Goal: Task Accomplishment & Management: Use online tool/utility

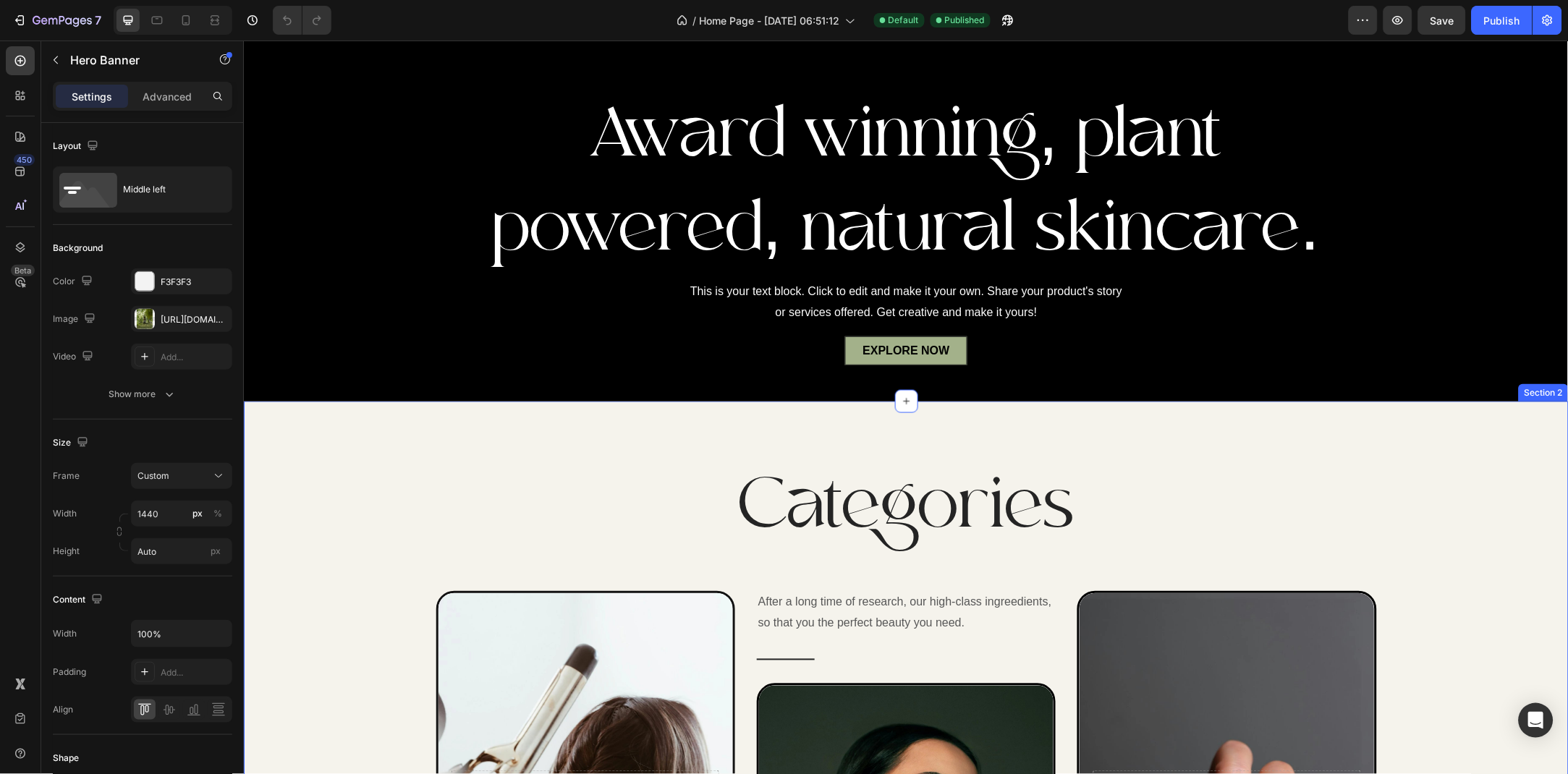
scroll to position [281, 0]
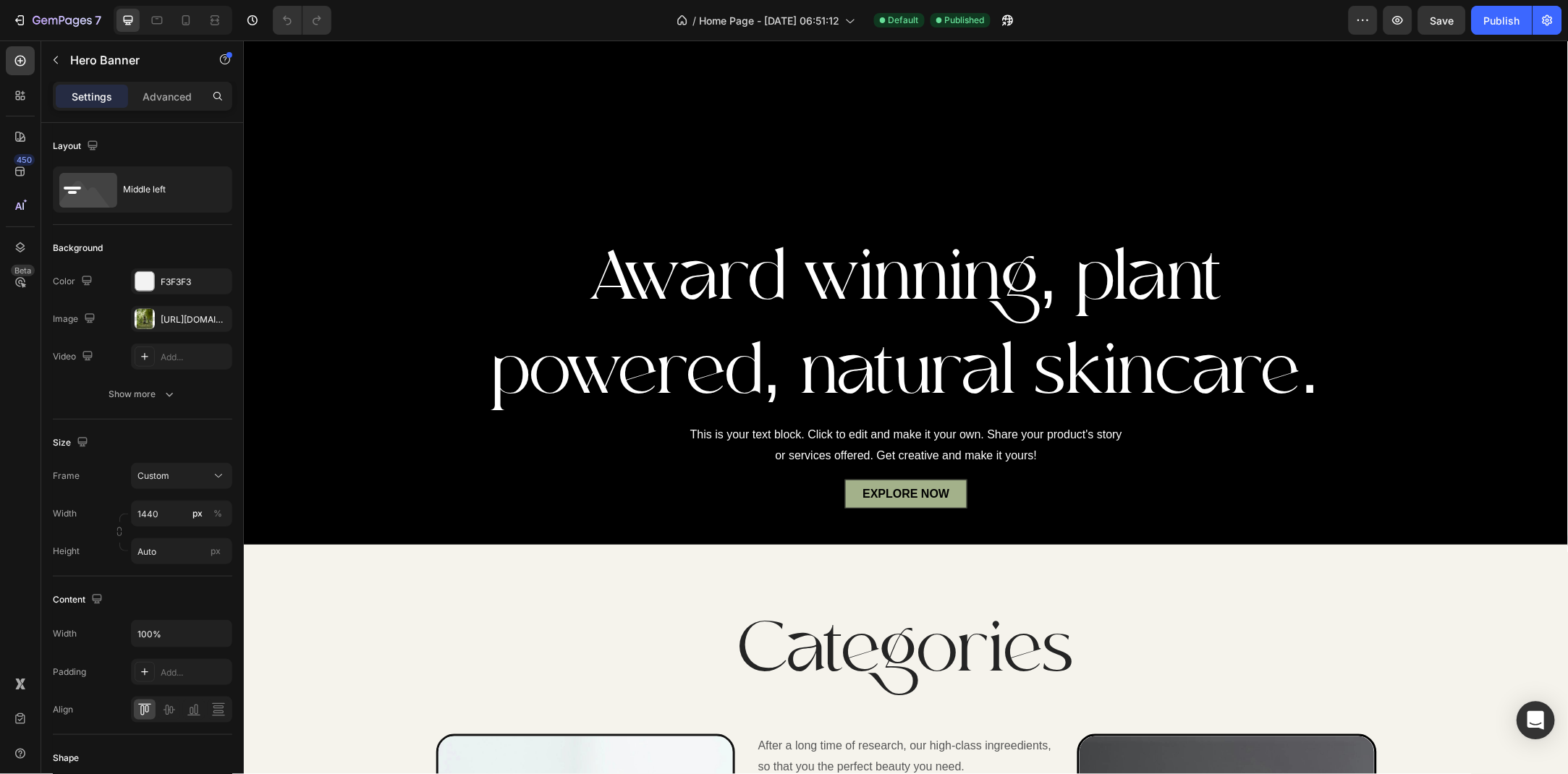
click at [1530, 721] on icon "Open Intercom Messenger" at bounding box center [1536, 721] width 17 height 19
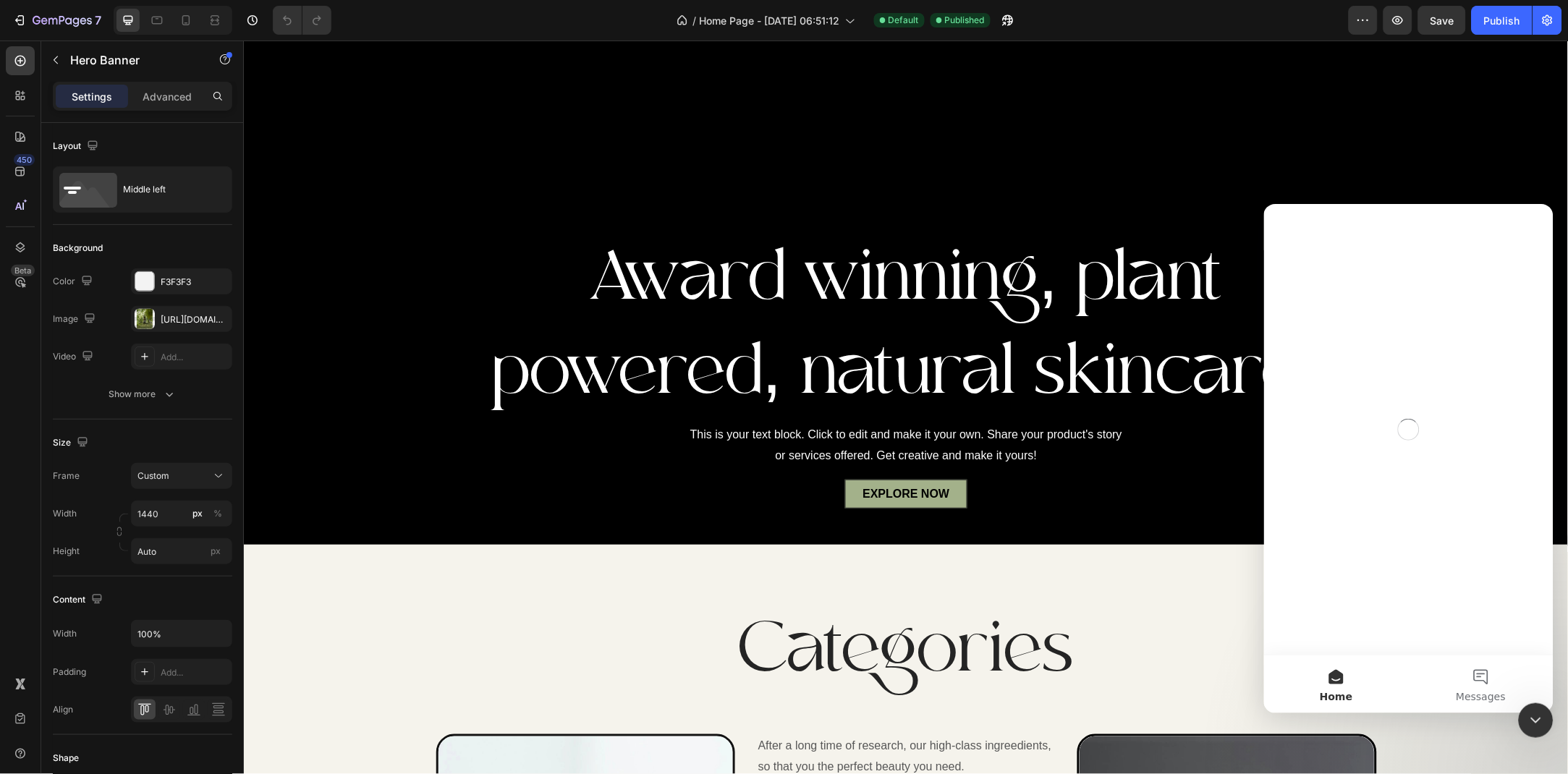
scroll to position [0, 0]
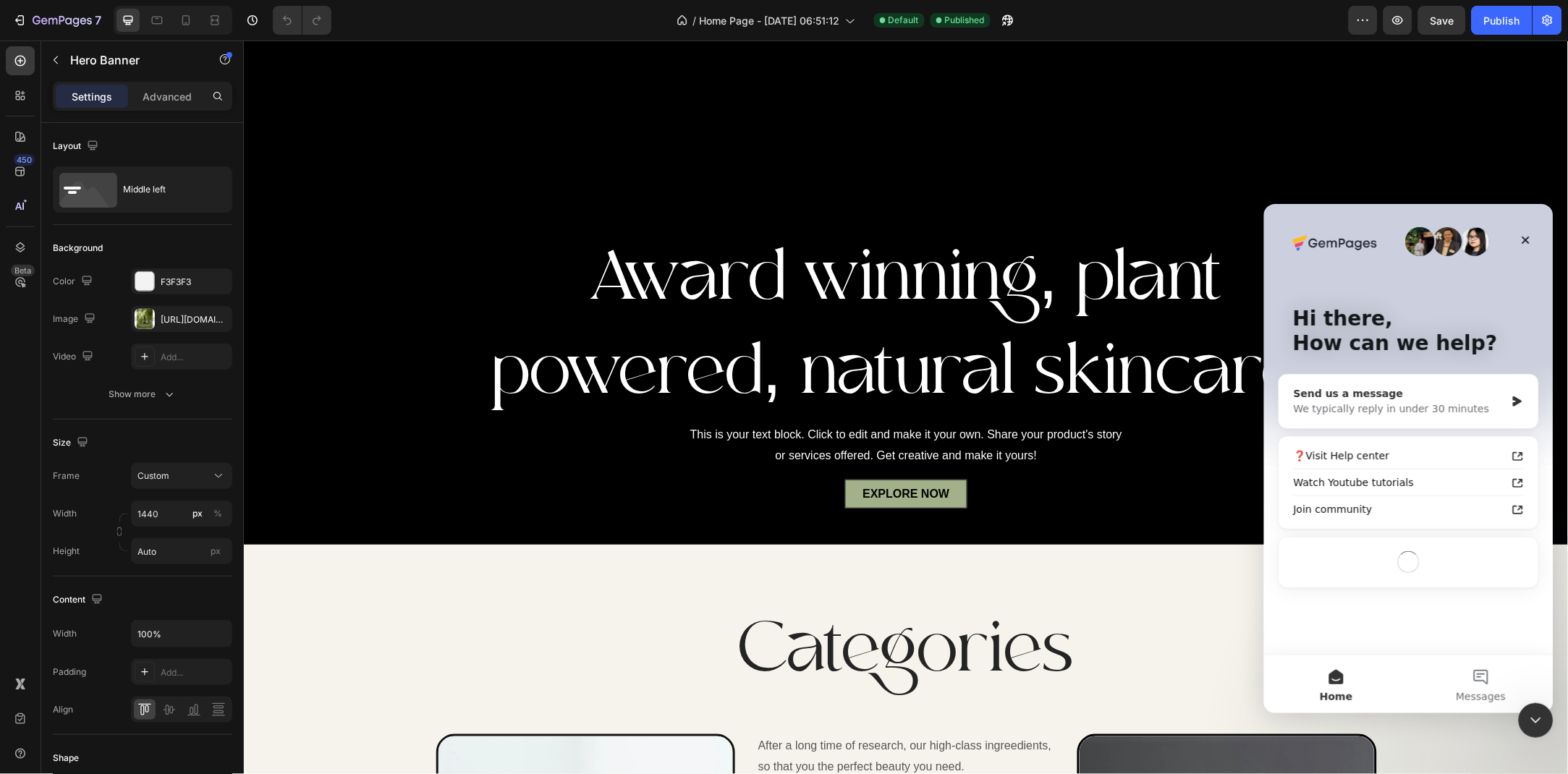
click at [1405, 403] on div "We typically reply in under 30 minutes" at bounding box center [1399, 408] width 212 height 15
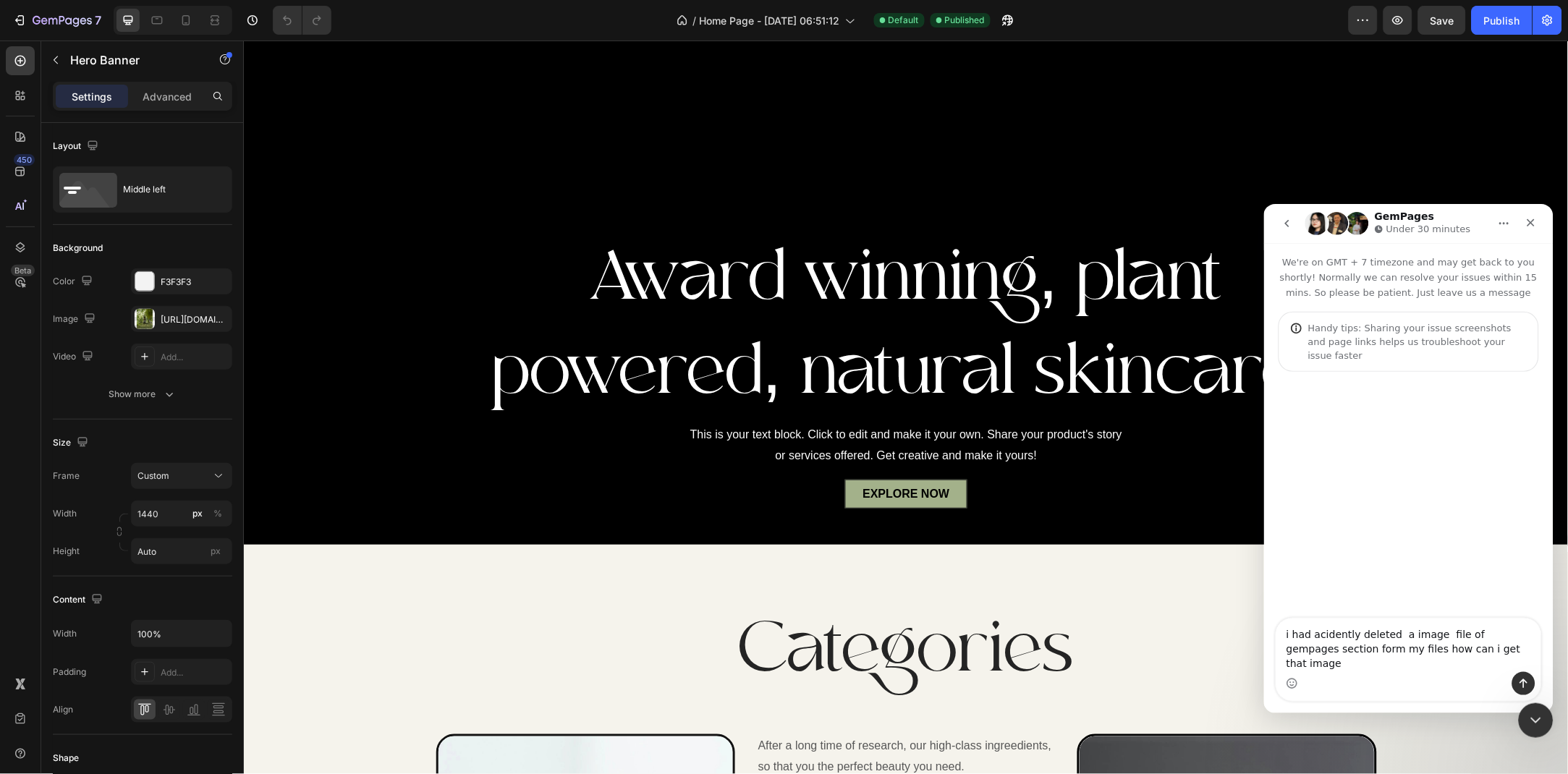
type textarea "i had acidently deleted a image file of gempages section form my files how can …"
drag, startPoint x: 1525, startPoint y: 679, endPoint x: 2239, endPoint y: 731, distance: 715.9
click at [1525, 679] on icon "Send a message…" at bounding box center [1523, 683] width 12 height 12
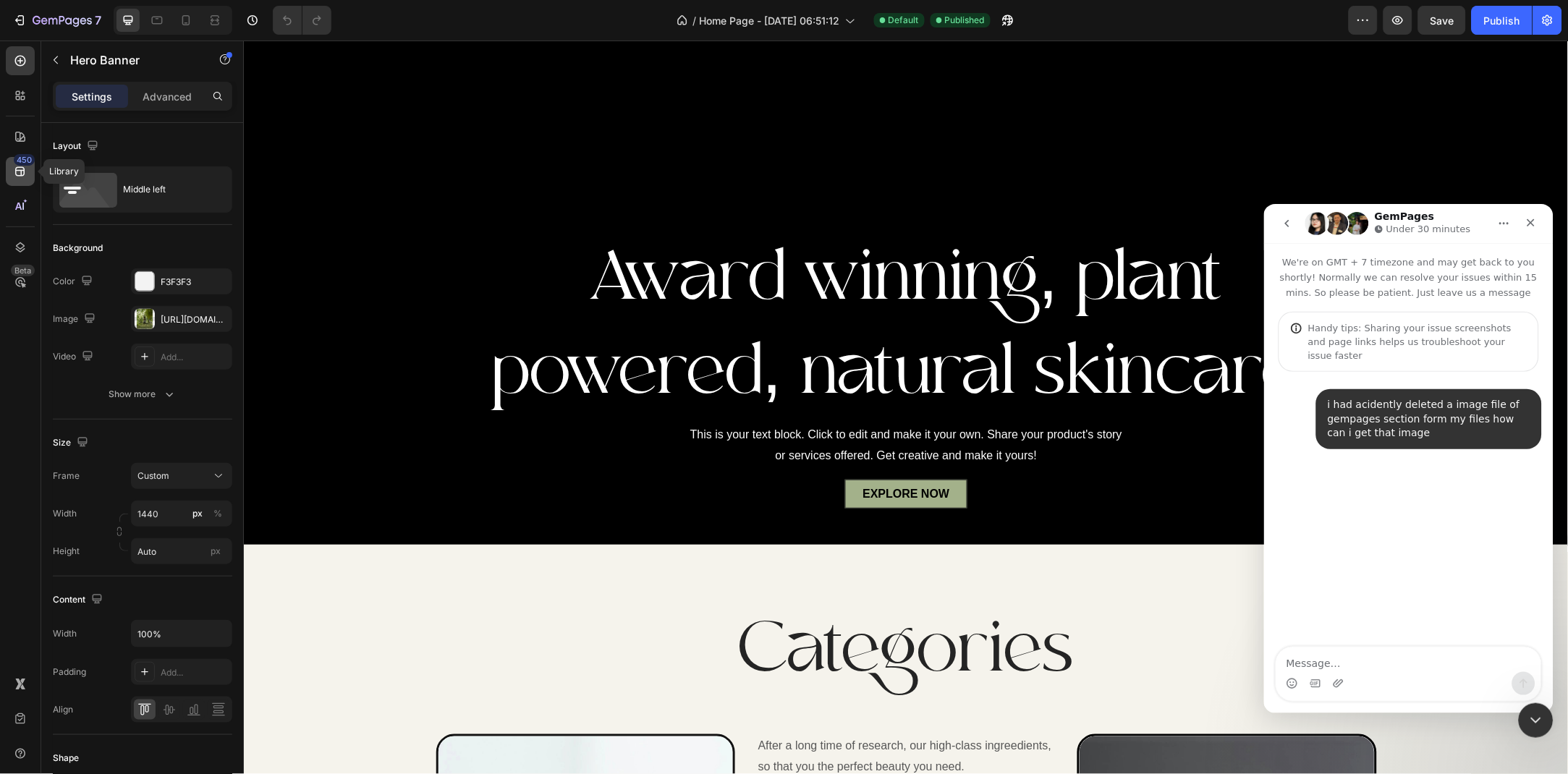
click at [25, 173] on icon at bounding box center [21, 172] width 15 height 15
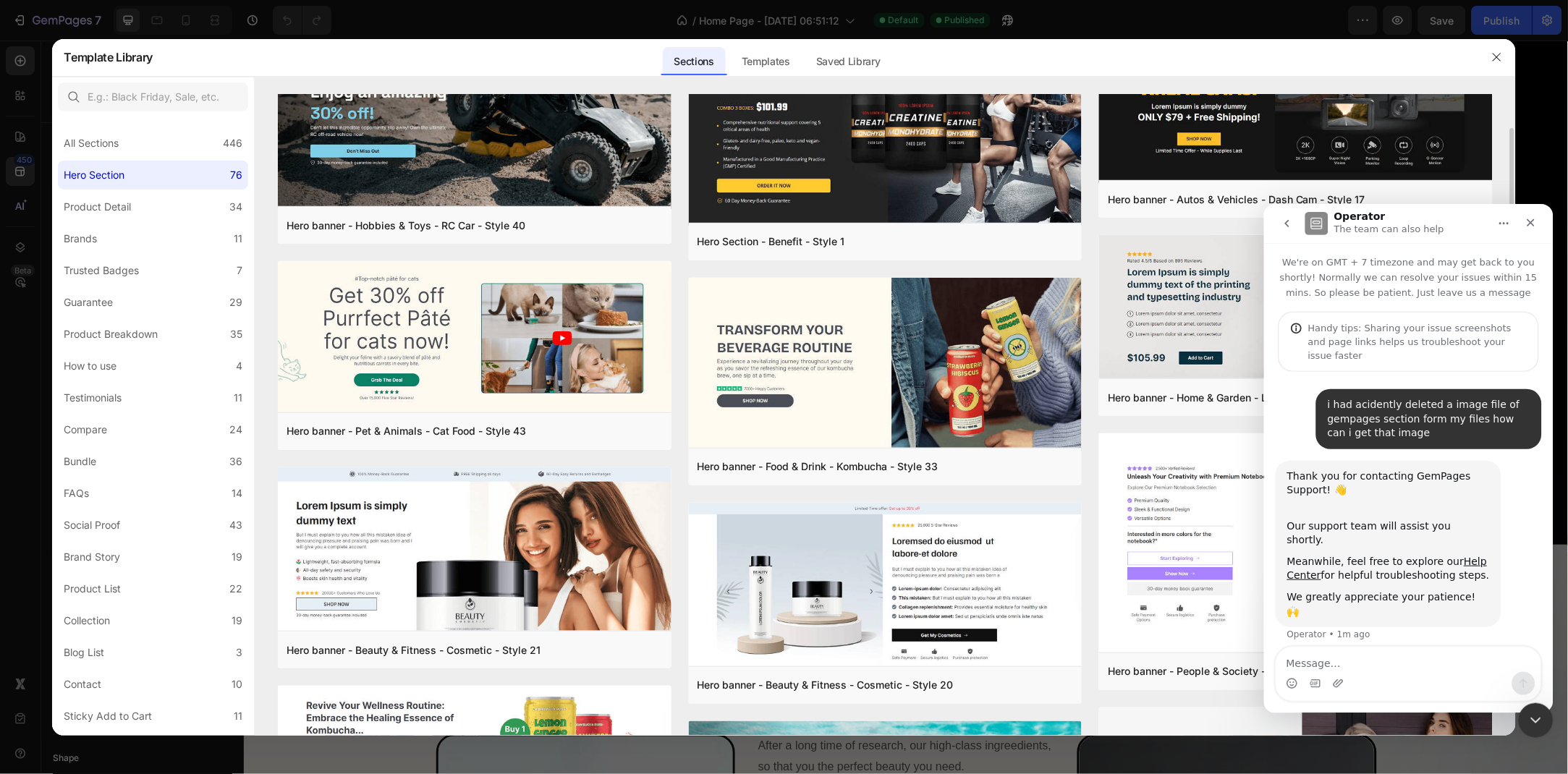
scroll to position [235, 0]
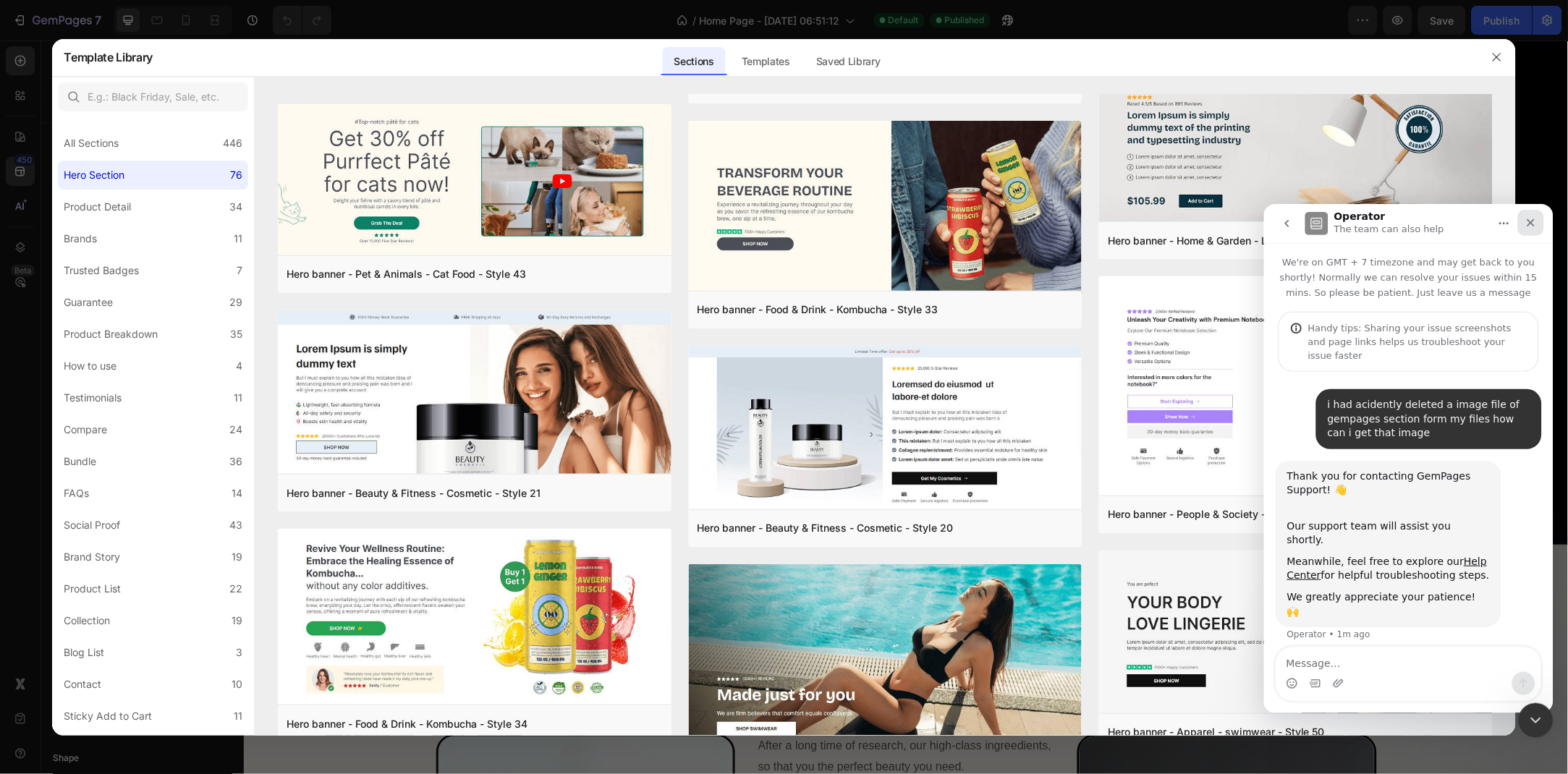
click at [1525, 223] on icon "Close" at bounding box center [1530, 222] width 12 height 12
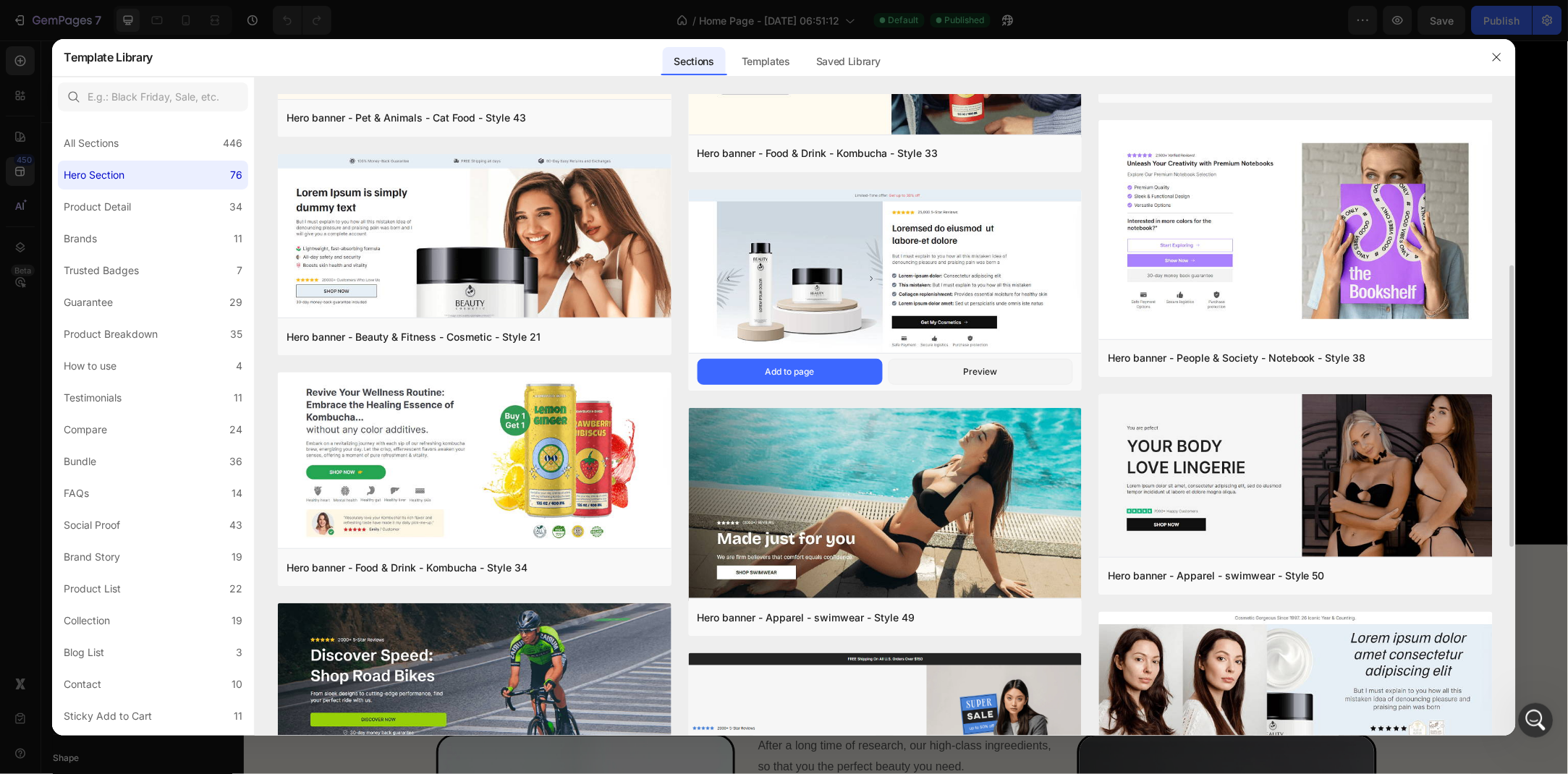
scroll to position [470, 0]
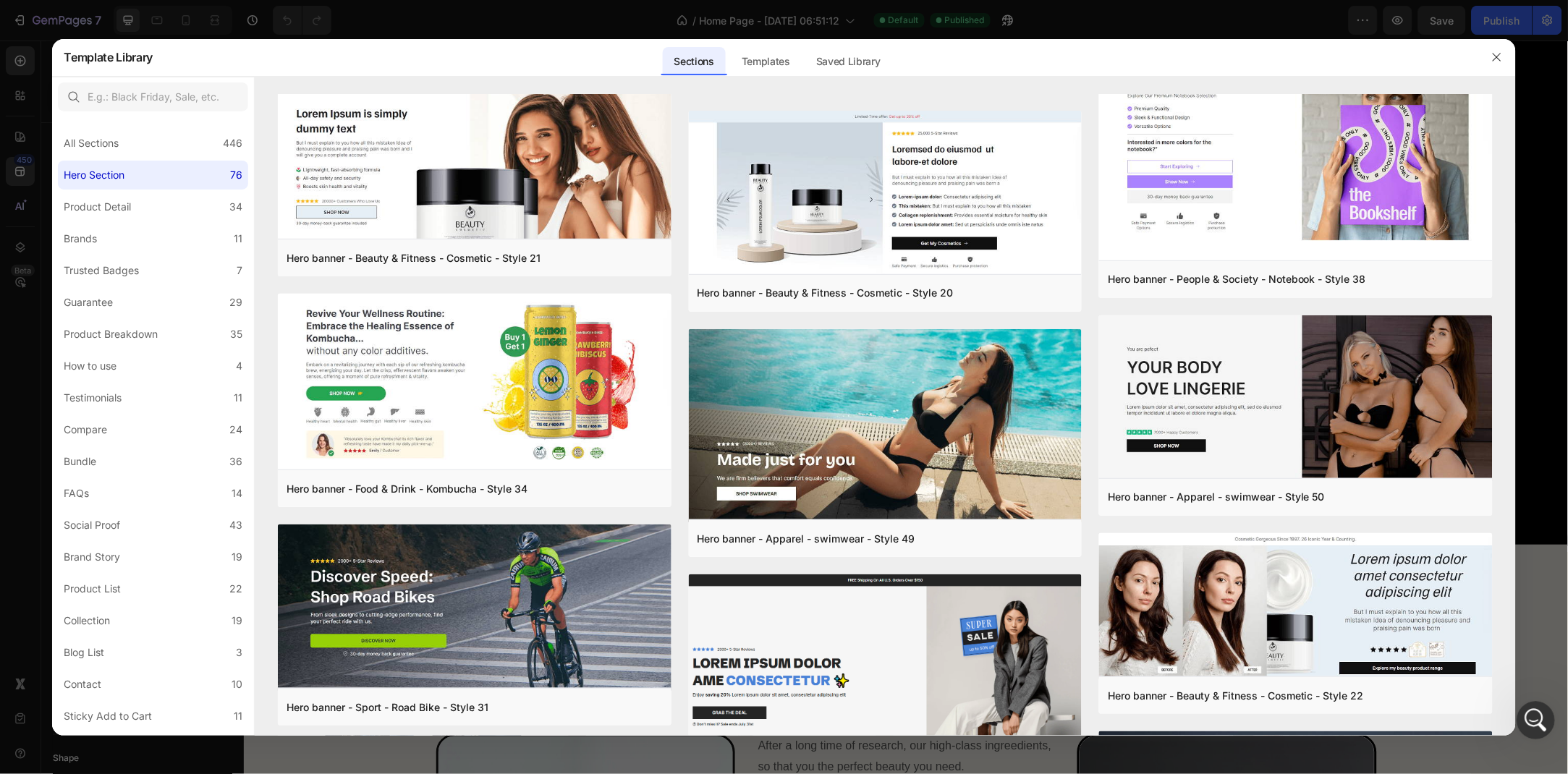
click at [1533, 714] on icon "Open Intercom Messenger" at bounding box center [1533, 719] width 10 height 12
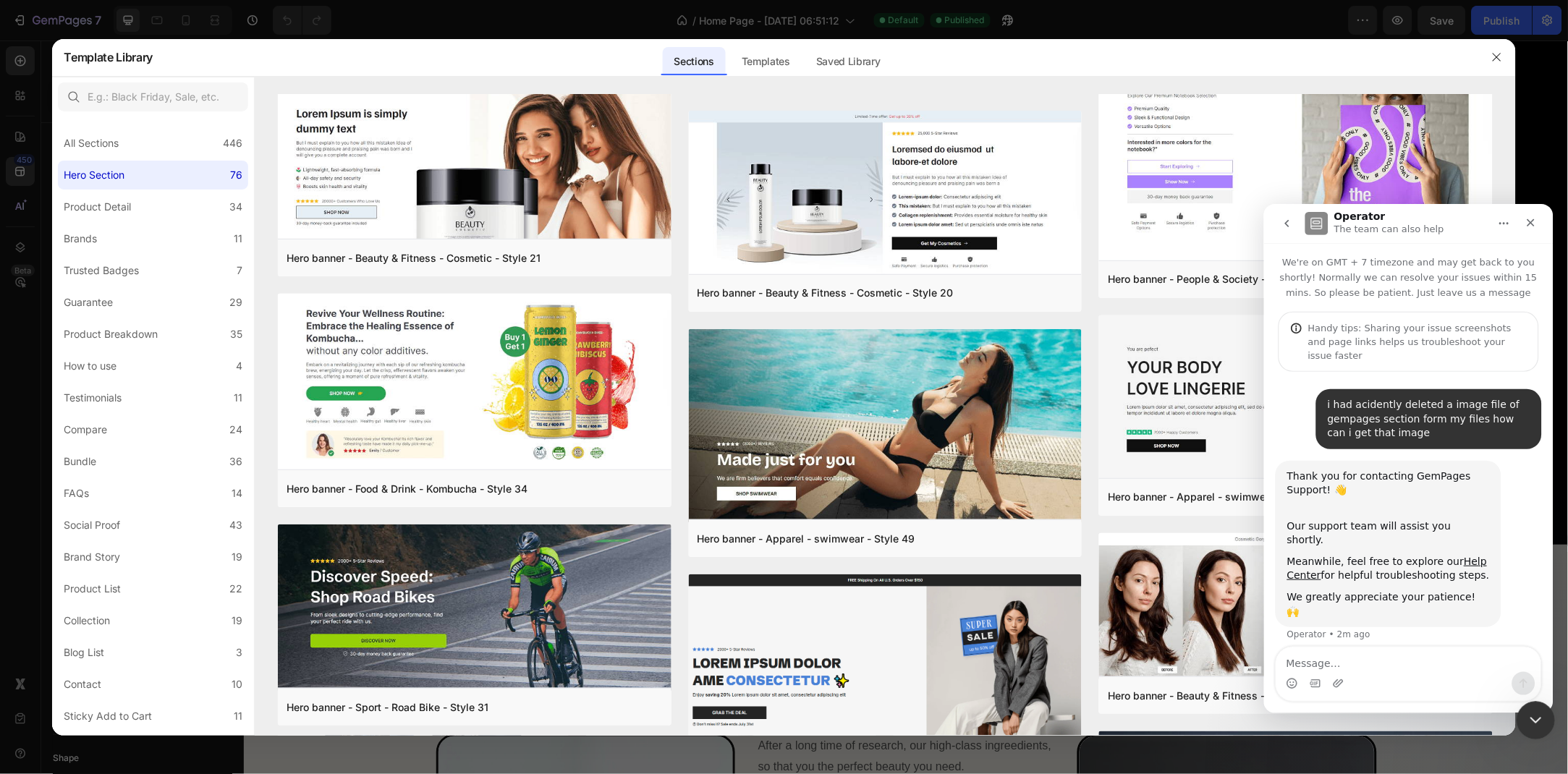
click at [1520, 714] on div "Close Intercom Messenger" at bounding box center [1533, 718] width 35 height 35
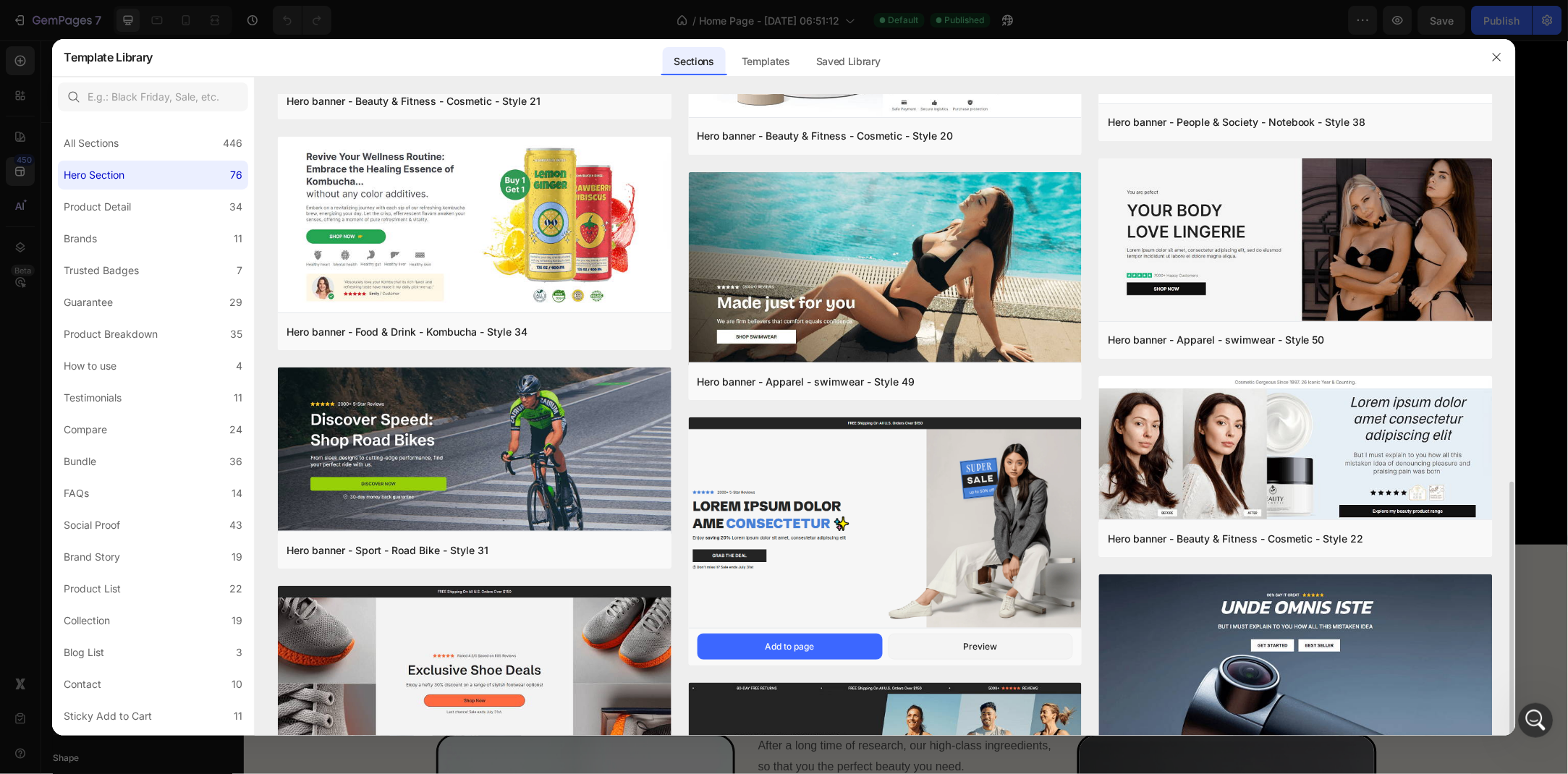
scroll to position [706, 0]
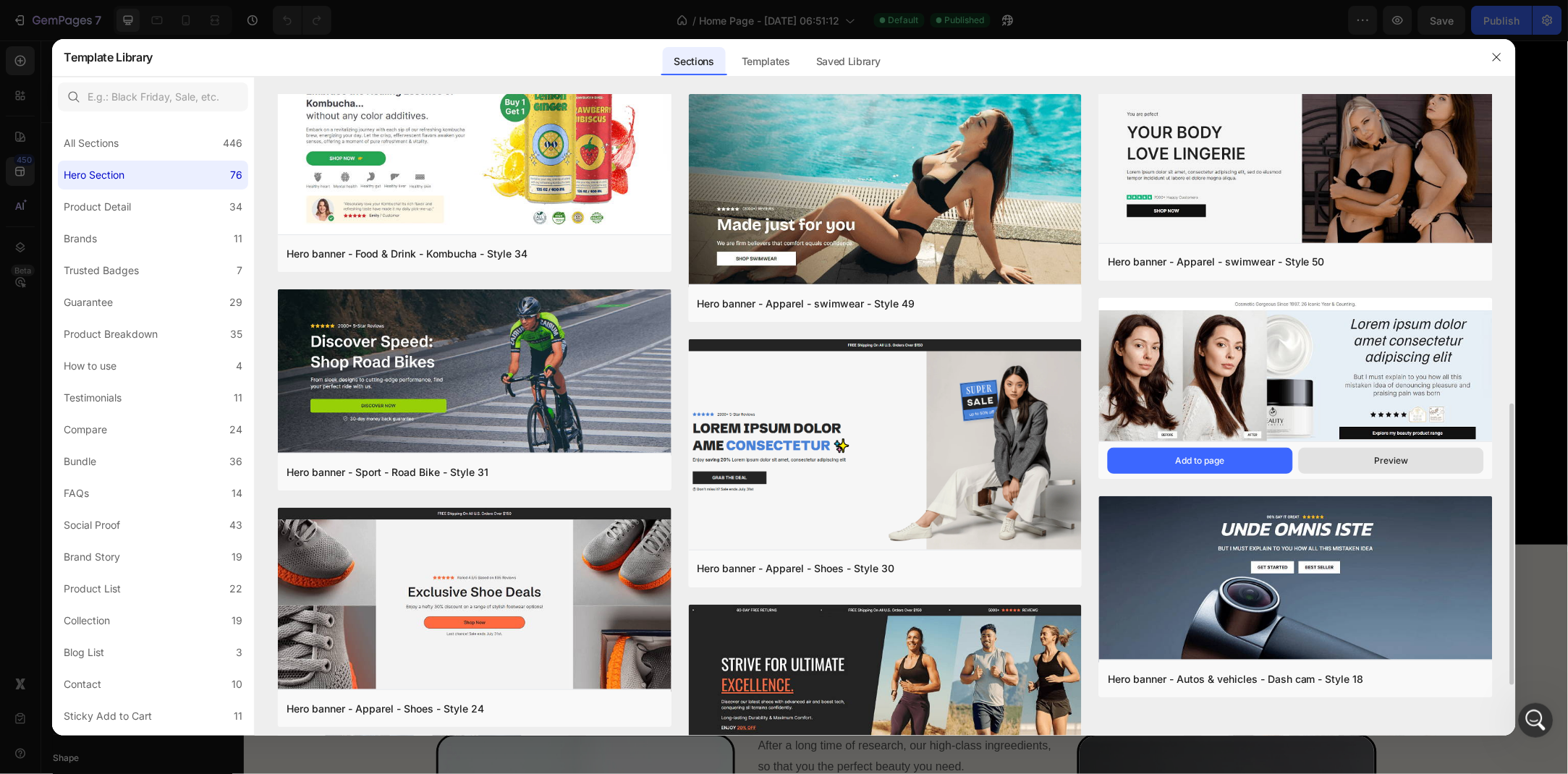
click at [1379, 451] on button "Preview" at bounding box center [1391, 460] width 185 height 26
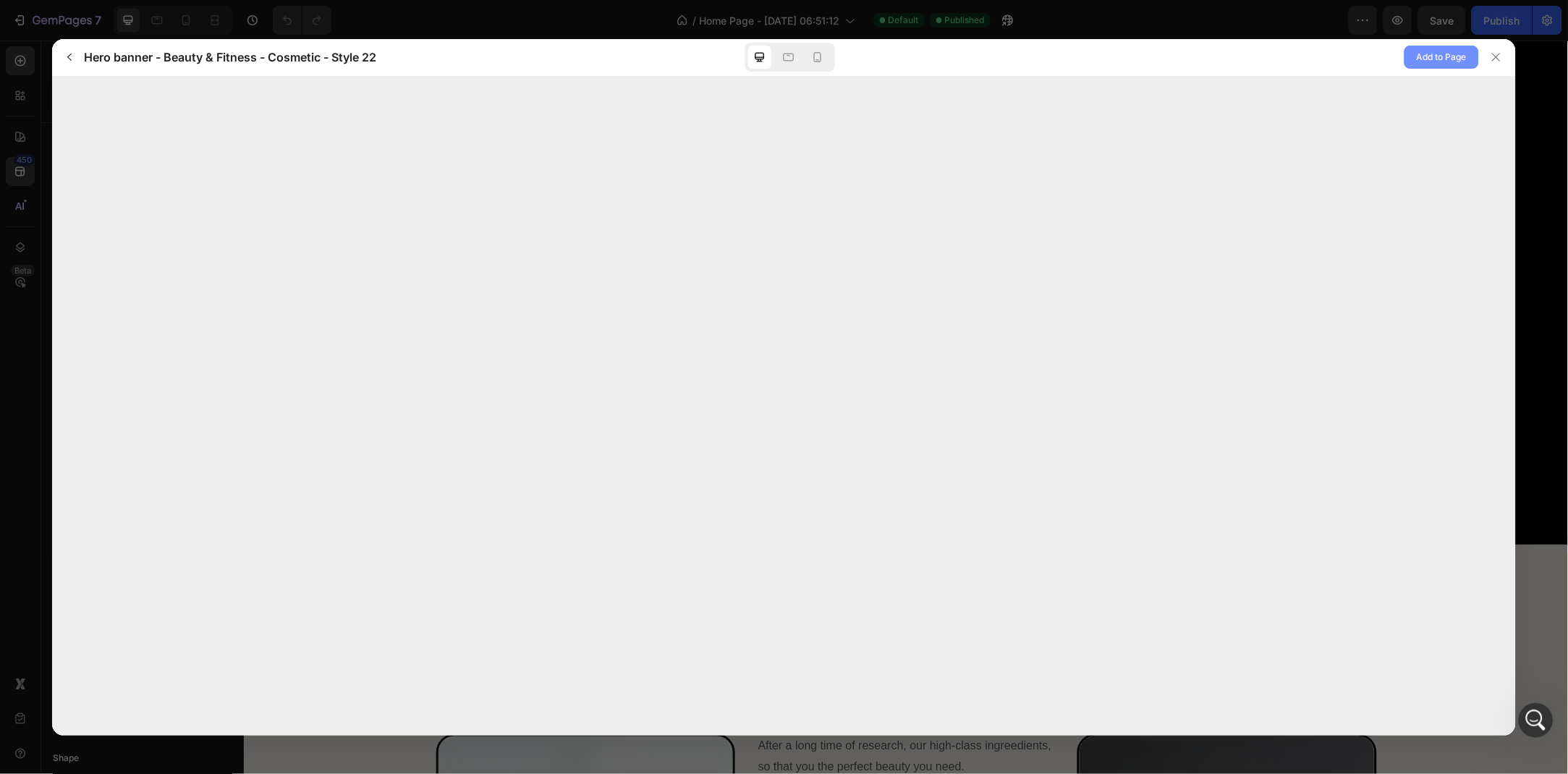
click at [1448, 58] on span "Add to Page" at bounding box center [1441, 57] width 50 height 18
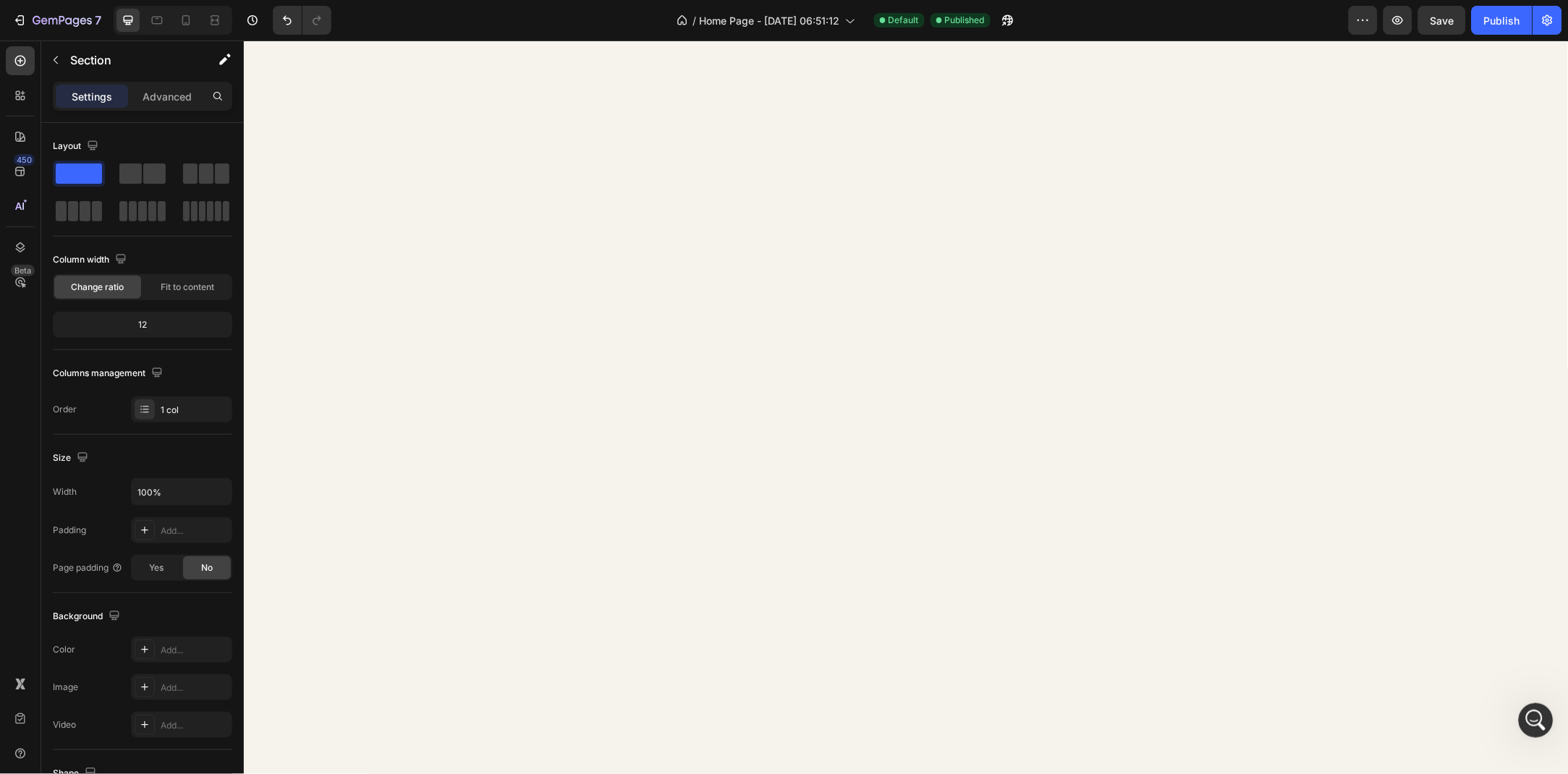
scroll to position [3651, 0]
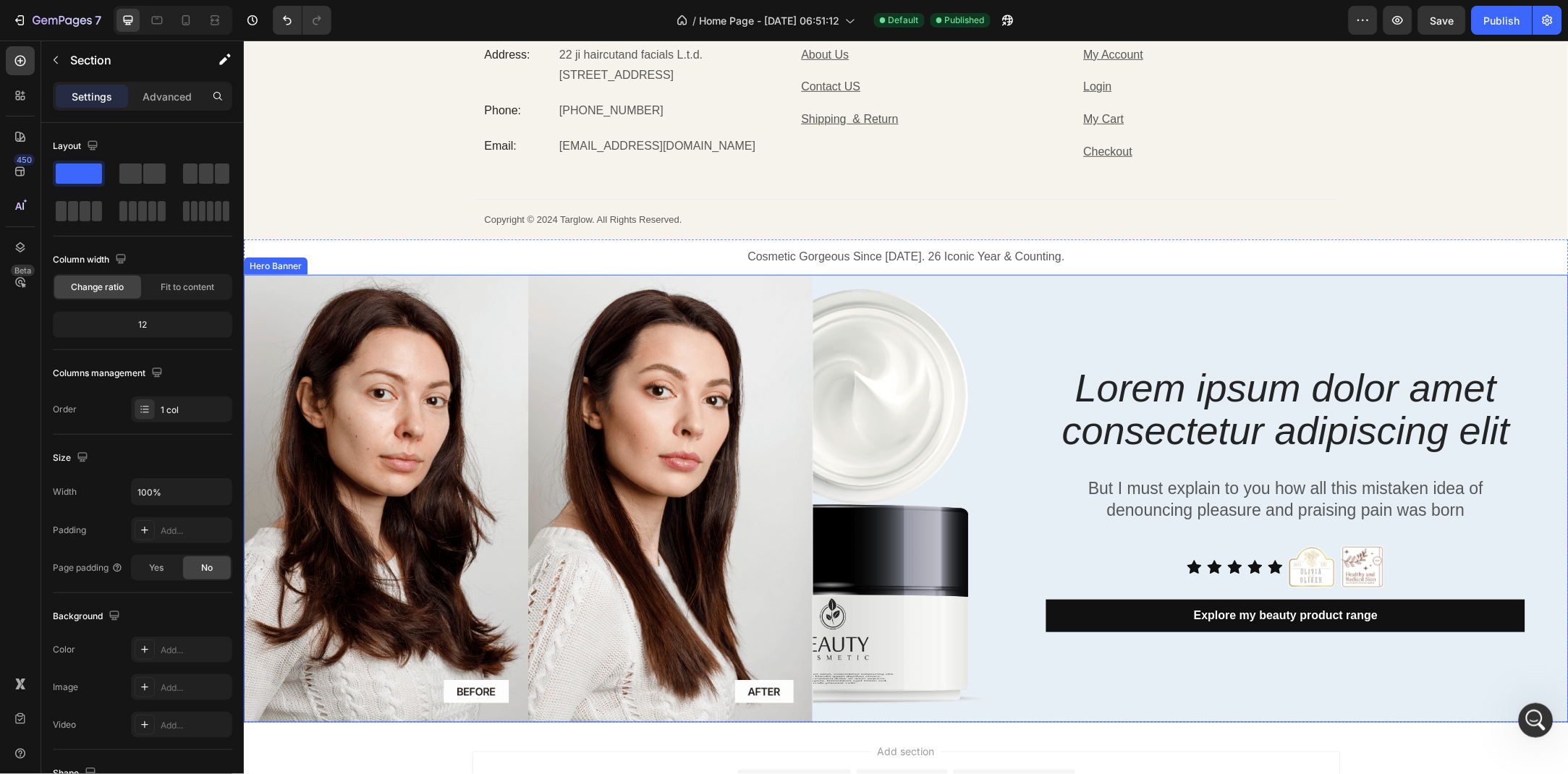
click at [1165, 321] on div "Lorem ipsum dolor amet consectetur adipiscing elit Heading But I must explain t…" at bounding box center [1296, 497] width 543 height 447
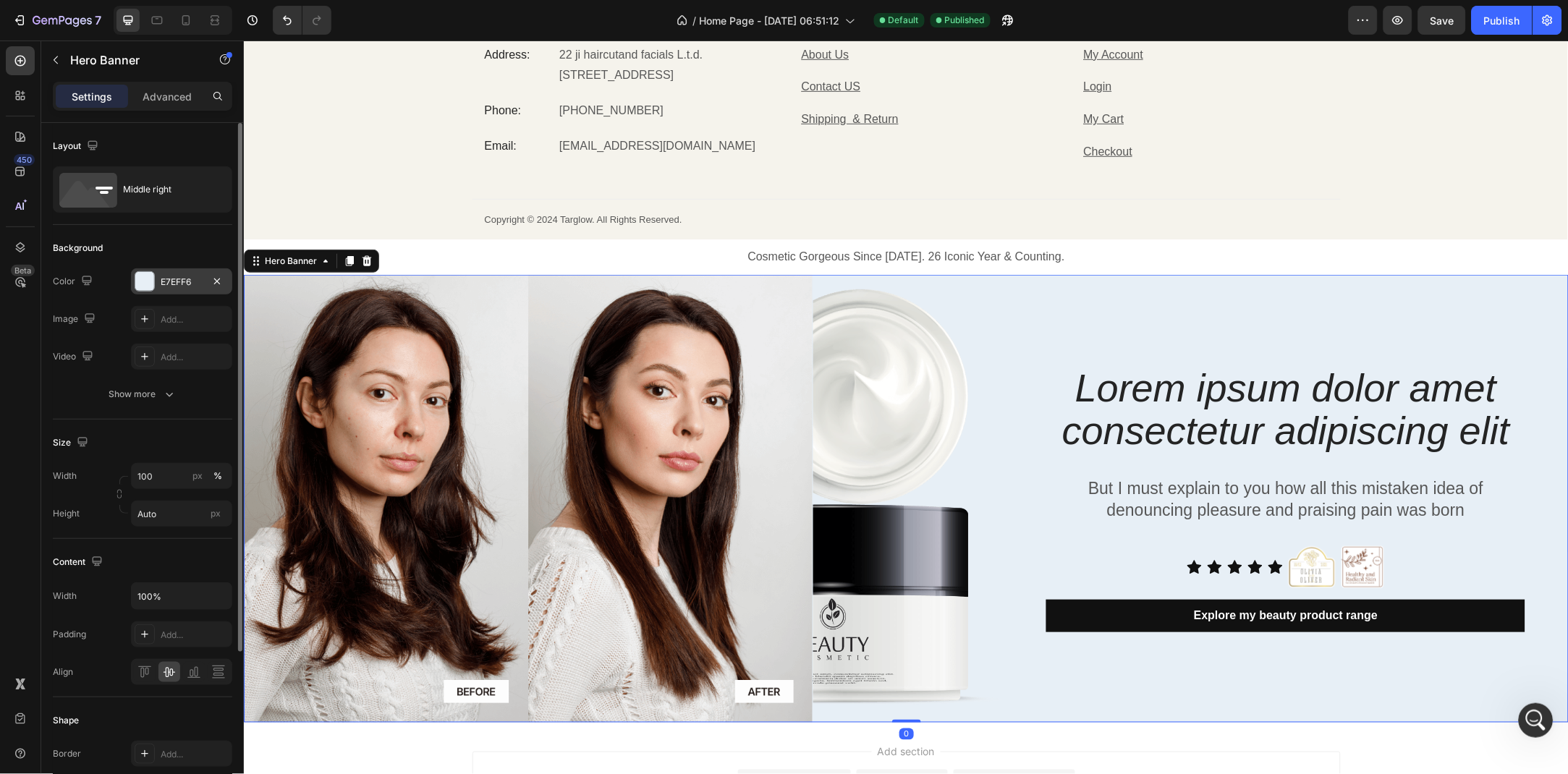
click at [184, 271] on div "E7EFF6" at bounding box center [182, 281] width 102 height 26
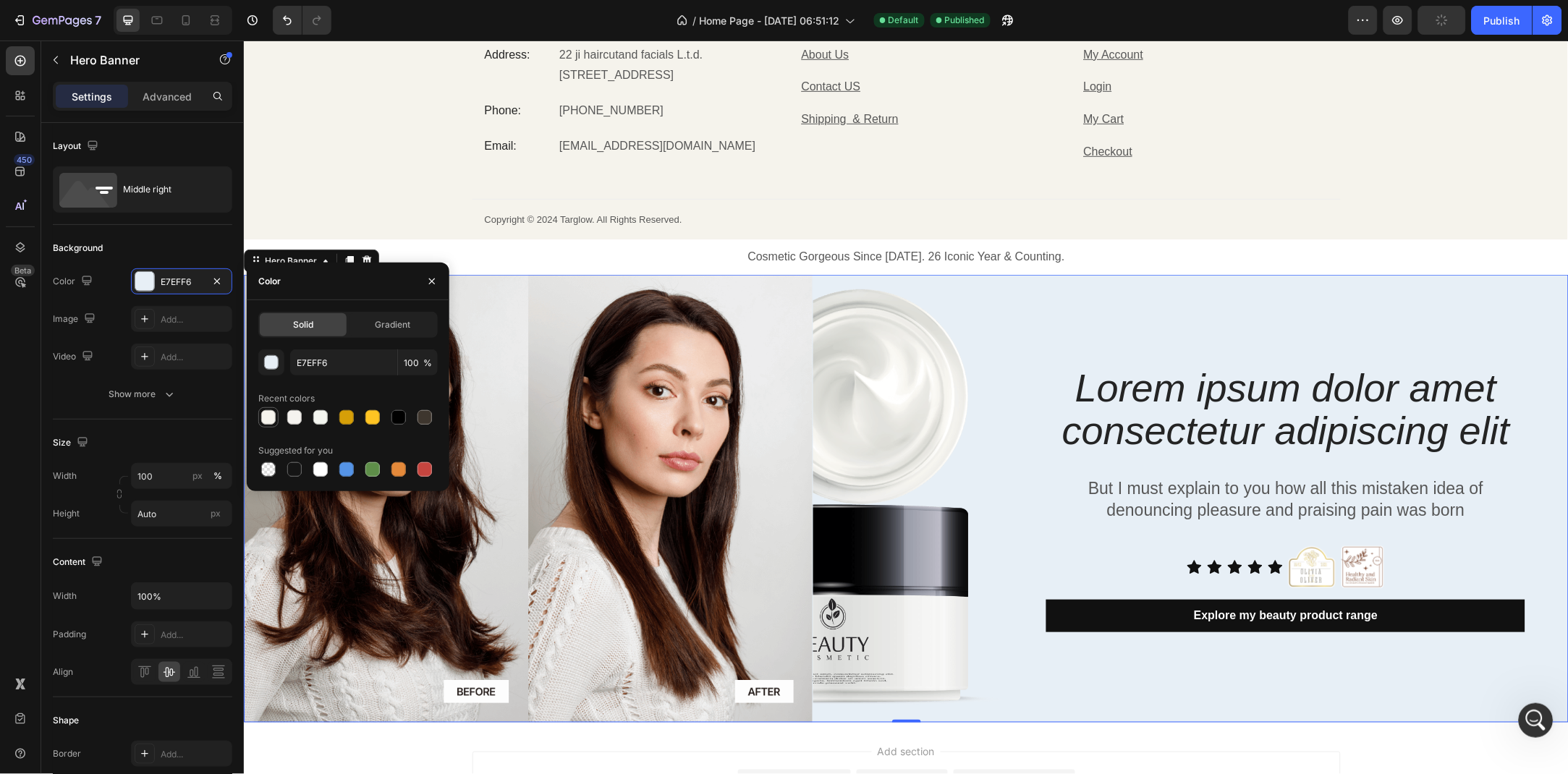
click at [260, 421] on div at bounding box center [269, 418] width 18 height 18
type input "F5F3EC"
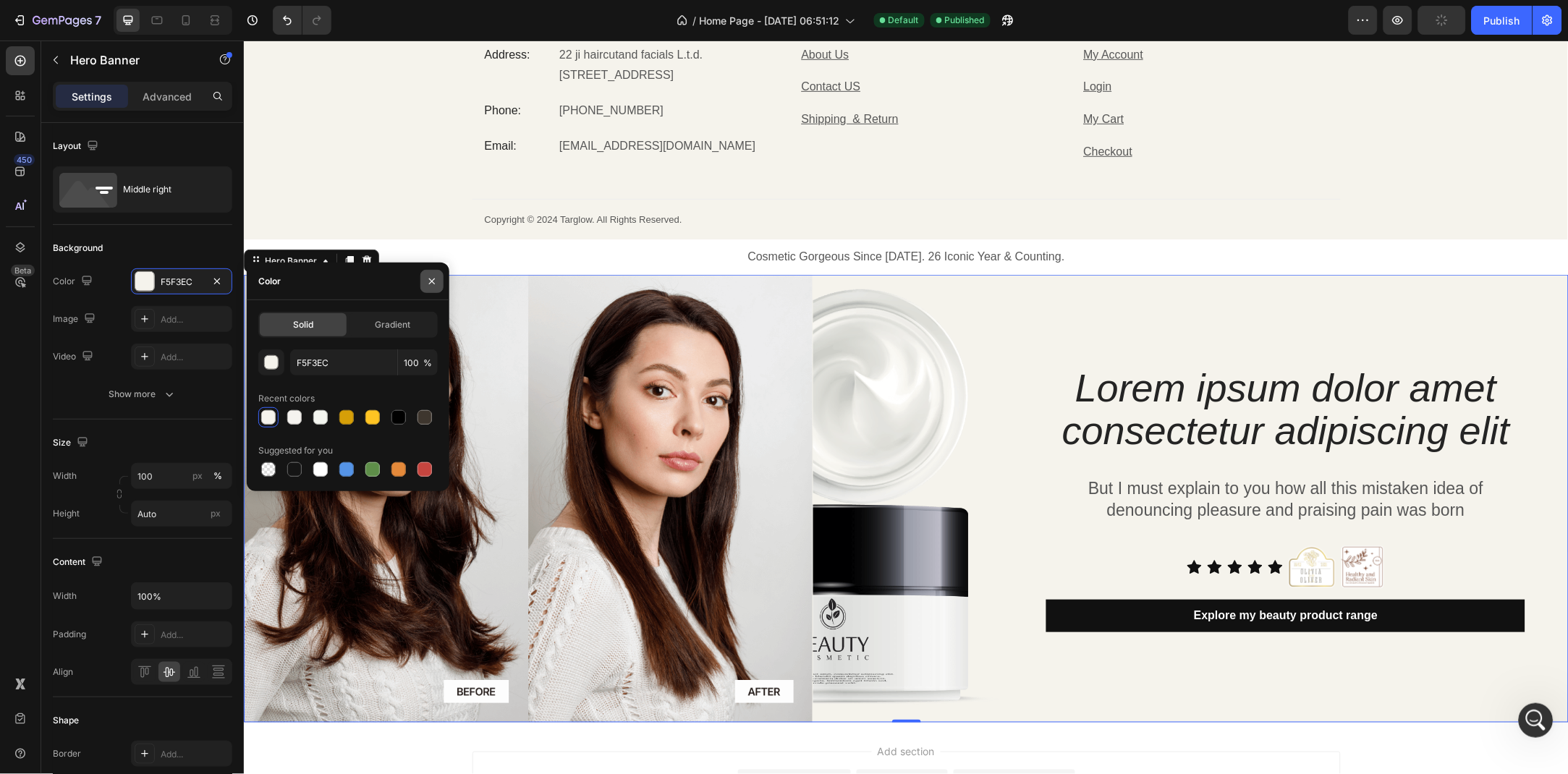
click at [439, 272] on button "button" at bounding box center [432, 281] width 23 height 23
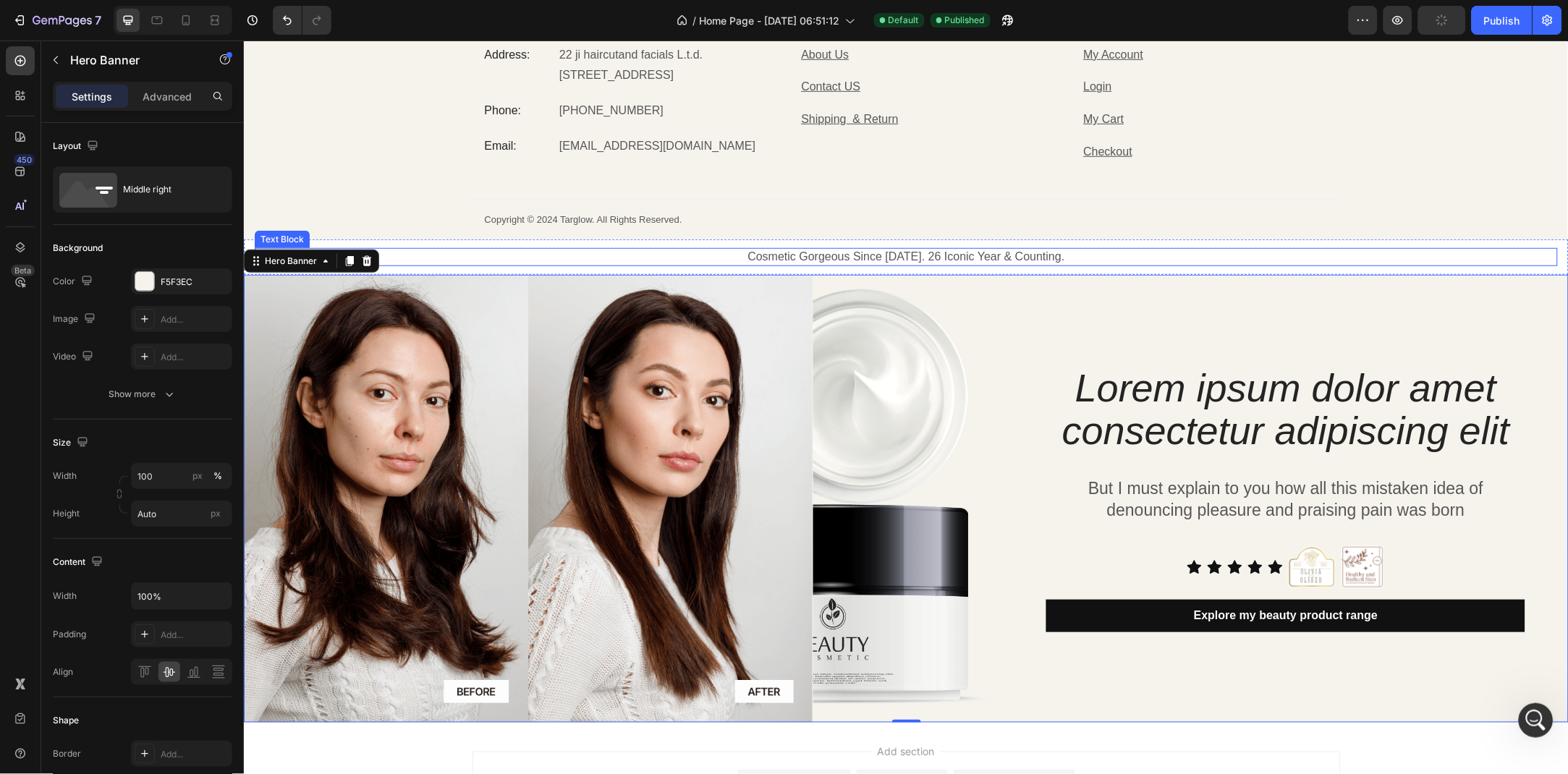
click at [644, 252] on p "Cosmetic Gorgeous Since [DATE]. 26 Iconic Year & Counting." at bounding box center [905, 256] width 1300 height 15
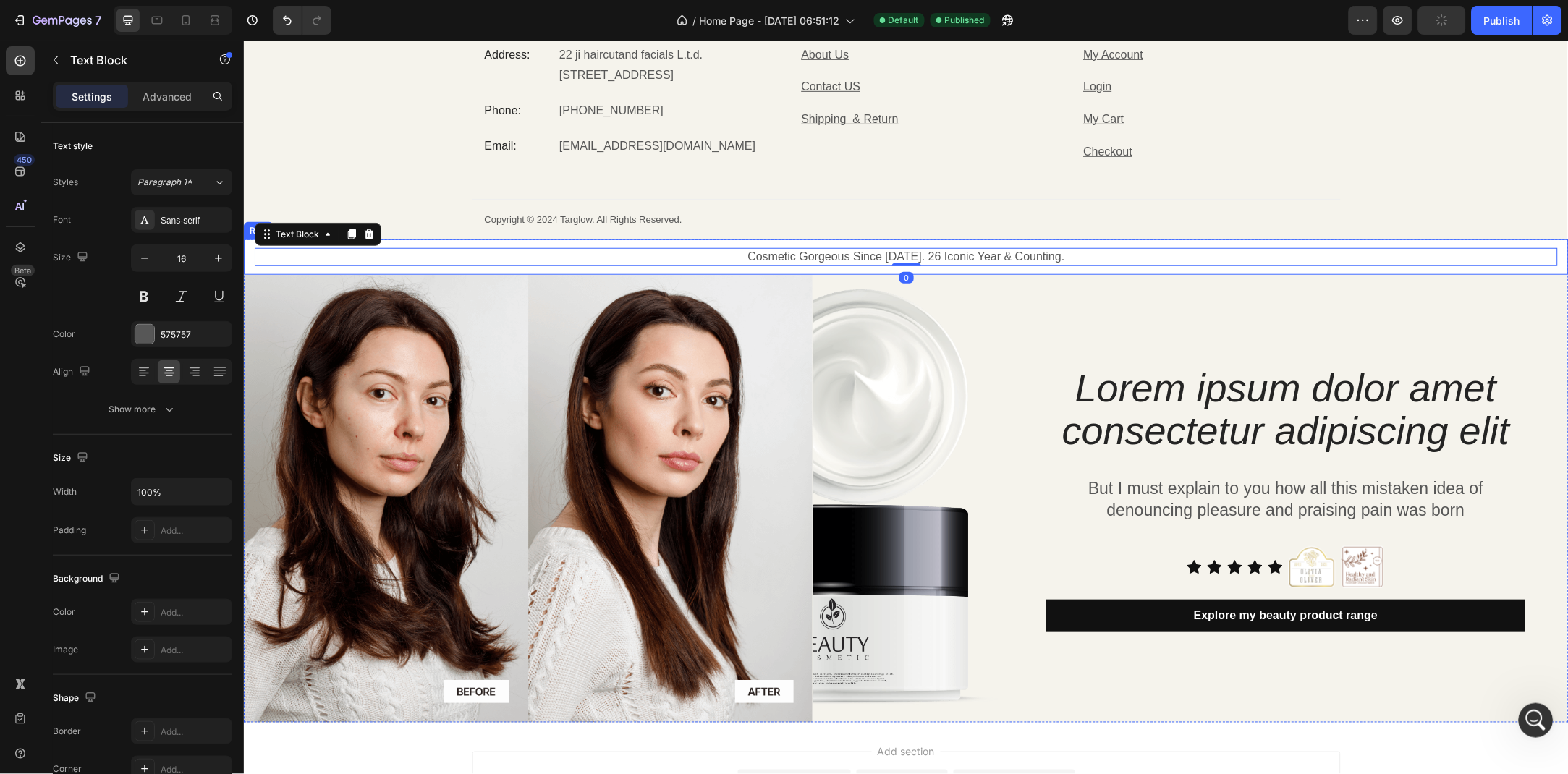
click at [587, 267] on div "Cosmetic Gorgeous Since [DATE]. 26 Iconic Year & Counting. Text Block 0 Row" at bounding box center [905, 256] width 1325 height 35
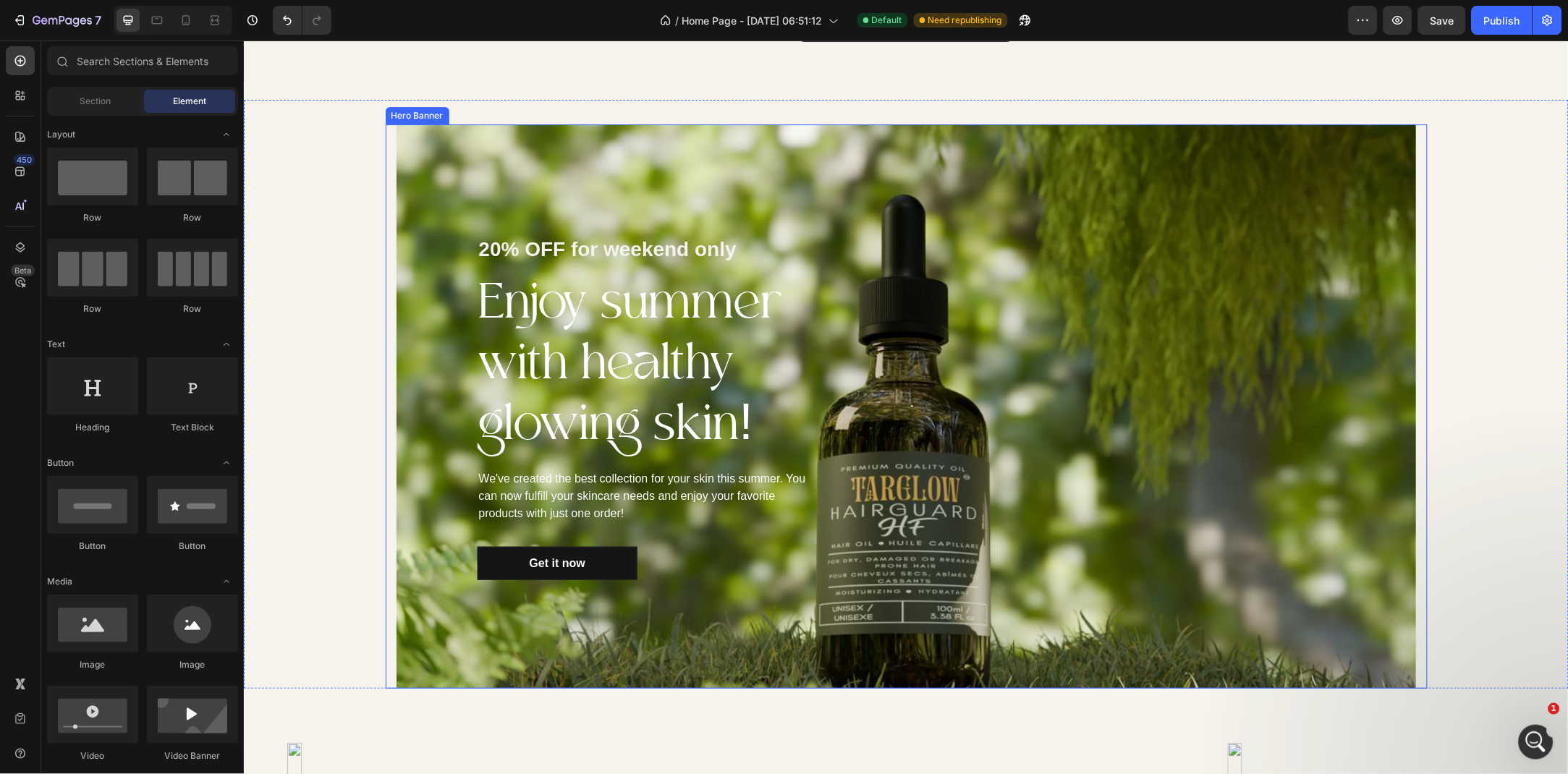
scroll to position [138, 0]
click at [435, 180] on div "20% OFF for weekend only Text block Enjoy summer with healthy glowing skin! Hea…" at bounding box center [644, 406] width 499 height 564
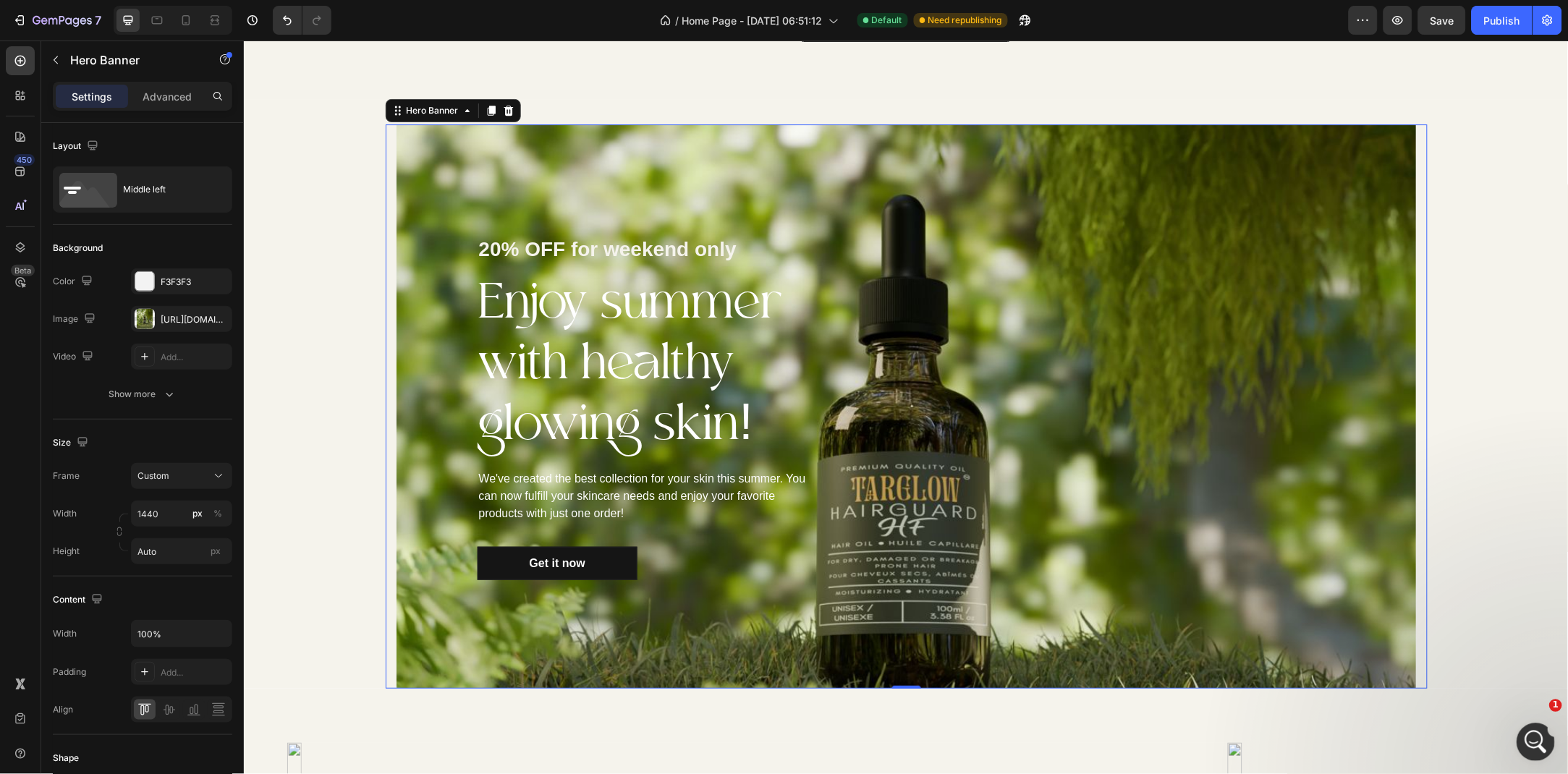
click at [1542, 728] on div "Open Intercom Messenger" at bounding box center [1533, 739] width 48 height 48
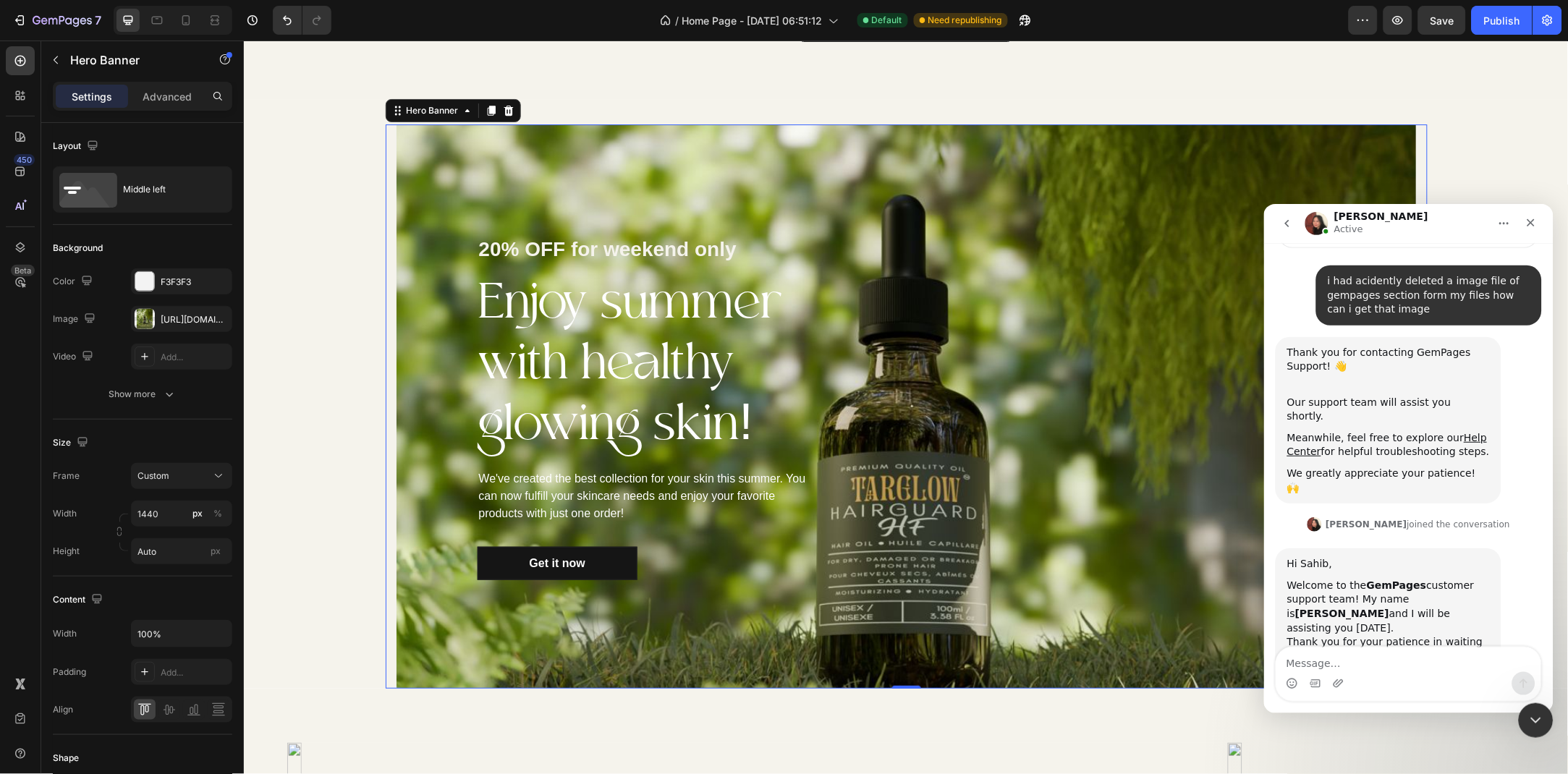
scroll to position [137, 0]
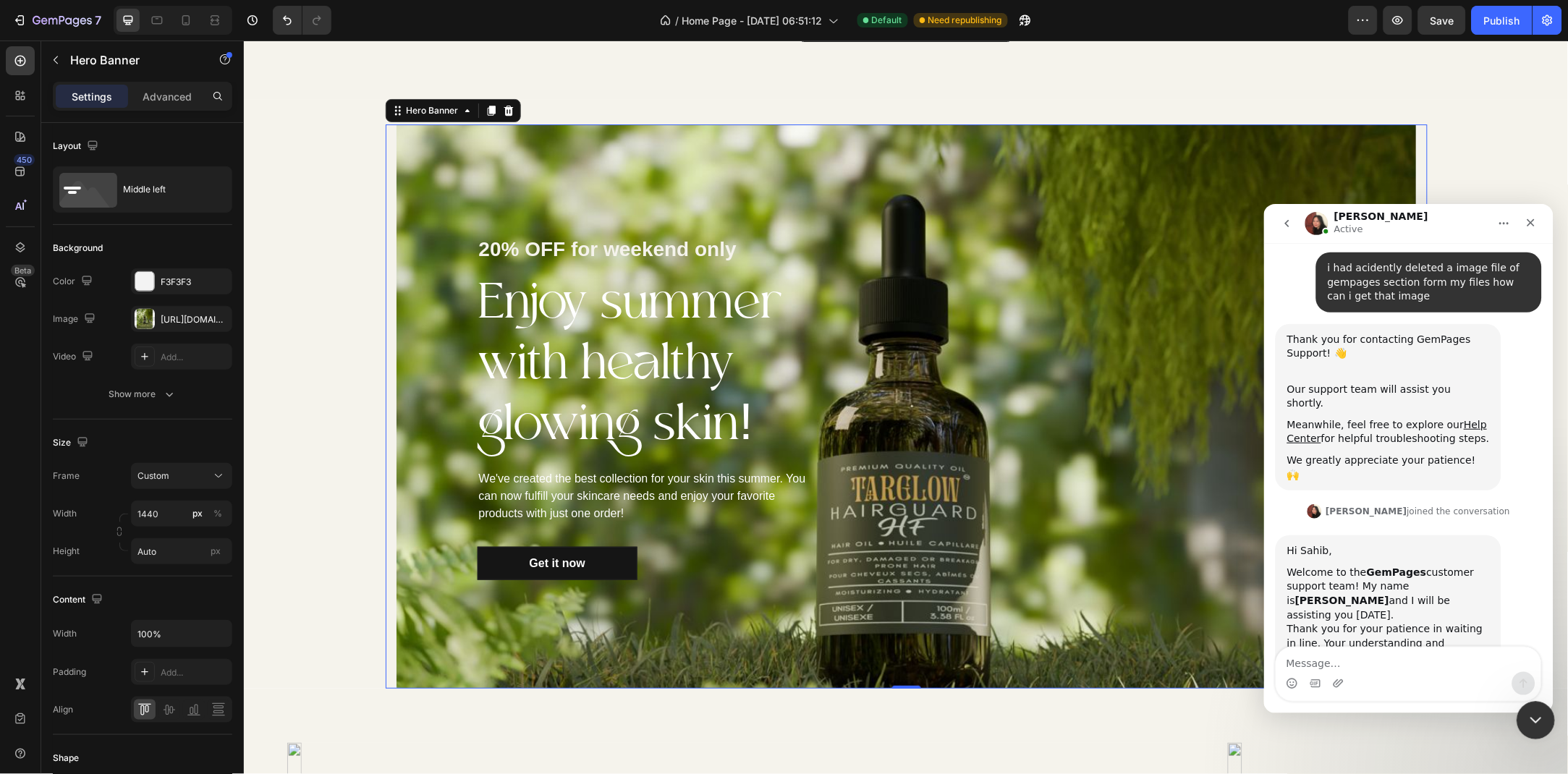
click at [1539, 715] on icon "Close Intercom Messenger" at bounding box center [1533, 719] width 18 height 18
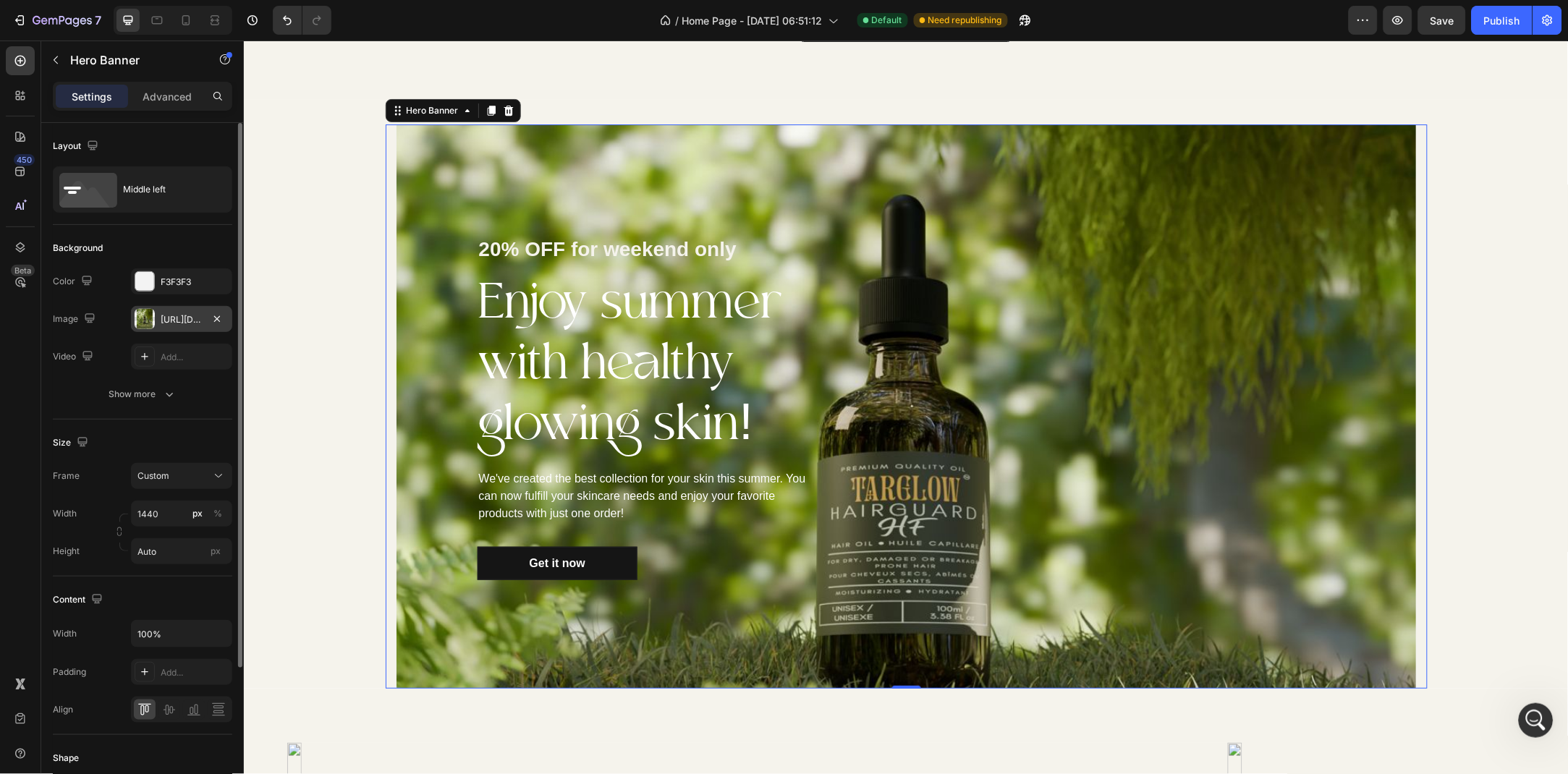
click at [191, 314] on div "[URL][DOMAIN_NAME]" at bounding box center [181, 320] width 42 height 13
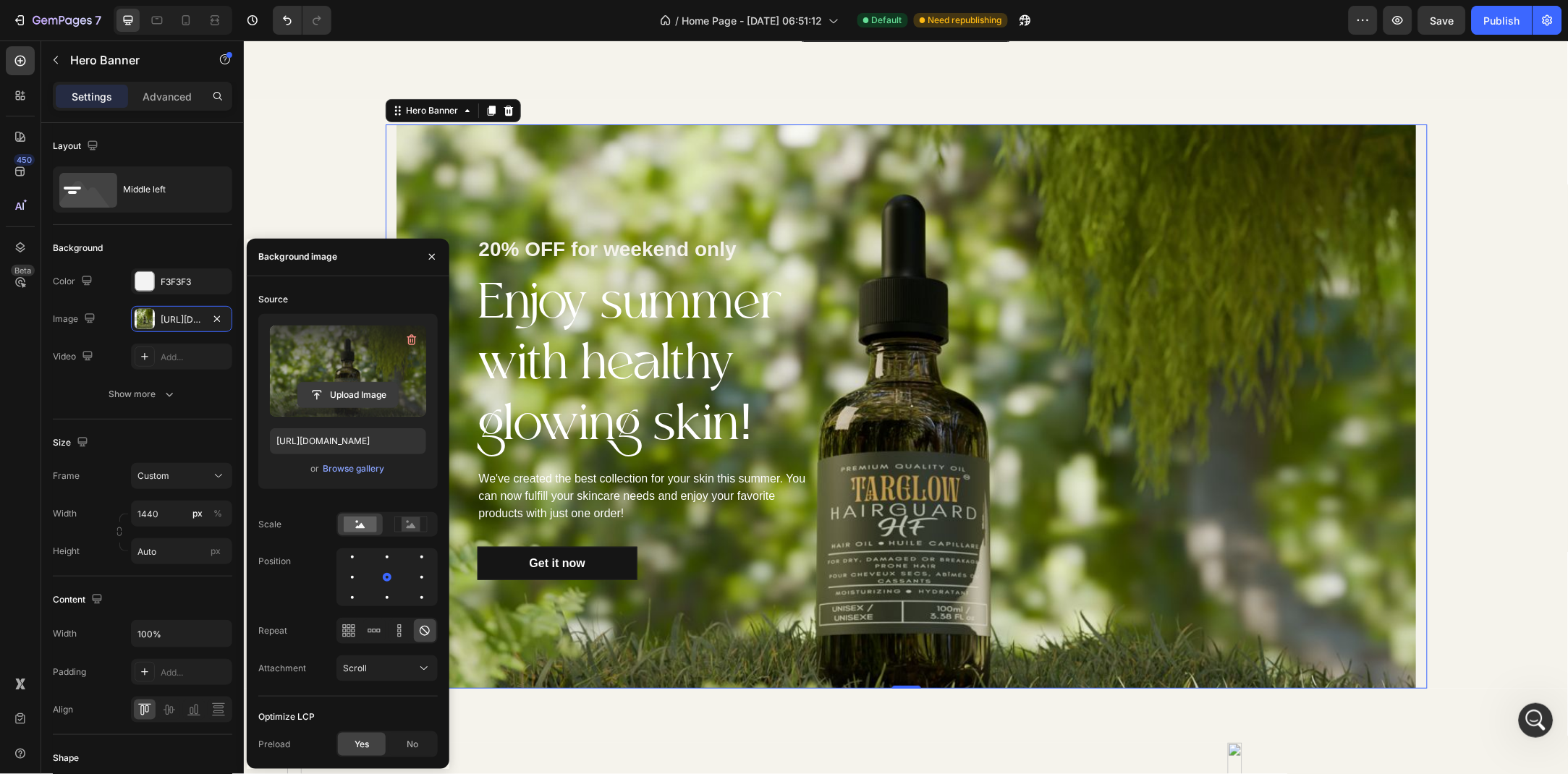
click at [351, 388] on input "file" at bounding box center [348, 395] width 100 height 24
click at [351, 400] on input "file" at bounding box center [348, 395] width 100 height 24
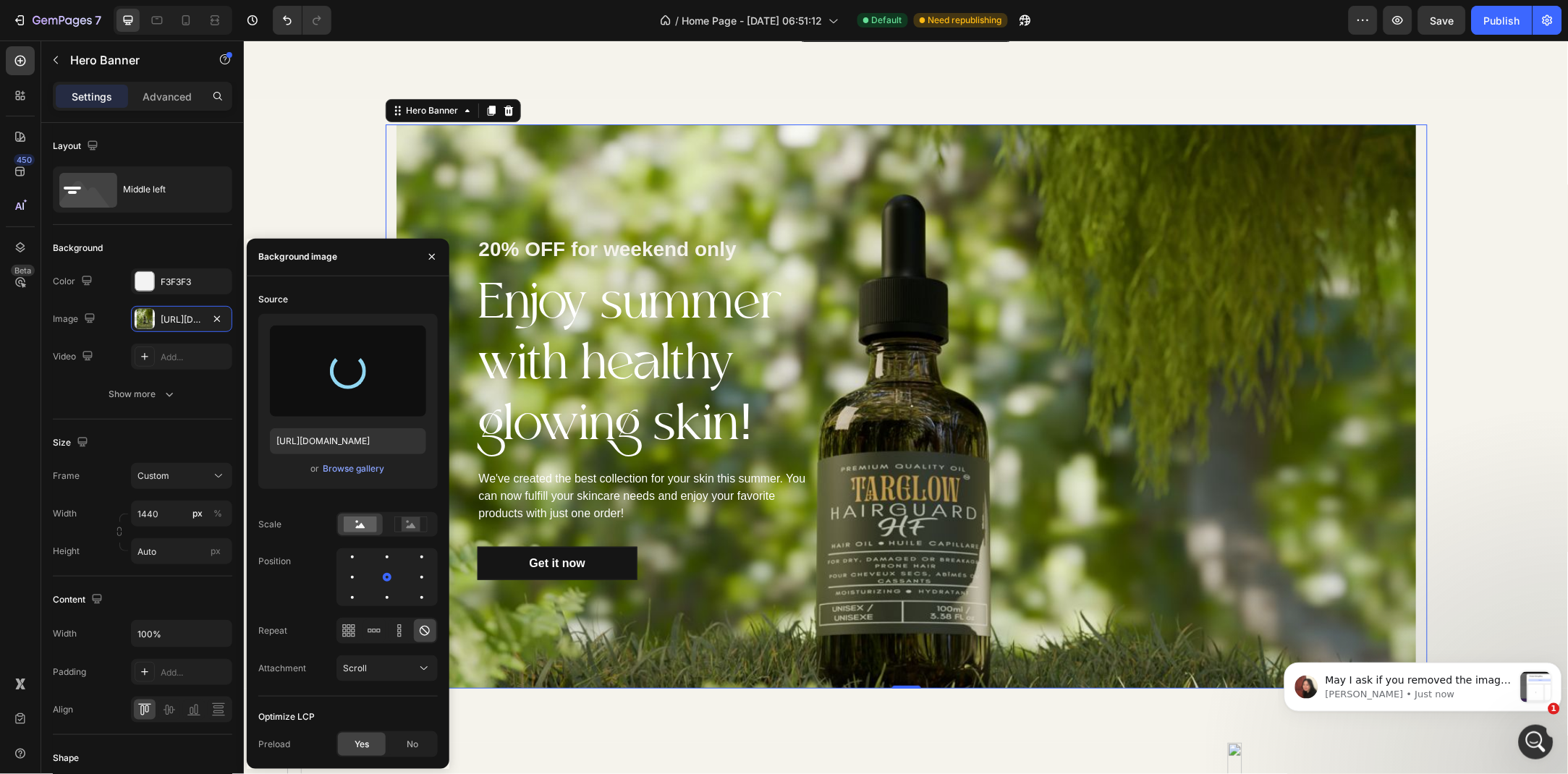
scroll to position [280, 0]
click at [1536, 735] on icon "Open Intercom Messenger" at bounding box center [1533, 740] width 24 height 24
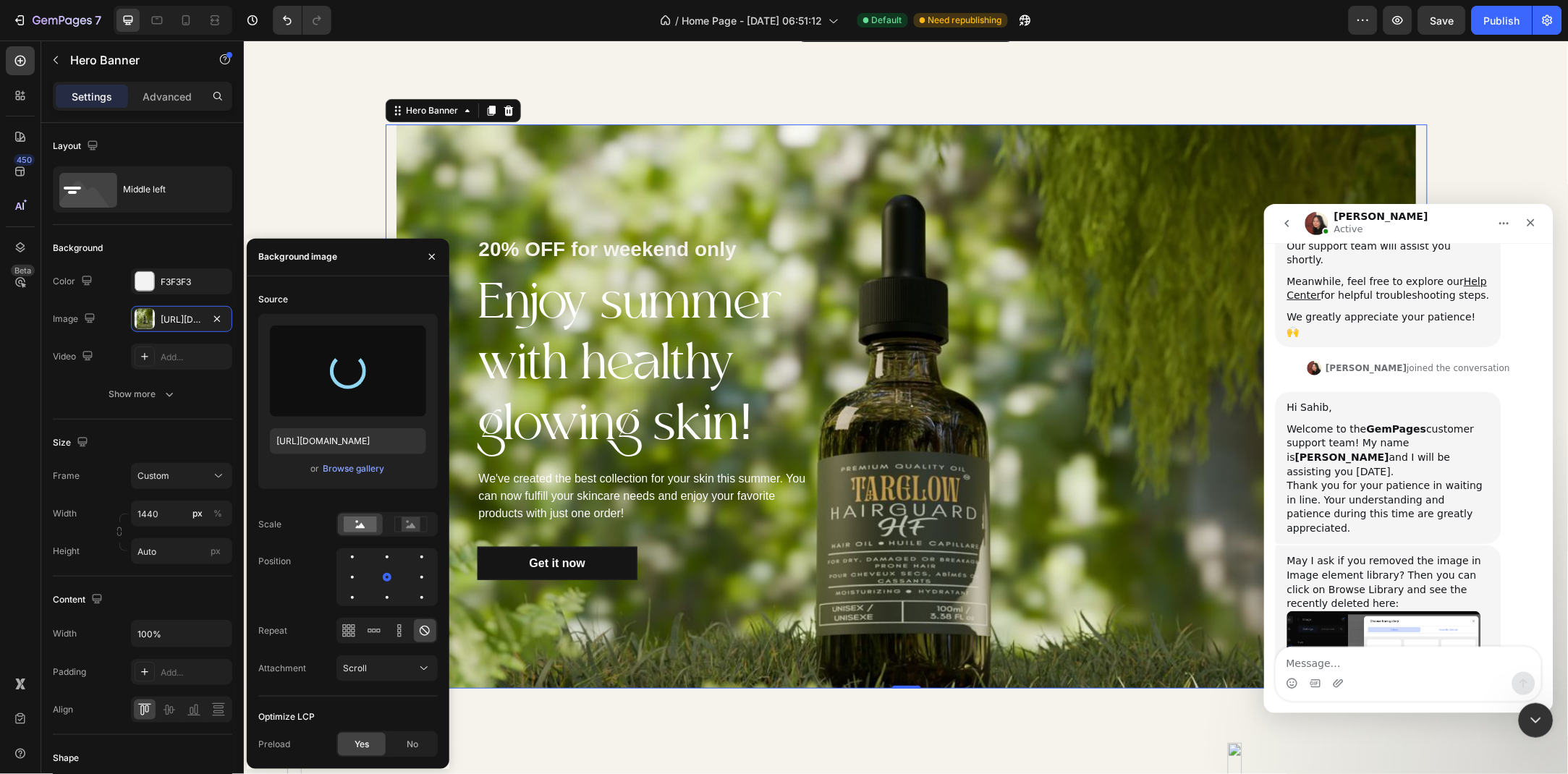
click at [1379, 664] on textarea "Message…" at bounding box center [1408, 658] width 265 height 24
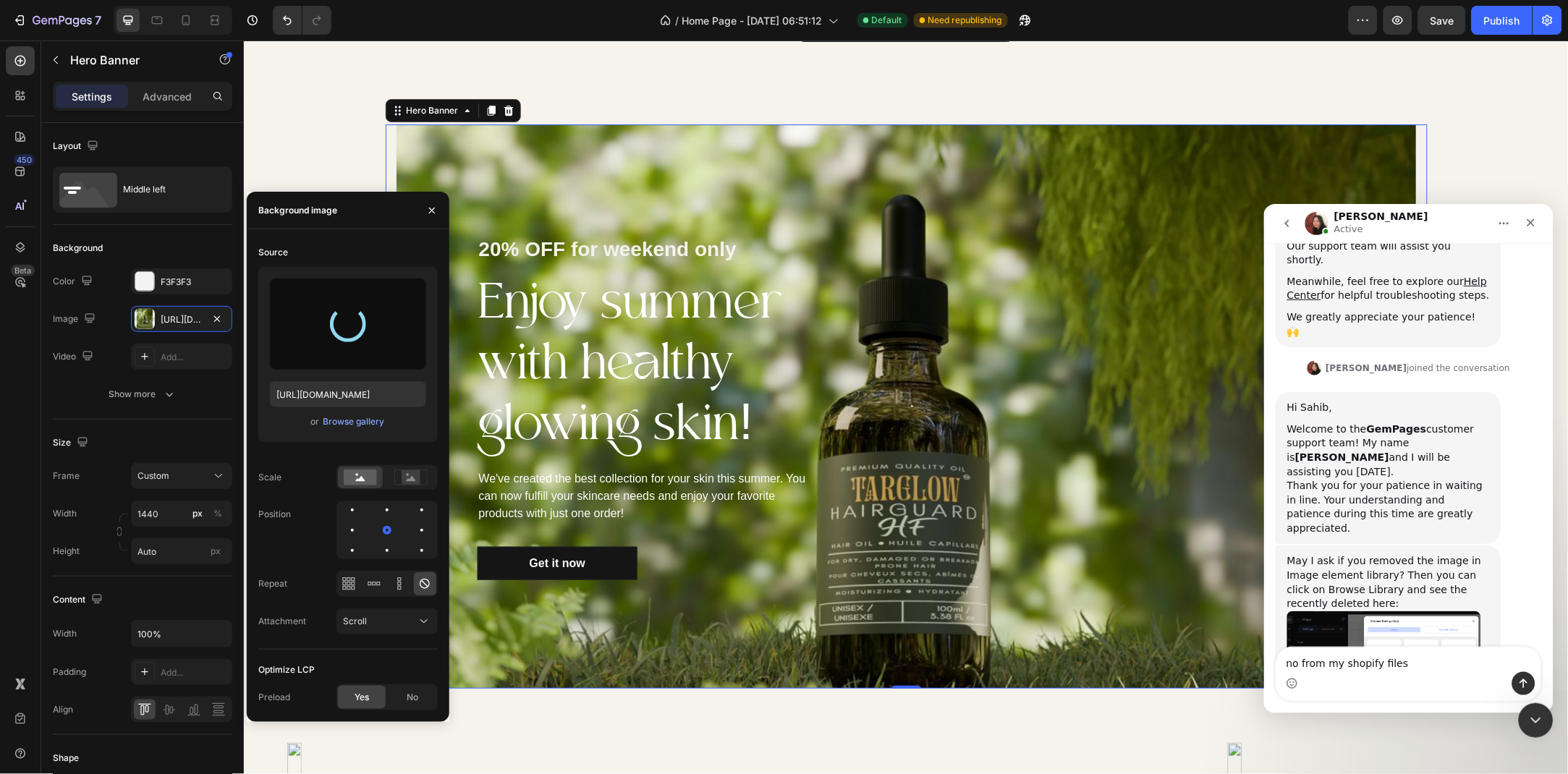
type textarea "no from my shopify files"
click at [1524, 677] on icon "Send a message…" at bounding box center [1523, 683] width 12 height 12
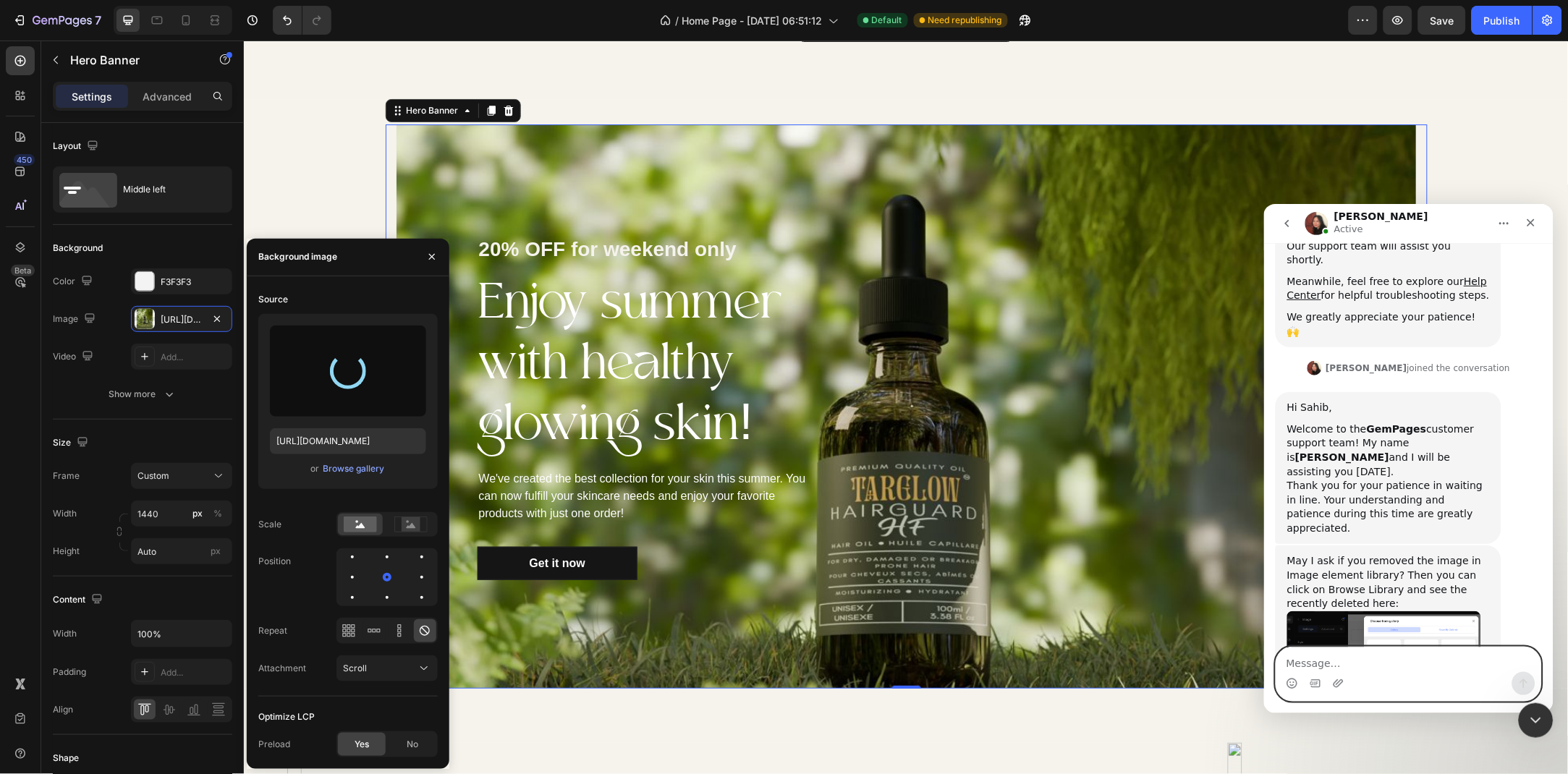
scroll to position [323, 0]
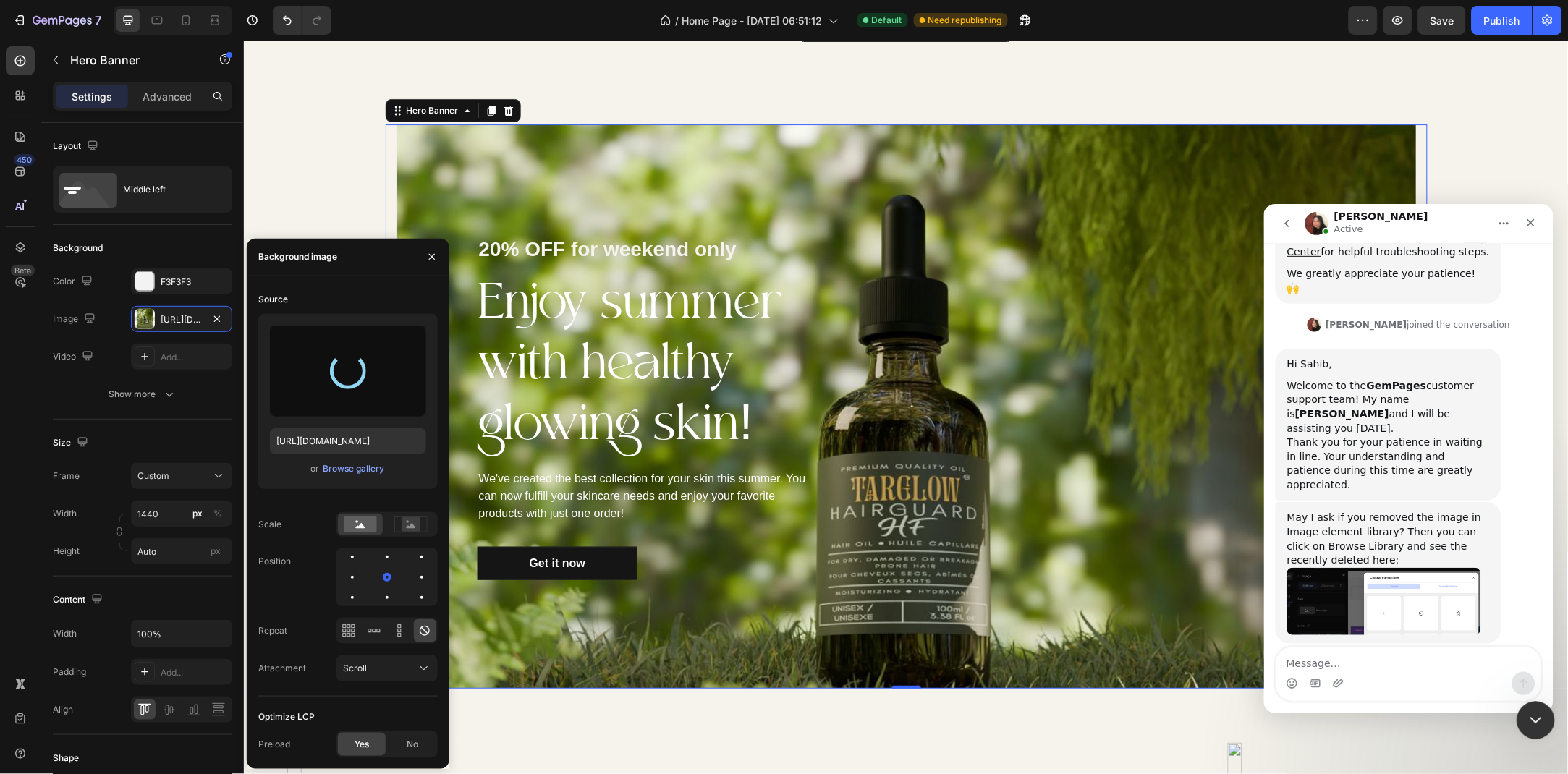
click at [1537, 717] on icon "Close Intercom Messenger" at bounding box center [1533, 719] width 18 height 18
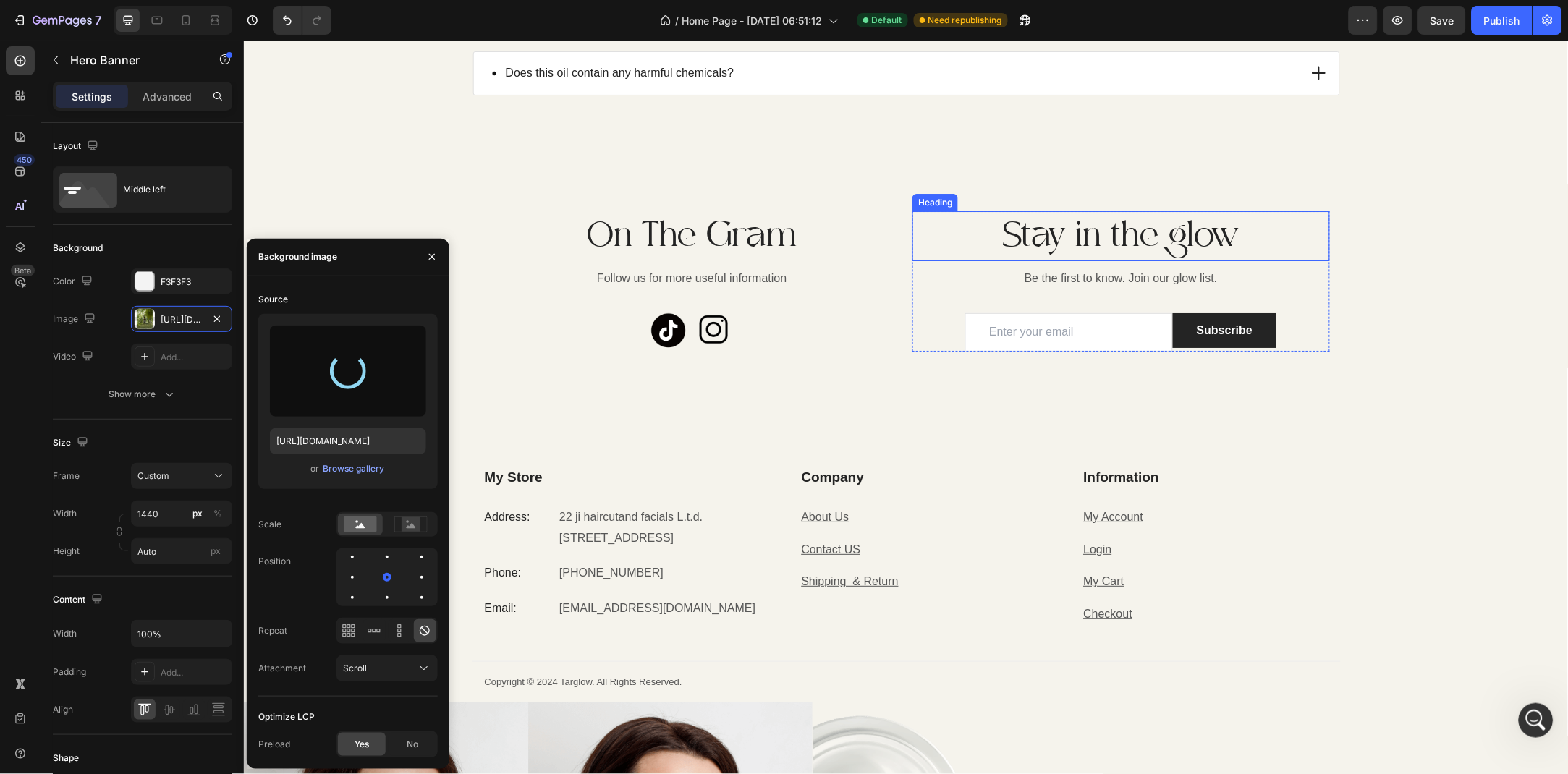
scroll to position [3653, 0]
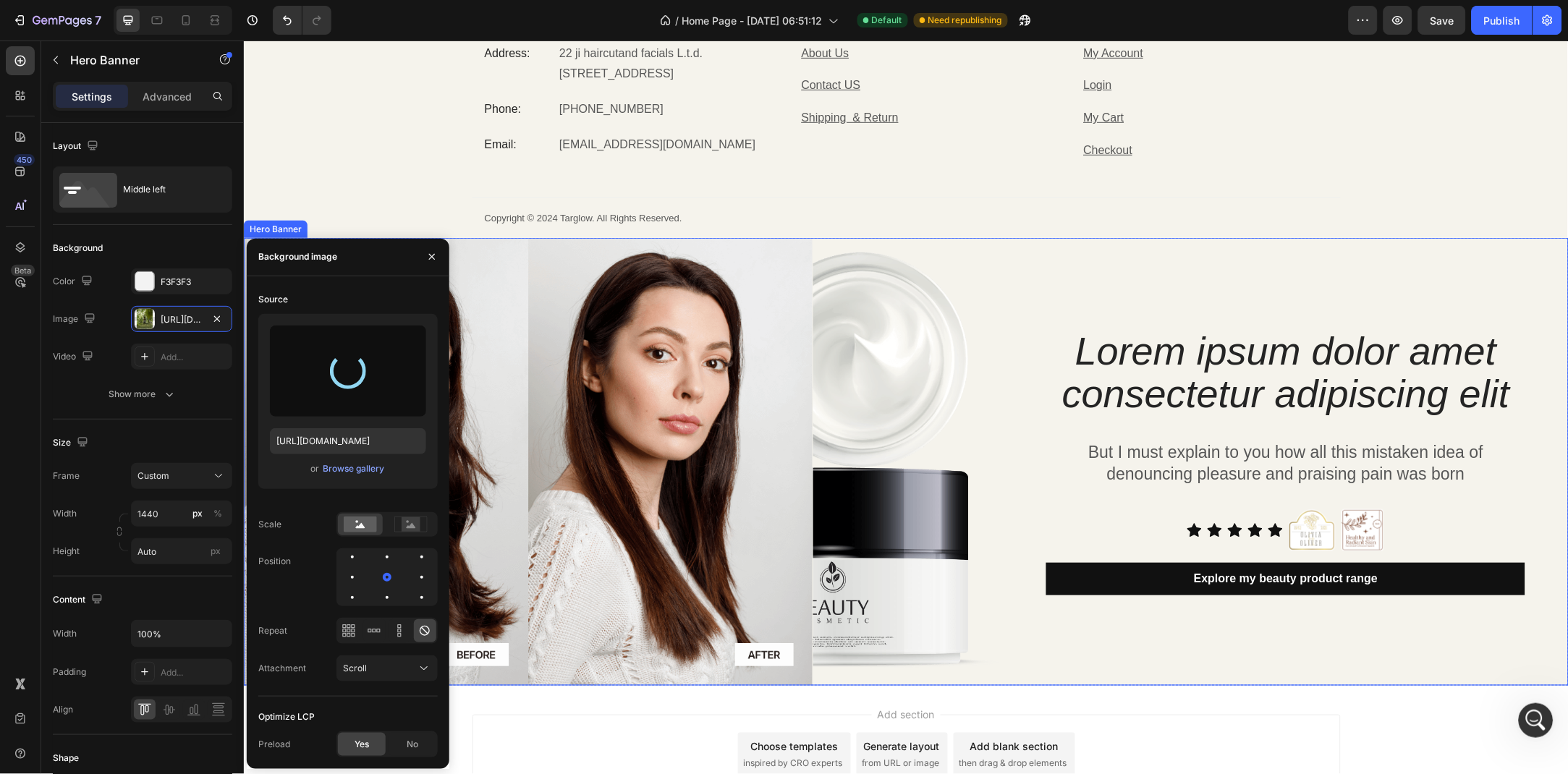
click at [1119, 270] on div "Lorem ipsum dolor amet consectetur adipiscing elit Heading But I must explain t…" at bounding box center [1296, 460] width 543 height 447
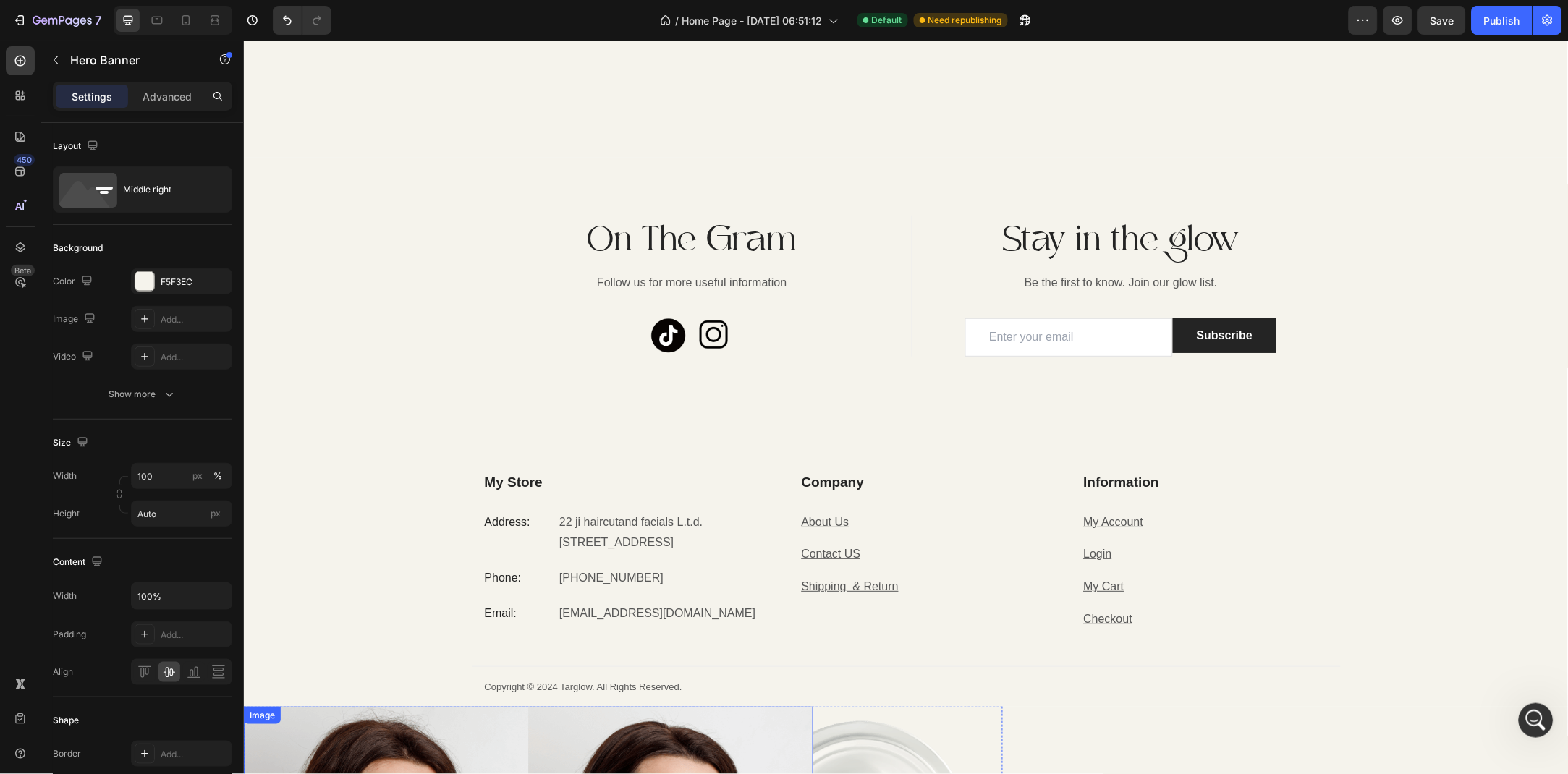
scroll to position [3773, 0]
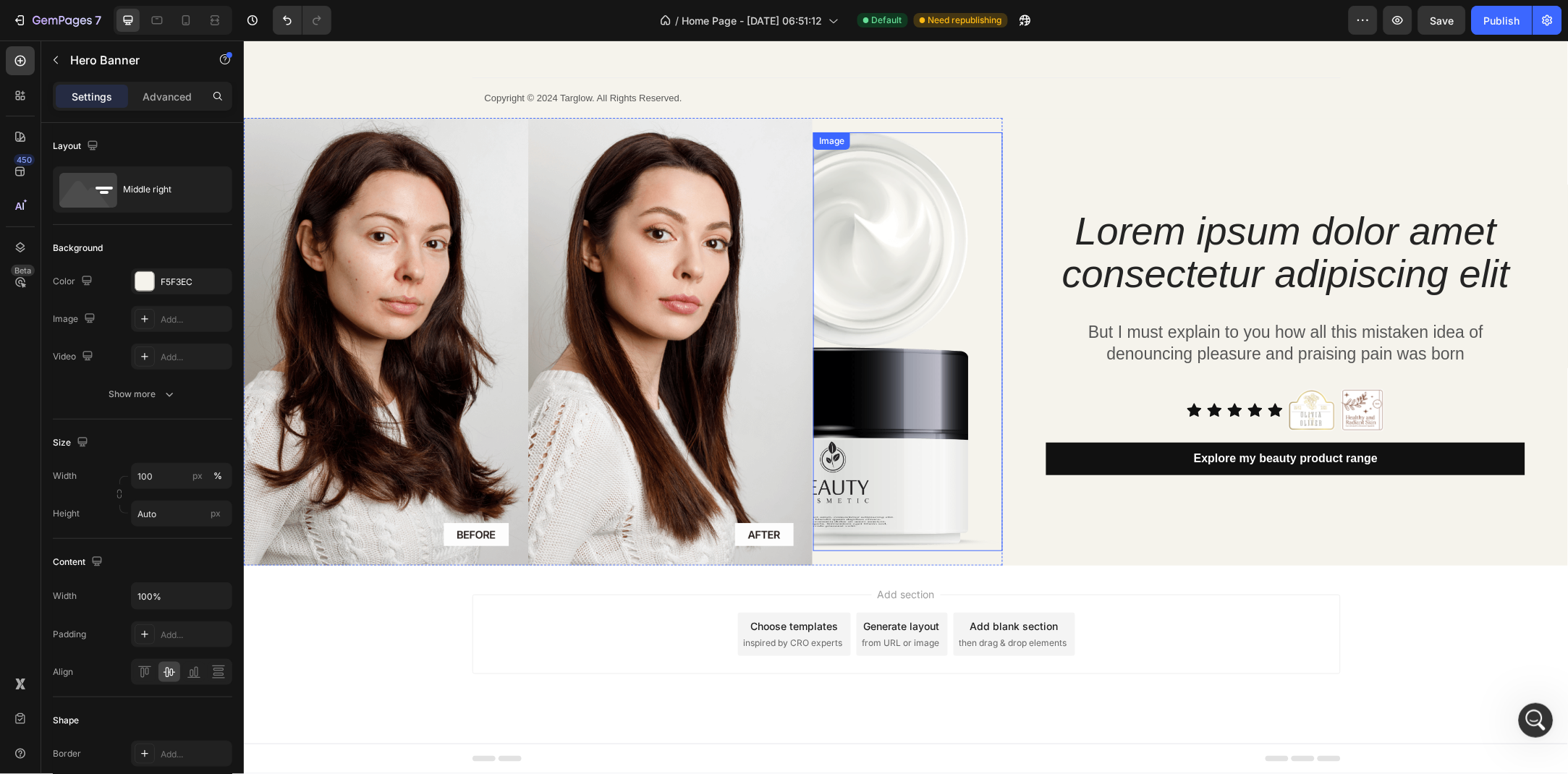
click at [887, 371] on img at bounding box center [907, 341] width 189 height 419
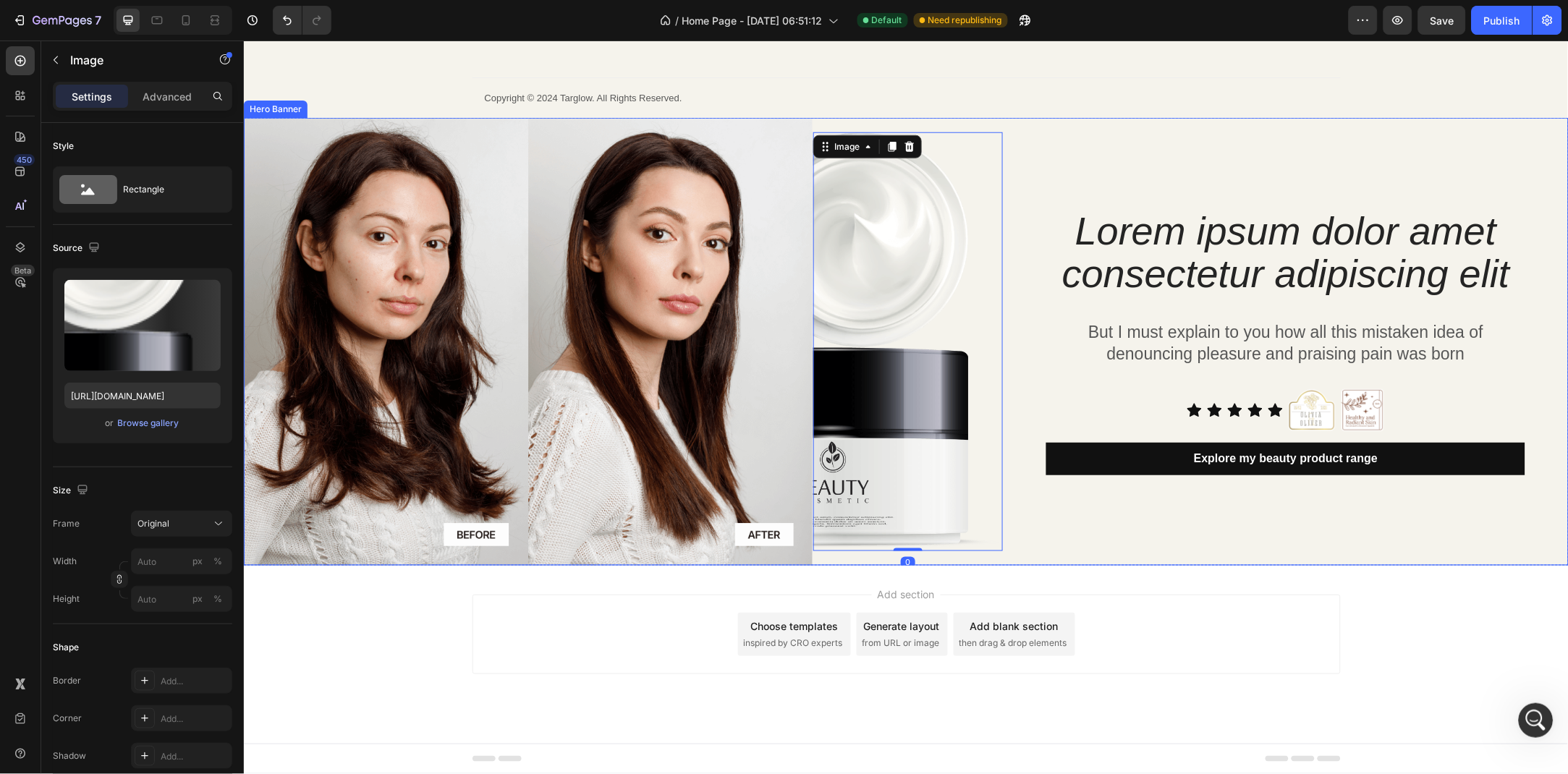
click at [1170, 141] on div "Lorem ipsum dolor amet consectetur adipiscing elit Heading But I must explain t…" at bounding box center [1296, 340] width 543 height 447
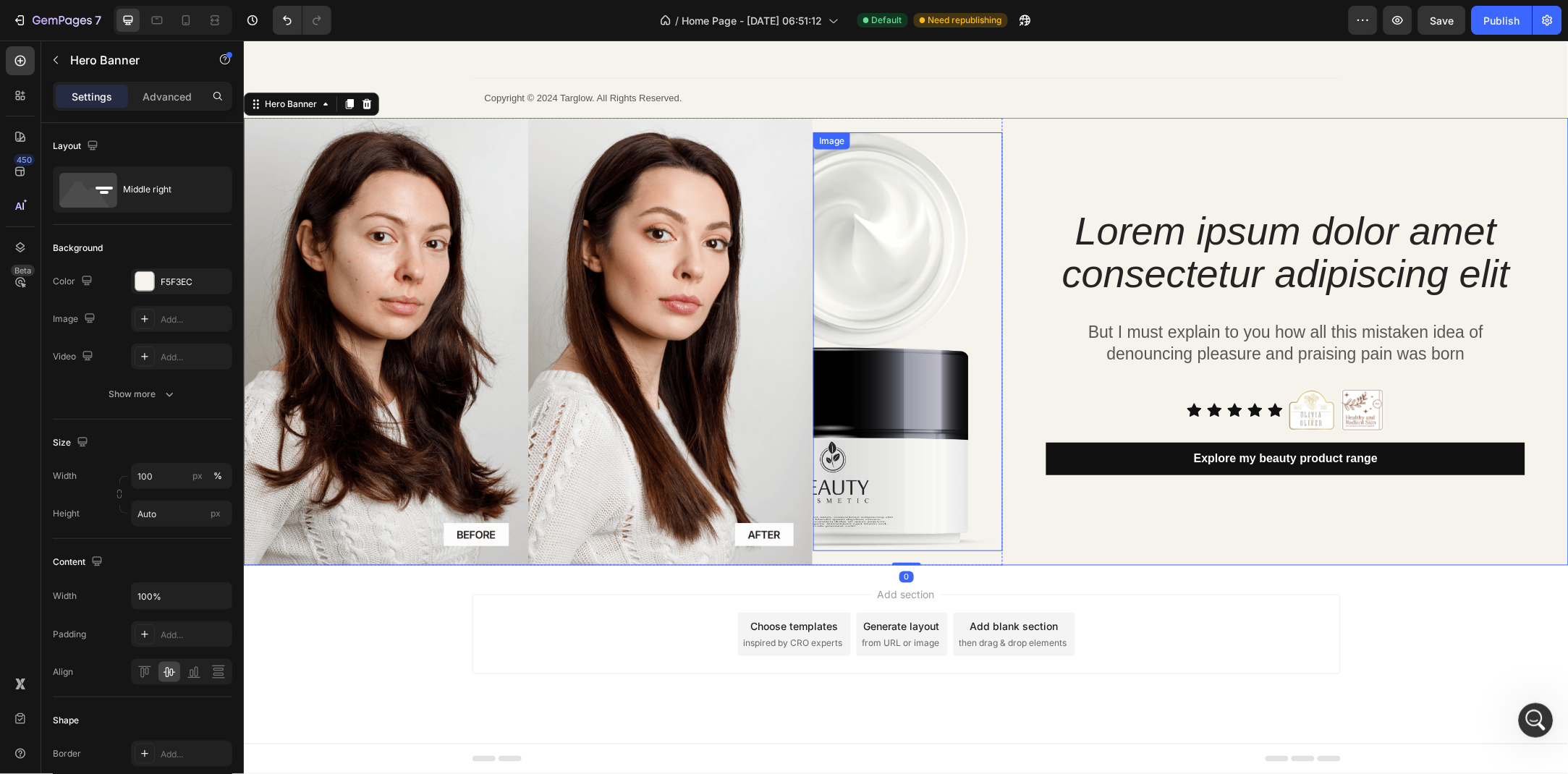
scroll to position [361, 0]
click at [18, 257] on div at bounding box center [20, 247] width 29 height 29
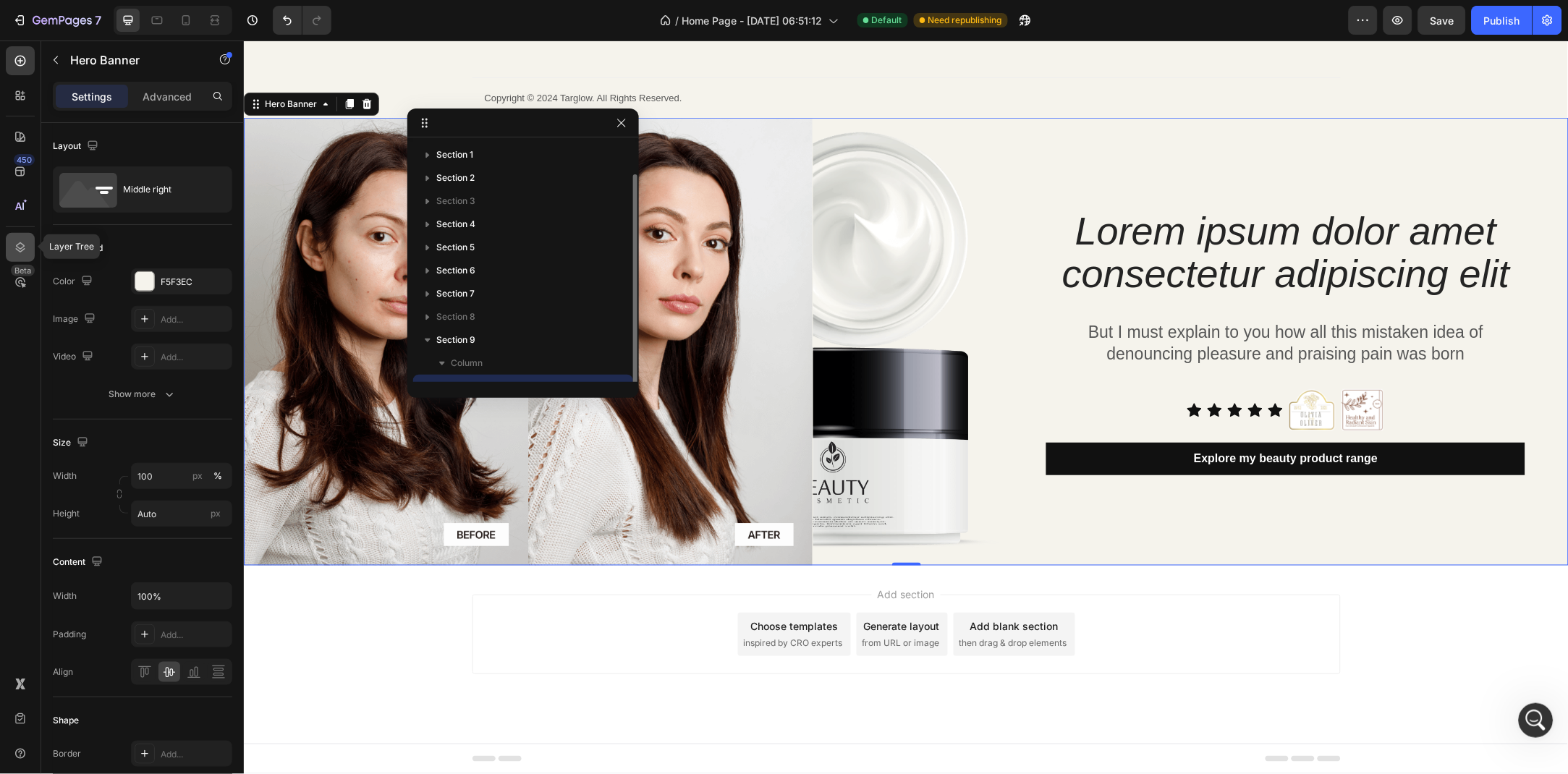
scroll to position [16, 0]
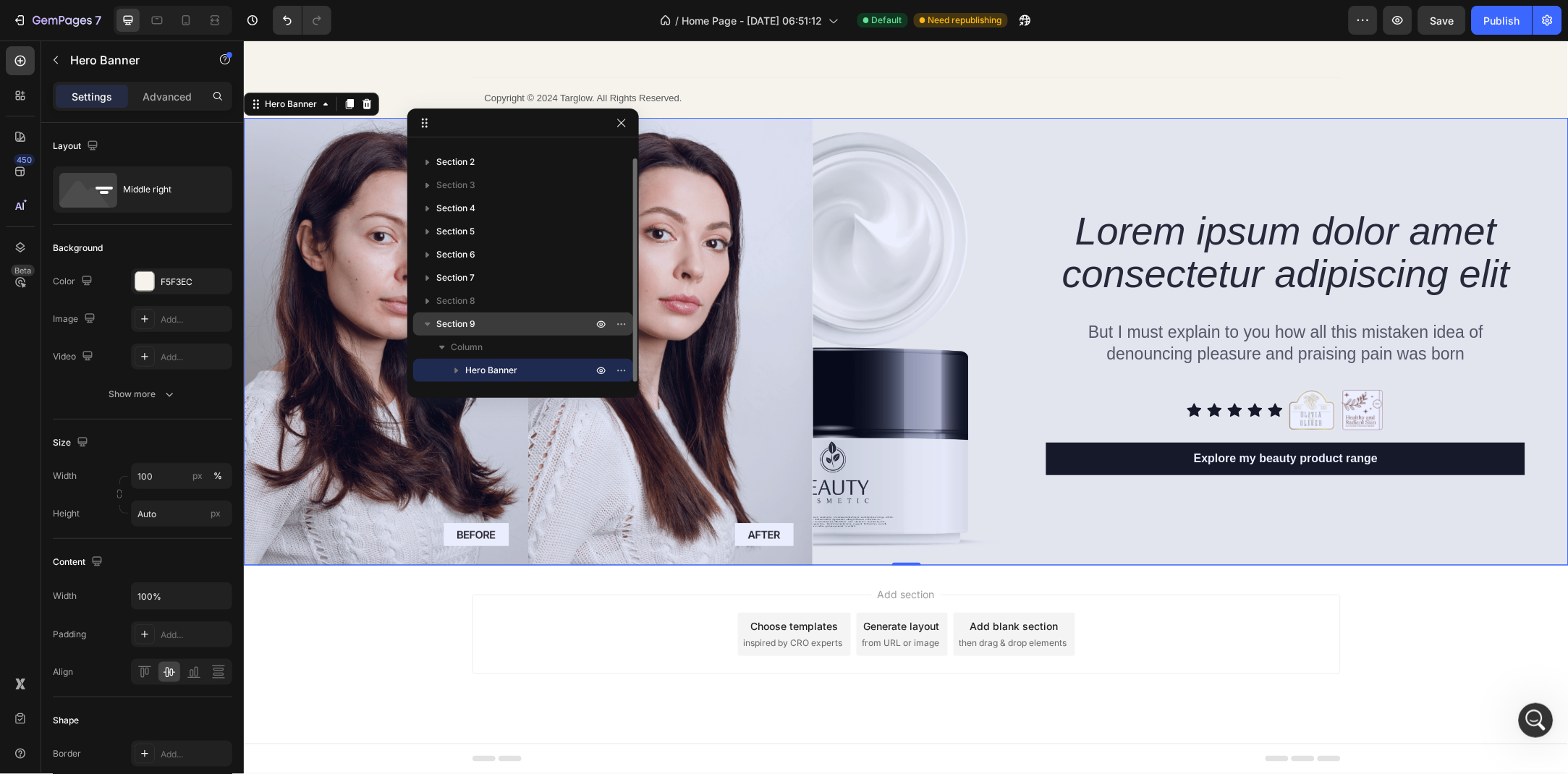
click at [509, 331] on div "Section 9" at bounding box center [523, 323] width 208 height 23
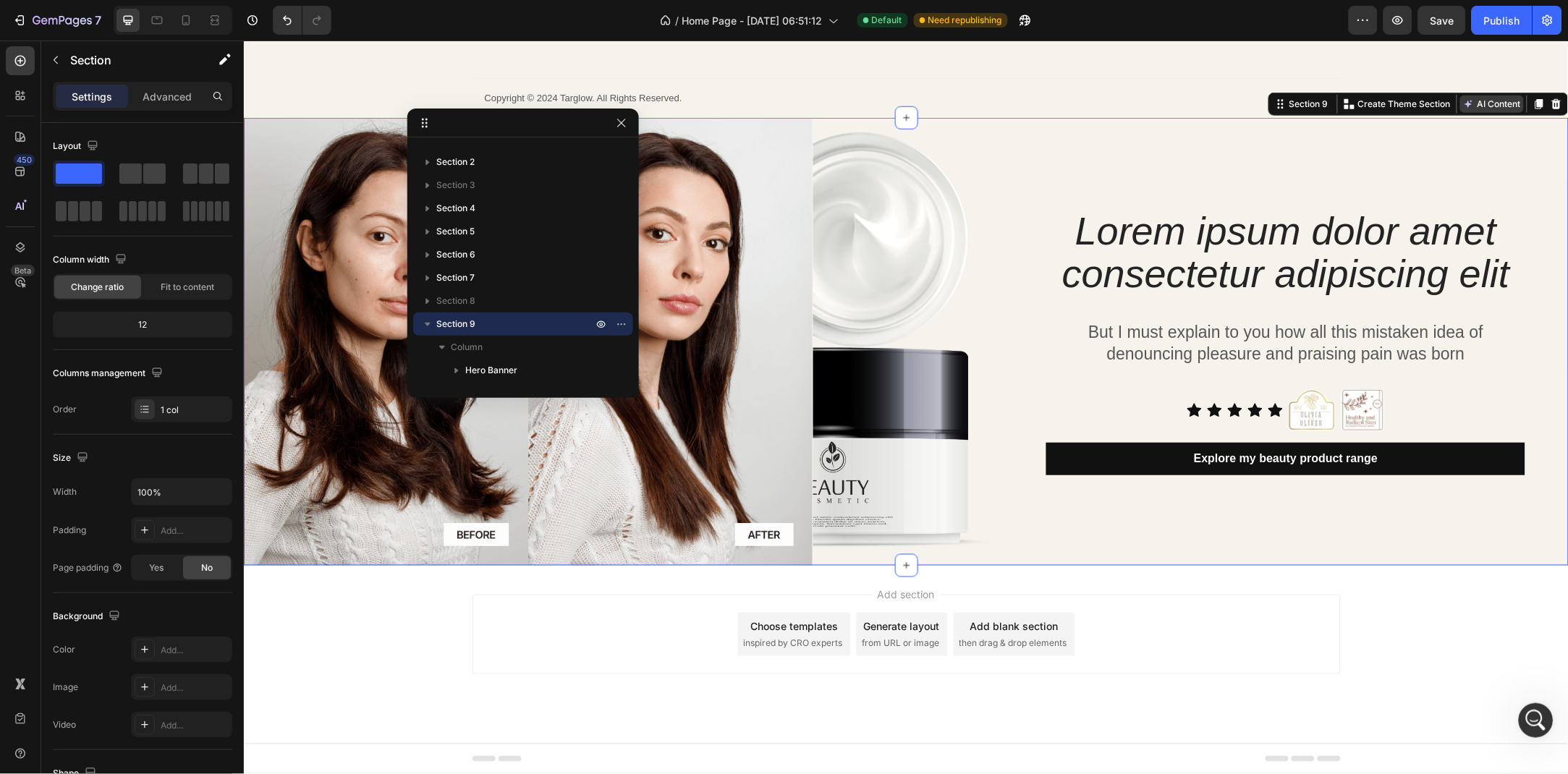
click at [1483, 105] on button "AI Content" at bounding box center [1491, 104] width 63 height 18
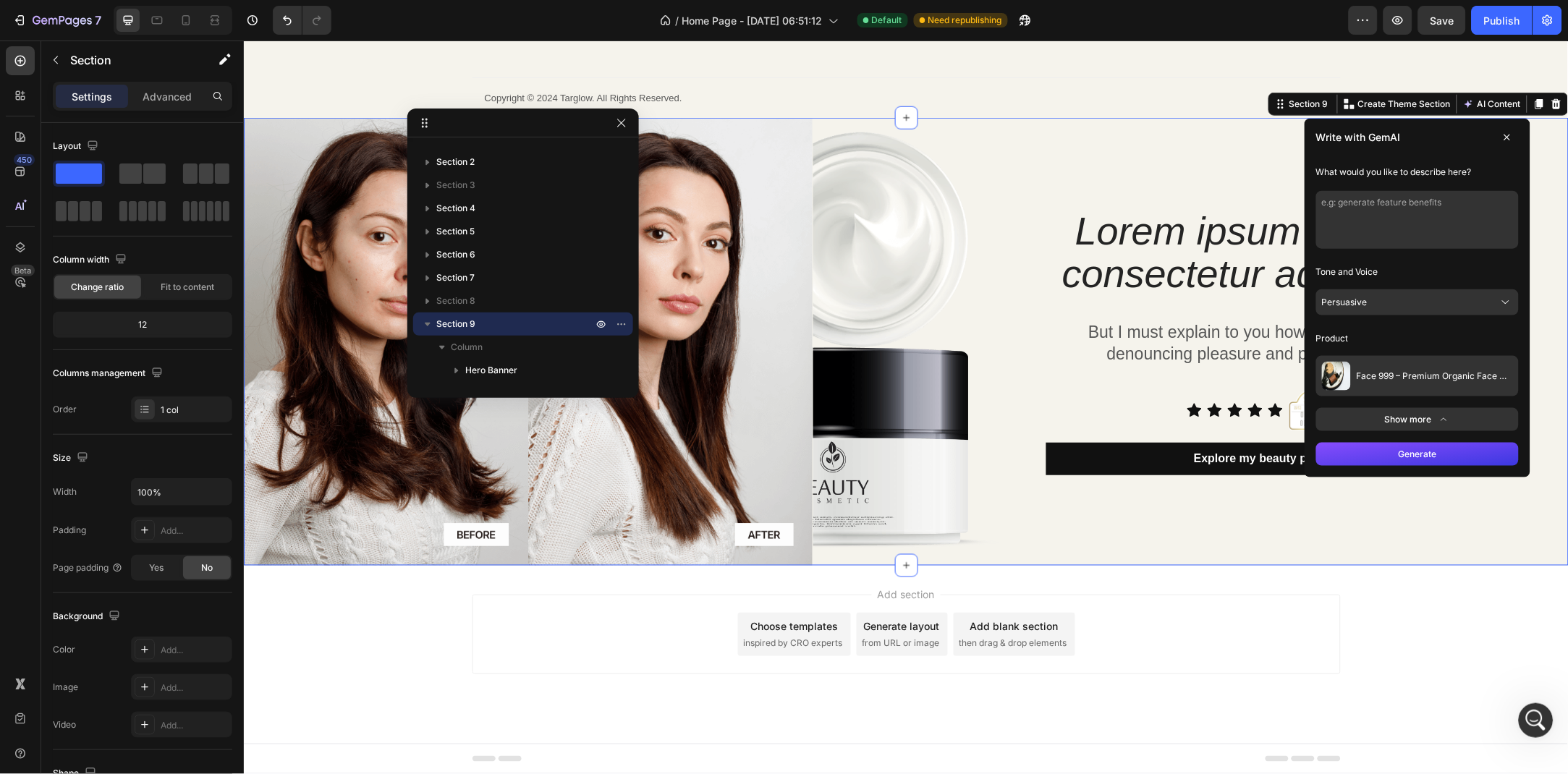
click at [1441, 377] on span "Face 999 – Premium Organic Face Oil 30 ml/ 1.01 fl oz" at bounding box center [1434, 376] width 156 height 12
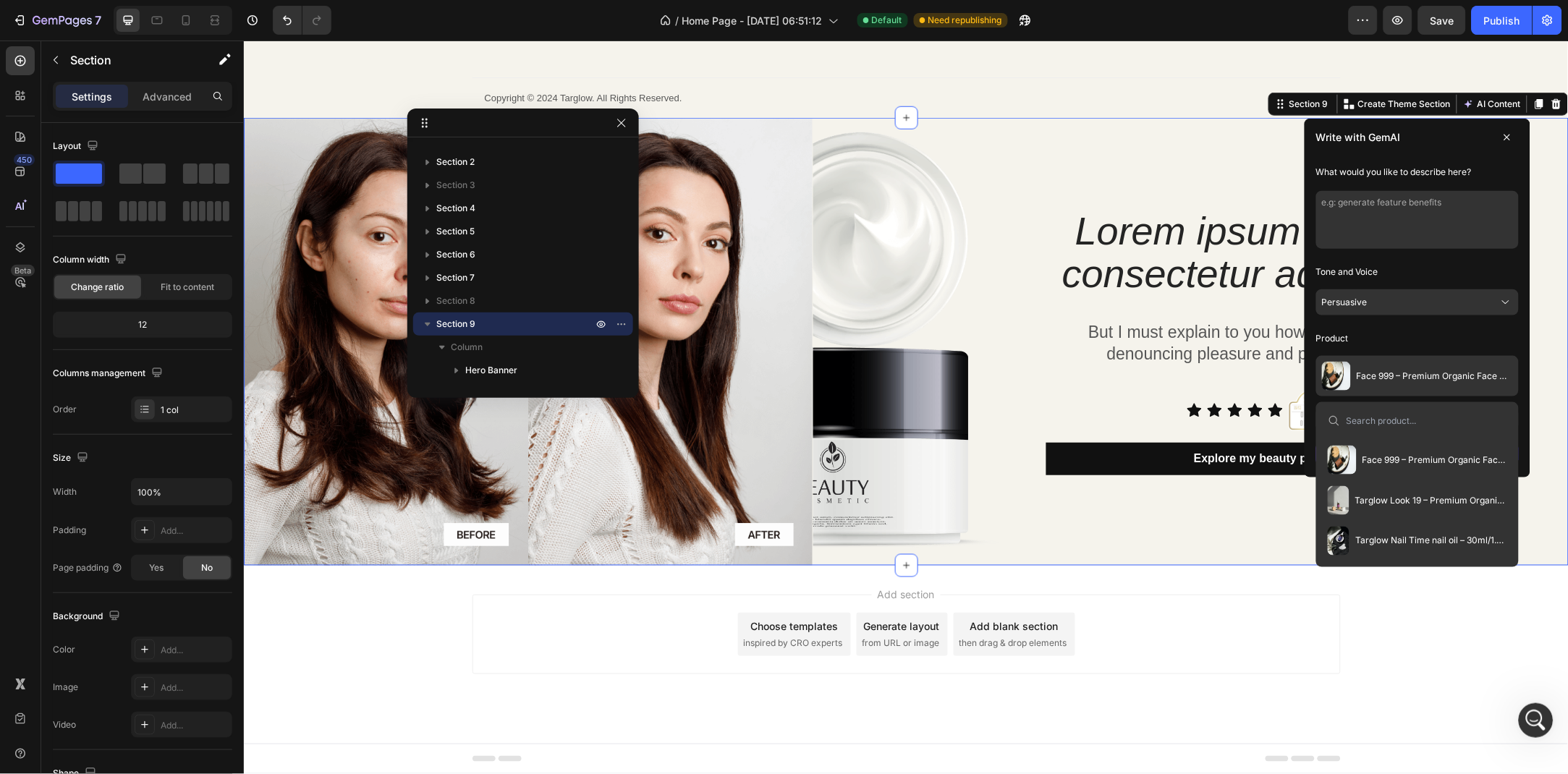
scroll to position [78, 0]
click at [1462, 543] on span "Hairguard HF Hair Oil- 100ml" at bounding box center [1421, 543] width 119 height 12
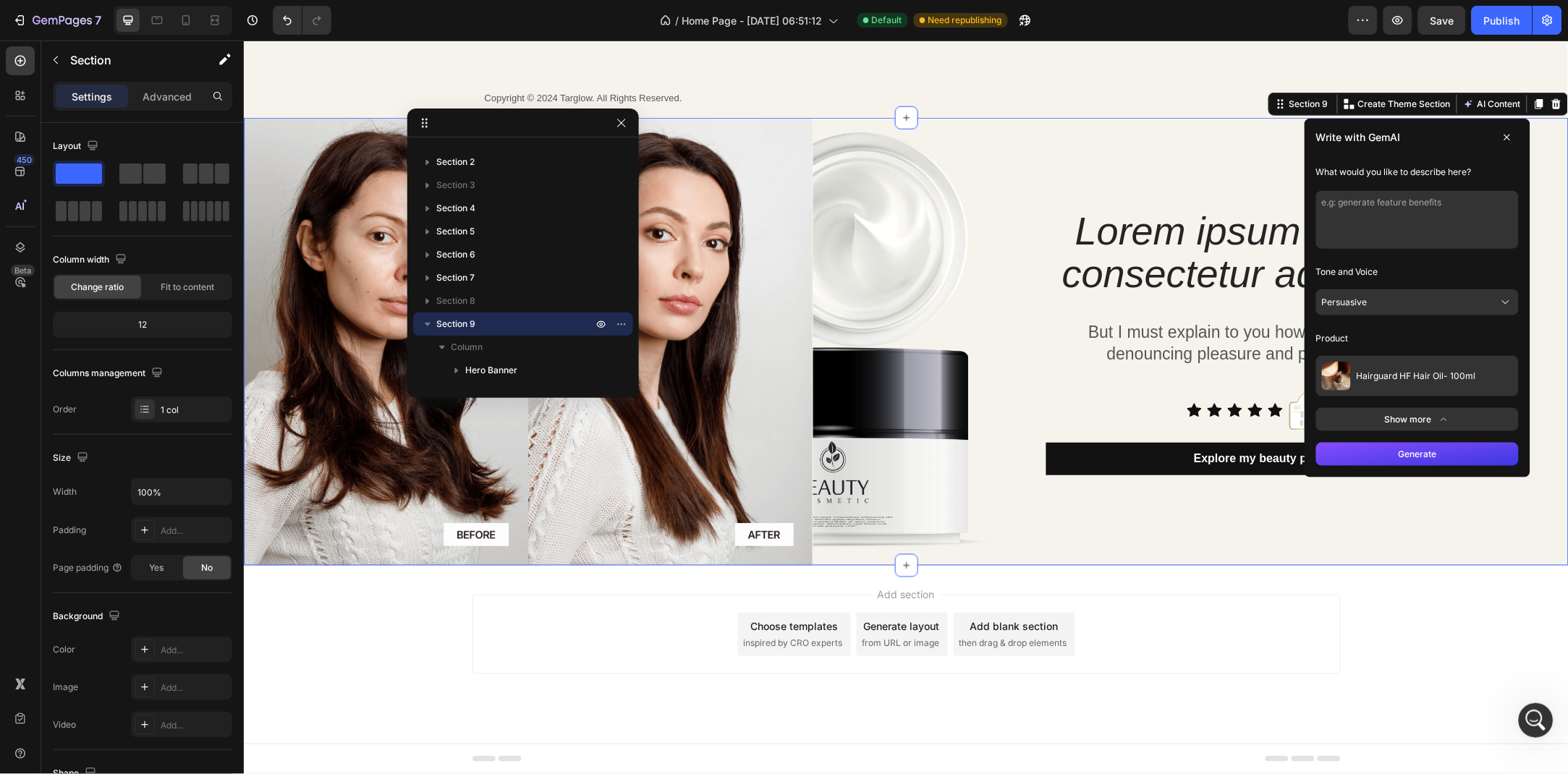
click at [1455, 294] on button "Persuasive" at bounding box center [1416, 301] width 203 height 26
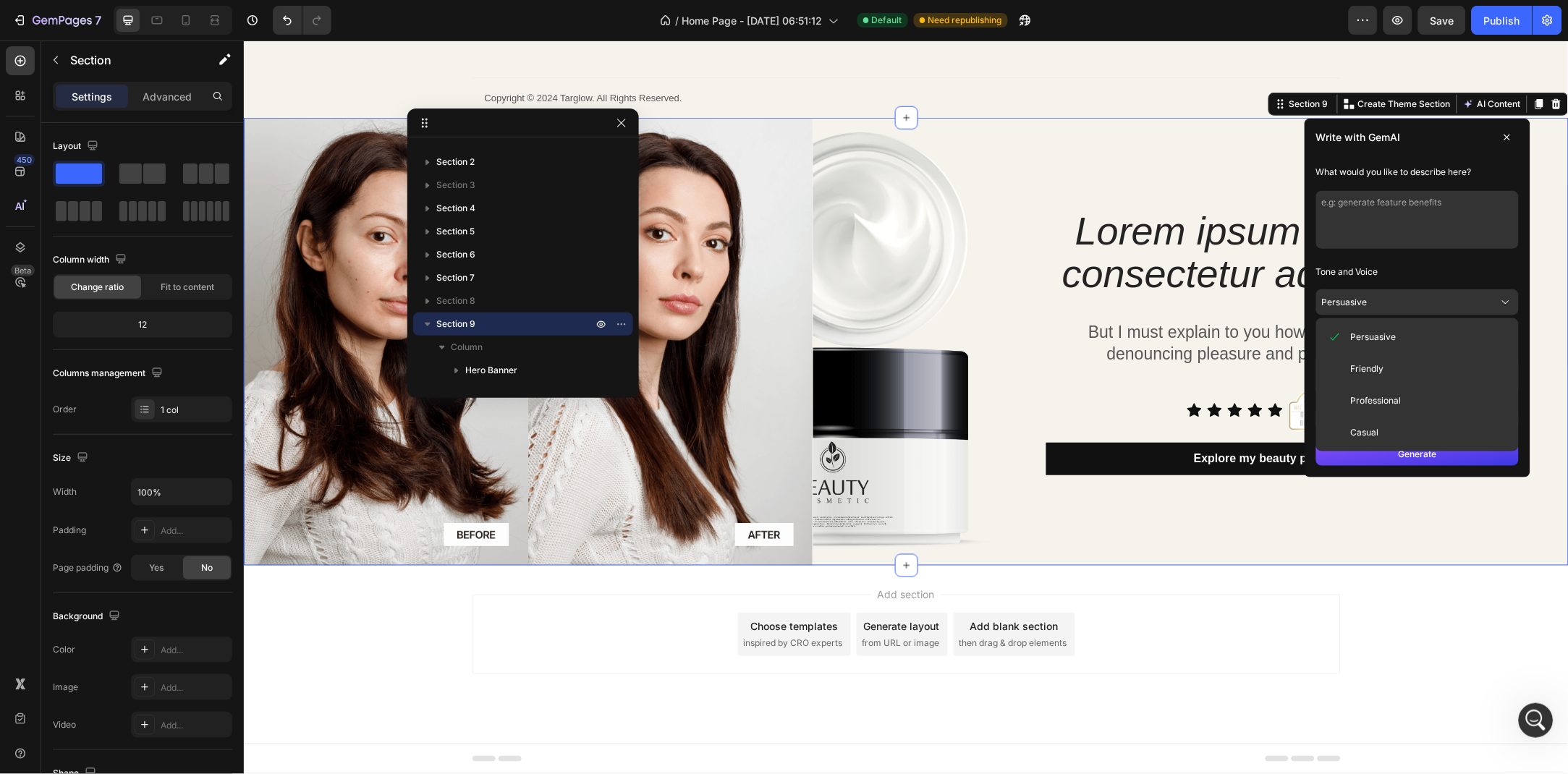
click at [1394, 404] on span "Professional" at bounding box center [1375, 400] width 51 height 12
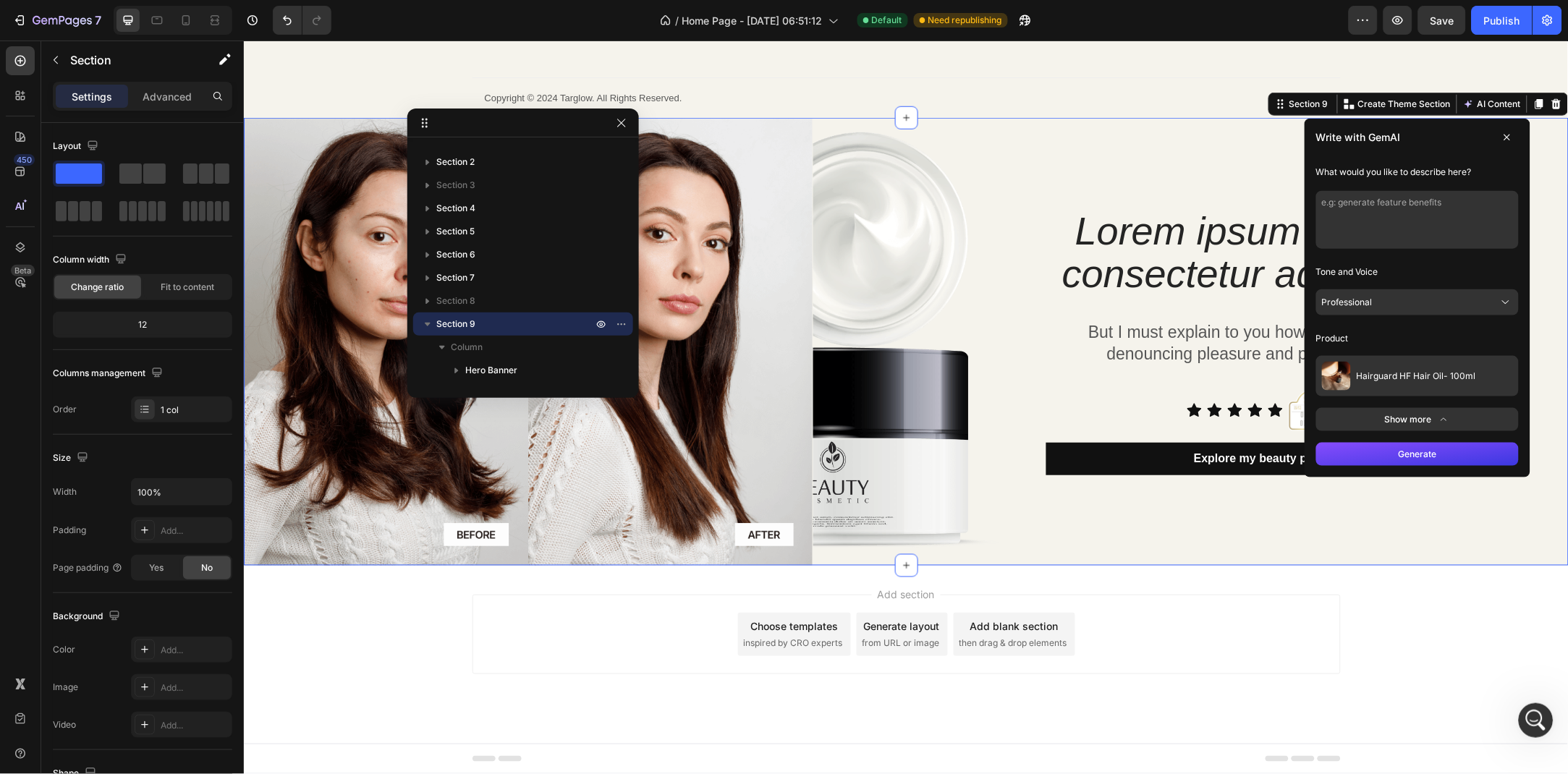
click at [1414, 457] on button "Generate" at bounding box center [1416, 453] width 203 height 23
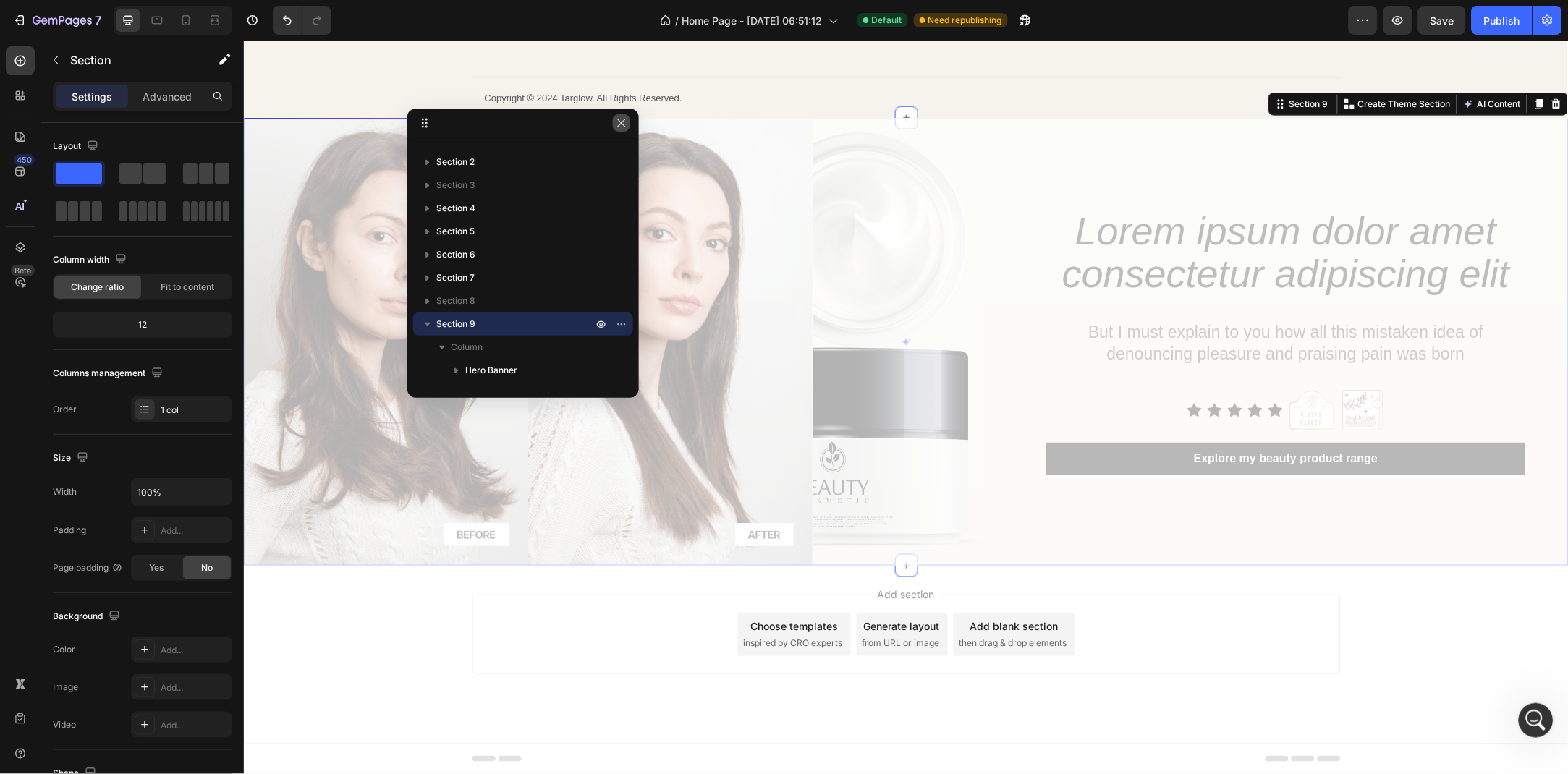
click at [623, 124] on icon "button" at bounding box center [621, 122] width 8 height 8
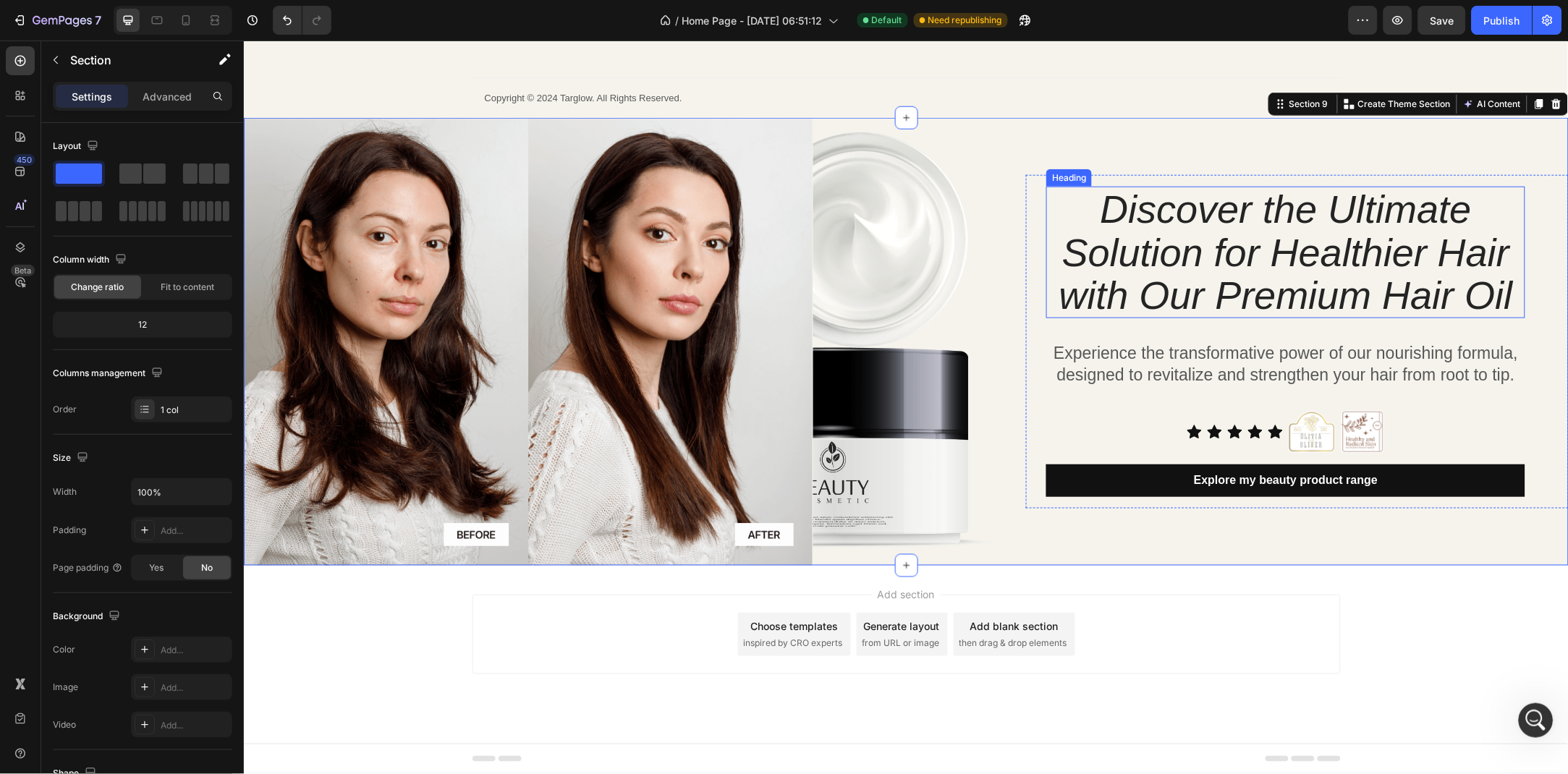
click at [1461, 282] on h2 "Discover the Ultimate Solution for Healthier Hair with Our Premium Hair Oil" at bounding box center [1284, 251] width 479 height 132
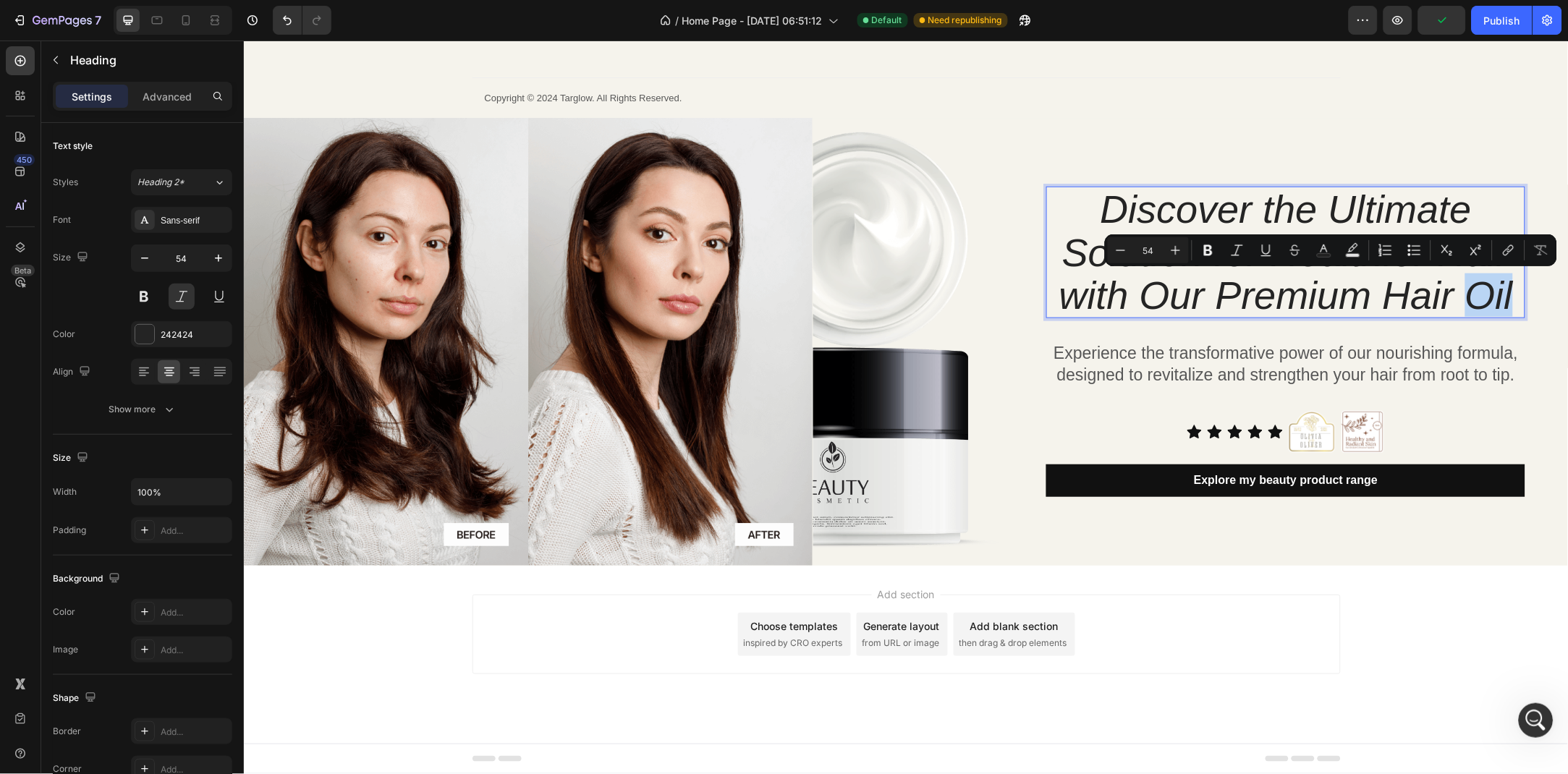
click at [1477, 299] on p "Discover the Ultimate Solution for Healthier Hair with Our Premium Hair Oil" at bounding box center [1284, 251] width 476 height 129
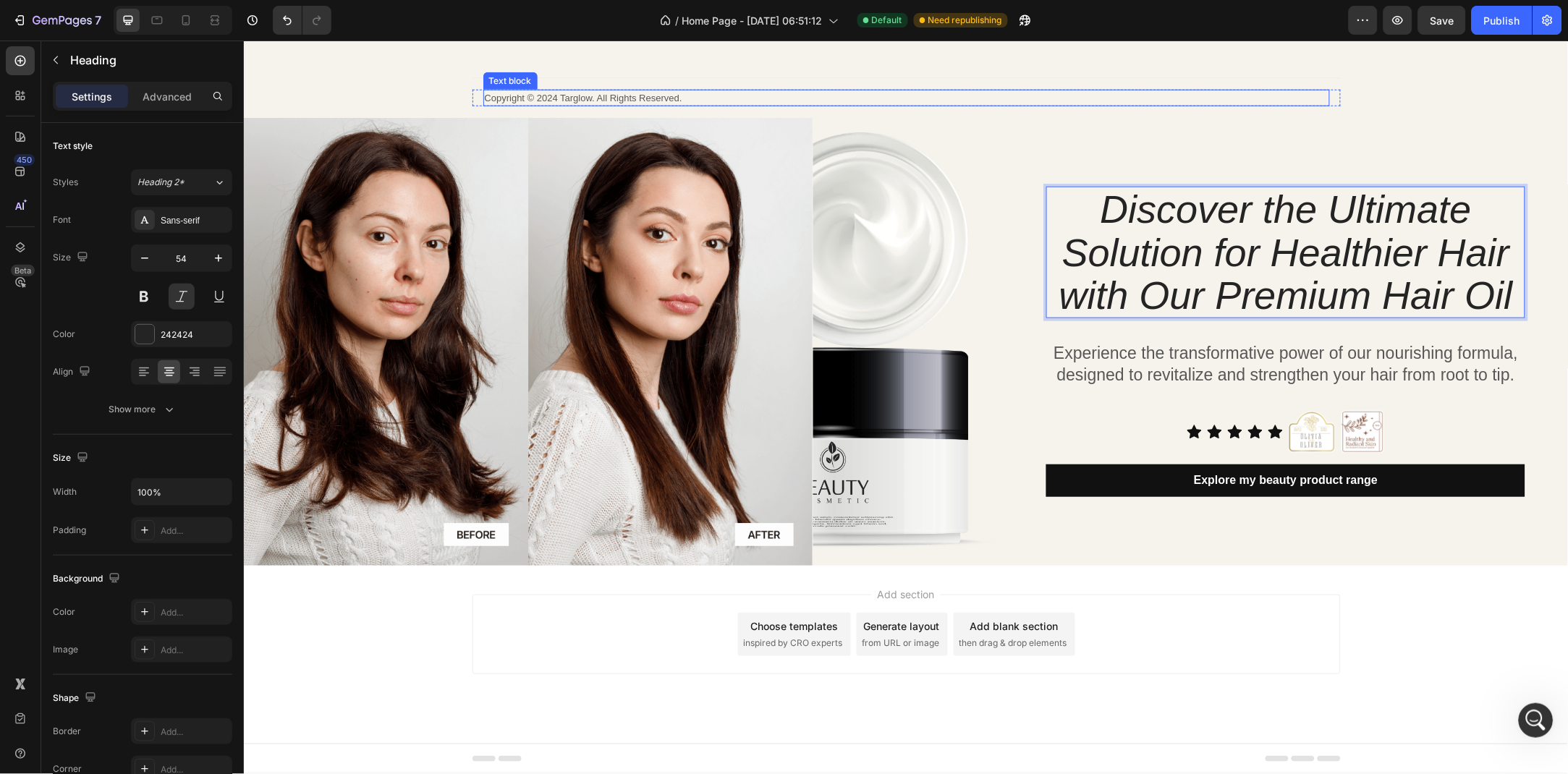
click at [548, 91] on p "Copyright © 2024 Targlow. All Rights Reserved." at bounding box center [905, 98] width 843 height 15
click at [549, 91] on p "Copyright © 2024 Targlow. All Rights Reserved." at bounding box center [905, 98] width 843 height 15
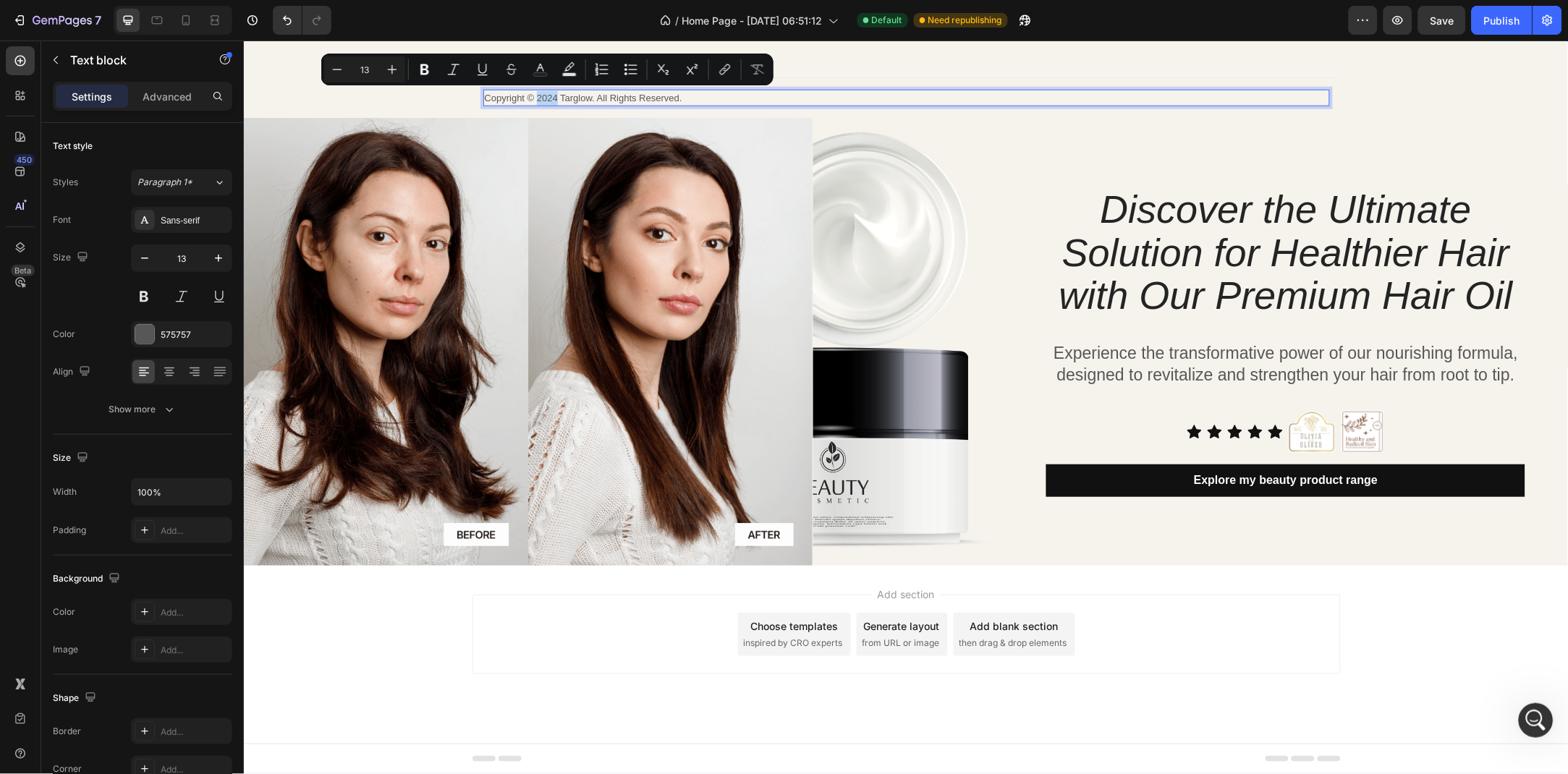
click at [557, 96] on p "Copyright © 2024 Targlow. All Rights Reserved." at bounding box center [905, 98] width 843 height 15
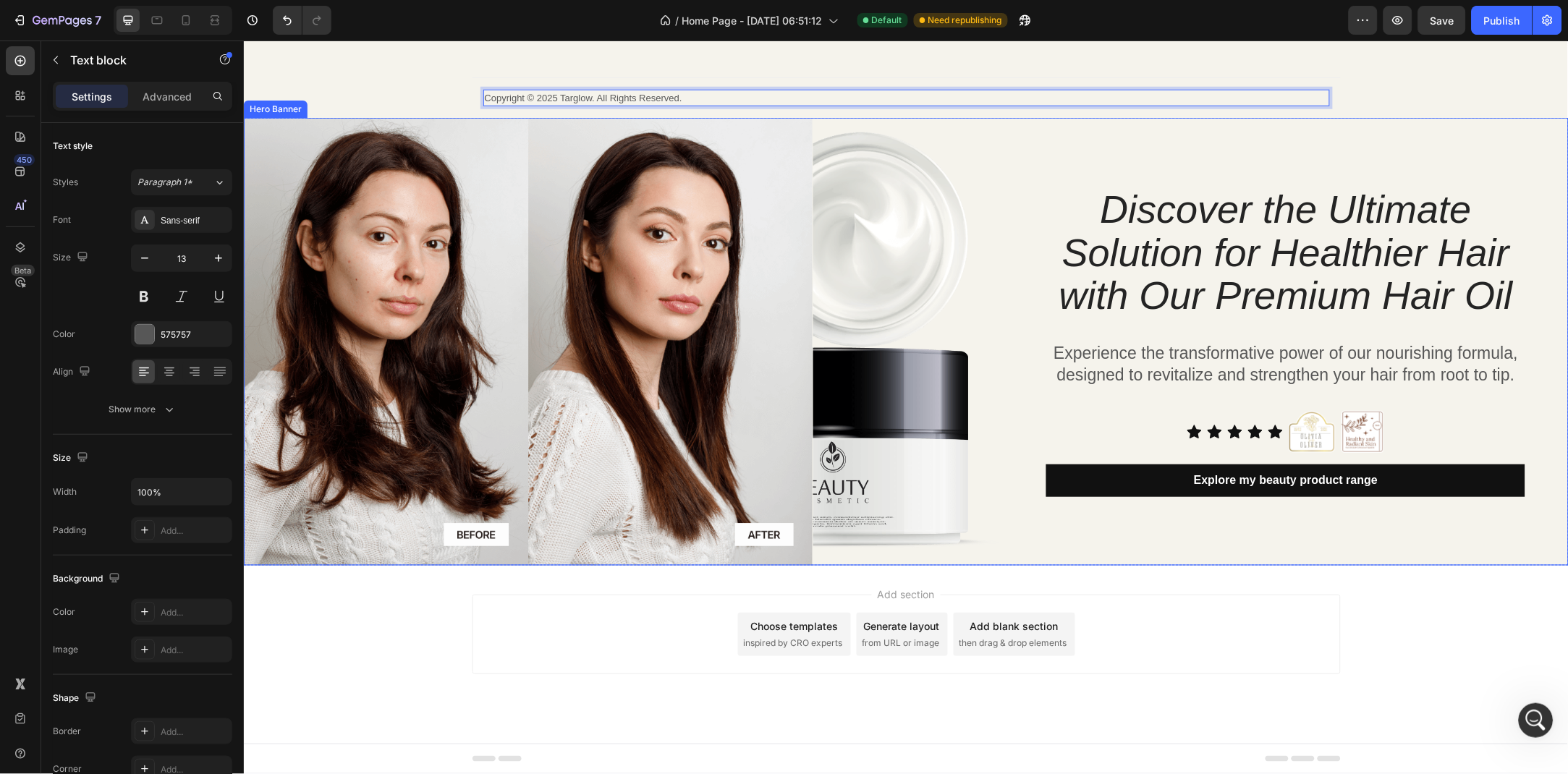
click at [1128, 545] on div "Discover the Ultimate Solution for Healthier Hair with Our Premium Hair Oil Hea…" at bounding box center [1296, 340] width 543 height 447
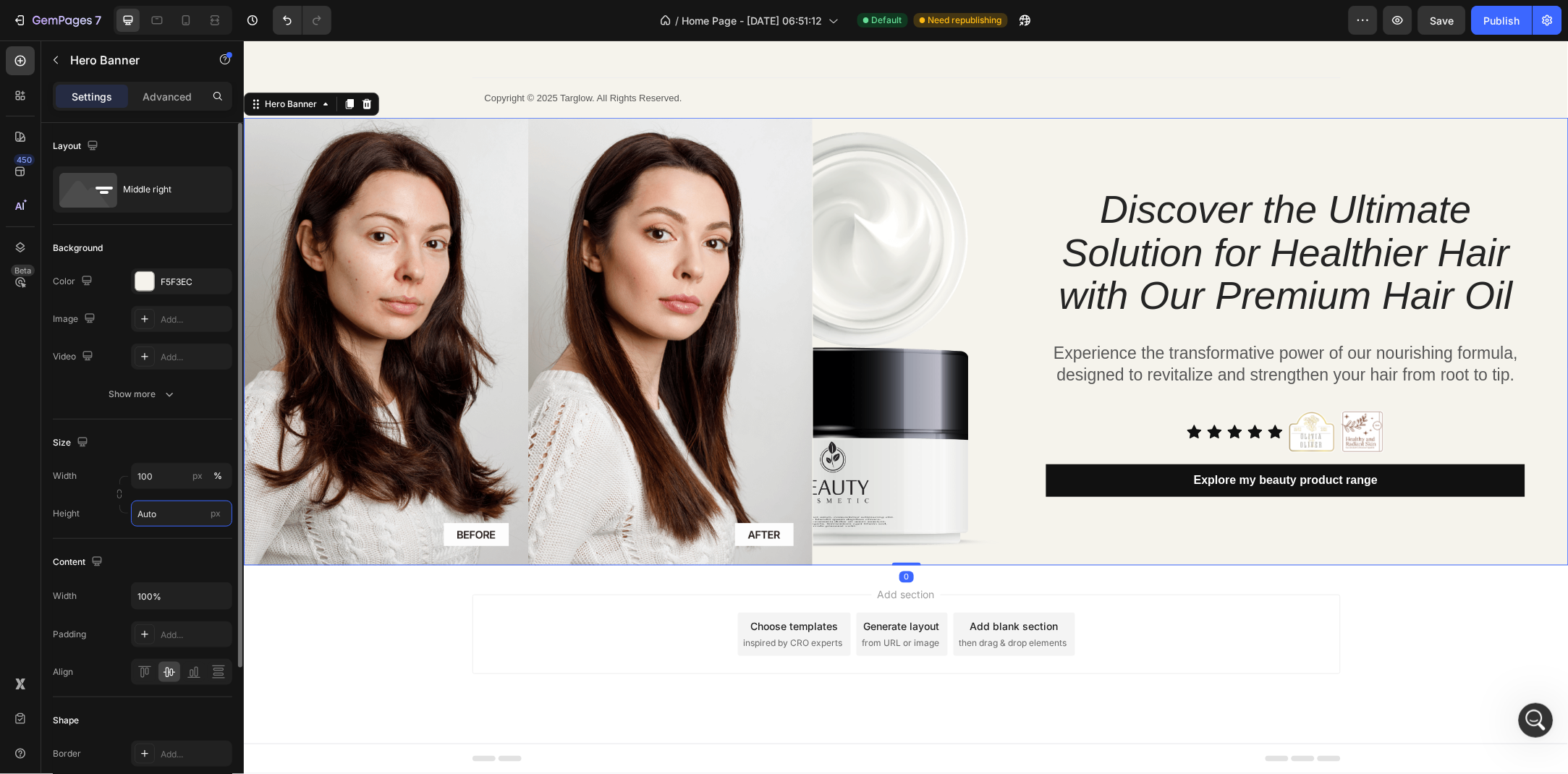
click at [144, 519] on input "Auto" at bounding box center [182, 513] width 102 height 26
click at [184, 569] on p "Fit screen 100vh" at bounding box center [179, 574] width 84 height 13
type input "100 vh"
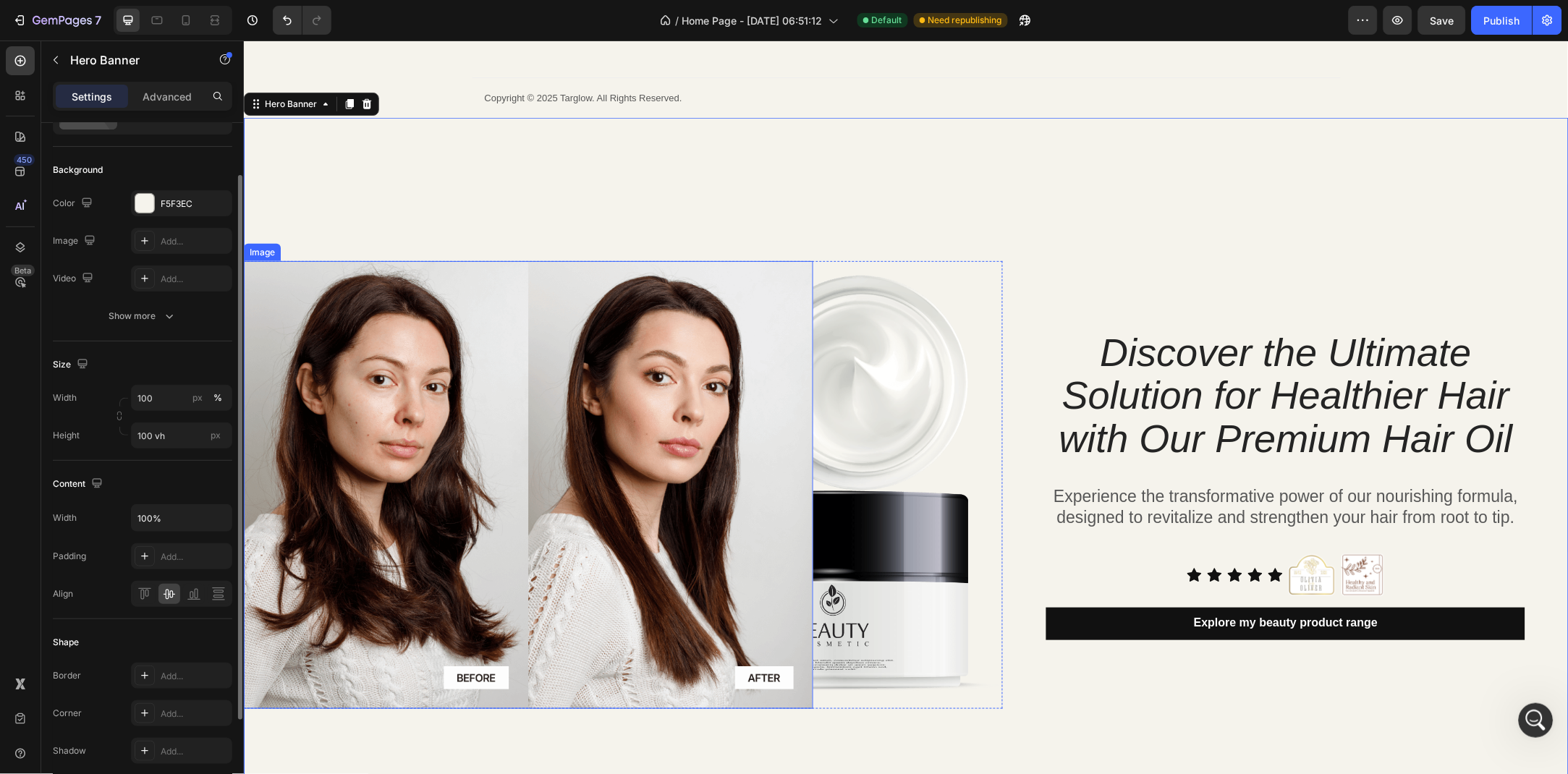
click at [529, 358] on img at bounding box center [527, 484] width 569 height 447
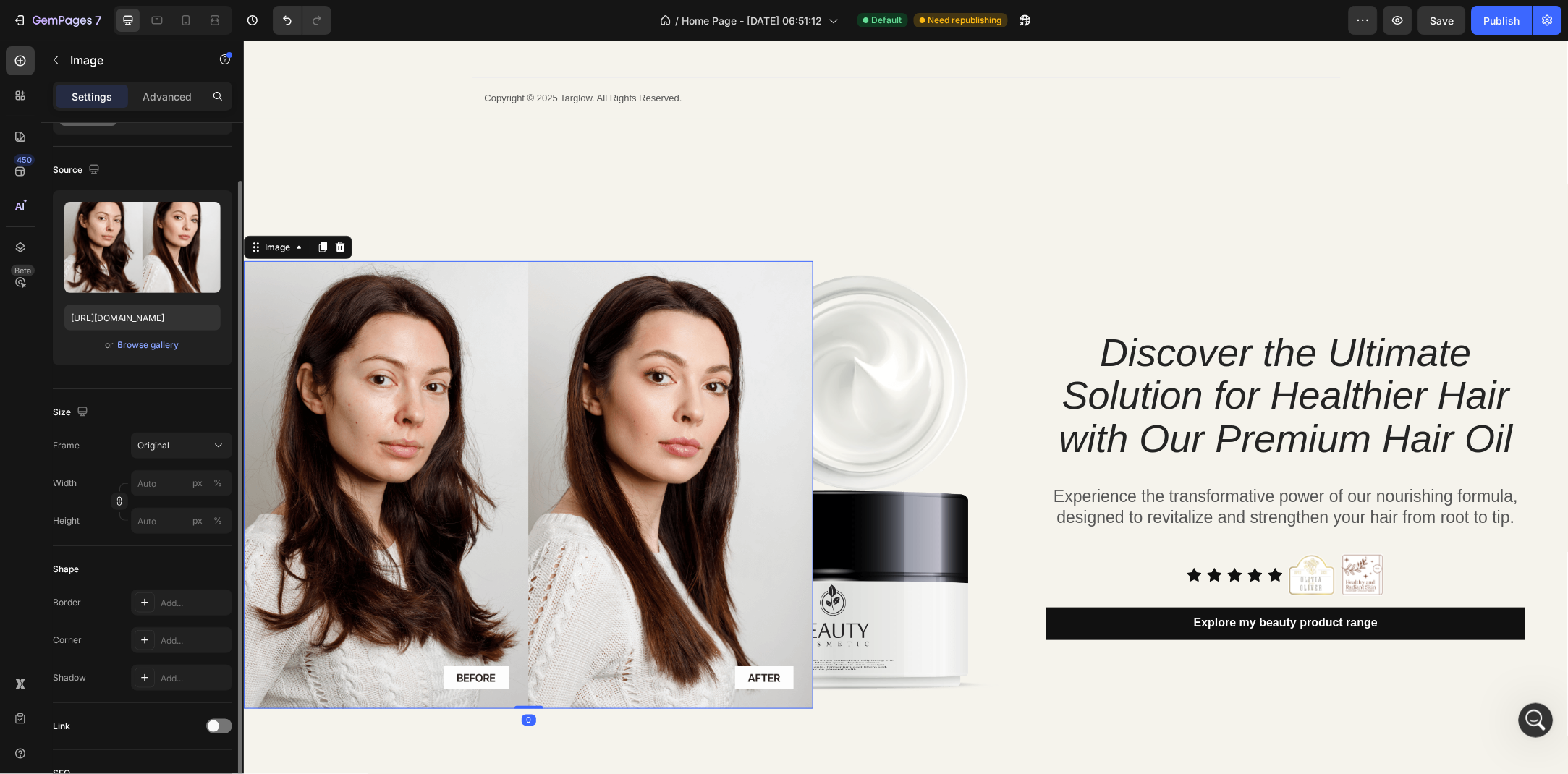
scroll to position [0, 0]
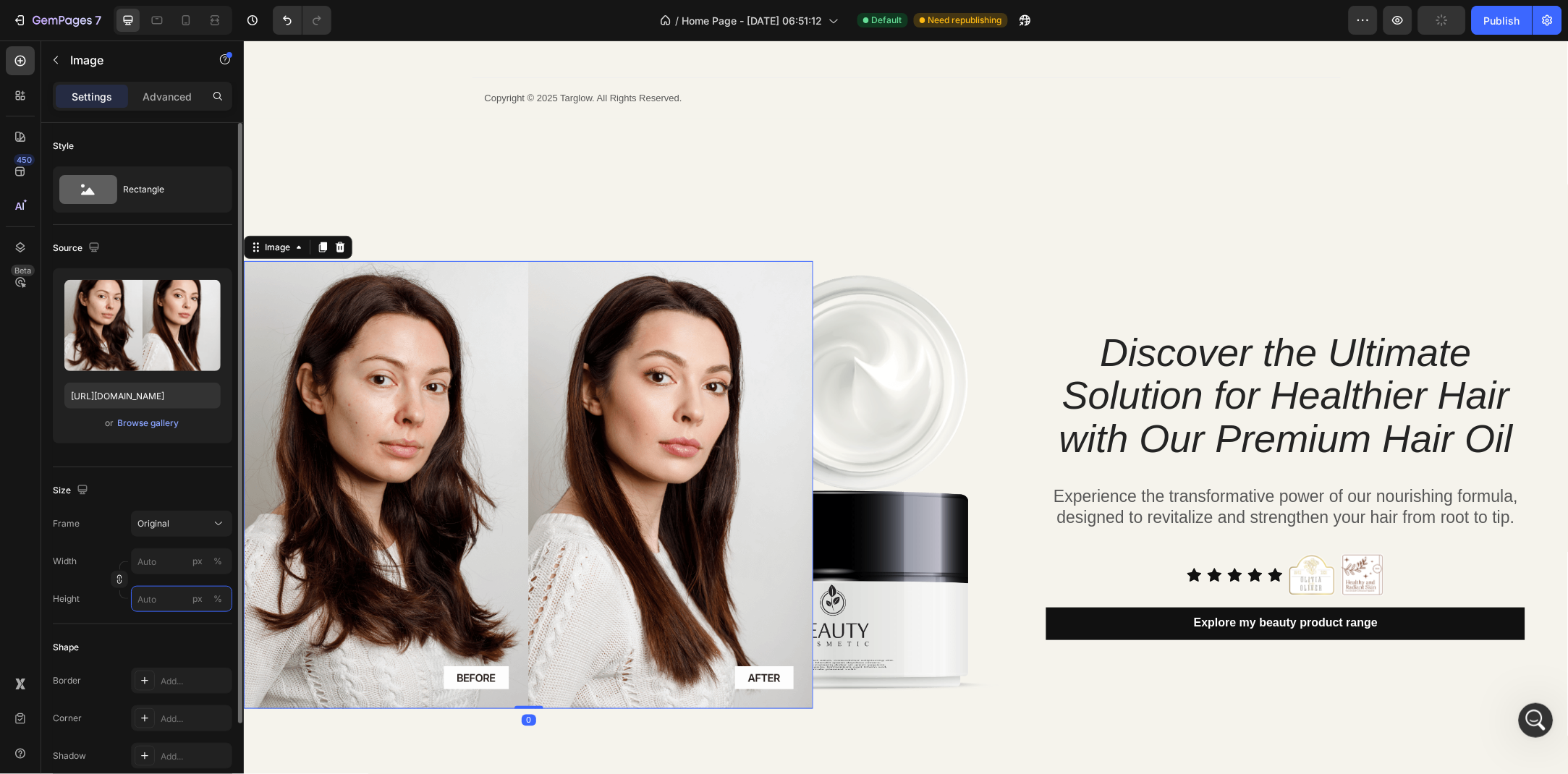
click at [159, 608] on input "px %" at bounding box center [182, 599] width 102 height 26
click at [117, 589] on div at bounding box center [119, 580] width 18 height 38
click at [119, 577] on icon "button" at bounding box center [119, 580] width 10 height 10
click at [147, 645] on input "px %" at bounding box center [182, 635] width 102 height 26
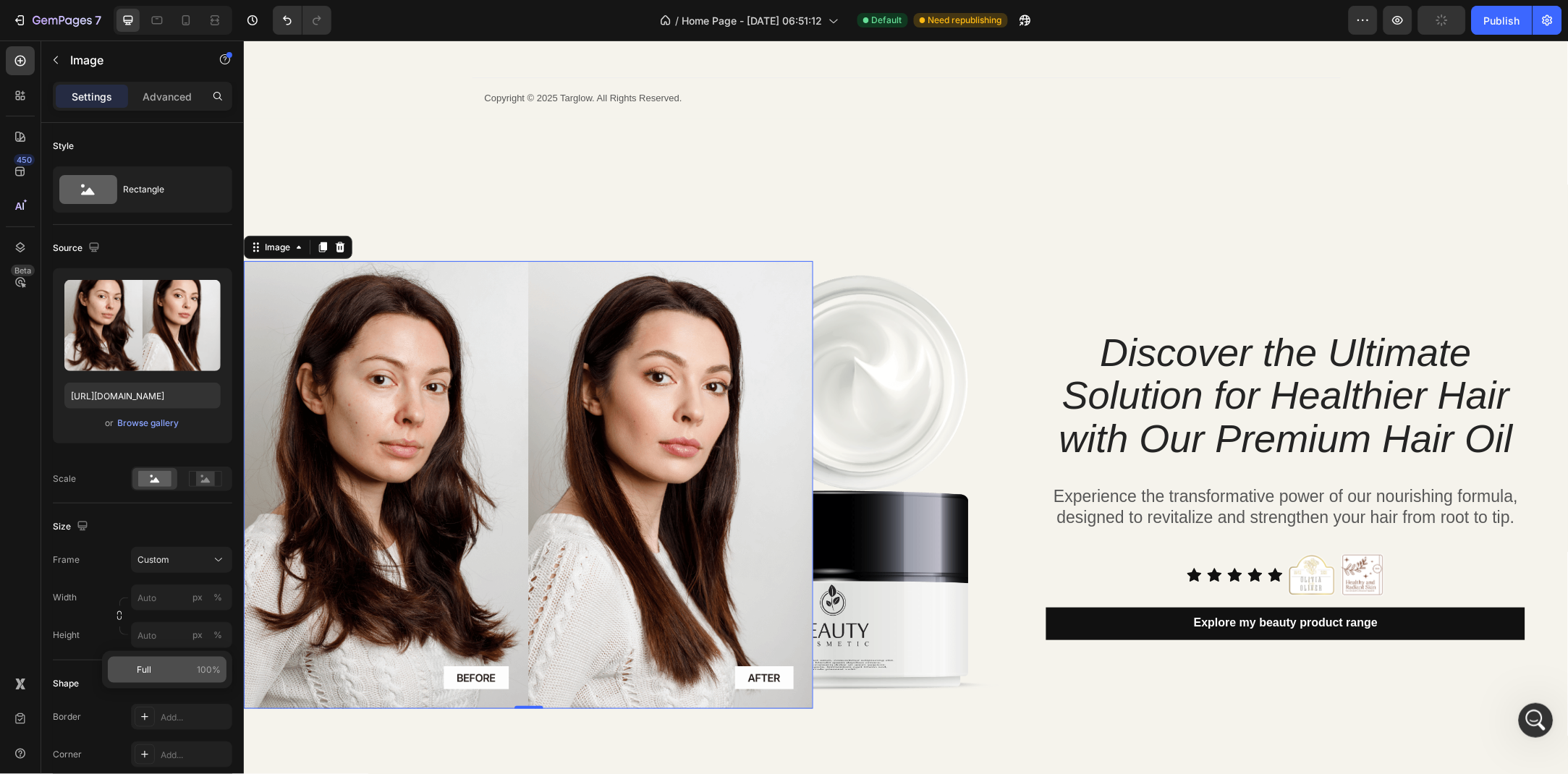
click at [176, 675] on p "Full 100%" at bounding box center [179, 670] width 84 height 13
type input "100"
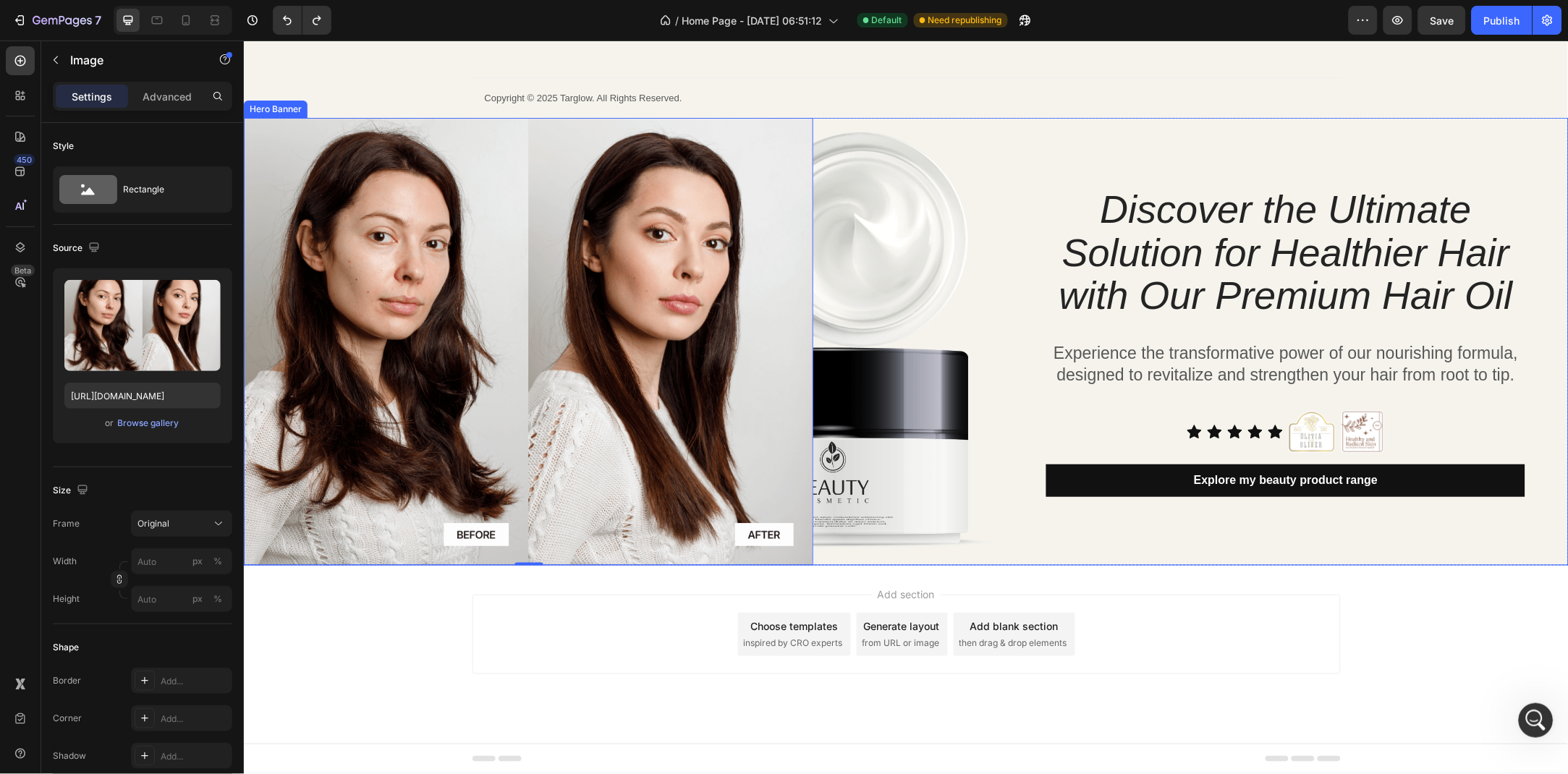
scroll to position [3695, 0]
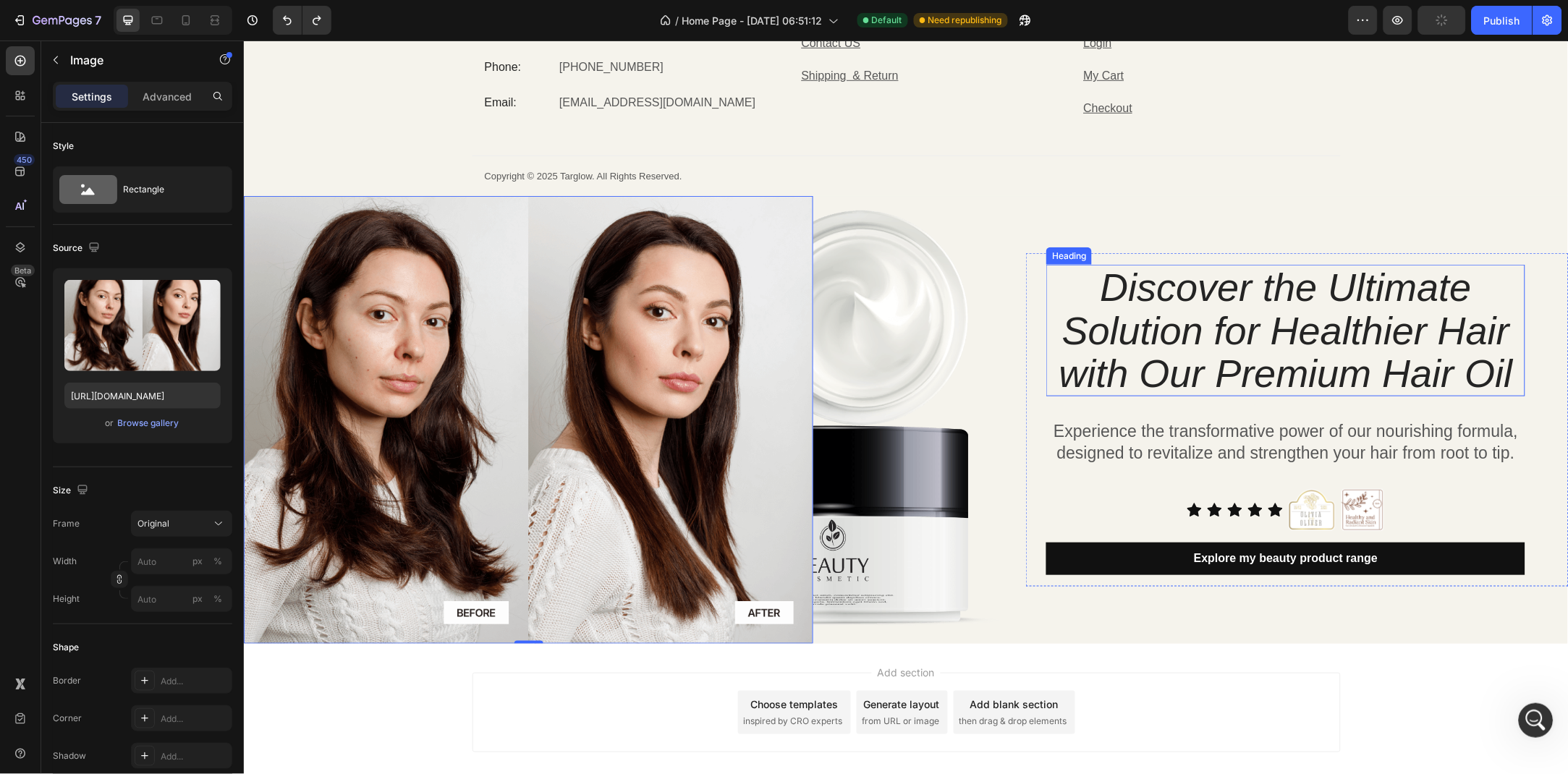
click at [1300, 341] on p "Discover the Ultimate Solution for Healthier Hair with Our Premium Hair Oil" at bounding box center [1284, 330] width 476 height 129
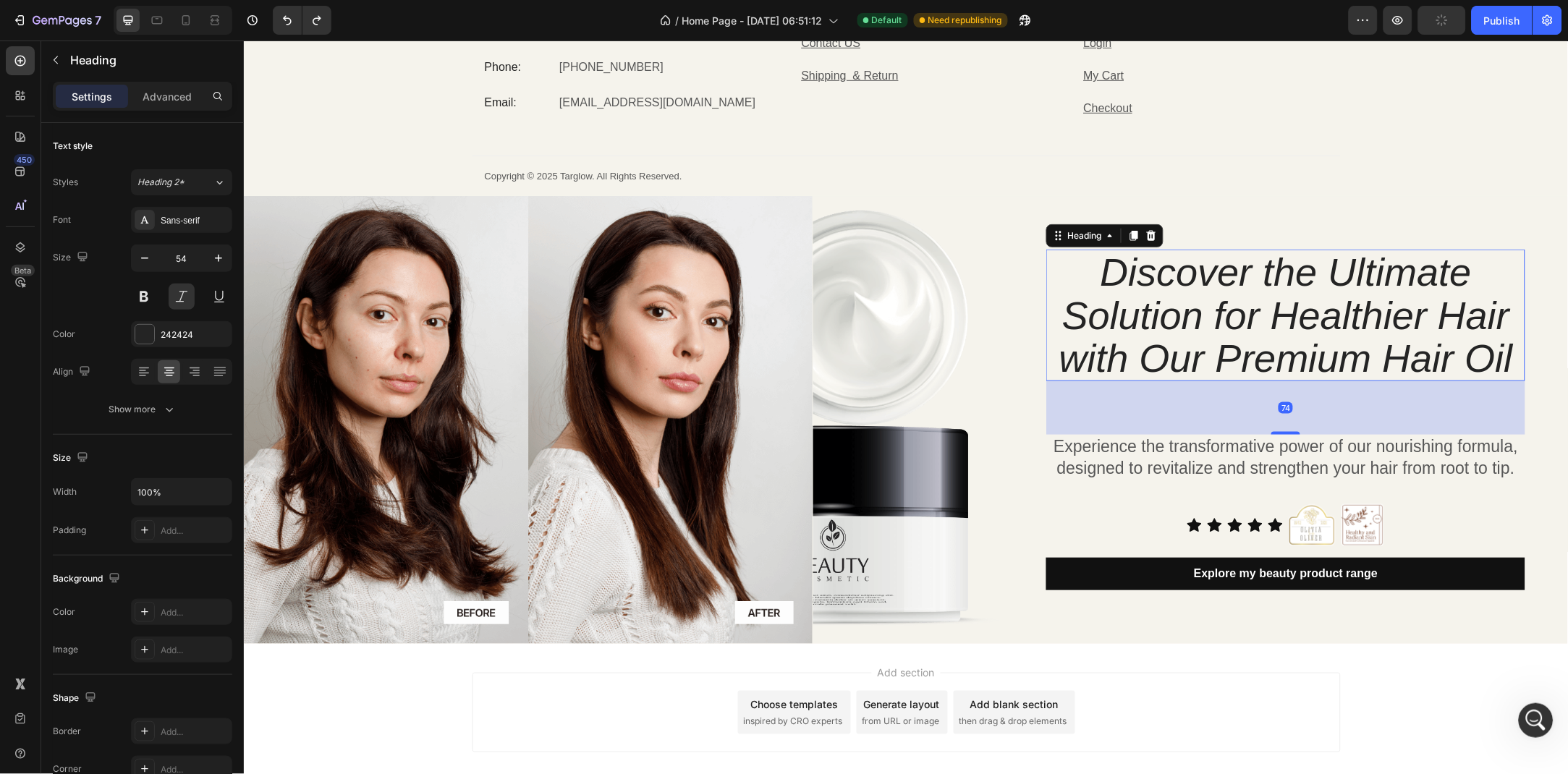
drag, startPoint x: 1293, startPoint y: 418, endPoint x: 1297, endPoint y: 448, distance: 30.3
click at [1297, 448] on div "Discover the Ultimate Solution for Healthier Hair with Our Premium Hair Oil Hea…" at bounding box center [1284, 419] width 479 height 341
click at [1297, 448] on div "Experience the transformative power of our nourishing formula, designed to revi…" at bounding box center [1284, 457] width 479 height 46
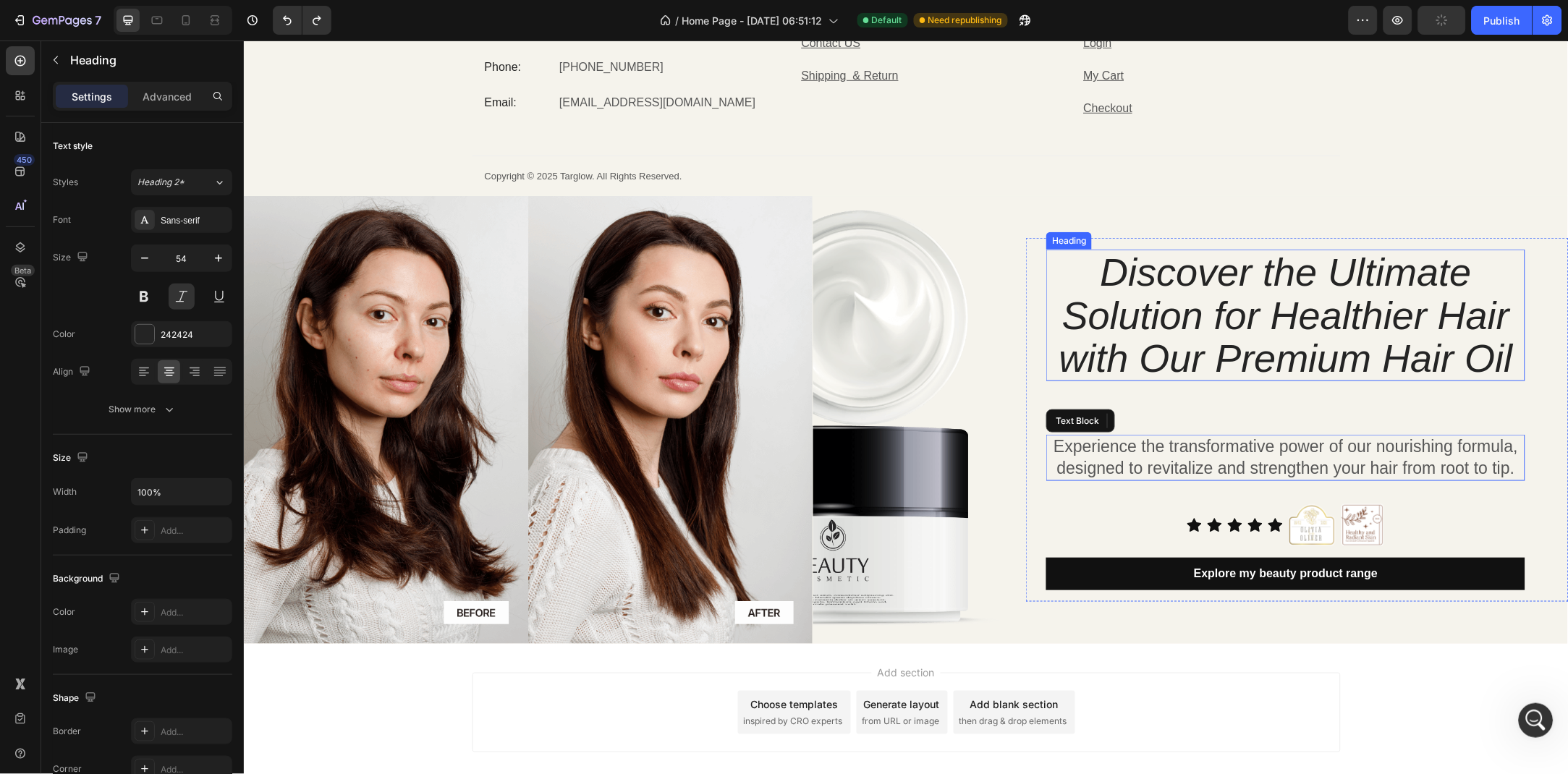
click at [1366, 360] on p "Discover the Ultimate Solution for Healthier Hair with Our Premium Hair Oil" at bounding box center [1284, 314] width 476 height 129
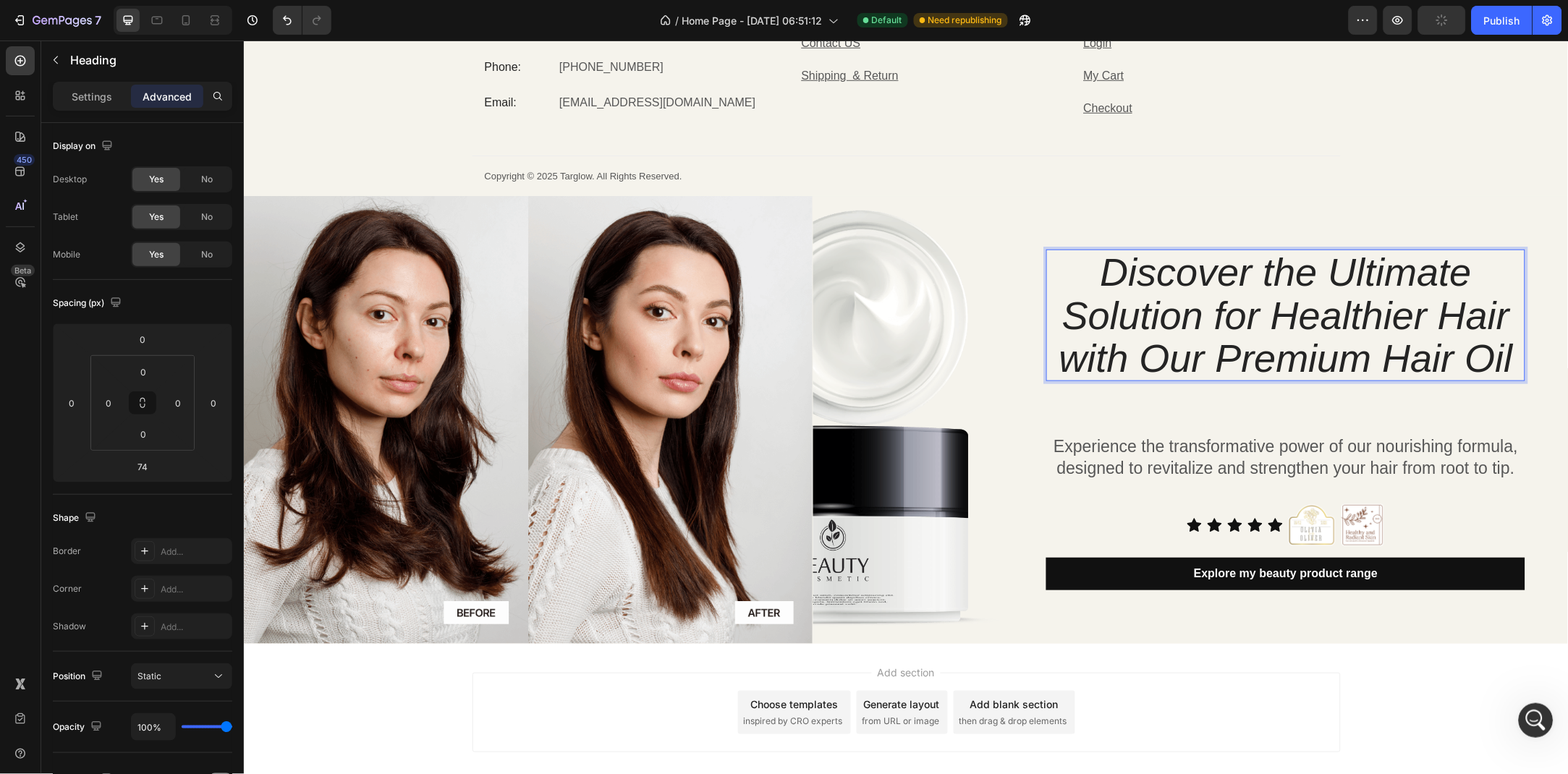
click at [1429, 258] on p "Discover the Ultimate Solution for Healthier Hair with Our Premium Hair Oil" at bounding box center [1284, 314] width 476 height 129
click at [1408, 206] on div "Discover the Ultimate Solution for Healthier Hair with Our Premium Hair Oil Hea…" at bounding box center [1296, 418] width 543 height 447
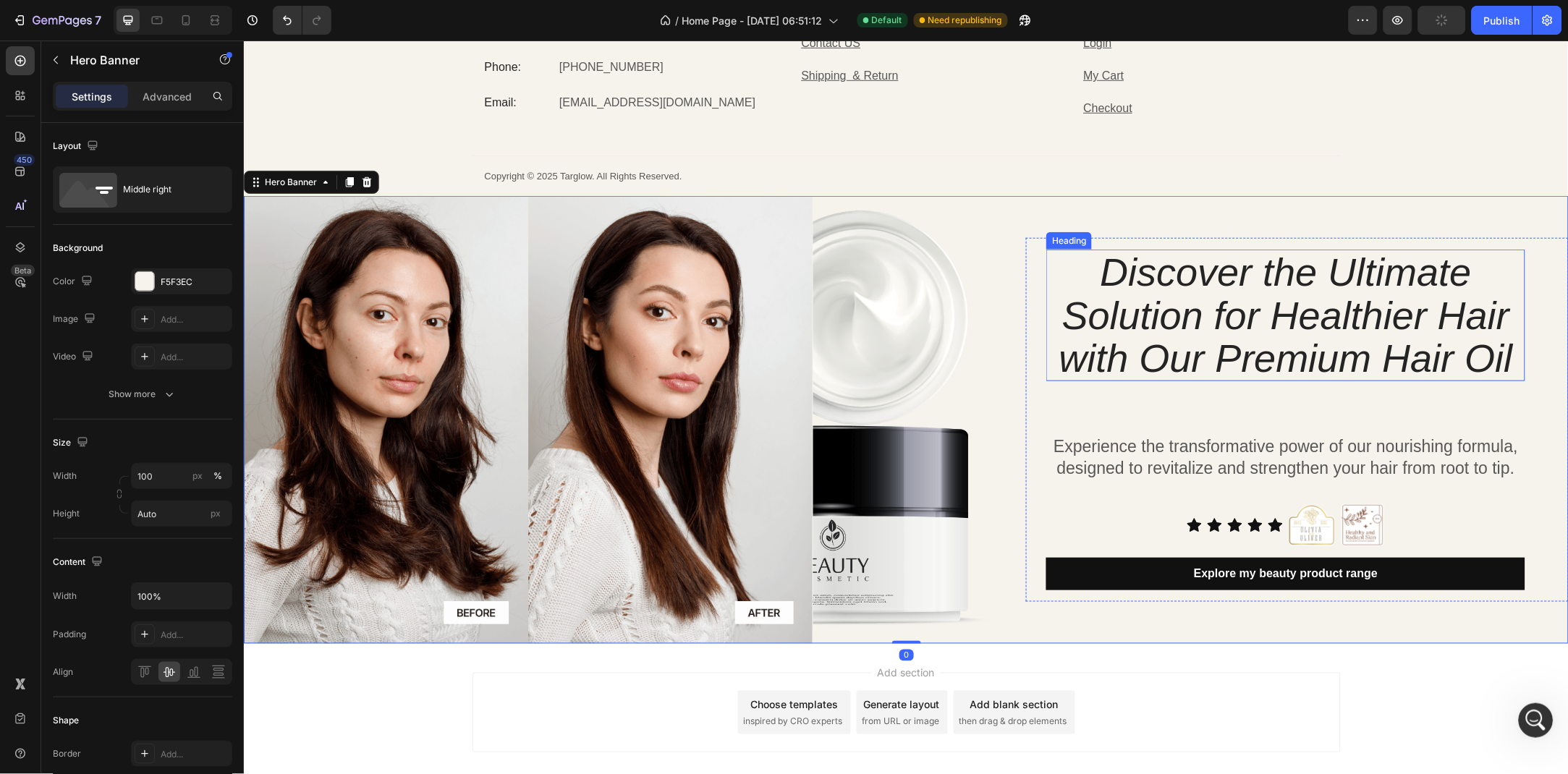
click at [1125, 306] on p "Discover the Ultimate Solution for Healthier Hair with Our Premium Hair Oil" at bounding box center [1284, 314] width 476 height 129
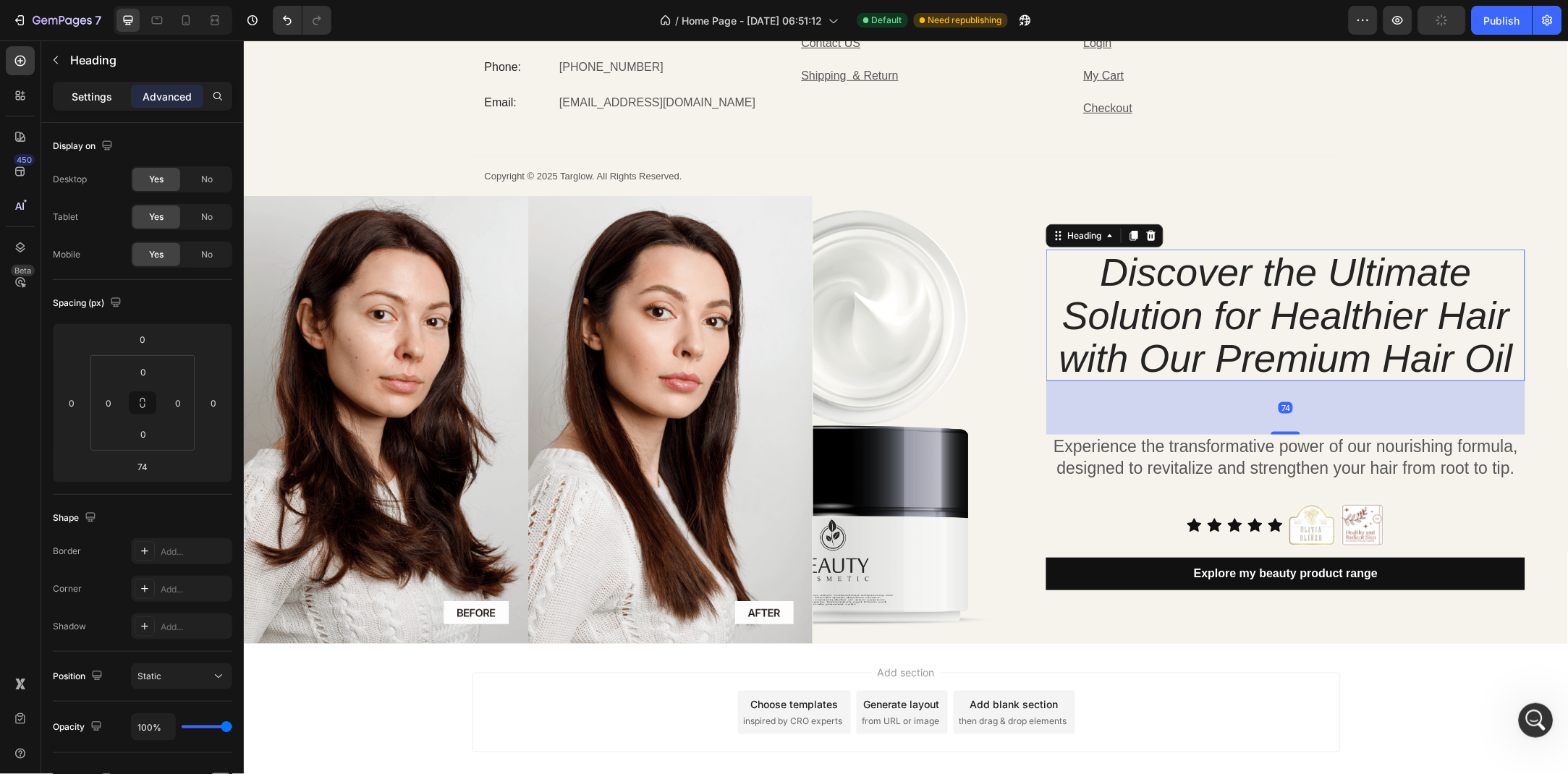
click at [84, 102] on p "Settings" at bounding box center [91, 96] width 41 height 15
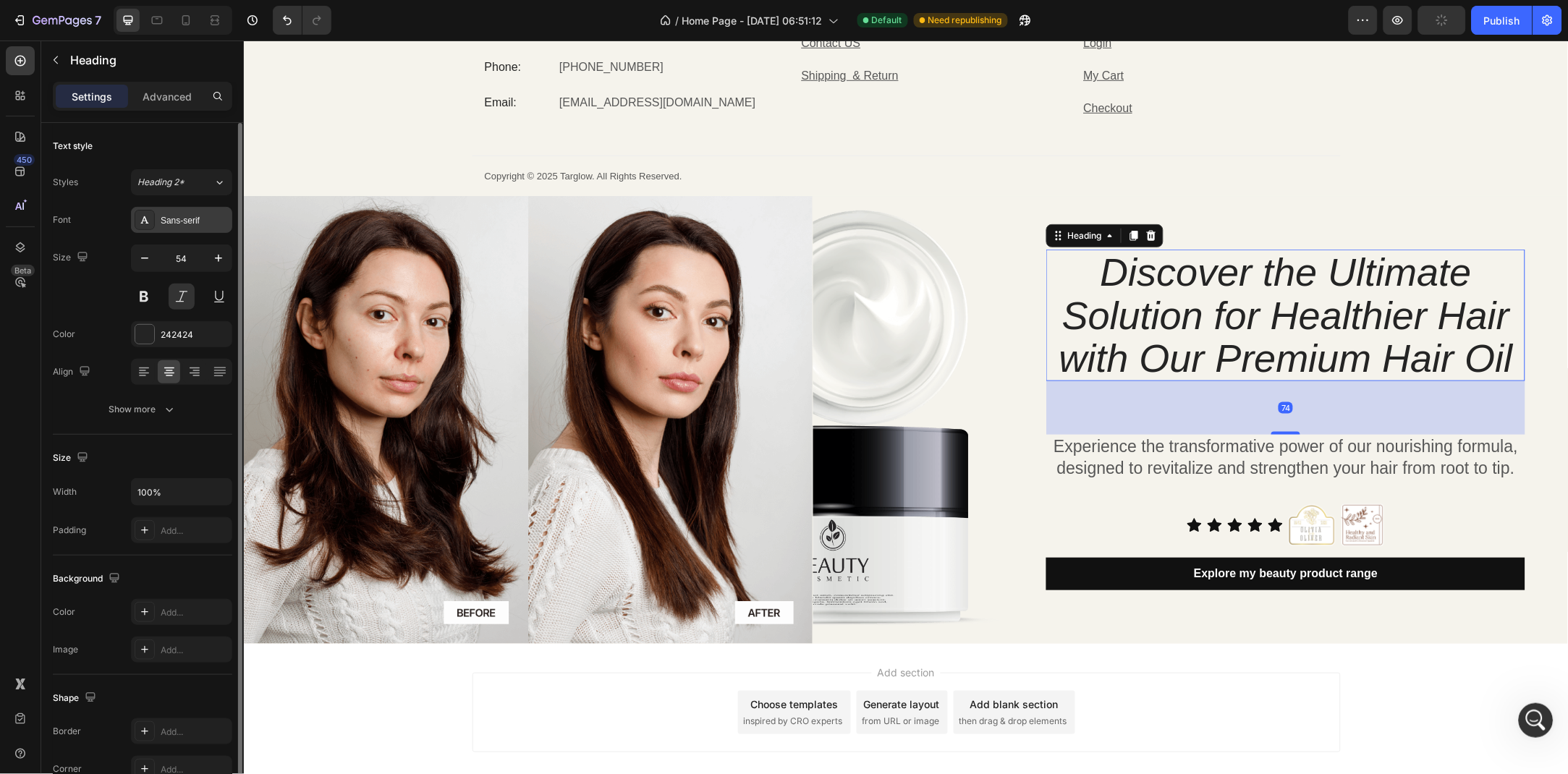
click at [183, 228] on div "Sans-serif" at bounding box center [182, 219] width 102 height 26
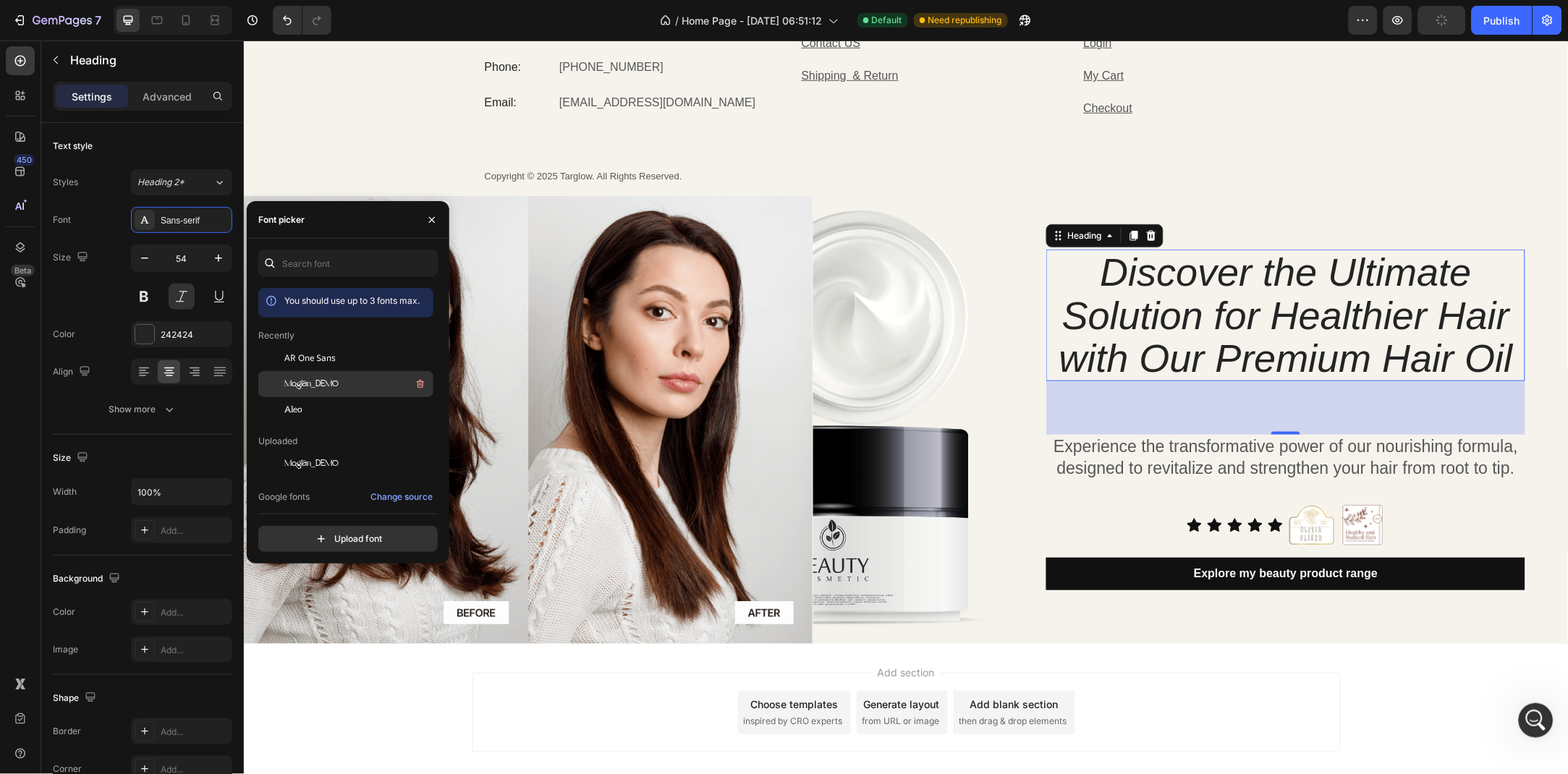
click at [330, 379] on span "Moglan_DEMO" at bounding box center [312, 384] width 55 height 13
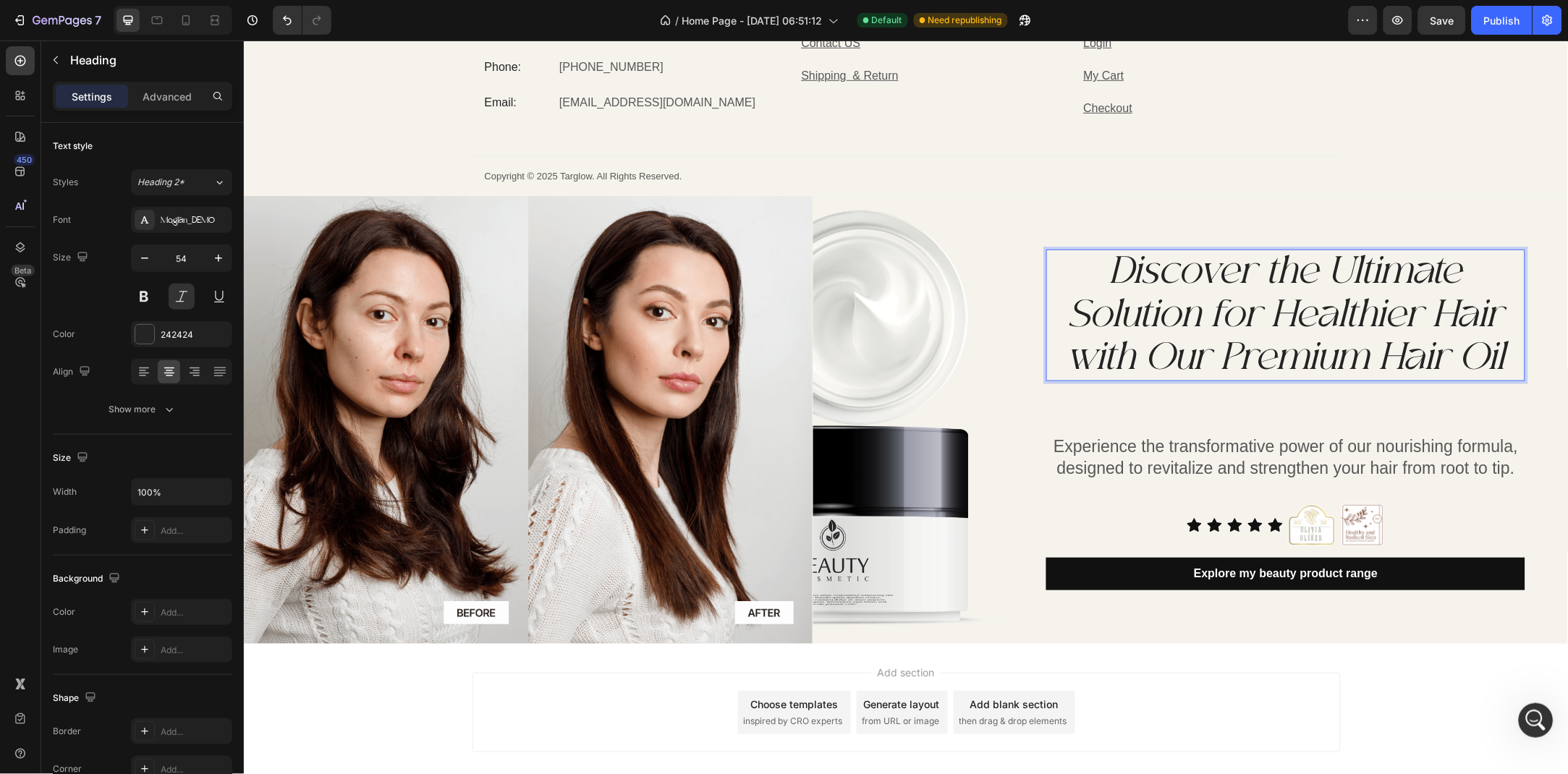
click at [1259, 312] on p "Discover the Ultimate Solution for Healthier Hair with Our Premium Hair Oil" at bounding box center [1284, 314] width 476 height 129
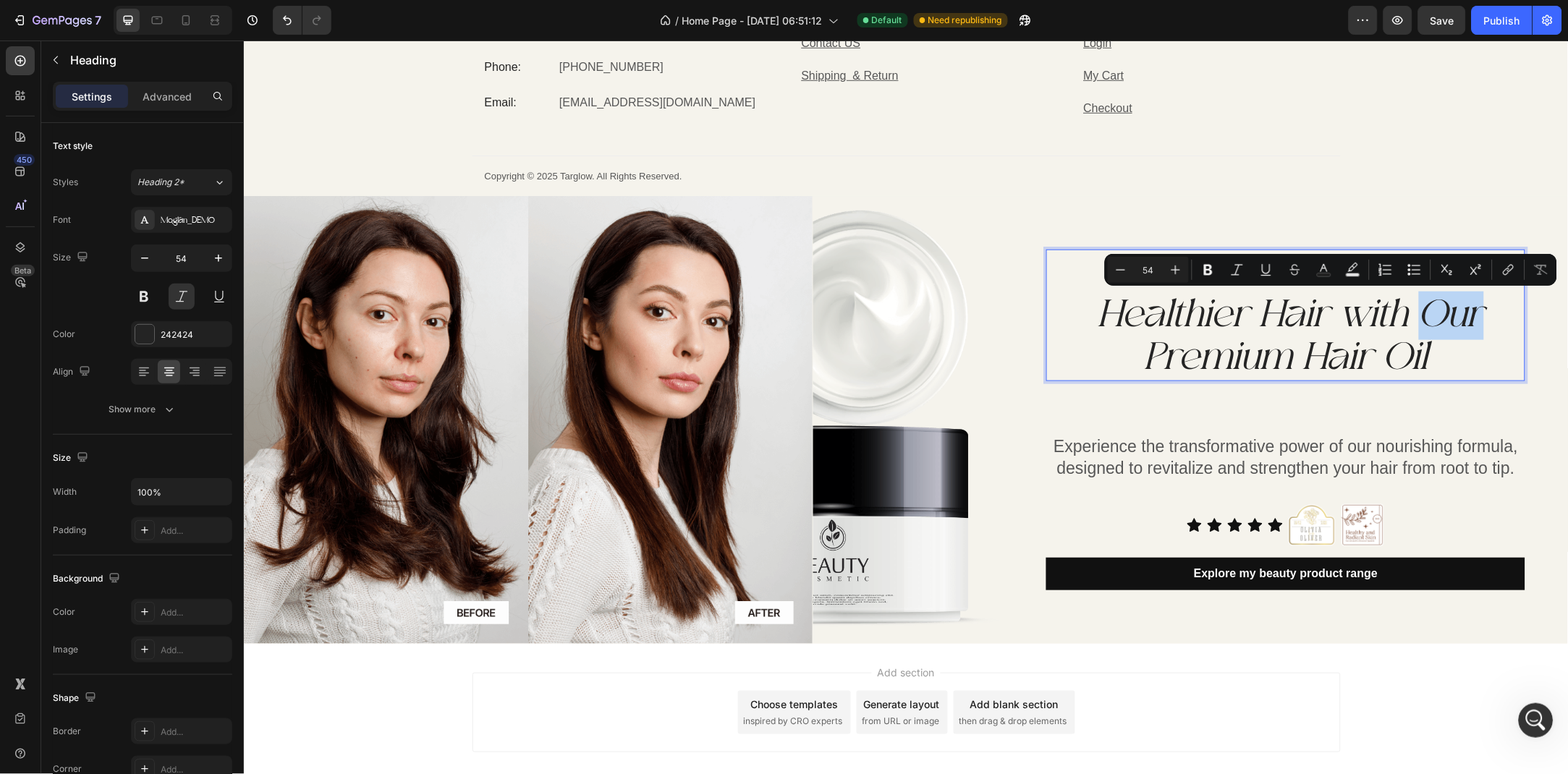
drag, startPoint x: 1488, startPoint y: 317, endPoint x: 1430, endPoint y: 317, distance: 58.0
click at [1430, 317] on p "Discover the Ultimate Healthier Hair with Our Premium Hair Oil" at bounding box center [1284, 314] width 476 height 129
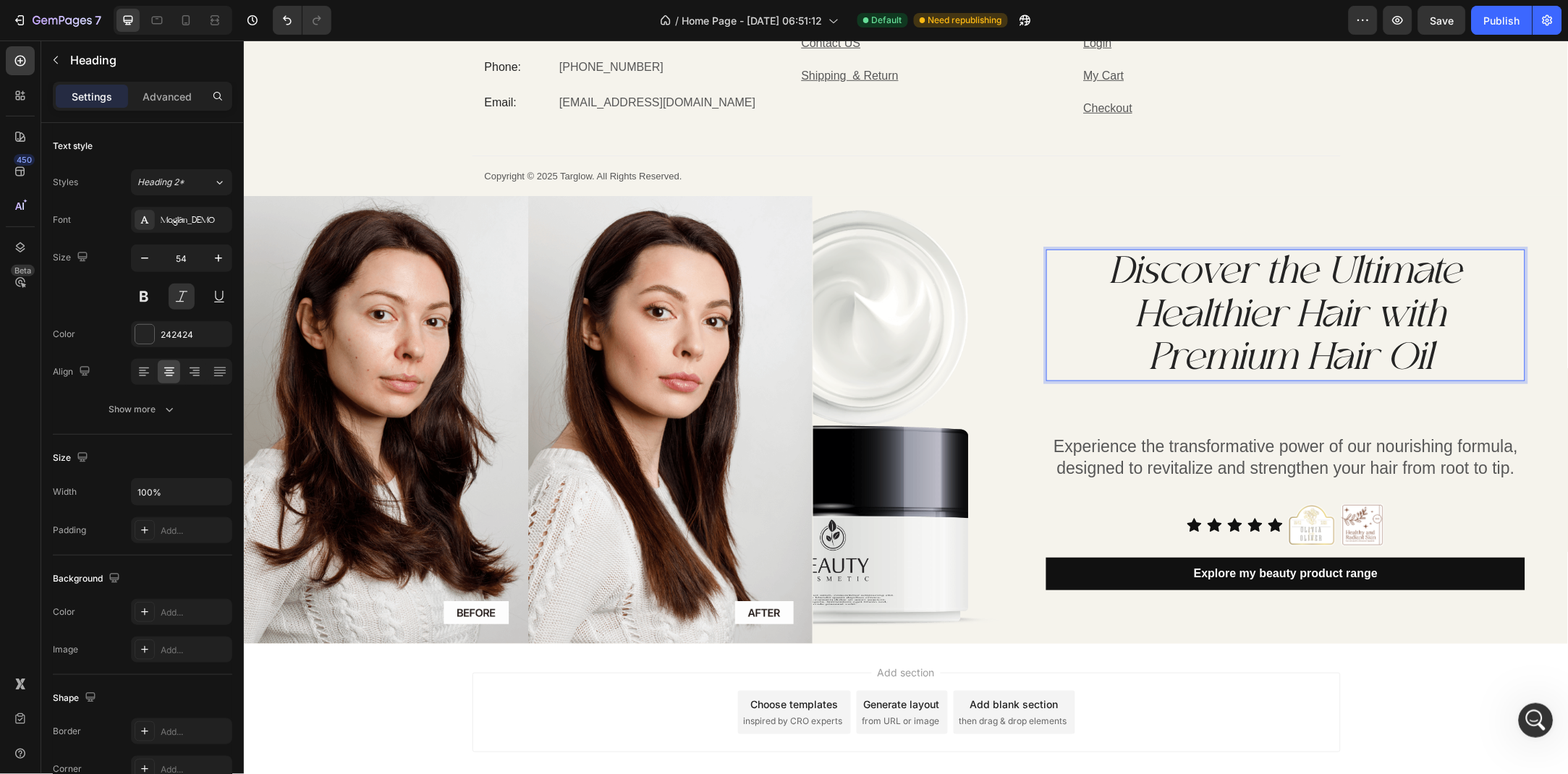
scroll to position [1, 0]
click at [1301, 352] on p "Discover the Ultimate Healthier Hair with Premium Hair Oil" at bounding box center [1284, 314] width 476 height 129
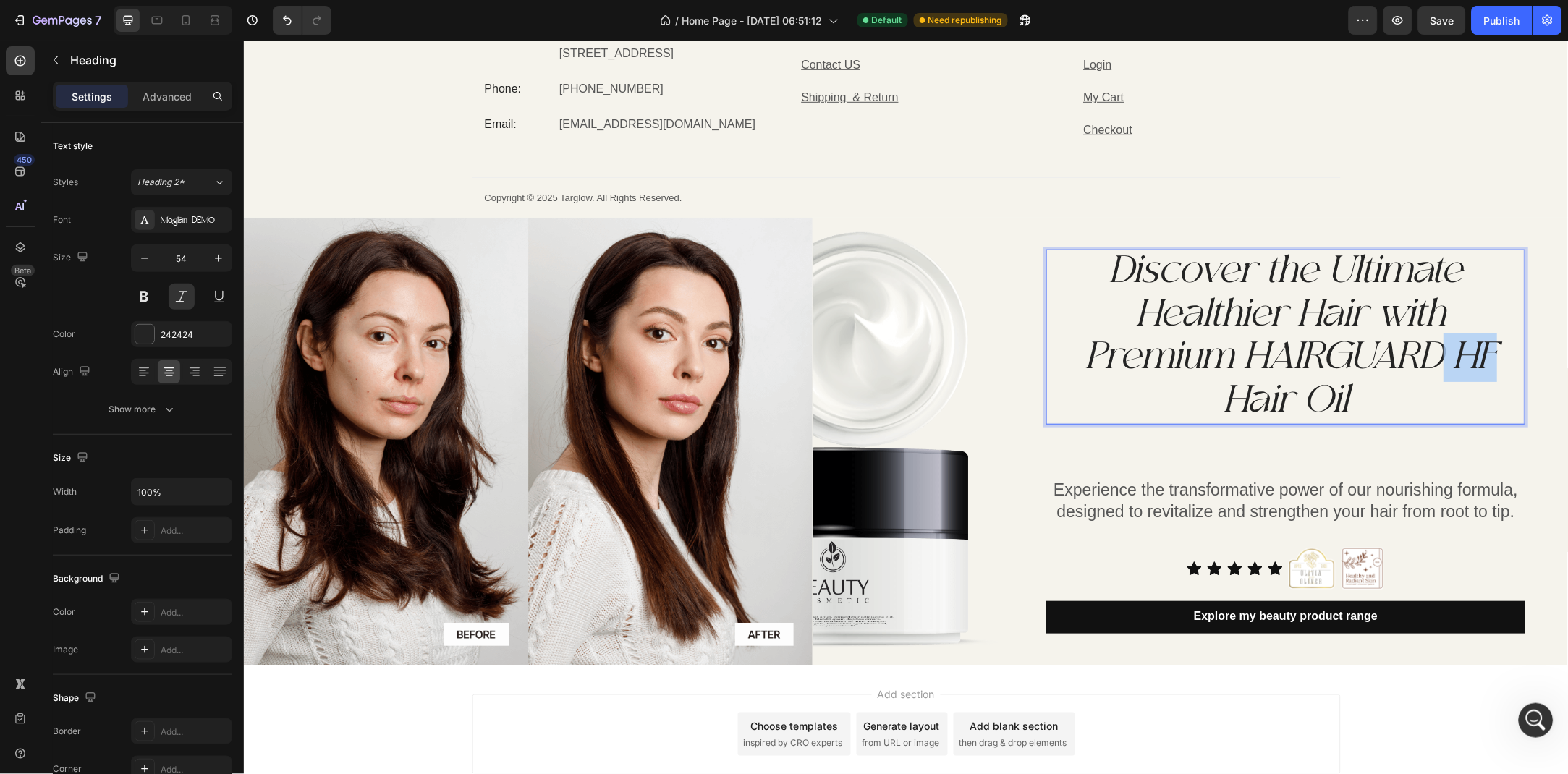
drag, startPoint x: 1497, startPoint y: 355, endPoint x: 1412, endPoint y: 358, distance: 85.1
click at [1421, 358] on p "Discover the Ultimate Healthier Hair with Premium HAIRGUARD HF Hair Oil" at bounding box center [1284, 336] width 476 height 172
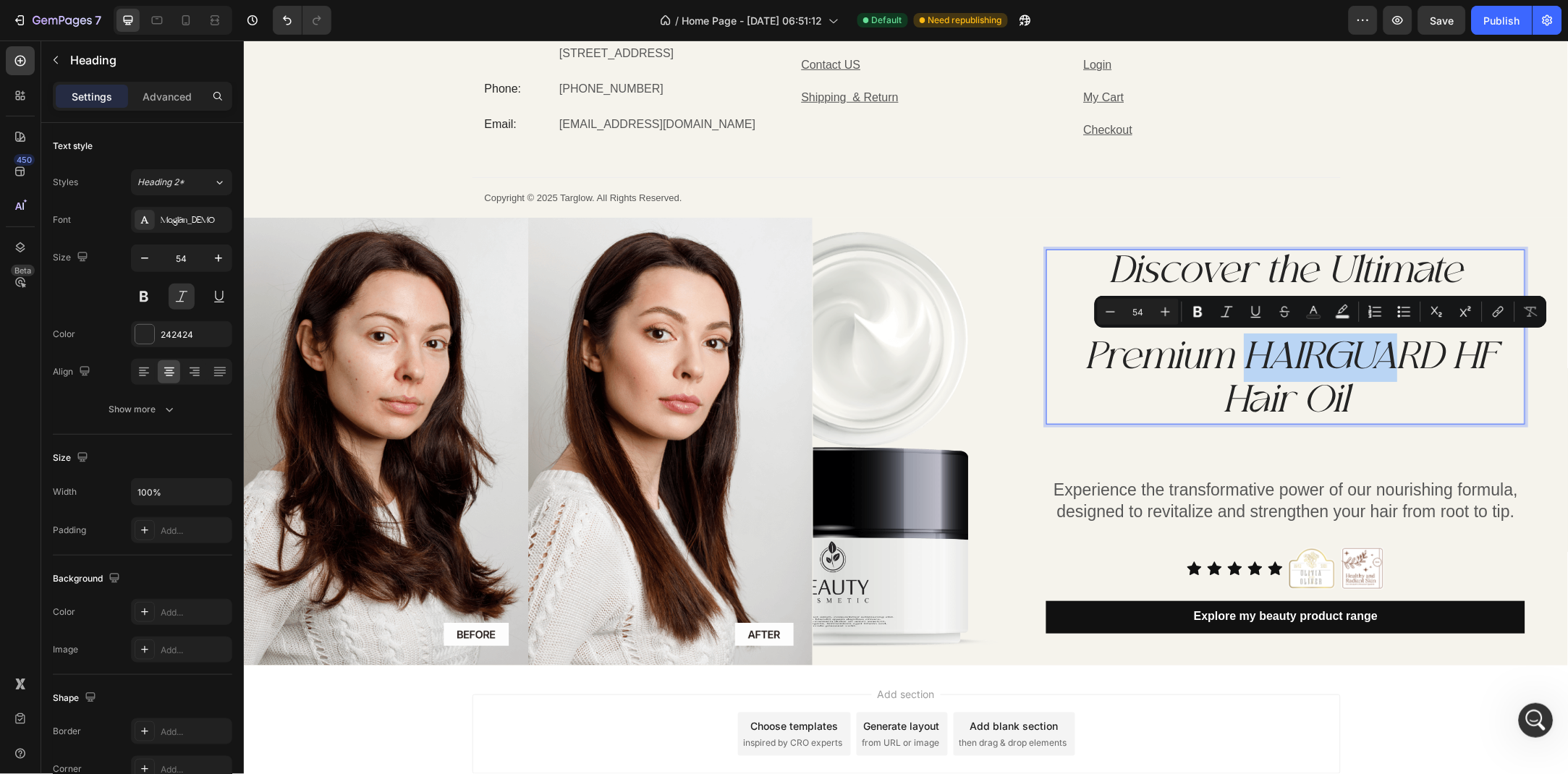
drag, startPoint x: 1394, startPoint y: 358, endPoint x: 1239, endPoint y: 353, distance: 155.1
click at [1239, 353] on p "Discover the Ultimate Healthier Hair with Premium HAIRGUARD HF Hair Oil" at bounding box center [1284, 336] width 476 height 172
click at [1185, 316] on button "Bold" at bounding box center [1198, 312] width 26 height 26
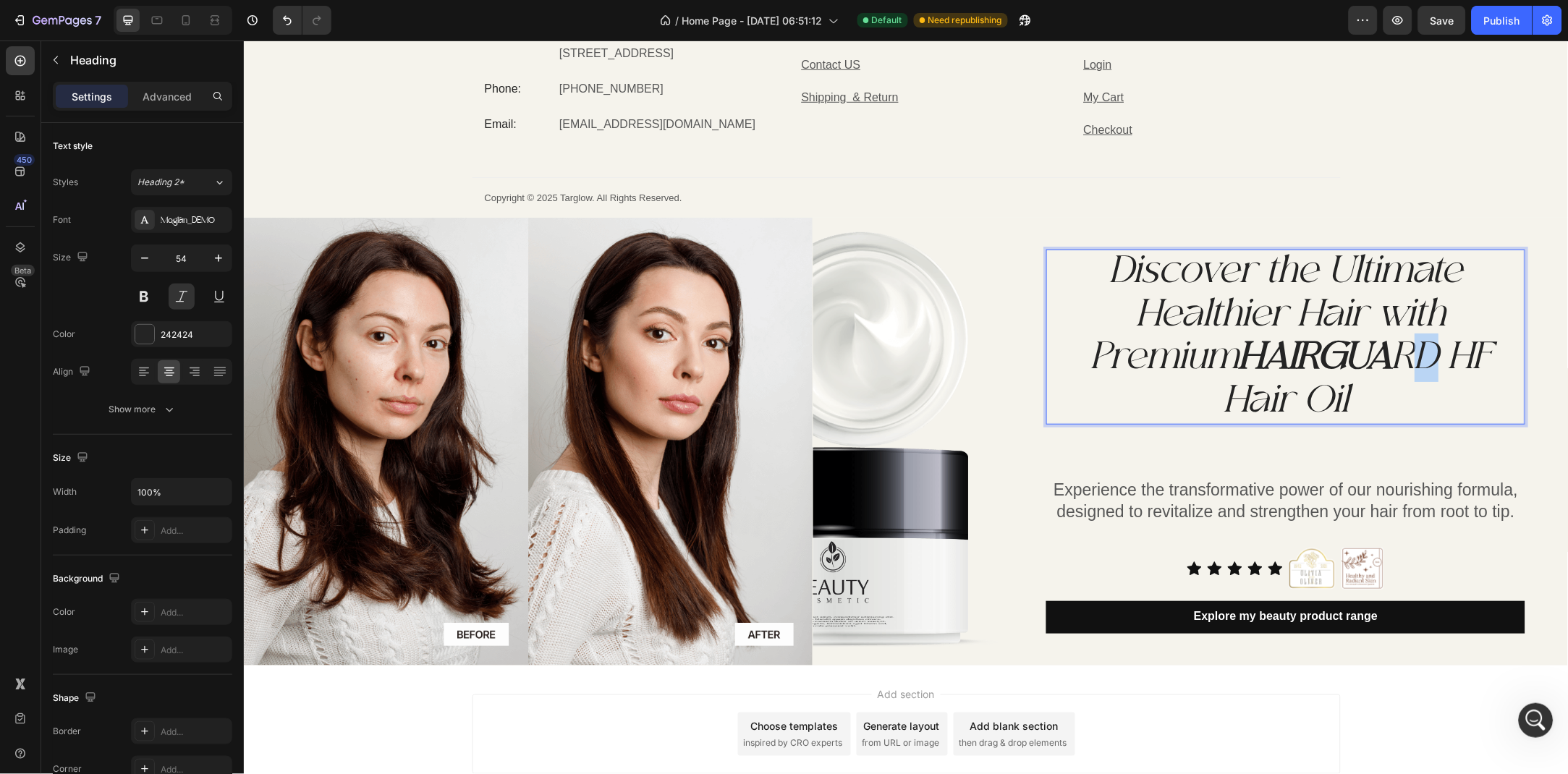
drag, startPoint x: 1446, startPoint y: 359, endPoint x: 1410, endPoint y: 359, distance: 36.0
click at [1410, 359] on p "Discover the Ultimate Healthier Hair with Premium HAIRGUA RD HF Hair Oil" at bounding box center [1284, 336] width 476 height 172
drag, startPoint x: 1410, startPoint y: 359, endPoint x: 1399, endPoint y: 357, distance: 11.2
click at [1399, 357] on p "Discover the Ultimate Healthier Hair with Premium HAIRGUA RD HF Hair Oil" at bounding box center [1284, 336] width 476 height 172
click at [1446, 359] on p "Discover the Ultimate Healthier Hair with Premium HAIRGUA RD HF Hair Oil" at bounding box center [1284, 336] width 476 height 172
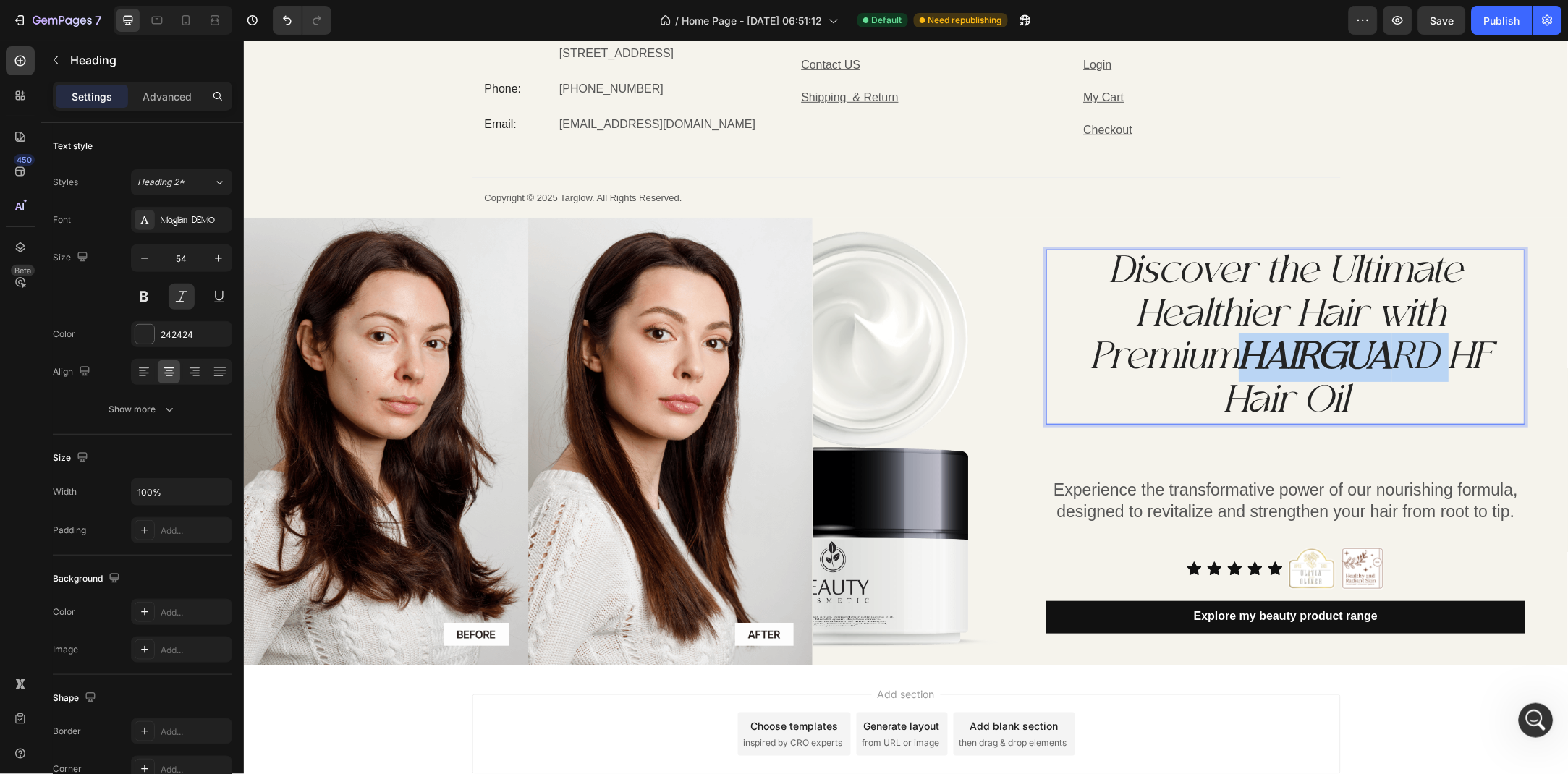
drag, startPoint x: 1446, startPoint y: 359, endPoint x: 1408, endPoint y: 367, distance: 38.8
click at [1408, 367] on p "Discover the Ultimate Healthier Hair with Premium HAIRGUA RD HF Hair Oil" at bounding box center [1284, 336] width 476 height 172
click at [1325, 359] on strong "HAIRGUA" at bounding box center [1315, 357] width 153 height 49
drag, startPoint x: 1442, startPoint y: 352, endPoint x: 1404, endPoint y: 361, distance: 39.1
click at [1404, 361] on p "Discover the Ultimate Healthier Hair with Premium HAIRGUA RD HF Hair Oil" at bounding box center [1284, 336] width 476 height 172
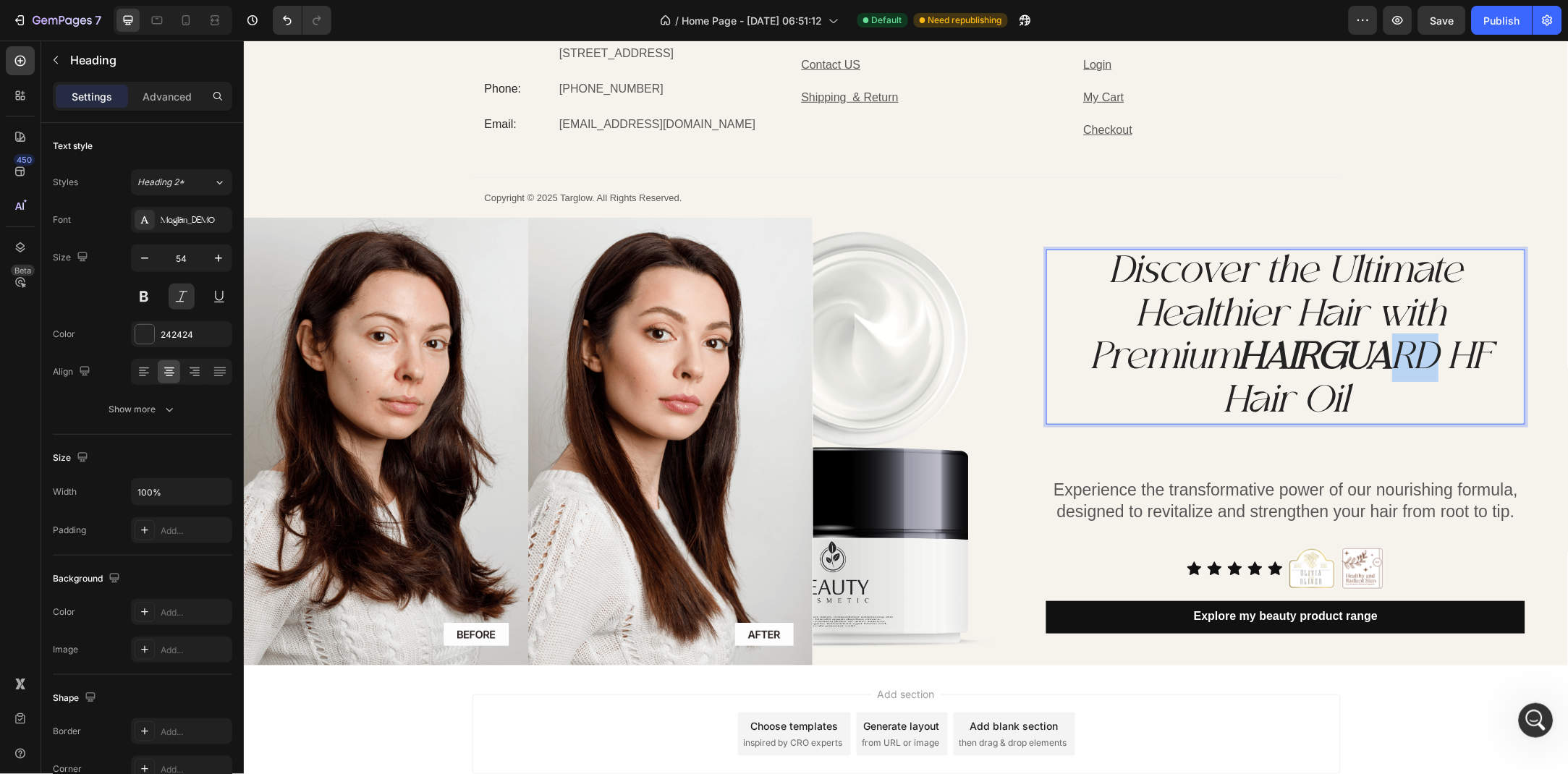
click at [1410, 359] on p "Discover the Ultimate Healthier Hair with Premium HAIRGUA RD HF Hair Oil" at bounding box center [1284, 336] width 476 height 172
click at [1436, 432] on div "Discover the Ultimate Healthier Hair with Premium HAIRGUA RD HF Hair Oil Headin…" at bounding box center [1284, 440] width 479 height 384
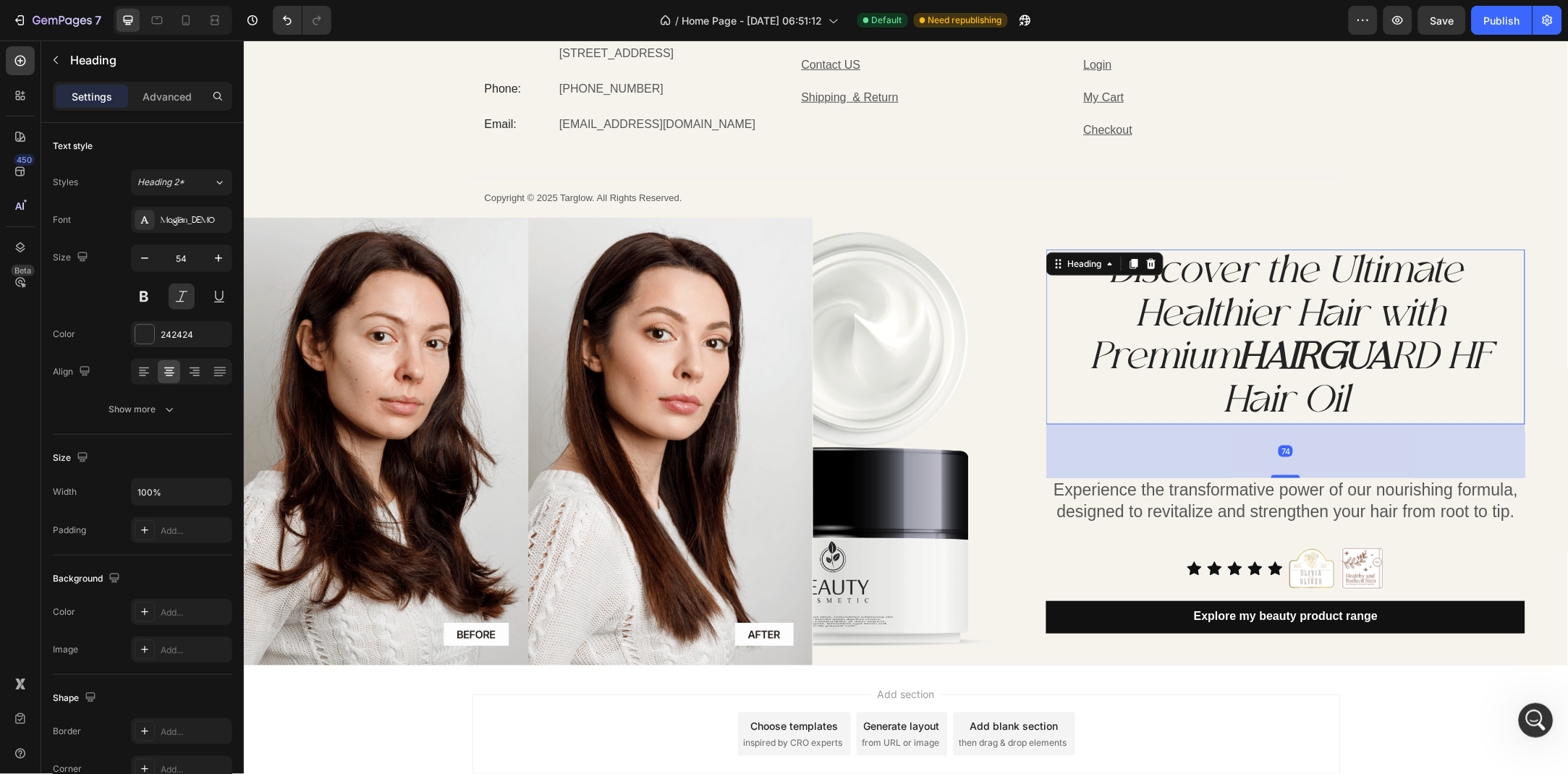
scroll to position [0, 0]
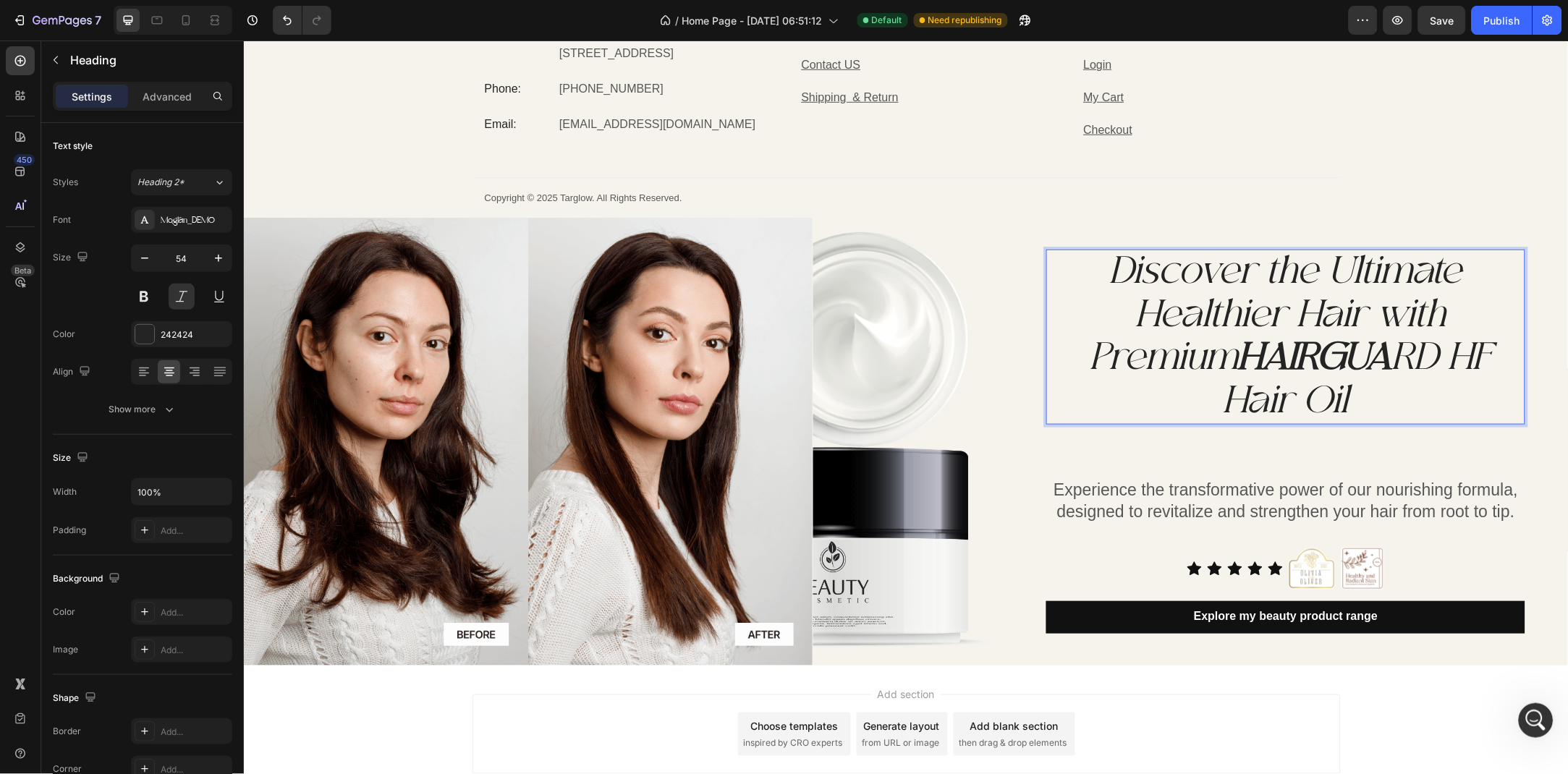
drag, startPoint x: 1494, startPoint y: 350, endPoint x: 1455, endPoint y: 352, distance: 39.1
click at [1455, 352] on p "Discover the Ultimate Healthier Hair with Premium HAIRGUA RD HF Hair Oil" at bounding box center [1284, 337] width 476 height 172
click at [1490, 350] on p "Discover the Ultimate Healthier Hair with Premium HAIRGUA RD HF Hair Oil" at bounding box center [1284, 337] width 476 height 172
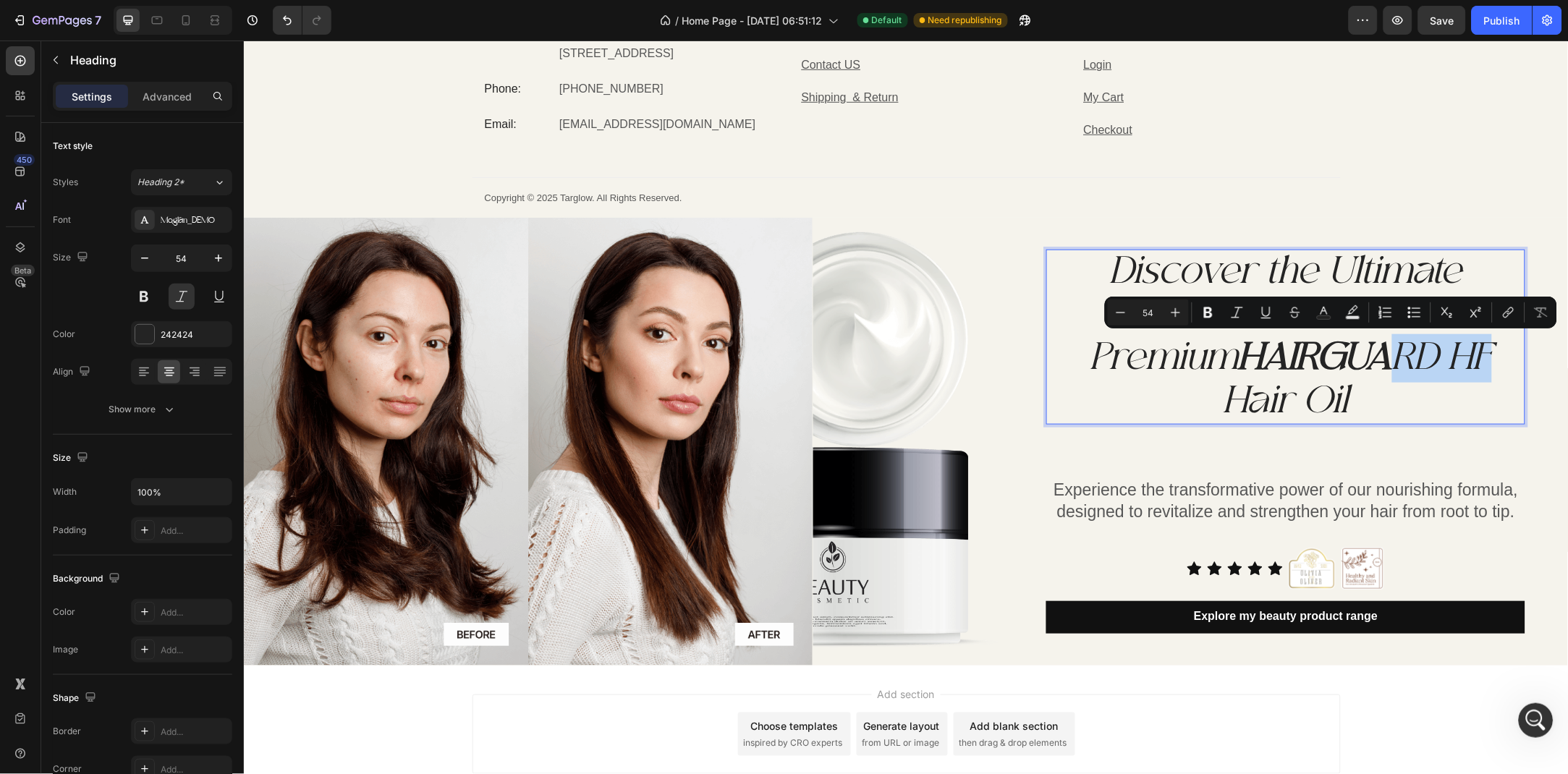
drag, startPoint x: 1497, startPoint y: 352, endPoint x: 1394, endPoint y: 354, distance: 103.0
click at [1394, 354] on p "Discover the Ultimate Healthier Hair with Premium HAIRGUA RD HF Hair Oil" at bounding box center [1284, 337] width 476 height 172
click at [1391, 354] on strong "HAIRGUA" at bounding box center [1315, 358] width 153 height 49
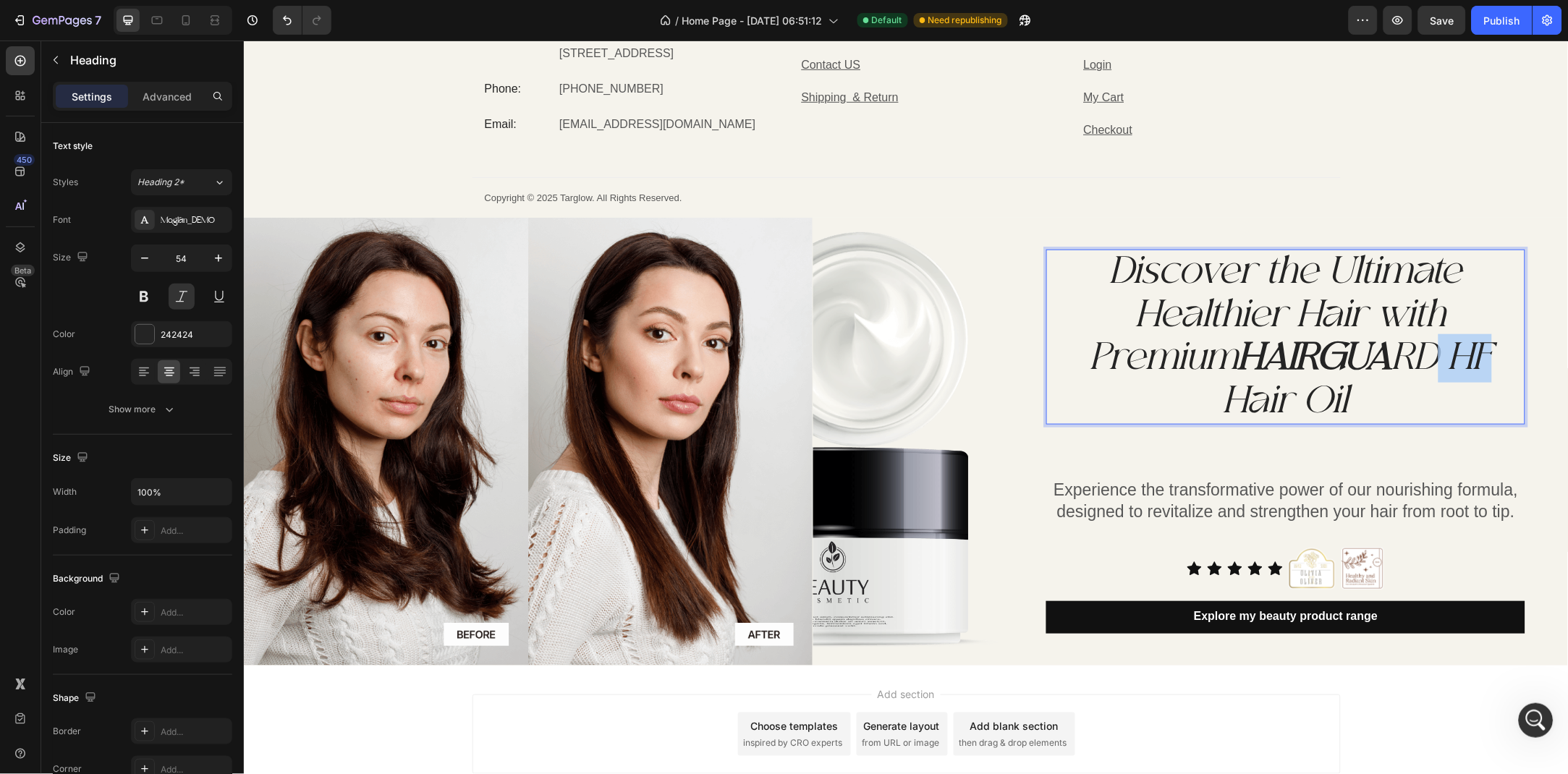
drag, startPoint x: 1502, startPoint y: 354, endPoint x: 1446, endPoint y: 362, distance: 56.6
click at [1446, 362] on p "Discover the Ultimate Healthier Hair with Premium HAIRGUA RD HF Hair Oil" at bounding box center [1284, 337] width 476 height 172
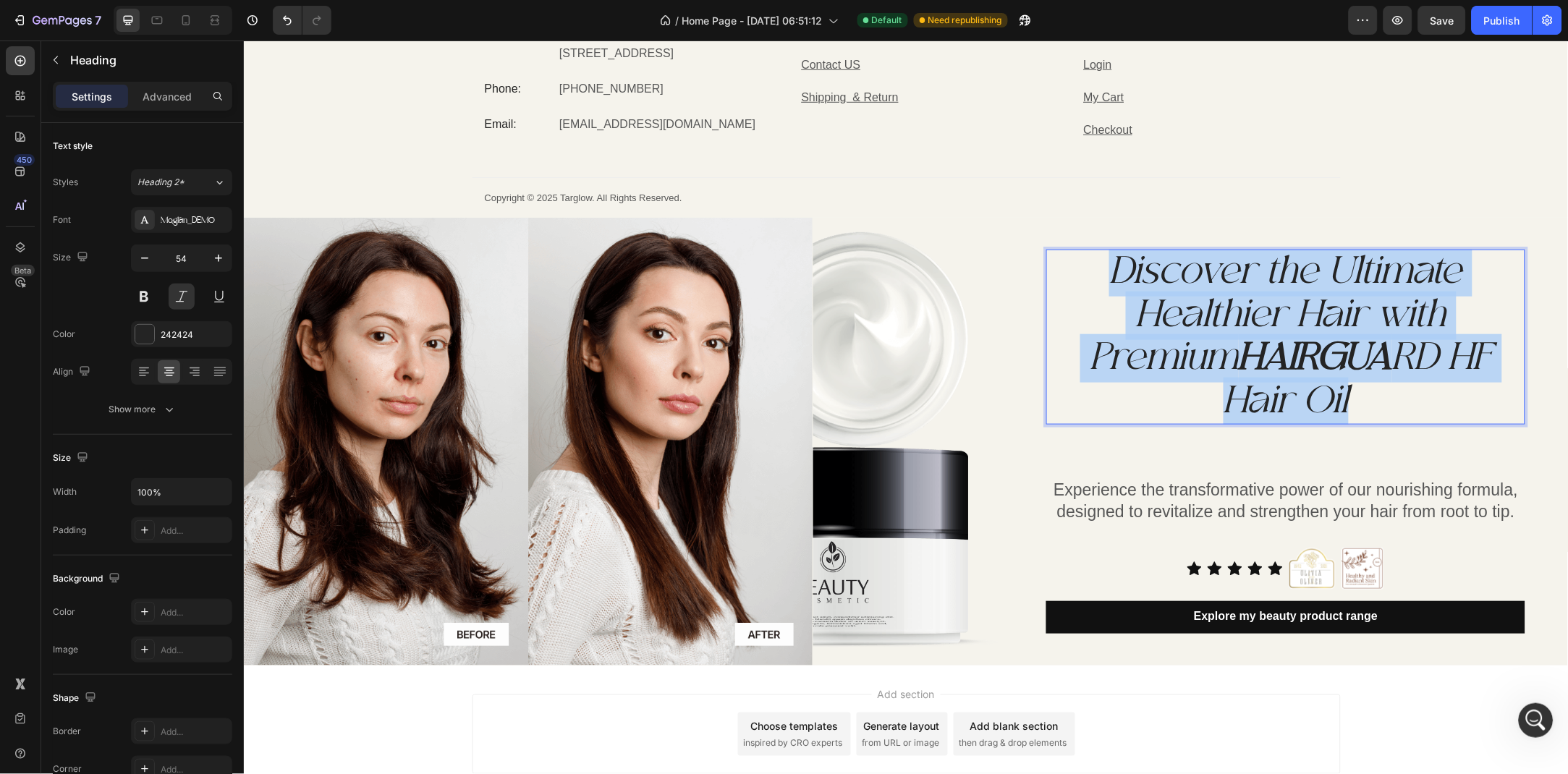
click at [1446, 362] on p "Discover the Ultimate Healthier Hair with Premium HAIRGUA RD HF Hair Oil" at bounding box center [1284, 337] width 476 height 172
click at [1448, 362] on p "Discover the Ultimate Healthier Hair with Premium HAIRGUA RD HF Hair Oil" at bounding box center [1284, 336] width 476 height 172
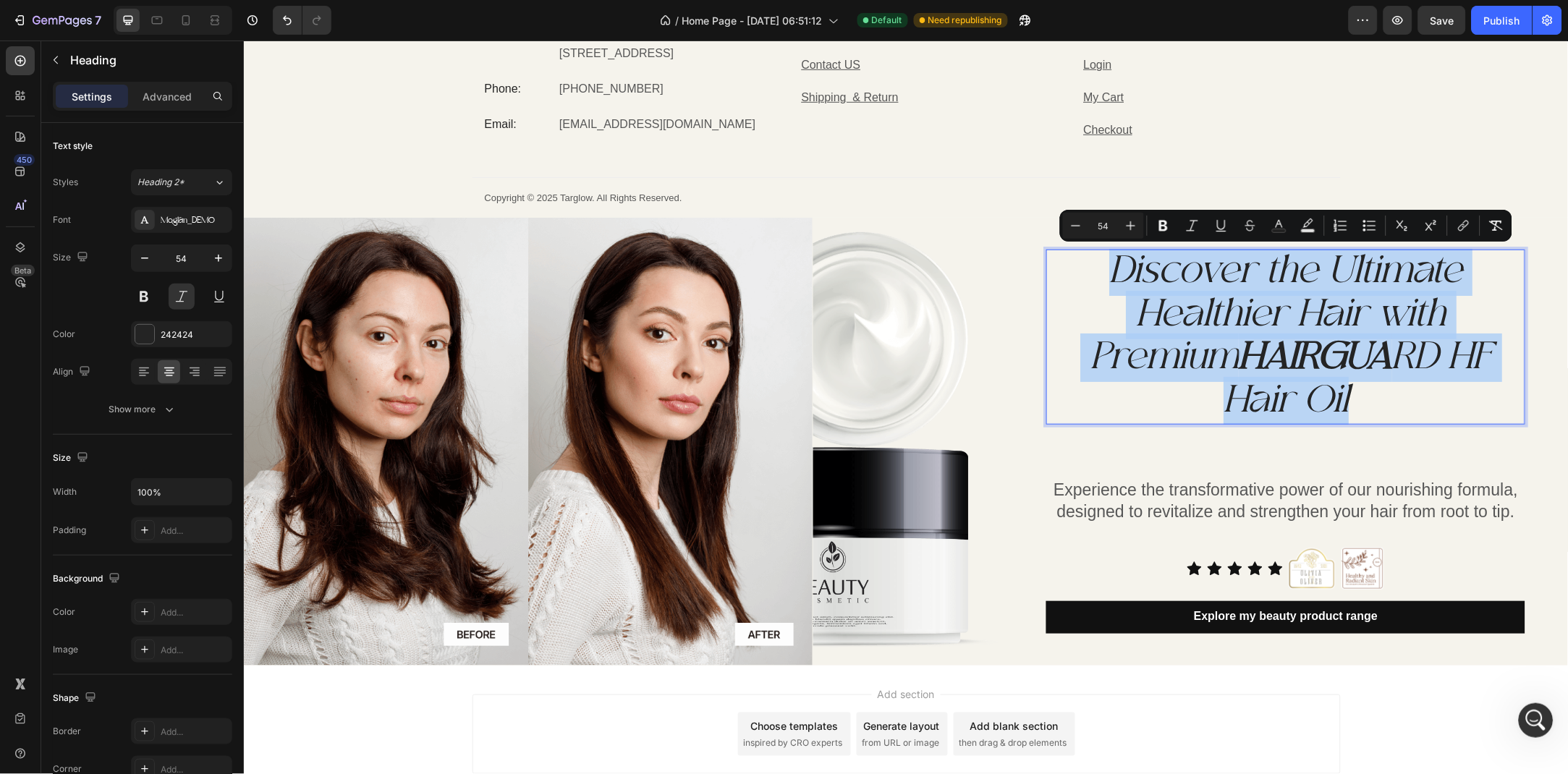
click at [1448, 362] on p "Discover the Ultimate Healthier Hair with Premium HAIRGUA RD HF Hair Oil" at bounding box center [1284, 336] width 476 height 172
click at [1494, 359] on p "Discover the Ultimate Healthier Hair with Premium HAIRGUA RD HF Hair Oil" at bounding box center [1284, 336] width 476 height 172
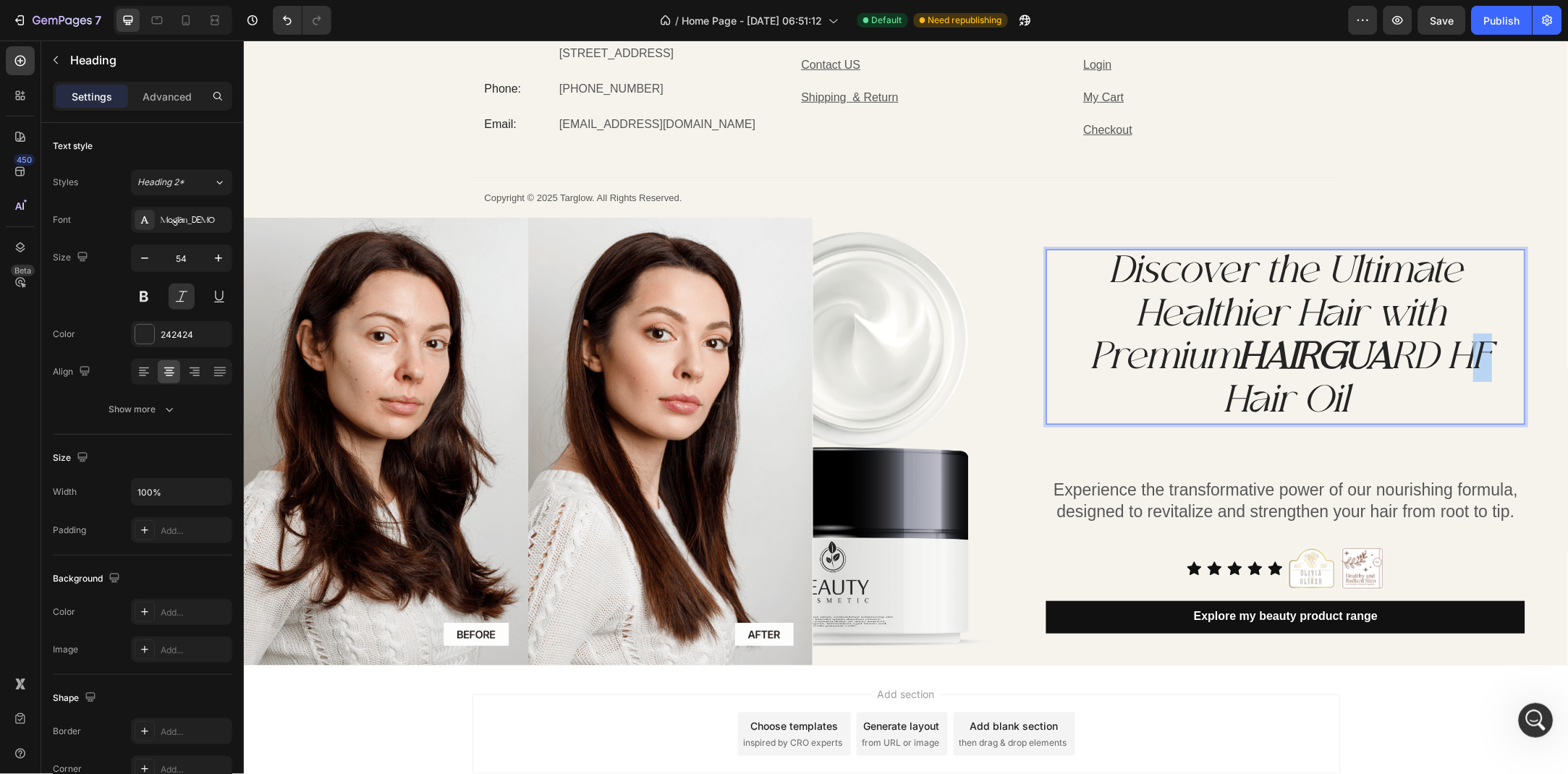
drag, startPoint x: 1508, startPoint y: 354, endPoint x: 1466, endPoint y: 362, distance: 42.8
click at [1466, 362] on p "Discover the Ultimate Healthier Hair with Premium HAIRGUA RD HF Hair Oil" at bounding box center [1284, 336] width 476 height 172
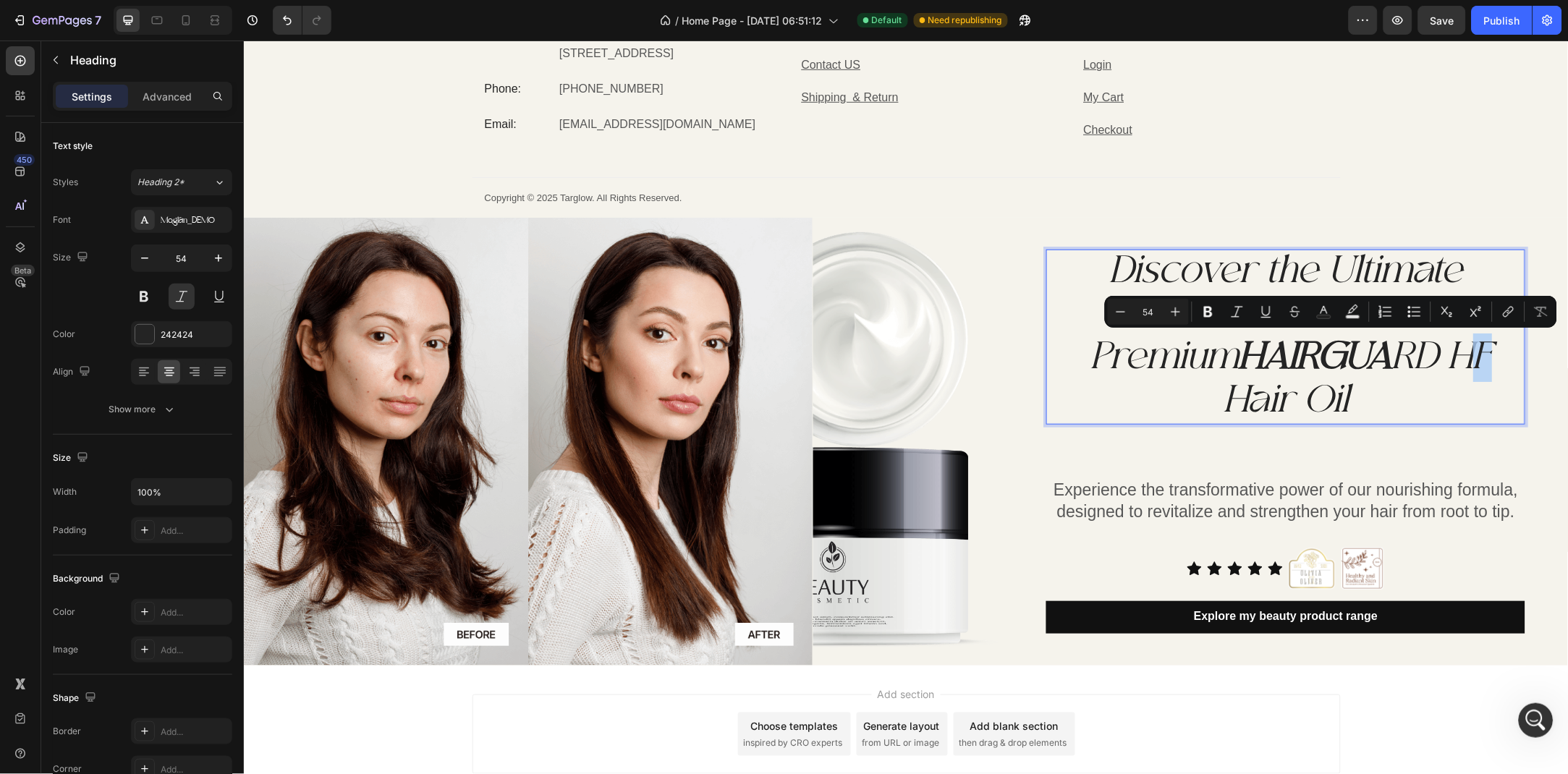
click at [1466, 362] on p "Discover the Ultimate Healthier Hair with Premium HAIRGUA RD HF Hair Oil" at bounding box center [1284, 336] width 476 height 172
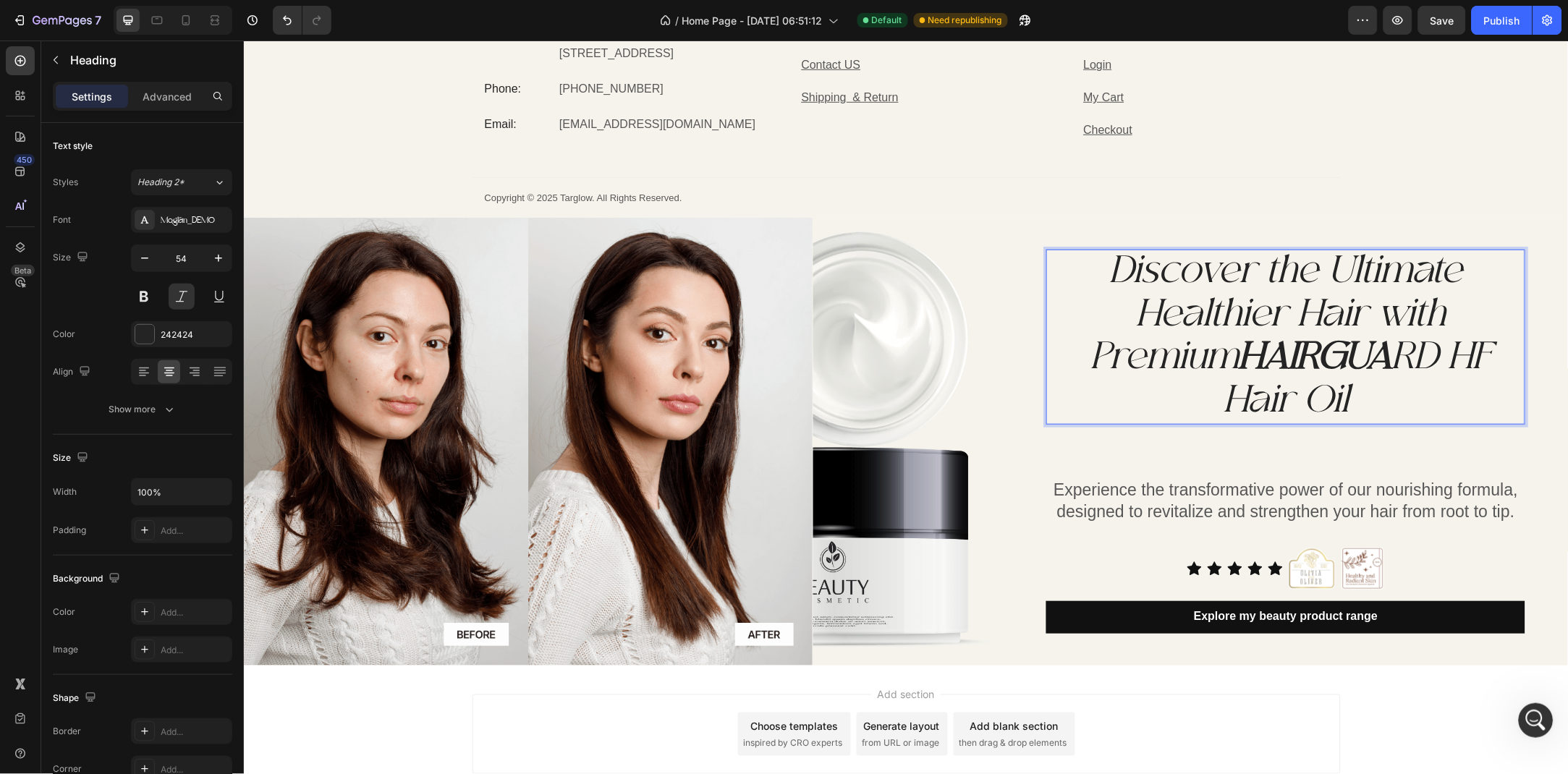
click at [1466, 362] on p "Discover the Ultimate Healthier Hair with Premium HAIRGUA RD HF Hair Oil" at bounding box center [1284, 336] width 476 height 172
drag, startPoint x: 1502, startPoint y: 356, endPoint x: 1457, endPoint y: 359, distance: 45.1
click at [1457, 359] on p "Discover the Ultimate Healthier Hair with Premium HAIRGUA RD HF Hair Oil" at bounding box center [1284, 336] width 476 height 172
drag, startPoint x: 1511, startPoint y: 356, endPoint x: 1455, endPoint y: 354, distance: 56.0
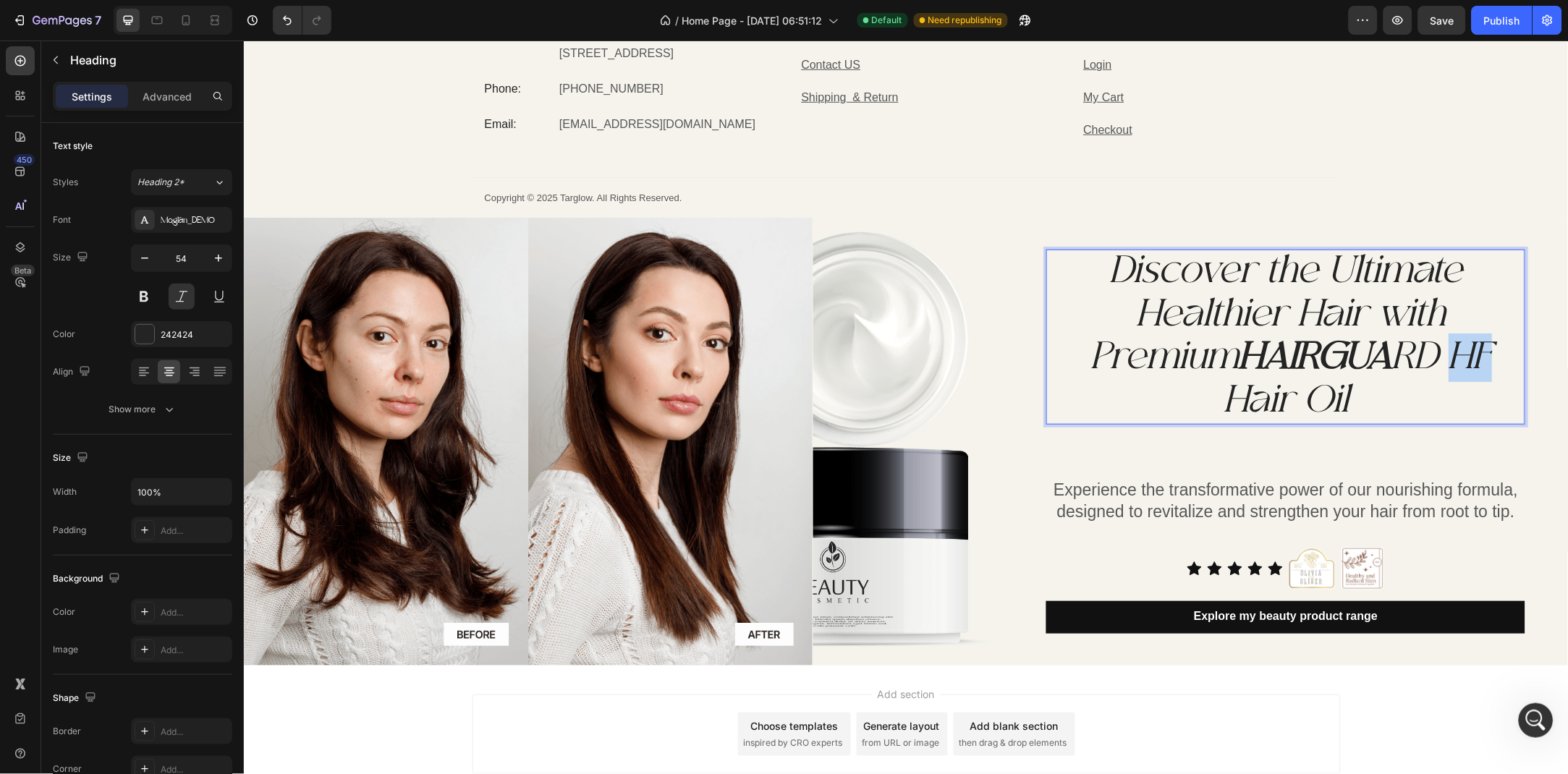
click at [1455, 354] on p "Discover the Ultimate Healthier Hair with Premium HAIRGUA RD HF Hair Oil" at bounding box center [1284, 336] width 476 height 172
click at [1438, 352] on p "Discover the Ultimate Healthier Hair with Premium HAIRGUA RD HF Hair Oil" at bounding box center [1284, 336] width 476 height 172
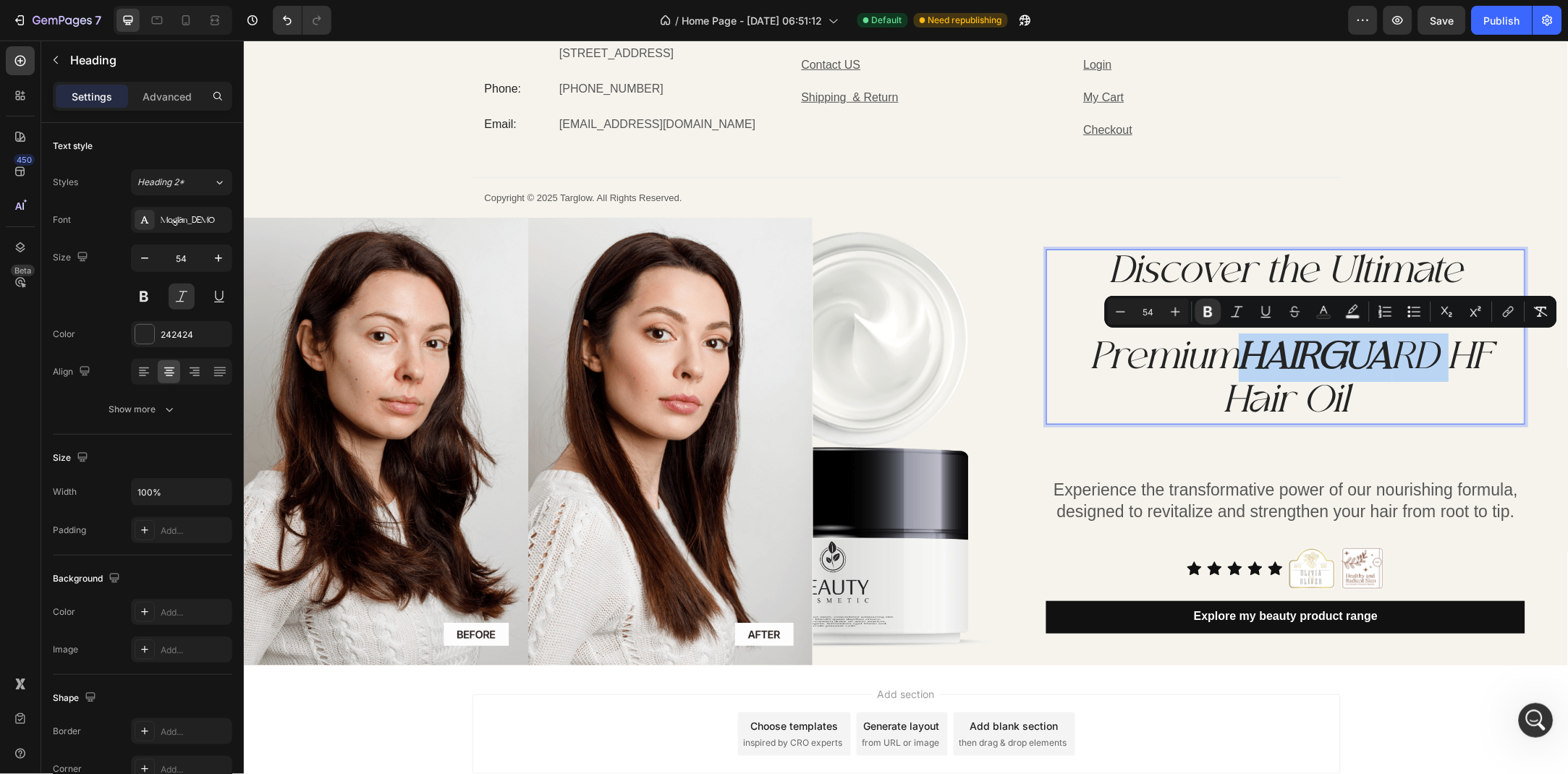
drag, startPoint x: 1438, startPoint y: 352, endPoint x: 1394, endPoint y: 356, distance: 44.2
click at [1394, 356] on p "Discover the Ultimate Healthier Hair with Premium HAIRGUA RD HF Hair Oil" at bounding box center [1284, 336] width 476 height 172
click at [1391, 356] on strong "HAIRGUA" at bounding box center [1315, 357] width 153 height 49
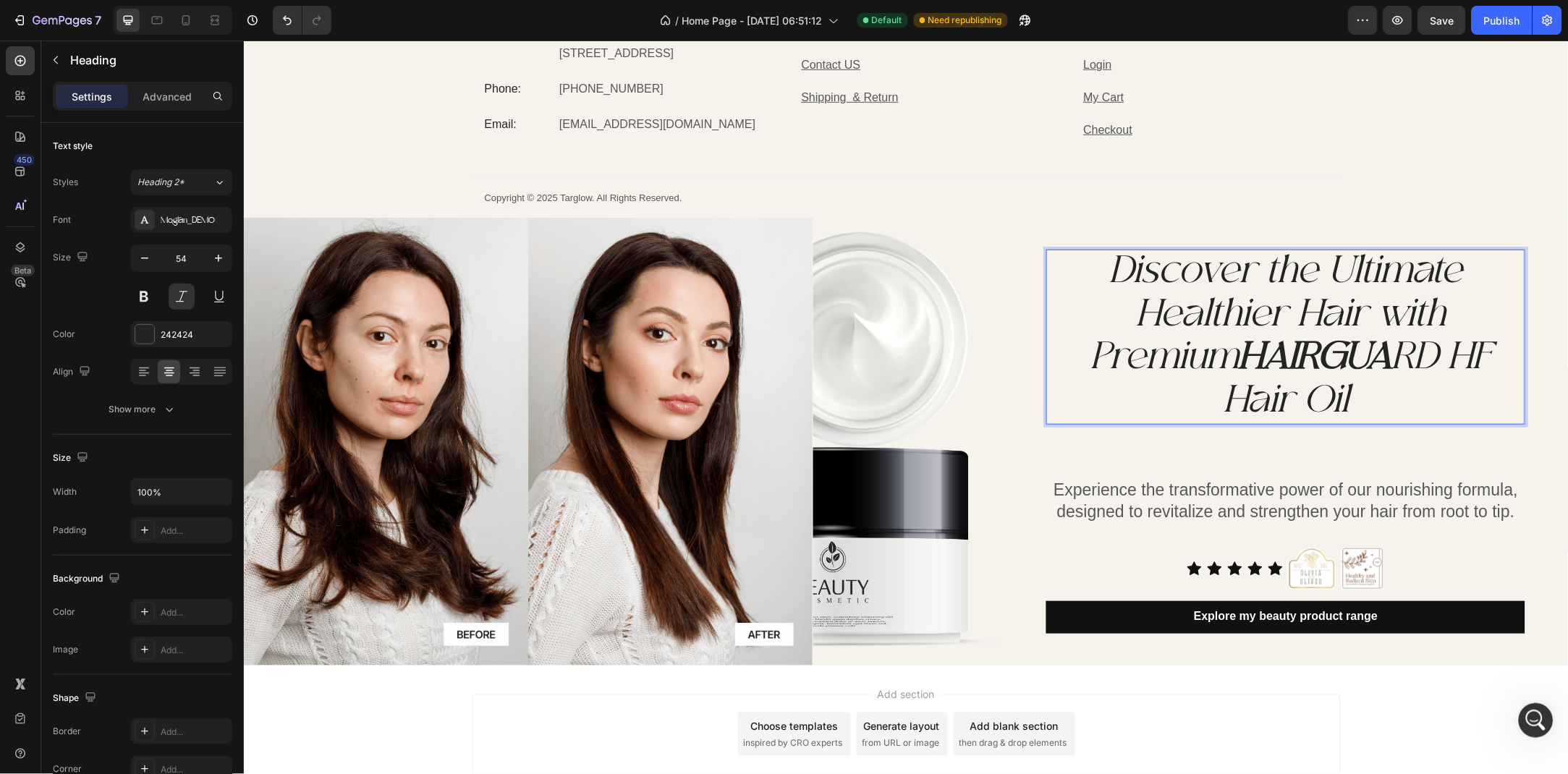
click at [1441, 359] on p "Discover the Ultimate Healthier Hair with Premium HAIRGUA RD HF Hair Oil" at bounding box center [1284, 336] width 476 height 172
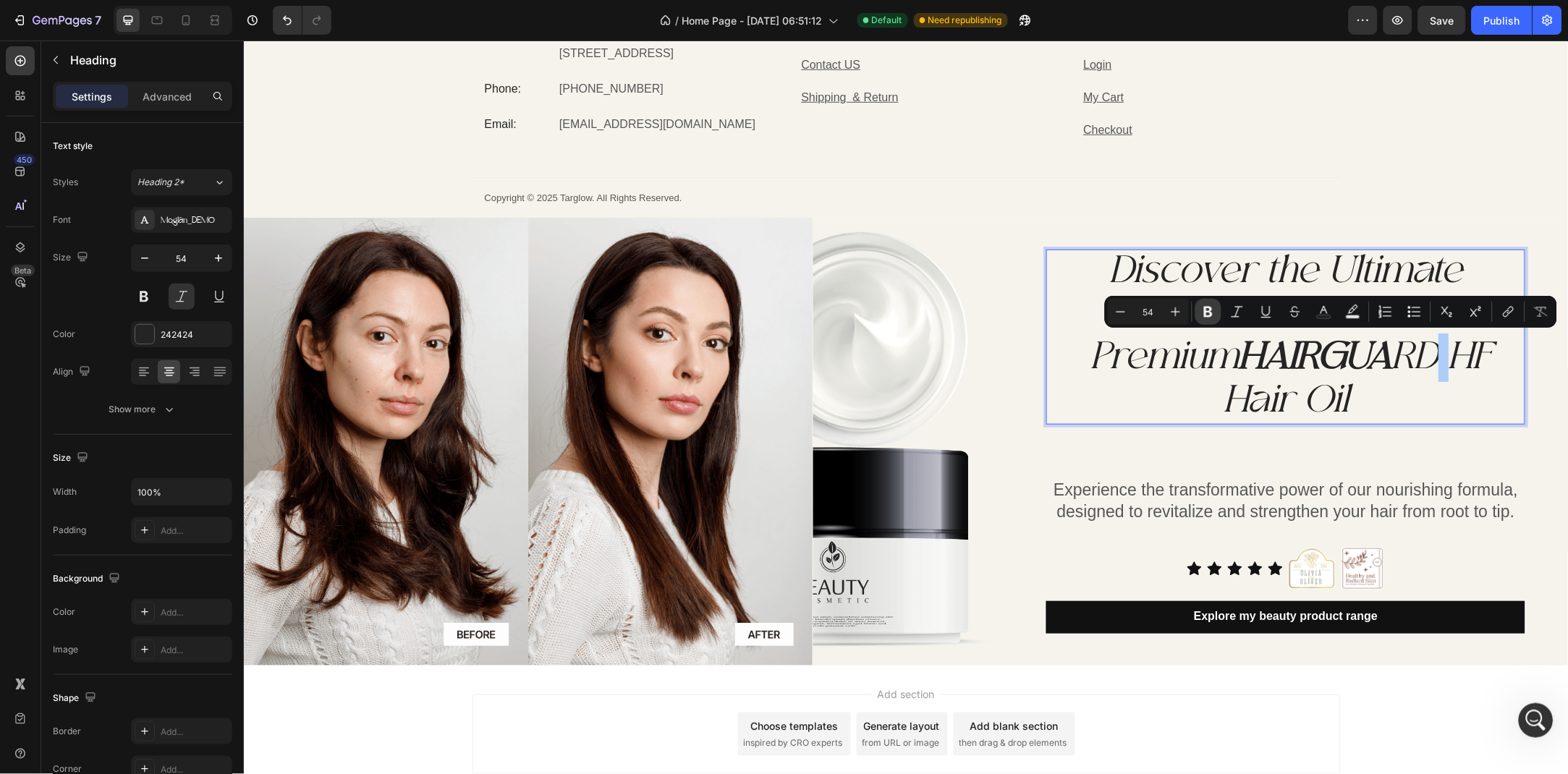
click at [1208, 309] on icon "Editor contextual toolbar" at bounding box center [1209, 312] width 15 height 15
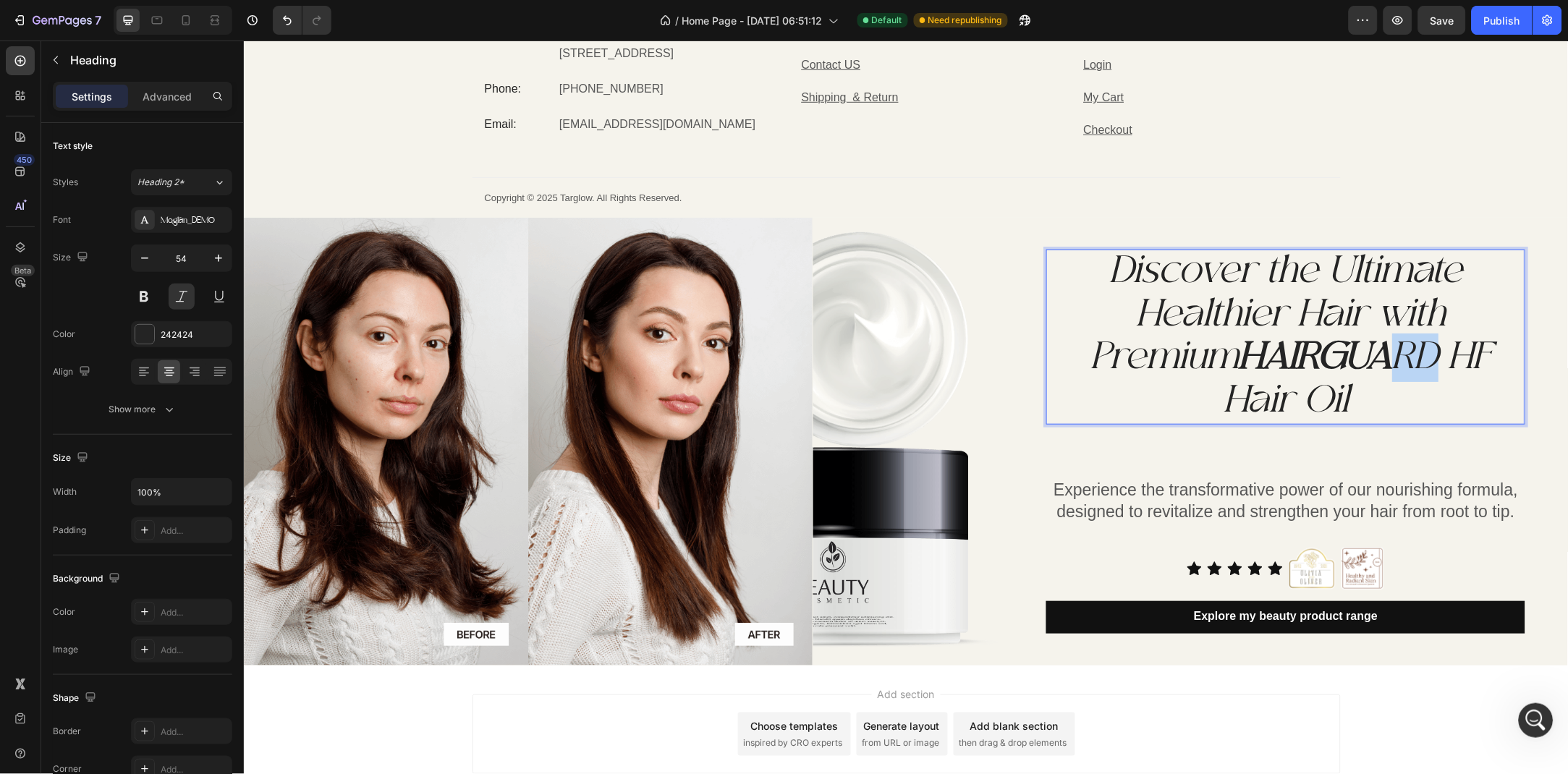
drag, startPoint x: 1424, startPoint y: 353, endPoint x: 1385, endPoint y: 353, distance: 39.0
click at [1385, 353] on p "Discover the Ultimate Healthier Hair with Premium HAIRGUA RD HF Hair Oil" at bounding box center [1284, 336] width 476 height 172
click at [1385, 353] on strong "HAIRGUA" at bounding box center [1315, 357] width 153 height 49
drag, startPoint x: 1388, startPoint y: 365, endPoint x: 1327, endPoint y: 365, distance: 61.0
click at [1357, 365] on strong "HAIRGUA" at bounding box center [1315, 357] width 153 height 49
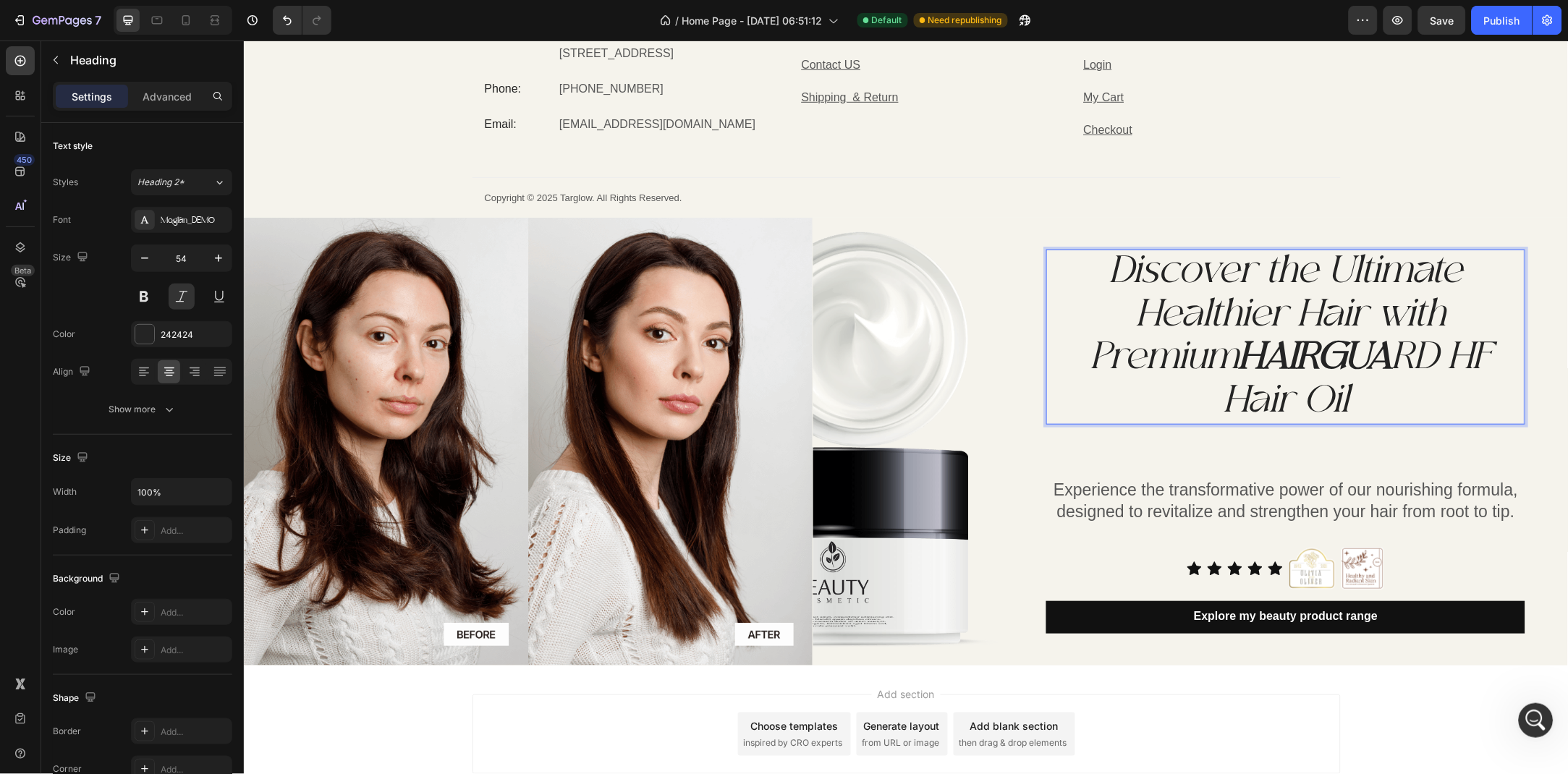
click at [1327, 365] on strong "HAIRGUA" at bounding box center [1315, 357] width 153 height 49
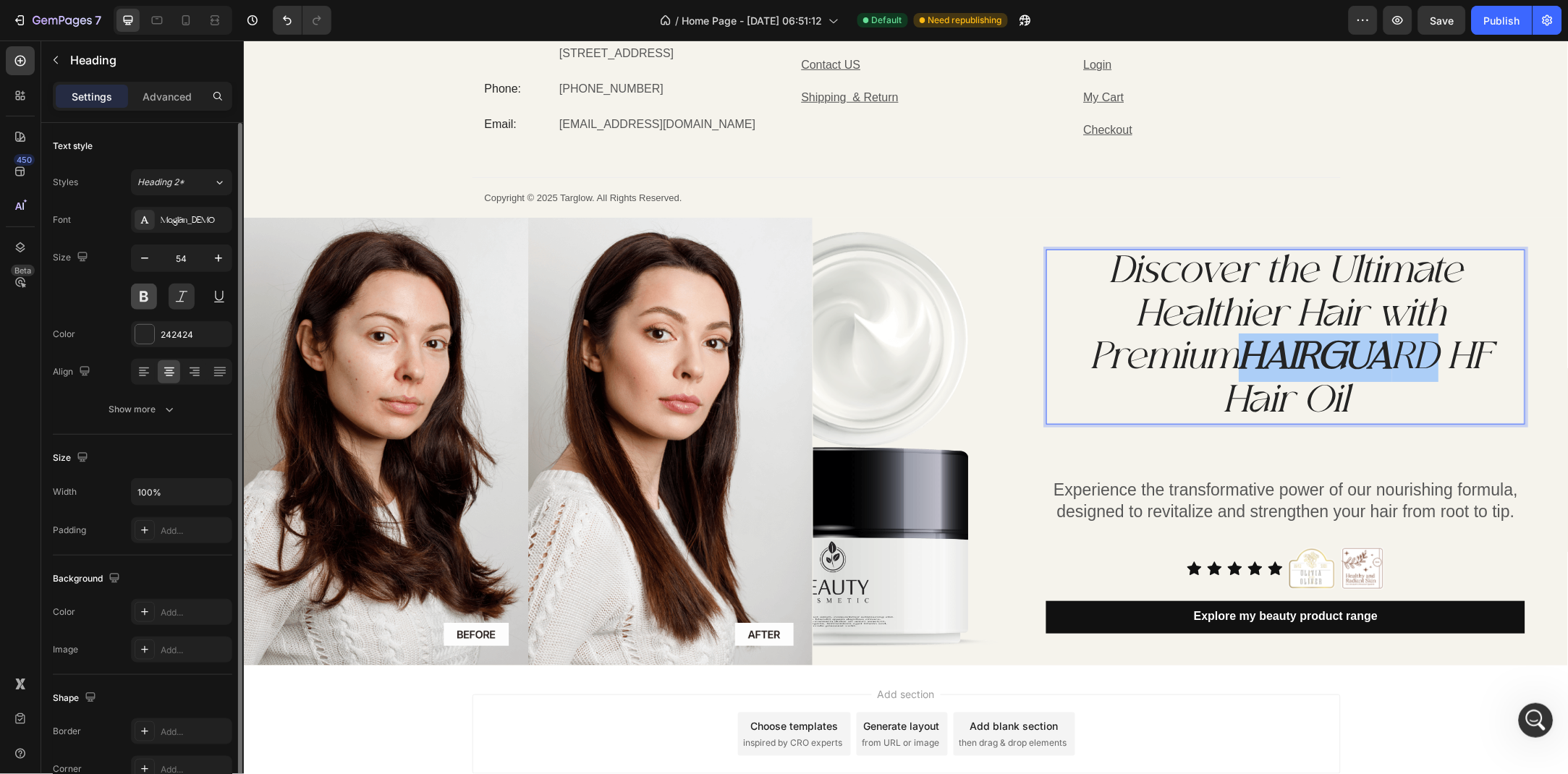
click at [144, 303] on button at bounding box center [144, 296] width 26 height 26
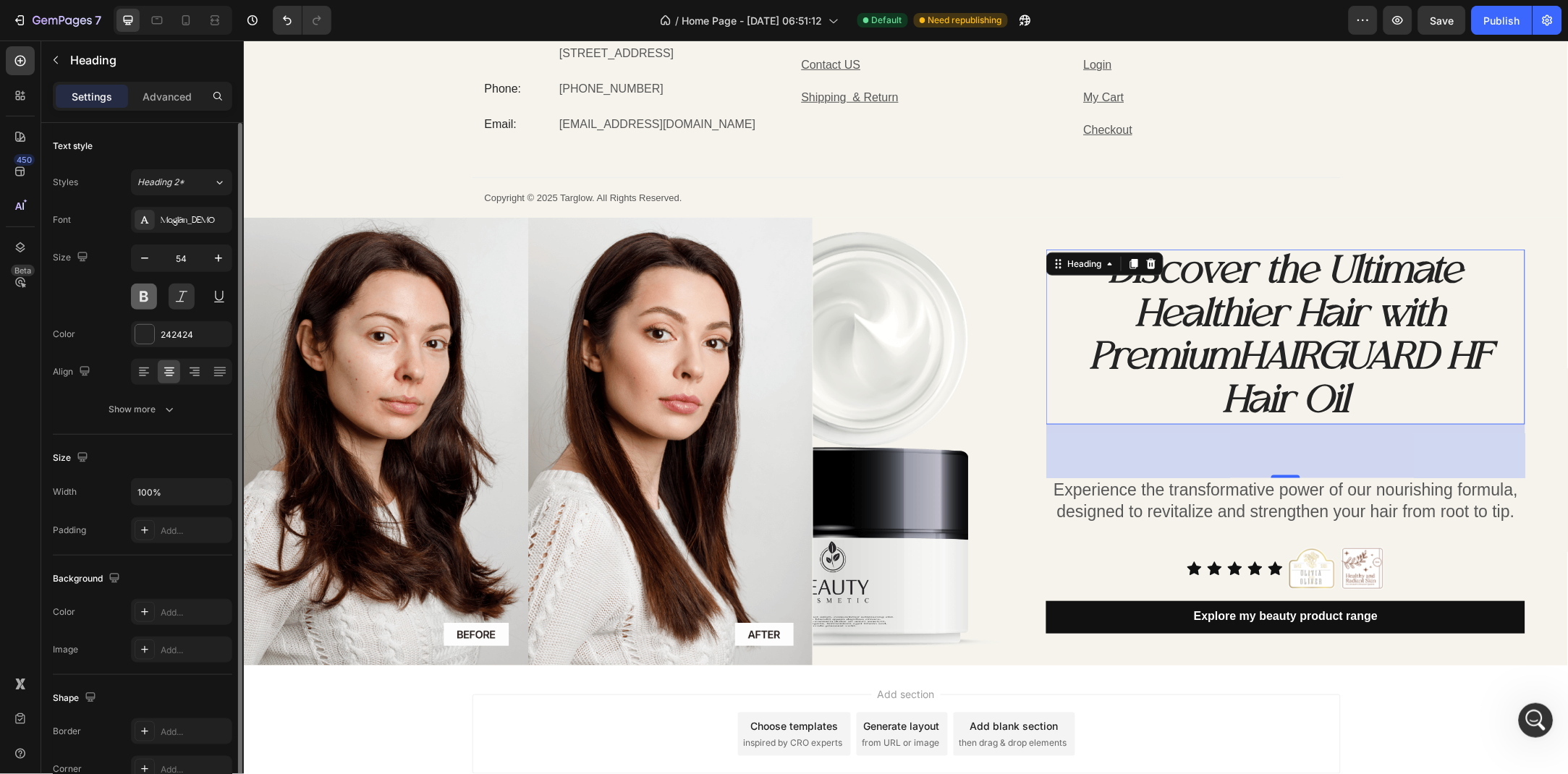
click at [144, 303] on button at bounding box center [144, 296] width 26 height 26
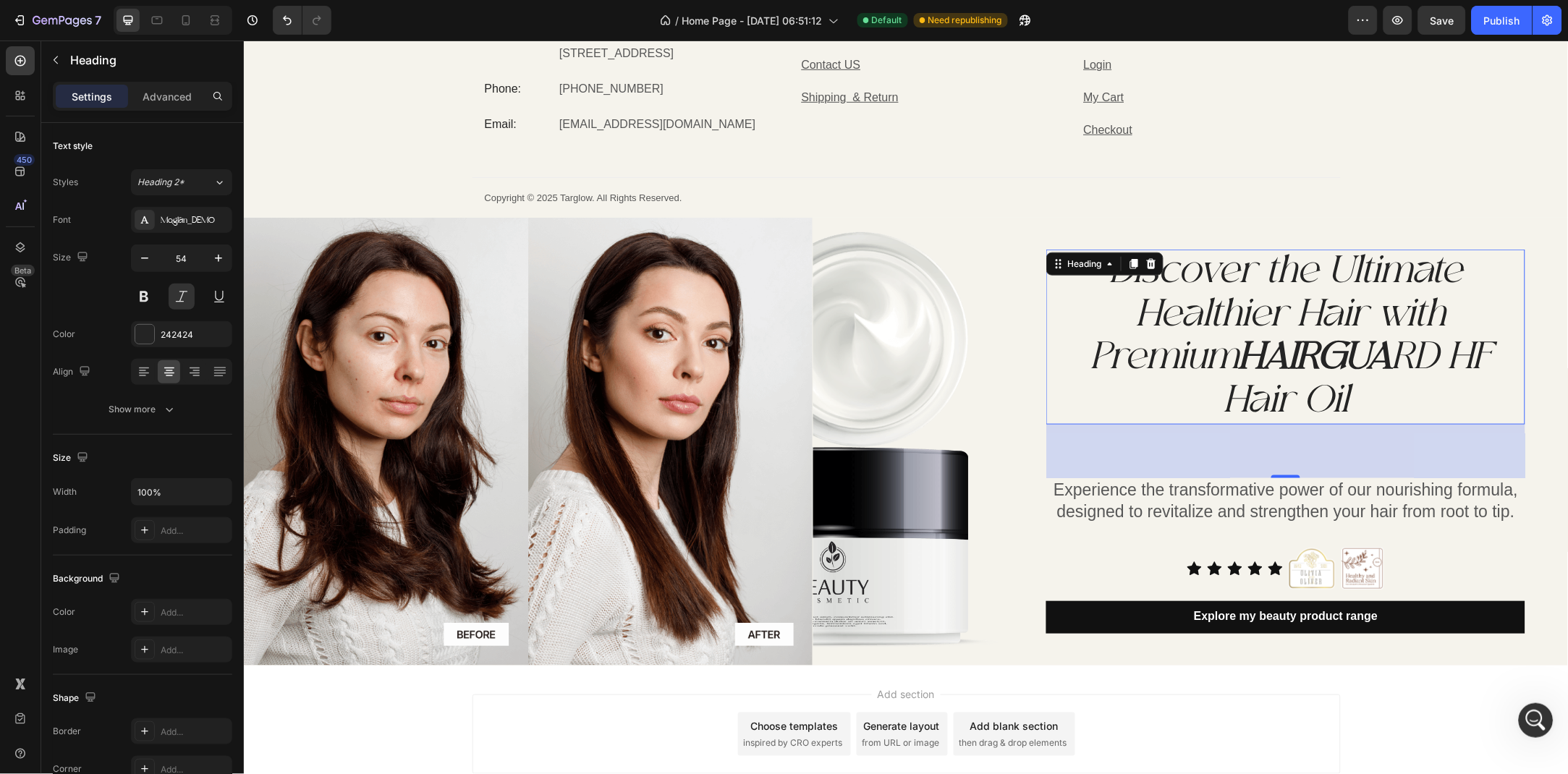
scroll to position [0, 0]
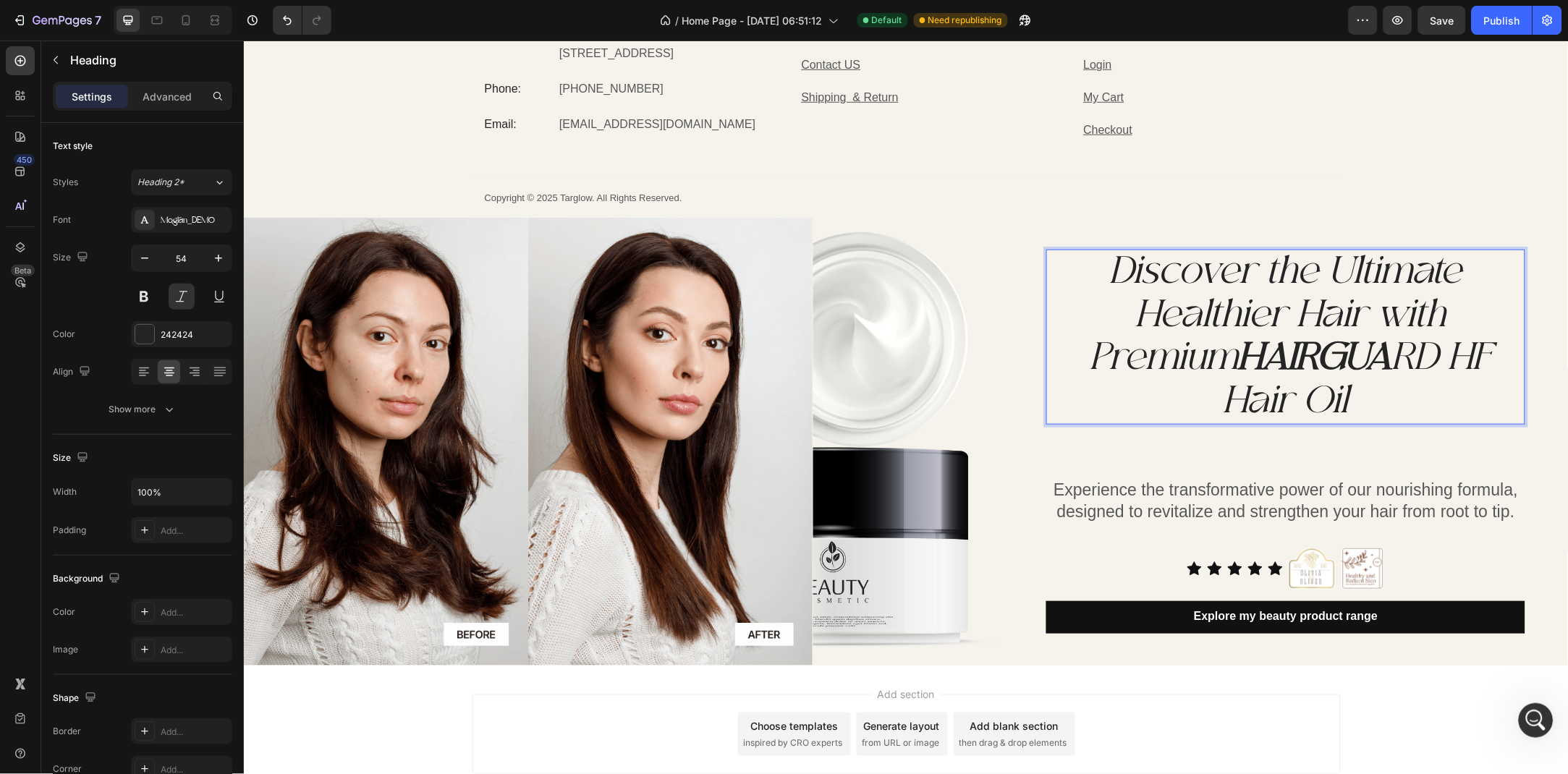
click at [1425, 360] on p "Discover the Ultimate Healthier Hair with Premium HAIRGUA RD HF Hair Oil" at bounding box center [1284, 337] width 476 height 172
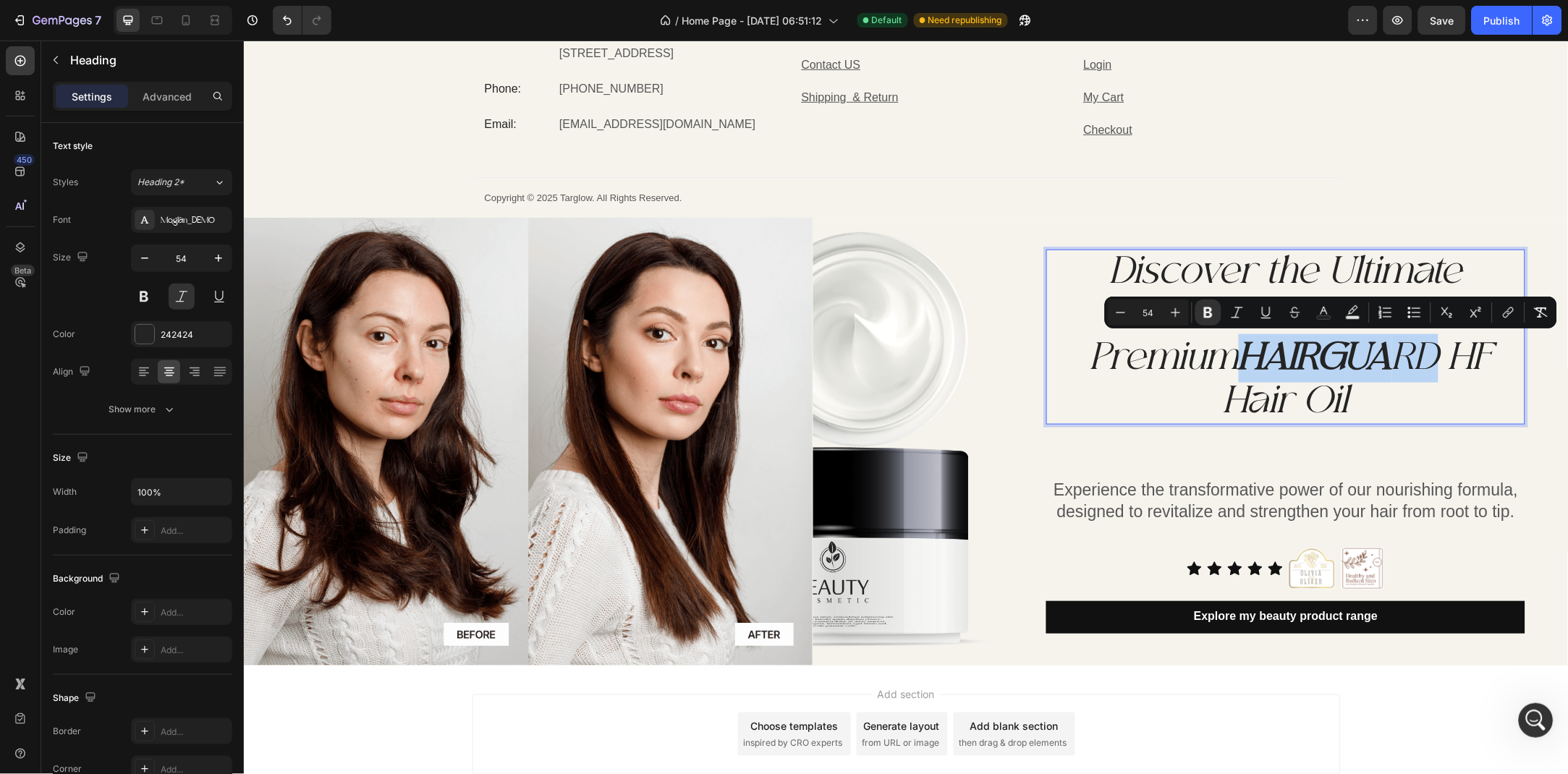
click at [1462, 197] on div "My Store Heading Address: Text block 22 ji haircutand facials L.t.d. [STREET_AD…" at bounding box center [905, 99] width 1325 height 234
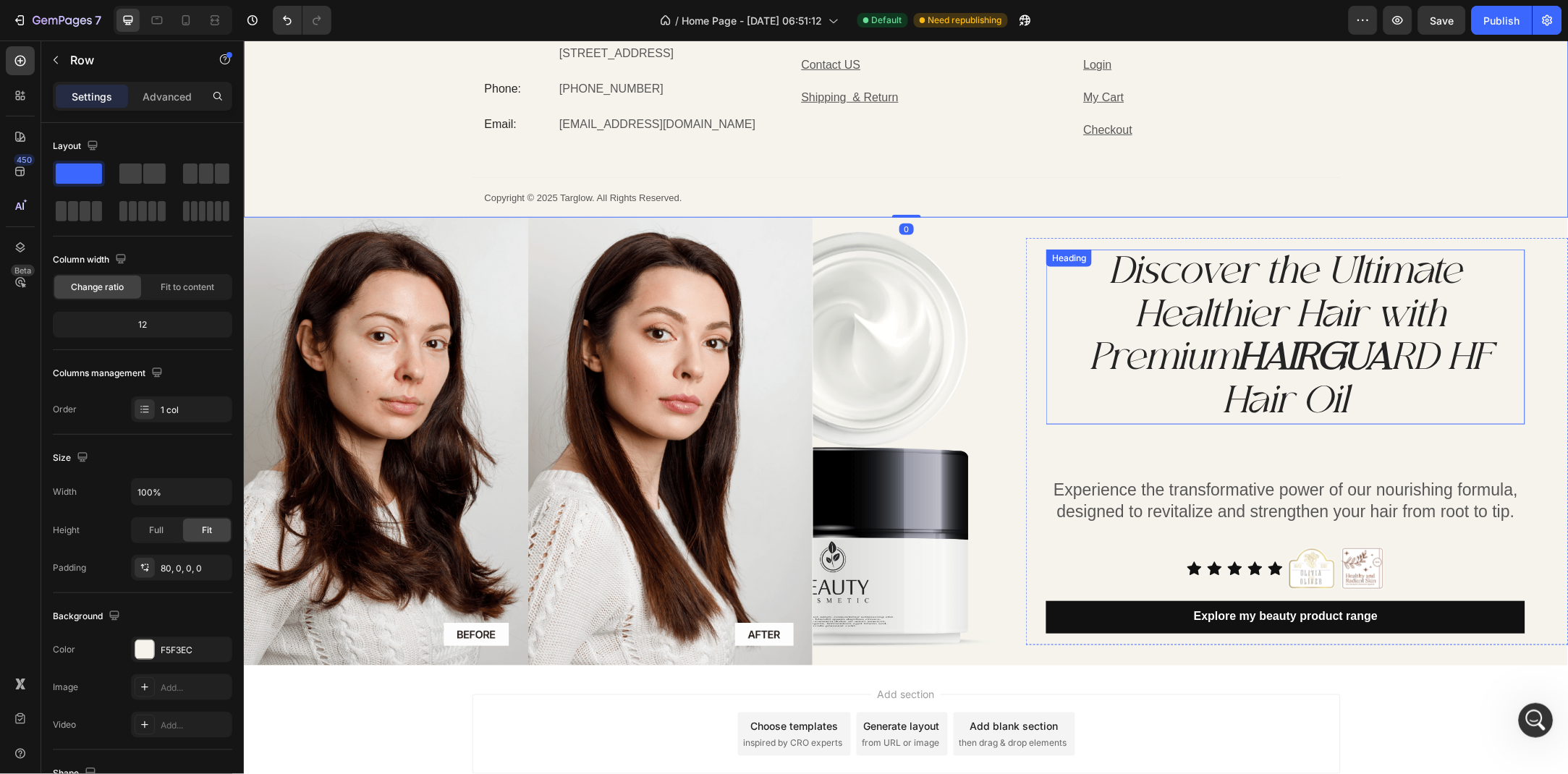
click at [1448, 353] on strong "Rich Text Editor. Editing area: main" at bounding box center [1443, 358] width 10 height 49
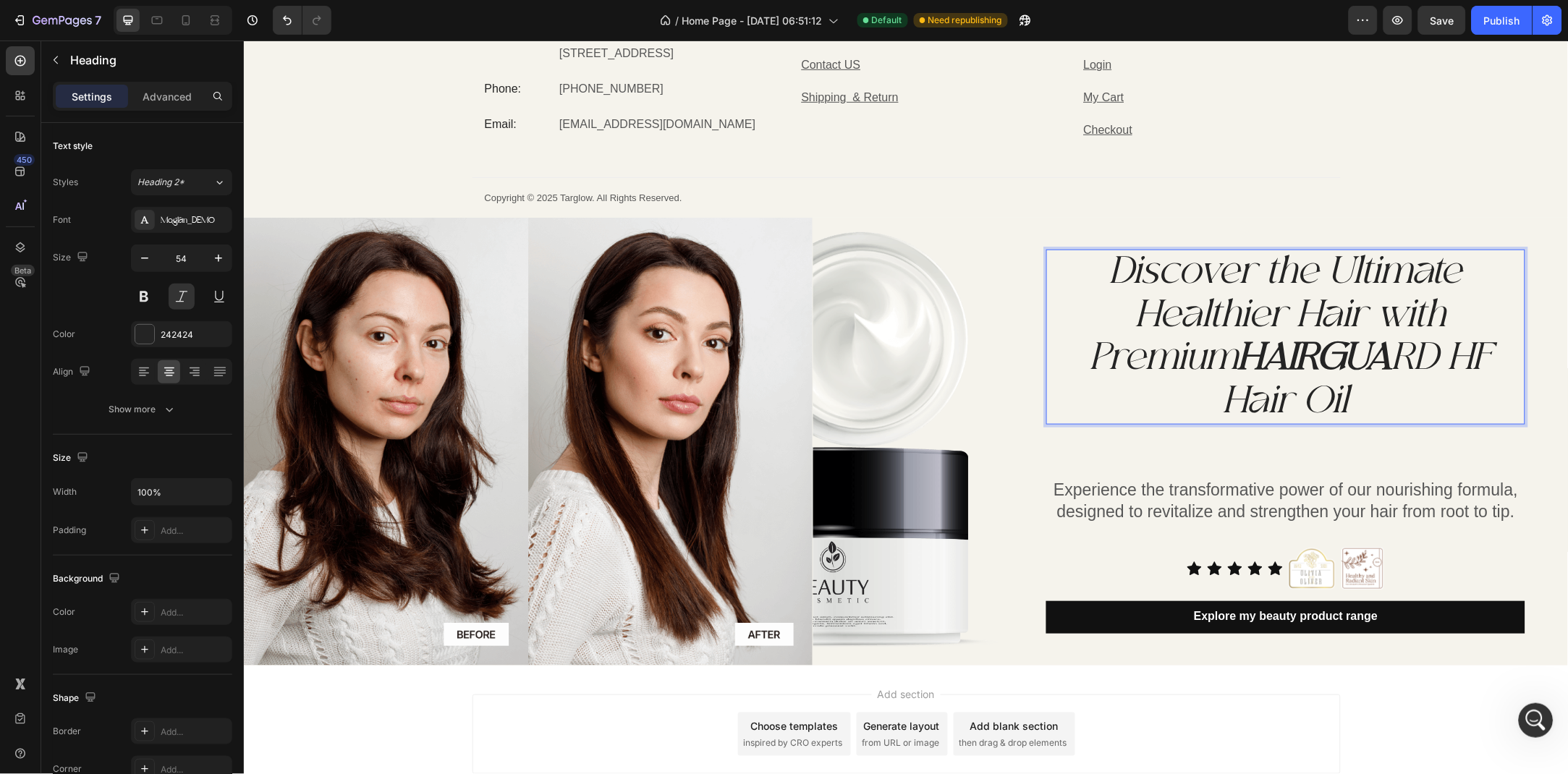
drag, startPoint x: 1451, startPoint y: 353, endPoint x: 1399, endPoint y: 355, distance: 52.0
click at [1448, 355] on strong "Rich Text Editor. Editing area: main" at bounding box center [1443, 358] width 10 height 49
click at [1415, 359] on p "Discover the Ultimate Healthier Hair with Premium HAIRGUA RD HF Hair Oil" at bounding box center [1284, 337] width 476 height 172
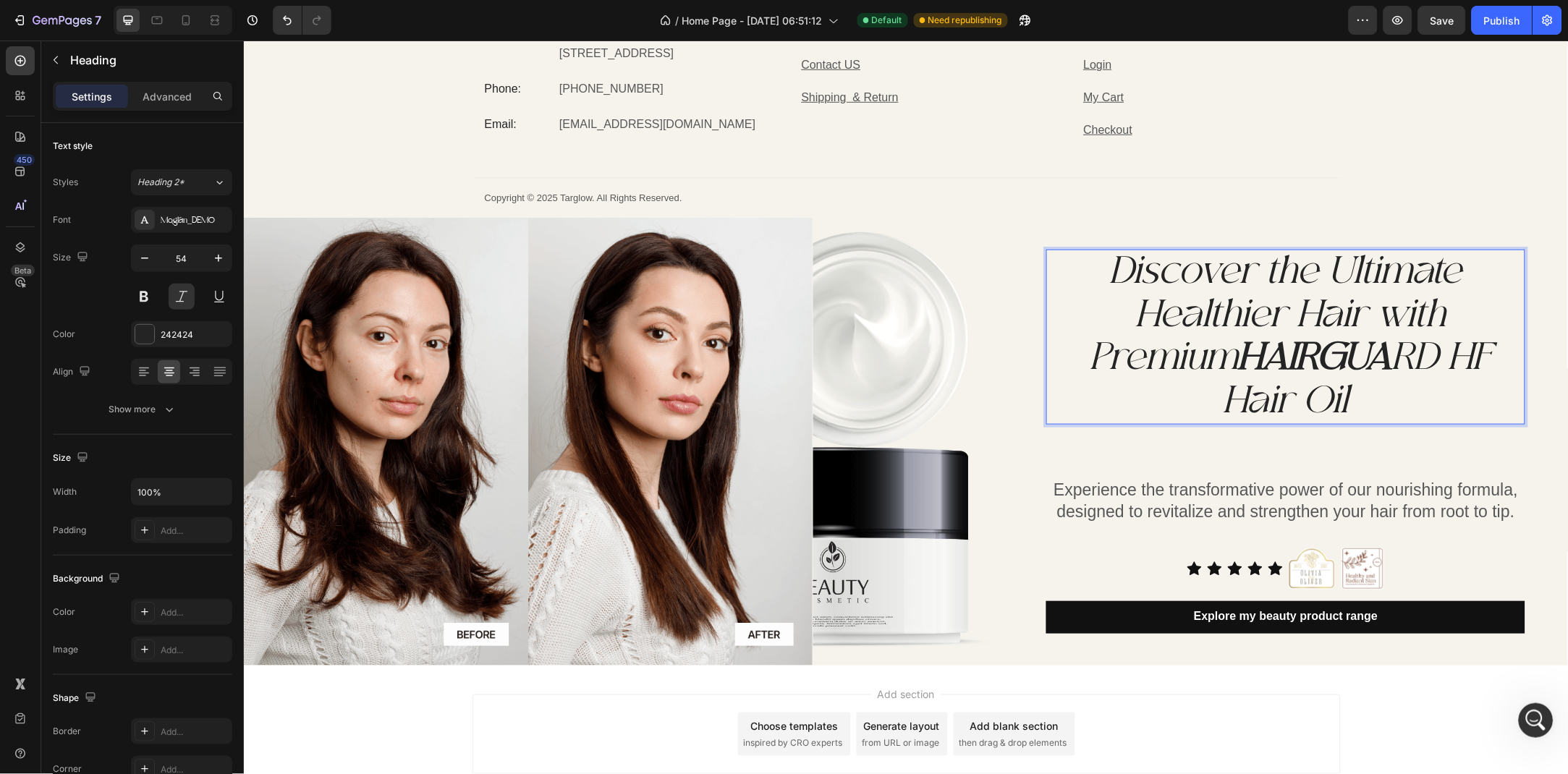
click at [1415, 359] on p "Discover the Ultimate Healthier Hair with Premium HAIRGUA RD HF Hair Oil" at bounding box center [1284, 337] width 476 height 172
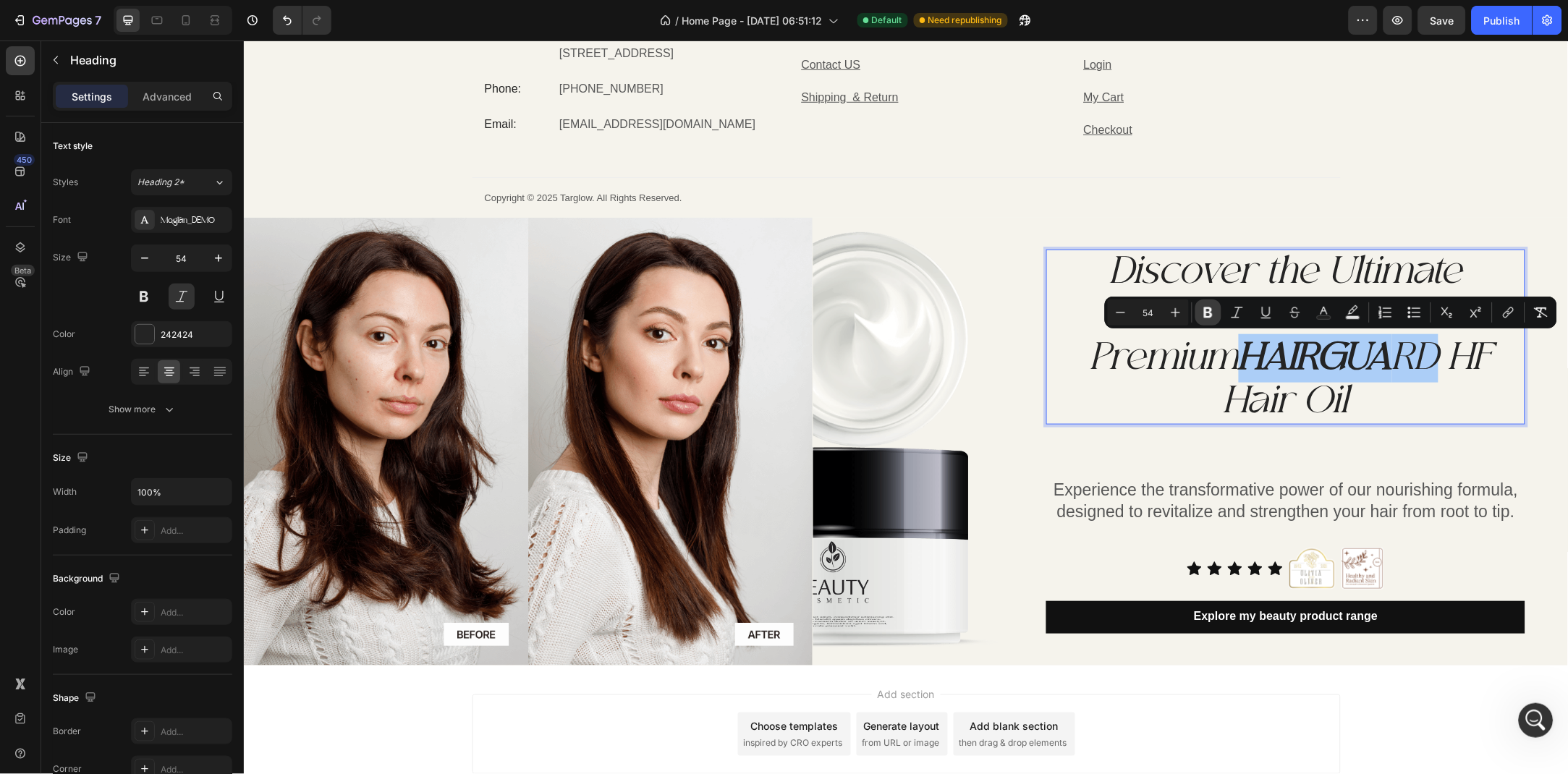
click at [1212, 315] on icon "Editor contextual toolbar" at bounding box center [1209, 313] width 15 height 15
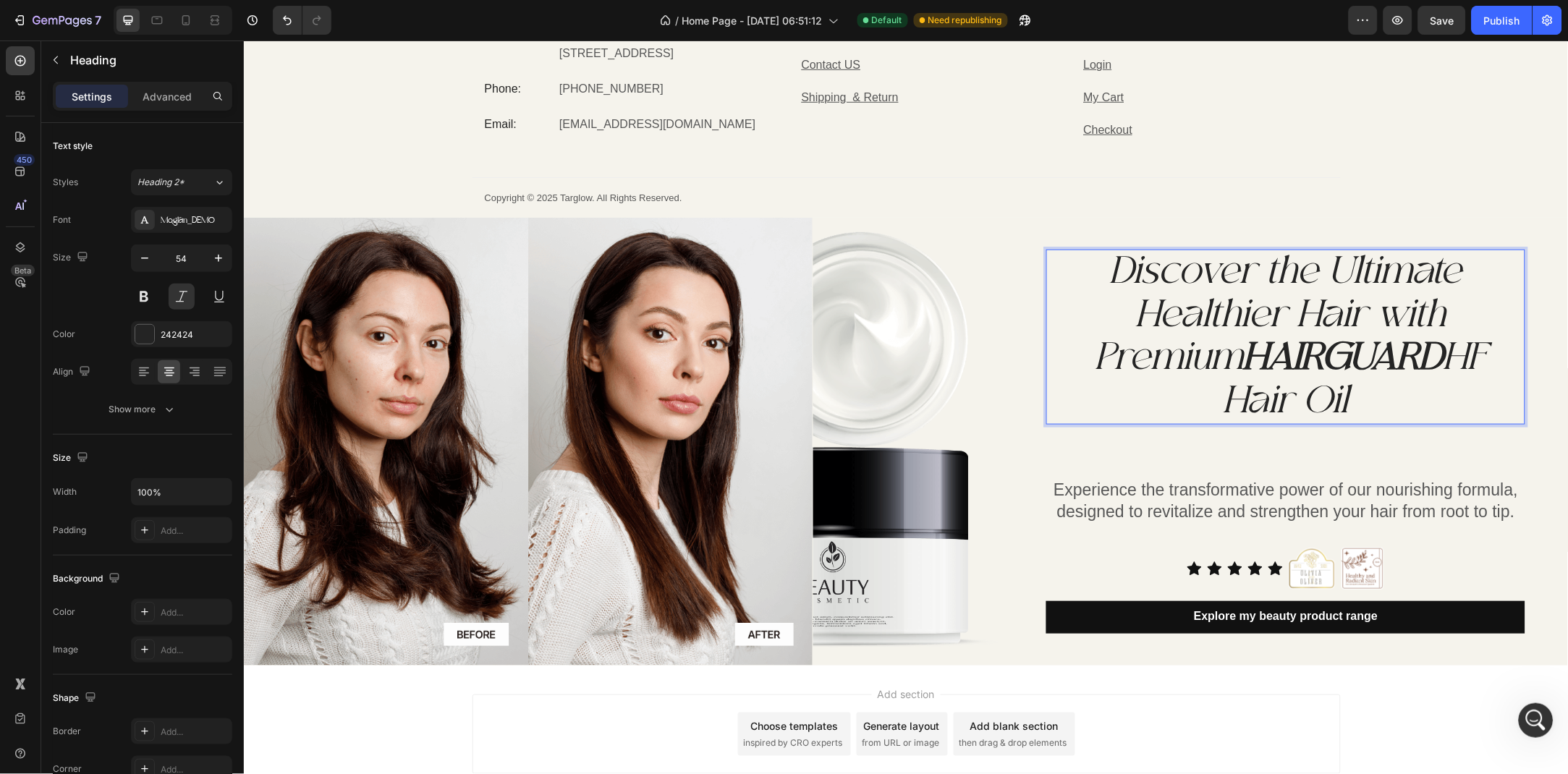
click at [1497, 359] on p "Discover the Ultimate Healthier Hair with Premium HAIRGUARD HF Hair Oil" at bounding box center [1284, 337] width 476 height 172
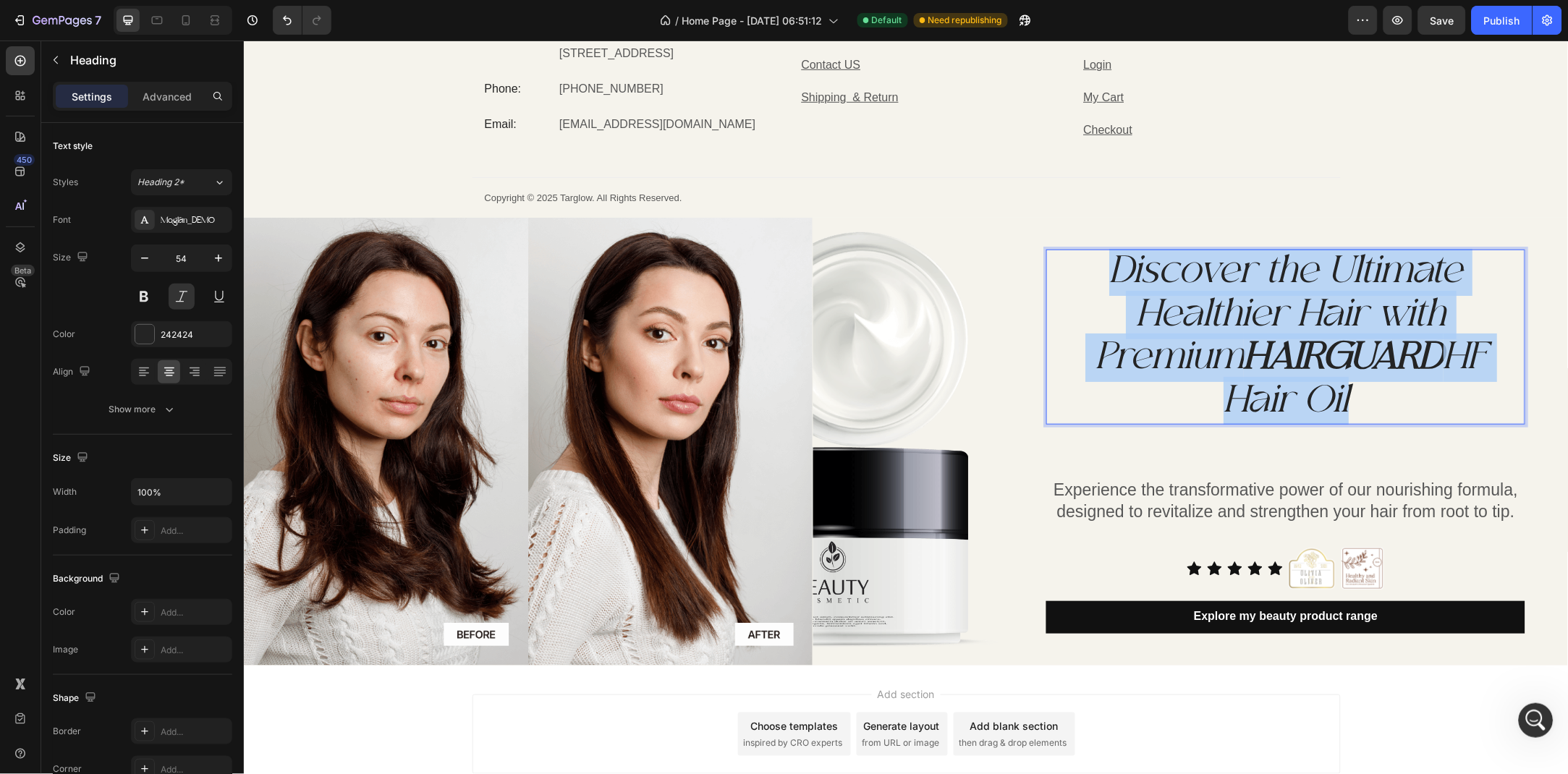
click at [1497, 359] on p "Discover the Ultimate Healthier Hair with Premium HAIRGUARD HF Hair Oil" at bounding box center [1284, 336] width 476 height 172
click at [1483, 356] on p "Discover the Ultimate Healthier Hair with Premium HAIRGUARD HF Hair Oil" at bounding box center [1284, 336] width 476 height 172
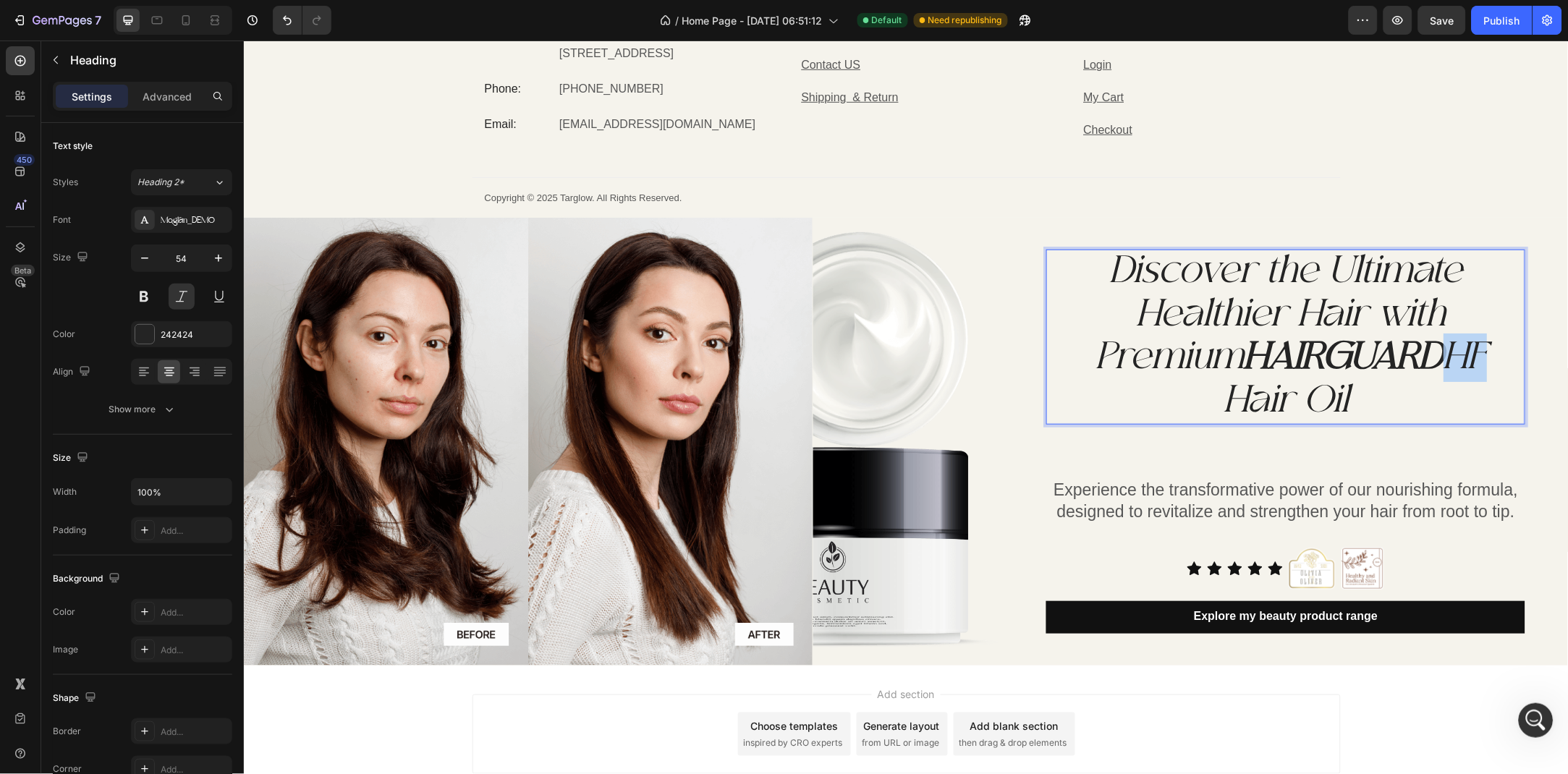
click at [1483, 356] on p "Discover the Ultimate Healthier Hair with Premium HAIRGUARD HF Hair Oil" at bounding box center [1284, 336] width 476 height 172
click at [1466, 289] on p "Discover the Ultimate Healthier Hair with Premium HAIRGUARD HF Hair Oil" at bounding box center [1284, 336] width 476 height 172
click at [1490, 349] on p "Discover the Ultimate Healthier Hair with Premium HAIRGUARD HF Hair Oil" at bounding box center [1284, 337] width 476 height 172
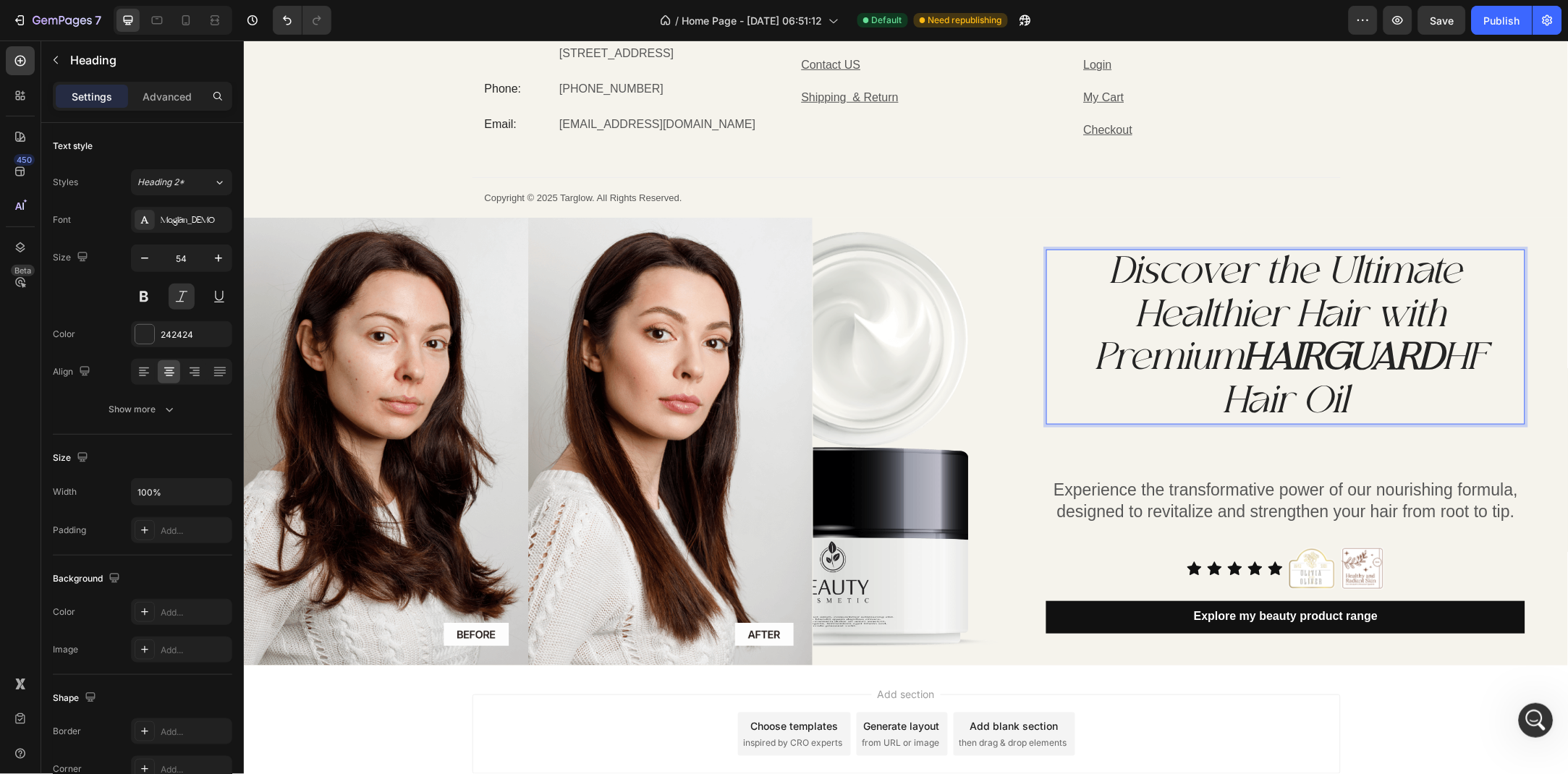
scroll to position [1, 0]
click at [1490, 349] on p "Discover the Ultimate Healthier Hair with Premium HAIRGUARD HF Hair Oil" at bounding box center [1284, 336] width 476 height 172
click at [1476, 349] on p "Discover the Ultimate Healthier Hair with Premium HAIRGUARD HF Hair Oil" at bounding box center [1284, 336] width 476 height 172
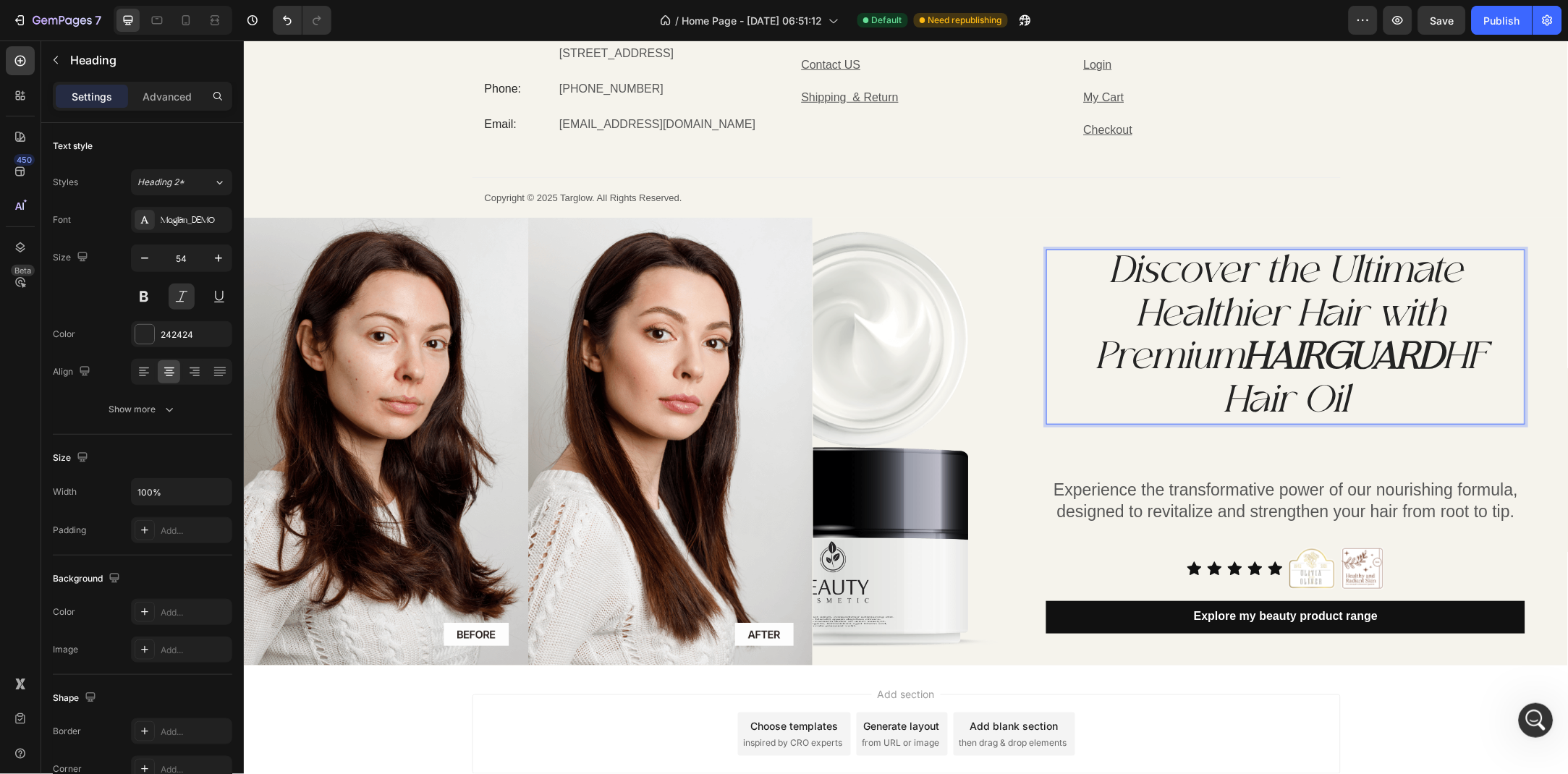
click at [1476, 349] on p "Discover the Ultimate Healthier Hair with Premium HAIRGUARD HF Hair Oil" at bounding box center [1284, 336] width 476 height 172
click at [1374, 123] on div "My Store Heading Address: Text block 22 ji haircutand facials L.t.d. [STREET_AD…" at bounding box center [905, 99] width 1325 height 234
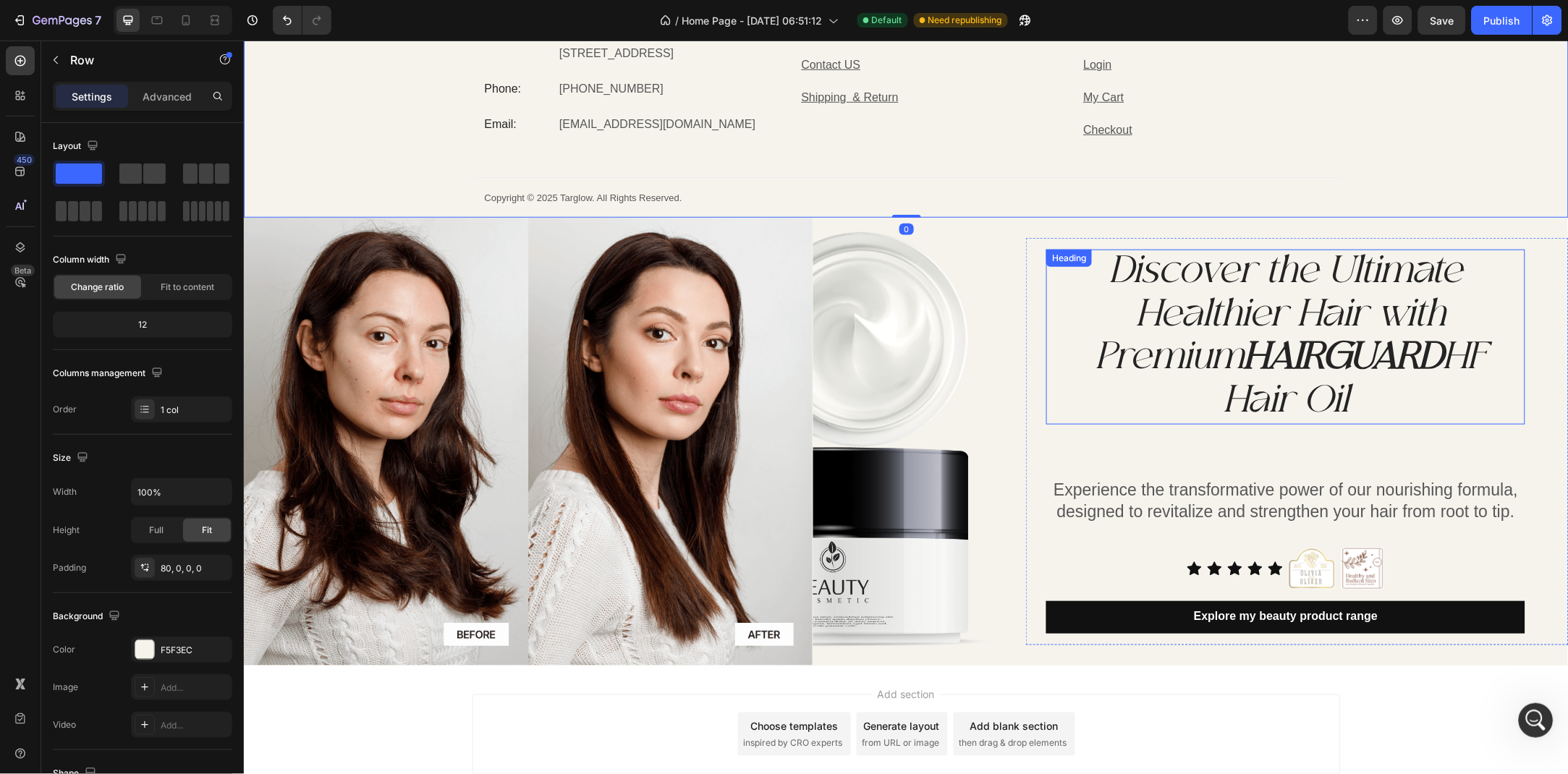
click at [1489, 352] on p "Discover the Ultimate Healthier Hair with Premium HAIRGUARD HF Hair Oil" at bounding box center [1284, 336] width 476 height 172
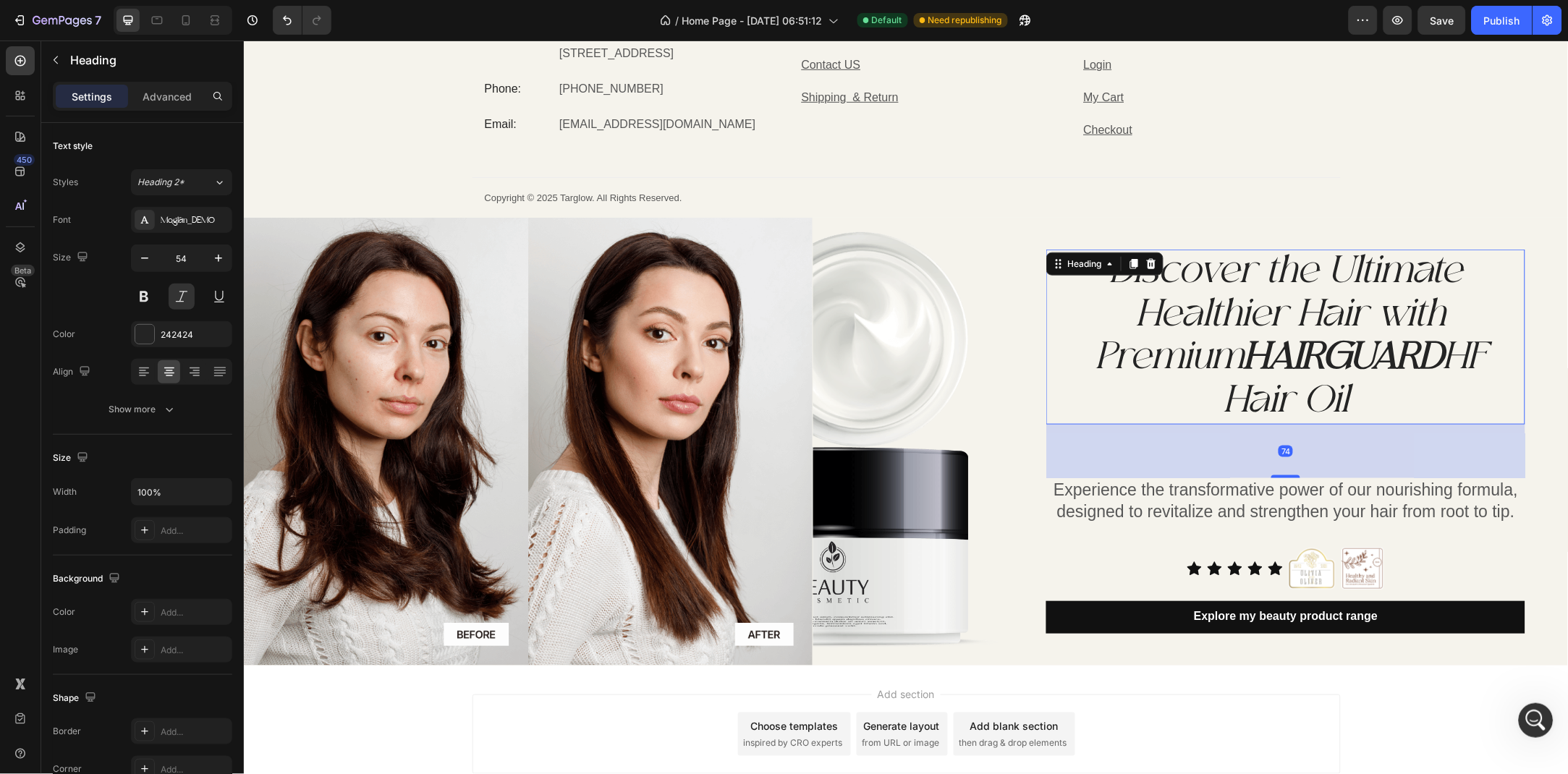
scroll to position [0, 0]
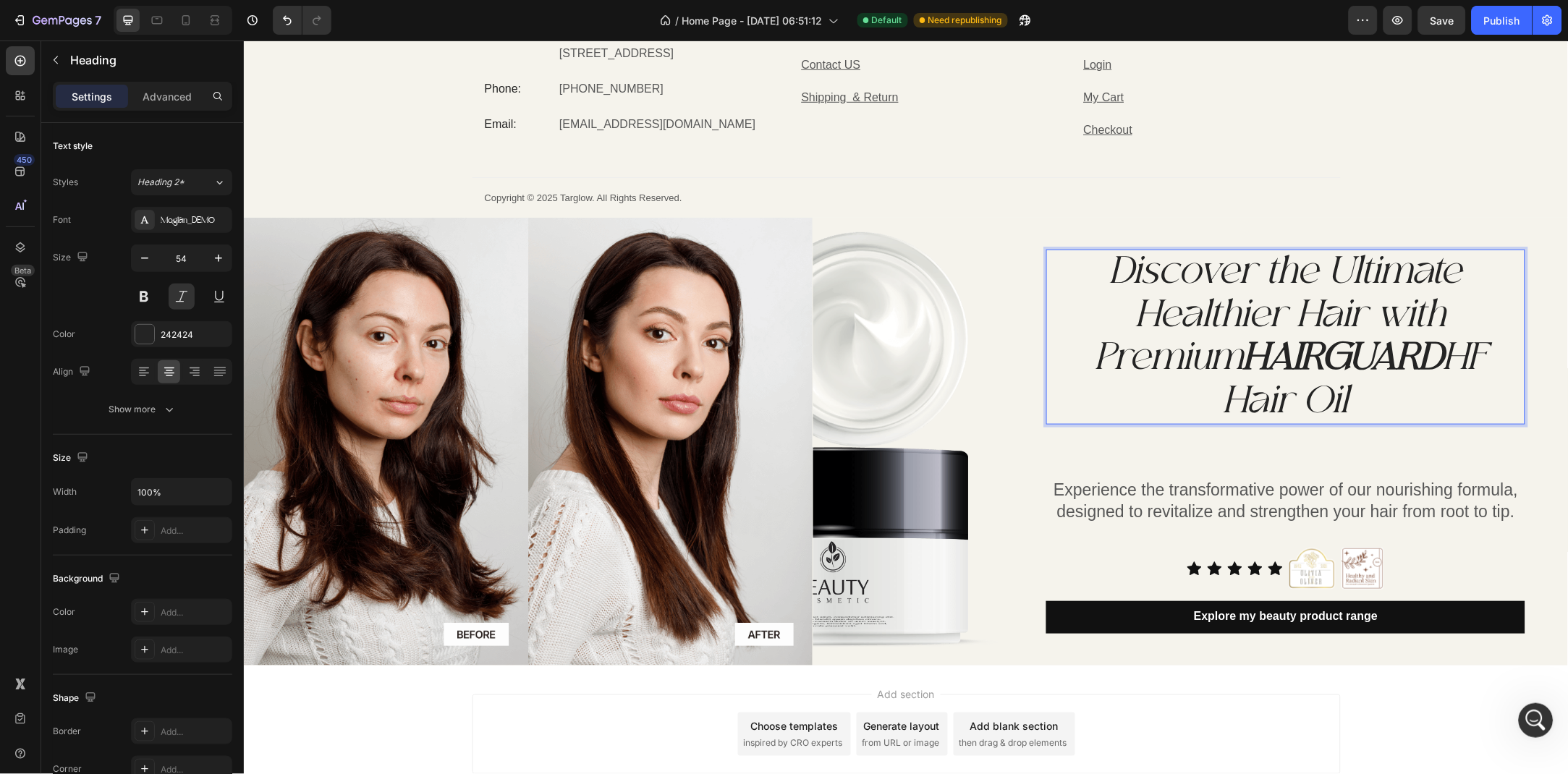
click at [1080, 334] on p "Discover the Ultimate Healthier Hair with Premium HAIRGUARD HF Hair Oil" at bounding box center [1284, 337] width 476 height 172
drag, startPoint x: 1467, startPoint y: 322, endPoint x: 1385, endPoint y: 320, distance: 82.0
click at [1385, 320] on p "Discover the Ultimate Healthier Hair with Premium HAIRGUARD HF Hair Oil" at bounding box center [1284, 337] width 476 height 172
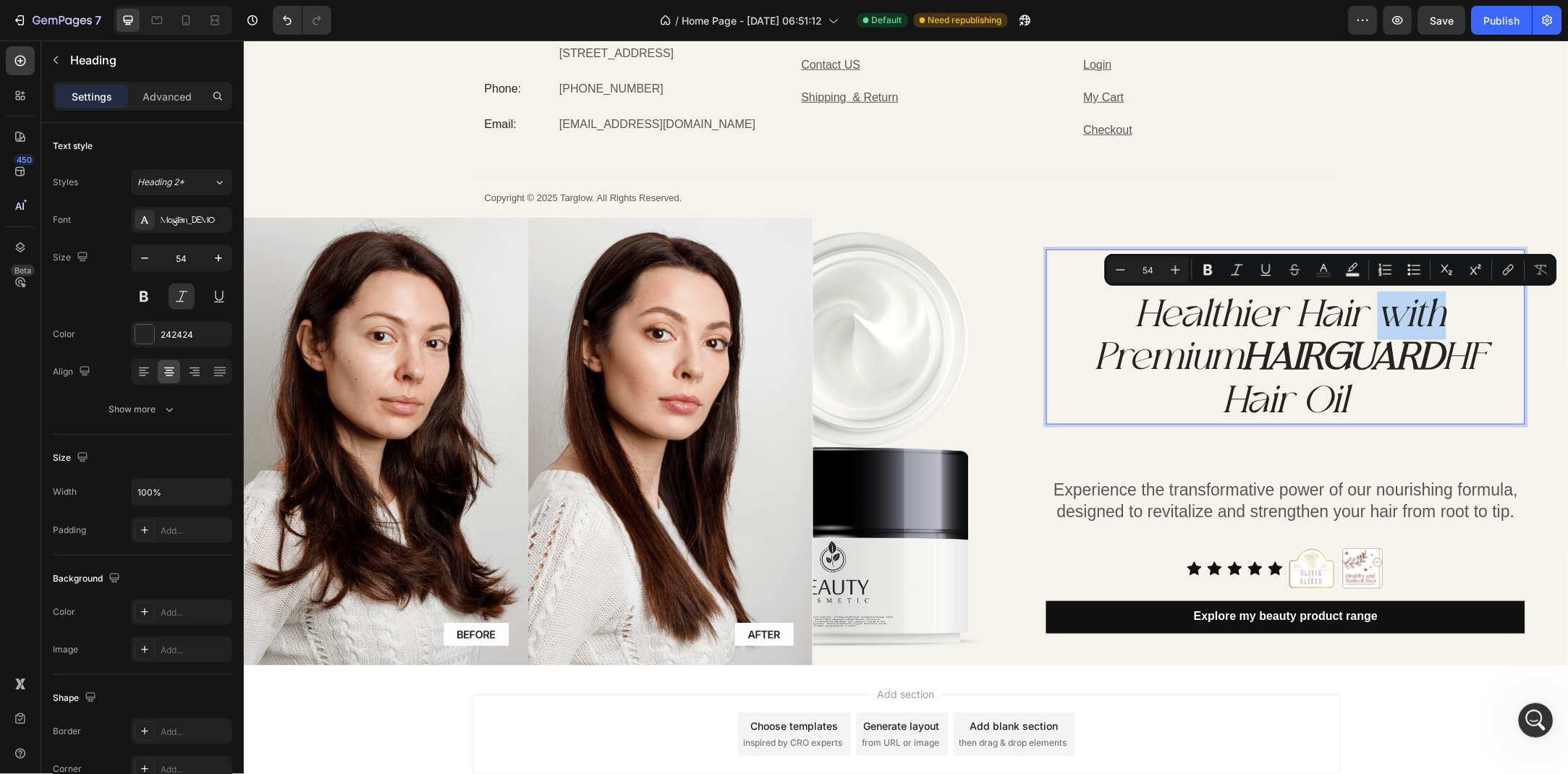
scroll to position [3695, 0]
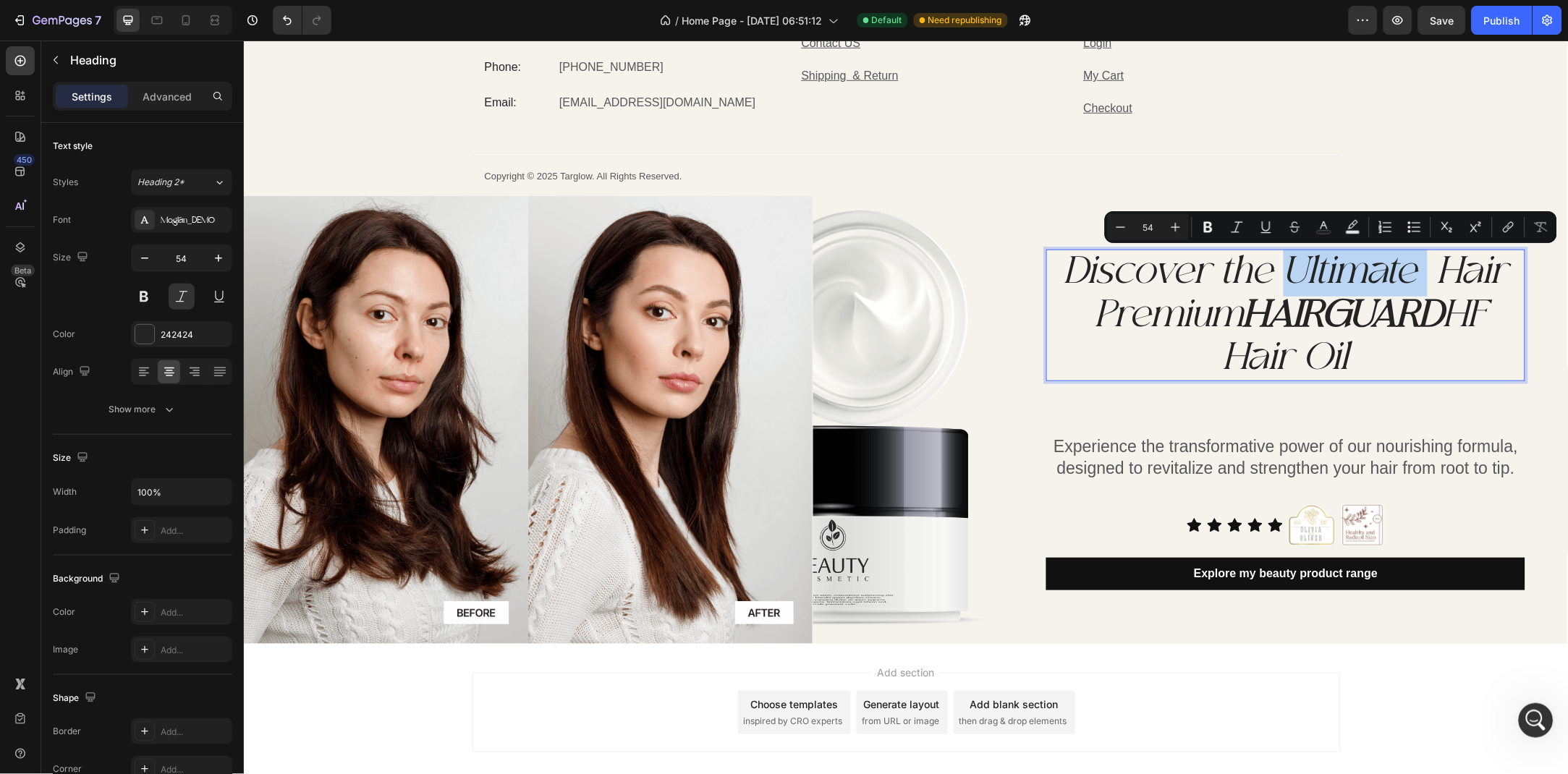
drag, startPoint x: 1426, startPoint y: 268, endPoint x: 1284, endPoint y: 272, distance: 142.1
click at [1284, 272] on p "Discover the Ultimate Hair Premium HAIRGUARD HF Hair Oil" at bounding box center [1284, 314] width 476 height 129
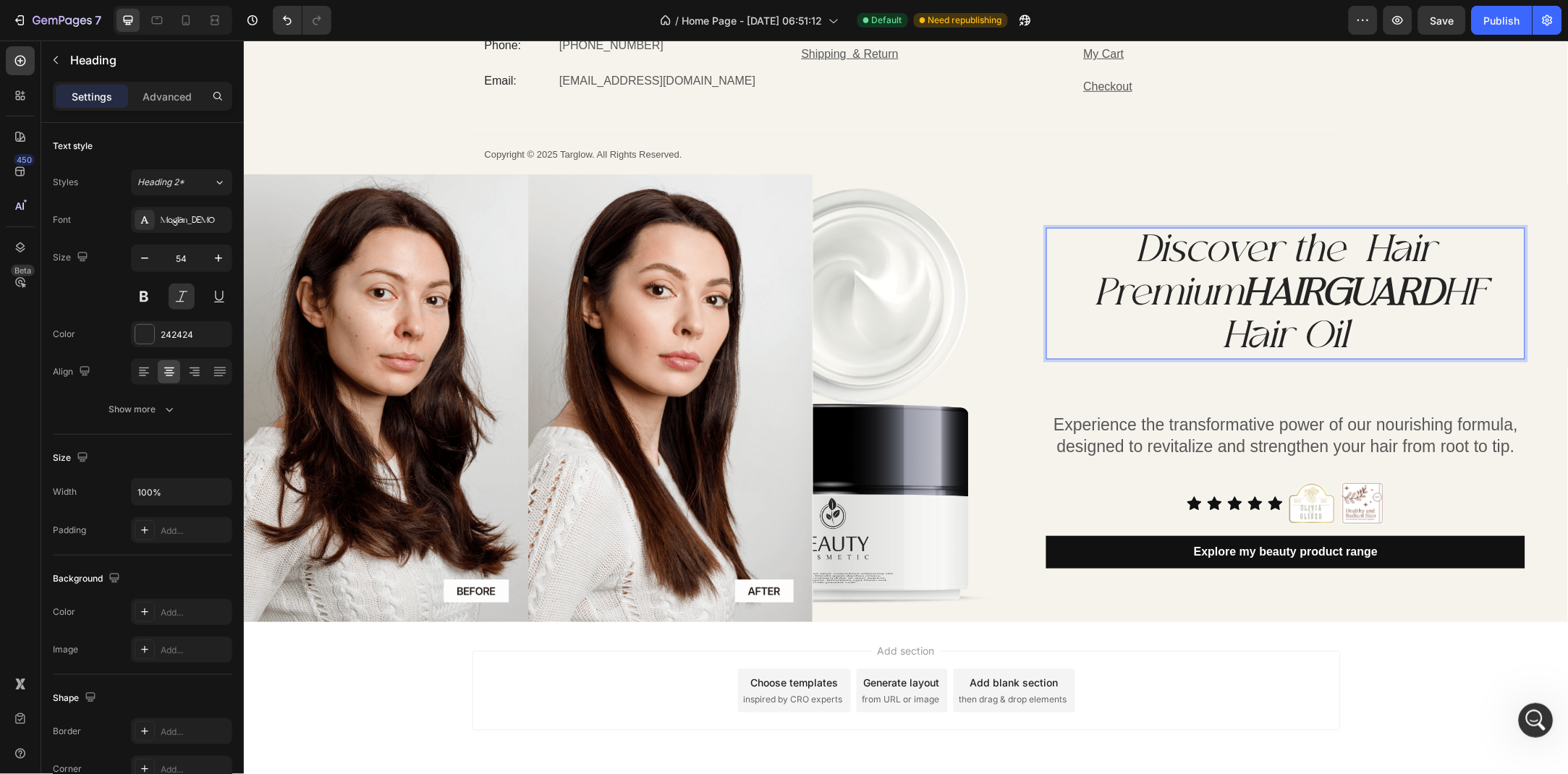
click at [1363, 268] on p "Discover the Hair Premium HAIRGUARD HF Hair Oil" at bounding box center [1284, 292] width 476 height 129
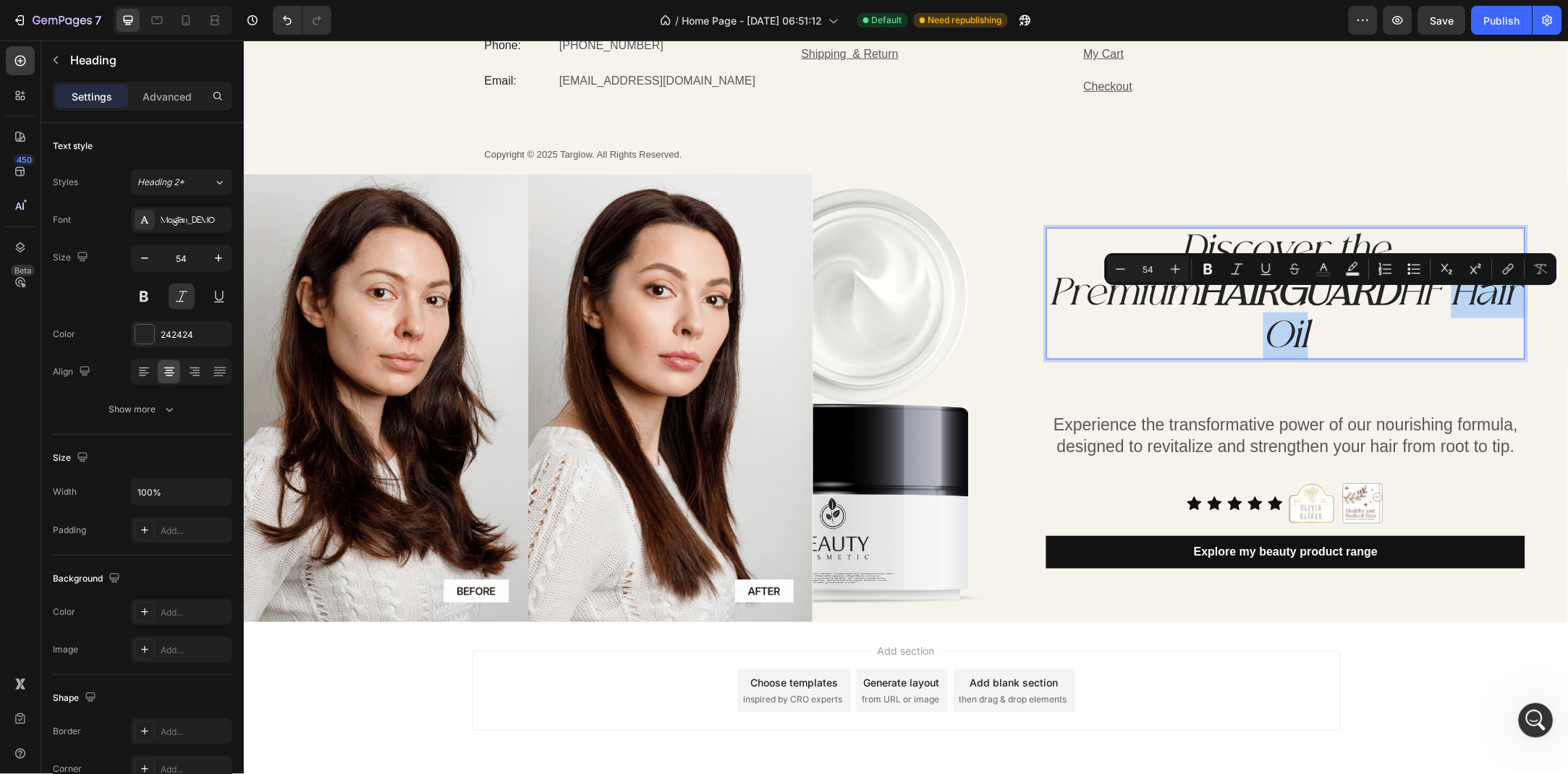
drag, startPoint x: 1502, startPoint y: 303, endPoint x: 1357, endPoint y: 308, distance: 145.1
click at [1357, 308] on p "Discover the Premium HAIRGUARD HF Hair Oil" at bounding box center [1284, 292] width 476 height 129
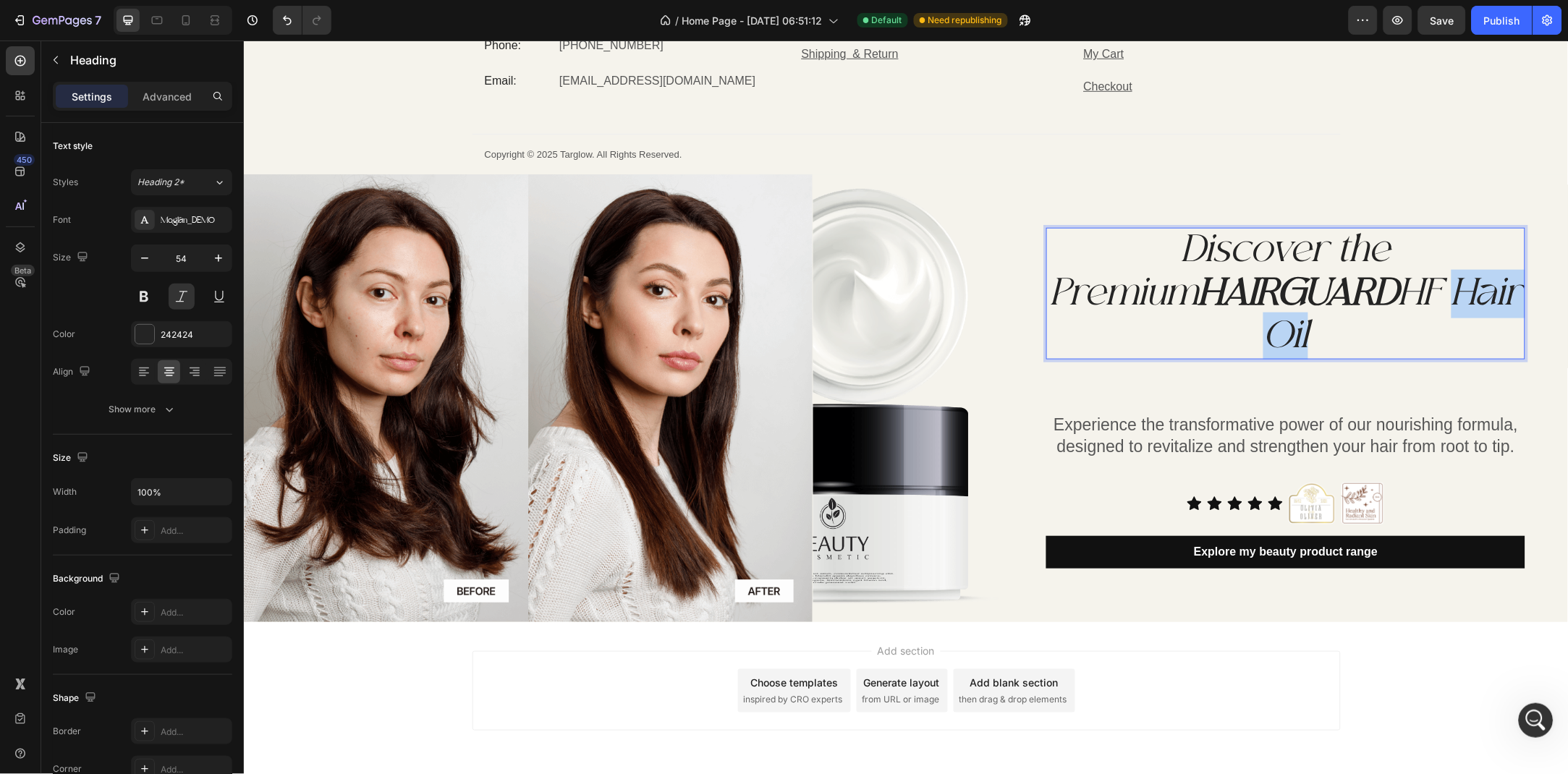
click at [1357, 308] on p "Discover the Premium HAIRGUARD HF Hair Oil" at bounding box center [1284, 292] width 476 height 129
click at [1501, 317] on p "Discover the Premium HAIRGUARD HF Hair Oil" at bounding box center [1284, 292] width 476 height 129
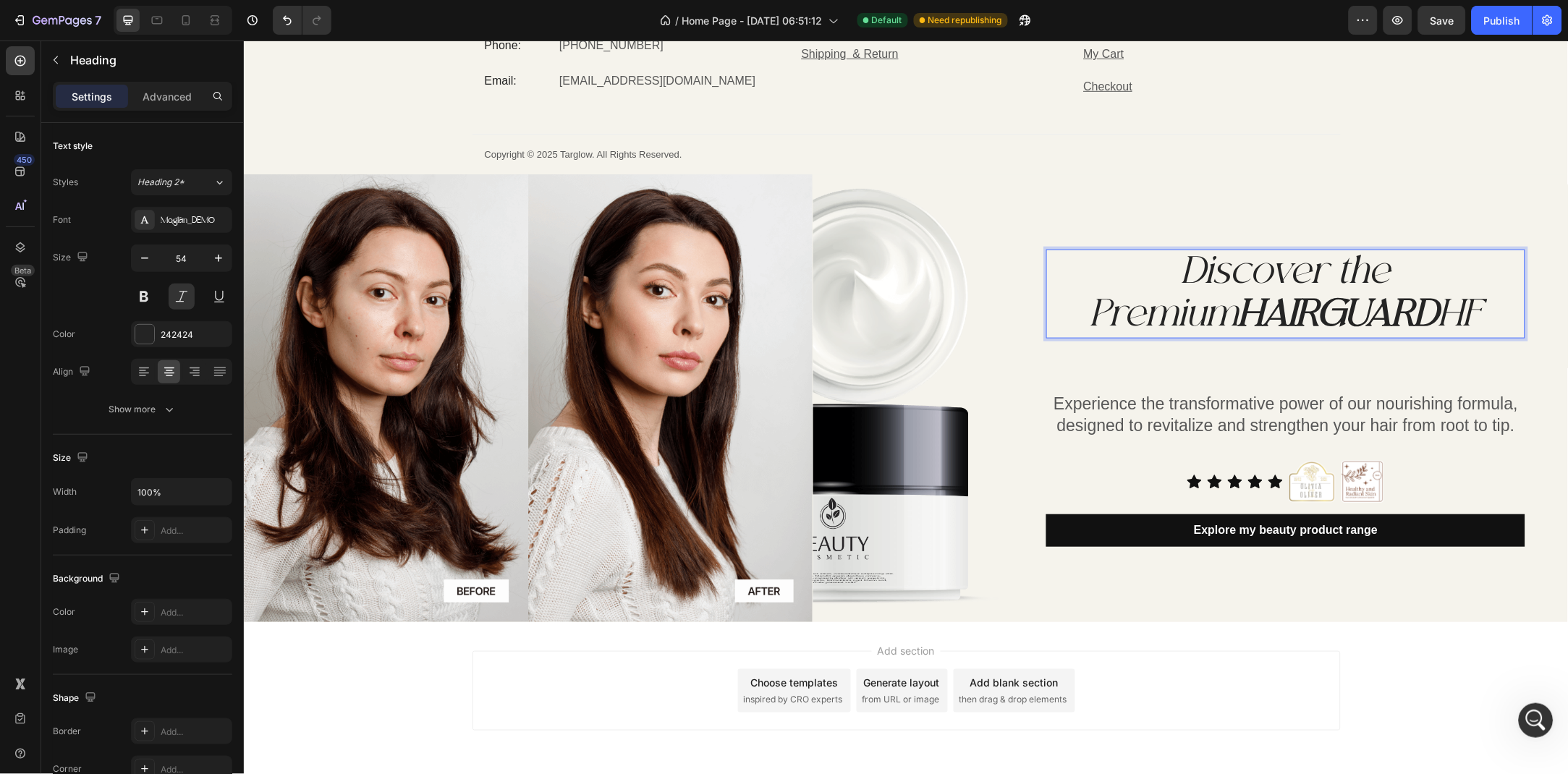
click at [1488, 275] on p "Discover the Premium HAIRGUARD HF" at bounding box center [1284, 293] width 476 height 86
click at [176, 291] on button at bounding box center [181, 296] width 26 height 26
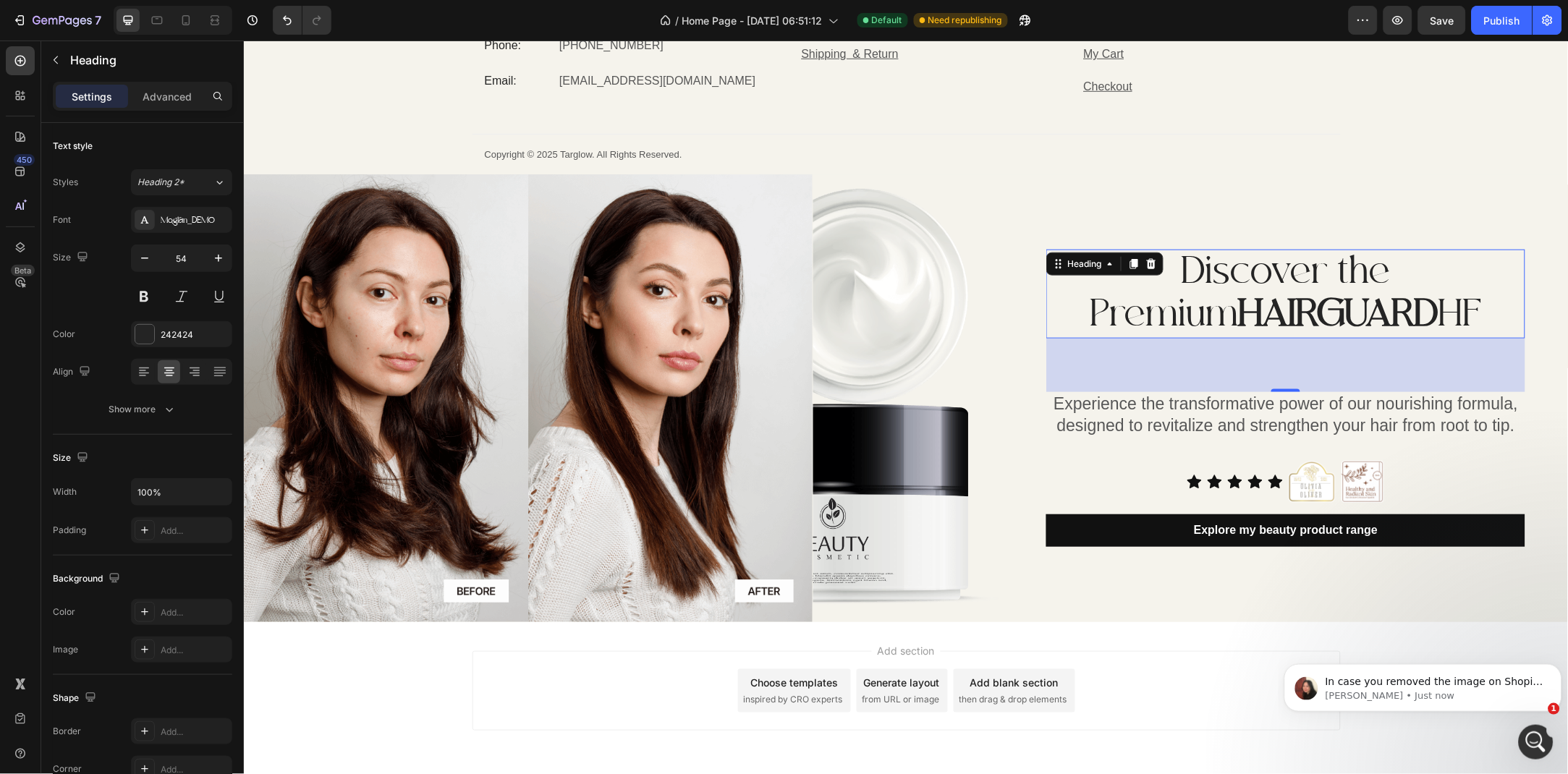
scroll to position [451, 0]
drag, startPoint x: 2827, startPoint y: 1429, endPoint x: 3069, endPoint y: 1470, distance: 245.4
click html
click at [1472, 694] on p "[PERSON_NAME] • Just now" at bounding box center [1434, 695] width 219 height 13
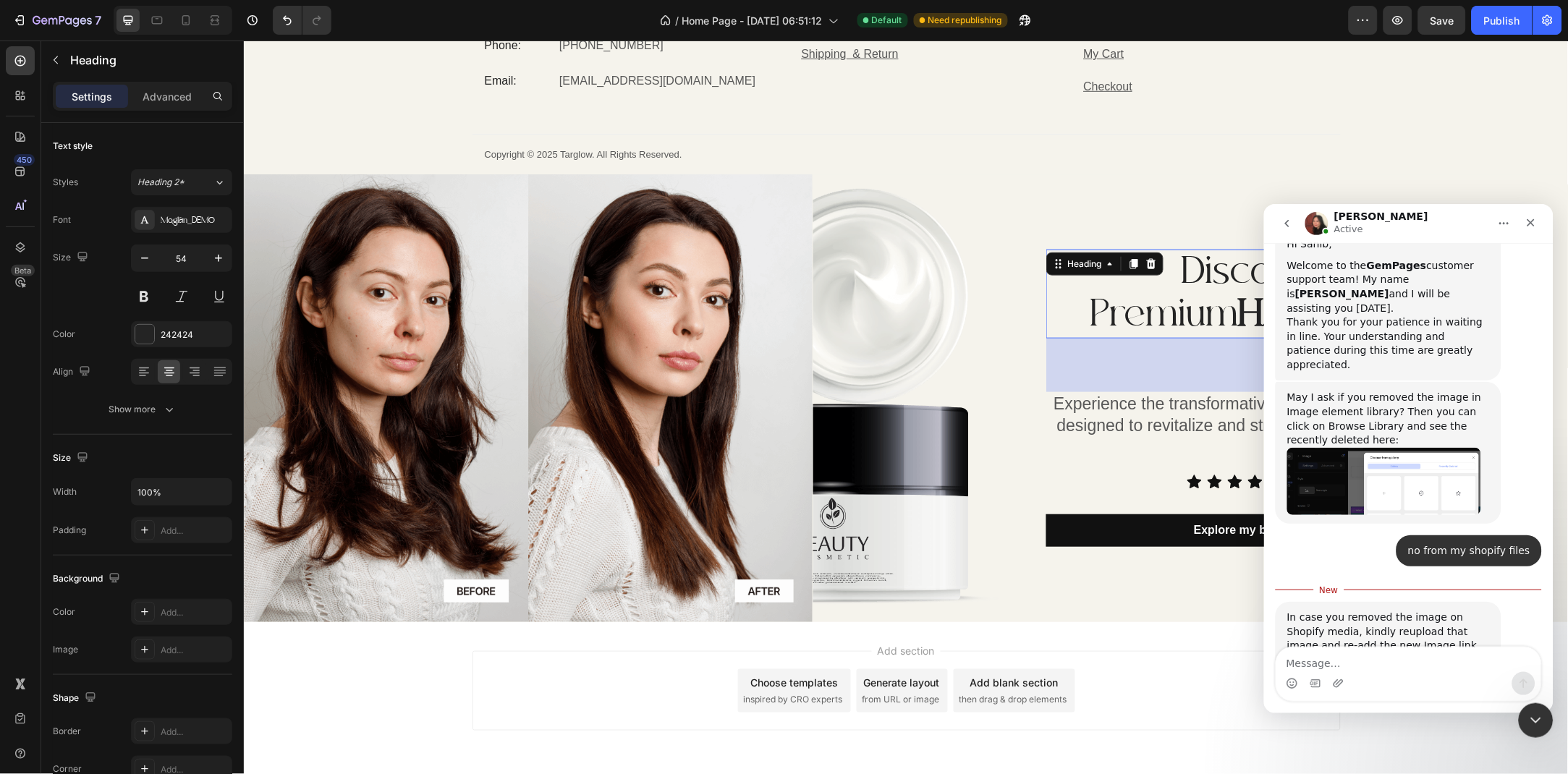
scroll to position [475, 0]
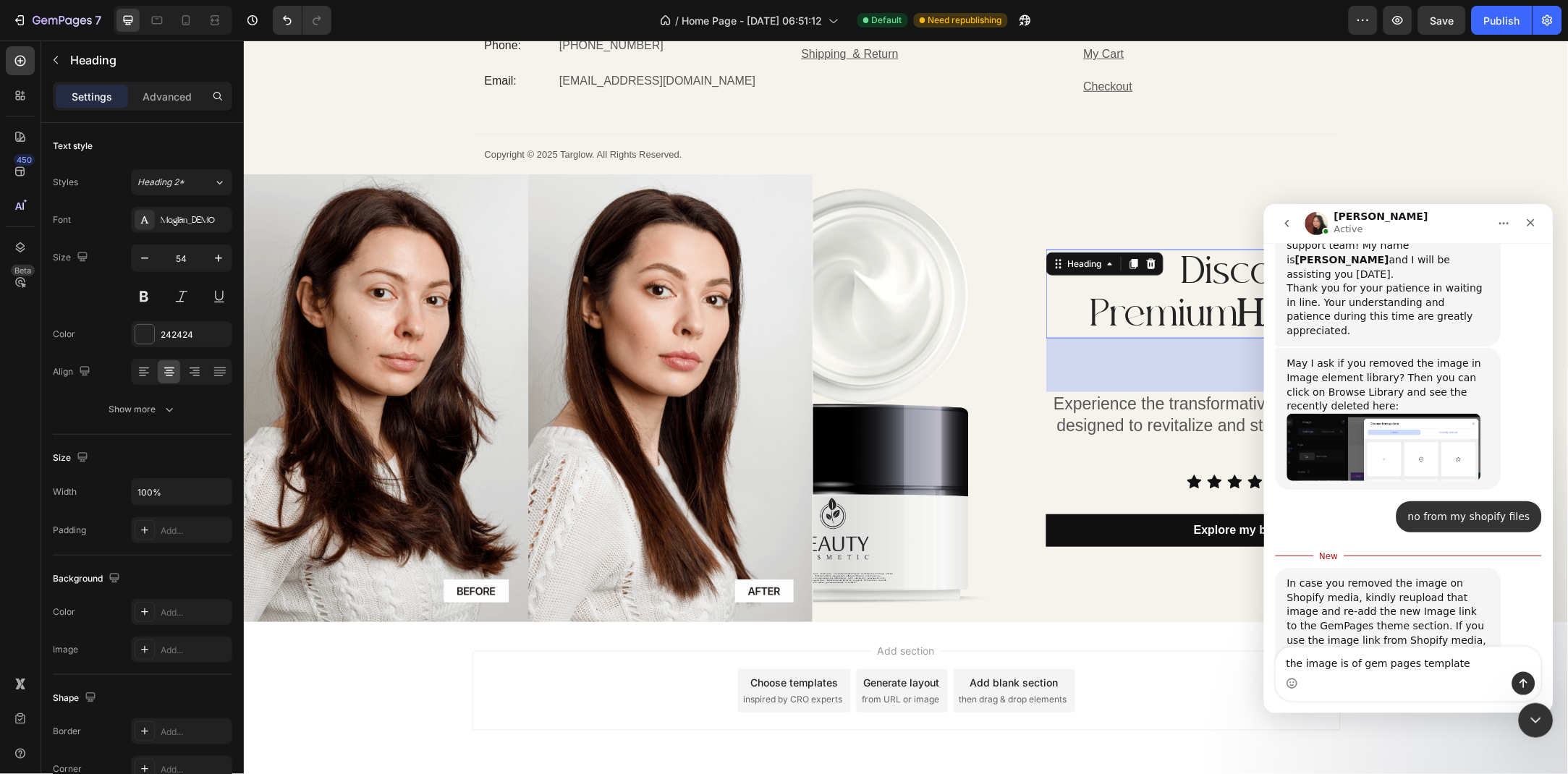
type textarea "the image is of gem pages template"
click at [1513, 683] on button "Send a message…" at bounding box center [1522, 683] width 23 height 23
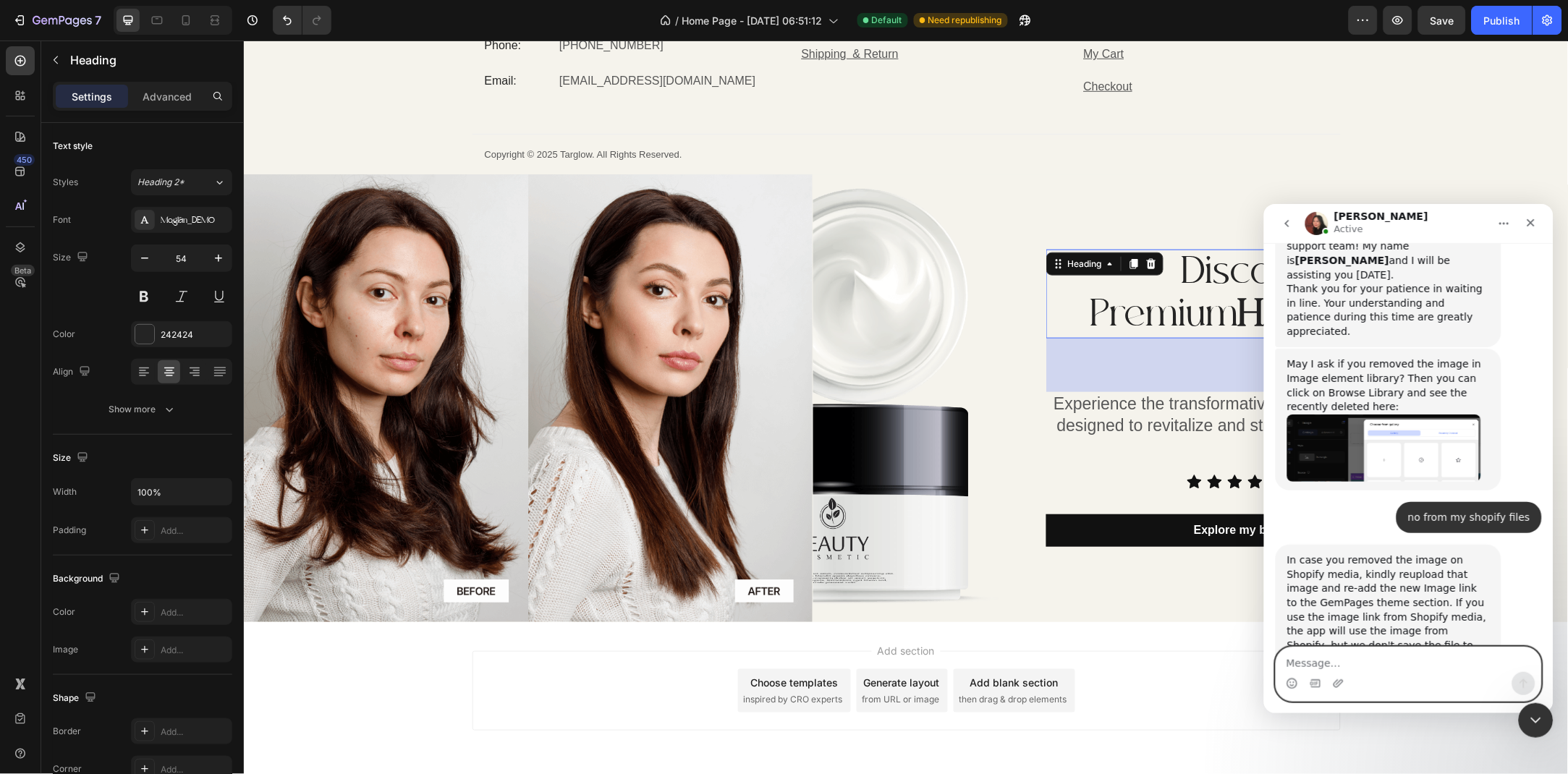
scroll to position [494, 0]
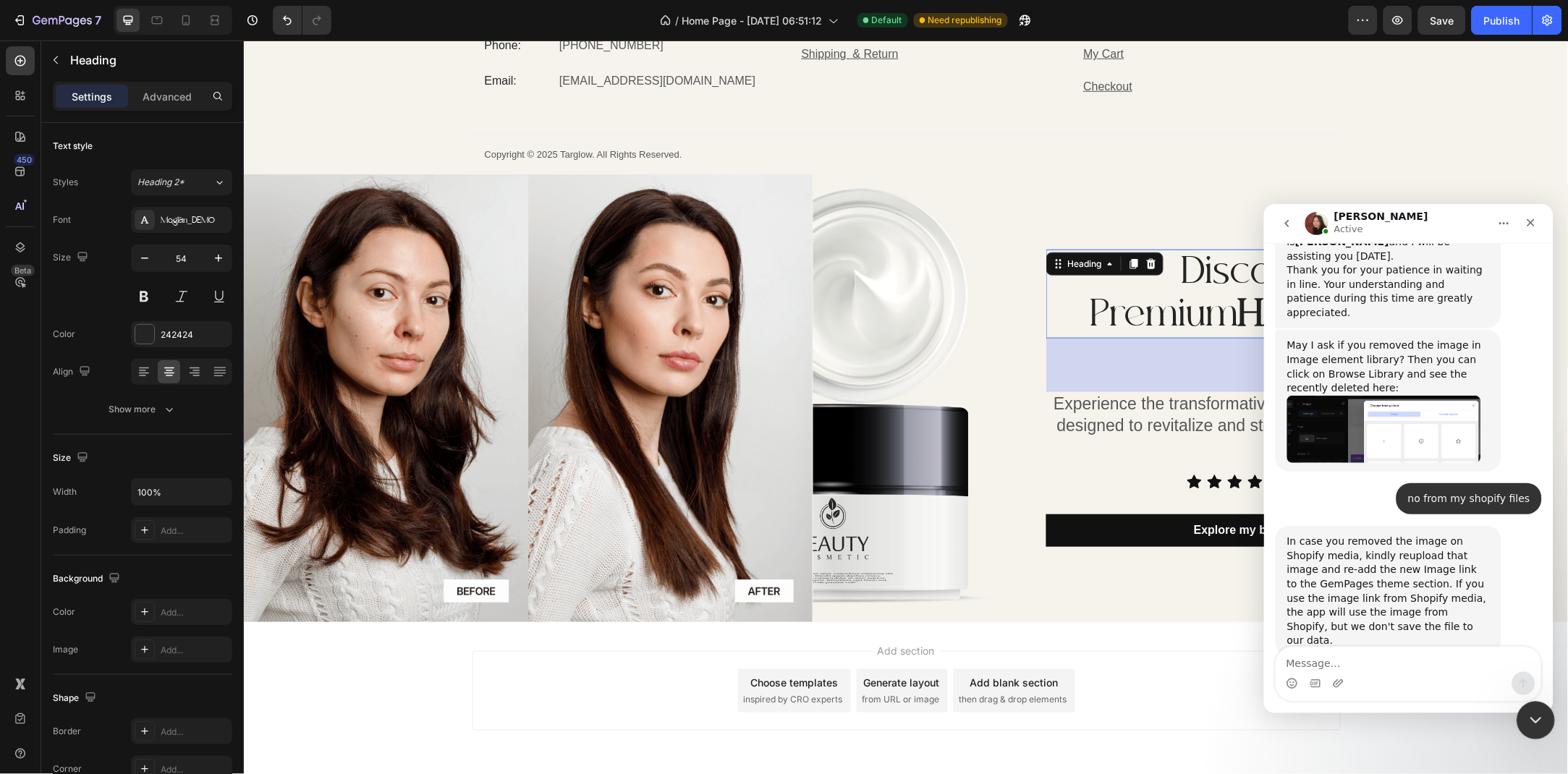
click at [1537, 725] on icon "Close Intercom Messenger" at bounding box center [1533, 719] width 18 height 18
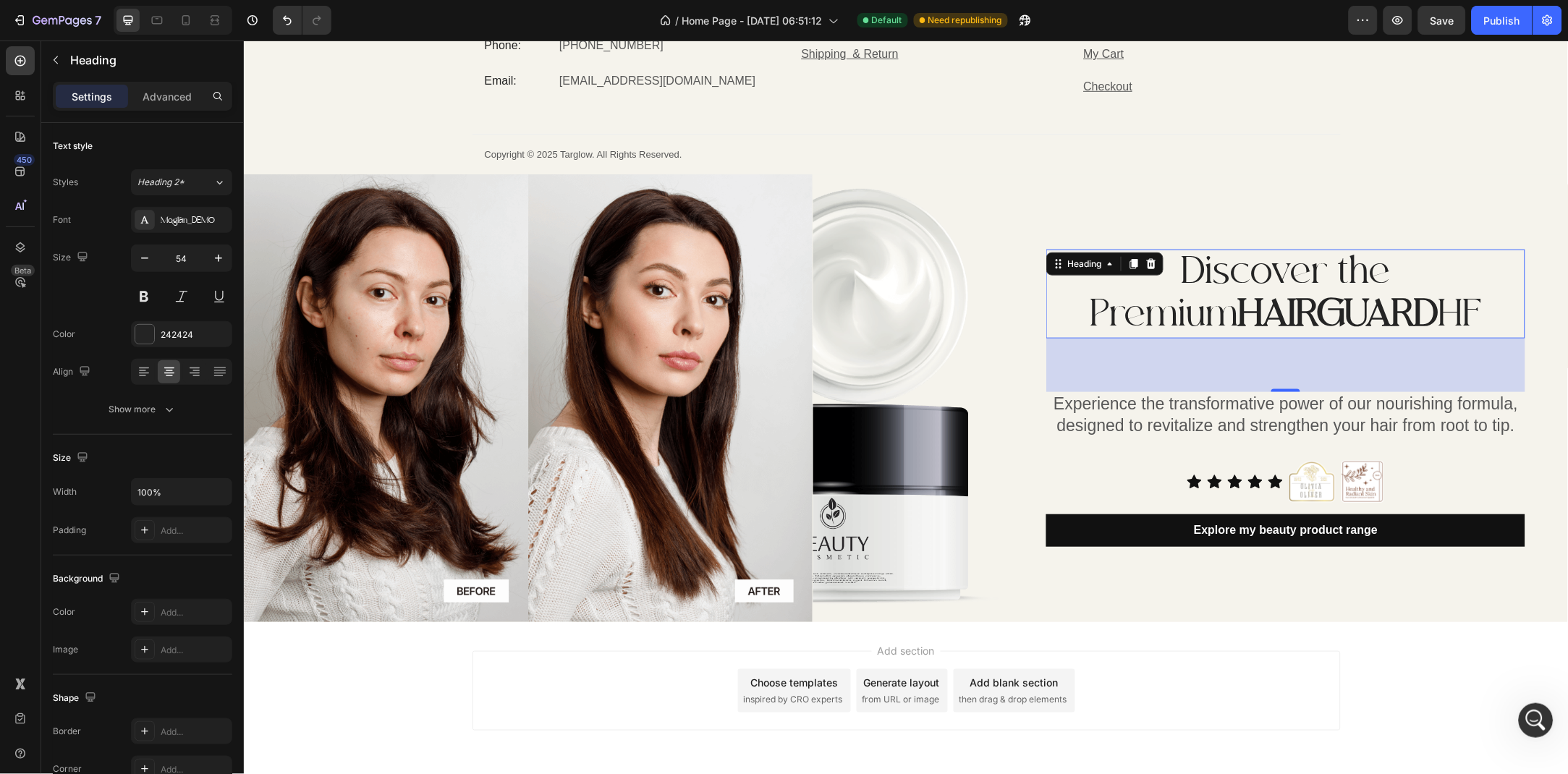
click at [1410, 320] on p "Discover the Premium HAIRGUARD HF" at bounding box center [1284, 293] width 476 height 86
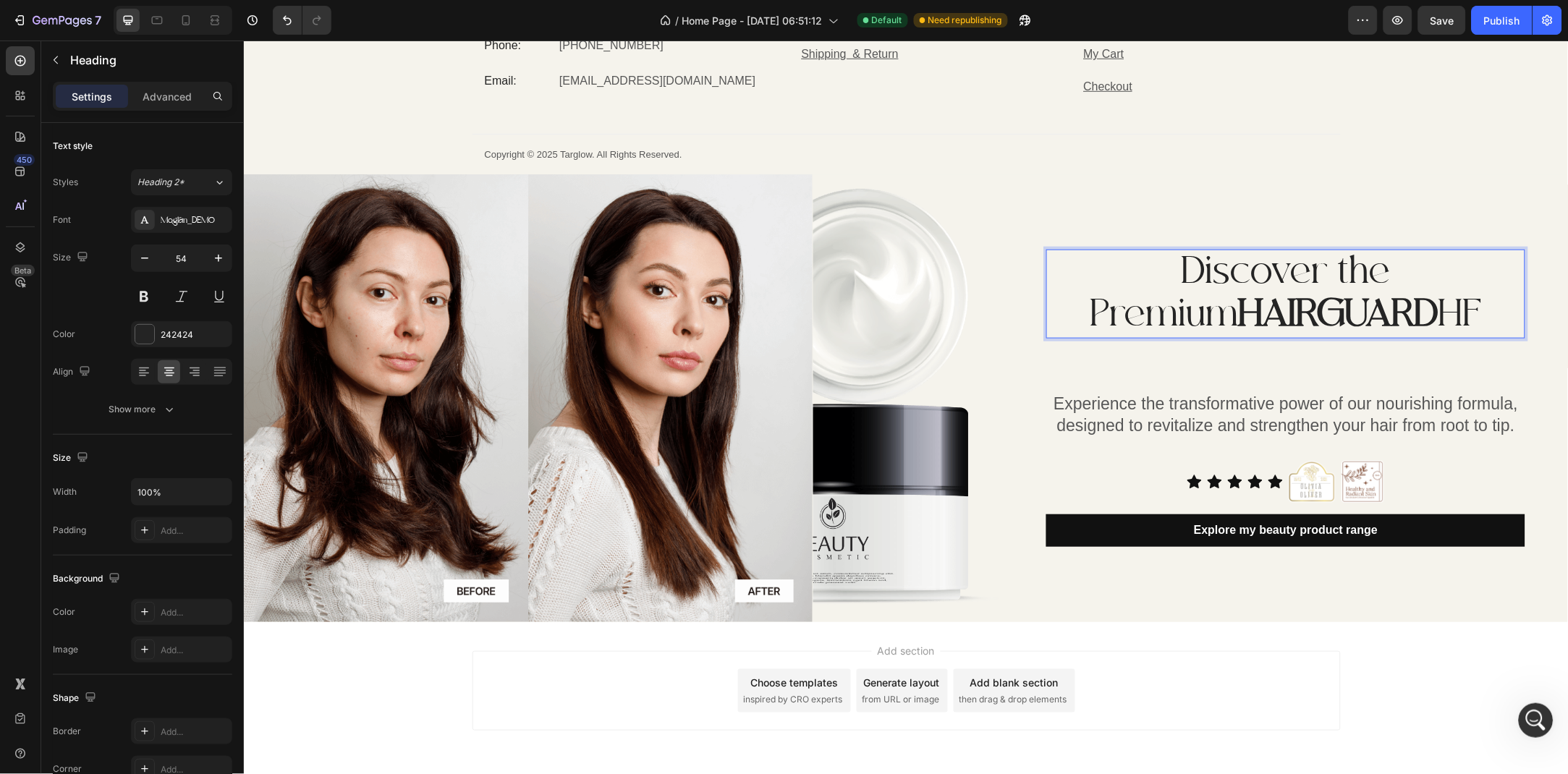
click at [1410, 320] on p "Discover the Premium HAIRGUARD HF" at bounding box center [1284, 293] width 476 height 86
click at [1396, 314] on p "Discover the Premium HAIRGUARD HF" at bounding box center [1284, 293] width 476 height 86
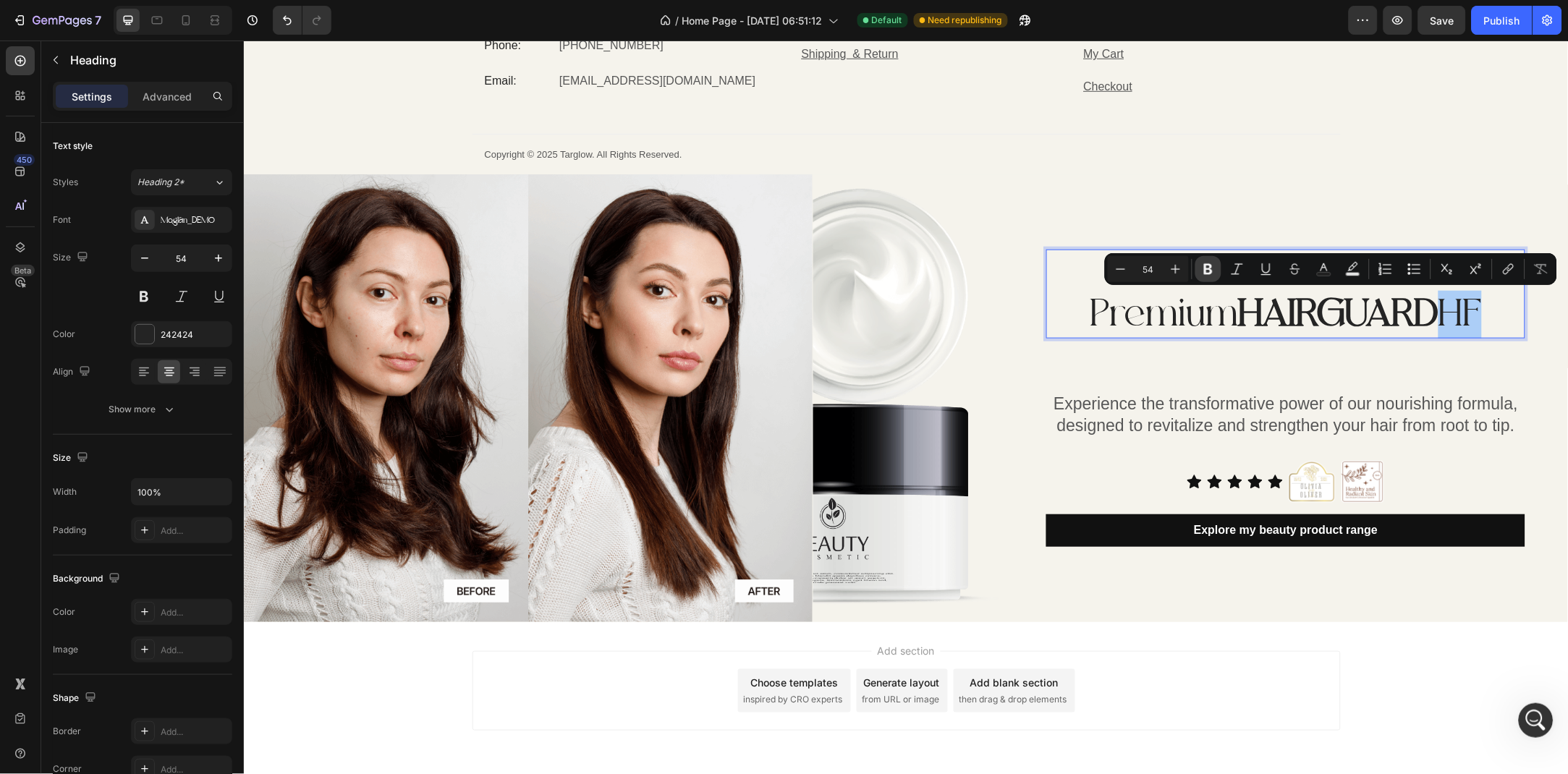
click at [1202, 269] on icon "Editor contextual toolbar" at bounding box center [1209, 270] width 15 height 15
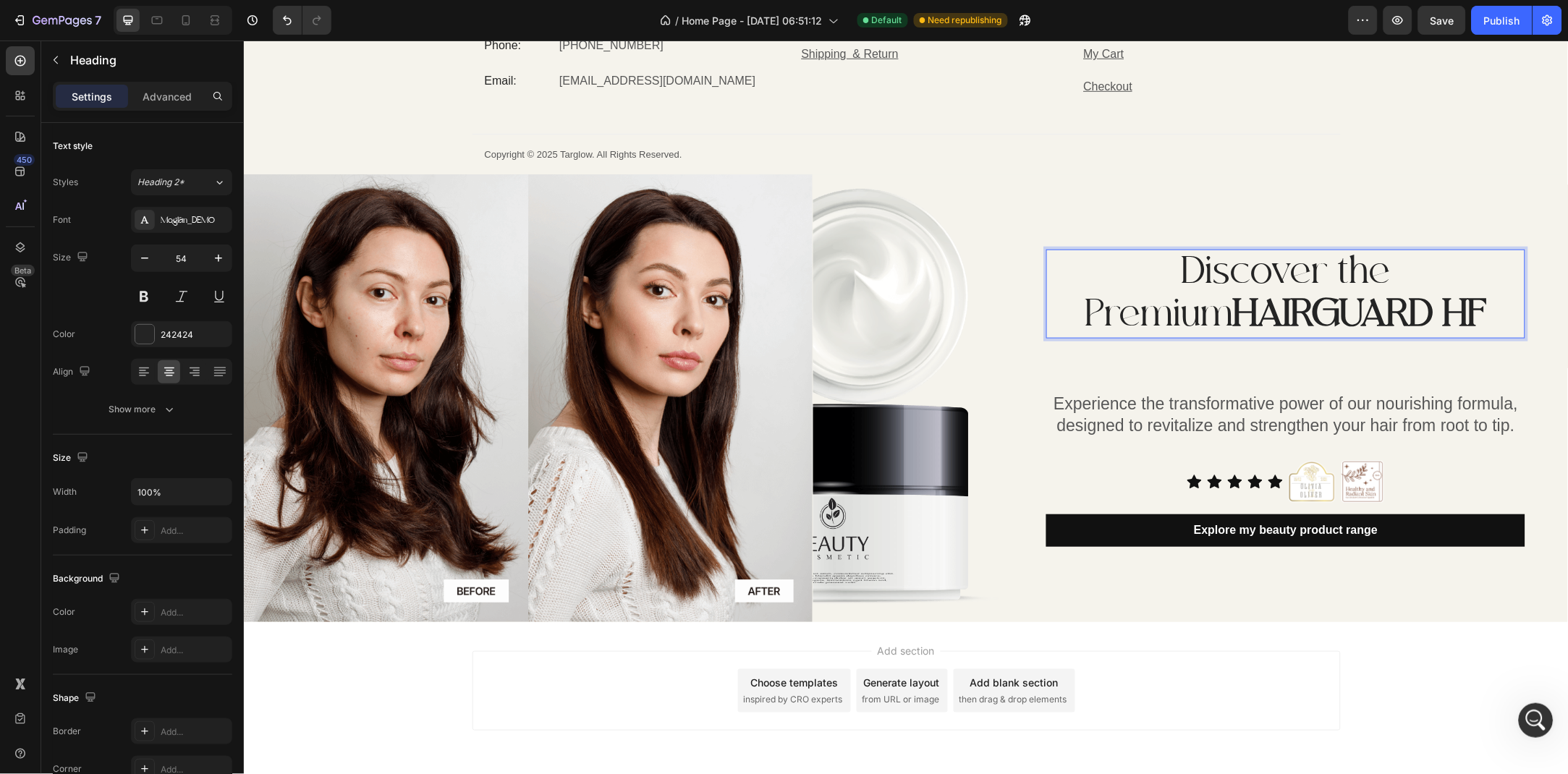
click at [1334, 181] on div "Discover the Premium HAIRGUARD HF Heading 74 Experience the transformative powe…" at bounding box center [1296, 397] width 543 height 447
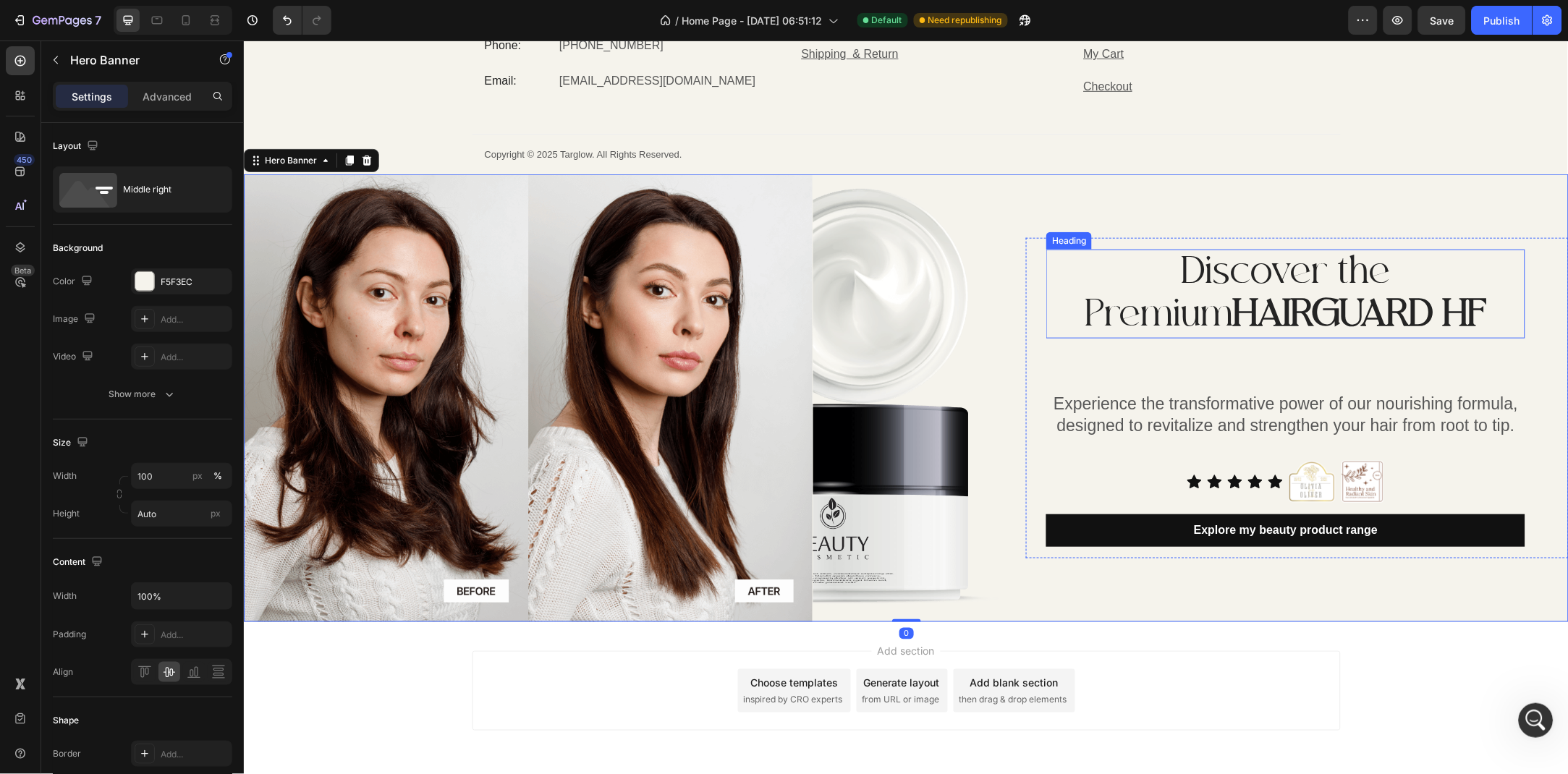
click at [1493, 275] on p "Discover the Premium HAIRGUARD HF" at bounding box center [1284, 293] width 476 height 86
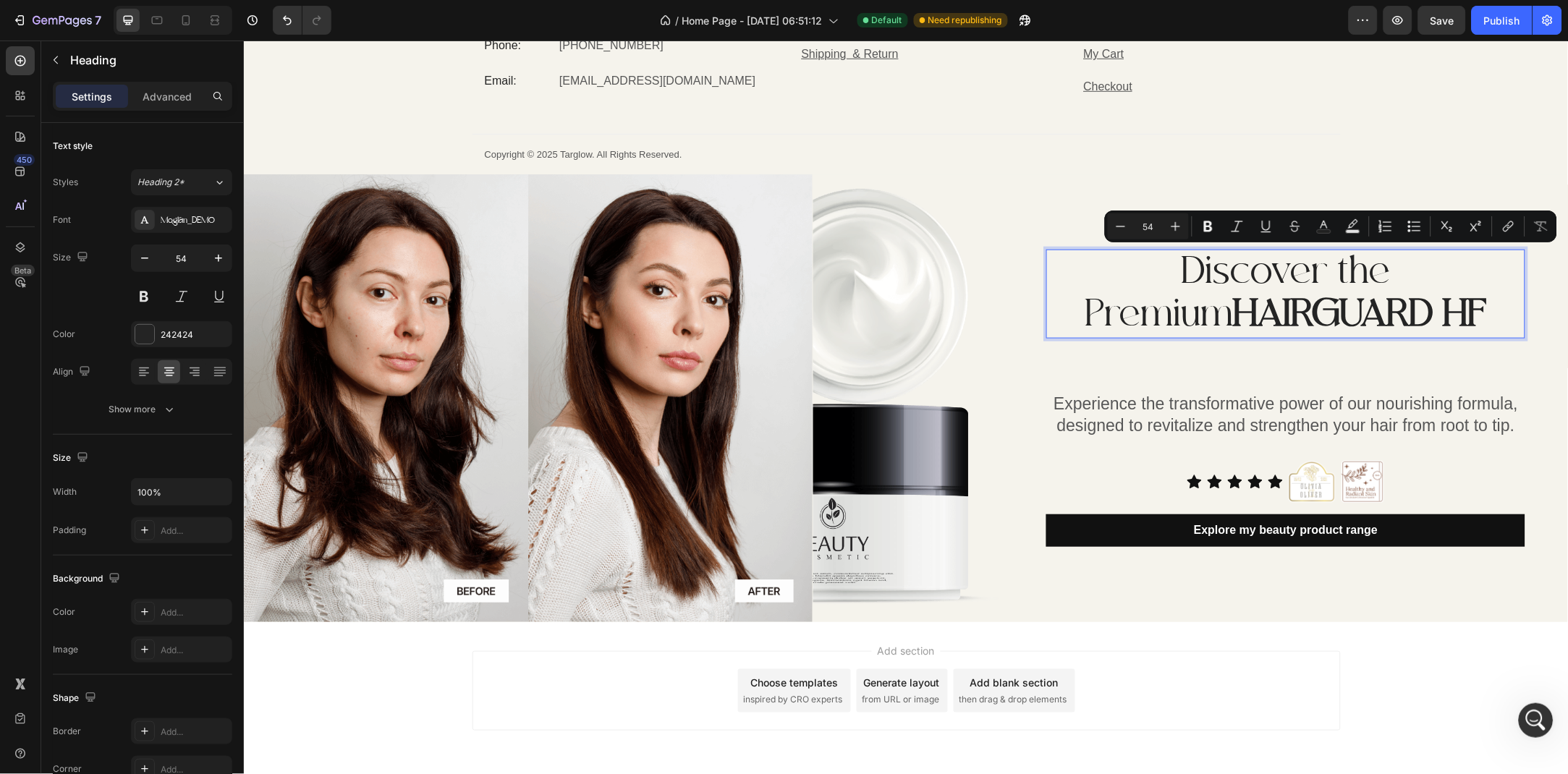
click at [1472, 273] on p "Discover the Premium HAIRGUARD HF" at bounding box center [1284, 293] width 476 height 86
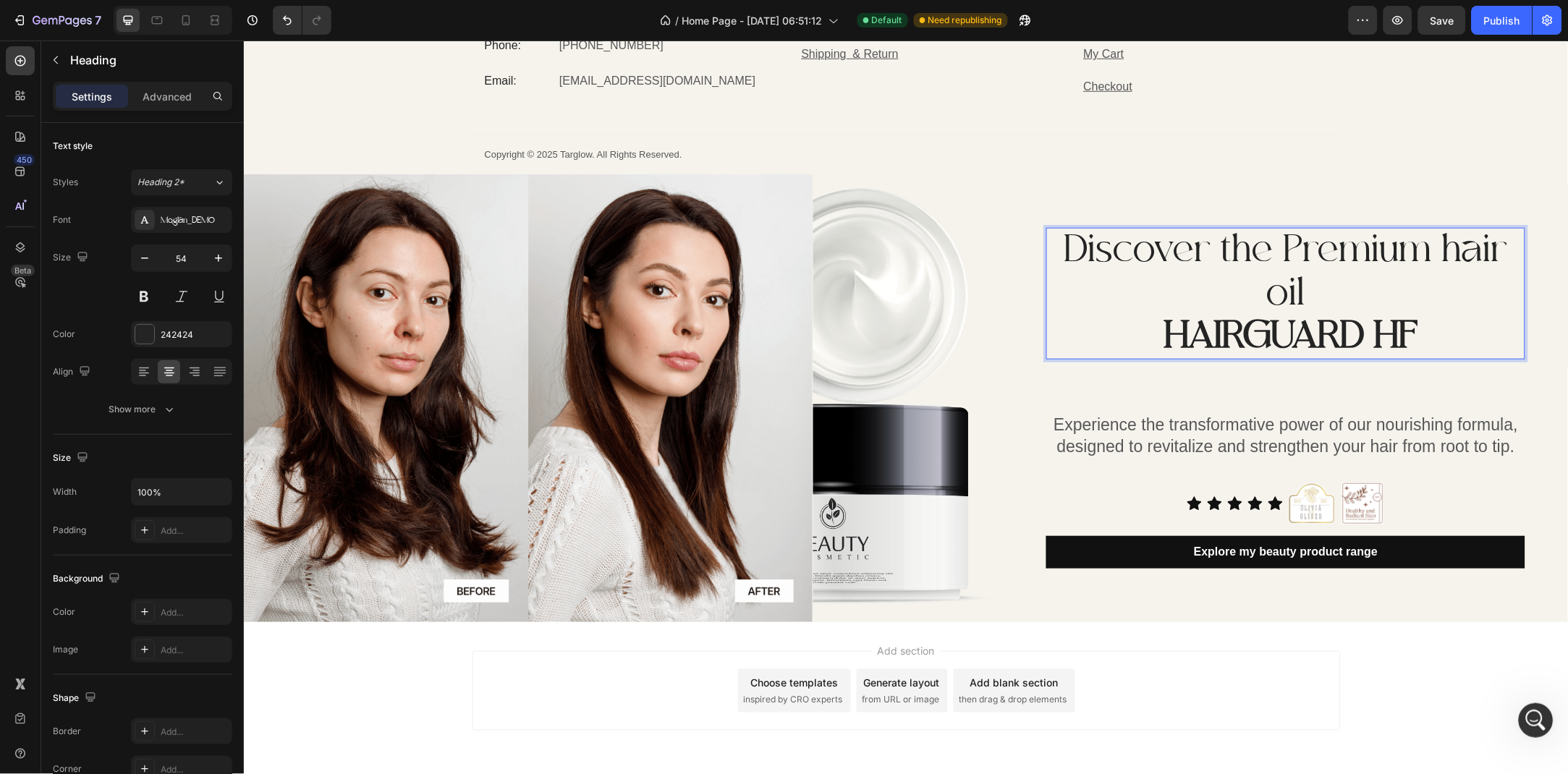
scroll to position [3695, 0]
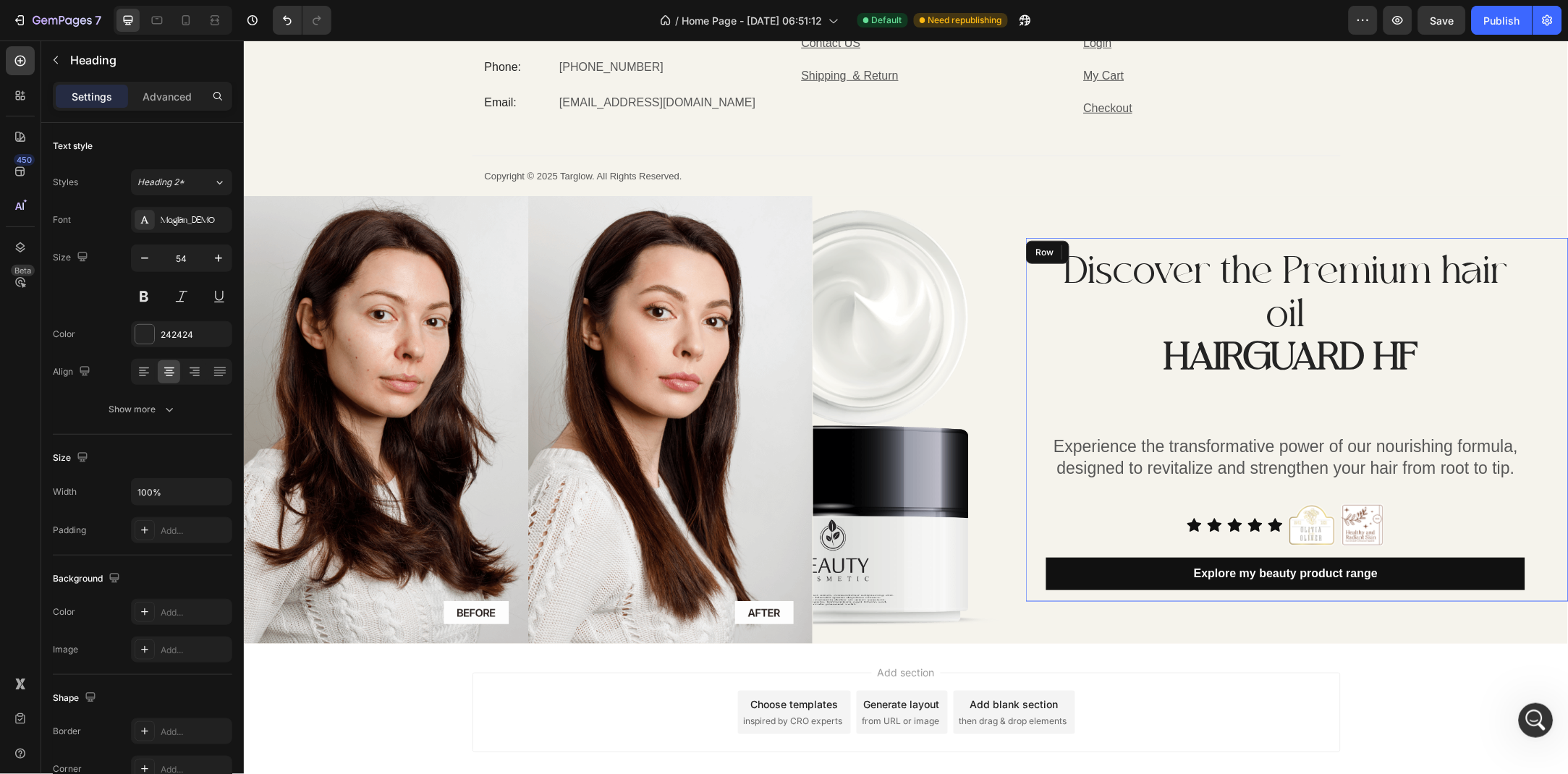
click at [1293, 429] on div "Discover the Premium hair oil HAIRGUARD HF Heading 74 Experience the transforma…" at bounding box center [1284, 419] width 479 height 341
click at [1293, 450] on div "Experience the transformative power of our nourishing formula, designed to revi…" at bounding box center [1284, 457] width 479 height 46
click at [1337, 359] on strong "HAIRGUARD HF" at bounding box center [1290, 358] width 253 height 49
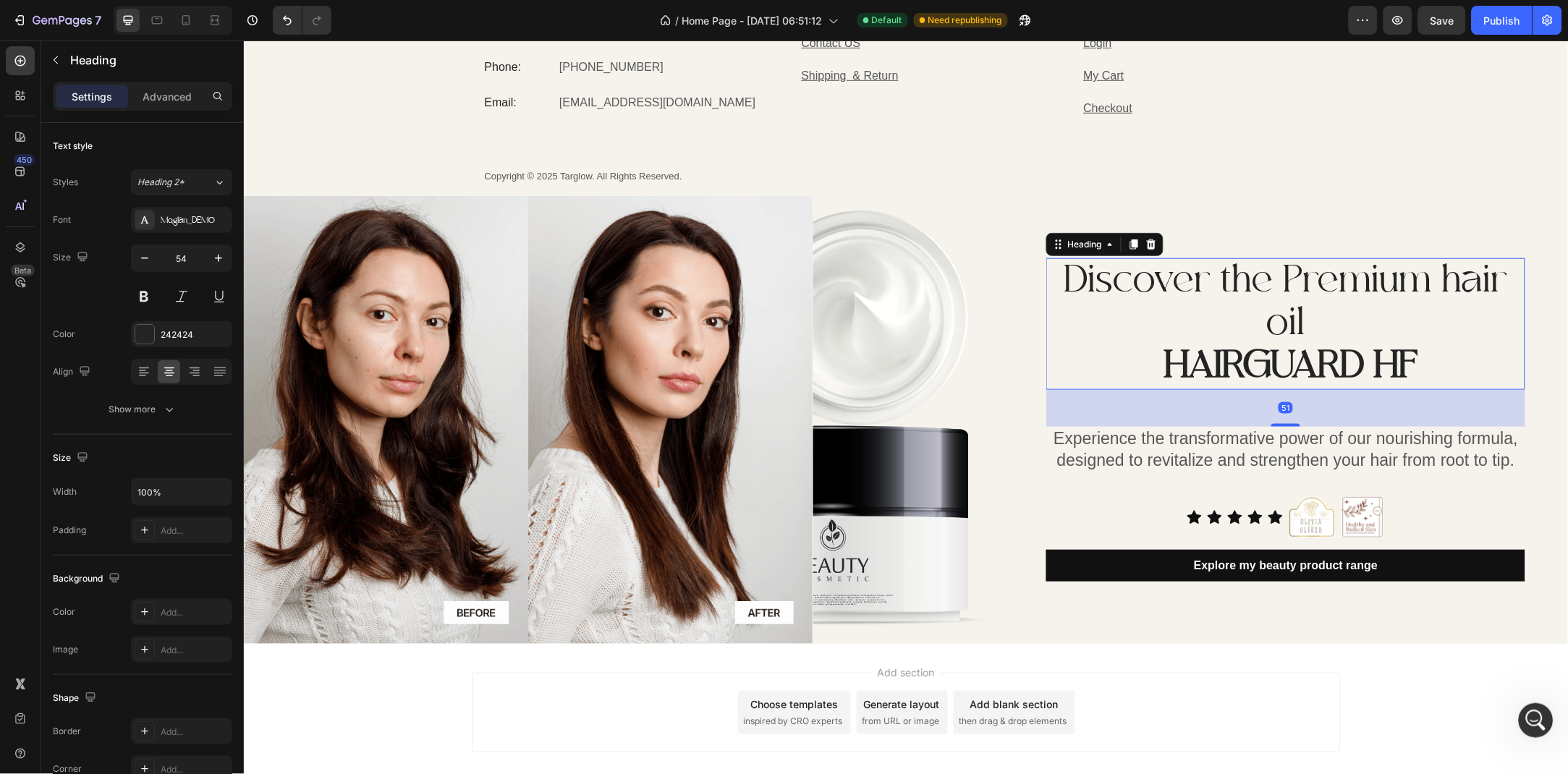
drag, startPoint x: 1293, startPoint y: 434, endPoint x: 1303, endPoint y: 418, distance: 18.9
click at [1303, 389] on div "51" at bounding box center [1284, 389] width 479 height 0
click at [1303, 418] on div "51" at bounding box center [1284, 407] width 479 height 37
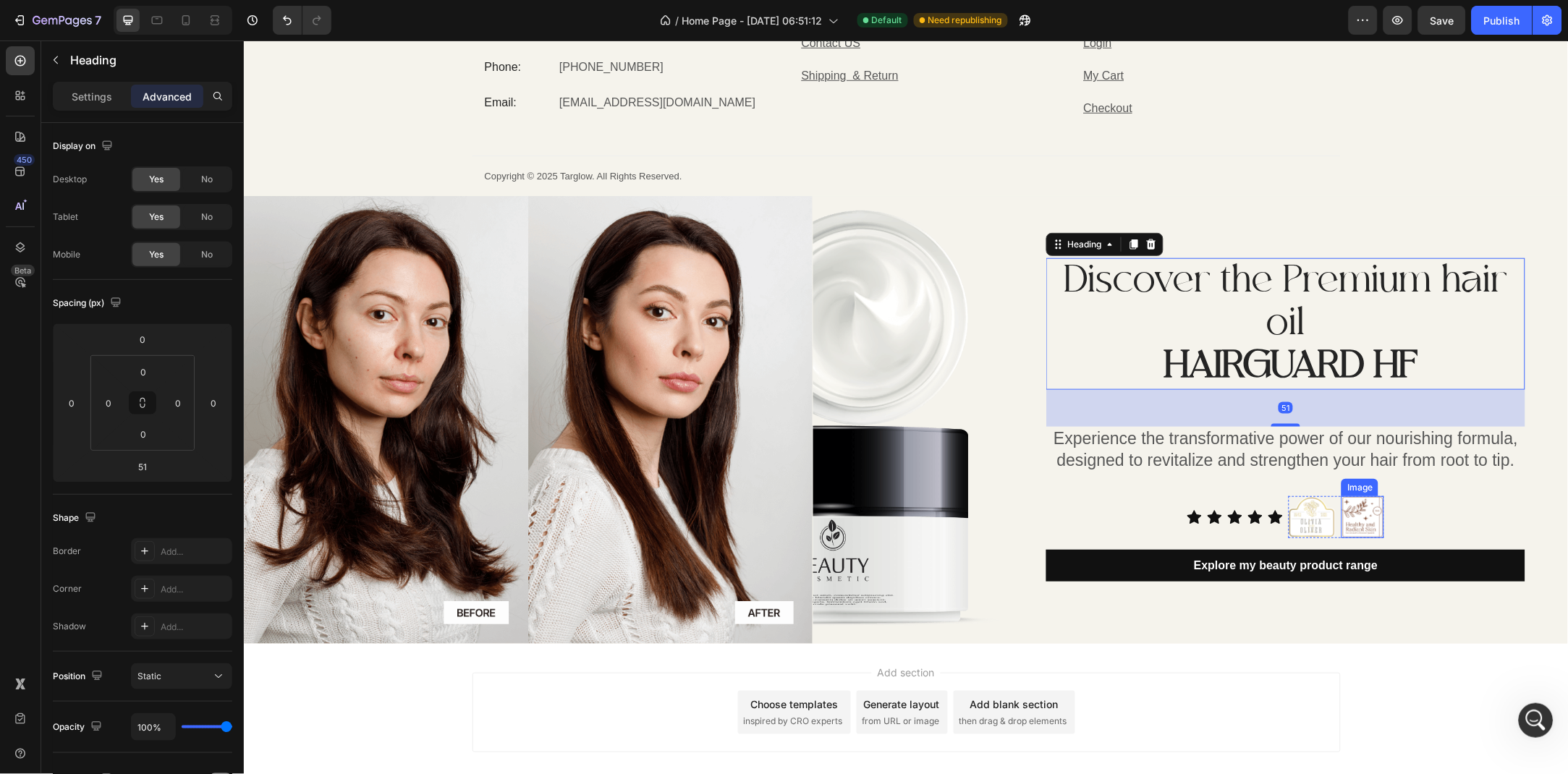
click at [1363, 519] on img at bounding box center [1362, 516] width 43 height 42
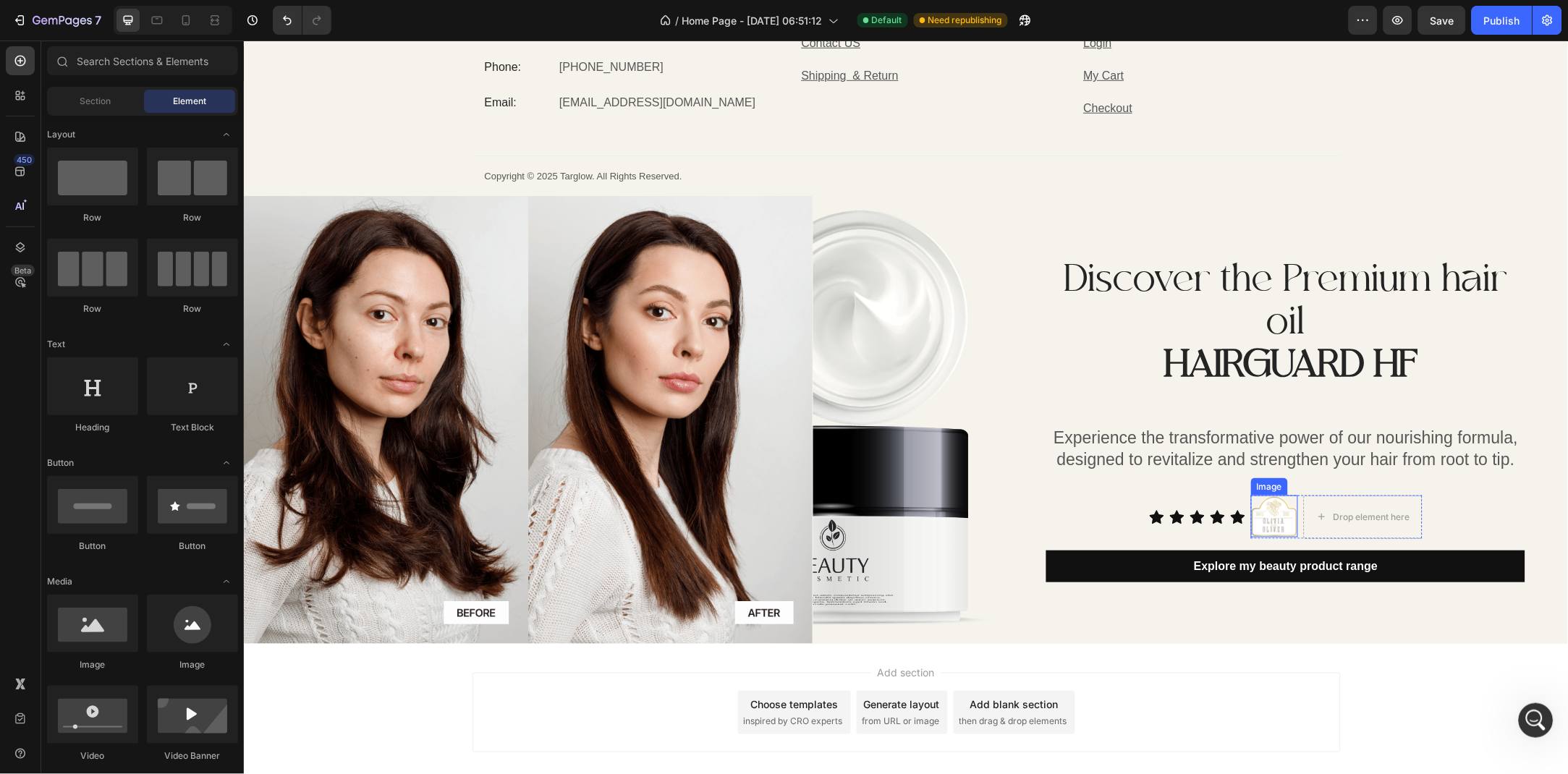
click at [1266, 530] on img at bounding box center [1273, 516] width 47 height 42
click at [1311, 509] on div "Drop element here" at bounding box center [1273, 516] width 117 height 23
click at [1353, 495] on div "Drop element here" at bounding box center [1397, 516] width 119 height 43
click at [1273, 525] on div "Icon Icon Icon Icon Icon Icon List Drop element here Row" at bounding box center [1284, 516] width 479 height 43
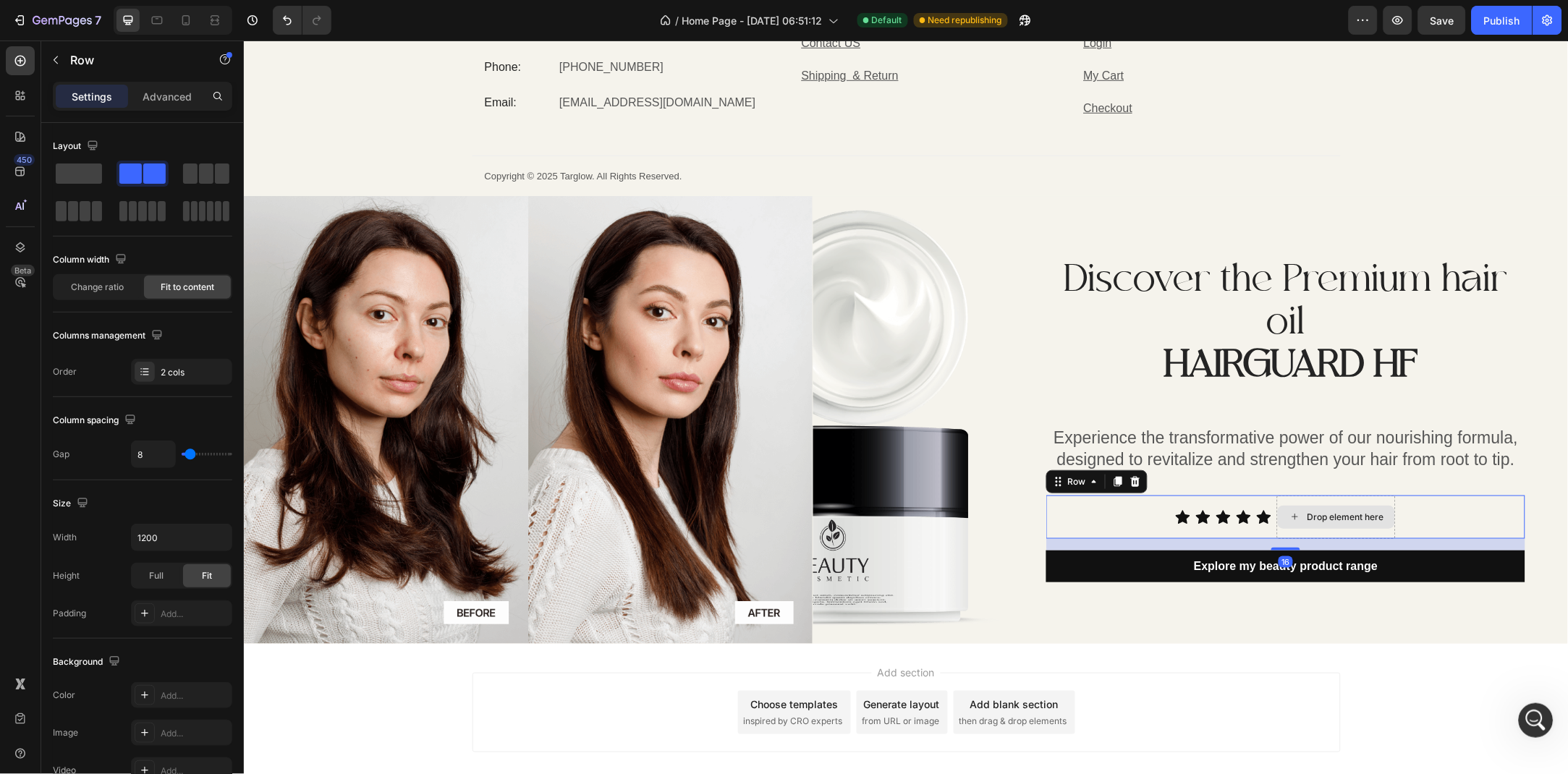
click at [1348, 516] on div "Drop element here" at bounding box center [1344, 517] width 77 height 12
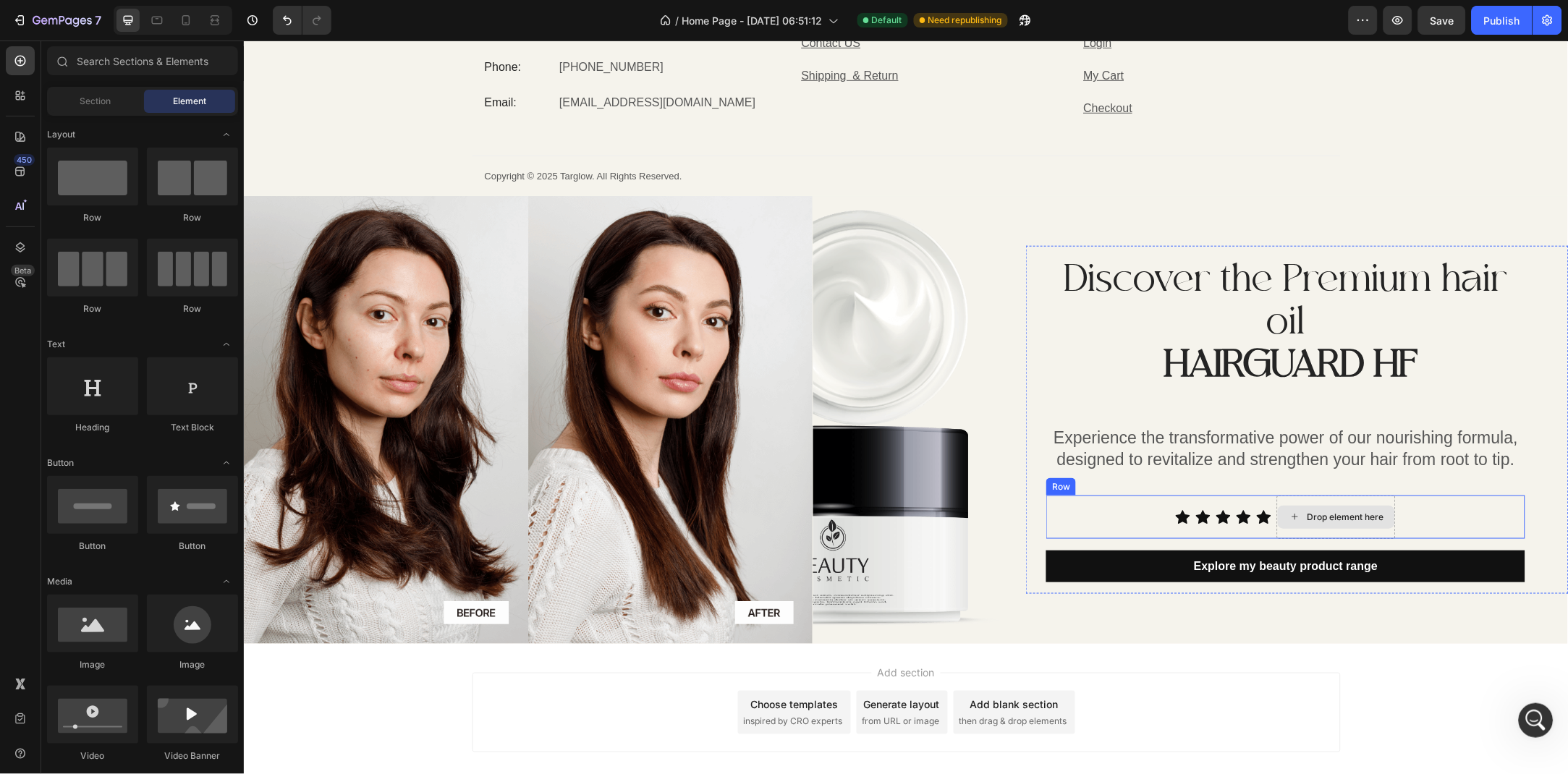
click at [1285, 497] on div "Drop element here" at bounding box center [1335, 516] width 119 height 43
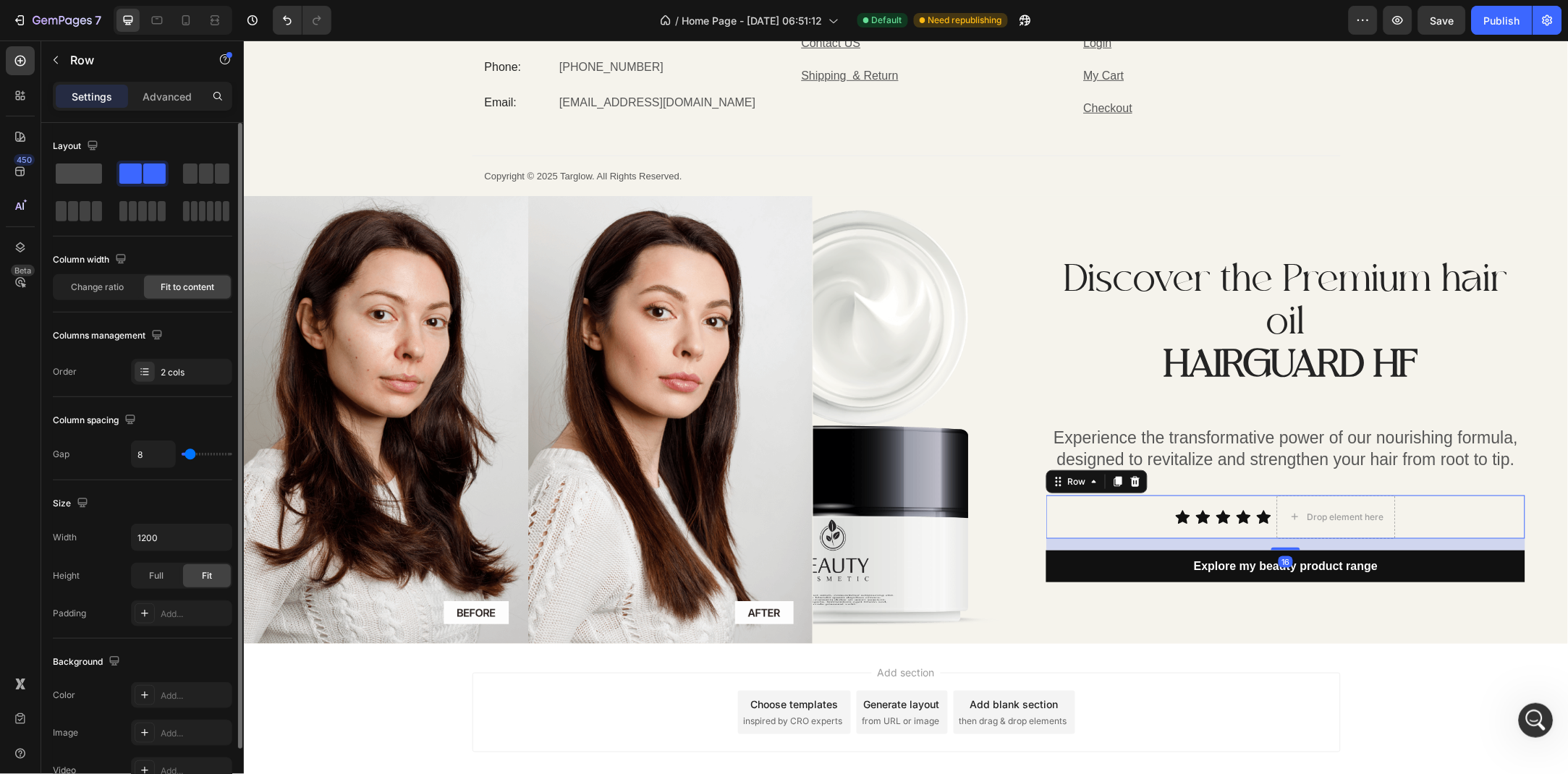
click at [87, 173] on span at bounding box center [79, 174] width 46 height 21
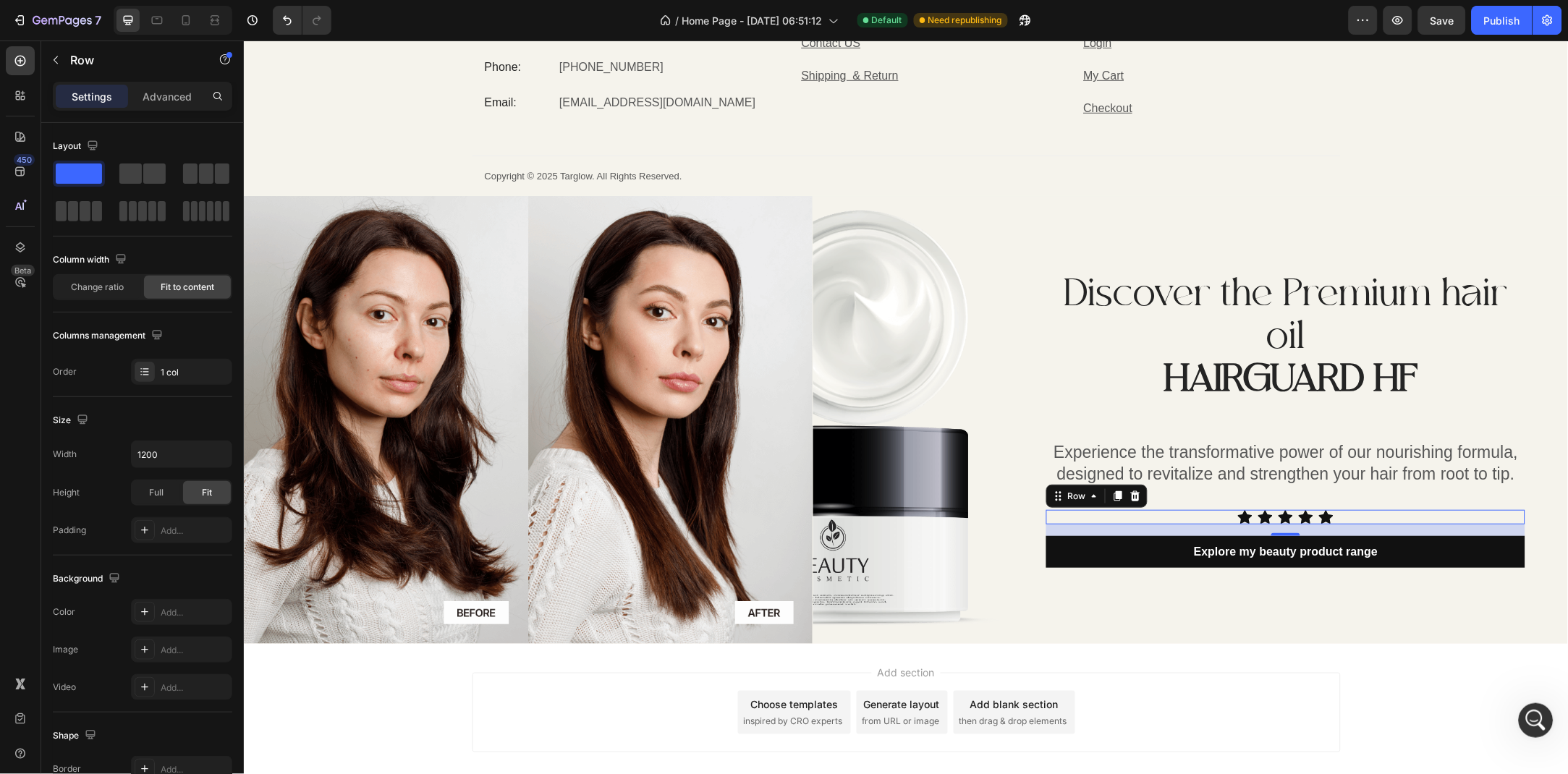
click at [1342, 514] on div "Icon Icon Icon Icon Icon Icon List Row 16" at bounding box center [1284, 517] width 479 height 15
click at [180, 184] on div at bounding box center [206, 173] width 52 height 26
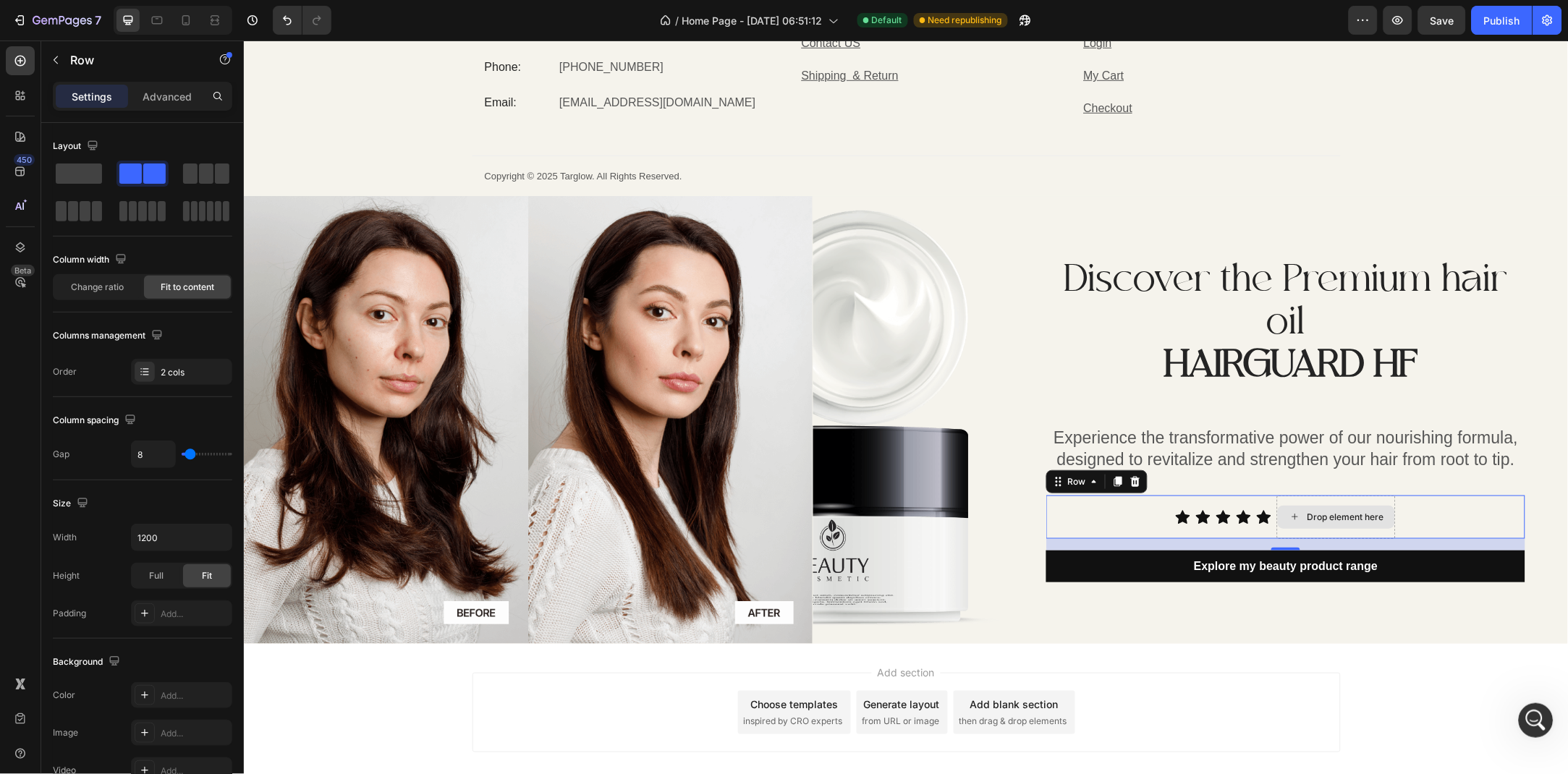
click at [1334, 516] on div "Drop element here" at bounding box center [1344, 517] width 77 height 12
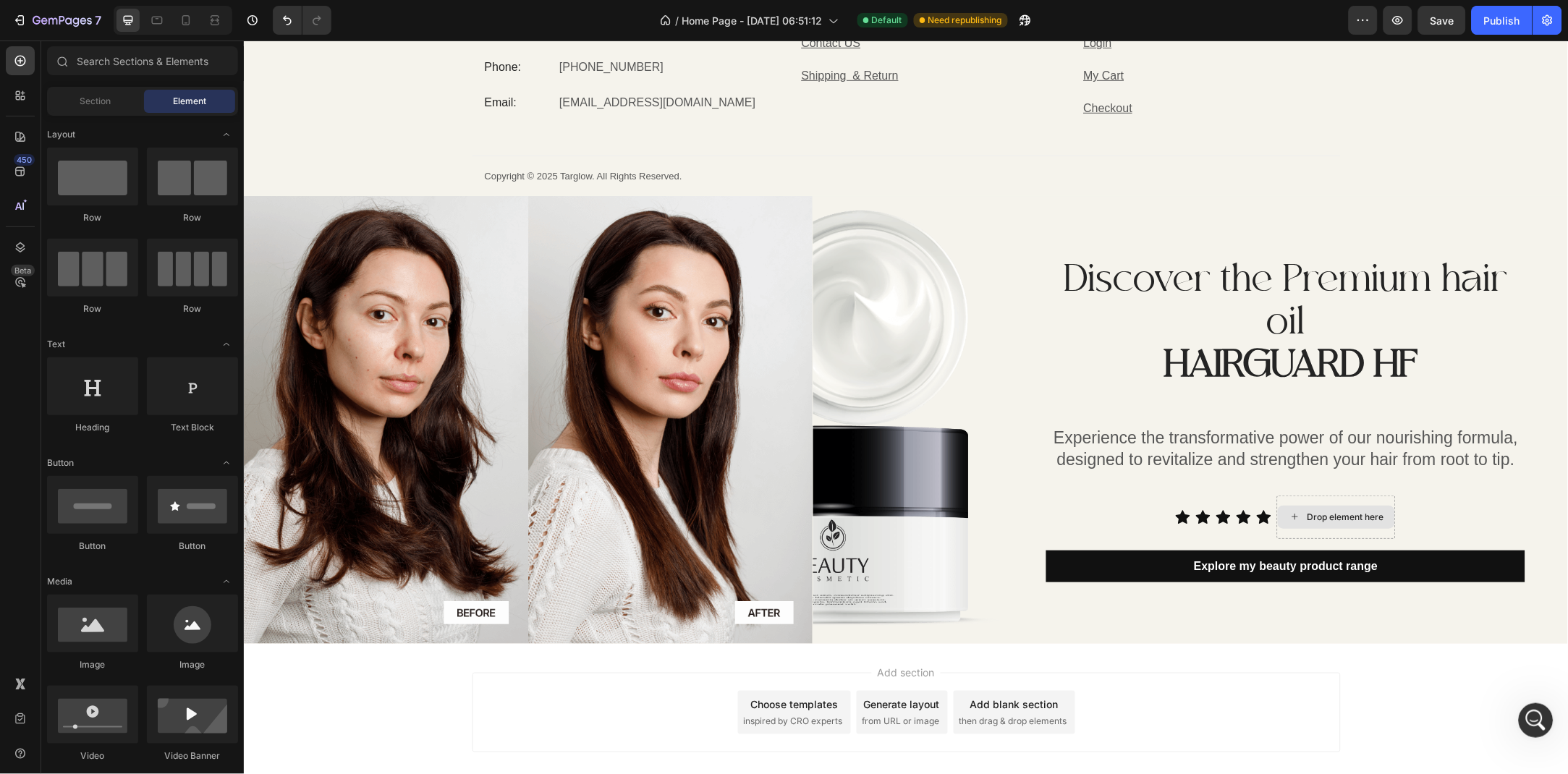
click at [1334, 516] on div "Drop element here" at bounding box center [1344, 517] width 77 height 12
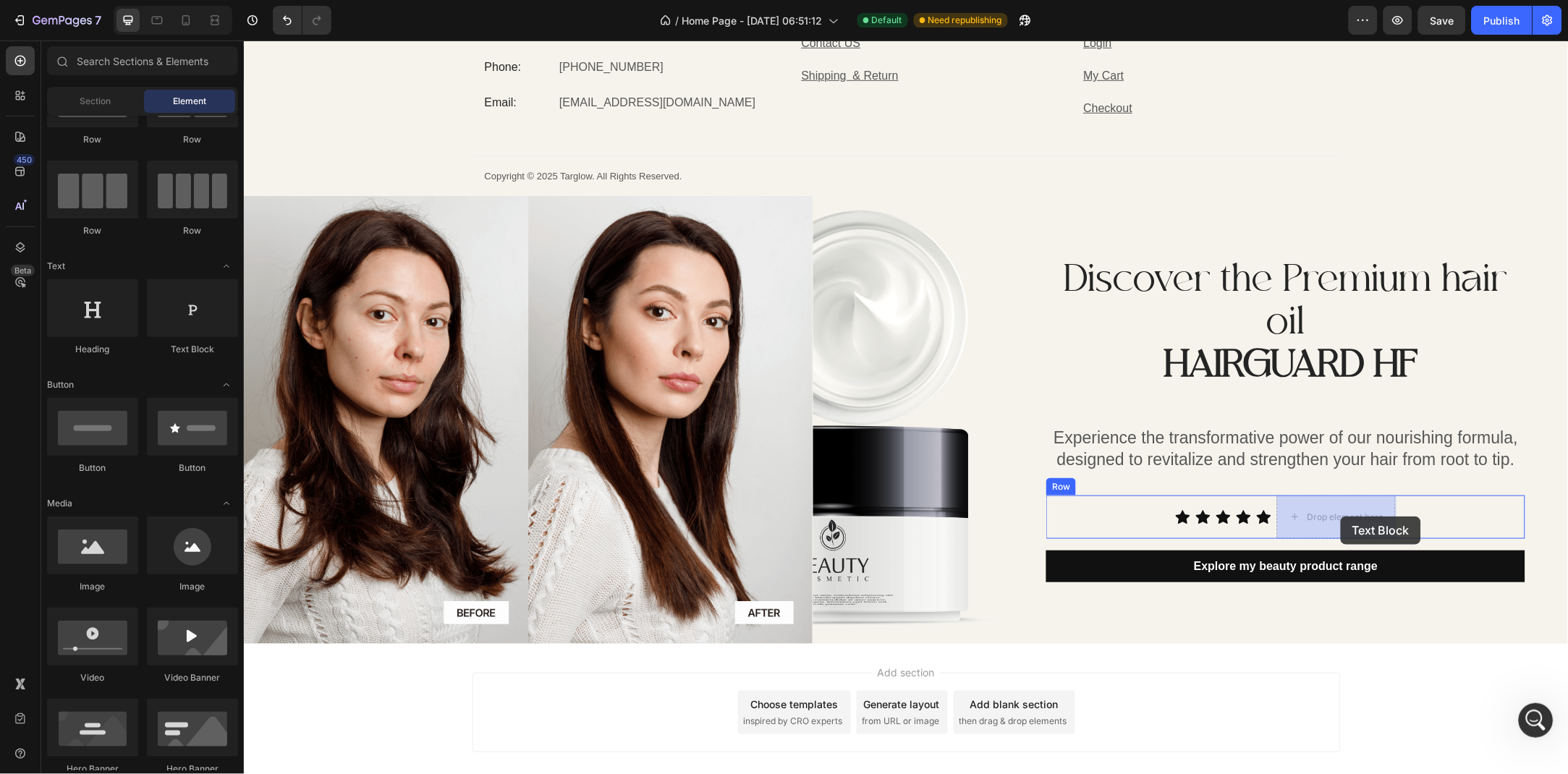
drag, startPoint x: 421, startPoint y: 377, endPoint x: 1340, endPoint y: 516, distance: 929.5
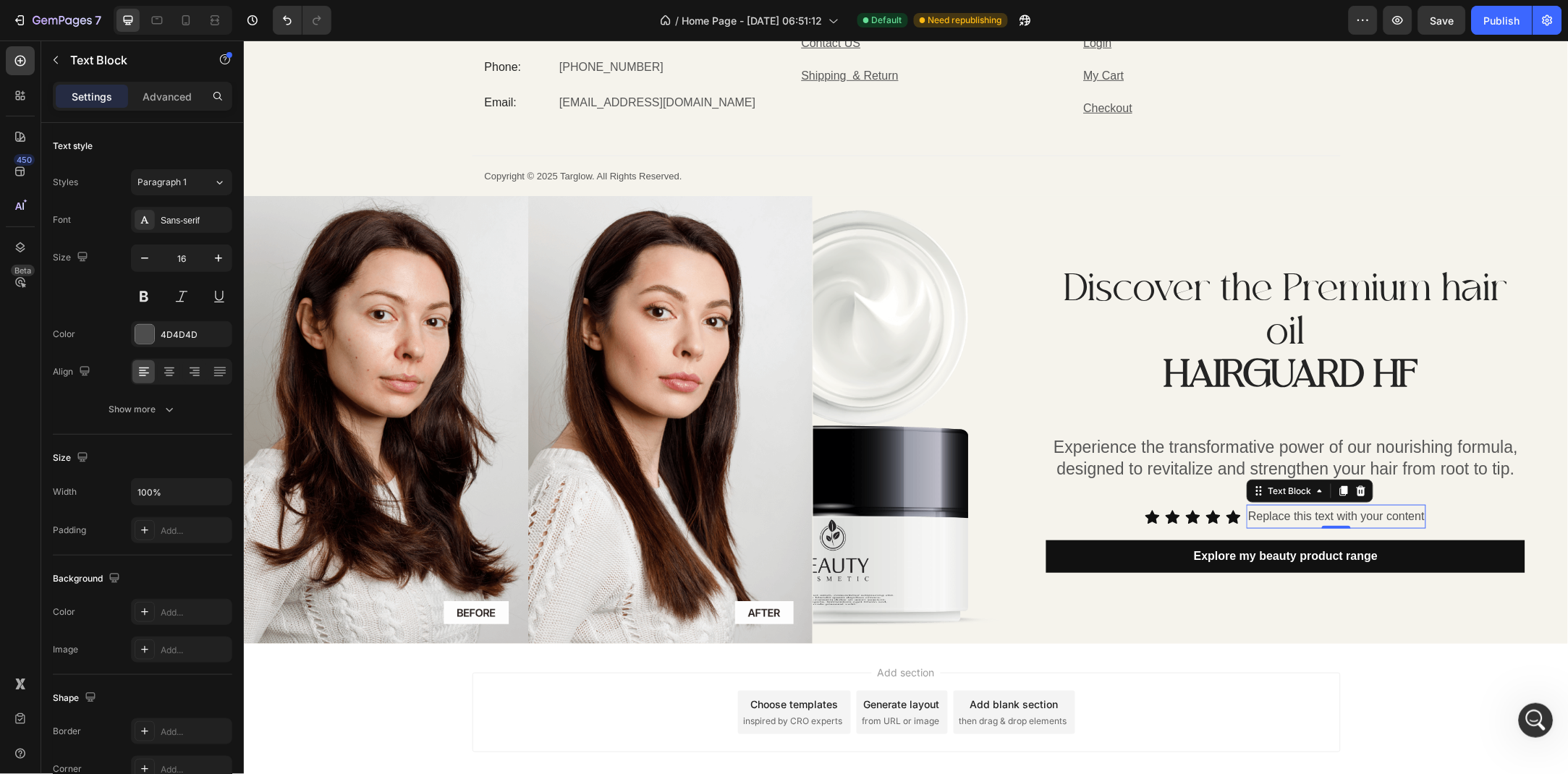
click at [1379, 511] on div "Replace this text with your content" at bounding box center [1336, 516] width 180 height 24
click at [898, 388] on img at bounding box center [907, 419] width 189 height 419
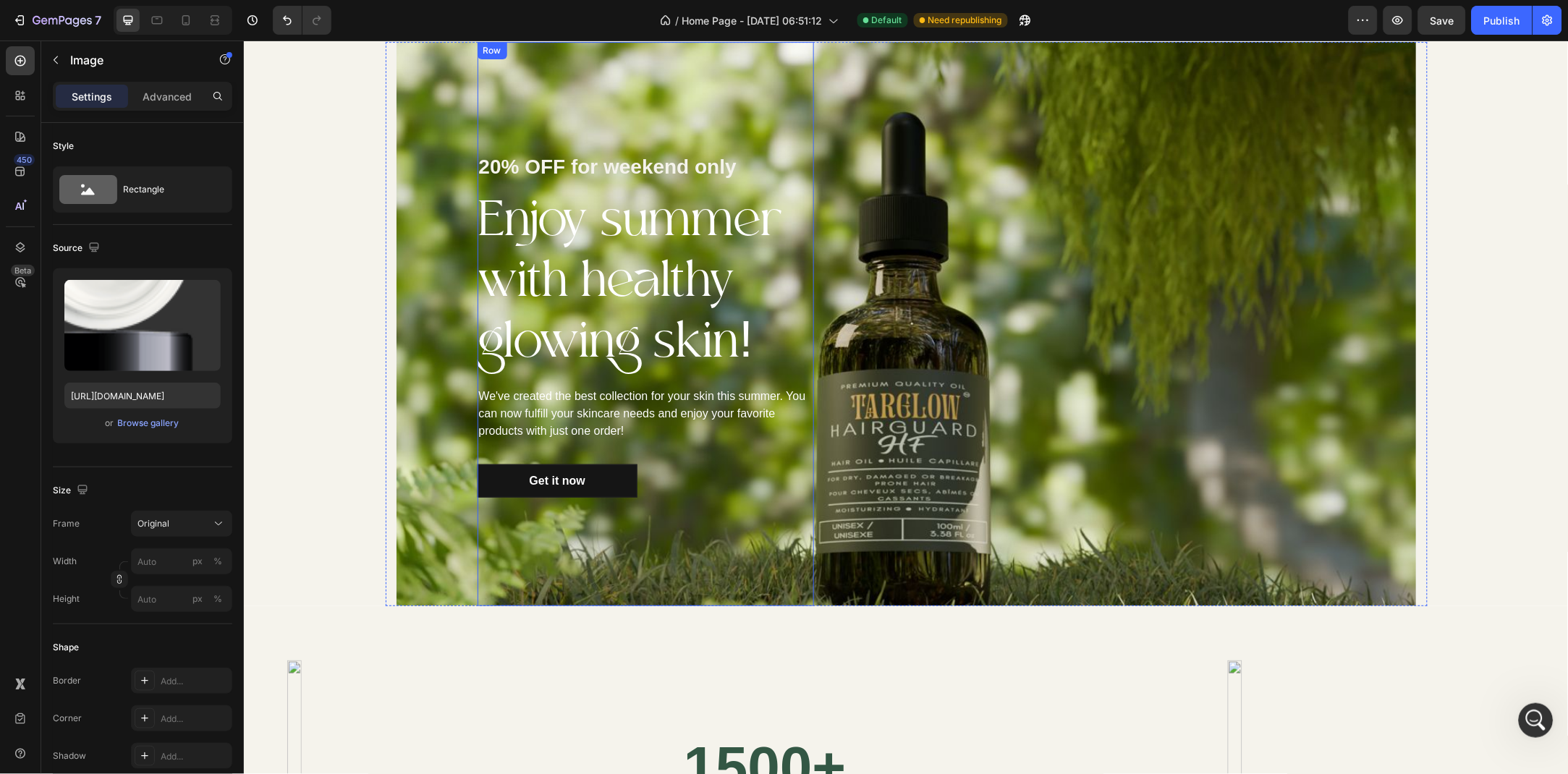
scroll to position [1441, 0]
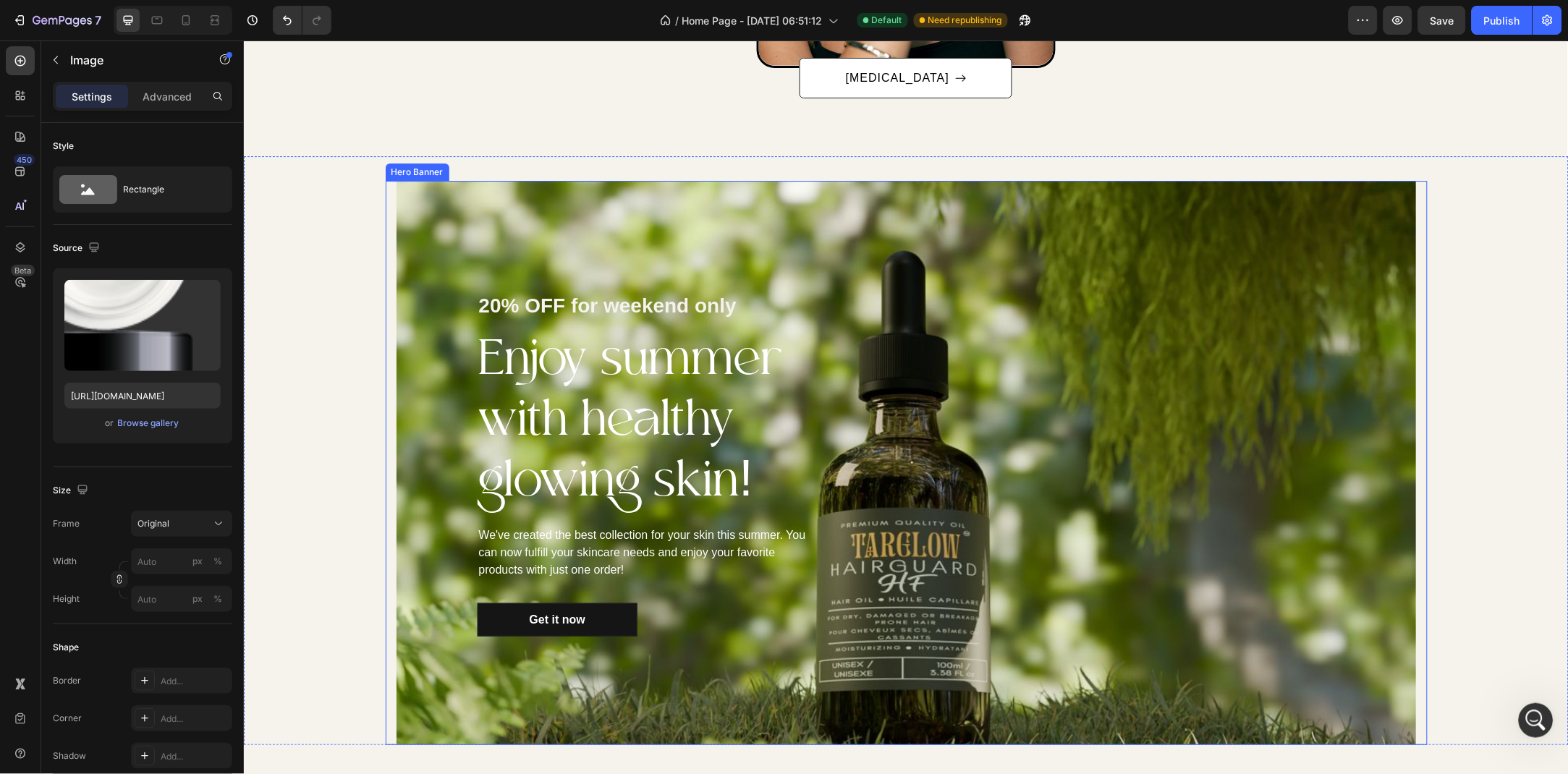
click at [403, 218] on div "20% OFF for weekend only Text block Enjoy summer with healthy glowing skin! Hea…" at bounding box center [644, 462] width 499 height 564
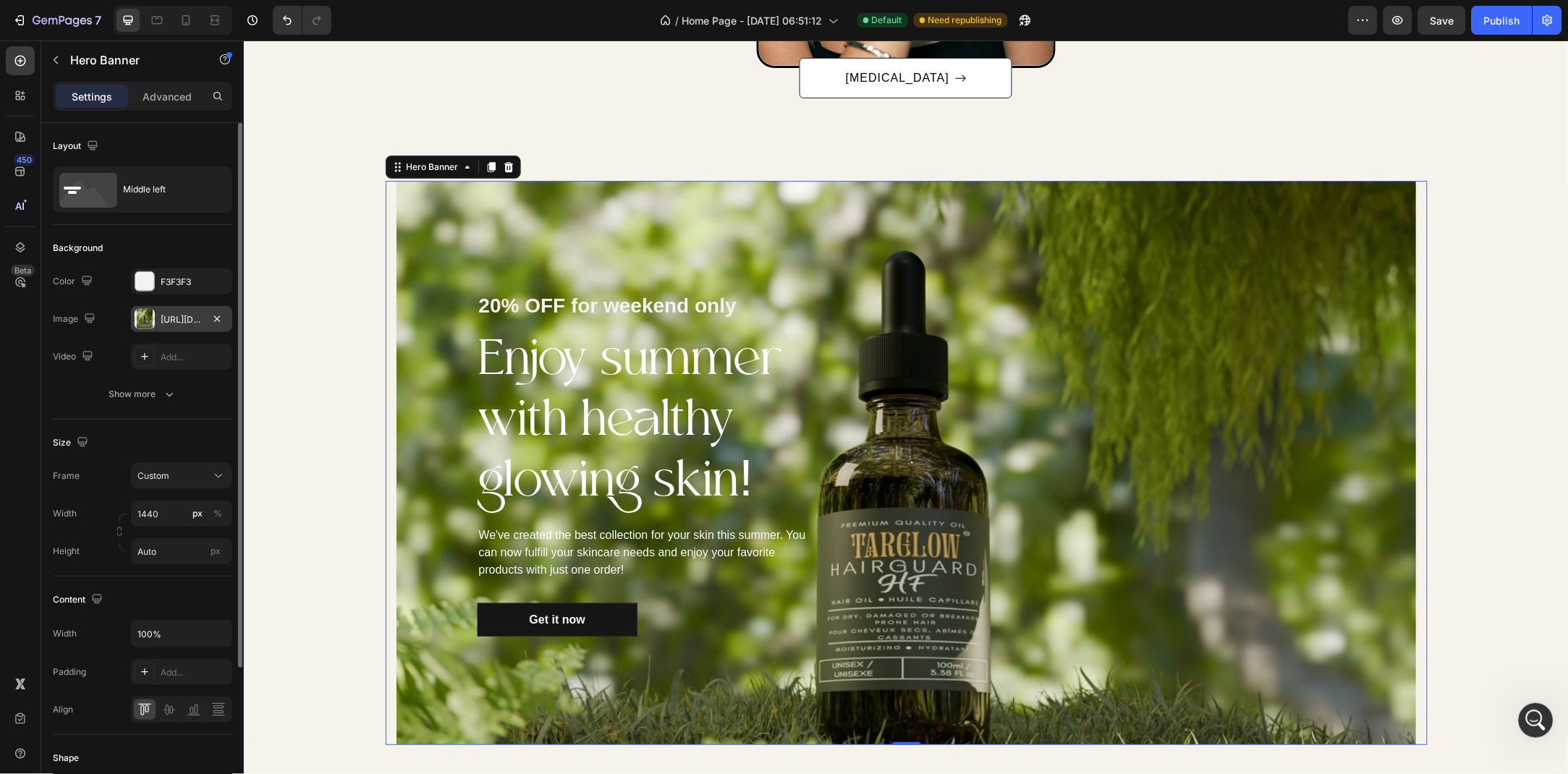
click at [173, 309] on div "[URL][DOMAIN_NAME]" at bounding box center [182, 319] width 102 height 26
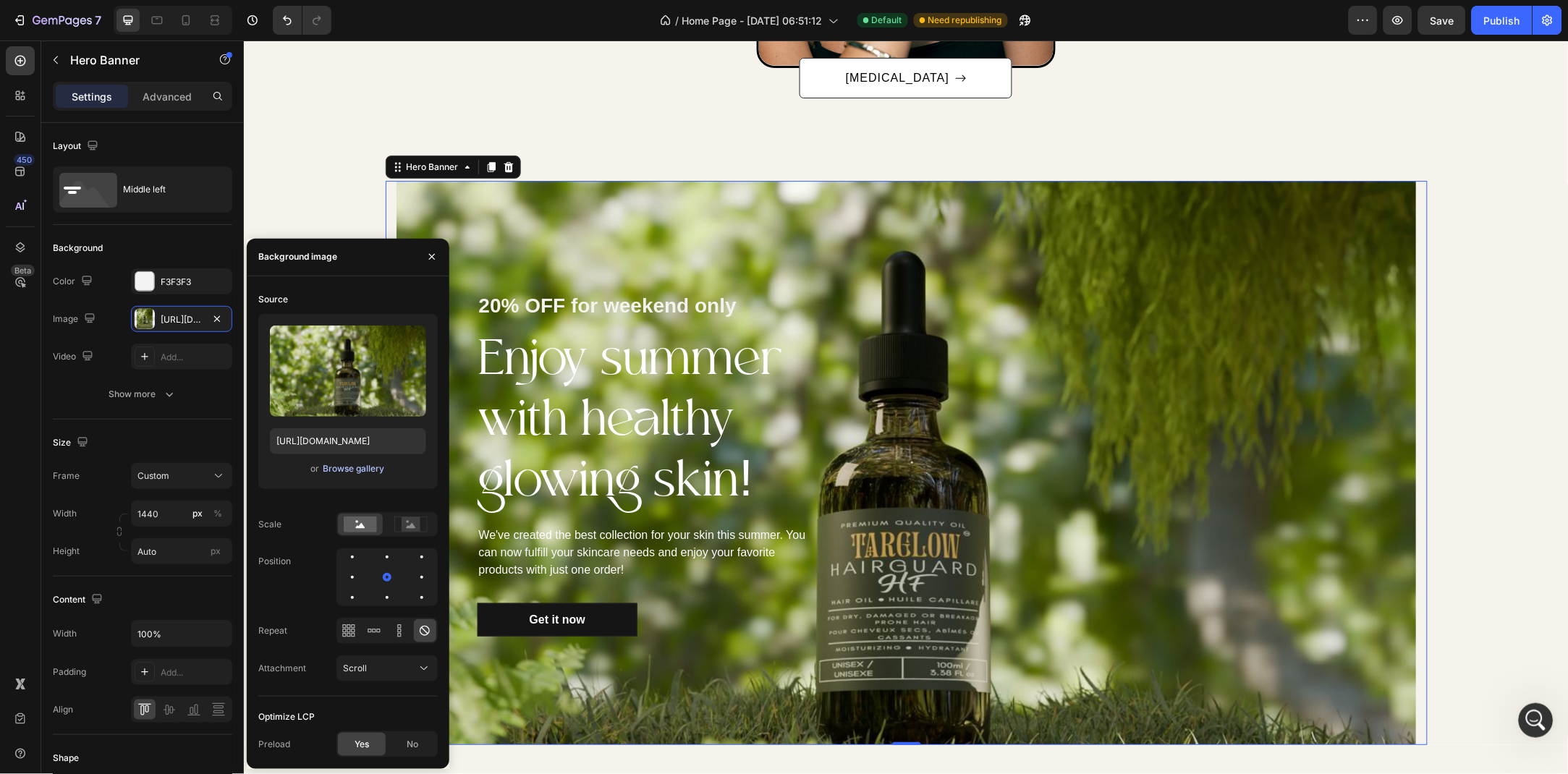
click at [347, 468] on div "Browse gallery" at bounding box center [353, 469] width 61 height 13
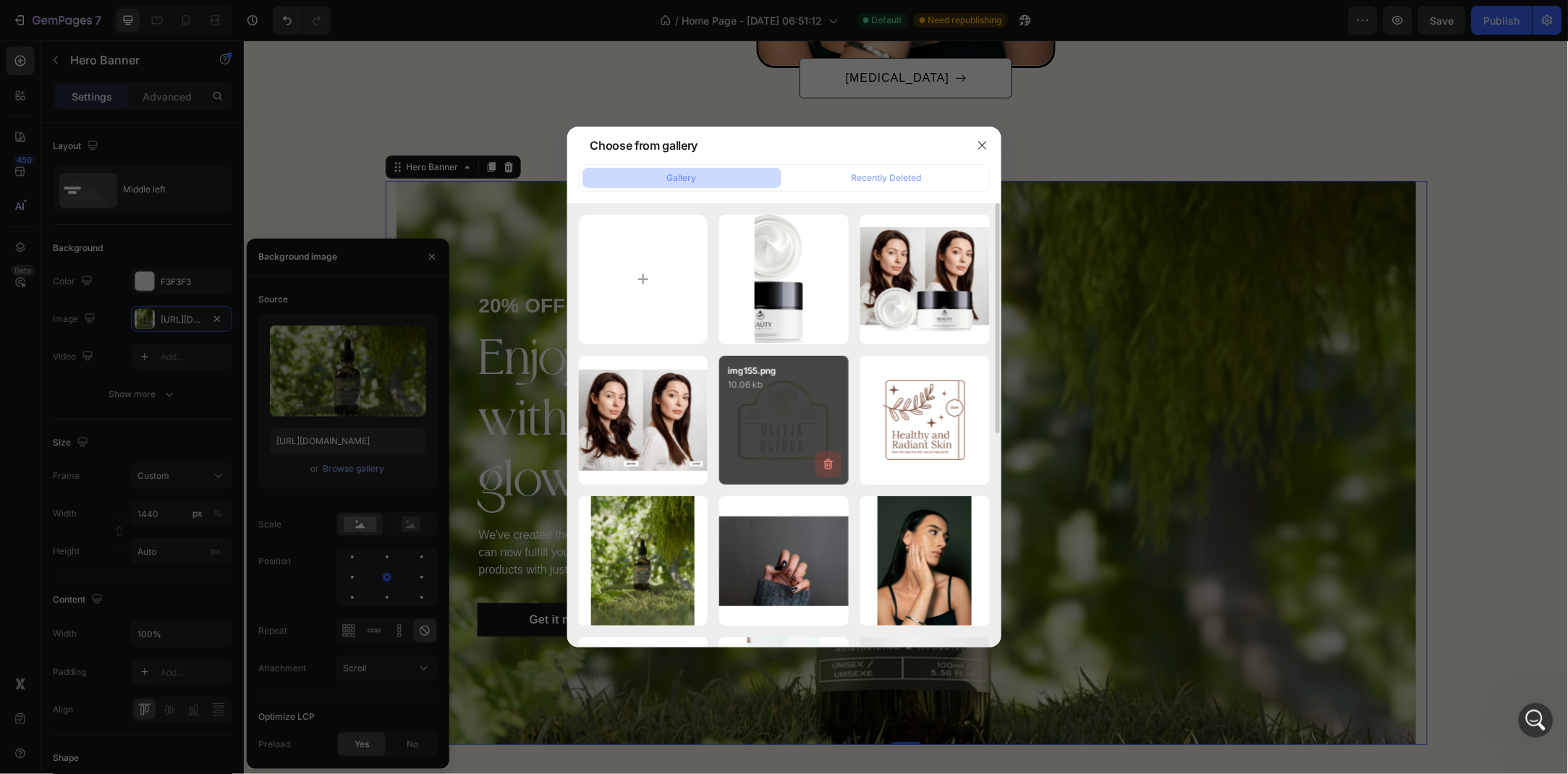
click at [831, 454] on button "button" at bounding box center [828, 464] width 26 height 26
click at [821, 461] on div "Delete" at bounding box center [820, 468] width 27 height 13
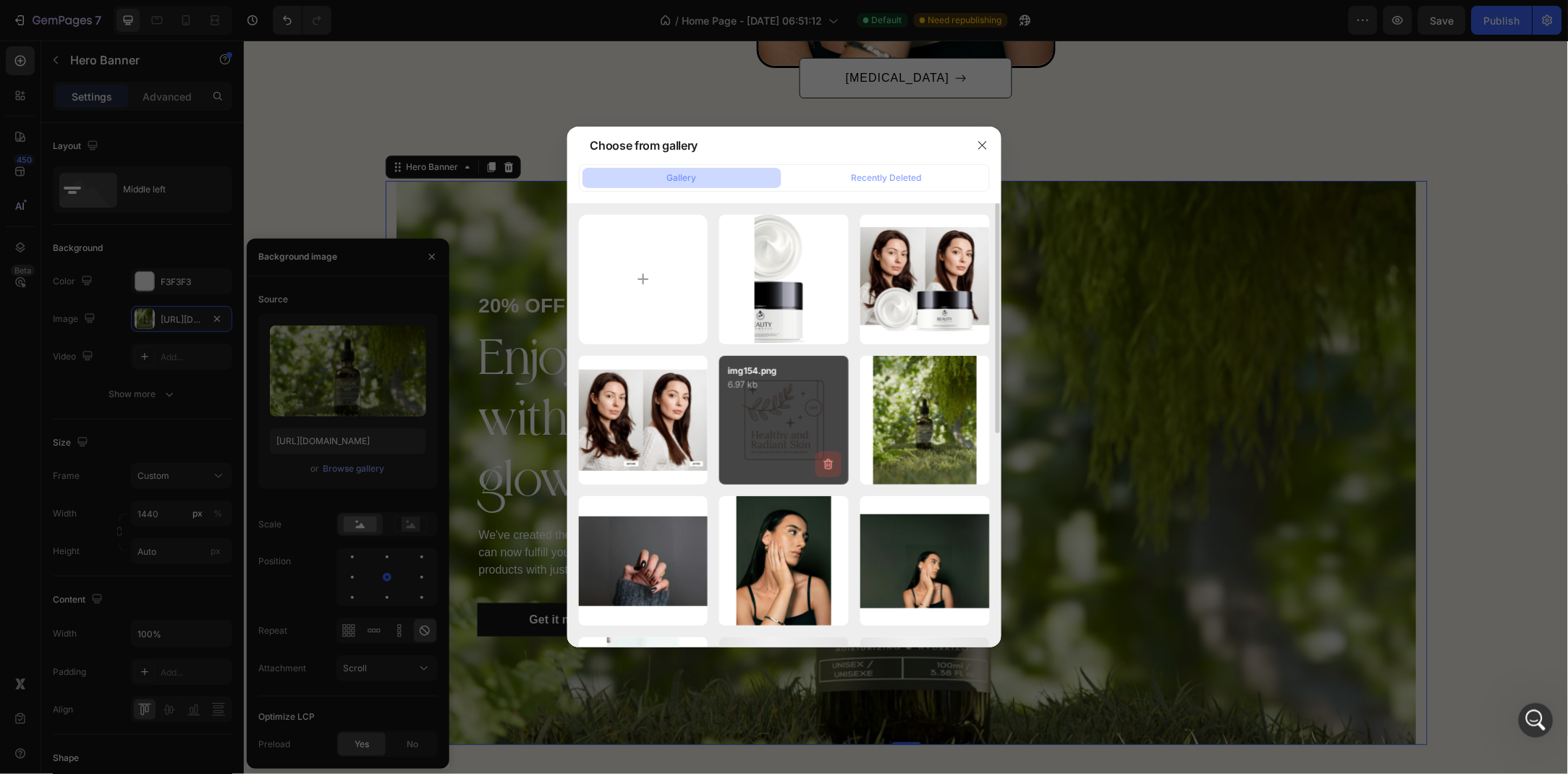
click at [820, 471] on button "button" at bounding box center [828, 464] width 26 height 26
click at [817, 473] on div "Delete" at bounding box center [820, 468] width 27 height 13
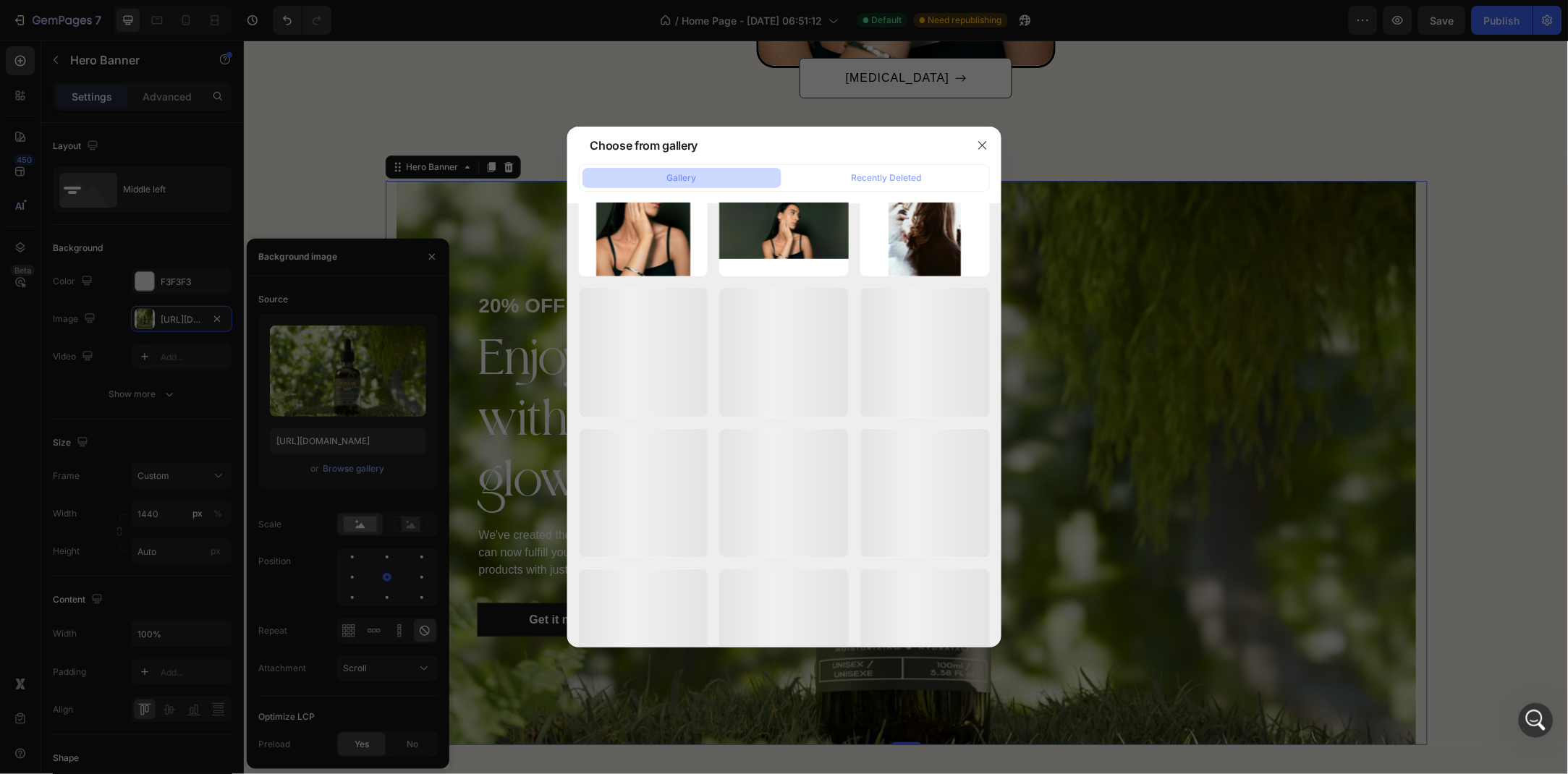
scroll to position [0, 0]
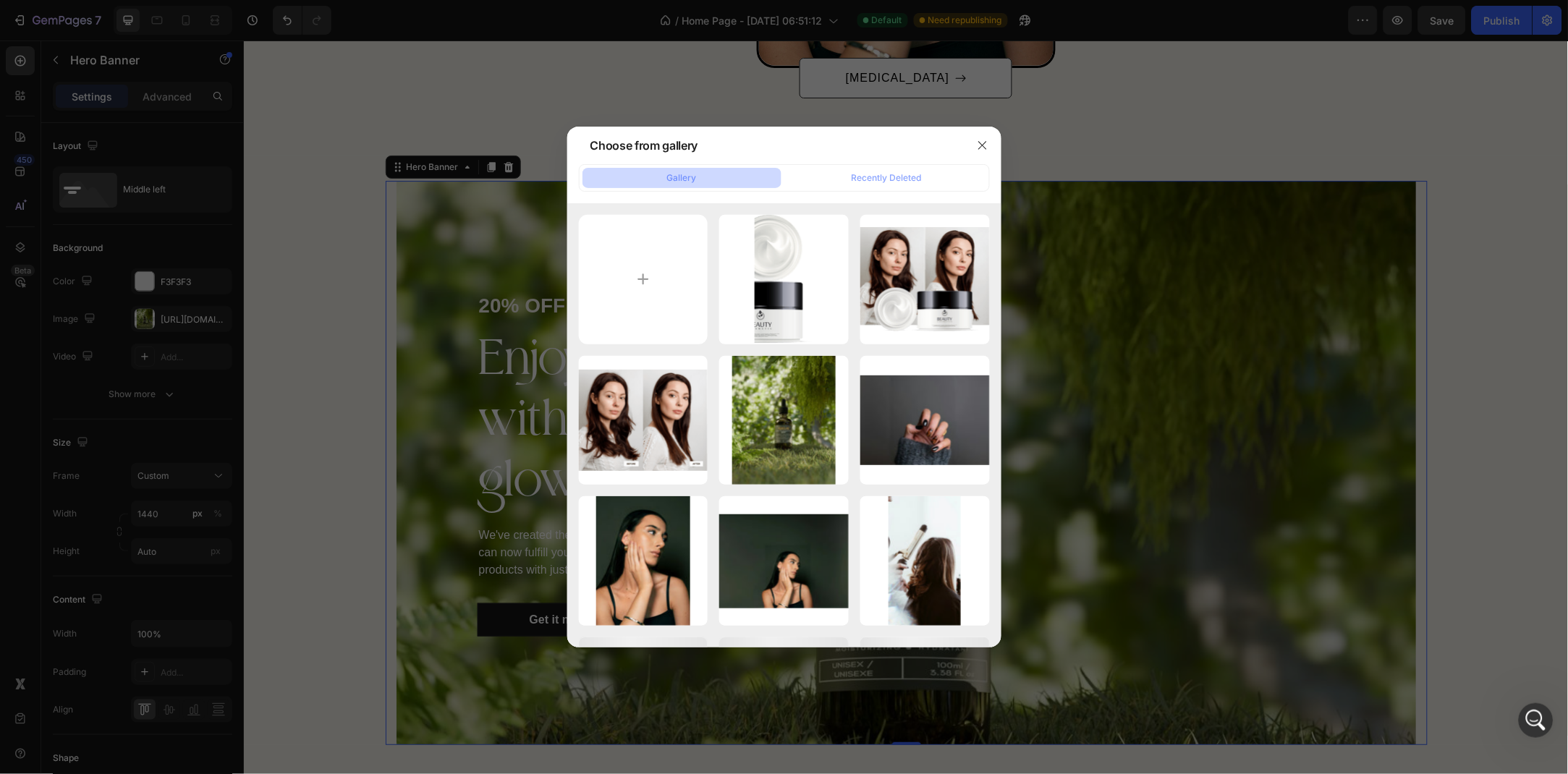
click at [284, 316] on div at bounding box center [784, 387] width 1568 height 774
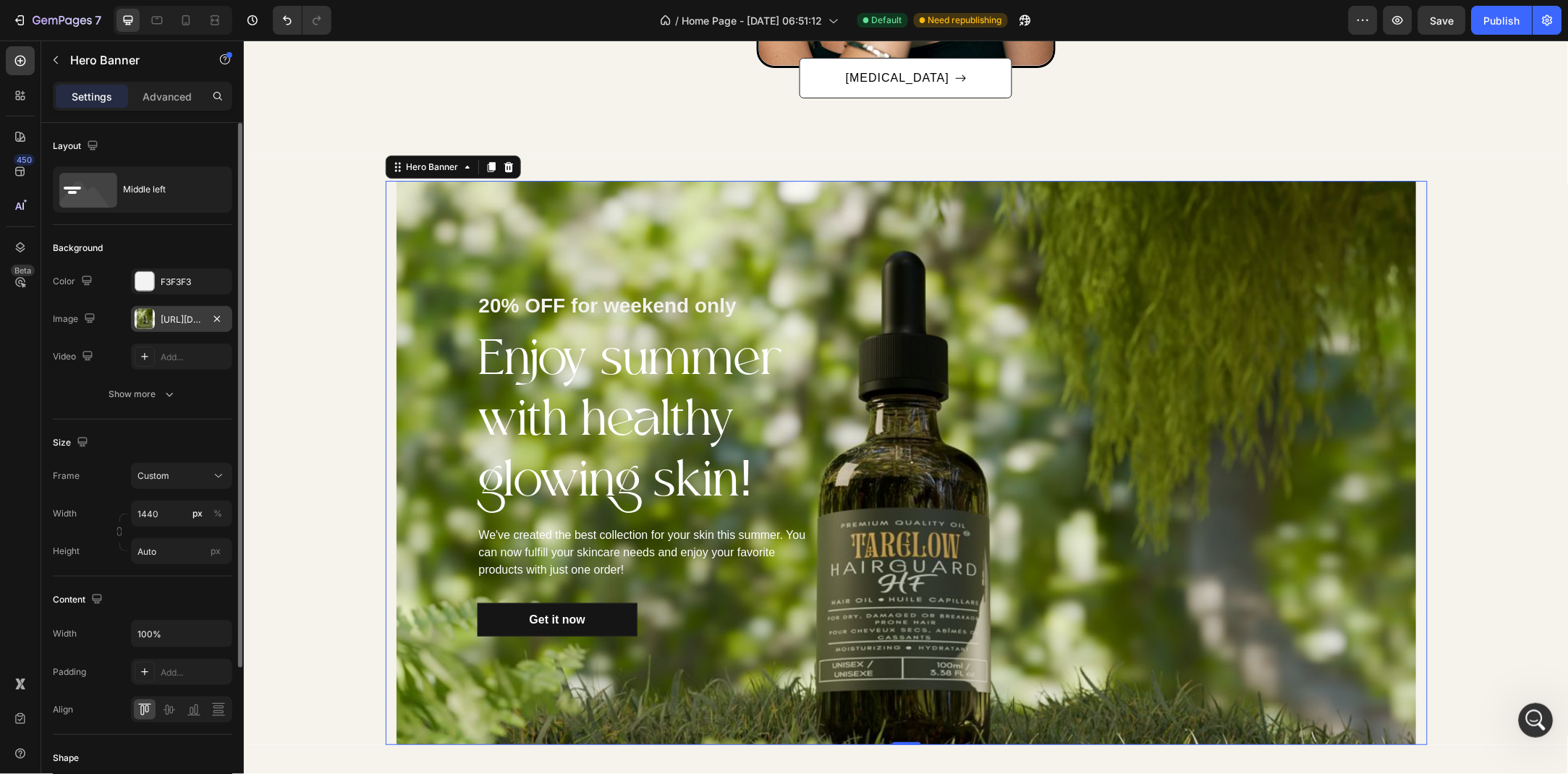
click at [158, 326] on div "[URL][DOMAIN_NAME]" at bounding box center [182, 319] width 102 height 26
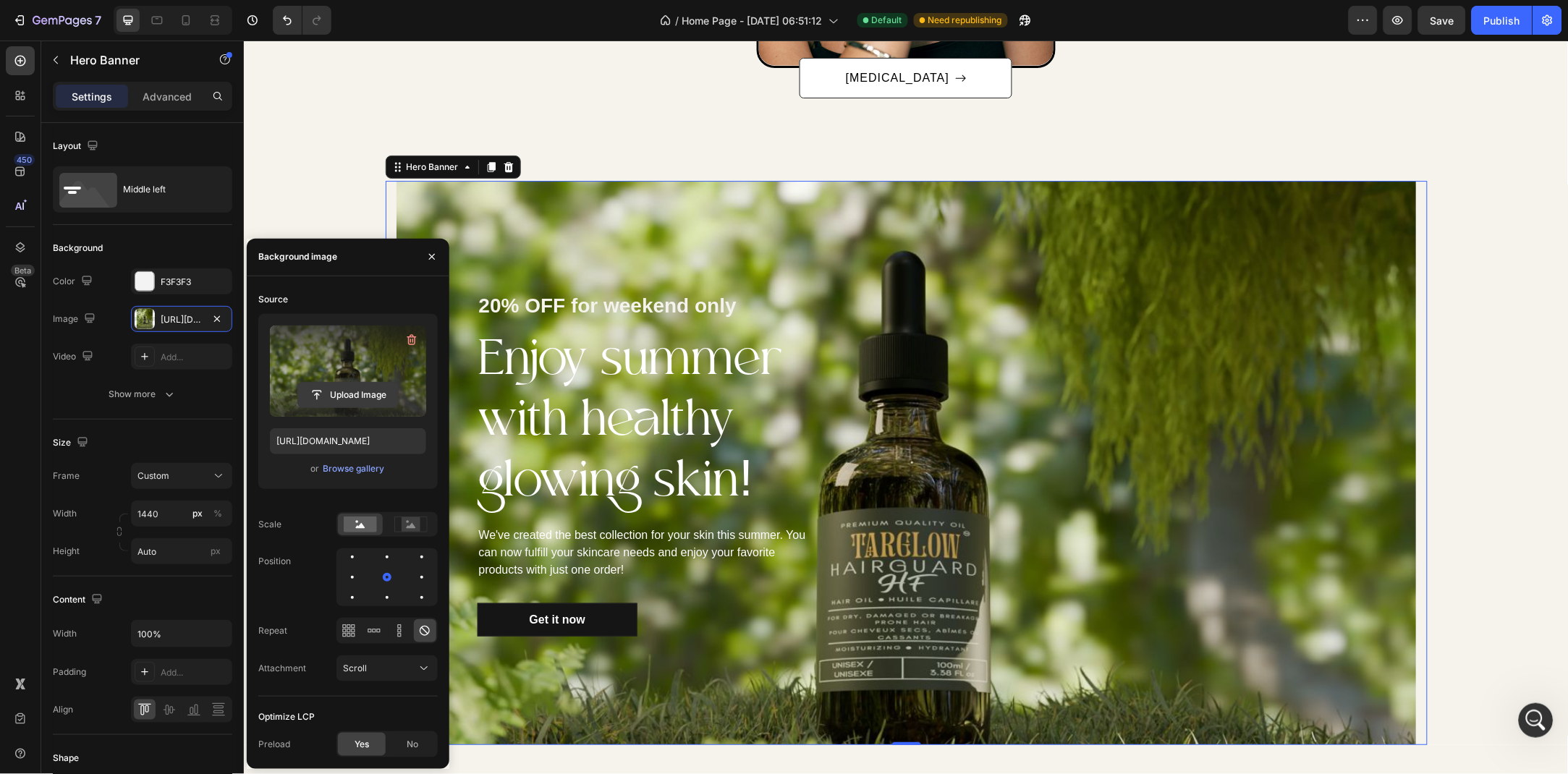
click at [345, 393] on input "file" at bounding box center [348, 395] width 100 height 24
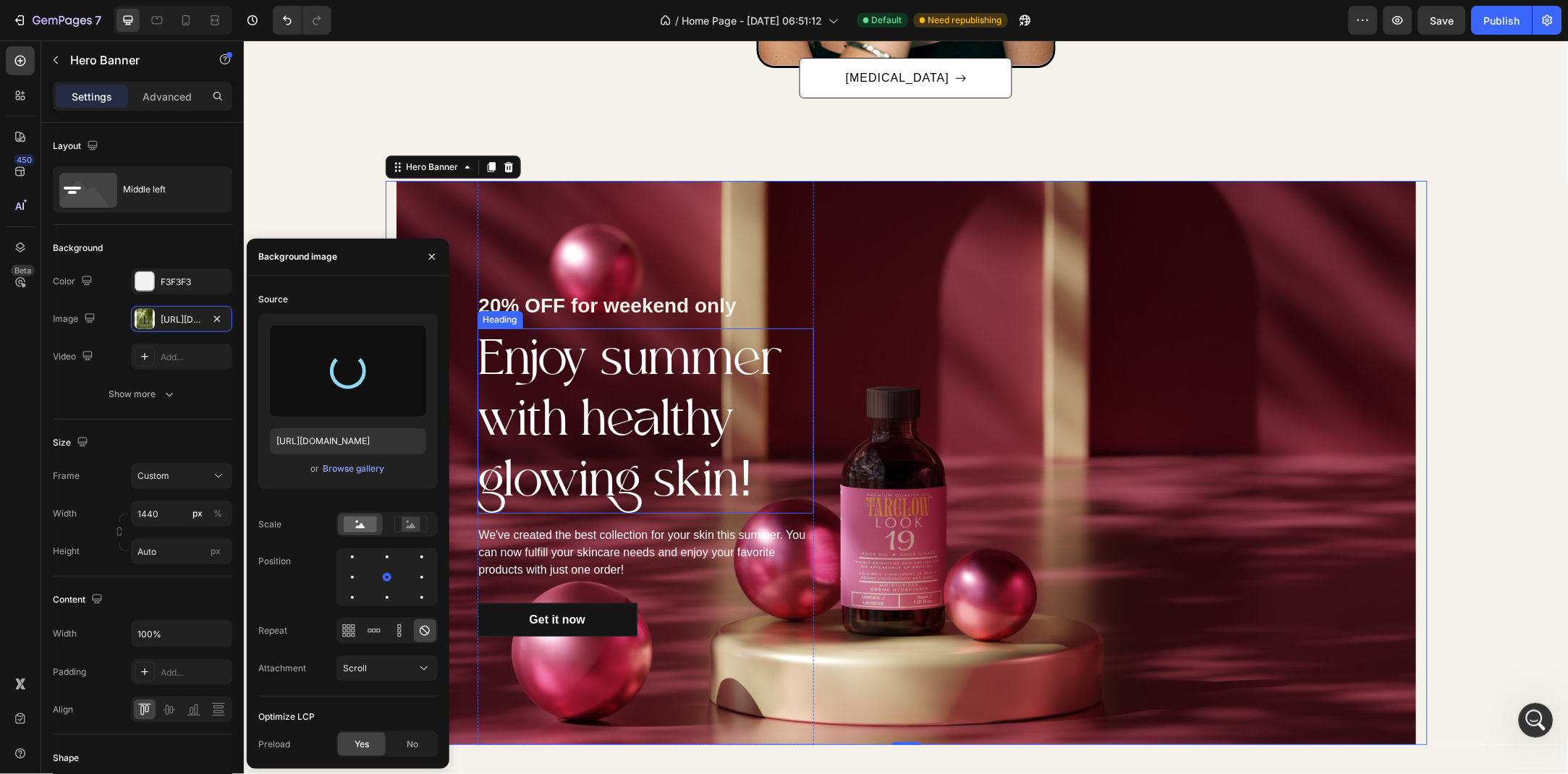
type input "[URL][DOMAIN_NAME]"
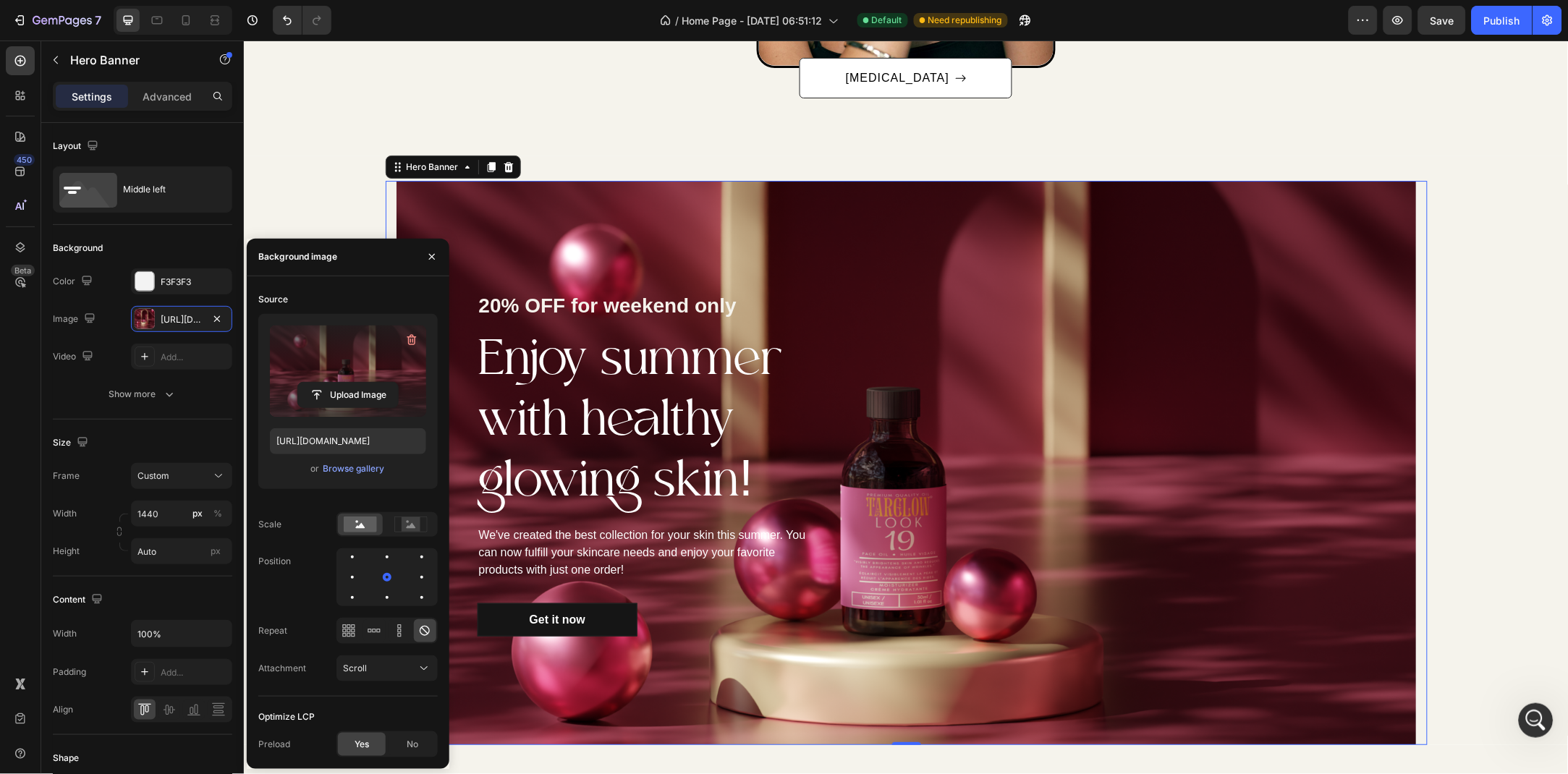
click at [893, 205] on div "20% OFF for weekend only Text block Enjoy summer with healthy glowing skin! Hea…" at bounding box center [644, 462] width 499 height 564
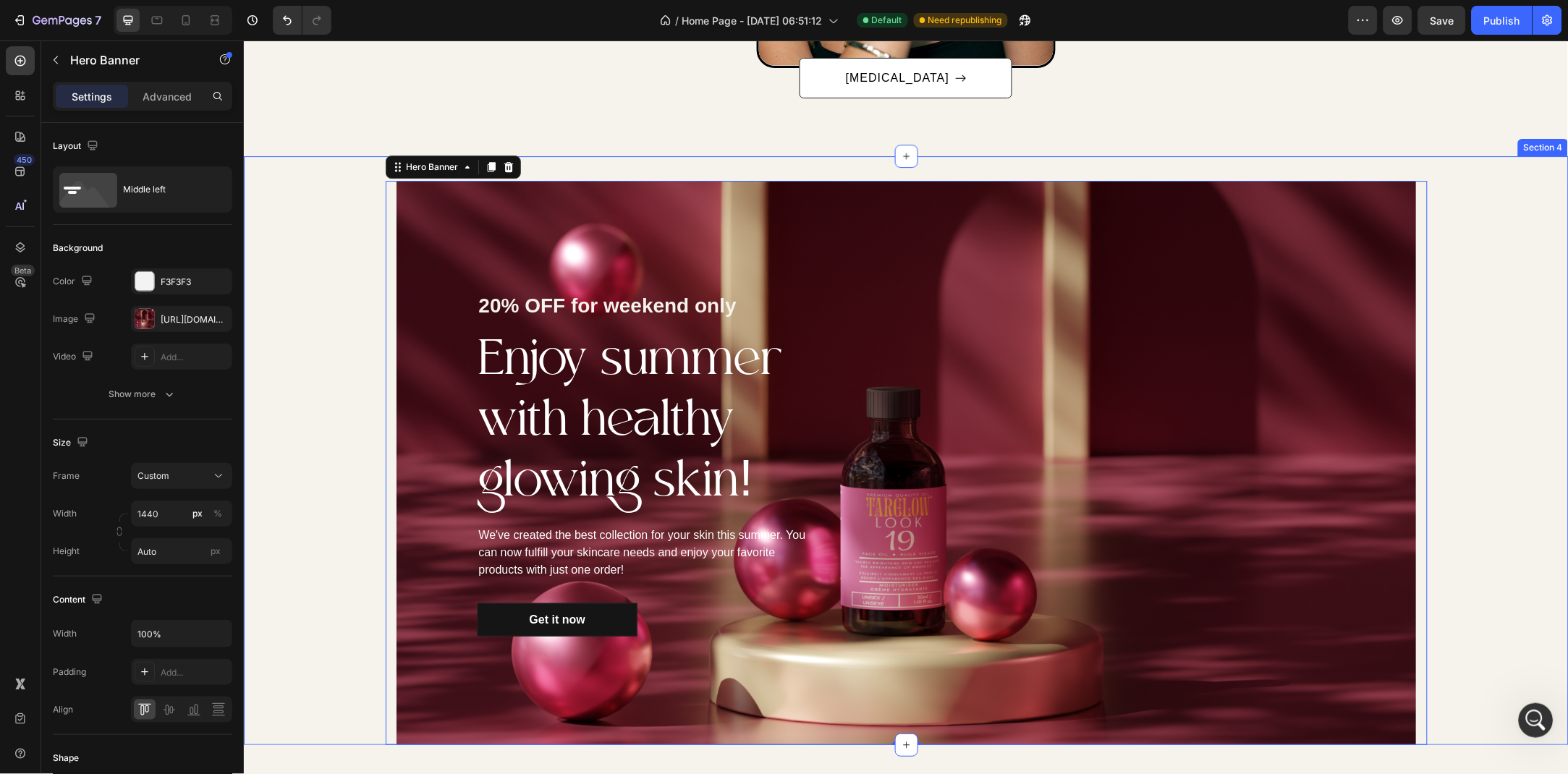
click at [325, 219] on div "20% OFF for weekend only Text block Enjoy summer with healthy glowing skin! Hea…" at bounding box center [905, 462] width 1325 height 564
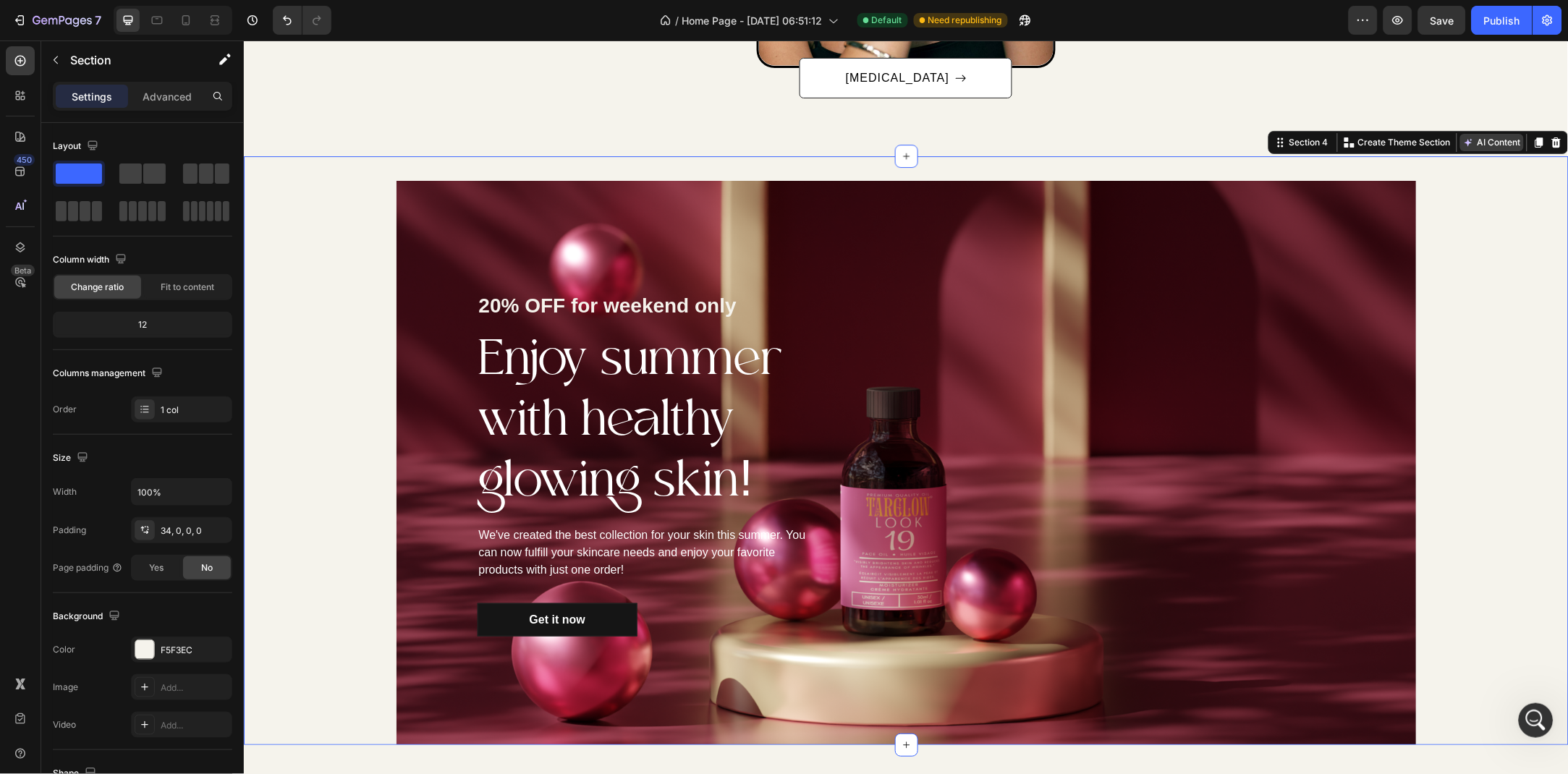
click at [1488, 138] on button "AI Content" at bounding box center [1491, 142] width 63 height 18
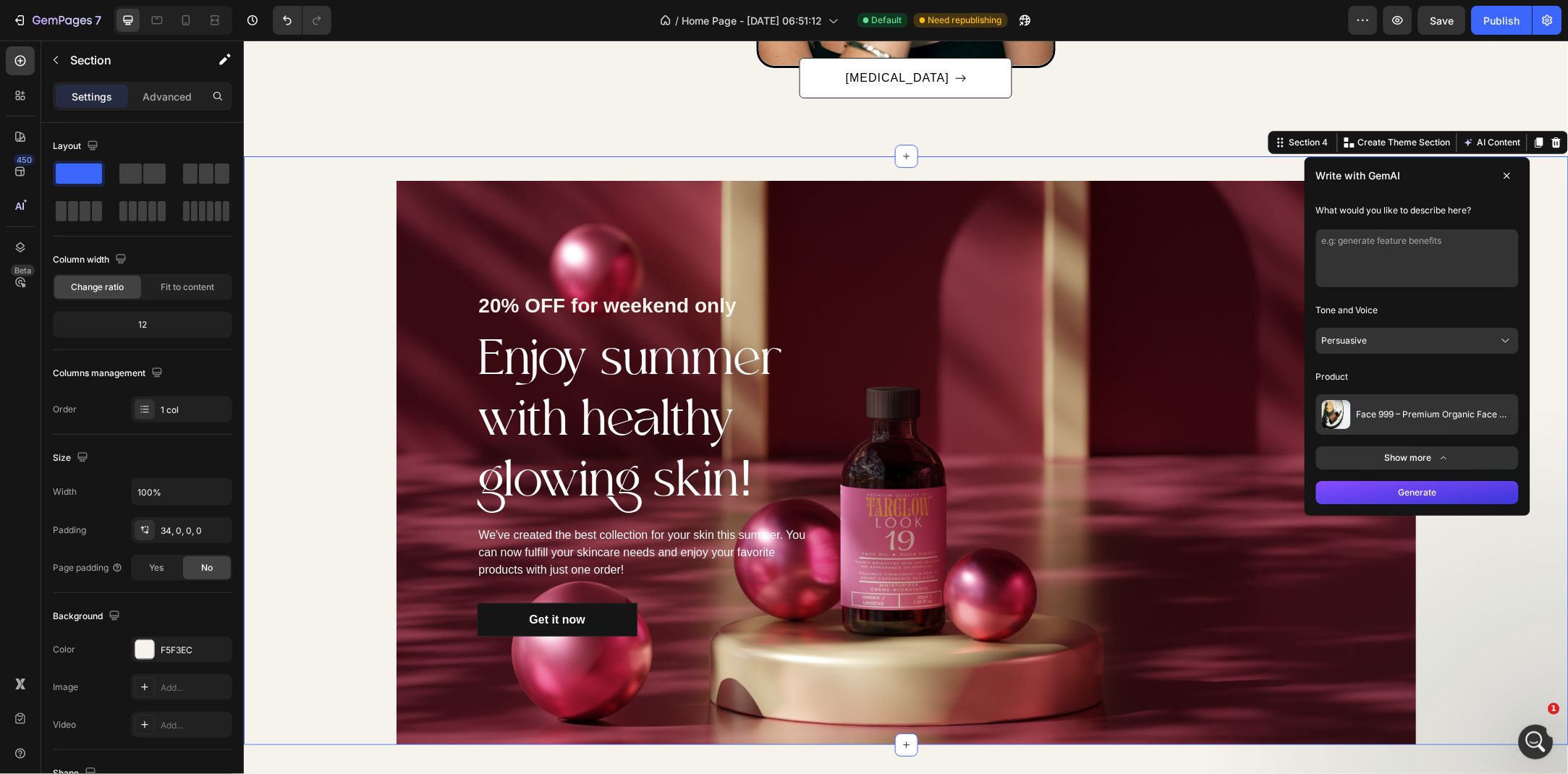
click at [1433, 398] on button "Face 999 – Premium Organic Face Oil 30 ml/ 1.01 fl oz" at bounding box center [1416, 413] width 203 height 41
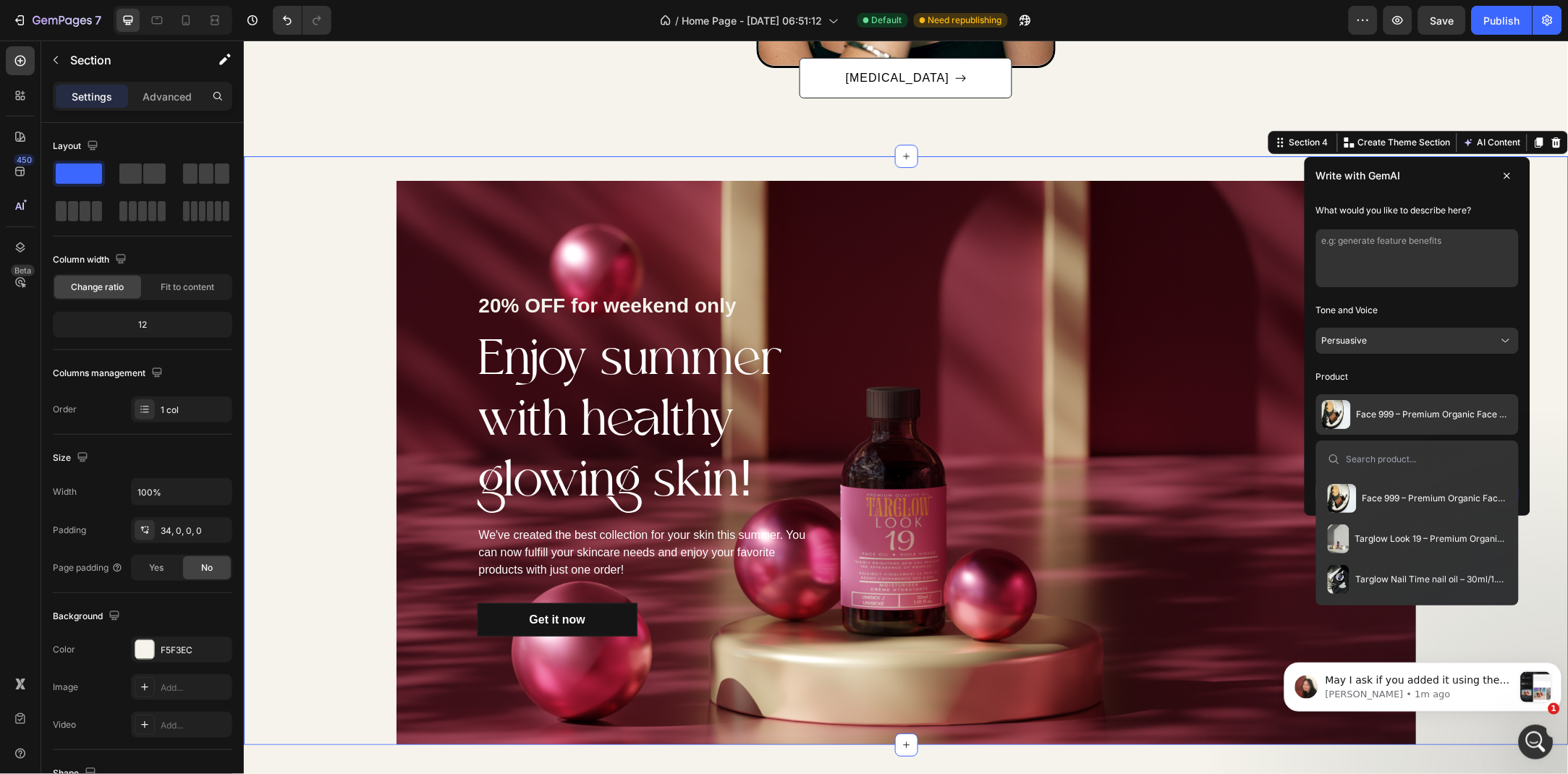
click at [1403, 541] on span "Targlow Look 19 – Premium Organic Face Oil 30 ml / 1.01 fl oz" at bounding box center [1430, 538] width 152 height 12
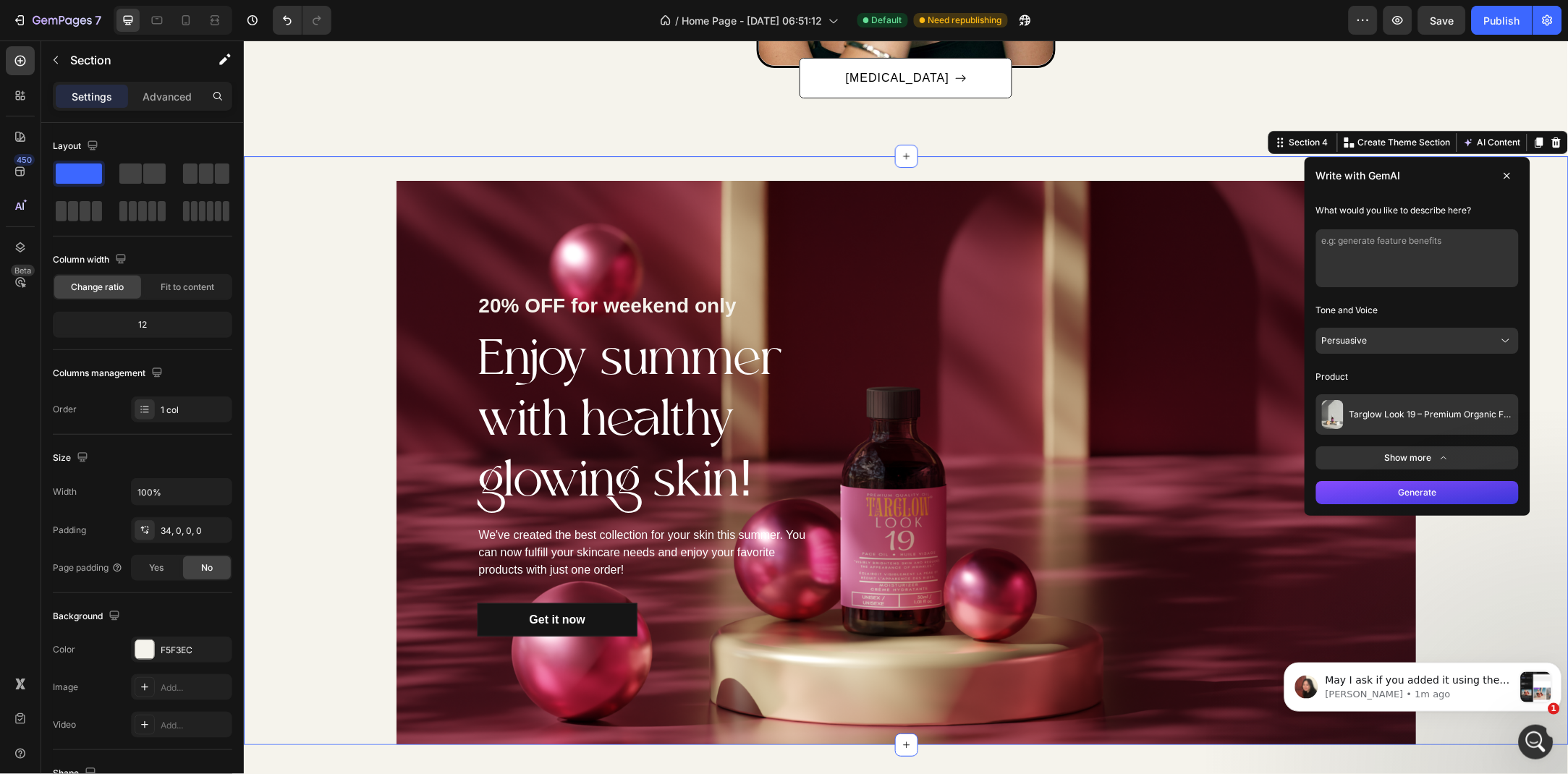
click at [1389, 344] on button "Persuasive" at bounding box center [1416, 339] width 203 height 26
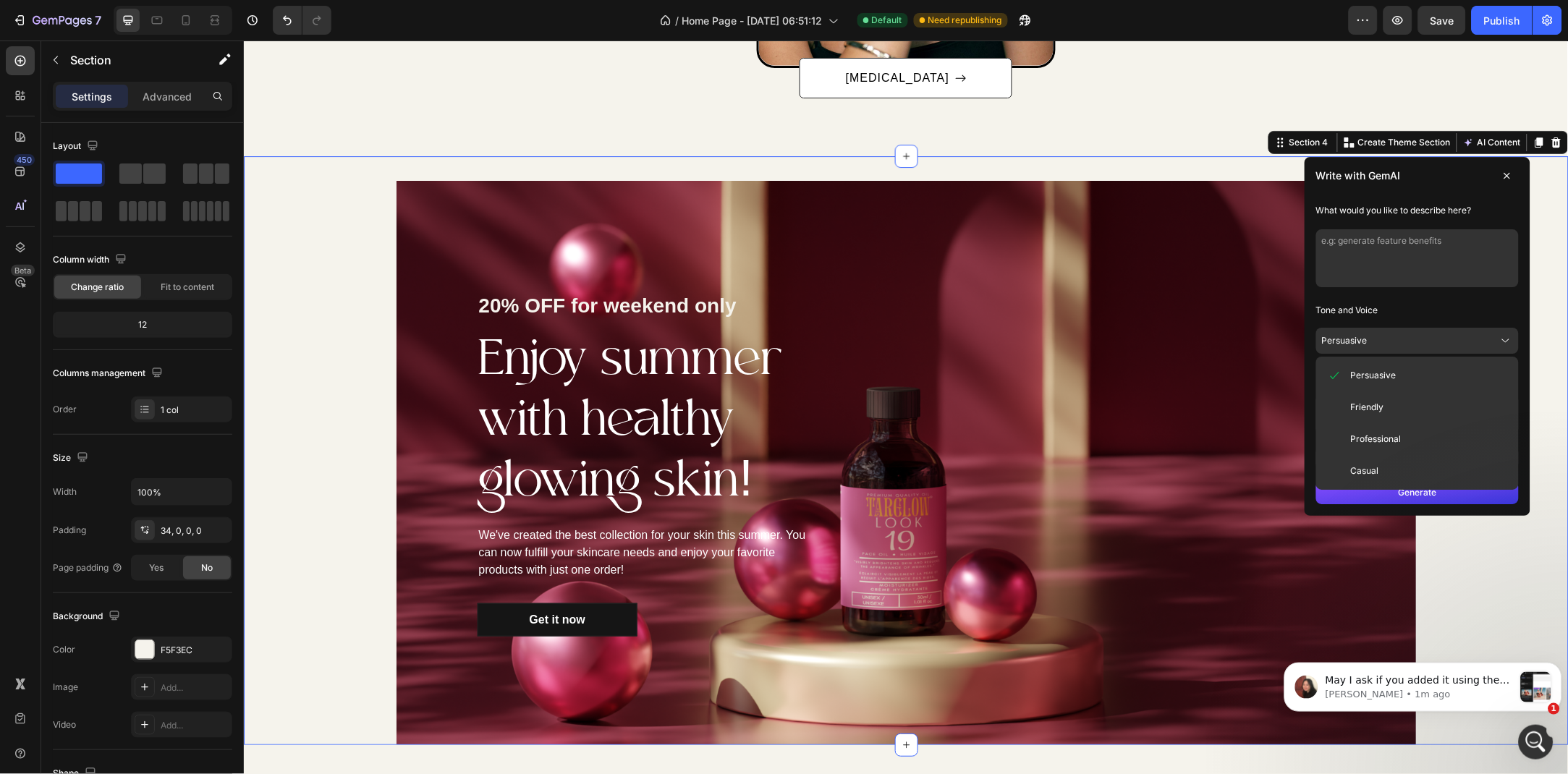
click at [1412, 409] on button "Friendly" at bounding box center [1416, 406] width 191 height 26
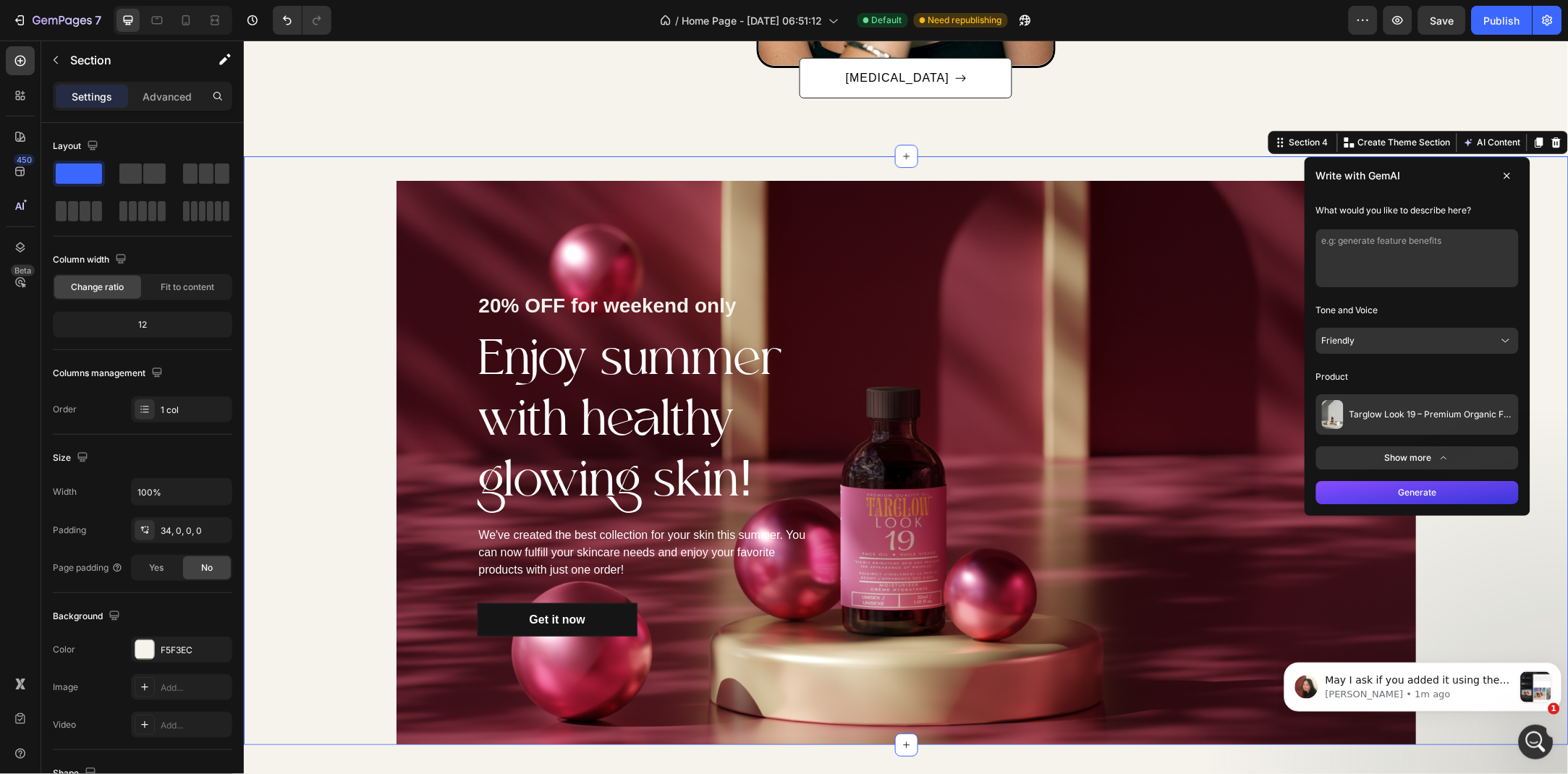
click at [1424, 490] on button "Generate" at bounding box center [1416, 491] width 203 height 23
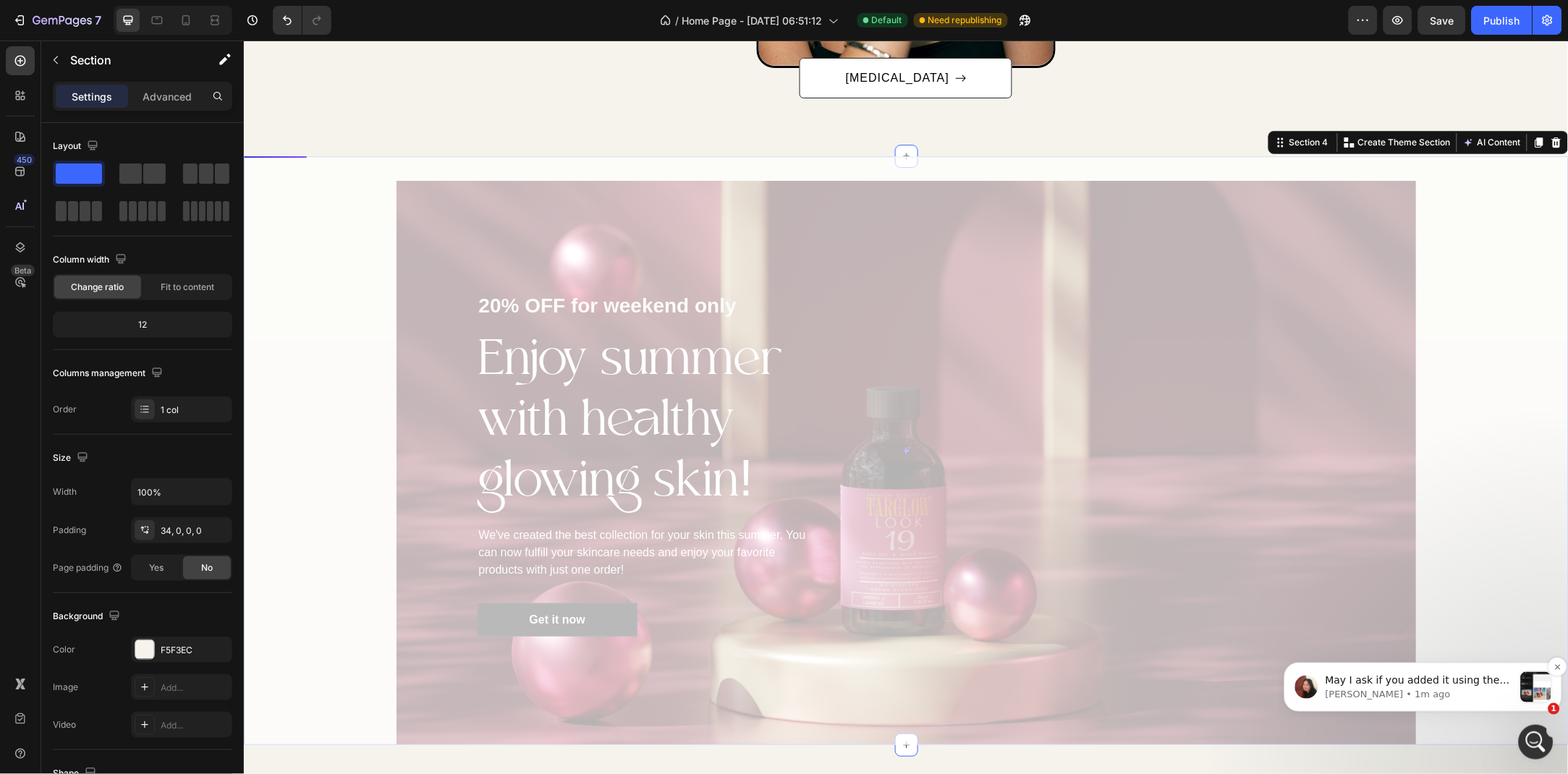
click at [1530, 684] on div "message notification from Anita, 1m ago. May I ask if you added it using the Im…" at bounding box center [1535, 686] width 30 height 30
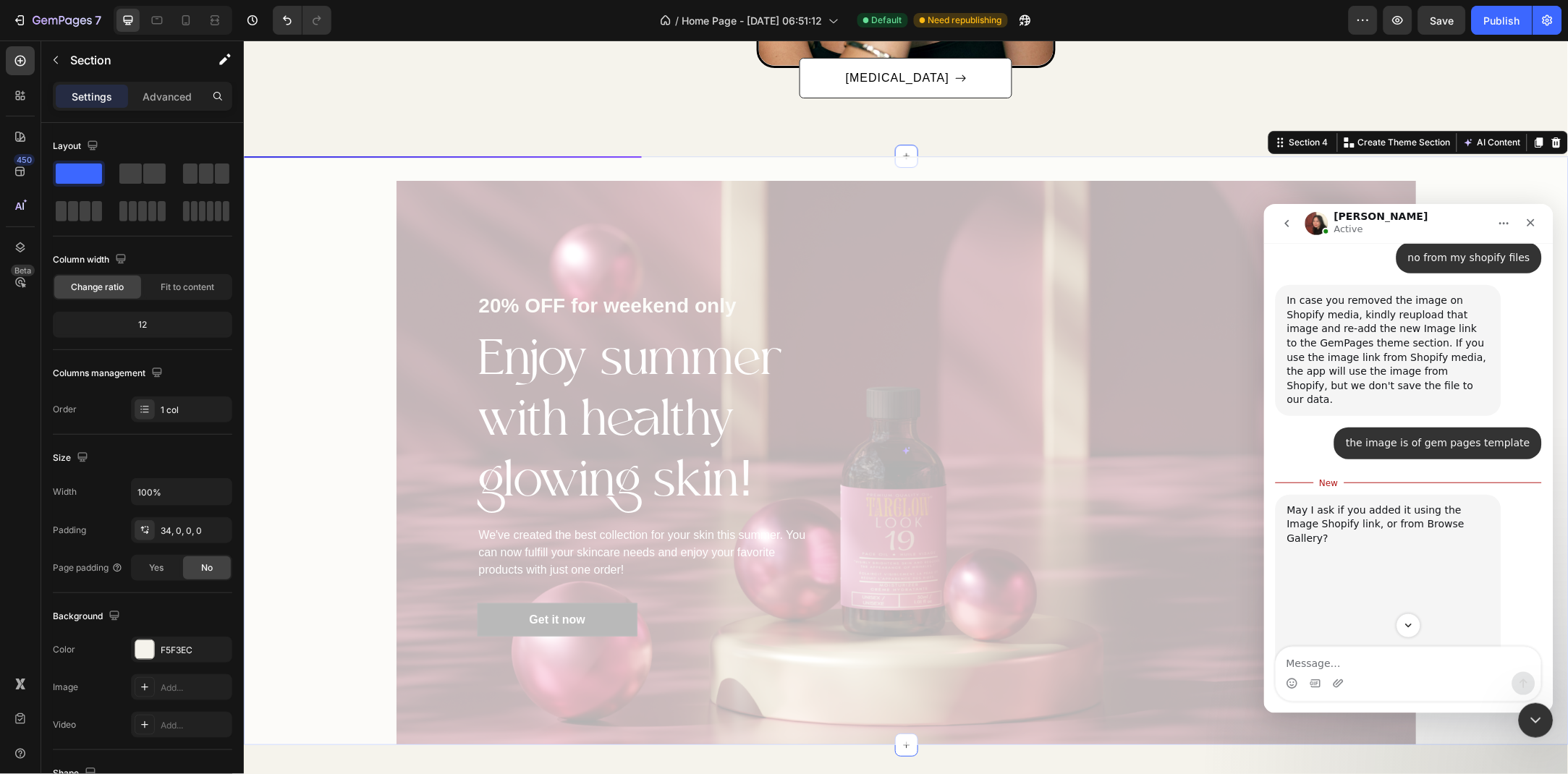
scroll to position [739, 0]
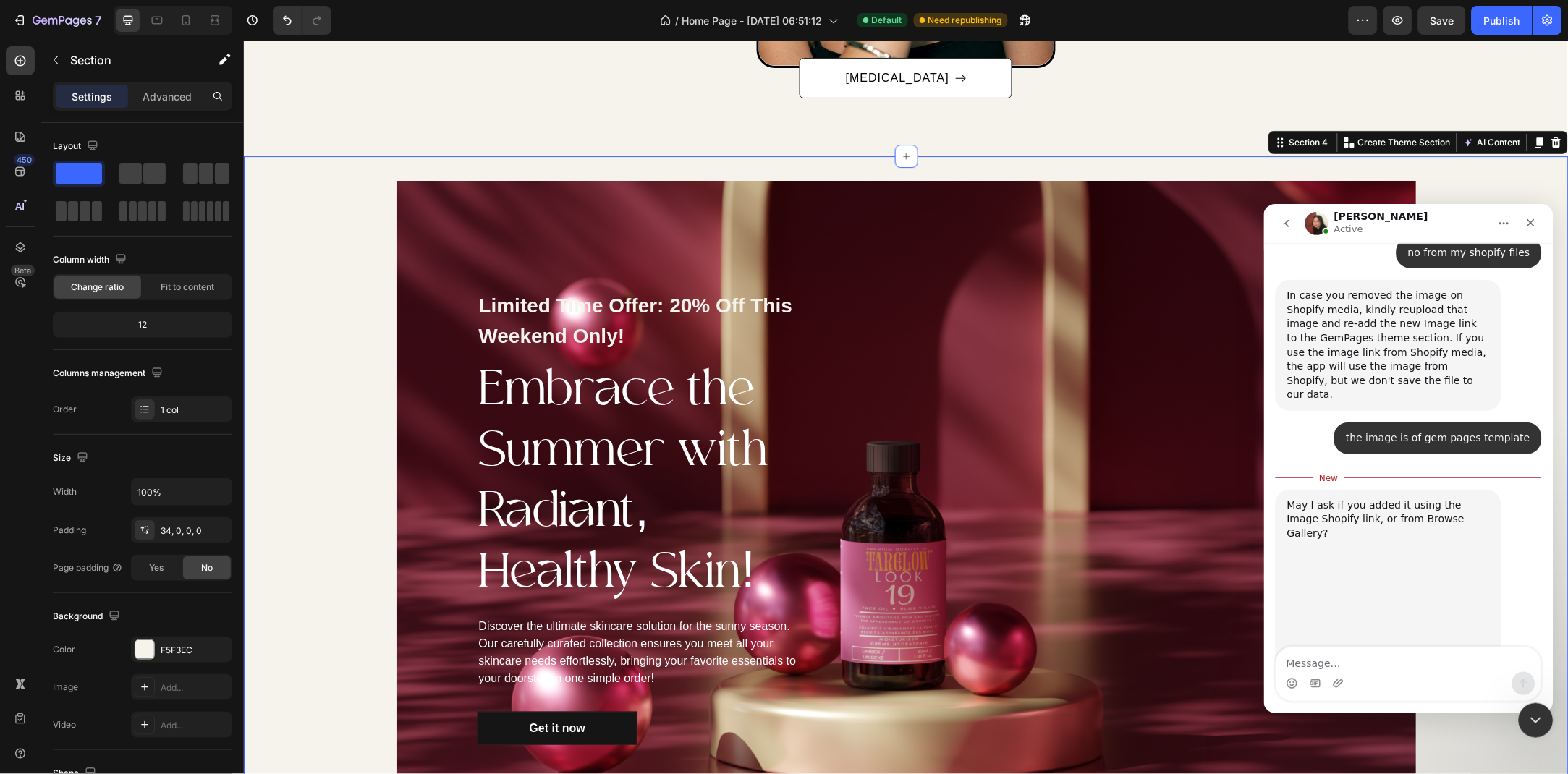
click at [1392, 664] on textarea "Message…" at bounding box center [1408, 658] width 265 height 24
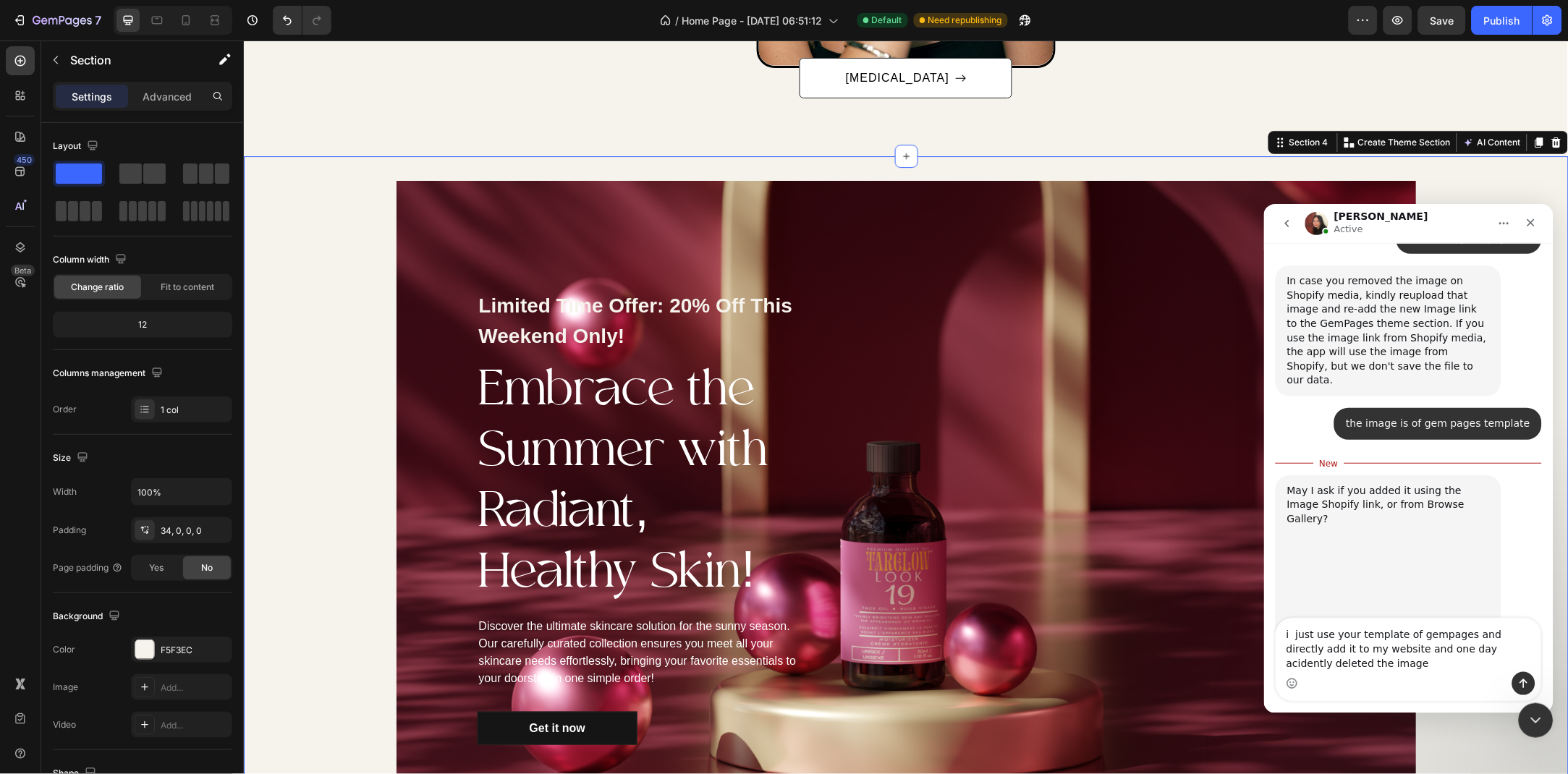
scroll to position [768, 0]
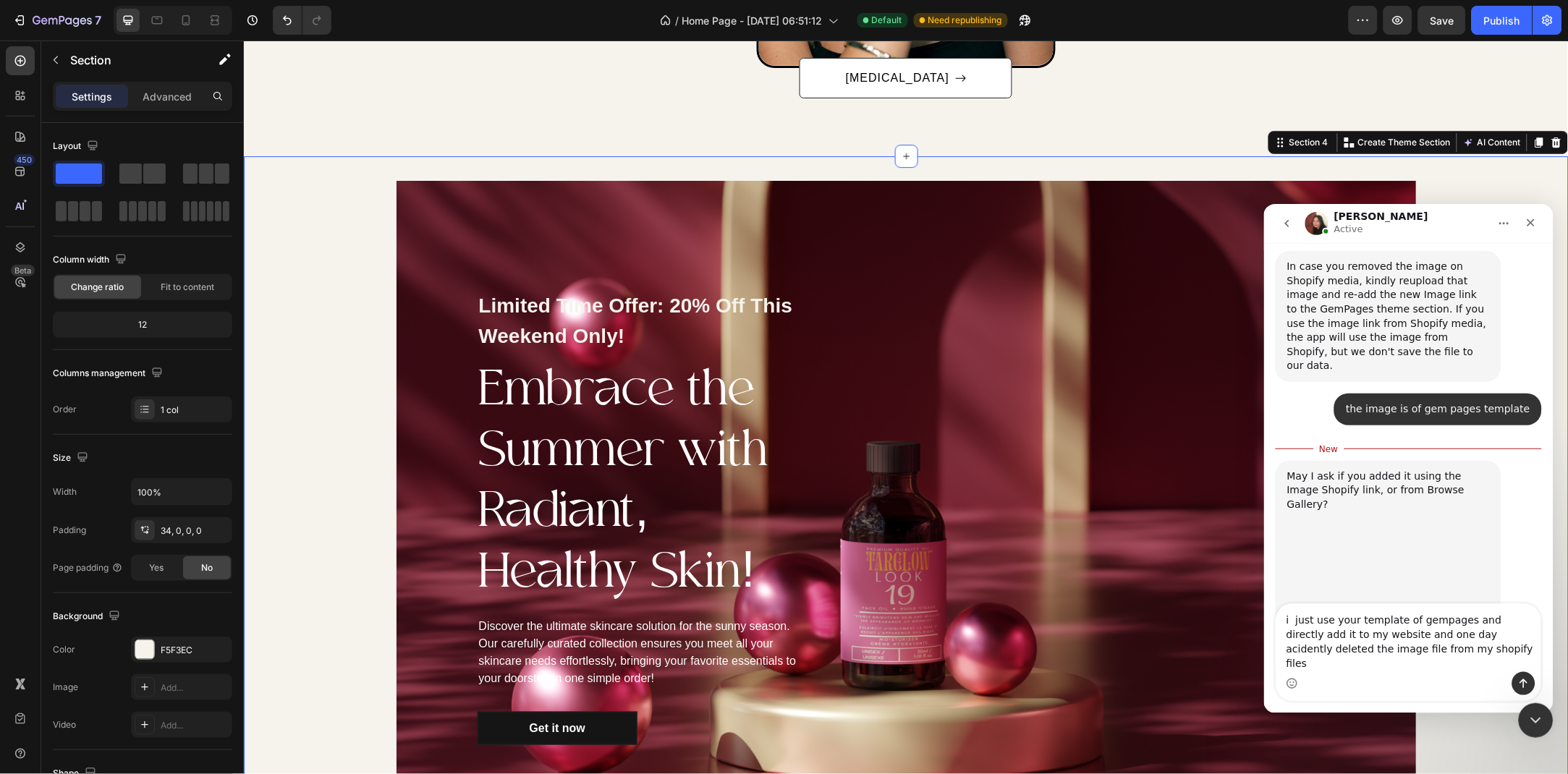
type textarea "i just use your template of gempages and directly add it to my website and one …"
click at [1522, 683] on icon "Send a message…" at bounding box center [1523, 683] width 12 height 12
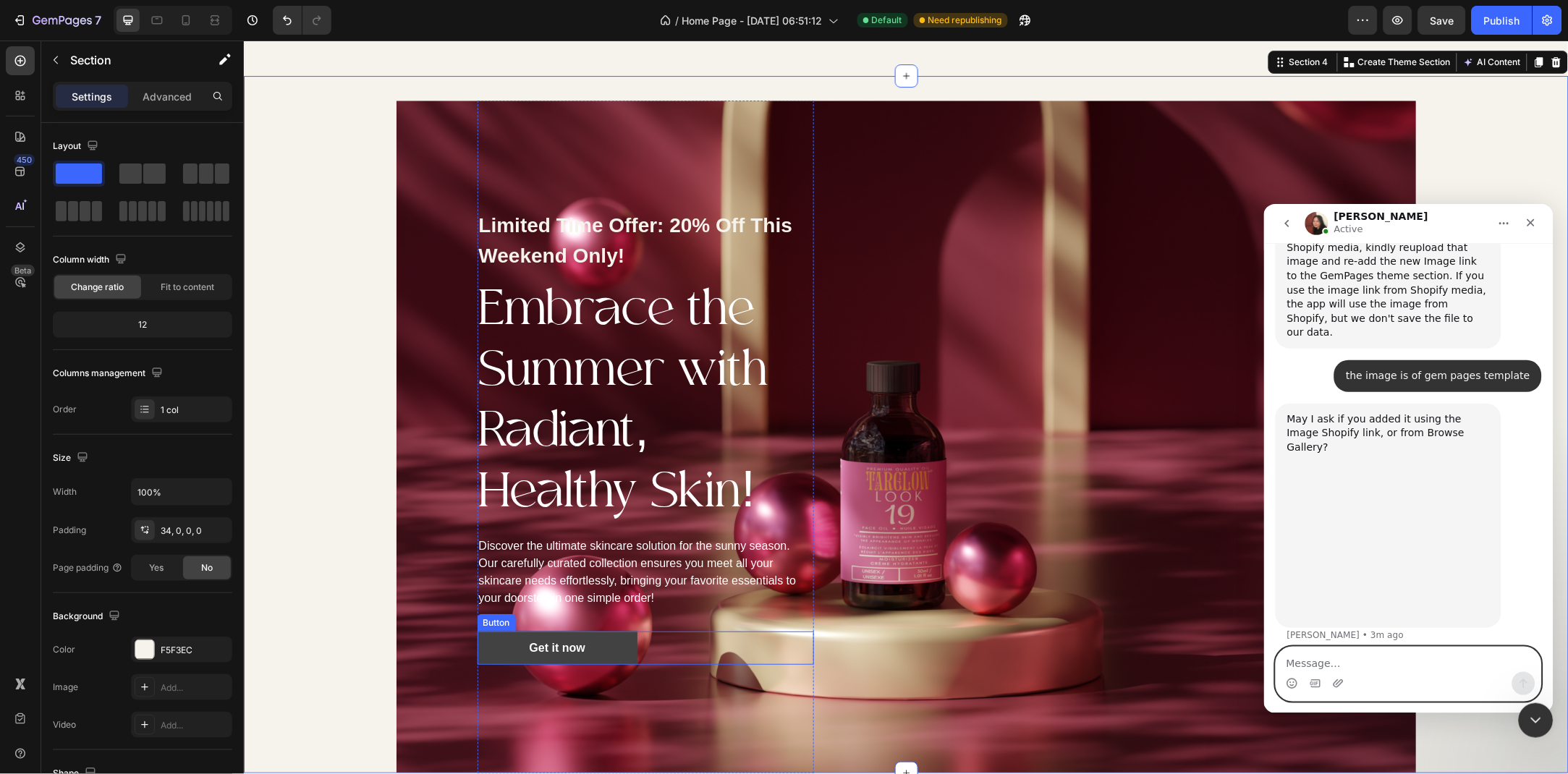
scroll to position [1598, 0]
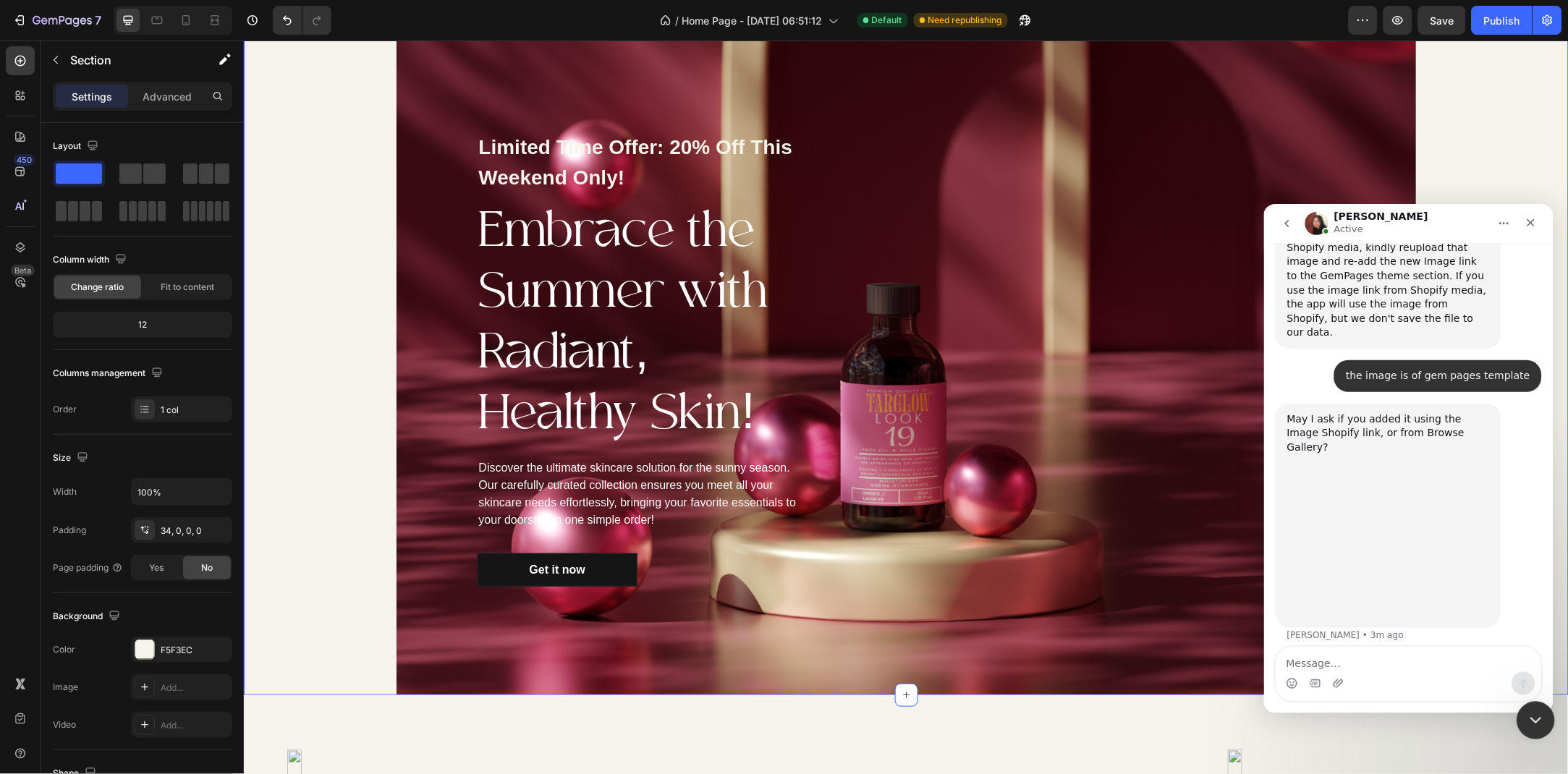
click at [1527, 720] on icon "Close Intercom Messenger" at bounding box center [1533, 719] width 18 height 18
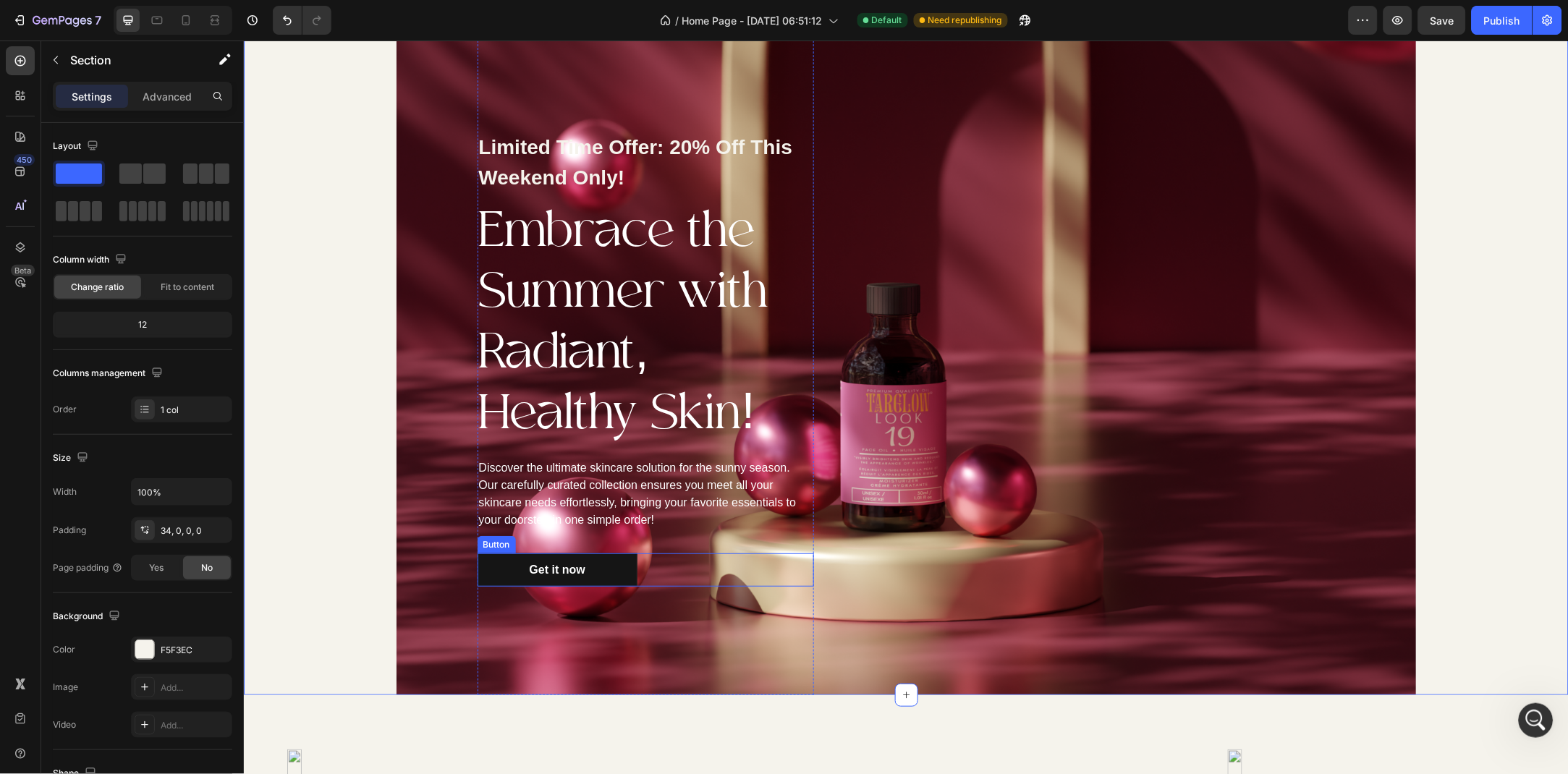
click at [658, 563] on div "Get it now Button" at bounding box center [644, 569] width 337 height 33
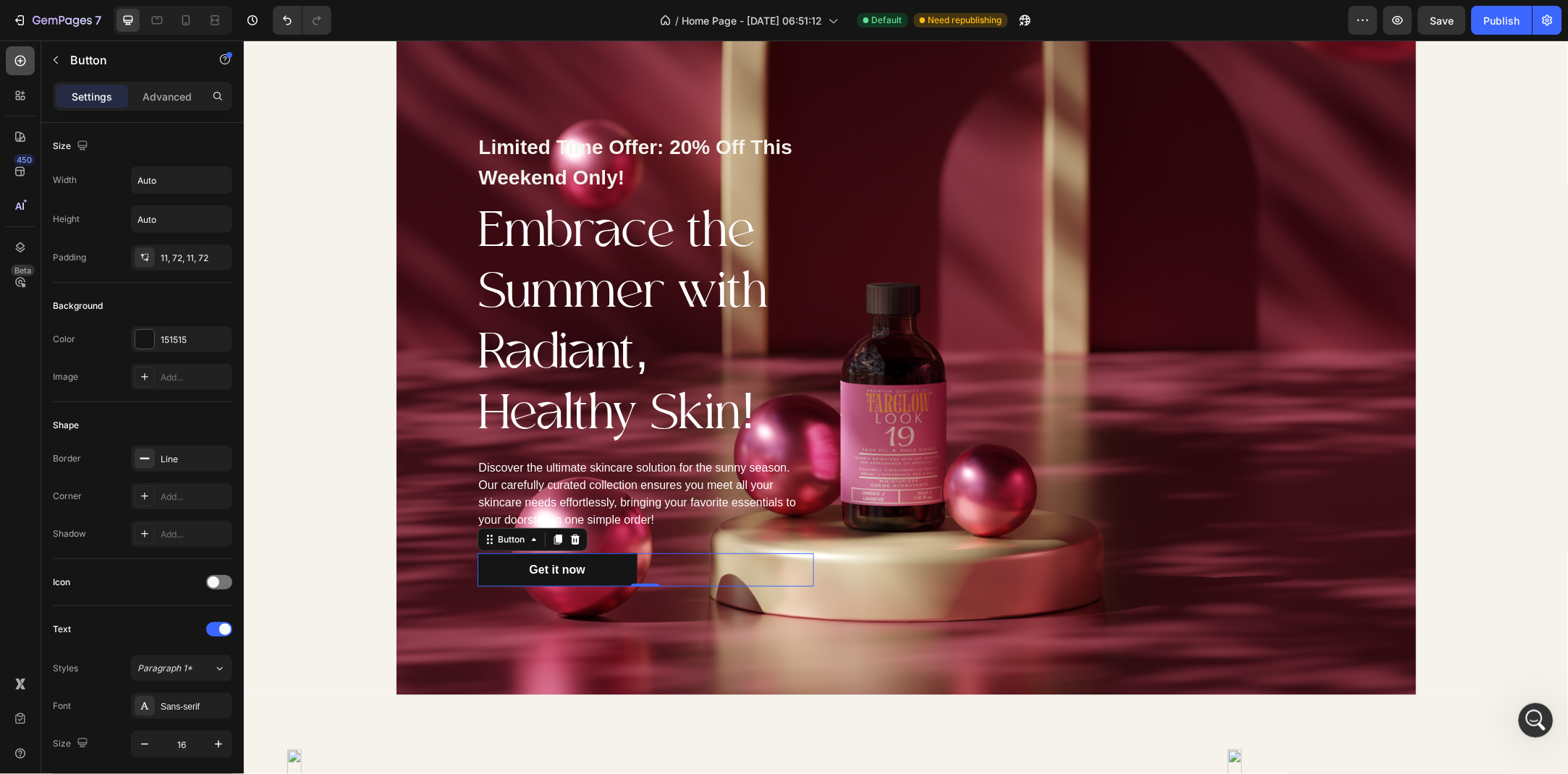
click at [14, 60] on icon at bounding box center [21, 61] width 15 height 15
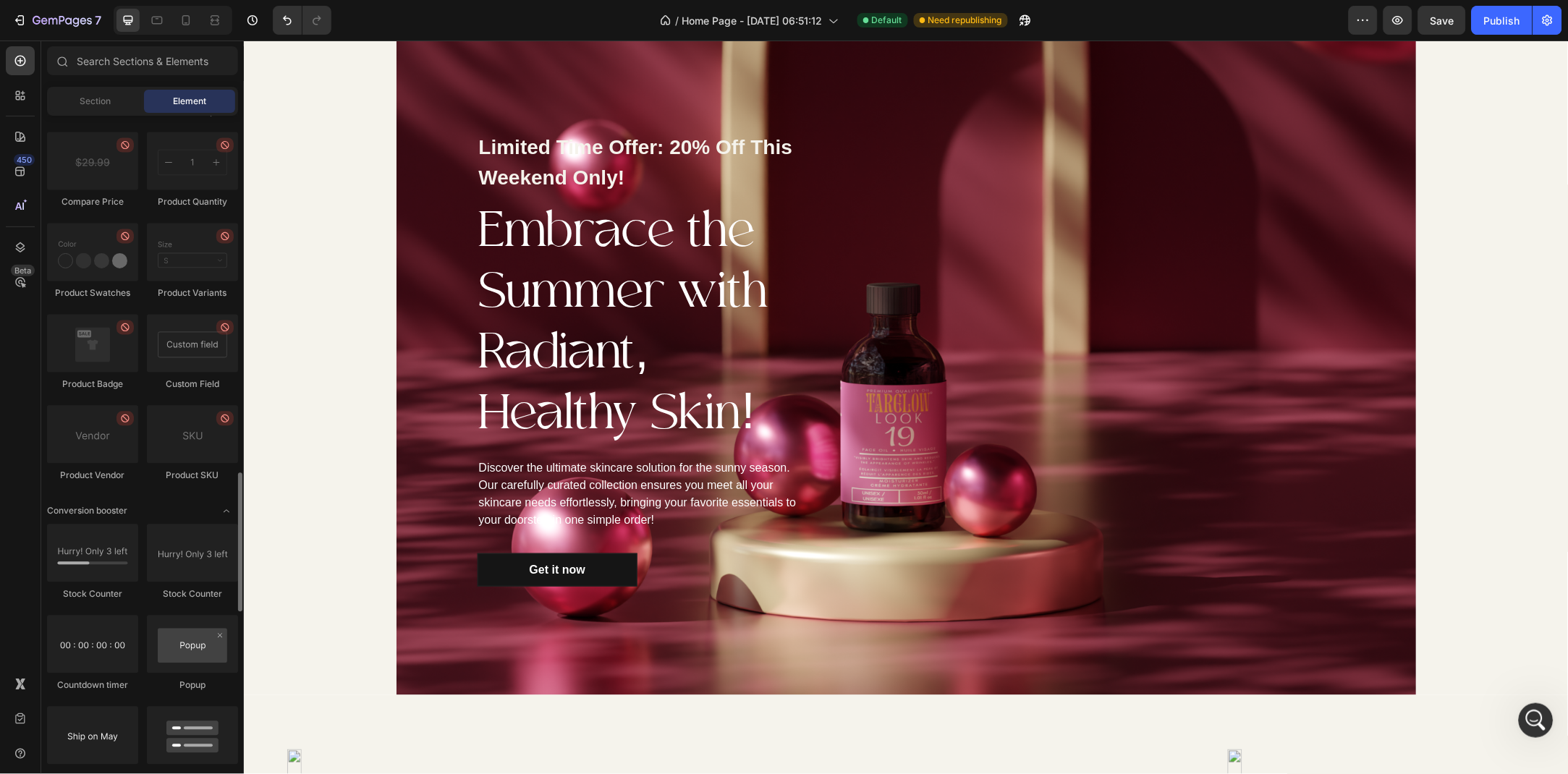
scroll to position [2417, 0]
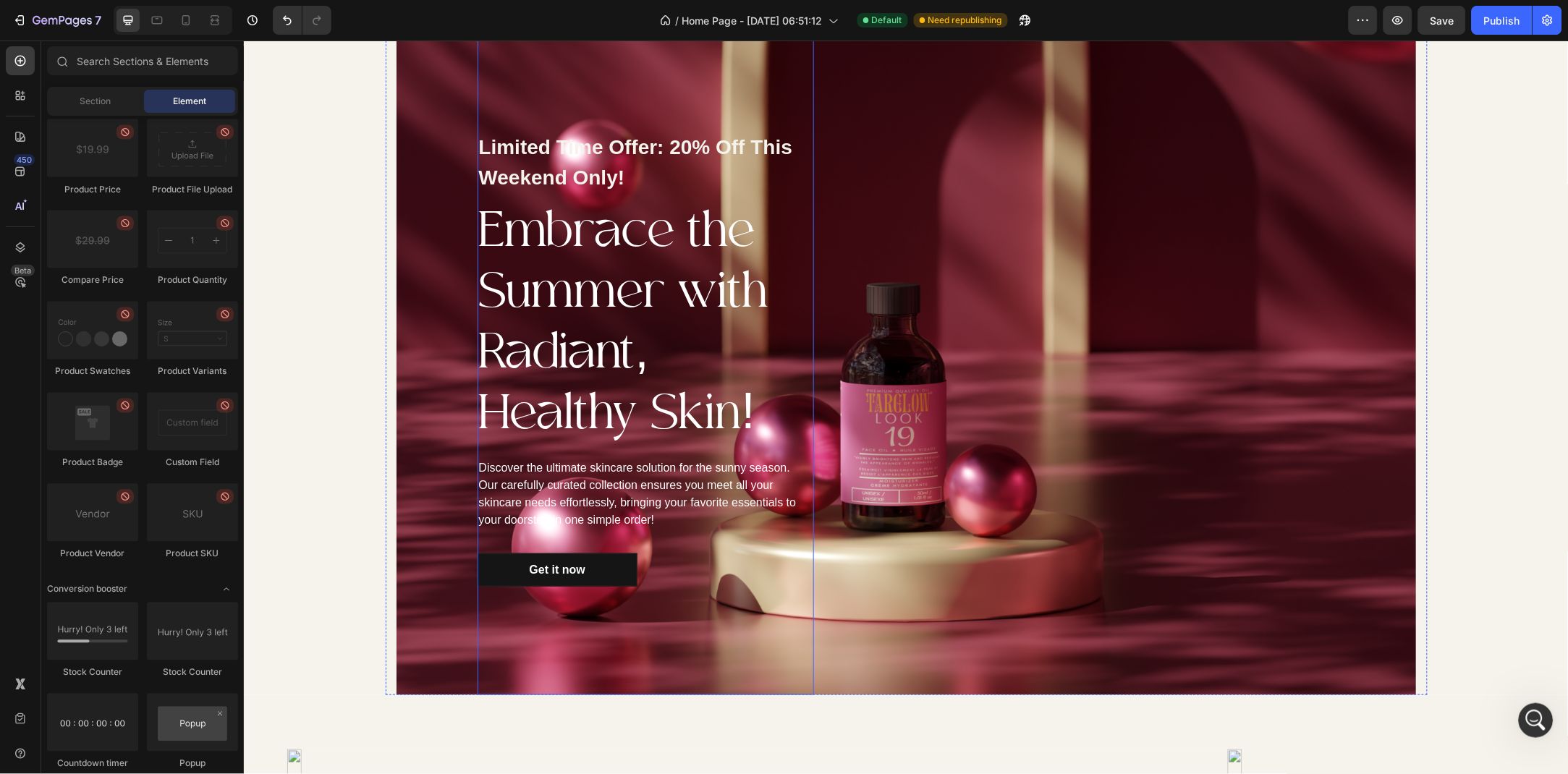
drag, startPoint x: 337, startPoint y: 181, endPoint x: 673, endPoint y: 578, distance: 520.1
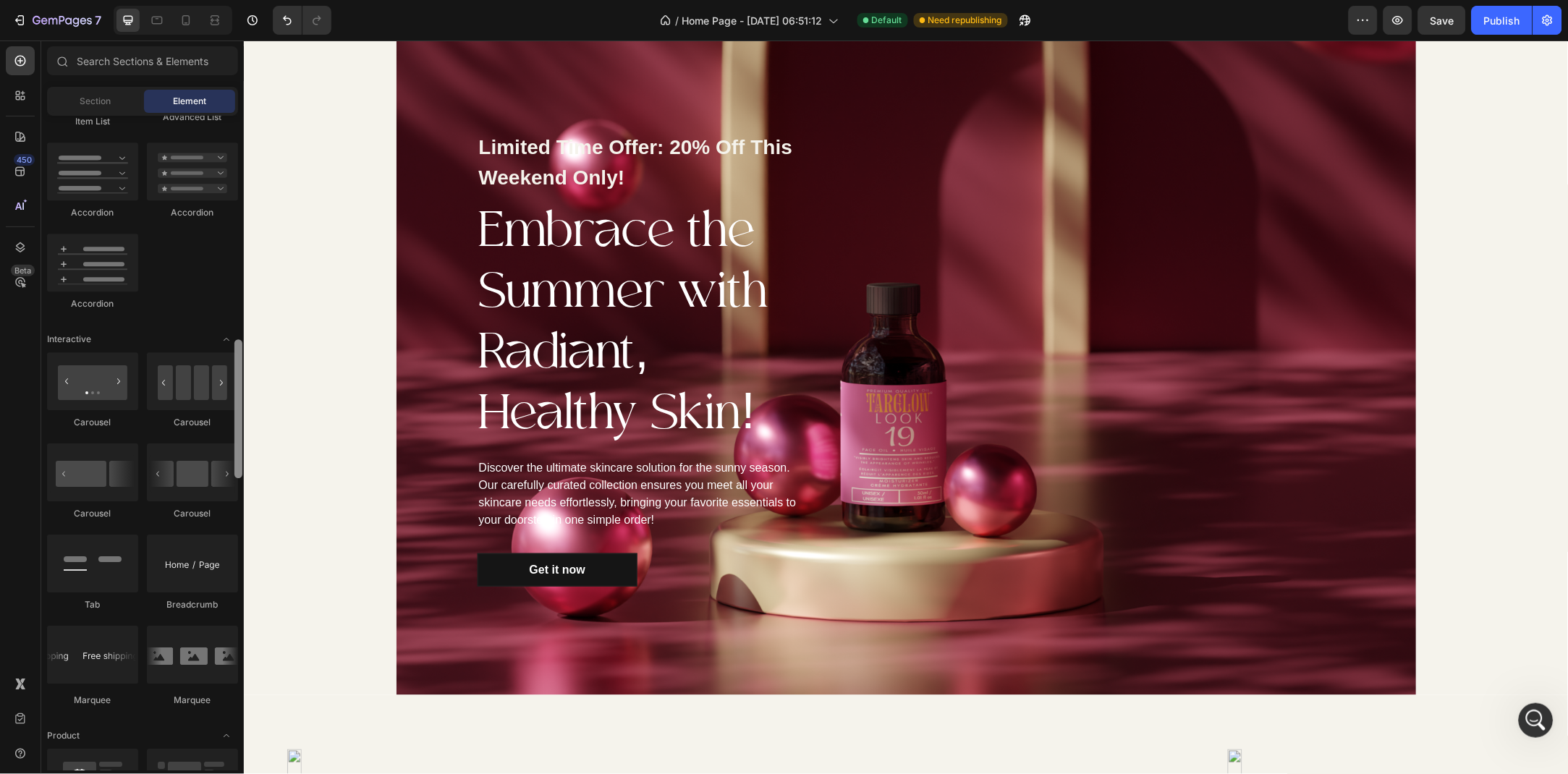
scroll to position [1162, 0]
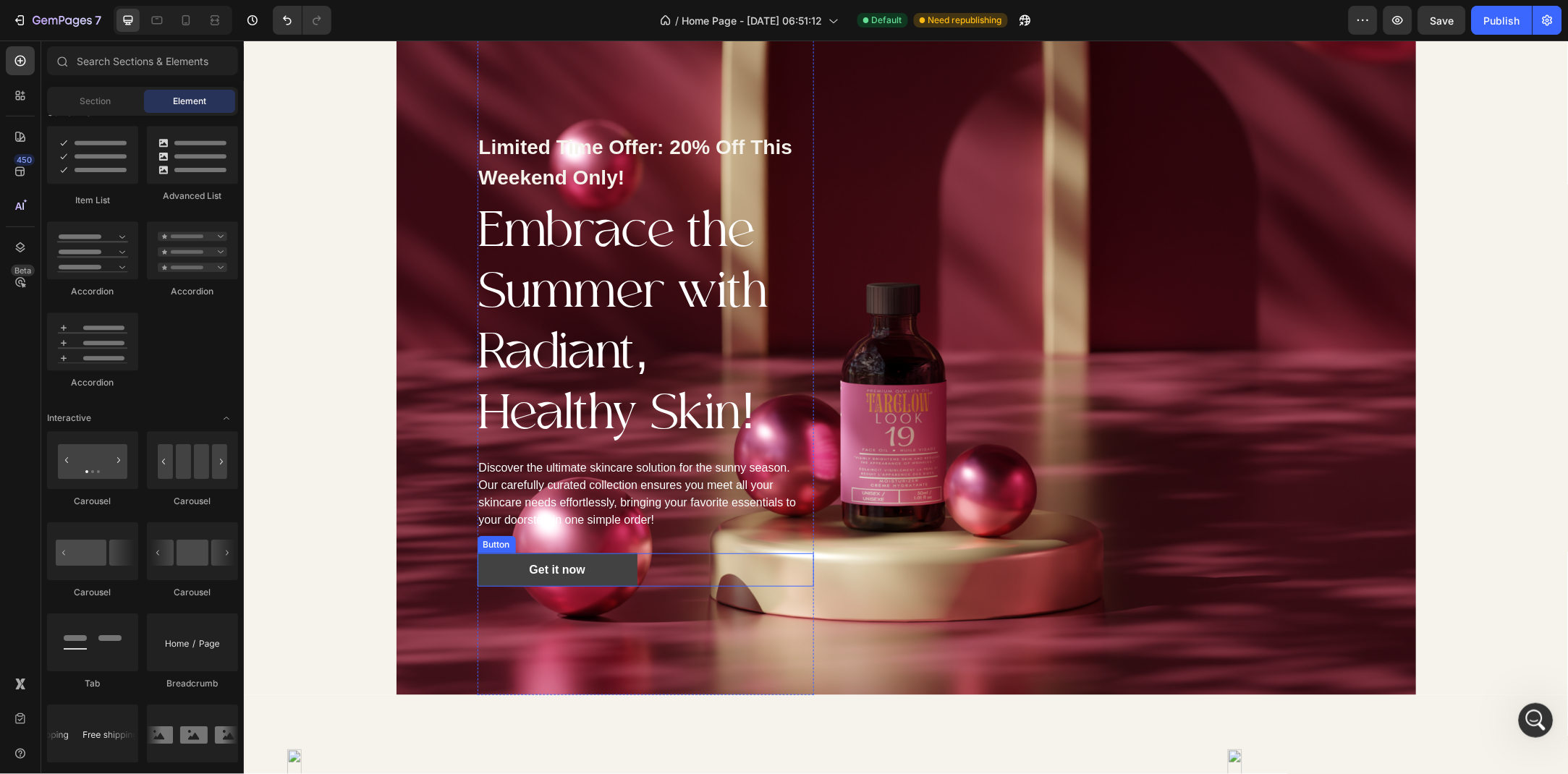
click at [597, 571] on link "Get it now" at bounding box center [556, 569] width 160 height 33
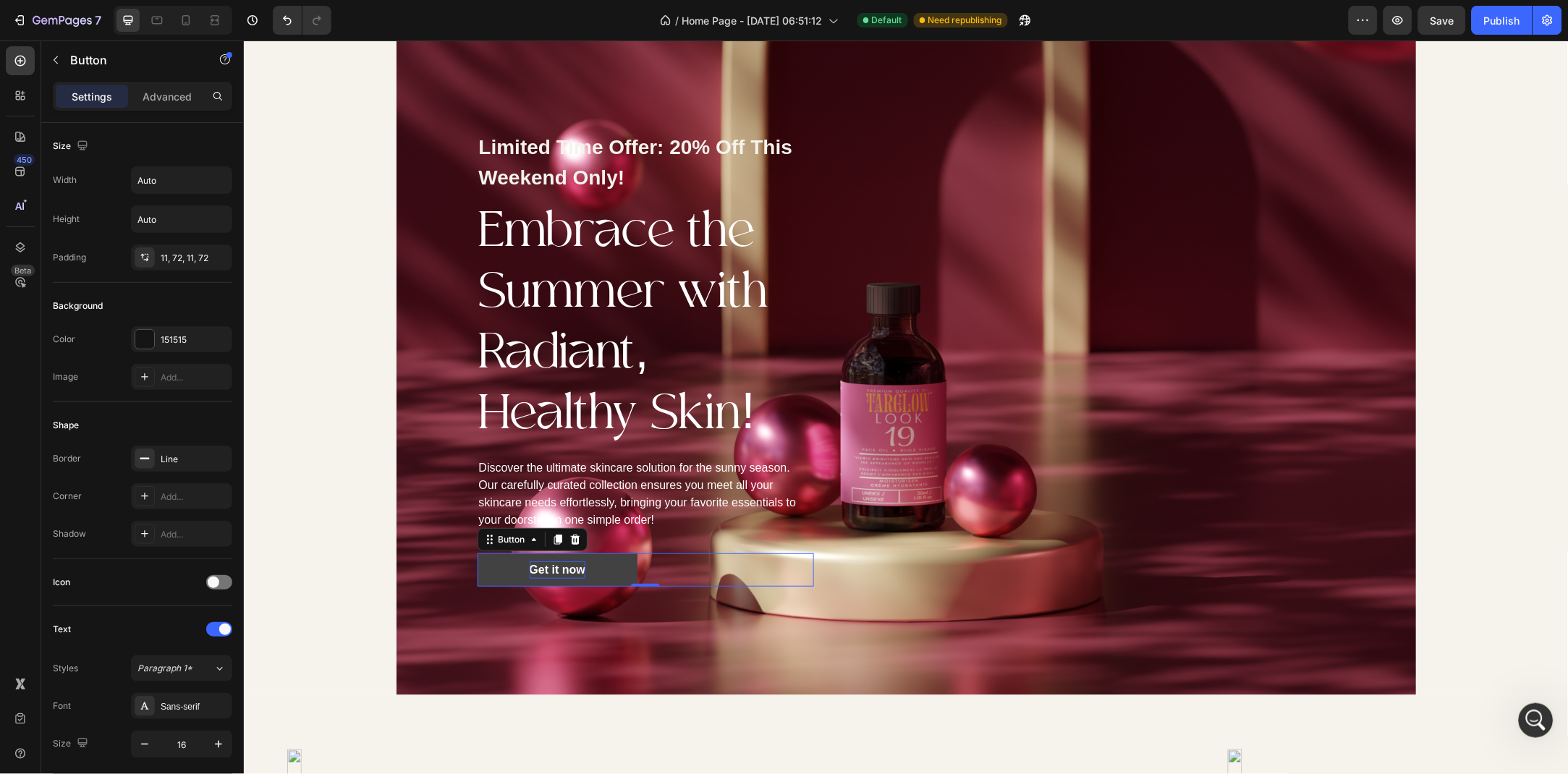
click at [553, 569] on div "Get it now" at bounding box center [557, 569] width 56 height 18
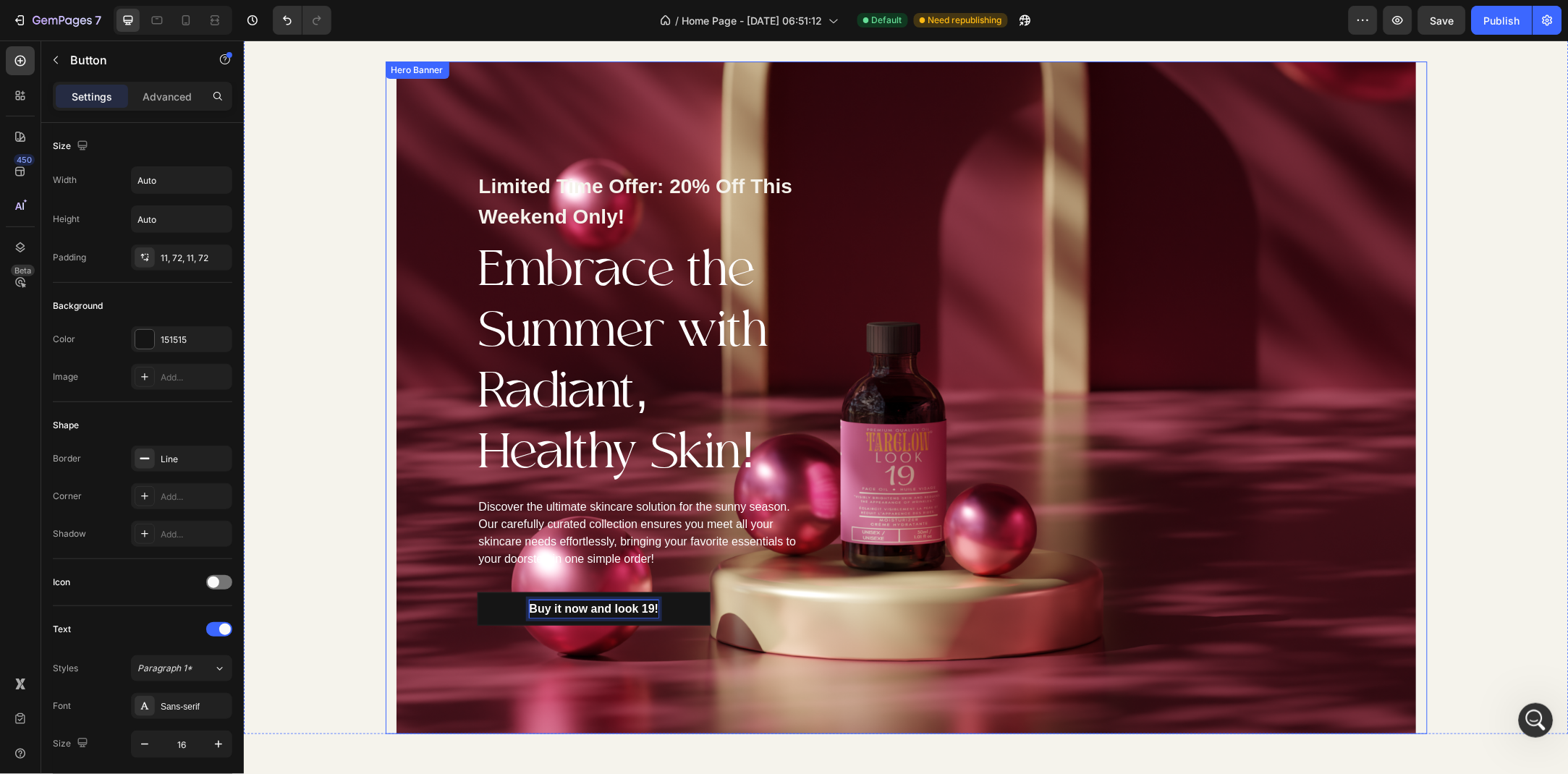
scroll to position [1520, 0]
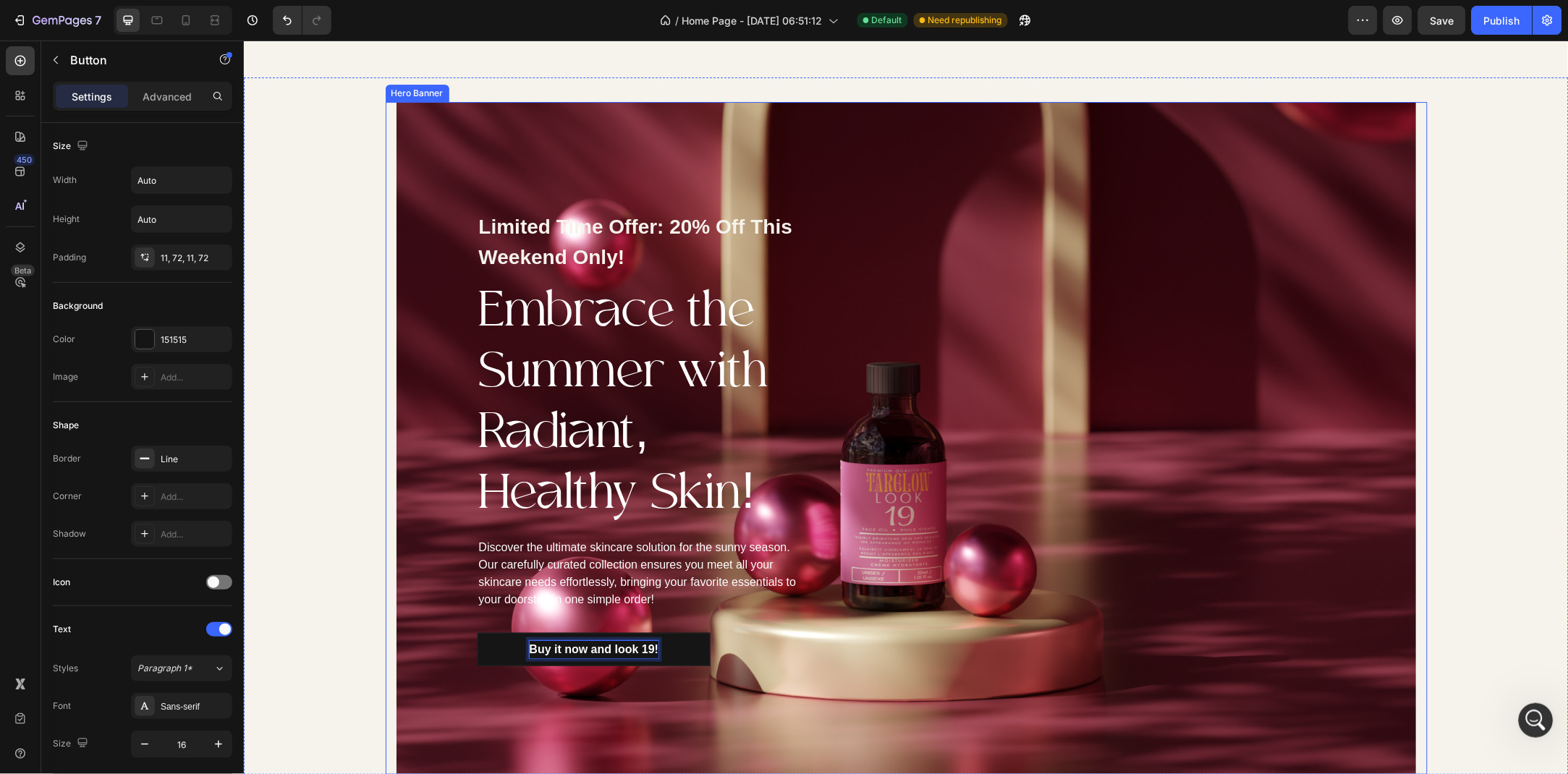
click at [387, 435] on div "Limited Time Offer: 20% Off This Weekend Only! Text block Embrace the Summer wi…" at bounding box center [906, 438] width 1042 height 673
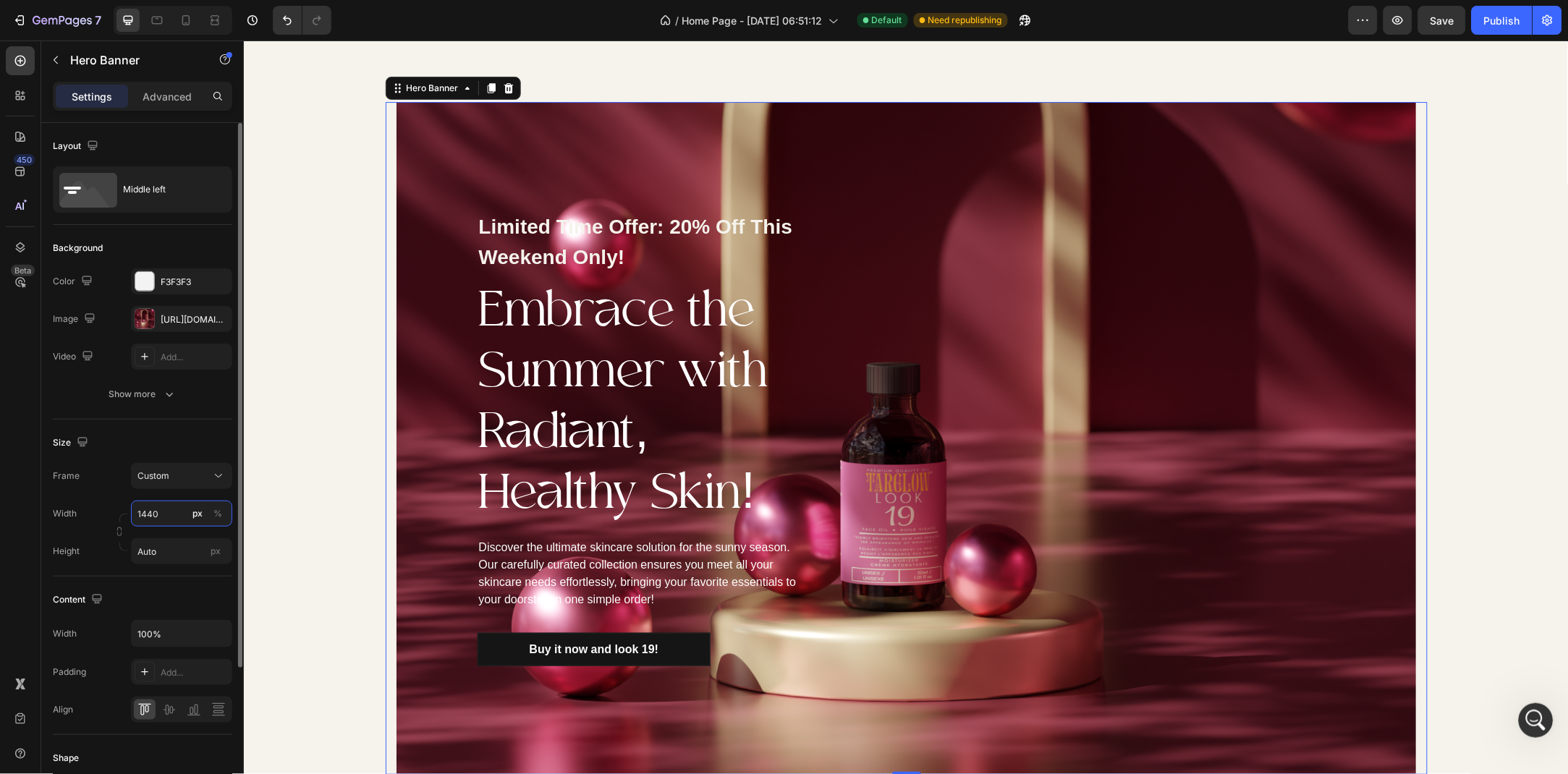
click at [170, 510] on input "1440" at bounding box center [182, 513] width 102 height 26
click at [196, 549] on p "Full 100%" at bounding box center [179, 549] width 84 height 13
type input "100"
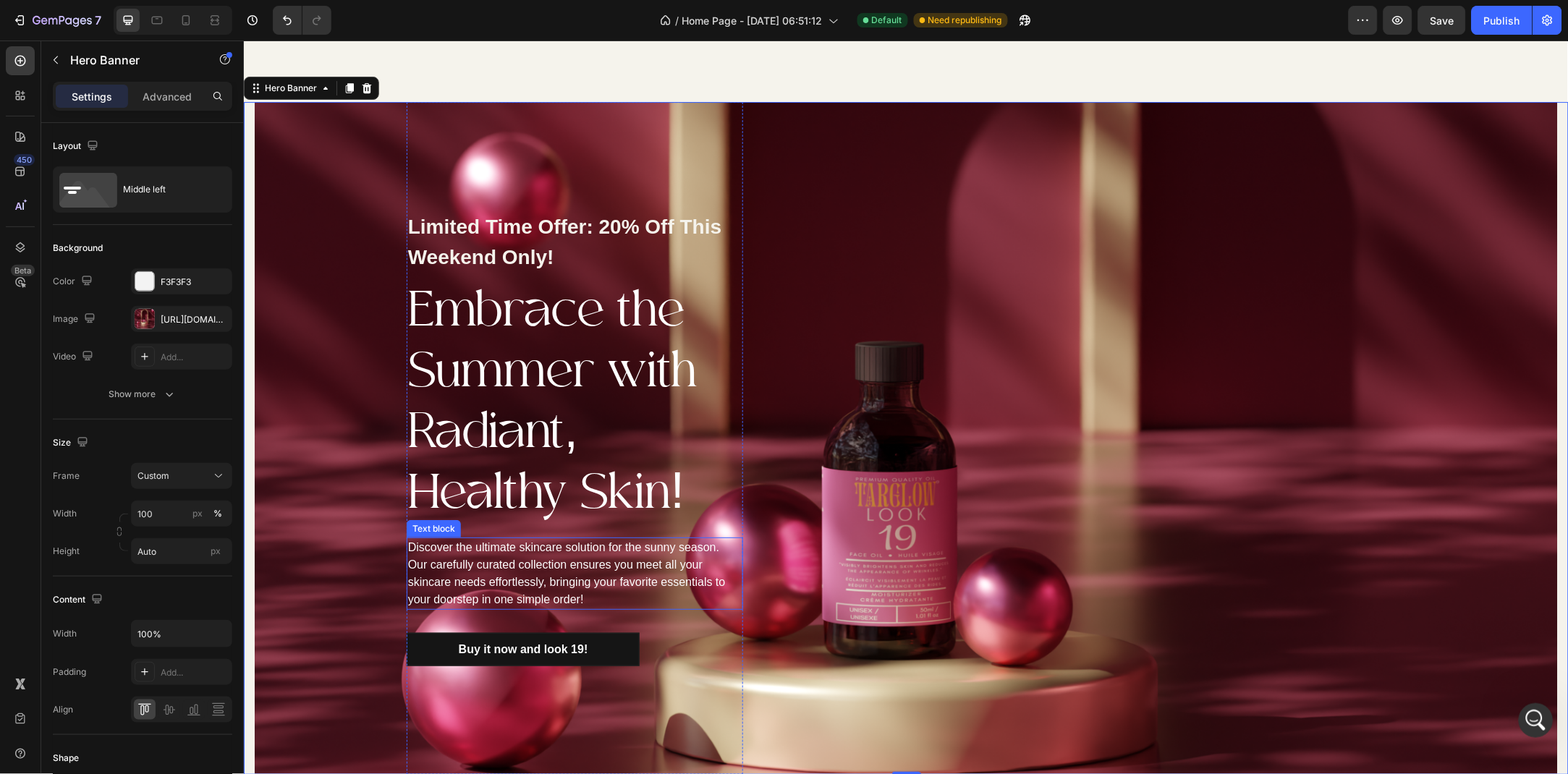
click at [594, 586] on div "Discover the ultimate skincare solution for the sunny season. Our carefully cur…" at bounding box center [574, 573] width 337 height 72
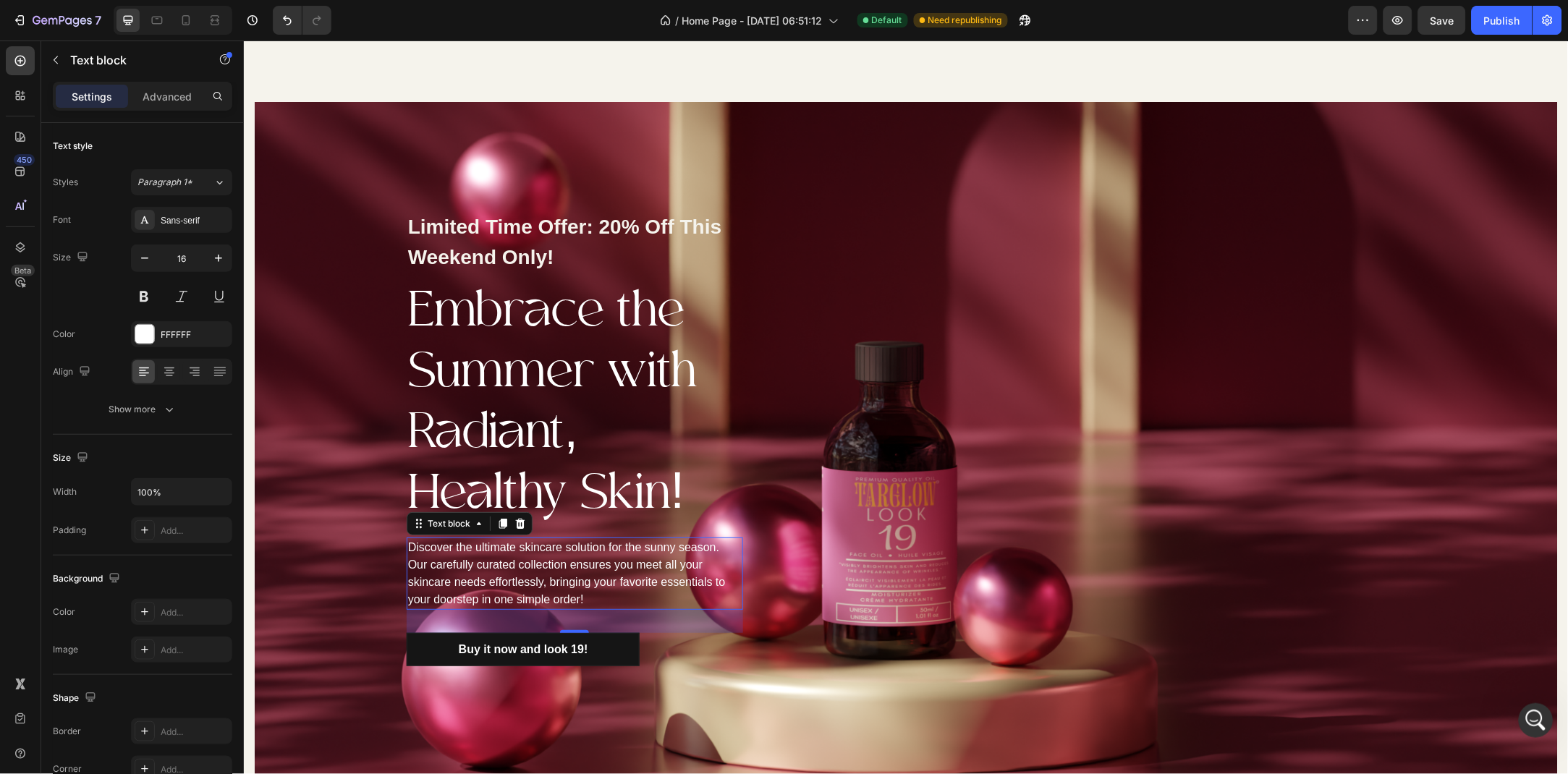
click at [715, 551] on div "Discover the ultimate skincare solution for the sunny season. Our carefully cur…" at bounding box center [574, 573] width 337 height 72
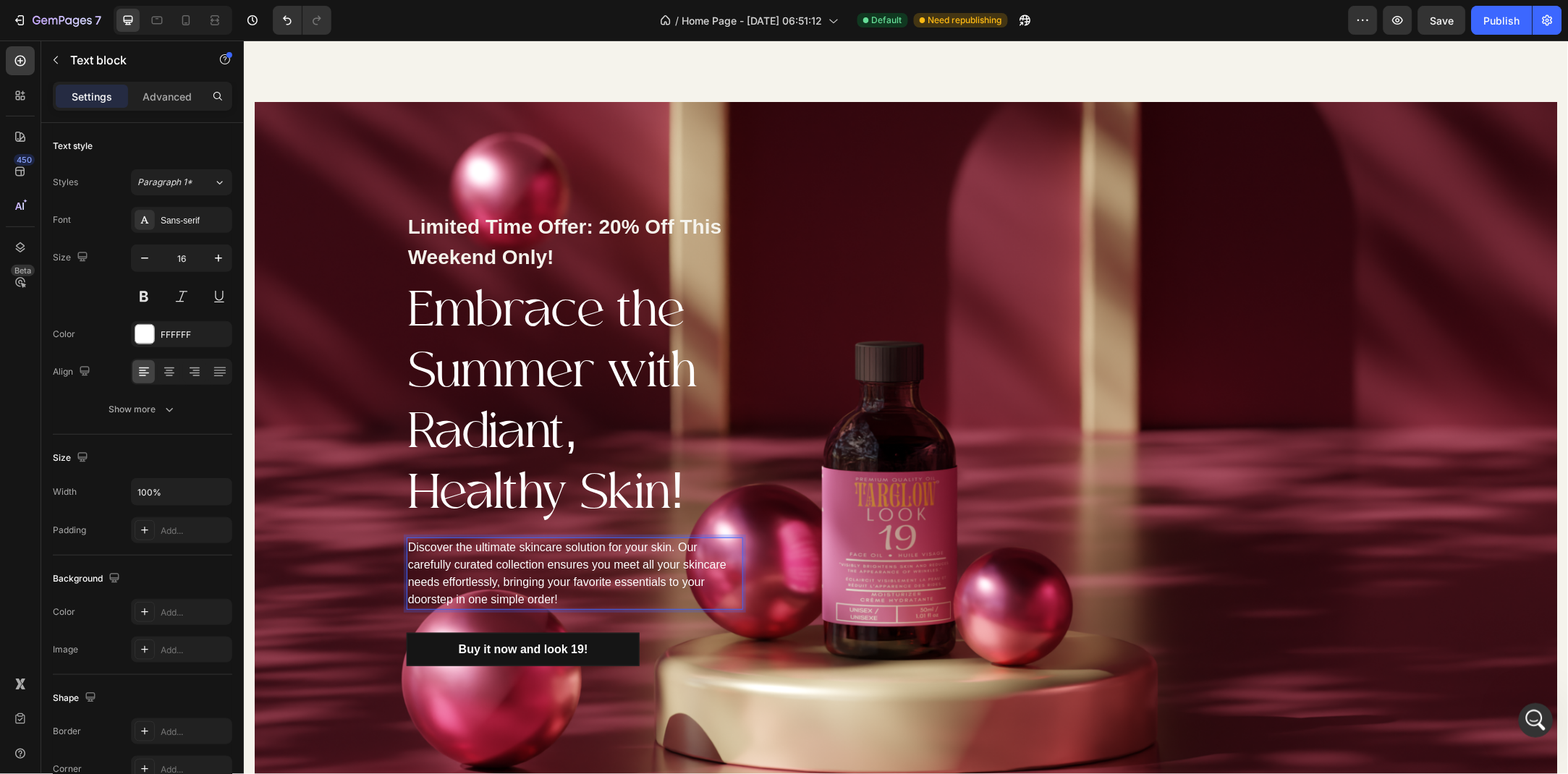
click at [561, 598] on p "Discover the ultimate skincare solution for your skin. Our carefully curated co…" at bounding box center [574, 573] width 334 height 69
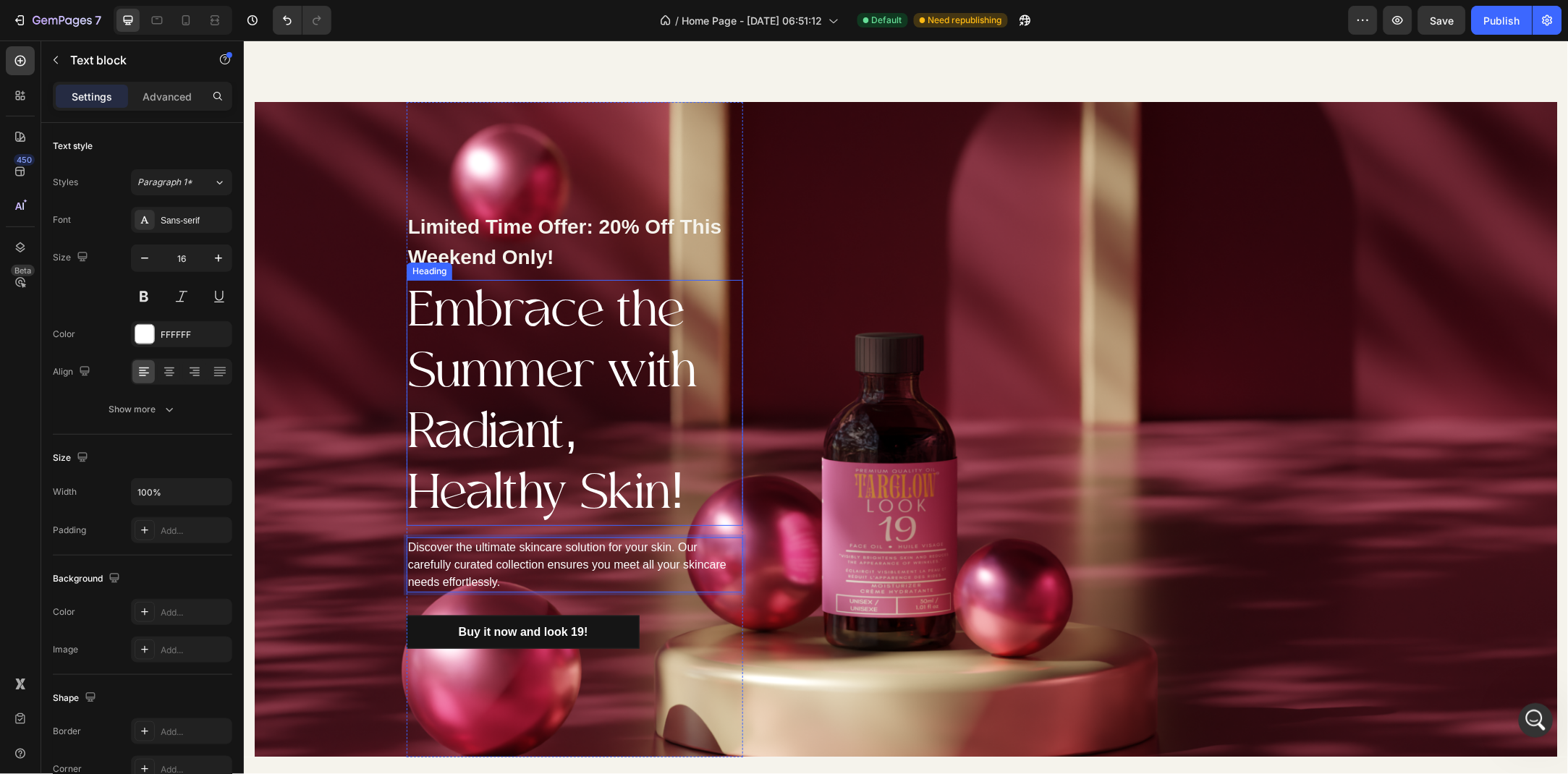
click at [553, 426] on h2 "Embrace the Summer with Radiant, Healthy Skin!" at bounding box center [574, 402] width 337 height 246
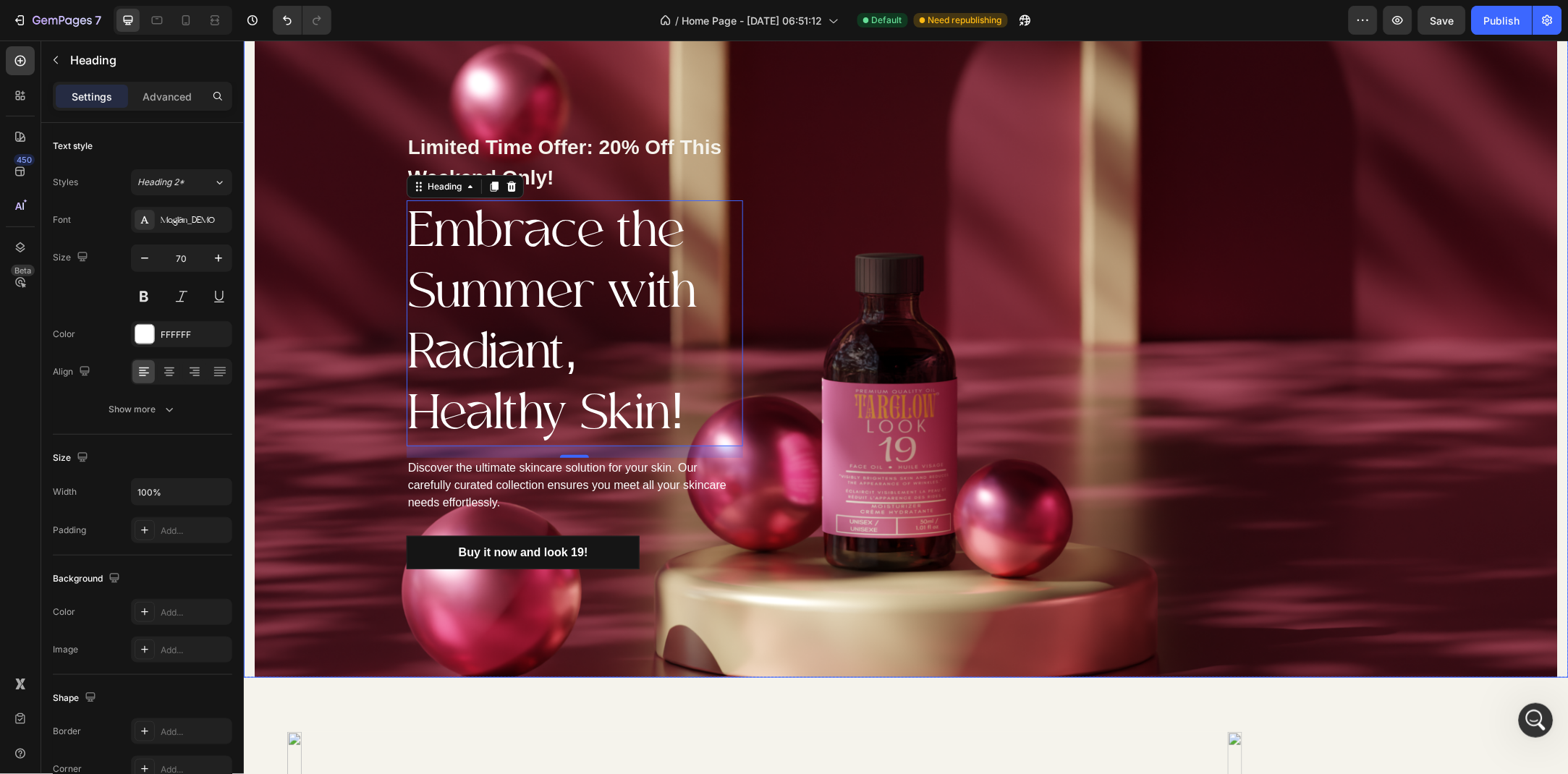
scroll to position [1755, 0]
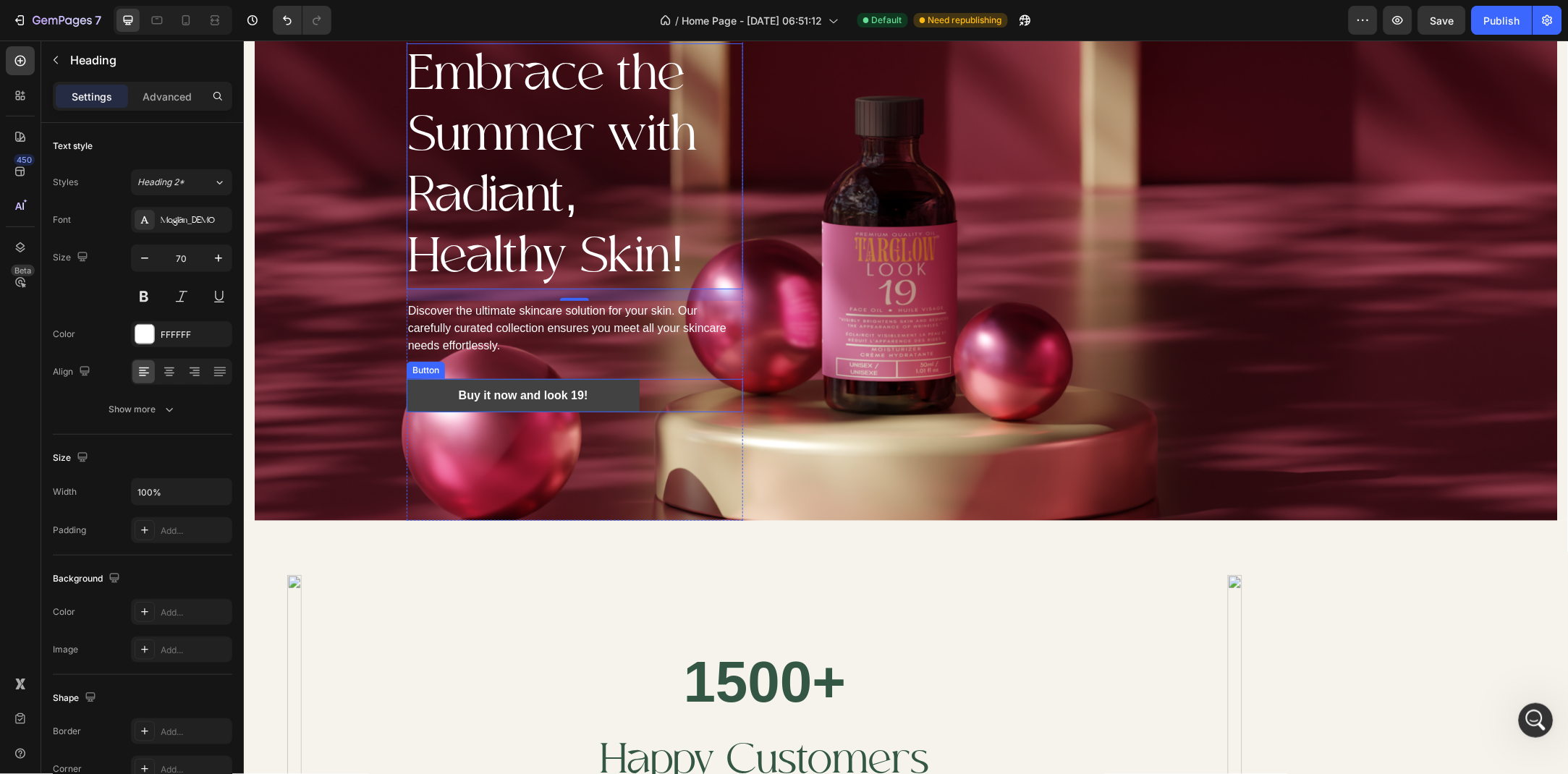
click at [418, 394] on link "Buy it now and look 19!" at bounding box center [522, 395] width 233 height 33
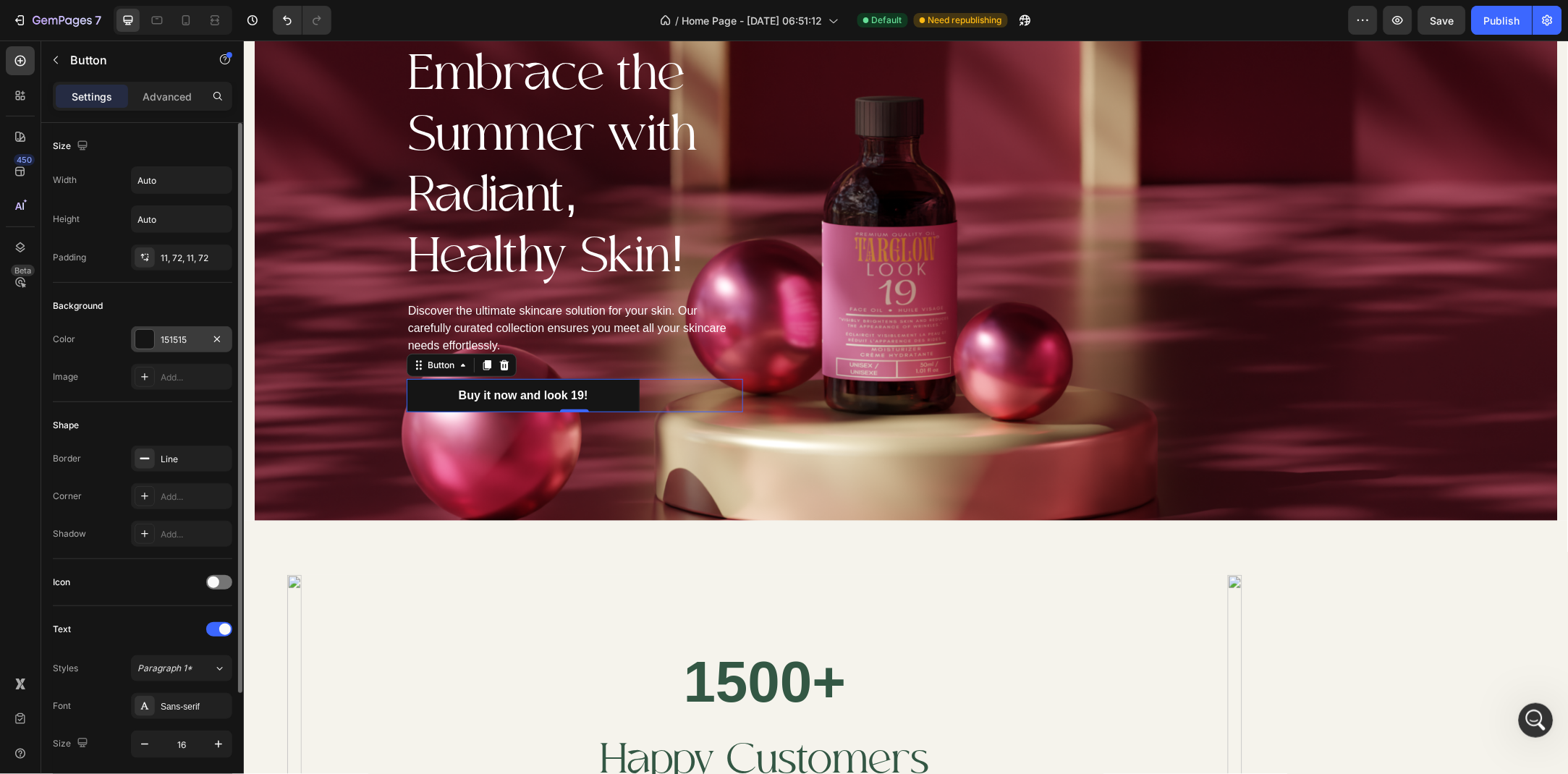
click at [165, 351] on div "151515" at bounding box center [182, 339] width 102 height 26
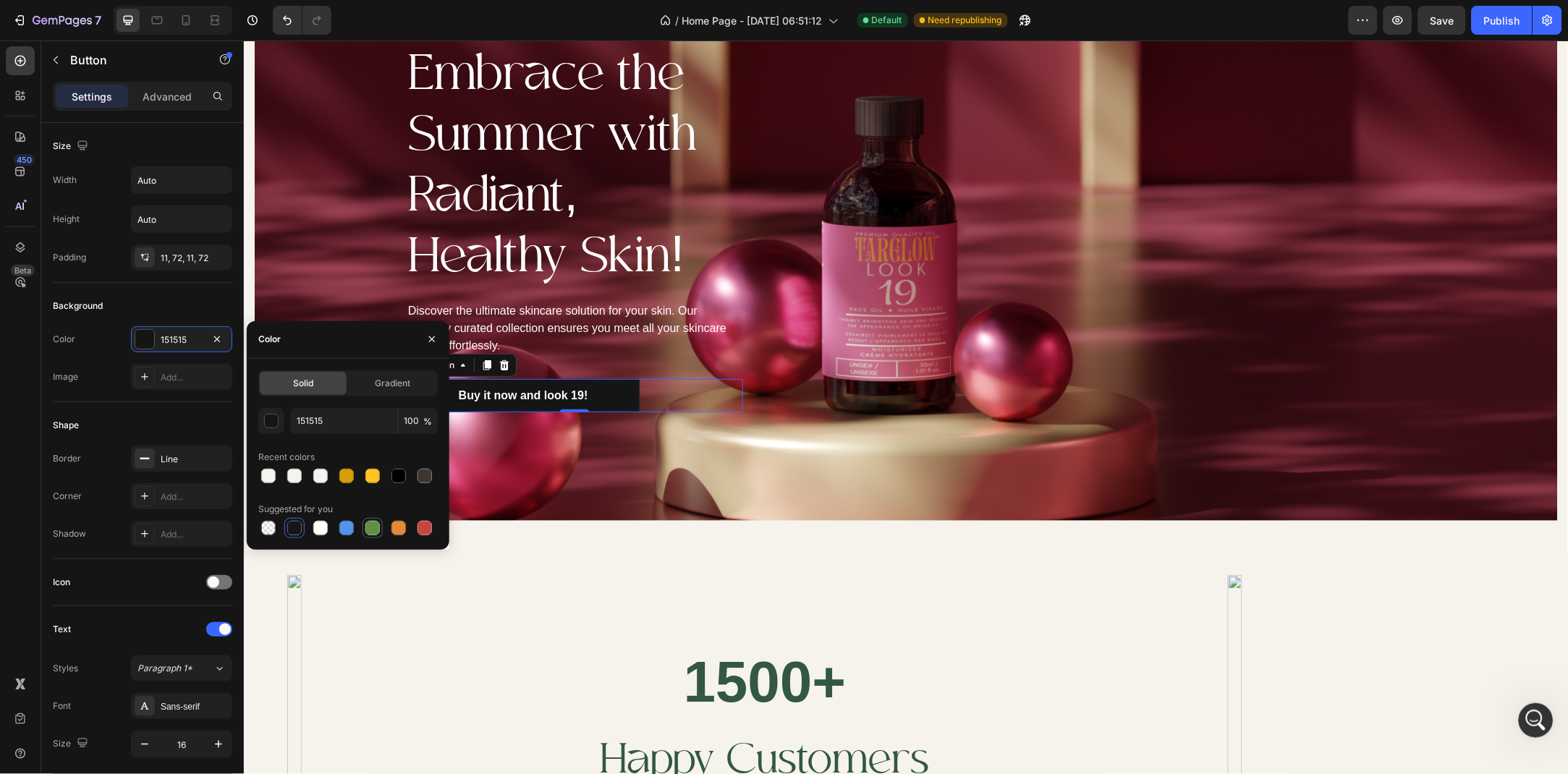
click at [369, 534] on div at bounding box center [373, 528] width 15 height 15
type input "5E8E49"
click at [426, 336] on icon "button" at bounding box center [432, 339] width 12 height 12
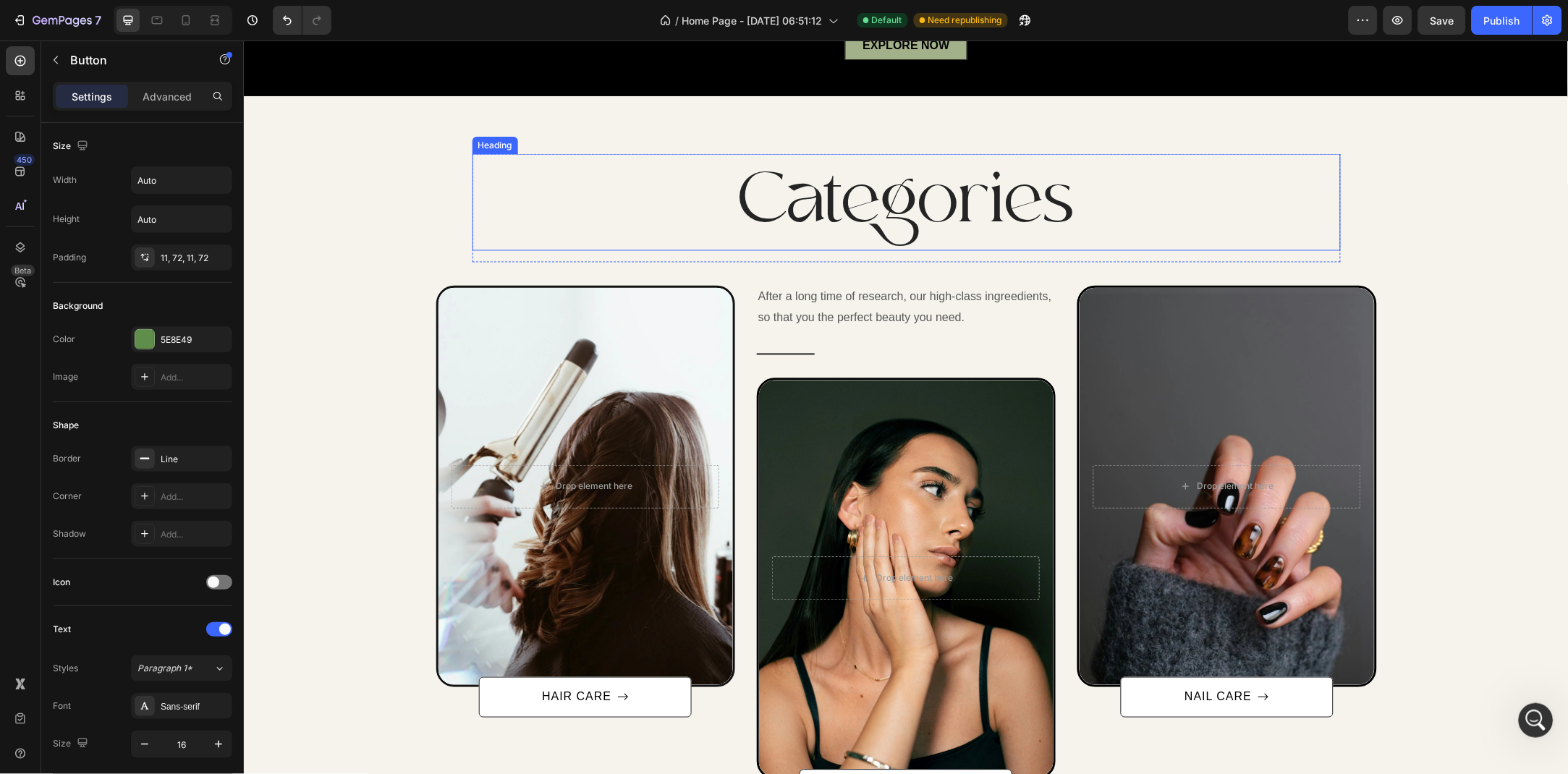
scroll to position [102, 0]
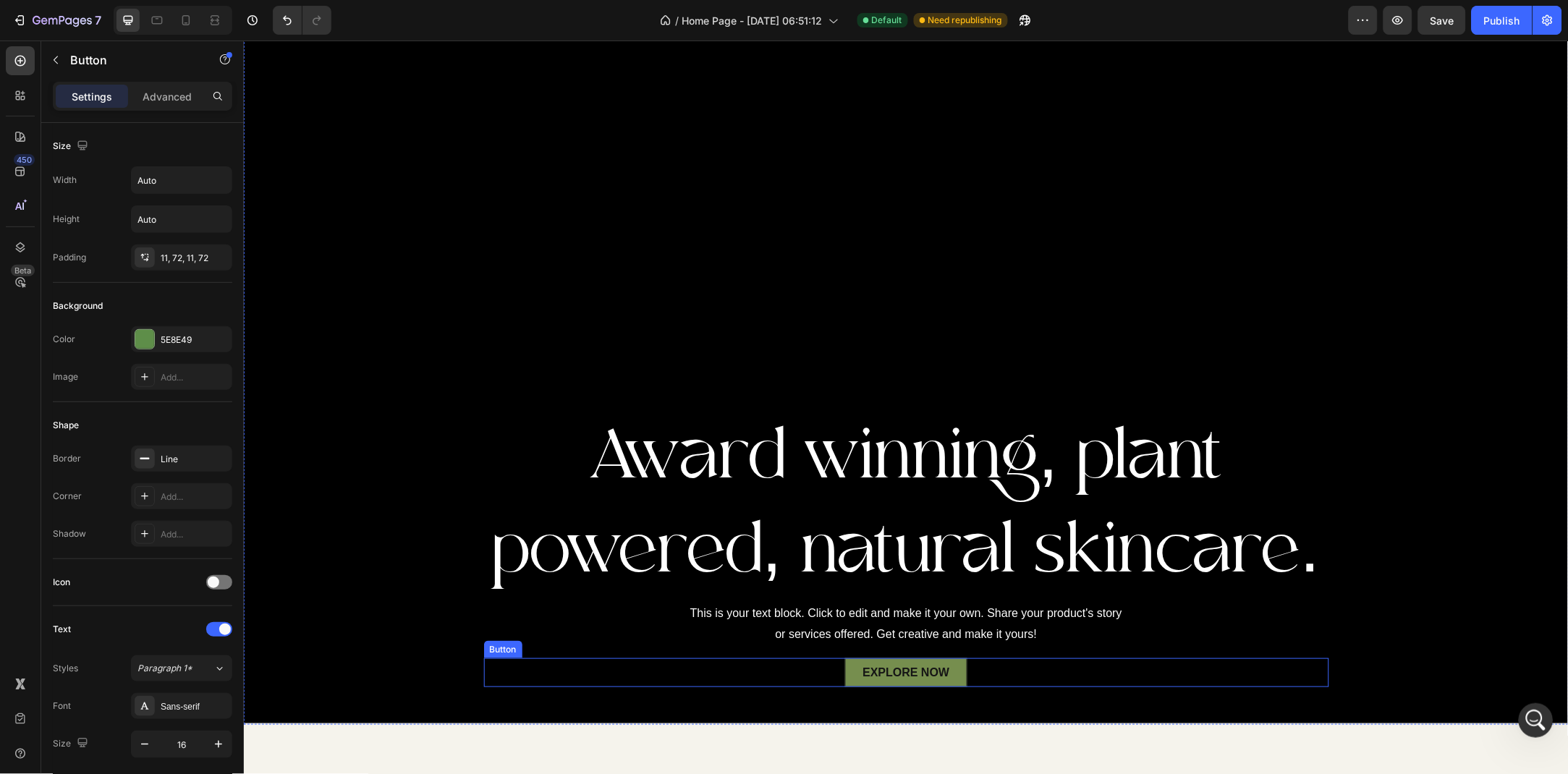
click at [863, 667] on link "EXPLORE NOW" at bounding box center [904, 672] width 122 height 29
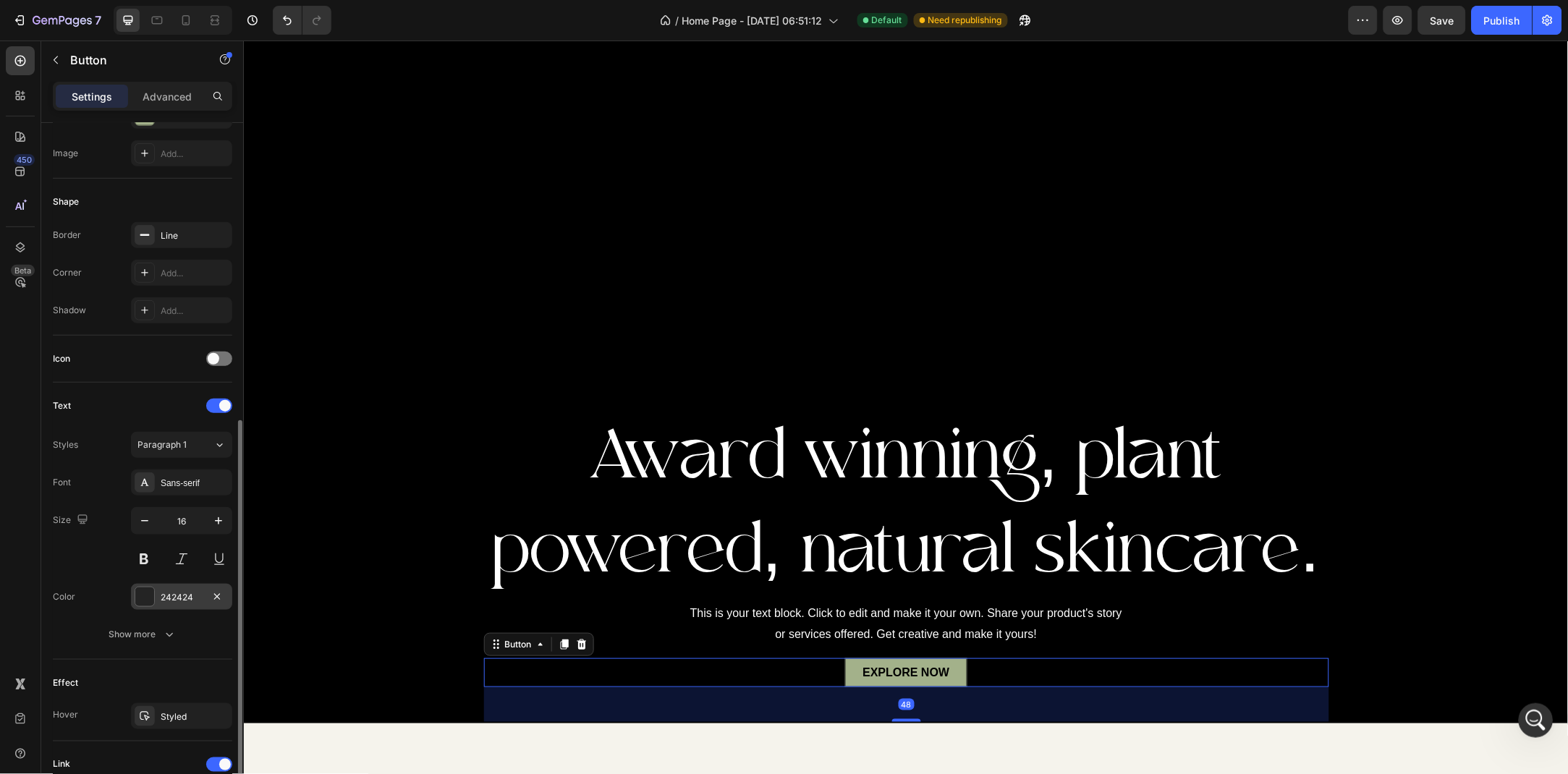
scroll to position [303, 0]
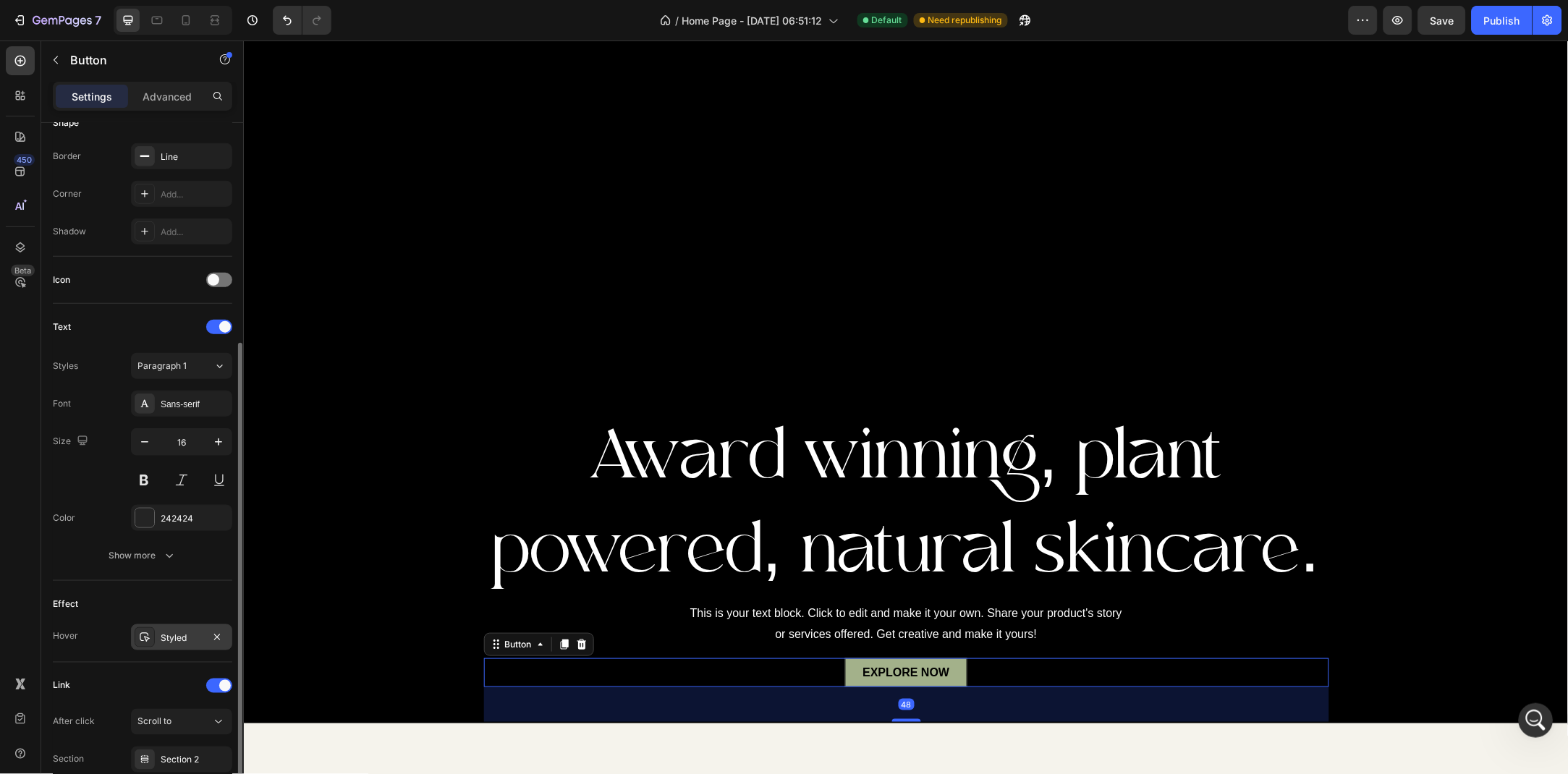
click at [173, 636] on div "Styled" at bounding box center [181, 638] width 42 height 13
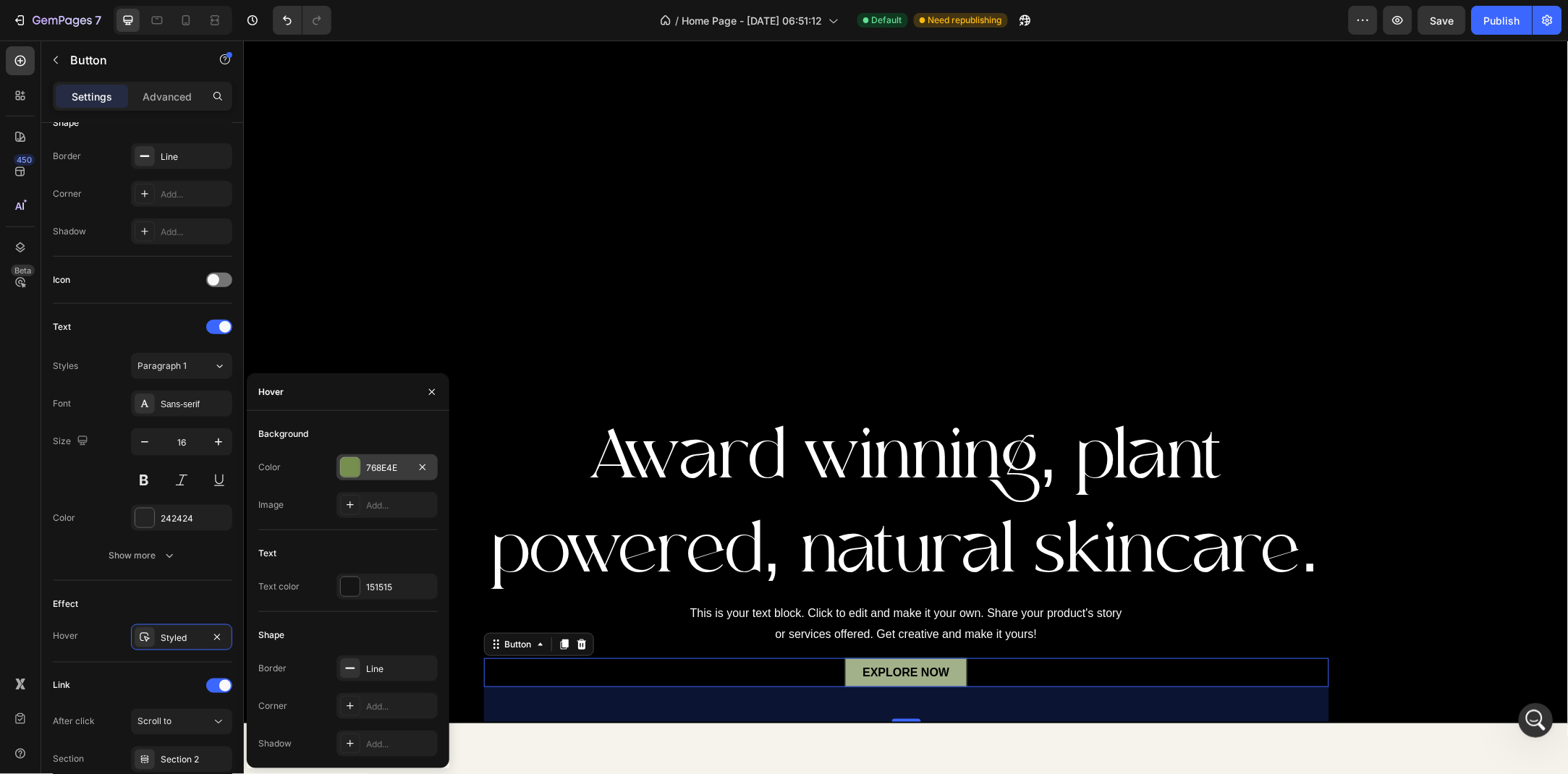
click at [369, 463] on div "768E4E" at bounding box center [387, 468] width 42 height 13
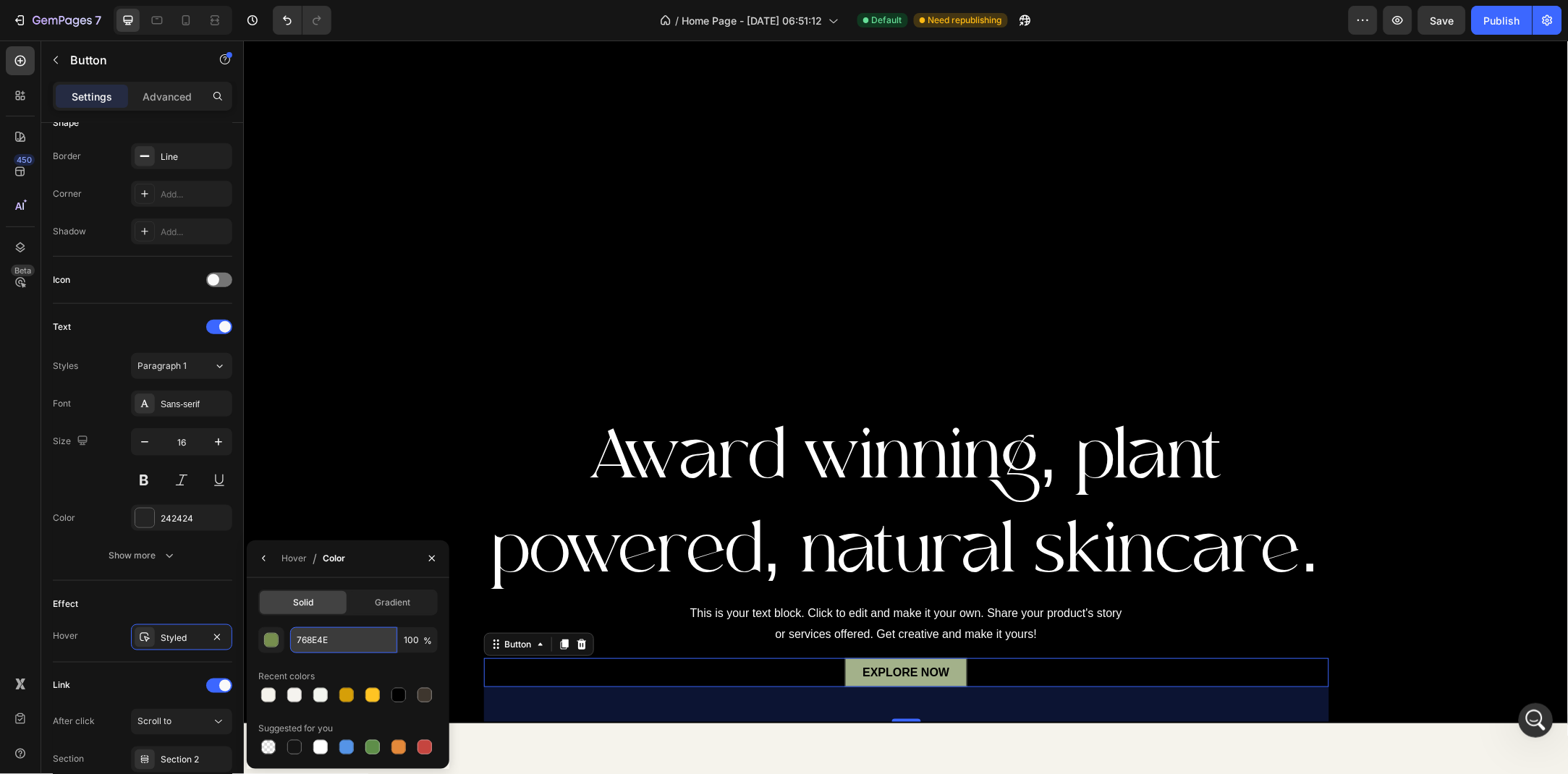
click at [323, 648] on input "768E4E" at bounding box center [343, 640] width 107 height 26
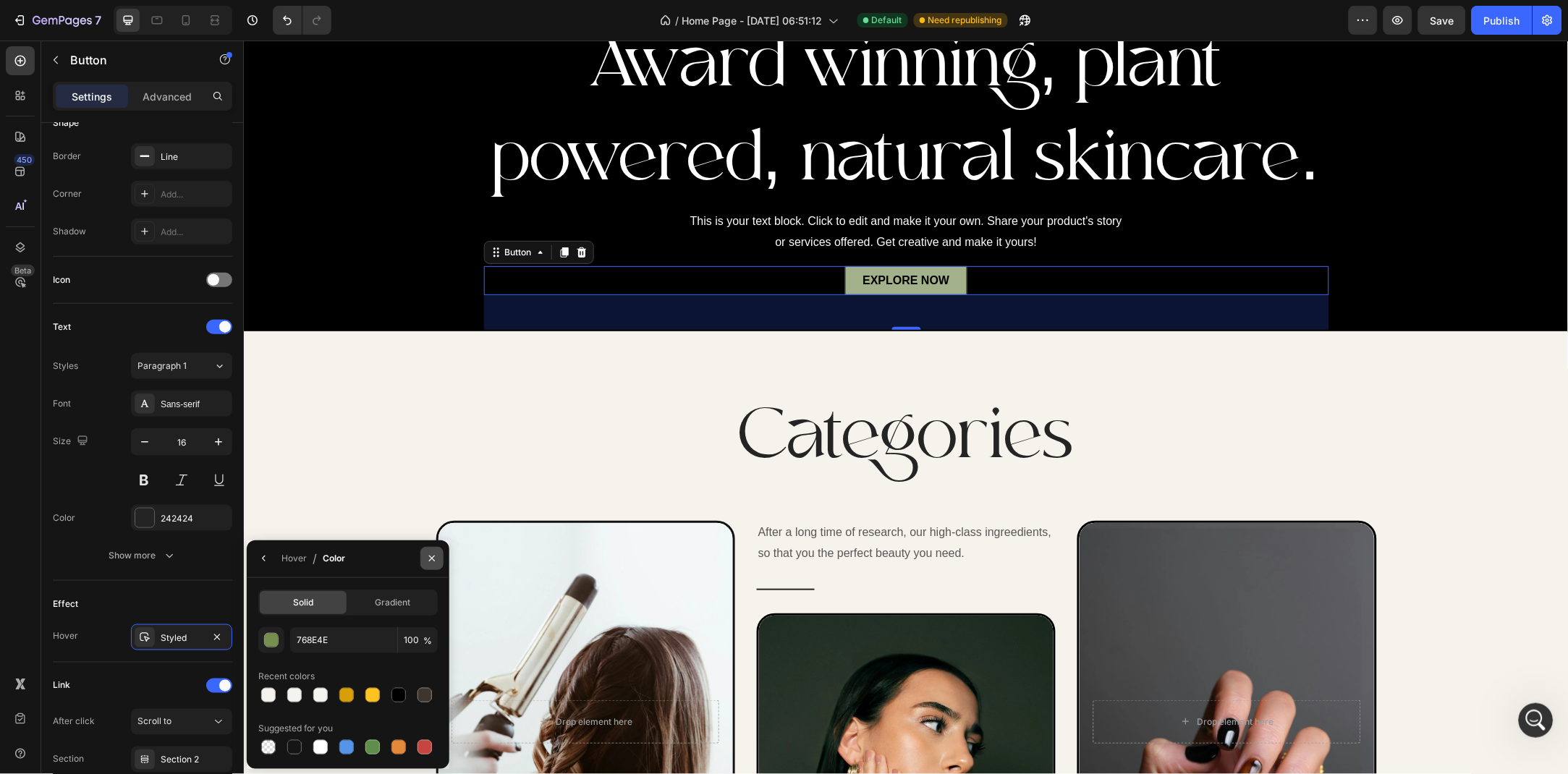
click at [423, 552] on button "button" at bounding box center [432, 558] width 23 height 23
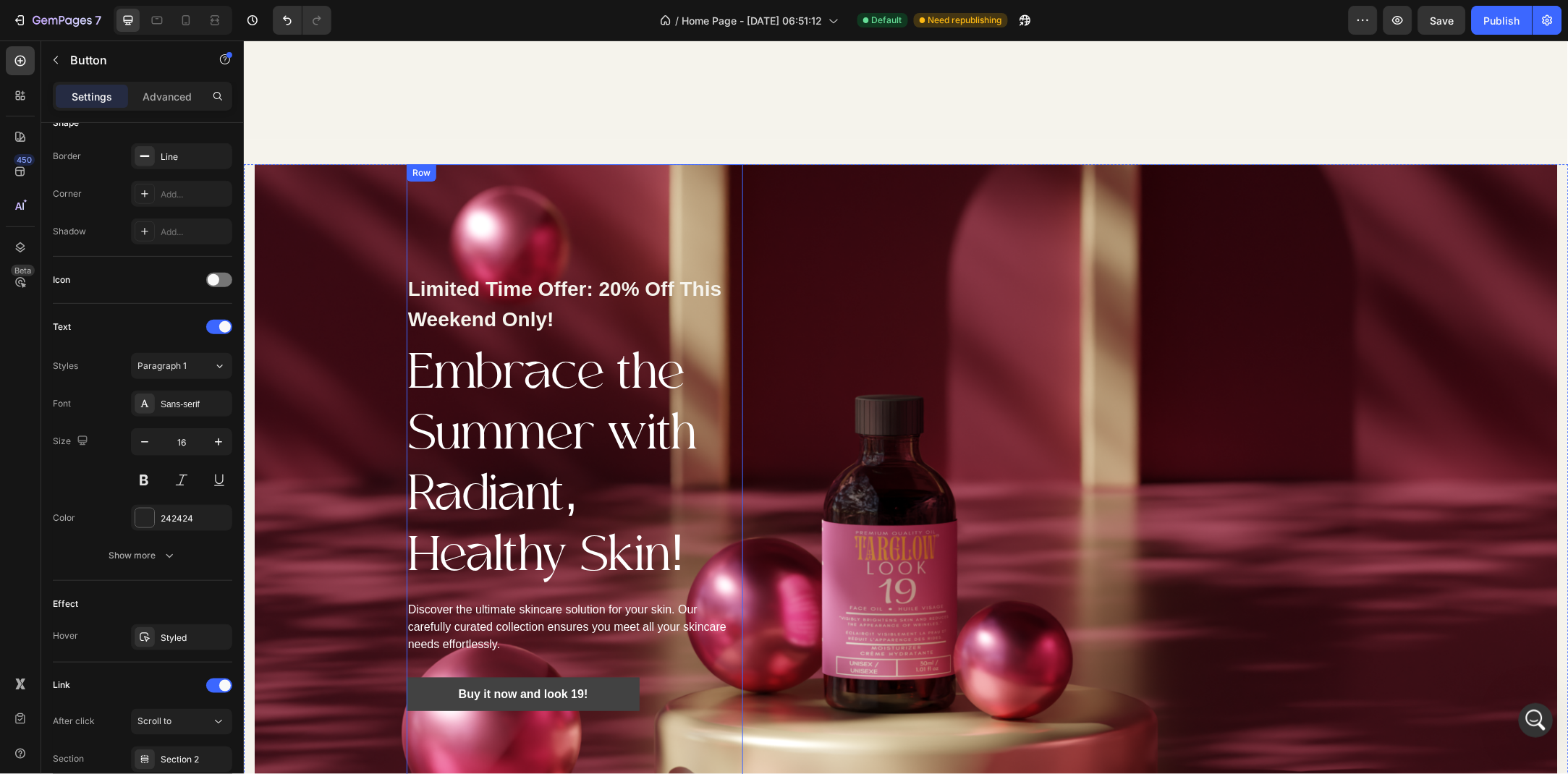
scroll to position [1614, 0]
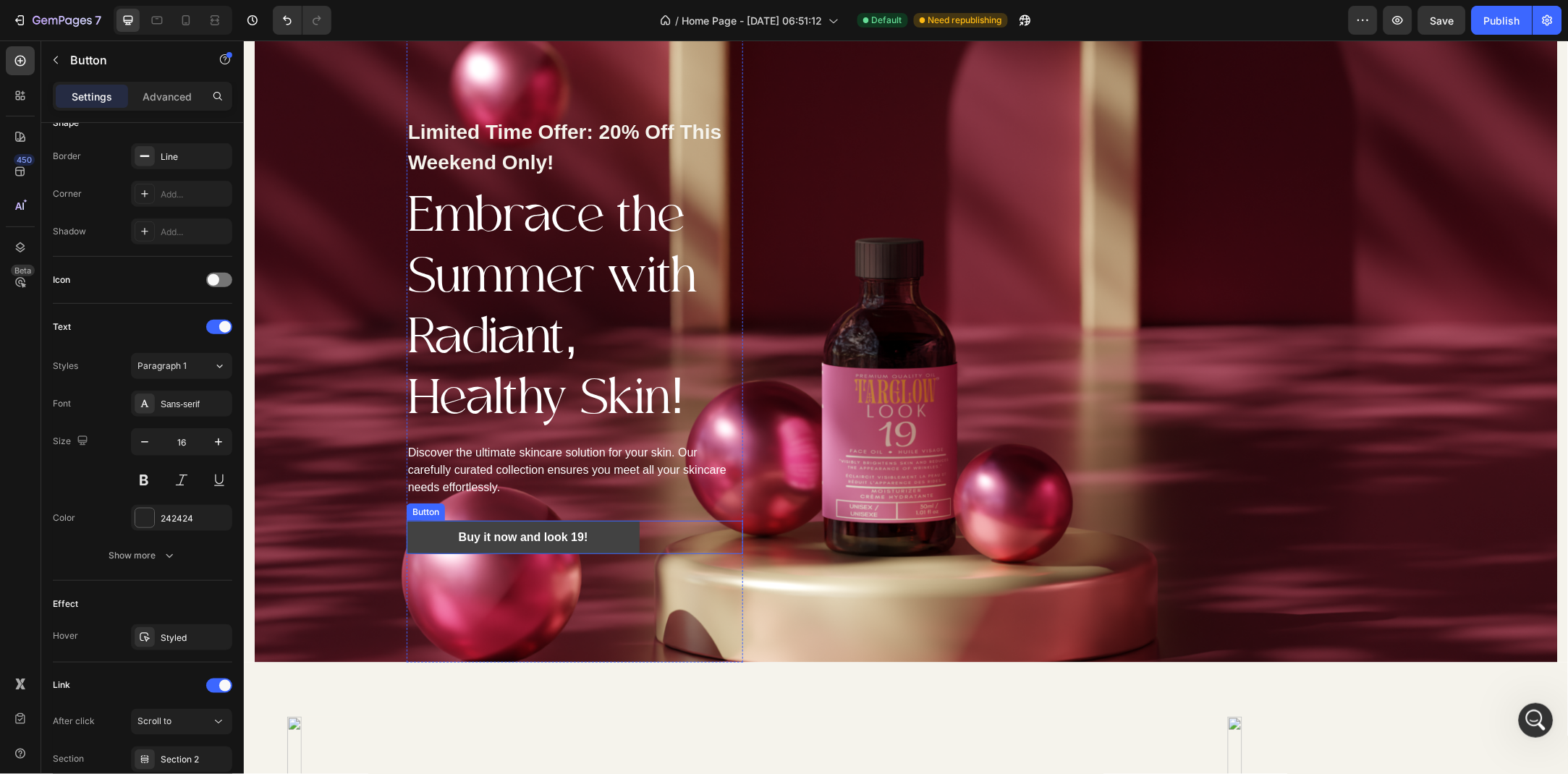
click at [421, 530] on link "Buy it now and look 19!" at bounding box center [522, 536] width 233 height 33
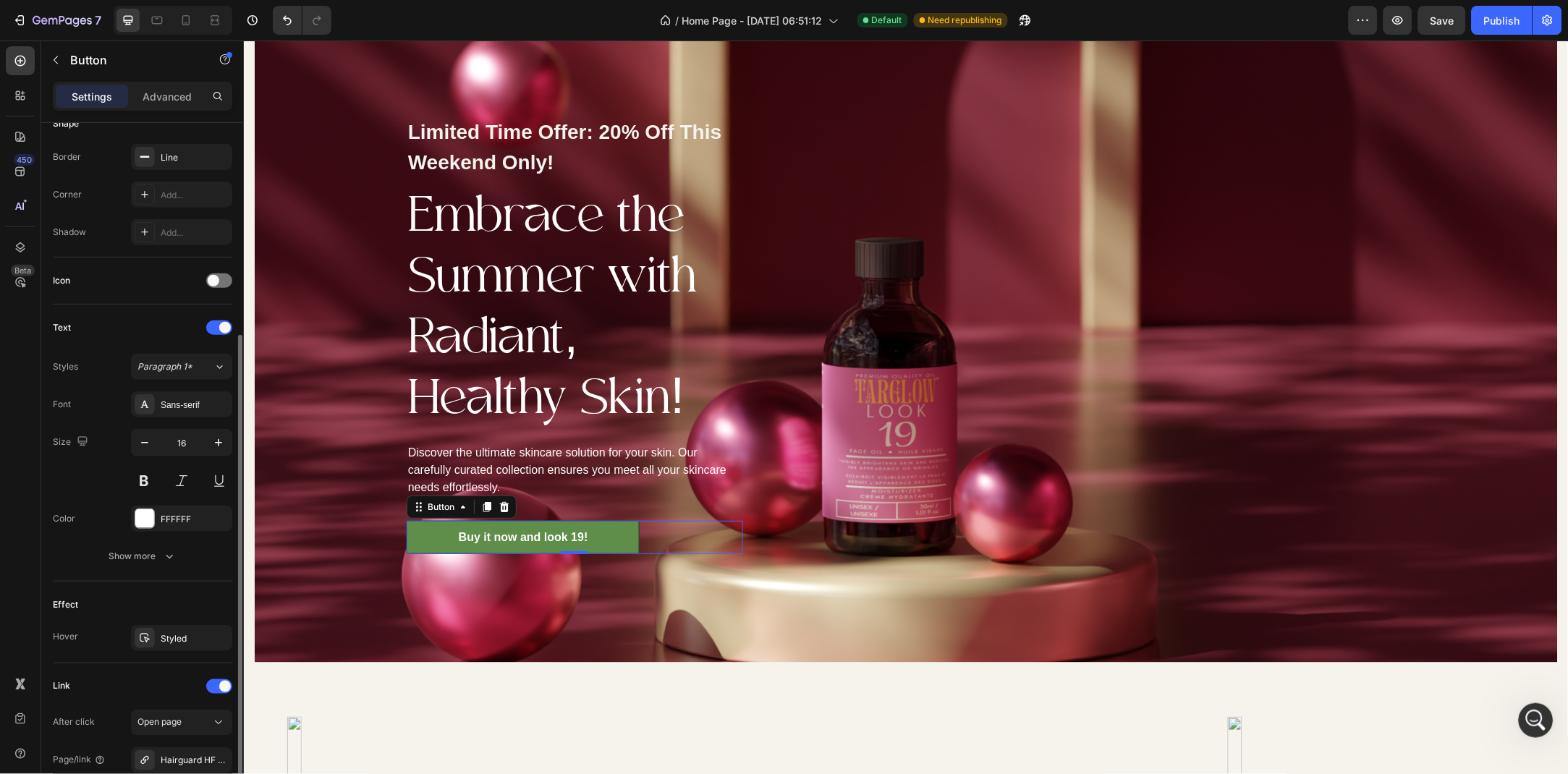
scroll to position [144, 0]
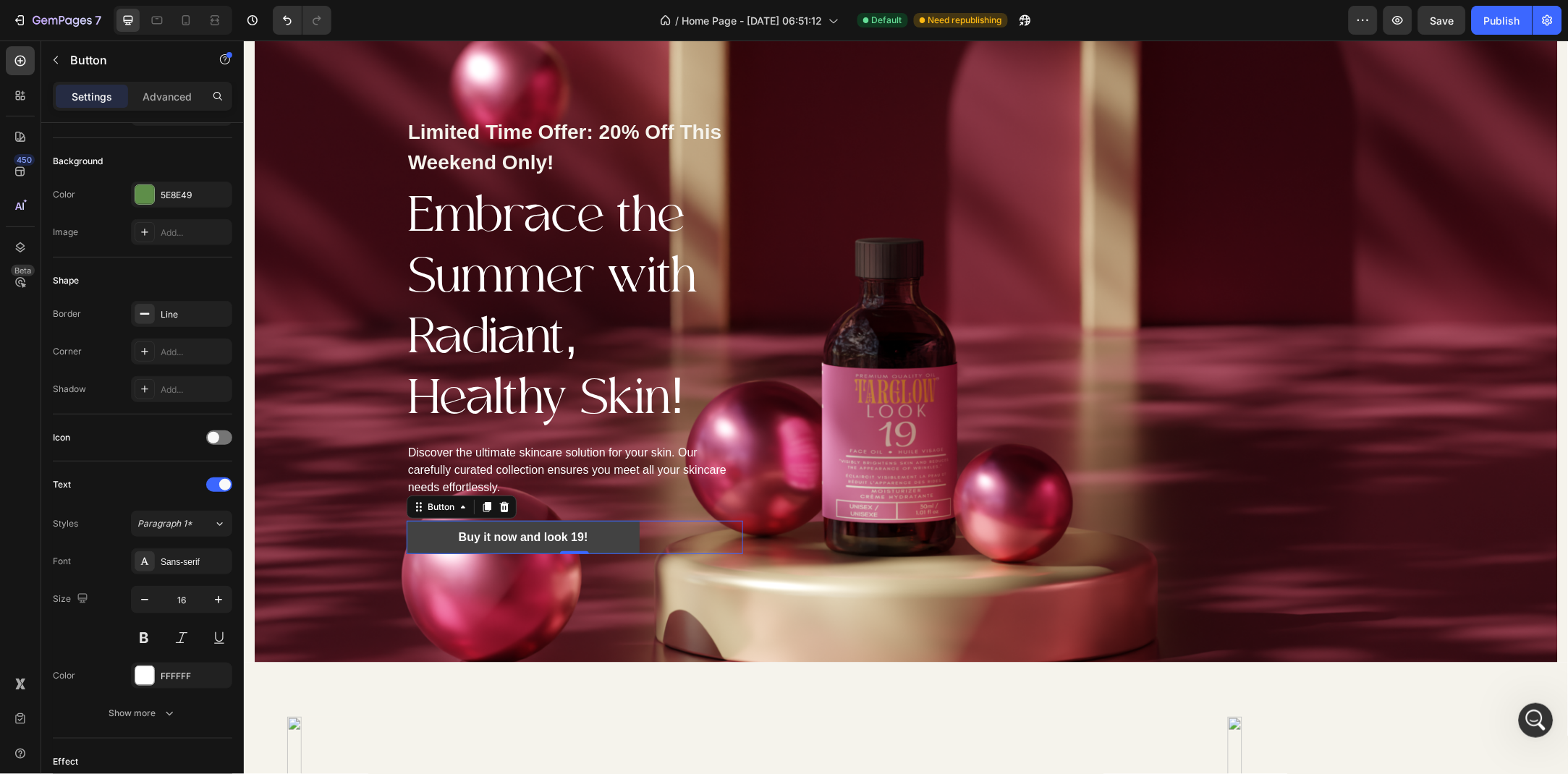
click at [421, 539] on link "Buy it now and look 19!" at bounding box center [522, 536] width 233 height 33
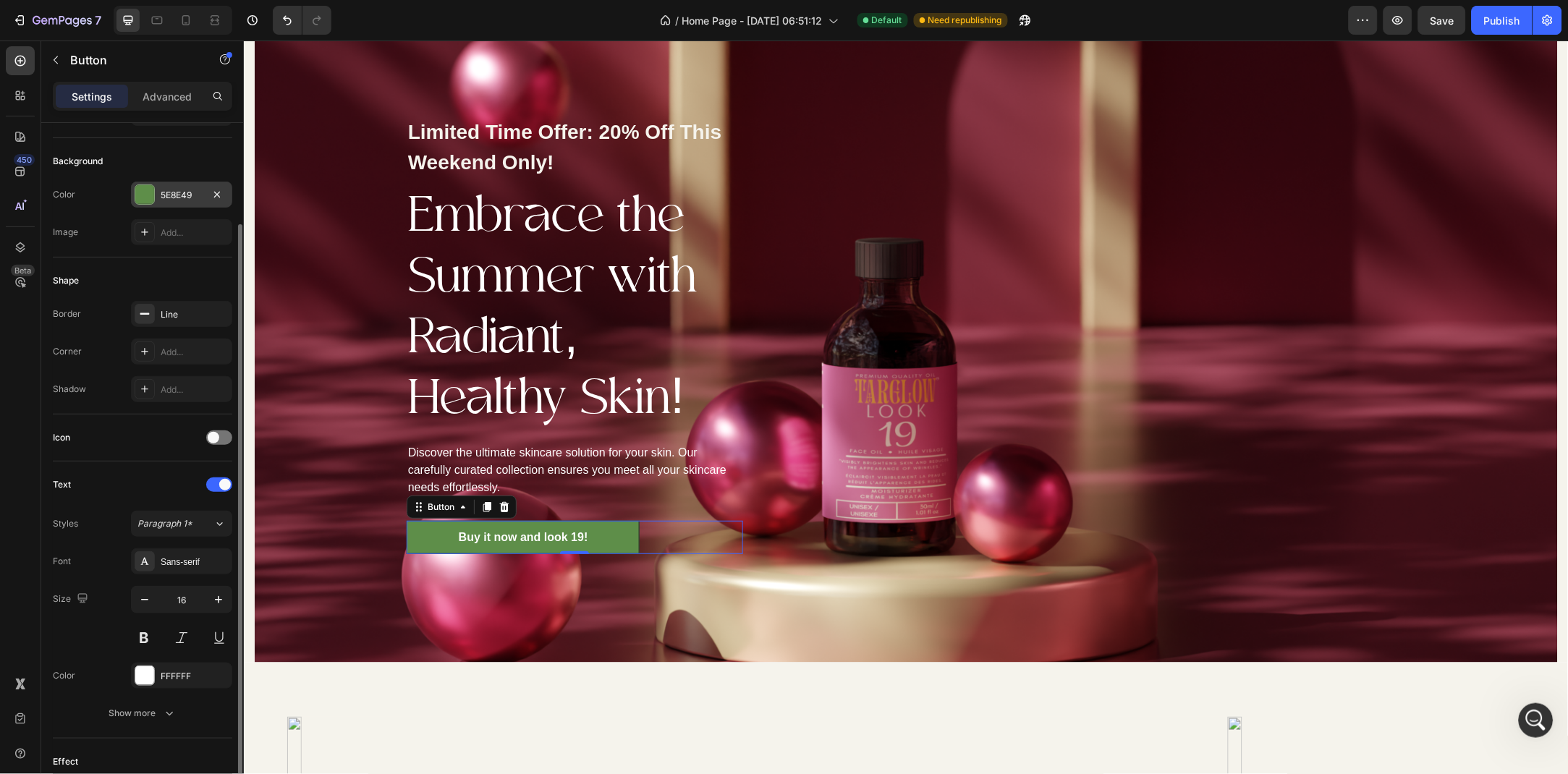
click at [165, 193] on div "5E8E49" at bounding box center [181, 195] width 42 height 13
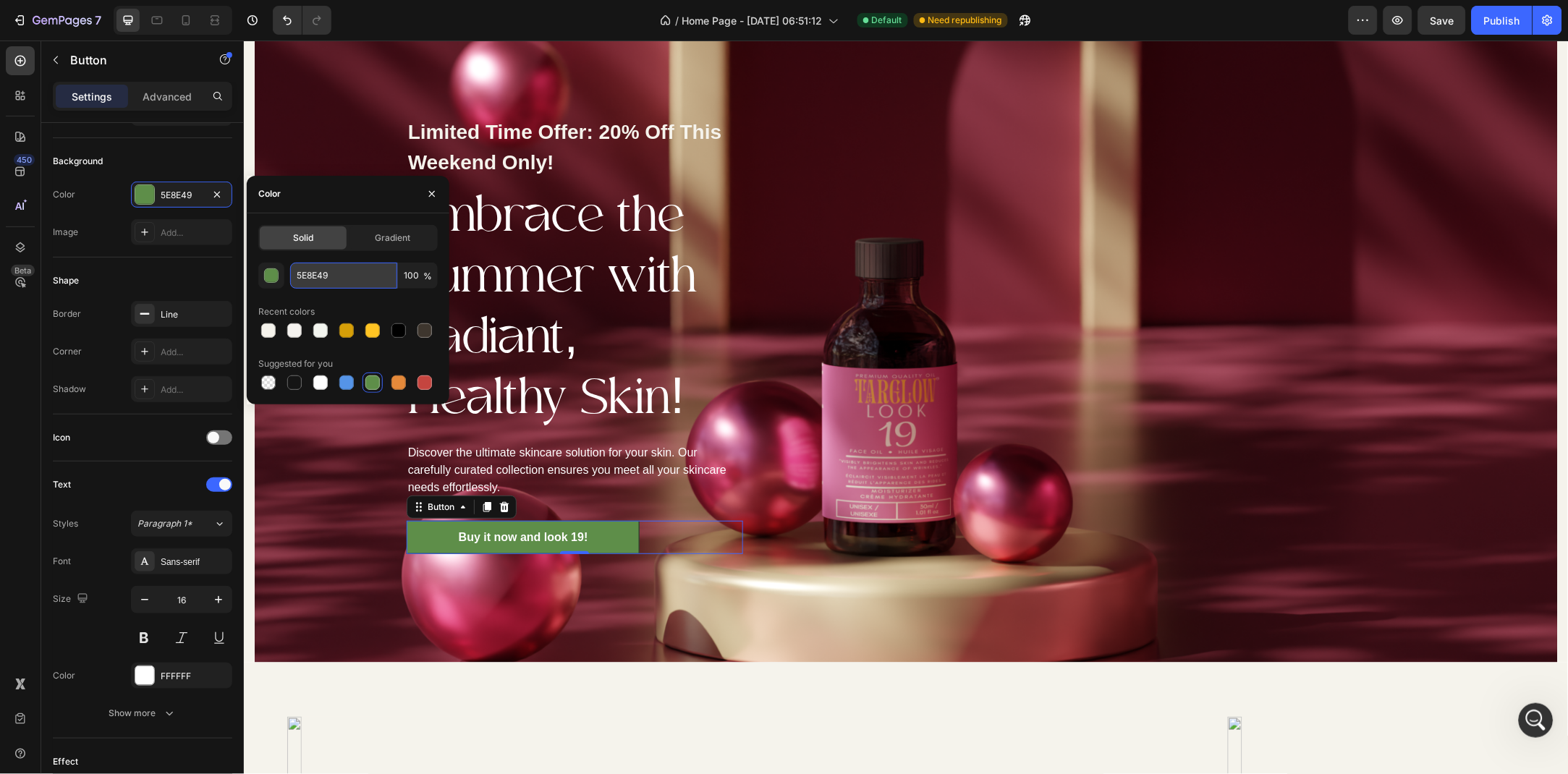
click at [330, 278] on input "5E8E49" at bounding box center [343, 275] width 107 height 26
paste input "768E4E"
type input "768E4E"
click at [324, 535] on div "Limited Time Offer: 20% Off This Weekend Only! Text block Embrace the Summer wi…" at bounding box center [574, 334] width 640 height 655
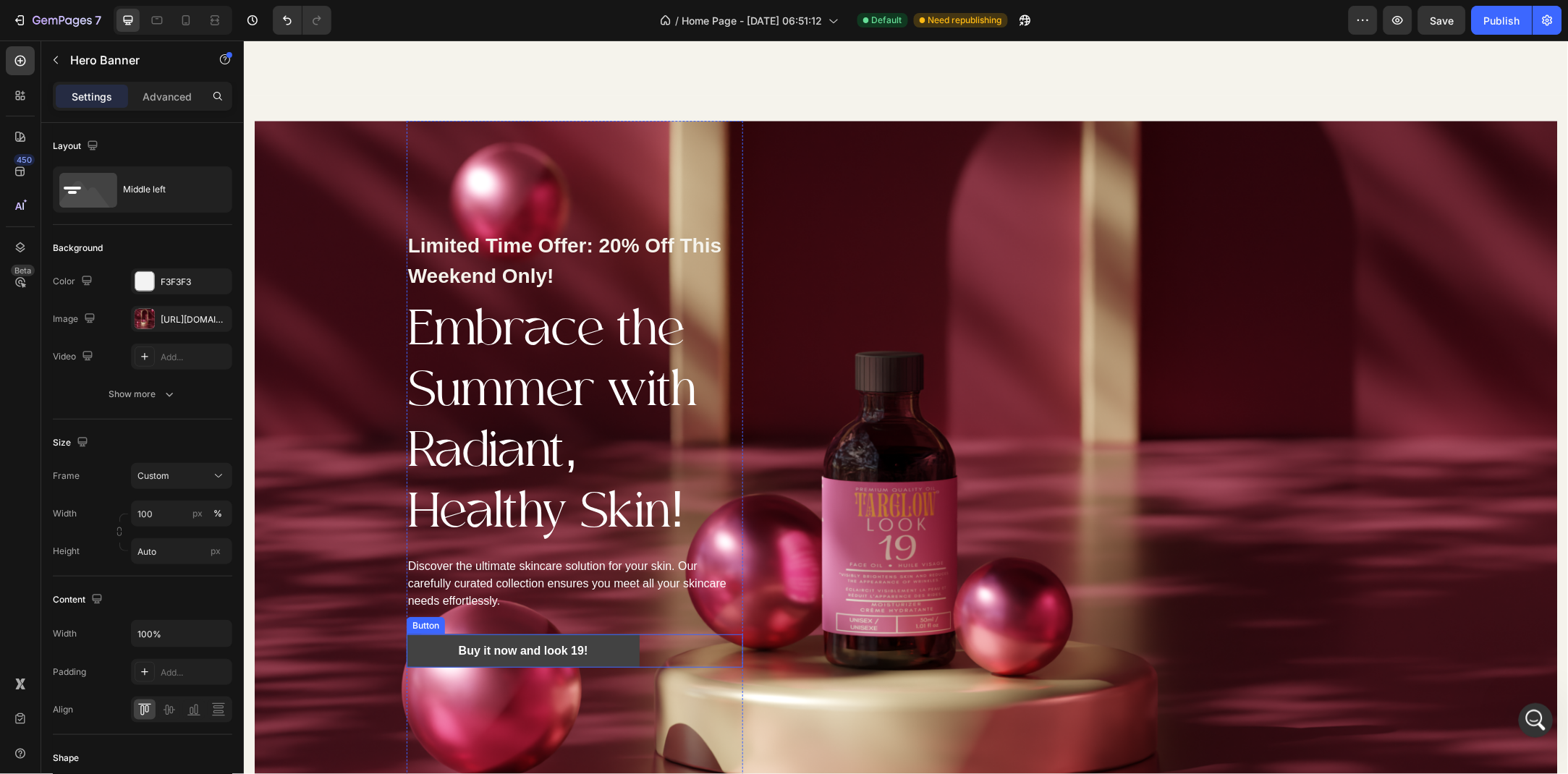
scroll to position [1591, 0]
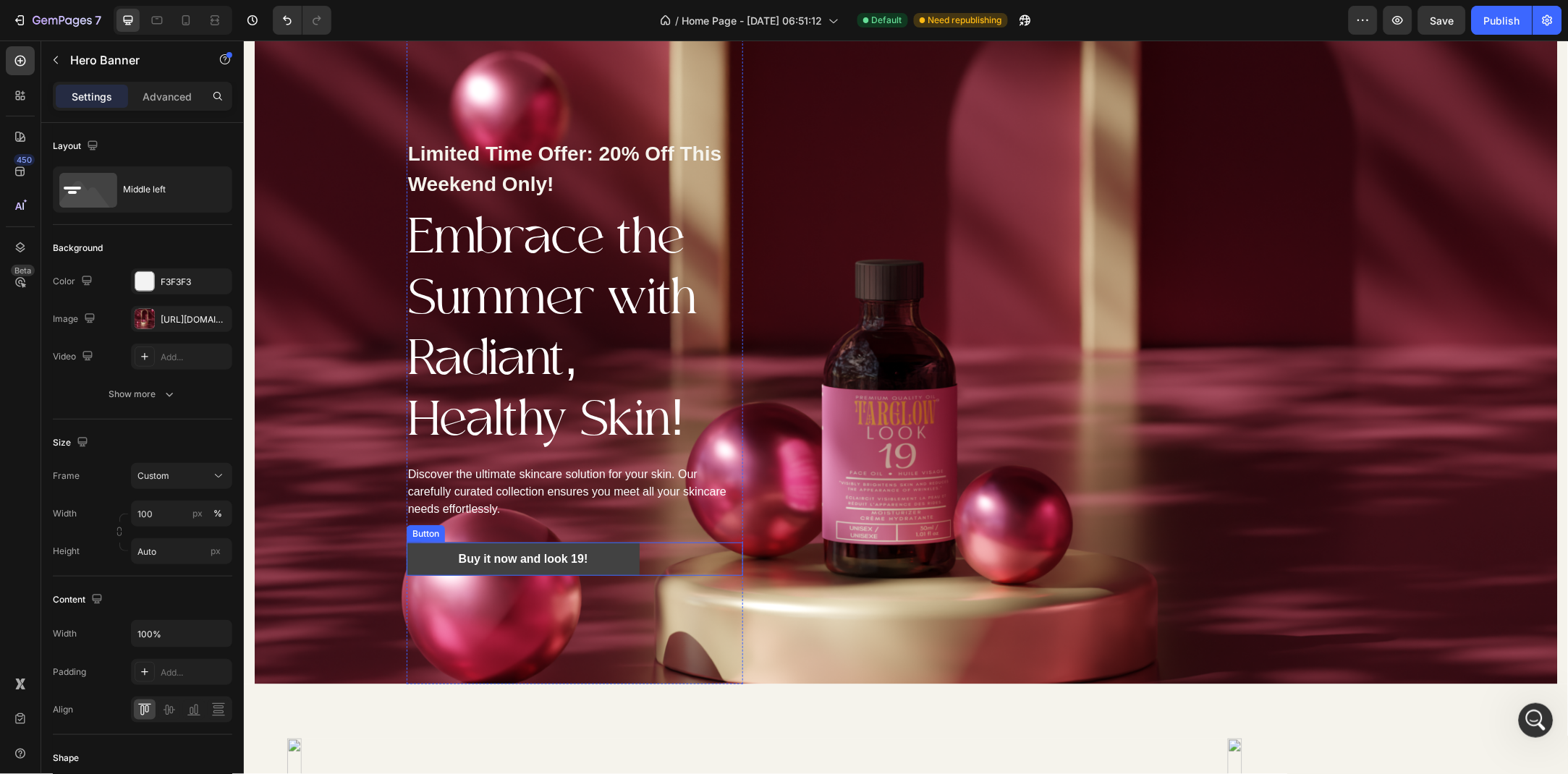
click at [418, 557] on link "Buy it now and look 19!" at bounding box center [522, 558] width 233 height 33
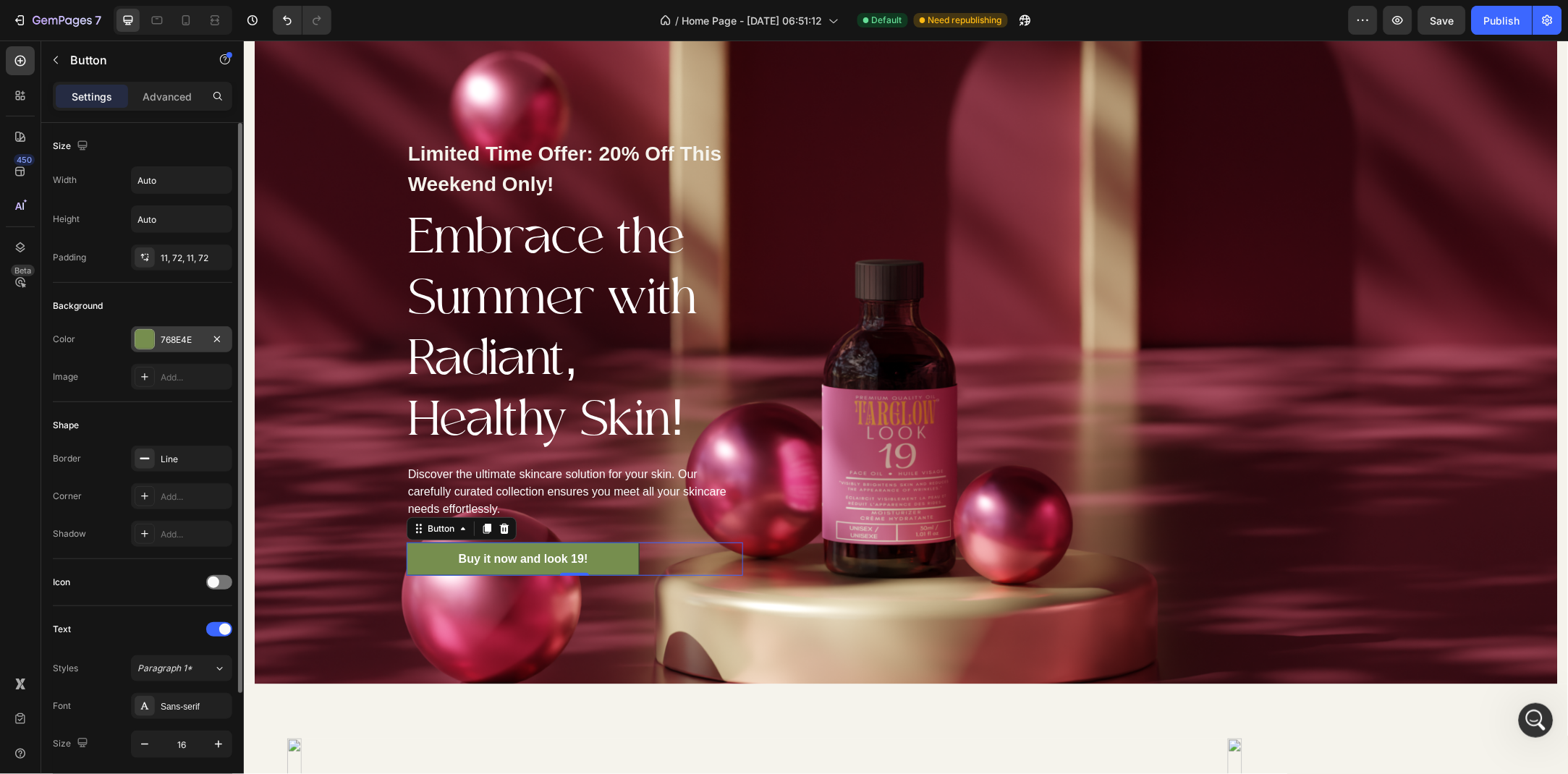
click at [162, 342] on div "768E4E" at bounding box center [181, 340] width 42 height 13
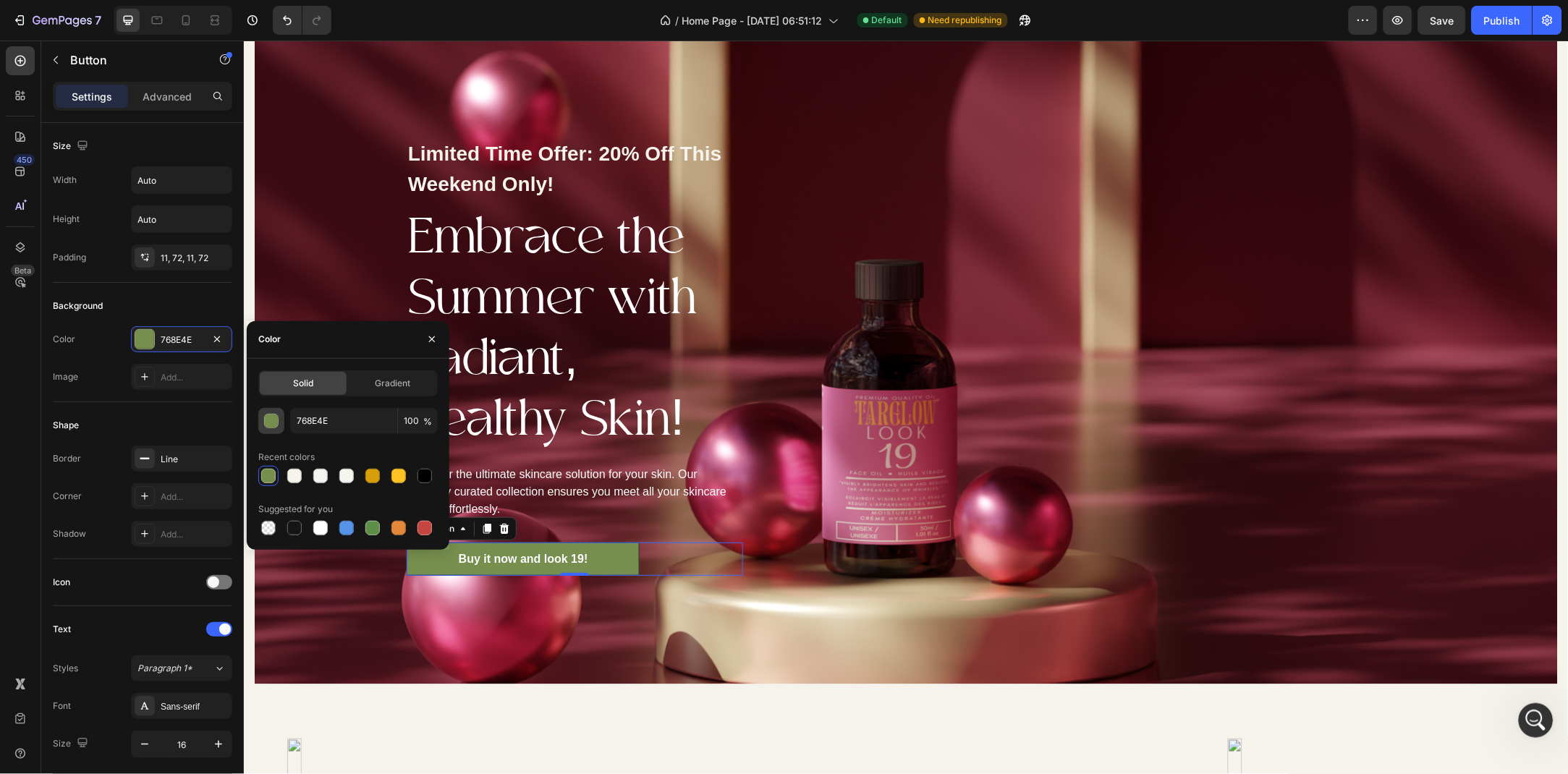
click at [267, 422] on div "button" at bounding box center [273, 422] width 15 height 15
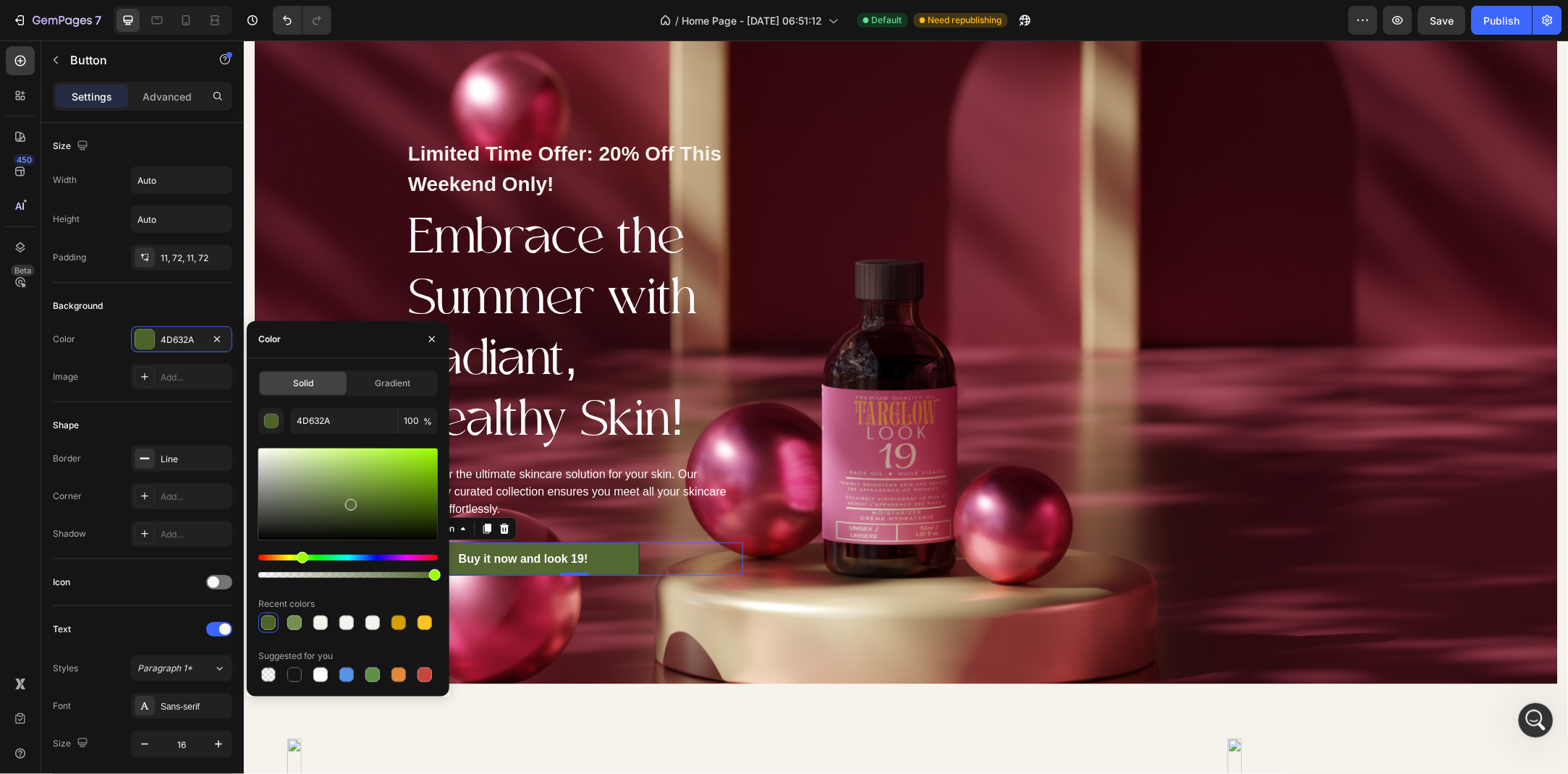
click at [349, 502] on div at bounding box center [348, 494] width 180 height 92
click at [349, 502] on div at bounding box center [351, 505] width 12 height 12
drag, startPoint x: 349, startPoint y: 502, endPoint x: 361, endPoint y: 488, distance: 18.4
click at [361, 488] on div at bounding box center [363, 491] width 12 height 12
type input "6F8E3D"
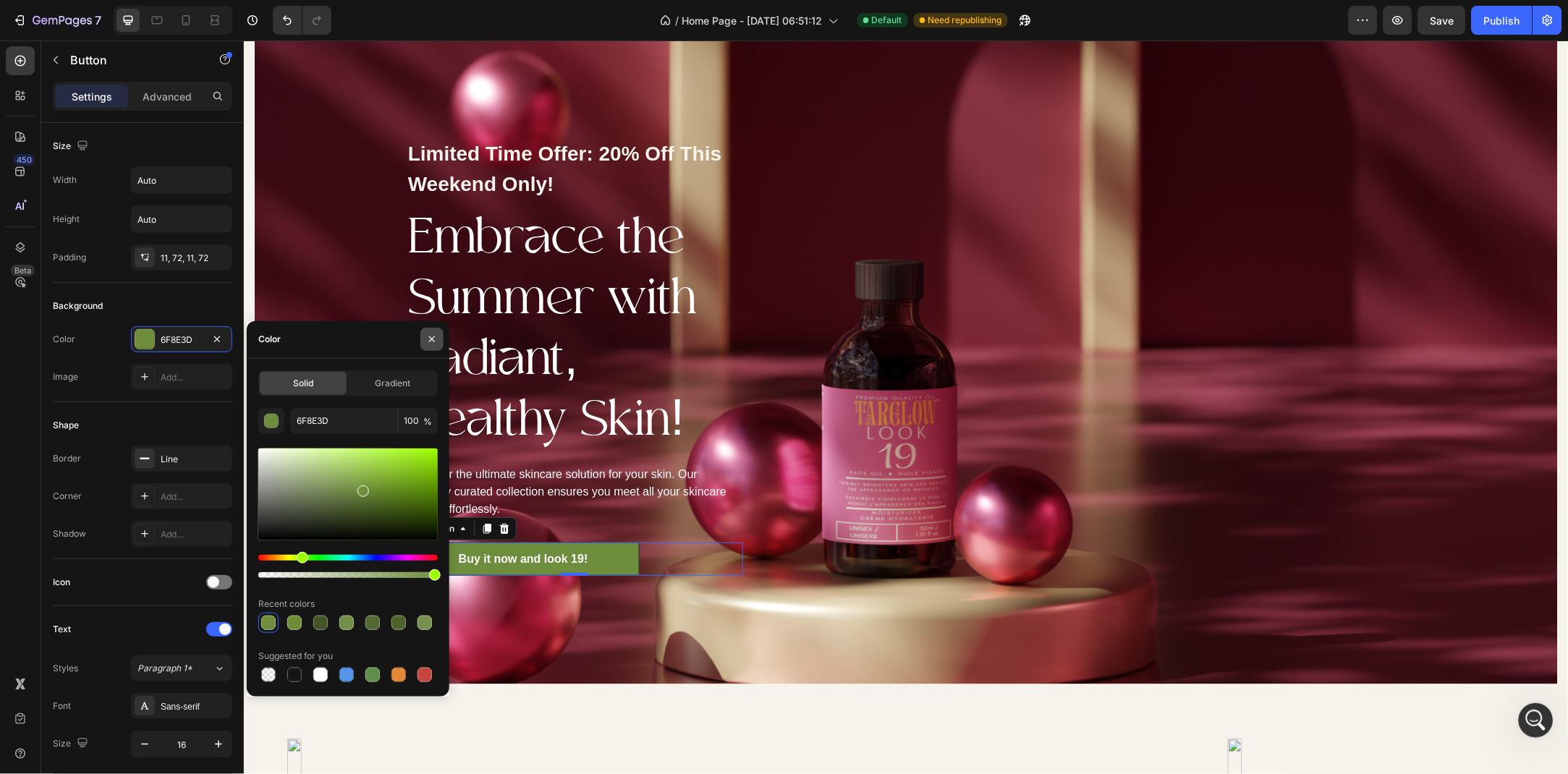
click at [429, 345] on icon "button" at bounding box center [432, 339] width 12 height 12
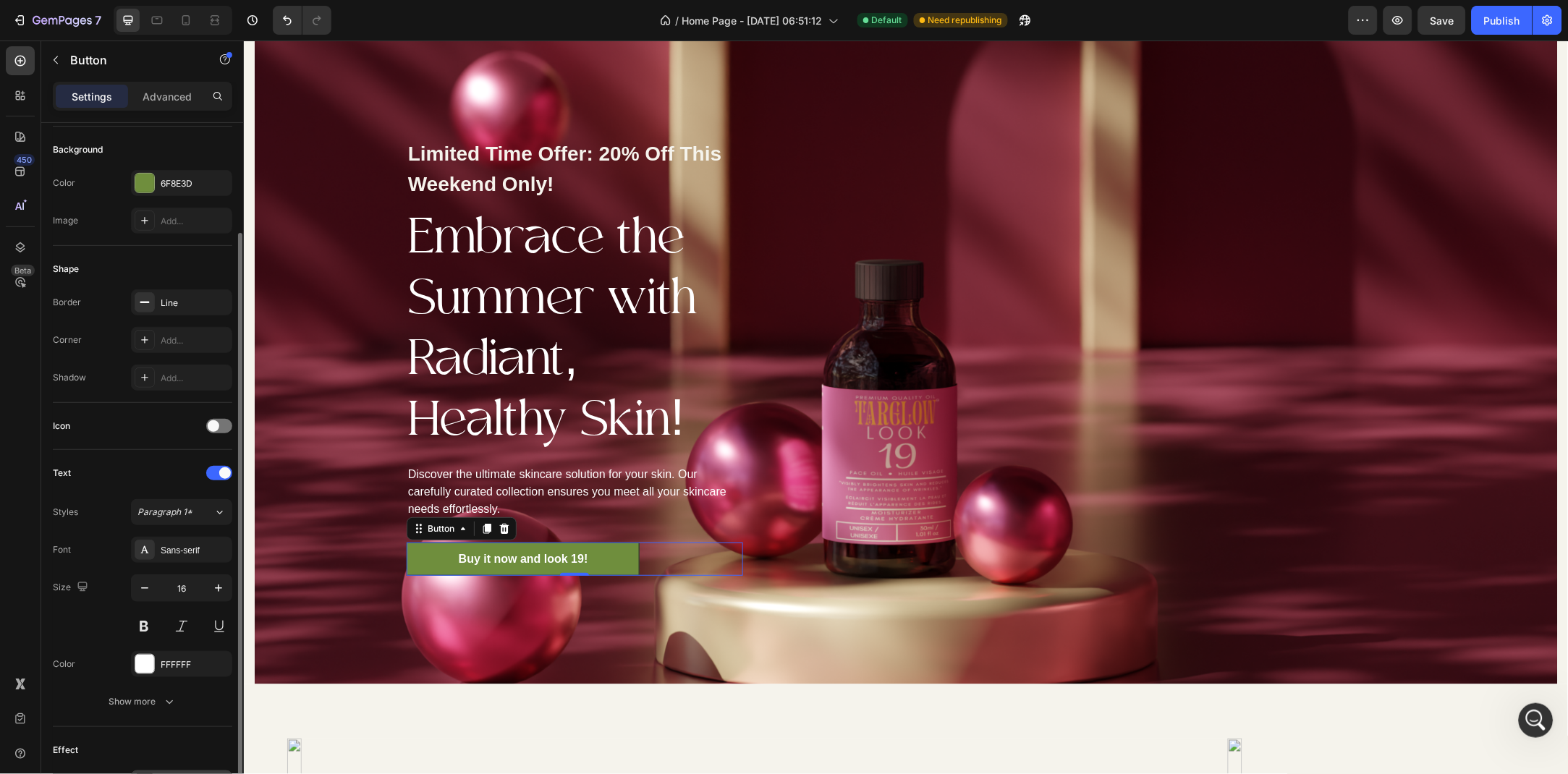
scroll to position [313, 0]
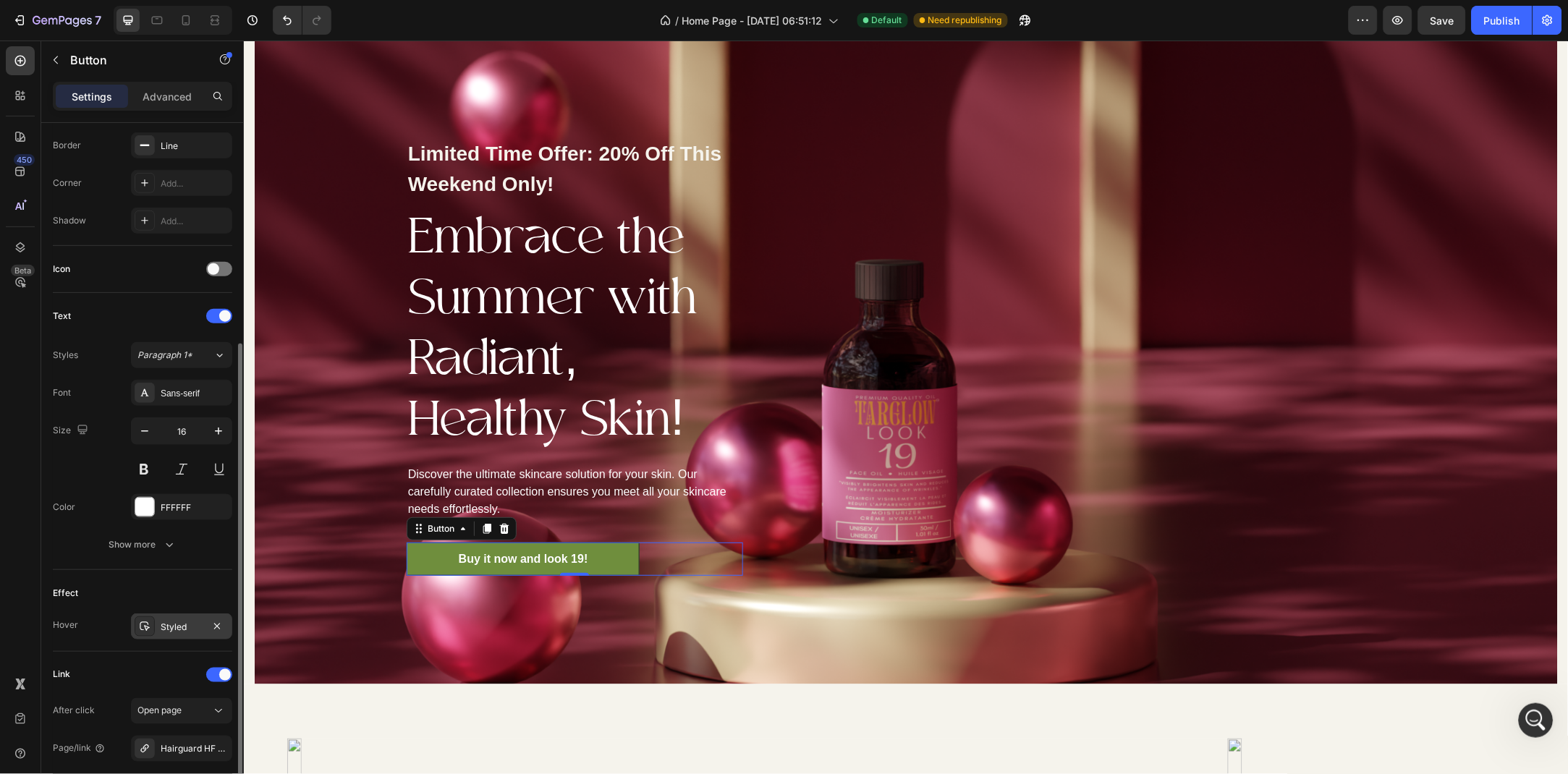
click at [183, 625] on div "Styled" at bounding box center [181, 627] width 42 height 13
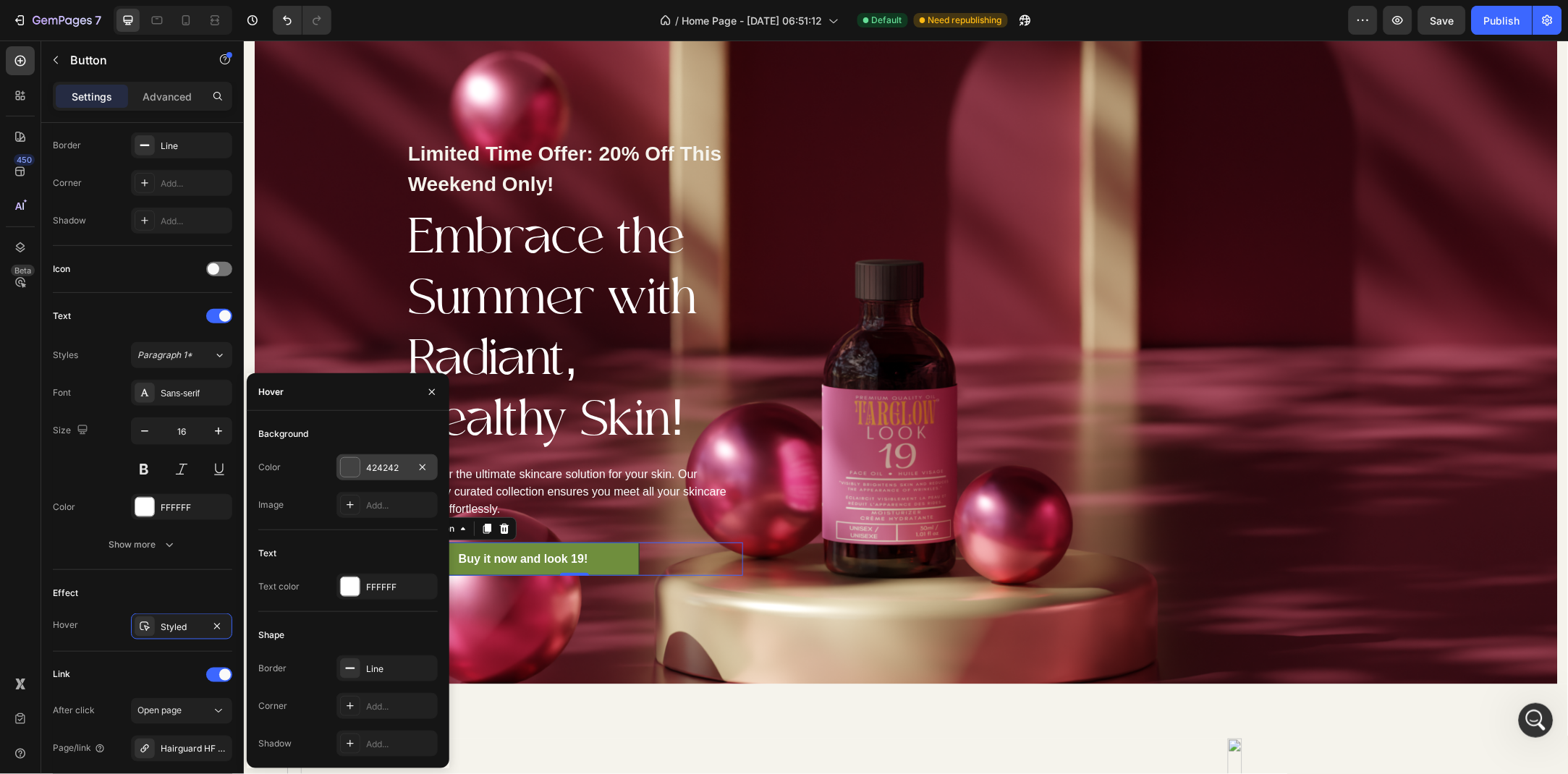
click at [377, 470] on div "424242" at bounding box center [387, 468] width 42 height 13
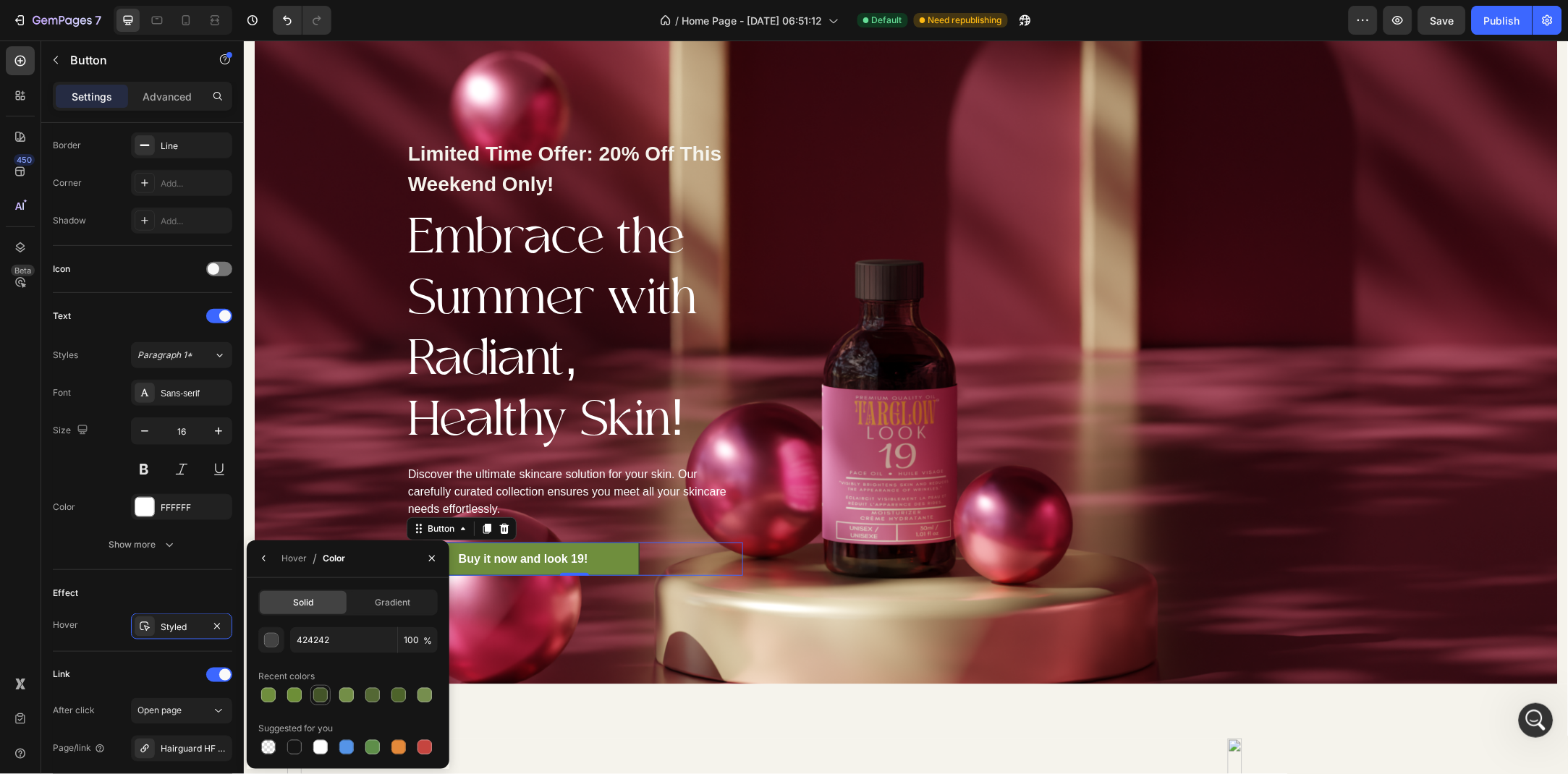
drag, startPoint x: 323, startPoint y: 695, endPoint x: 212, endPoint y: 585, distance: 156.3
click at [323, 695] on div at bounding box center [320, 695] width 15 height 15
type input "435428"
click at [426, 557] on icon "button" at bounding box center [432, 558] width 12 height 12
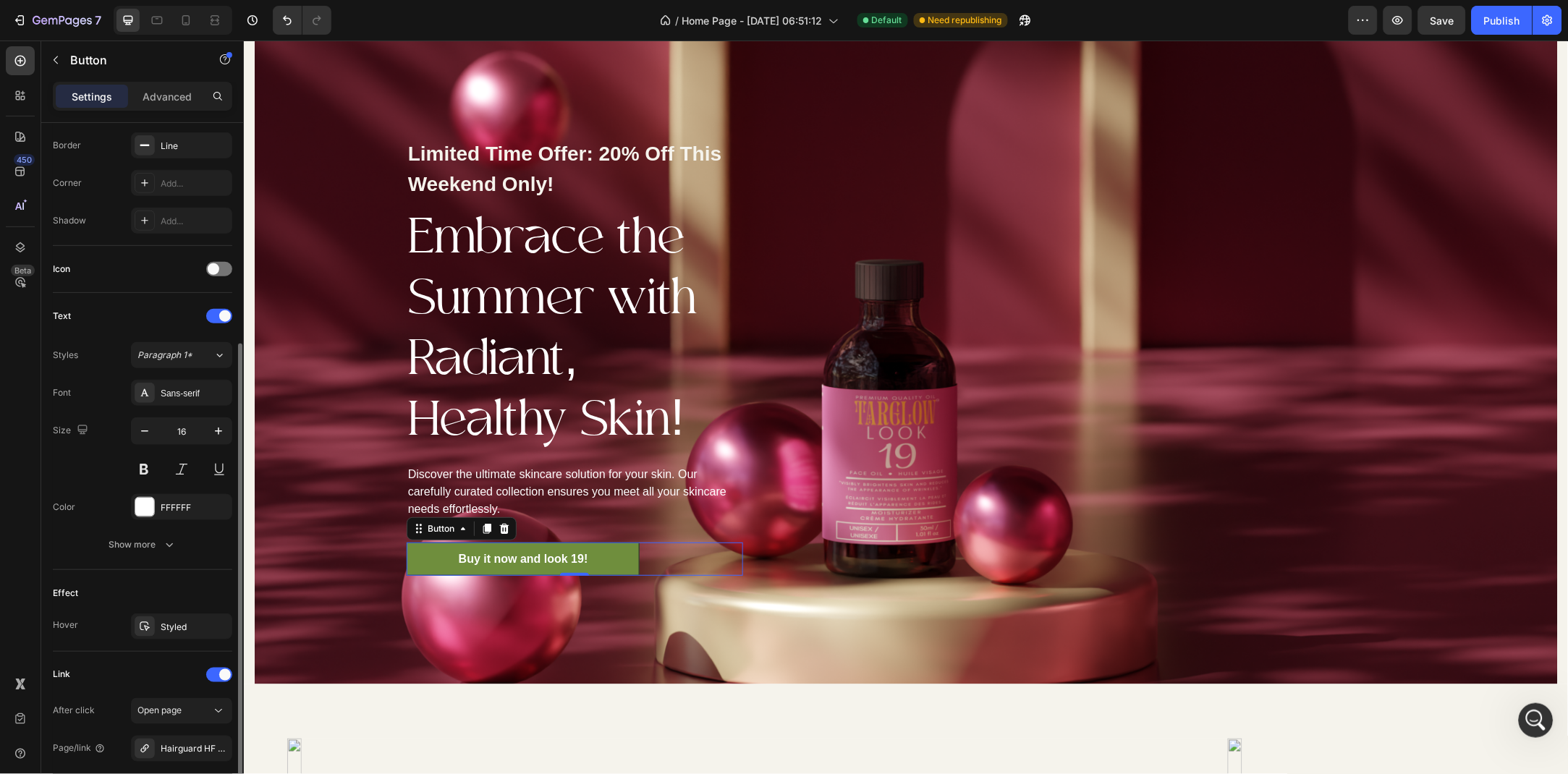
click at [176, 575] on div "Effect Hover Styled" at bounding box center [143, 611] width 180 height 82
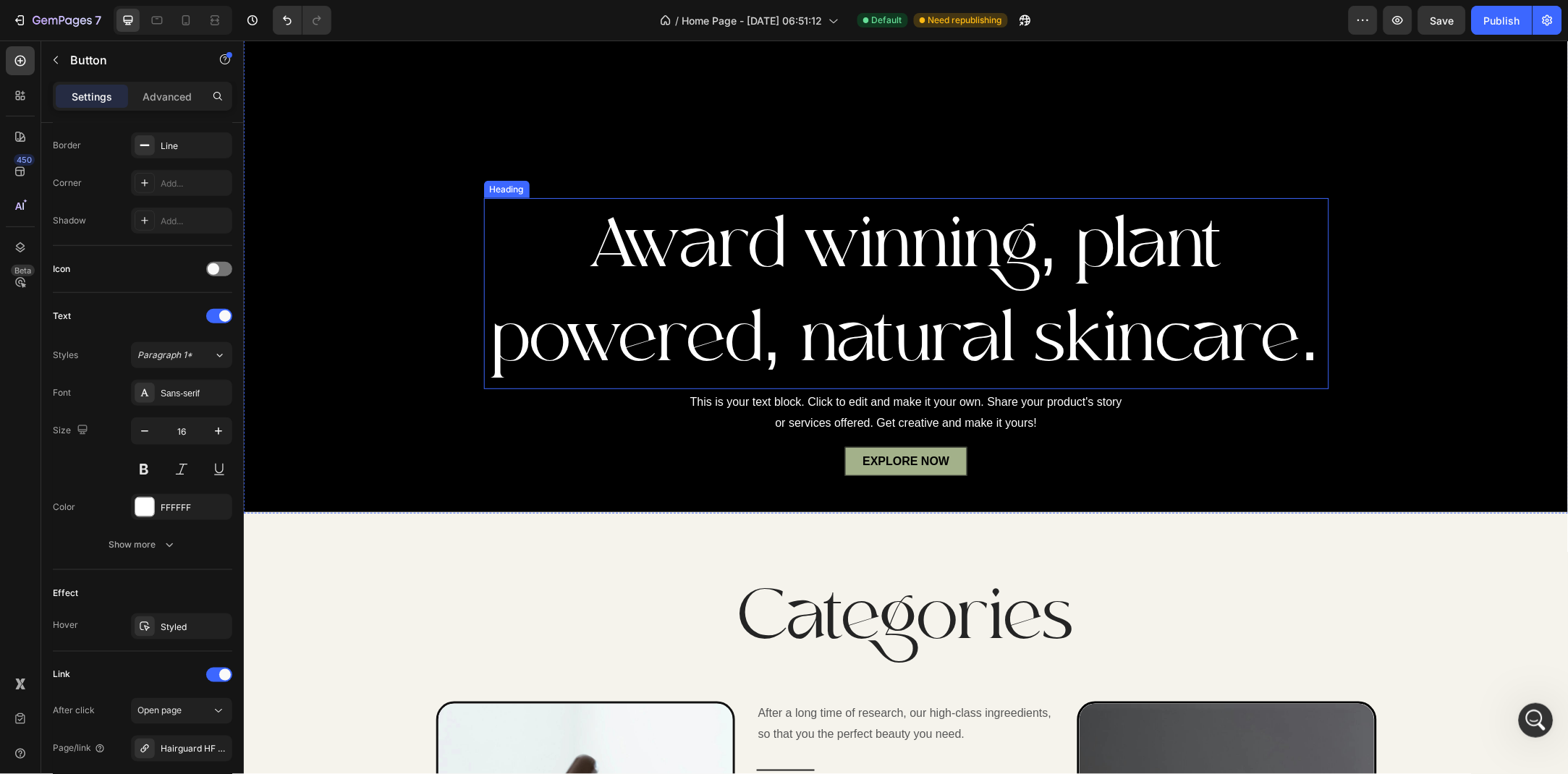
click at [495, 212] on p "Award winning, plant powered, natural skincare." at bounding box center [905, 292] width 842 height 188
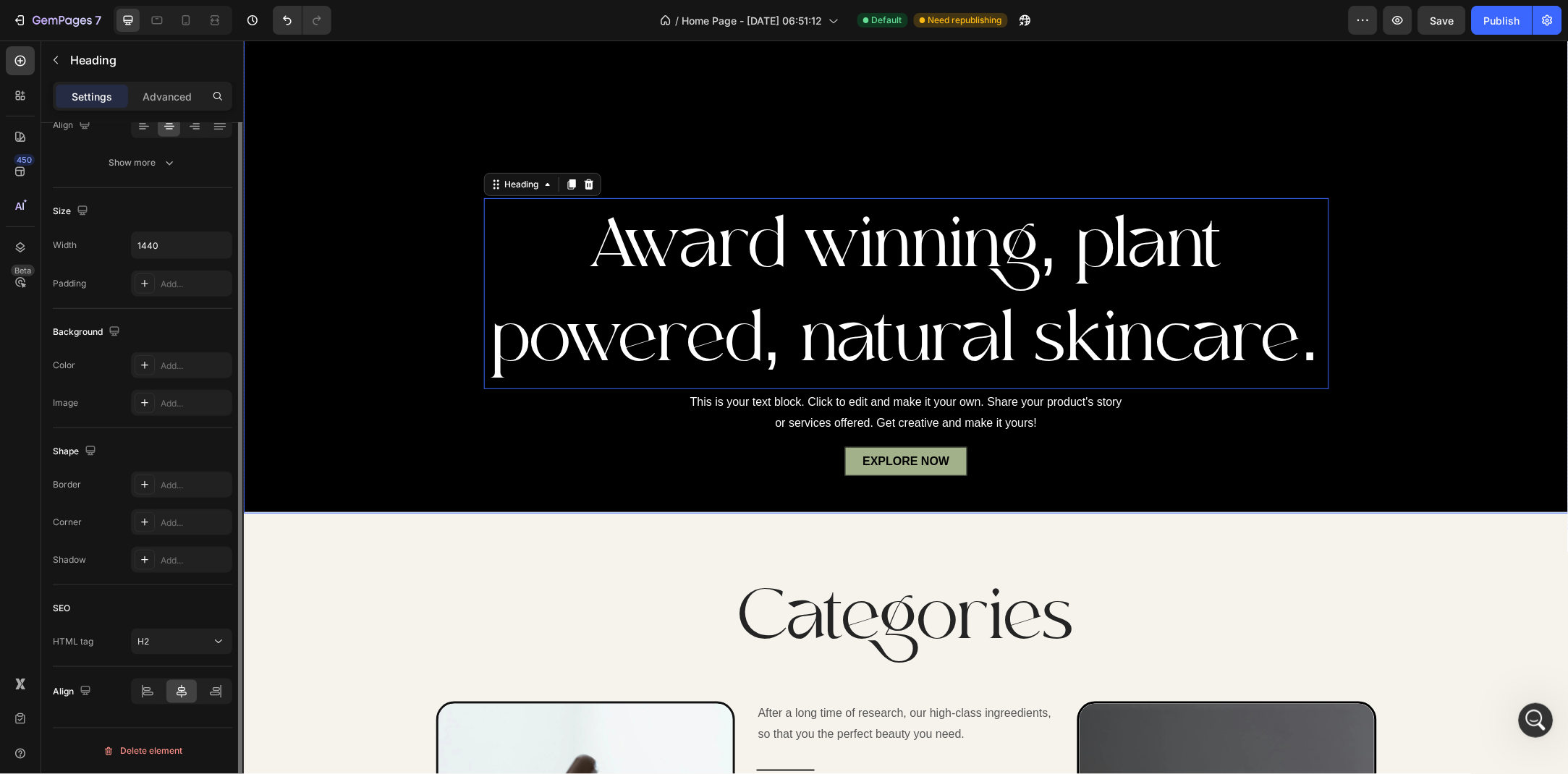
click at [441, 212] on div "Overlay" at bounding box center [905, 146] width 1325 height 733
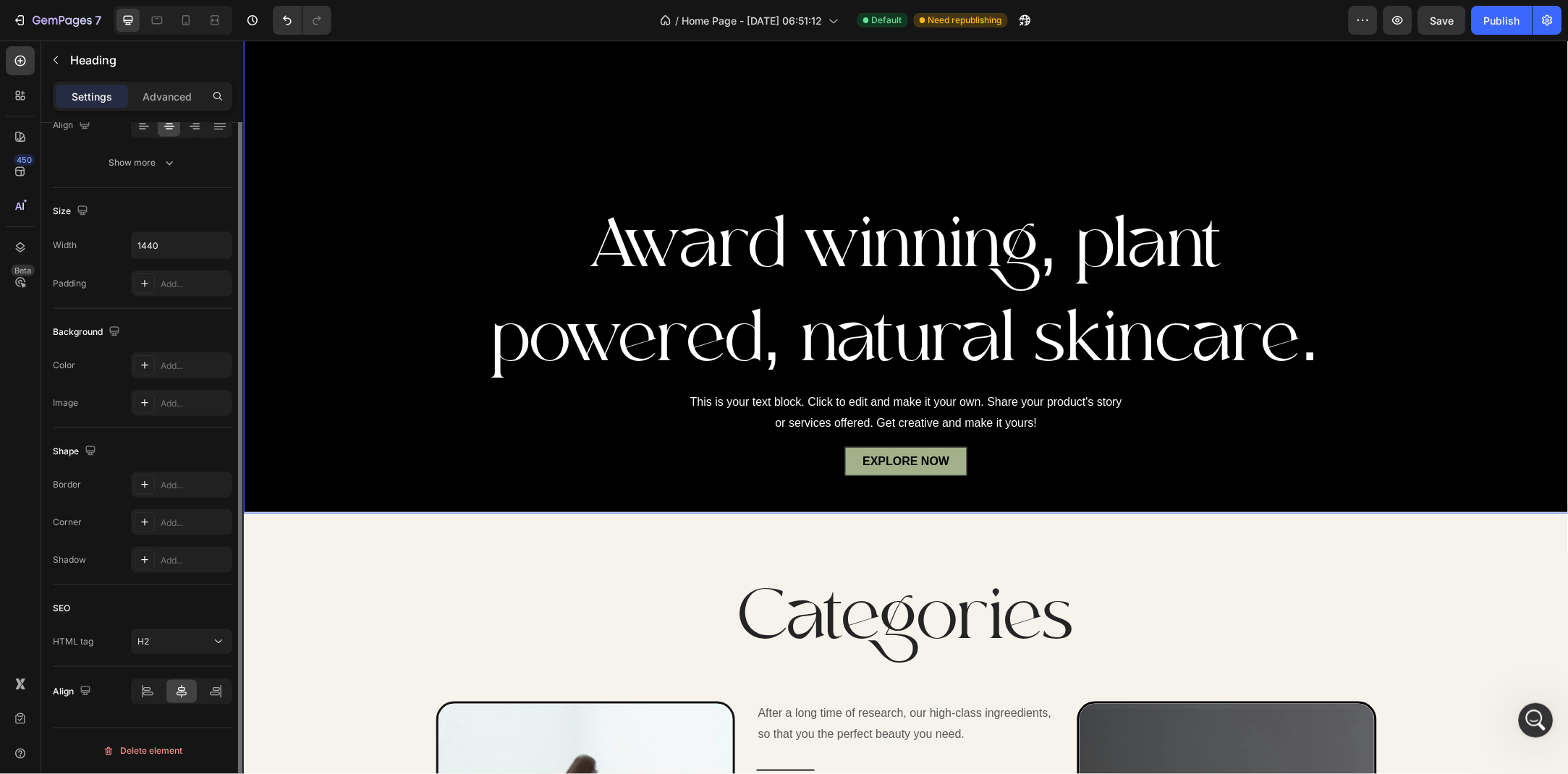
scroll to position [0, 0]
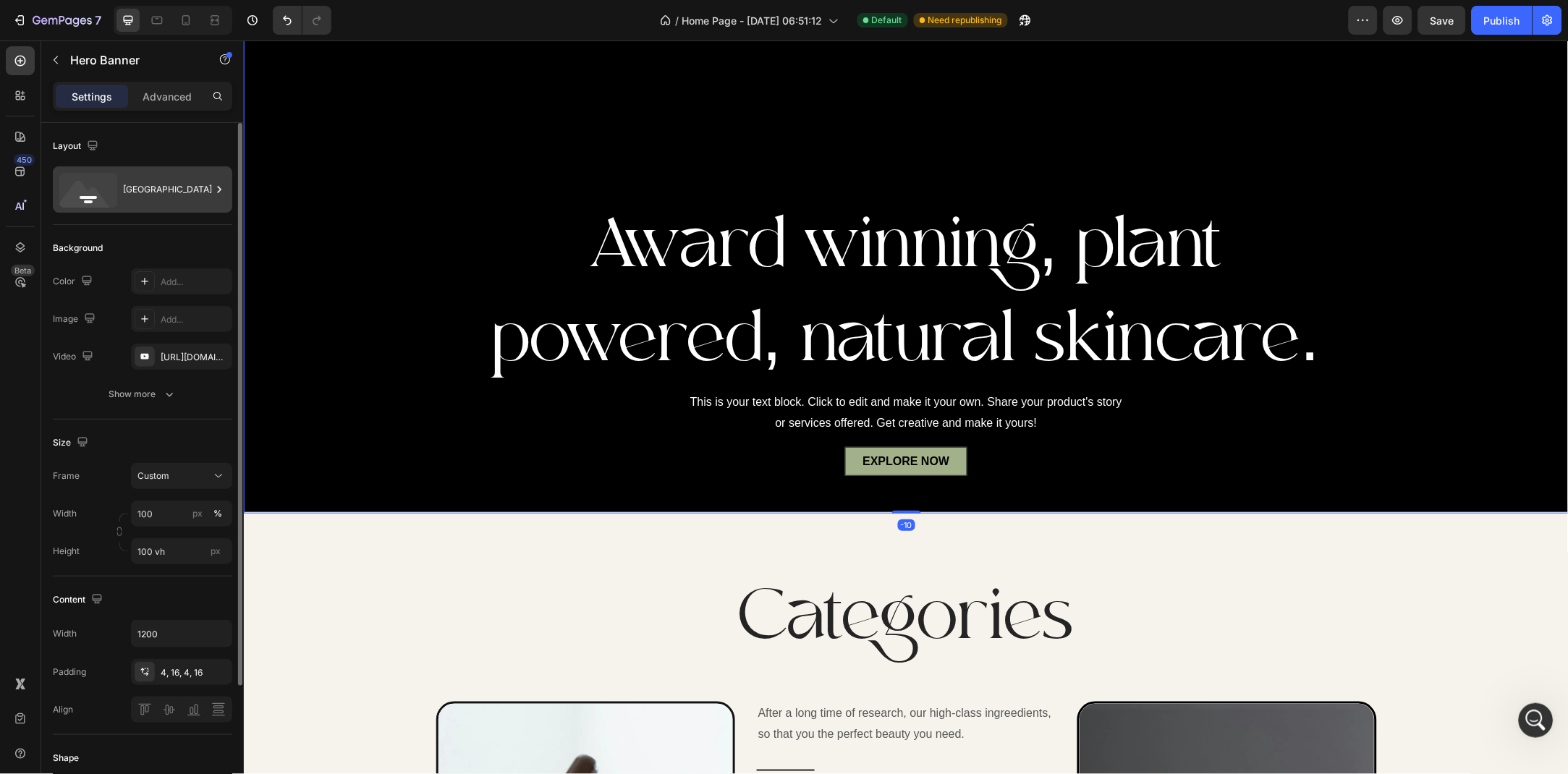
click at [171, 187] on div "[GEOGRAPHIC_DATA]" at bounding box center [167, 189] width 88 height 33
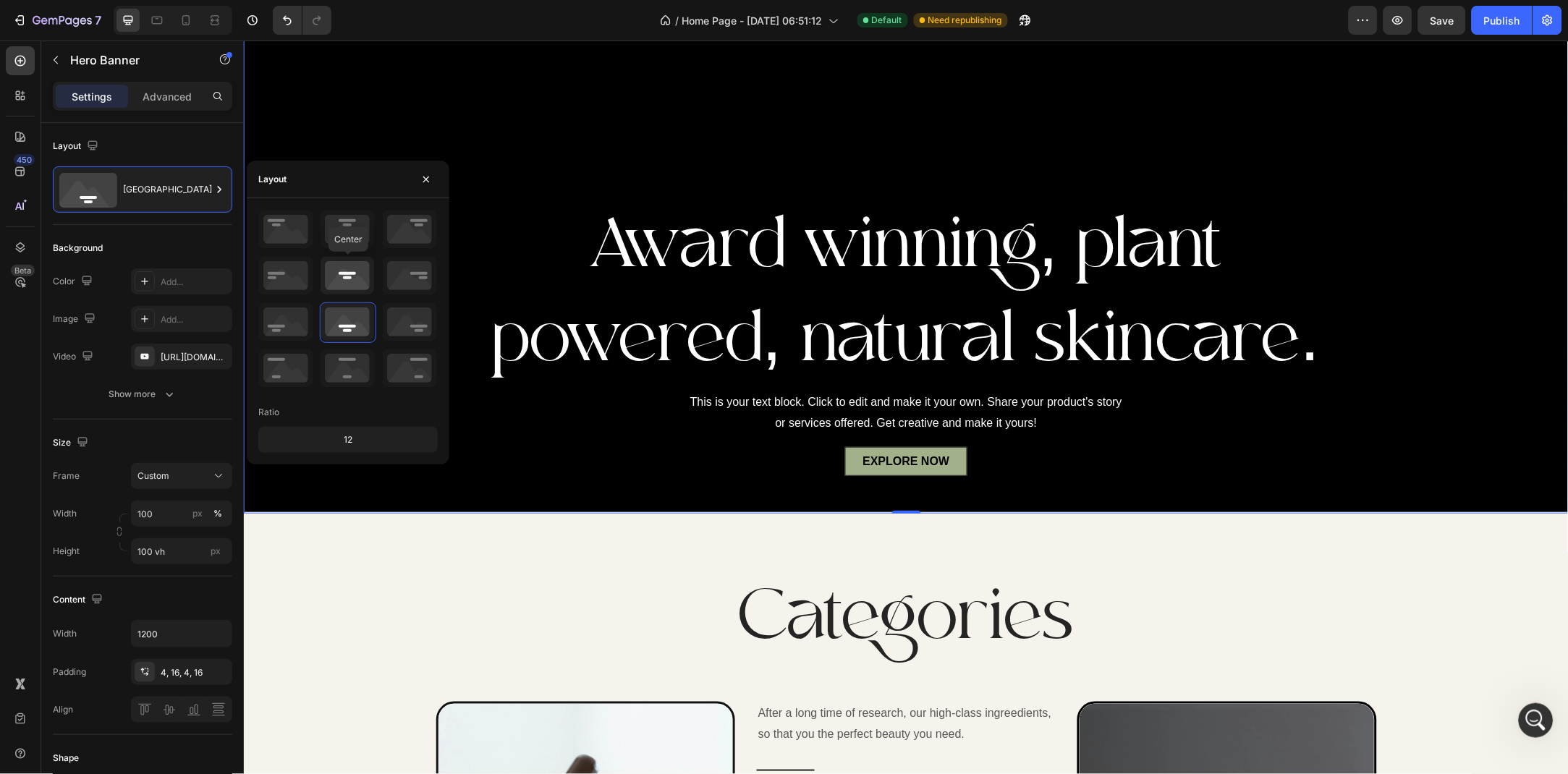
click at [349, 270] on icon at bounding box center [347, 275] width 54 height 38
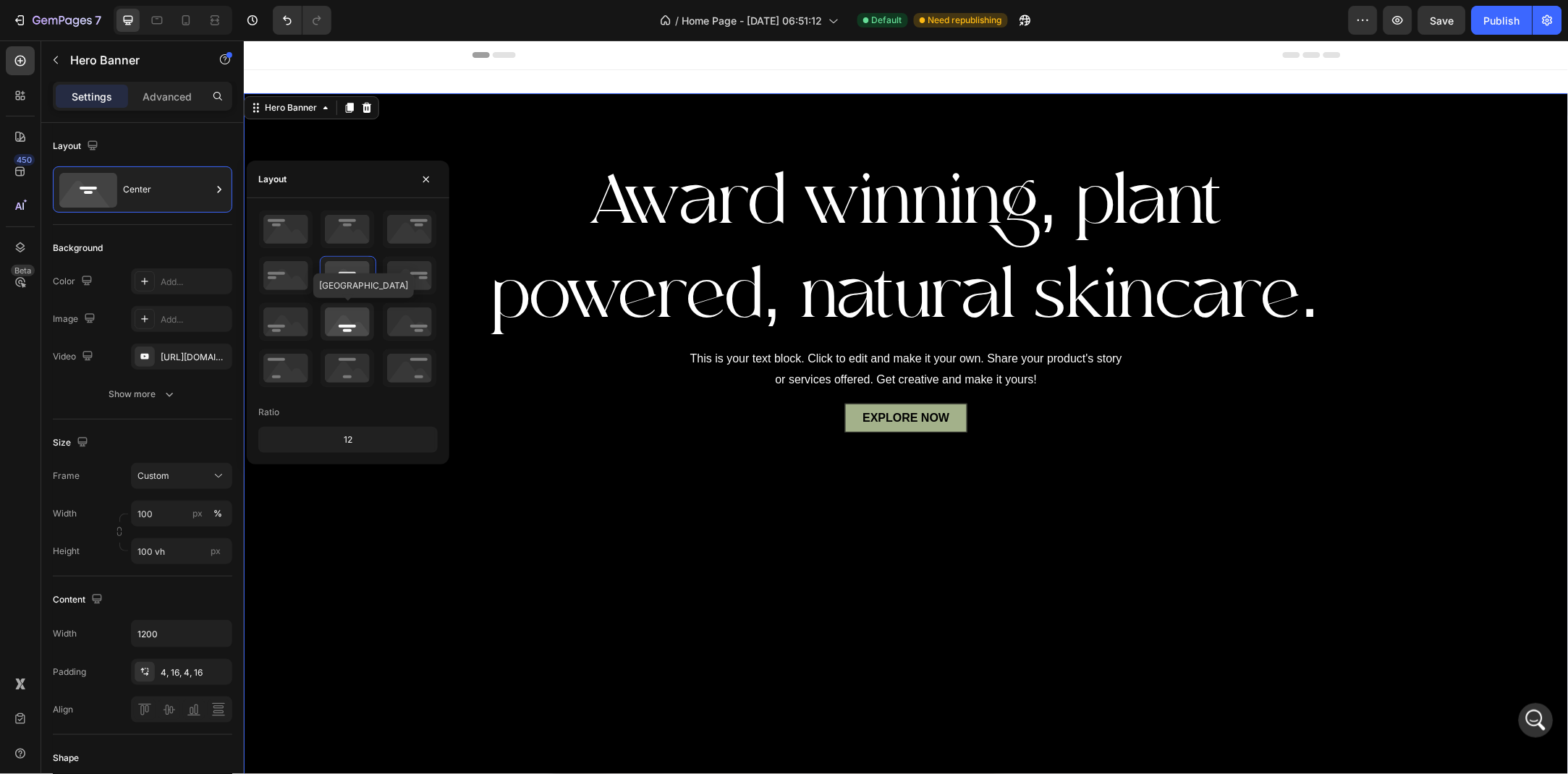
click at [353, 320] on icon at bounding box center [347, 322] width 54 height 38
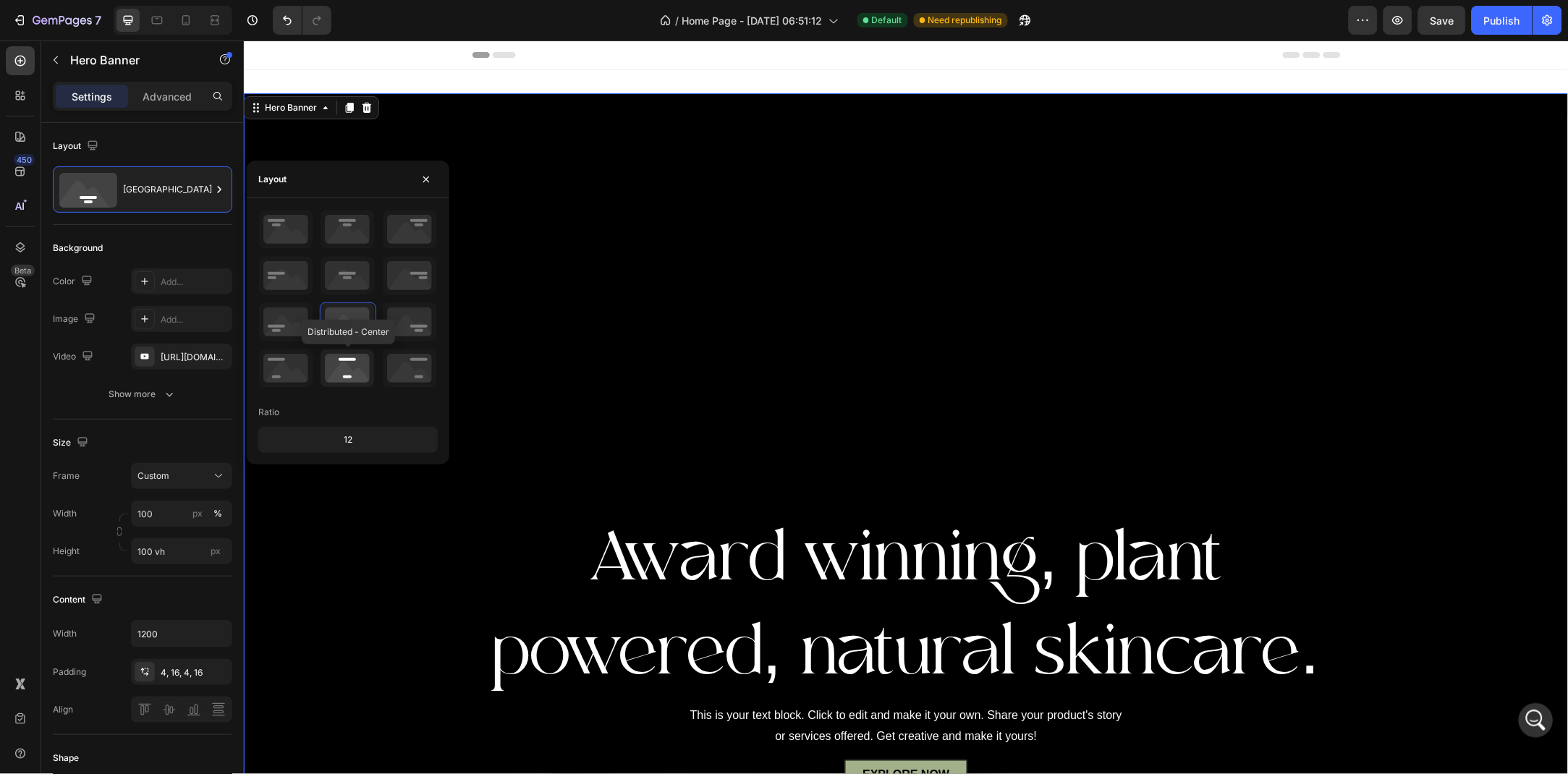
scroll to position [235, 0]
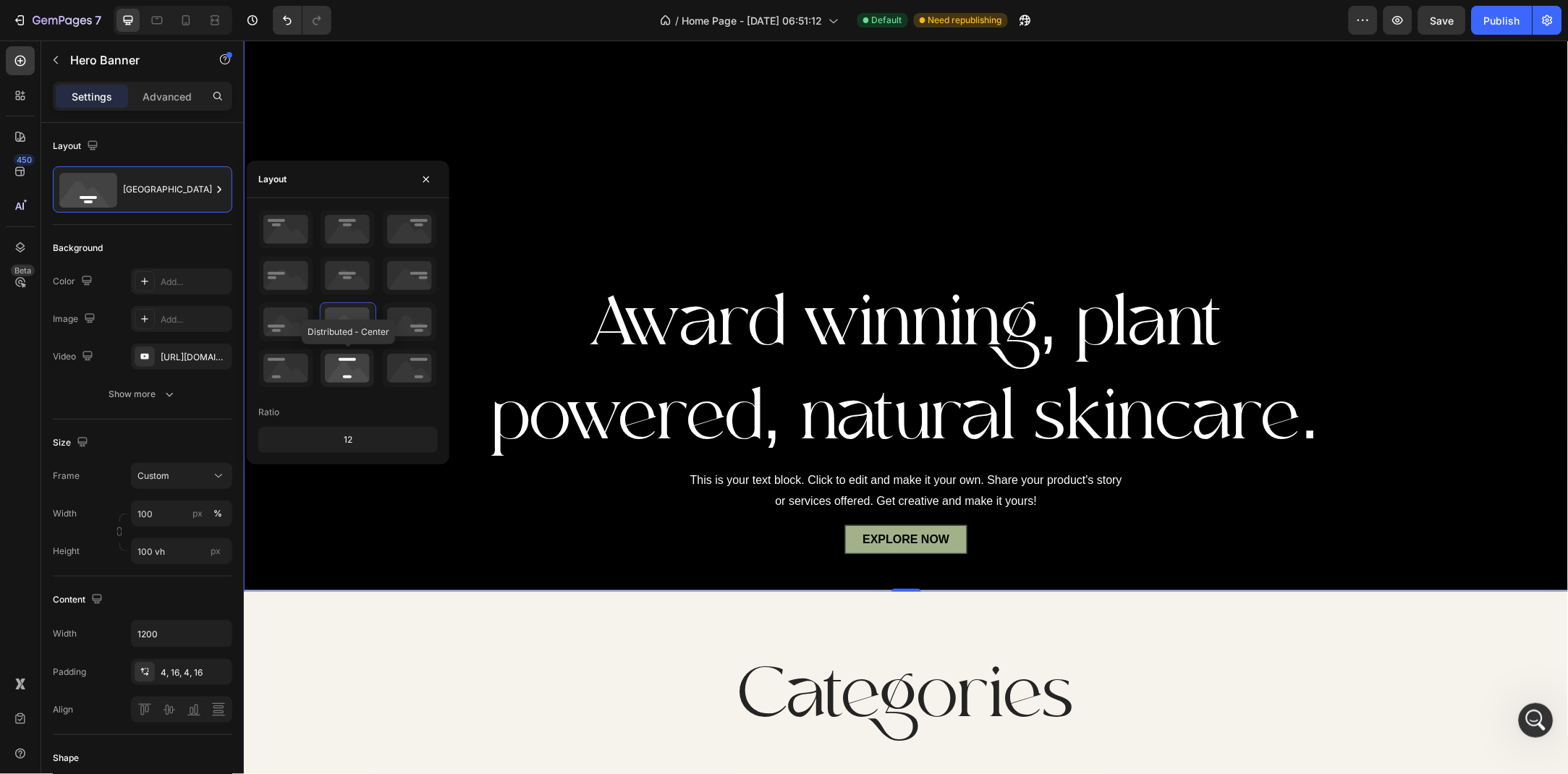
click at [350, 372] on icon at bounding box center [347, 367] width 54 height 38
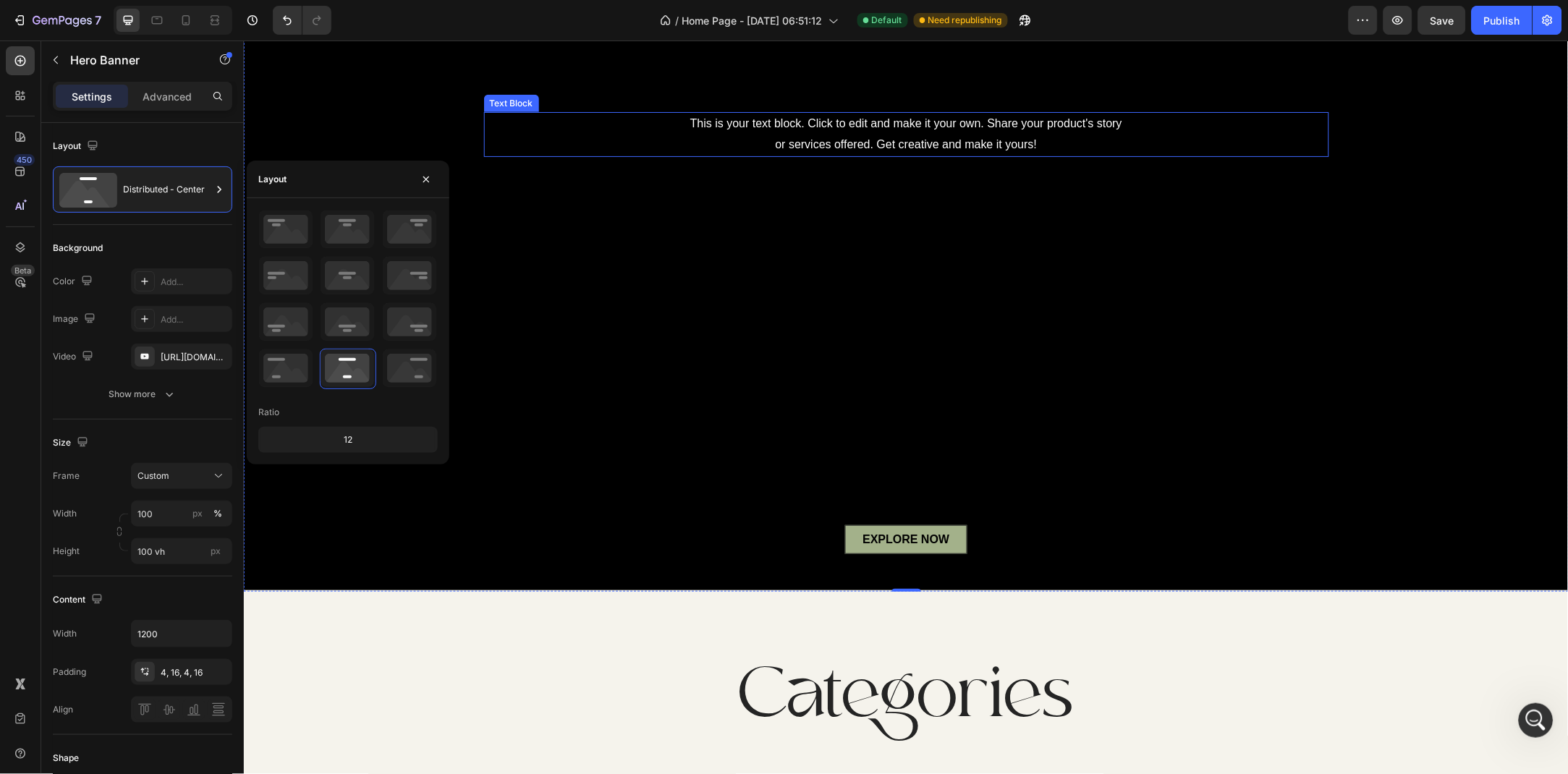
scroll to position [0, 0]
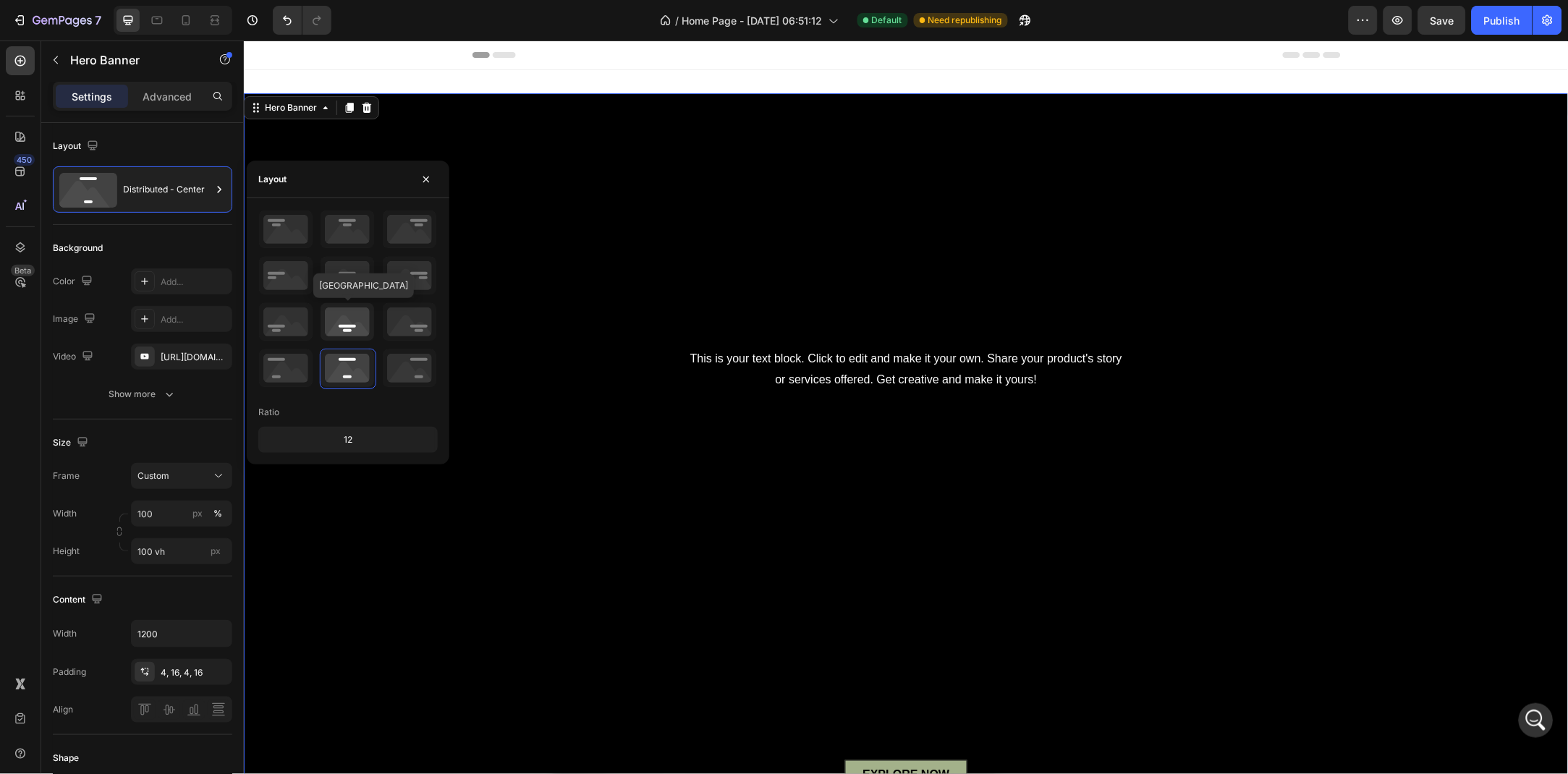
click at [360, 317] on icon at bounding box center [347, 322] width 54 height 38
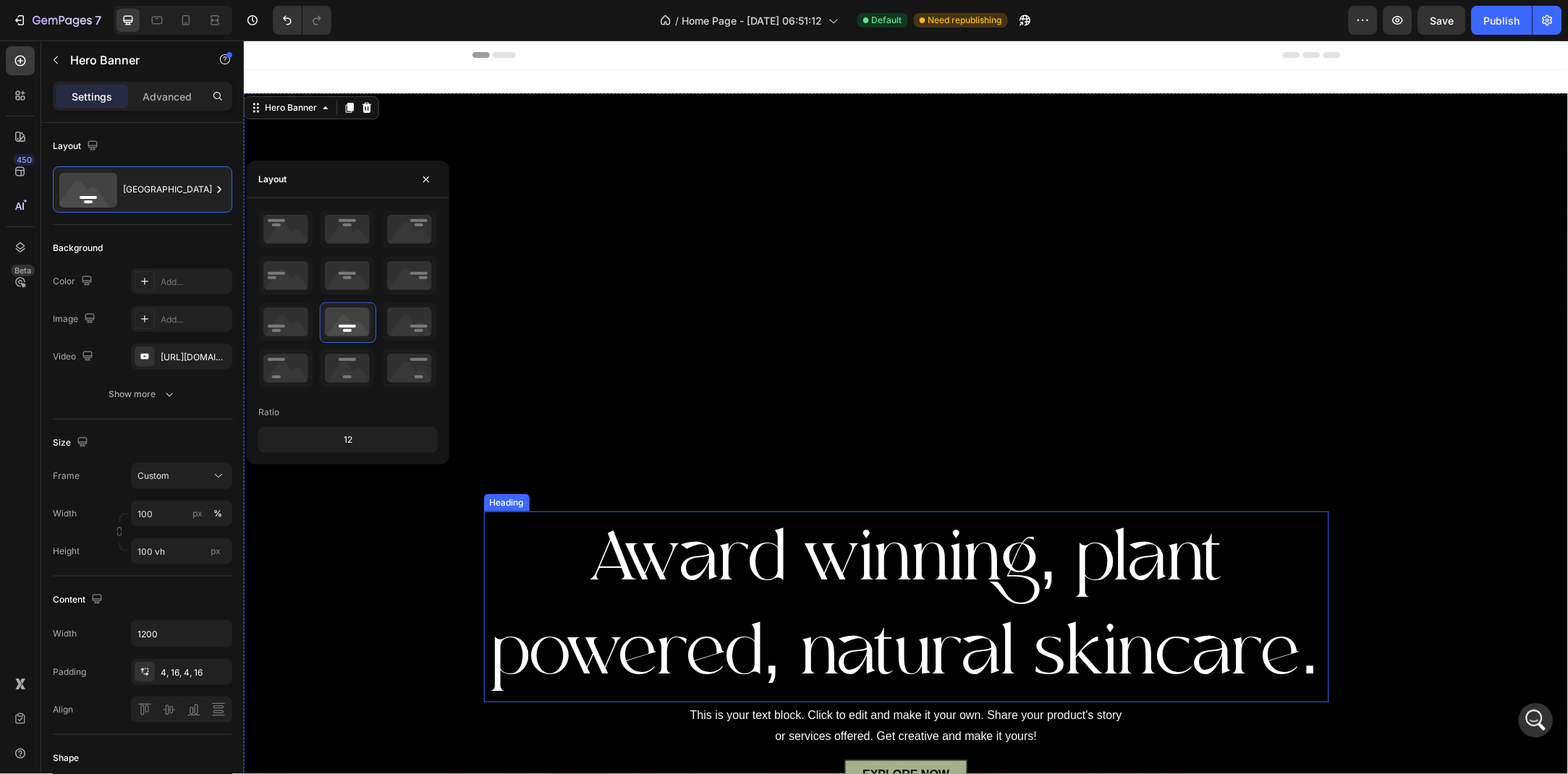
scroll to position [64, 0]
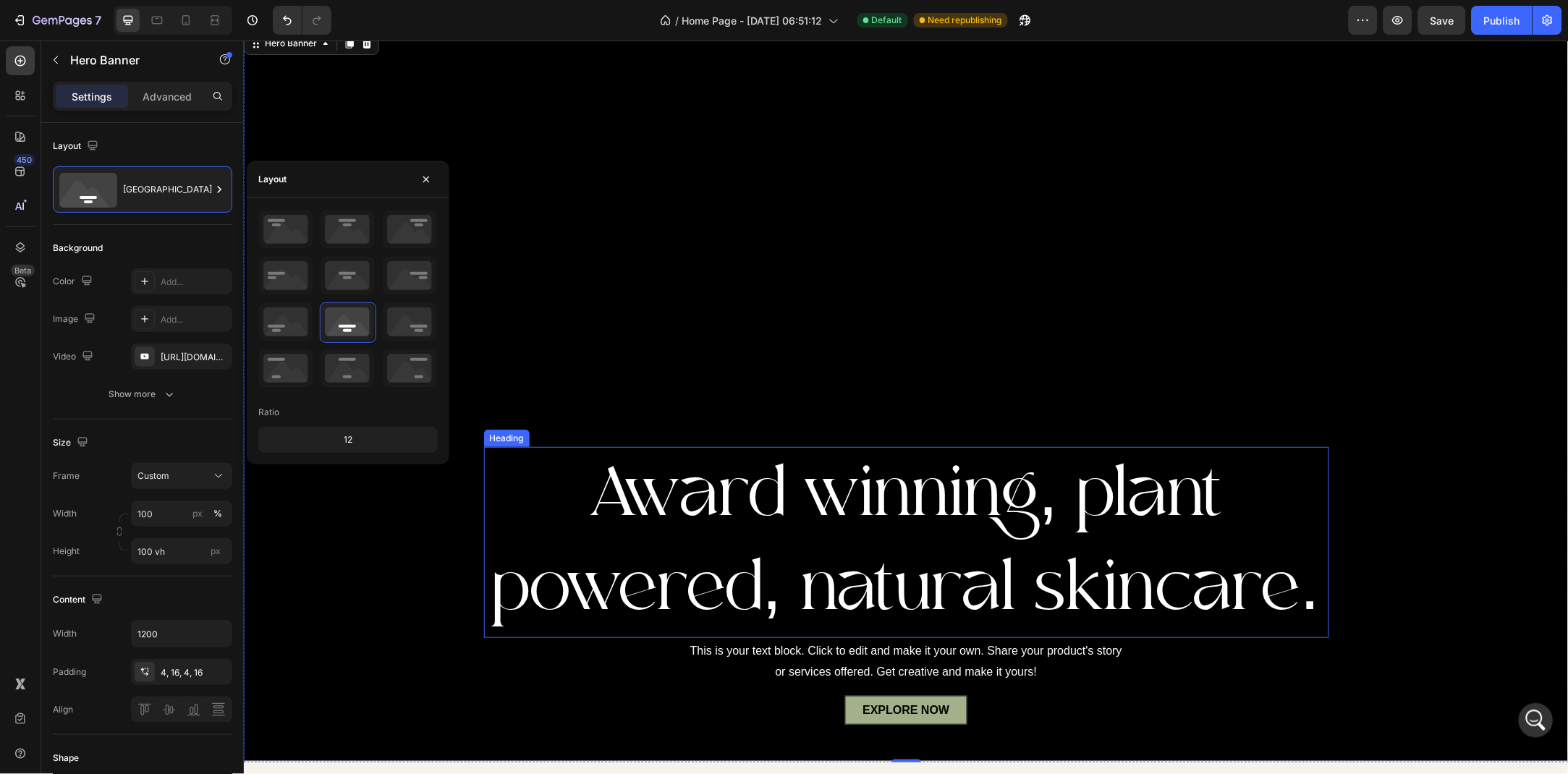
click at [968, 485] on p "Award winning, plant powered, natural skincare." at bounding box center [905, 541] width 842 height 188
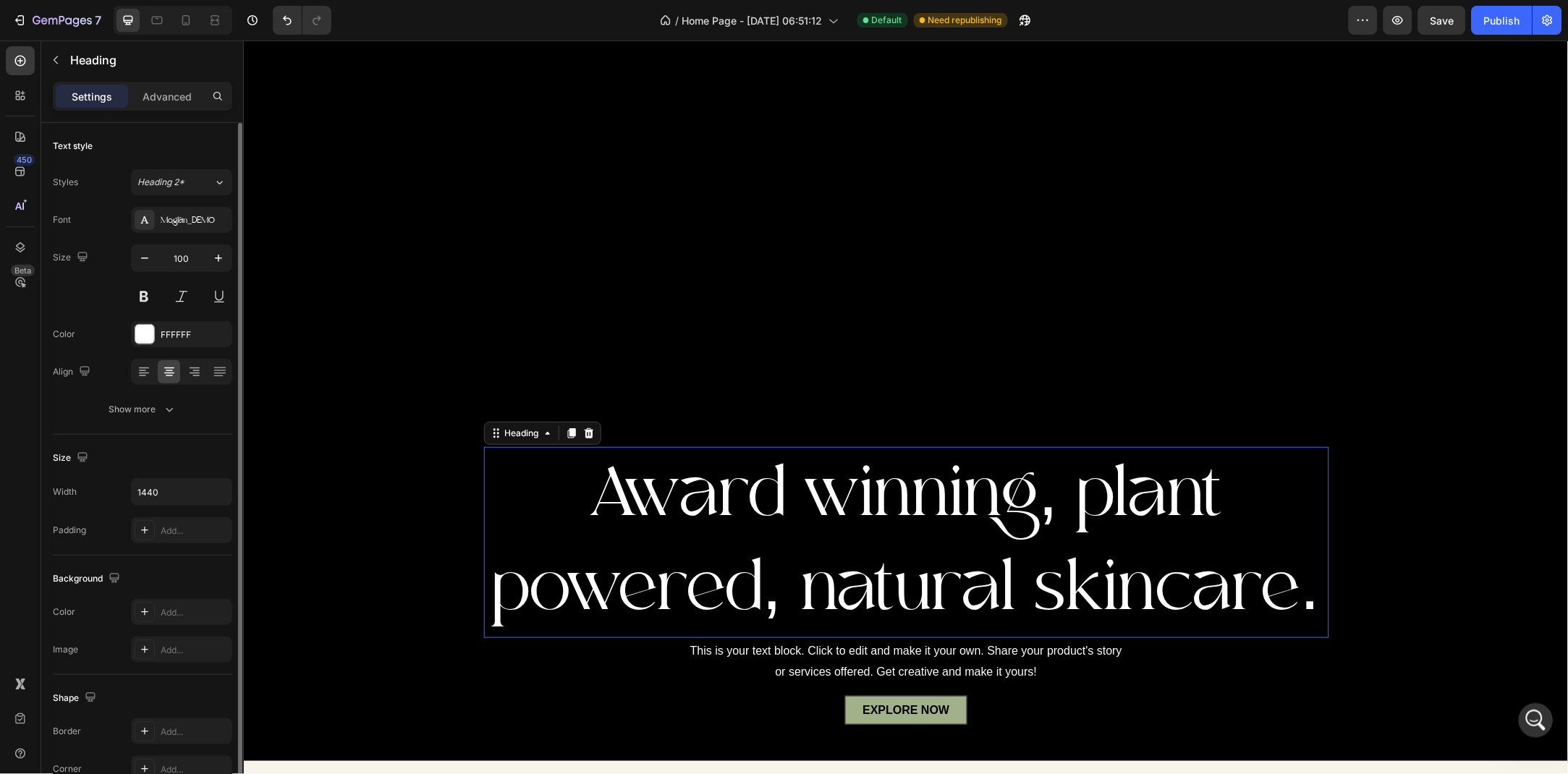
scroll to position [156, 0]
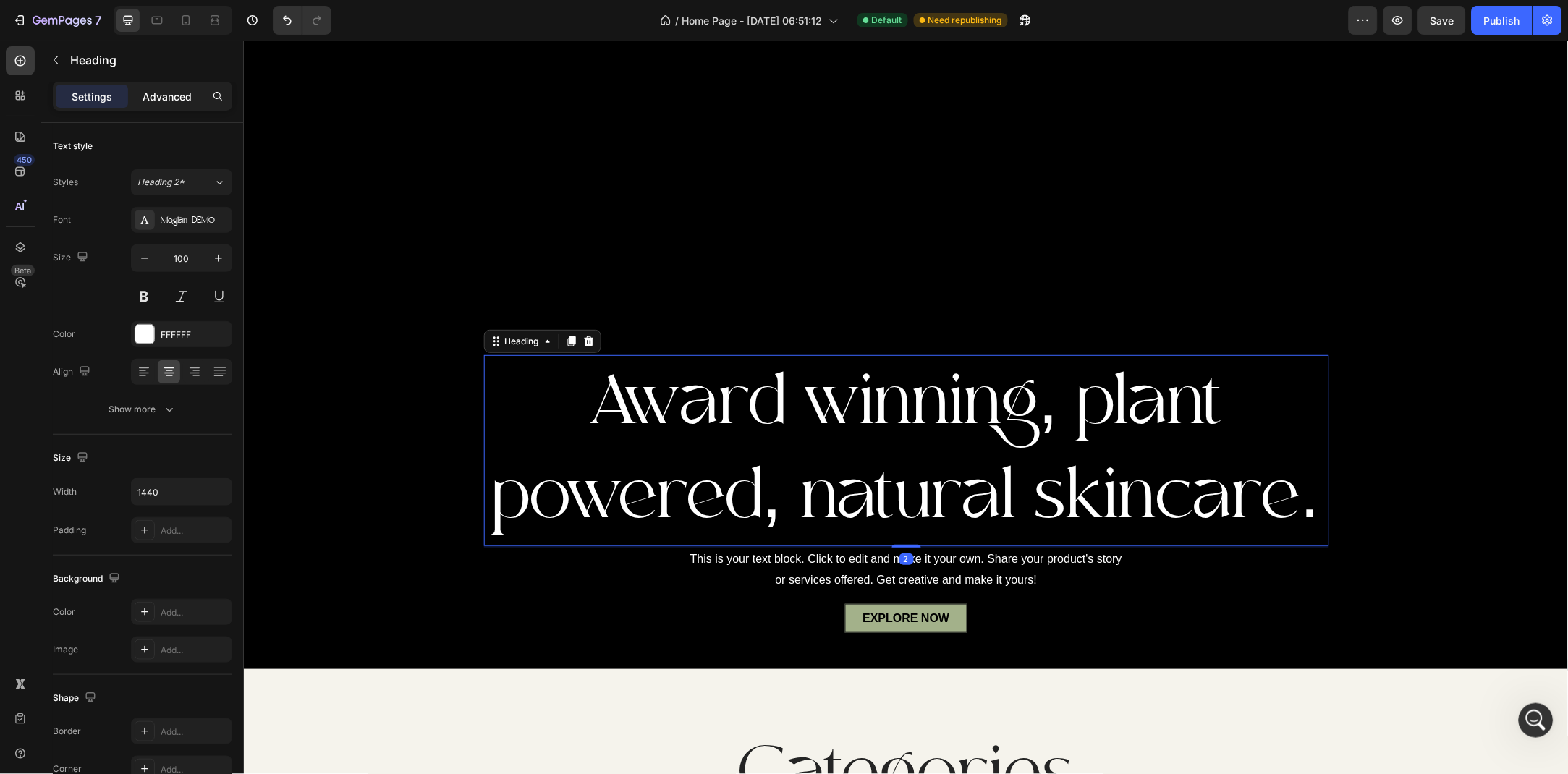
click at [171, 104] on div "Advanced" at bounding box center [167, 96] width 72 height 23
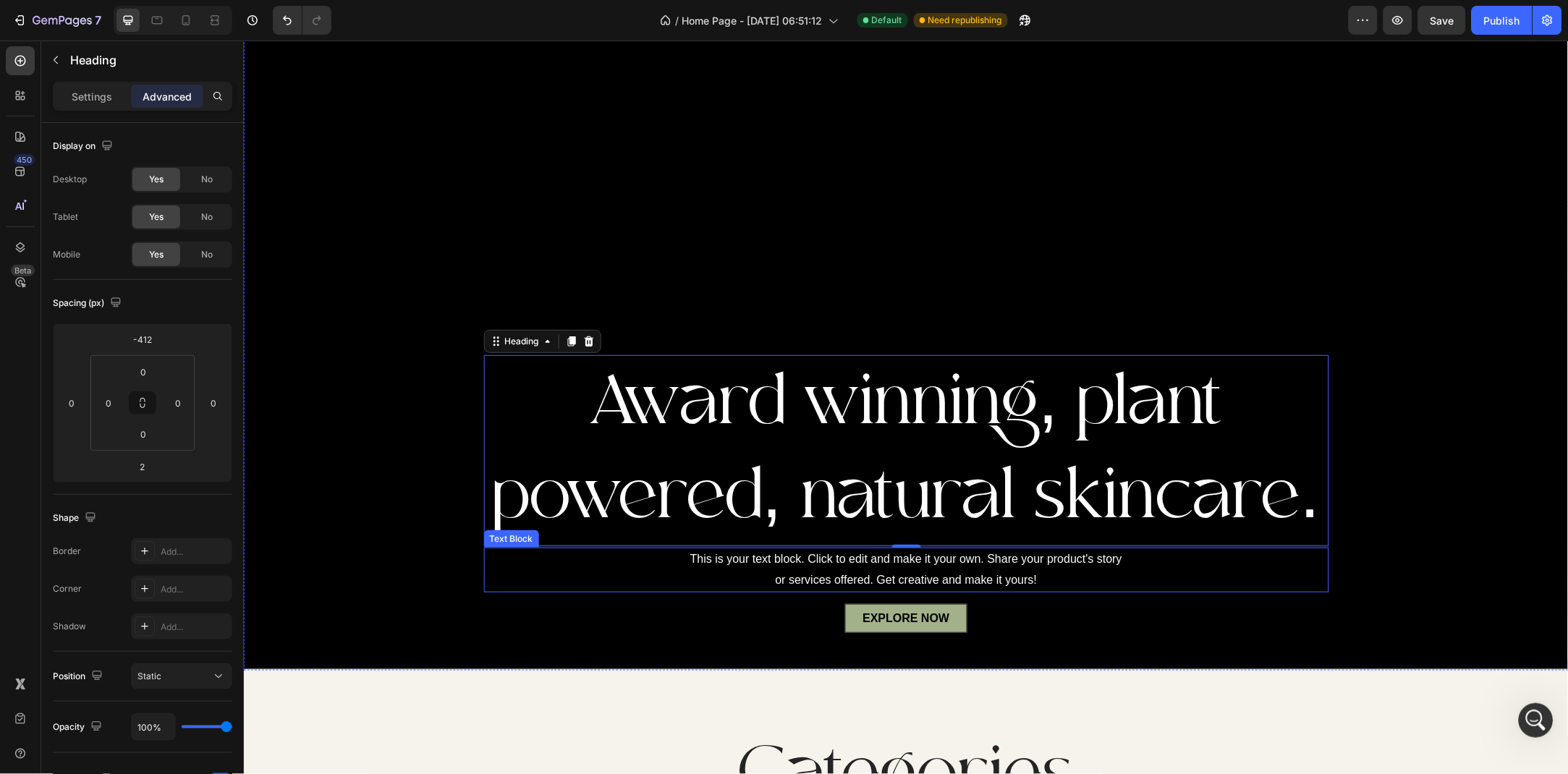
click at [881, 572] on div "This is your text block. Click to edit and make it your own. Share your product…" at bounding box center [905, 569] width 845 height 45
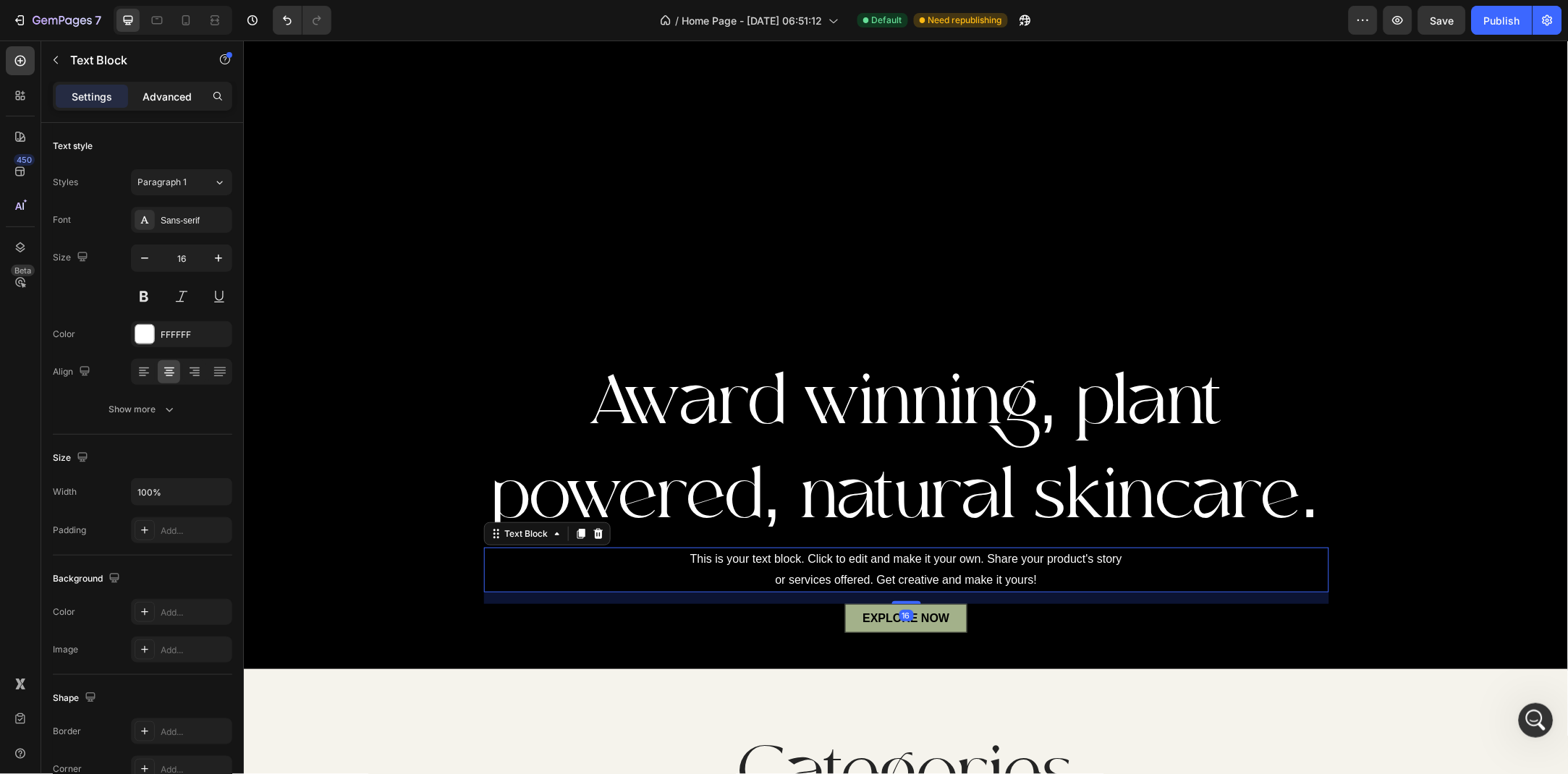
click at [148, 85] on div "Advanced" at bounding box center [167, 96] width 72 height 23
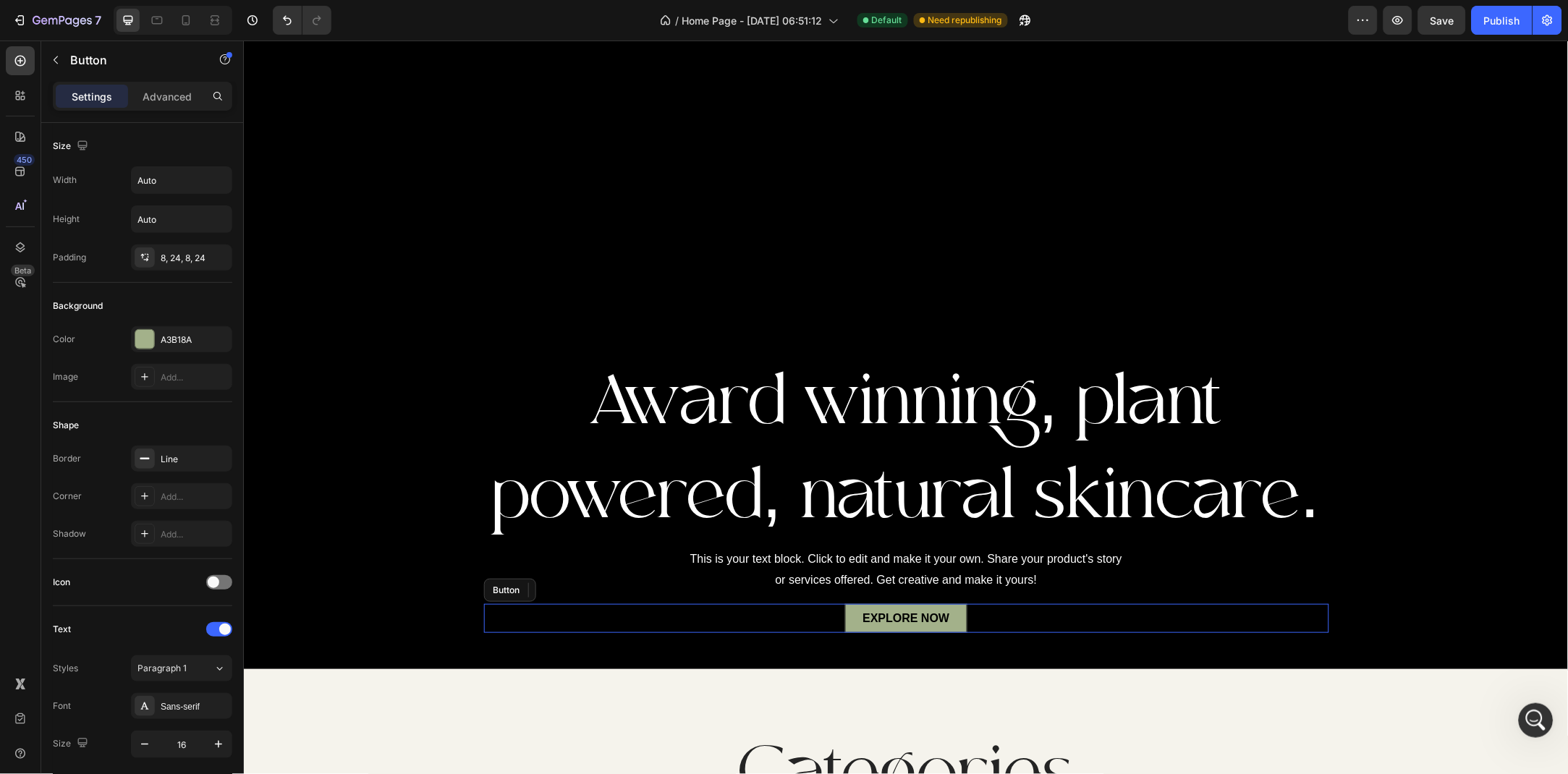
click at [744, 624] on div "EXPLORE NOW Button" at bounding box center [905, 617] width 845 height 29
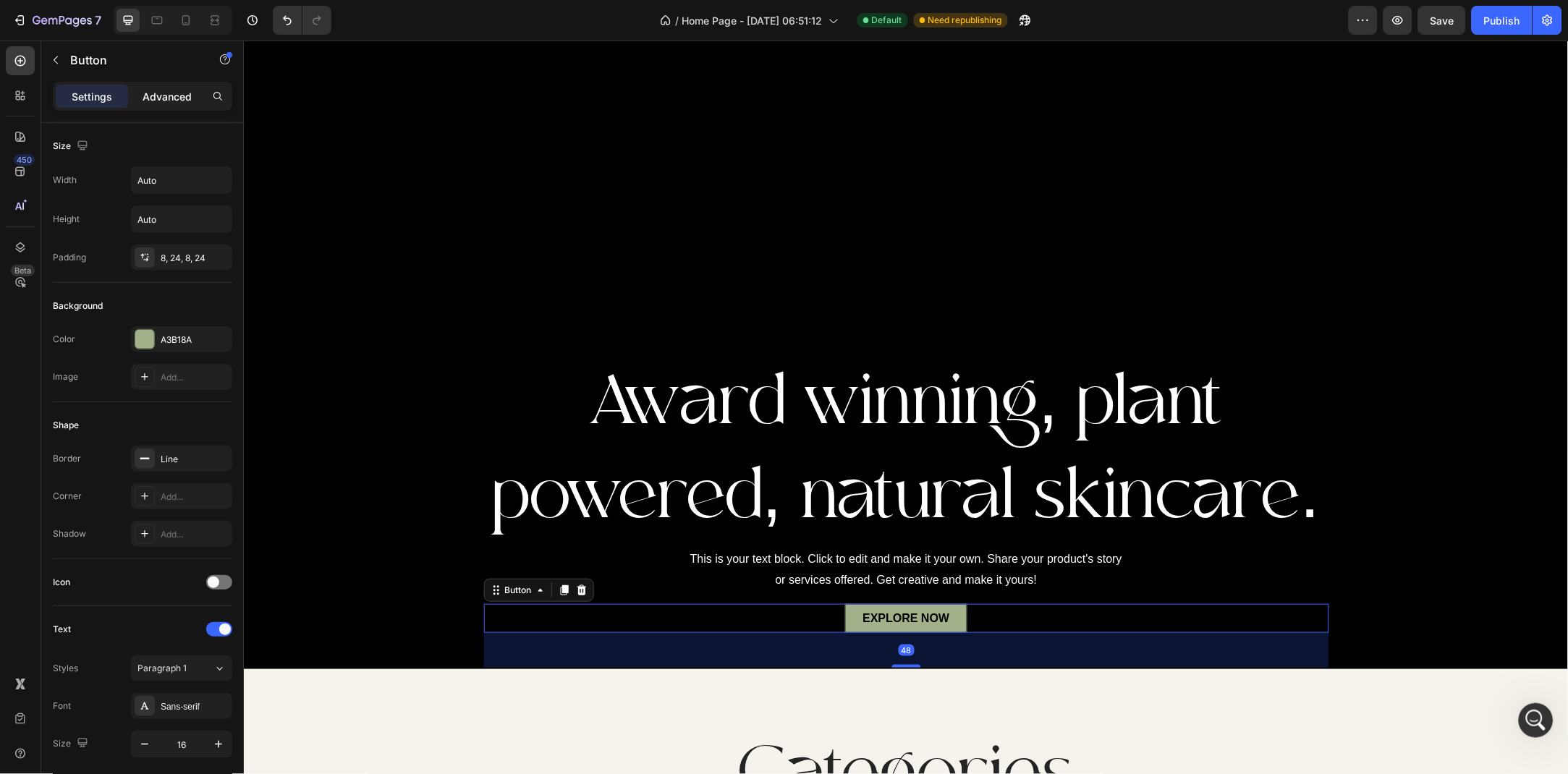
click at [183, 102] on p "Advanced" at bounding box center [167, 96] width 49 height 15
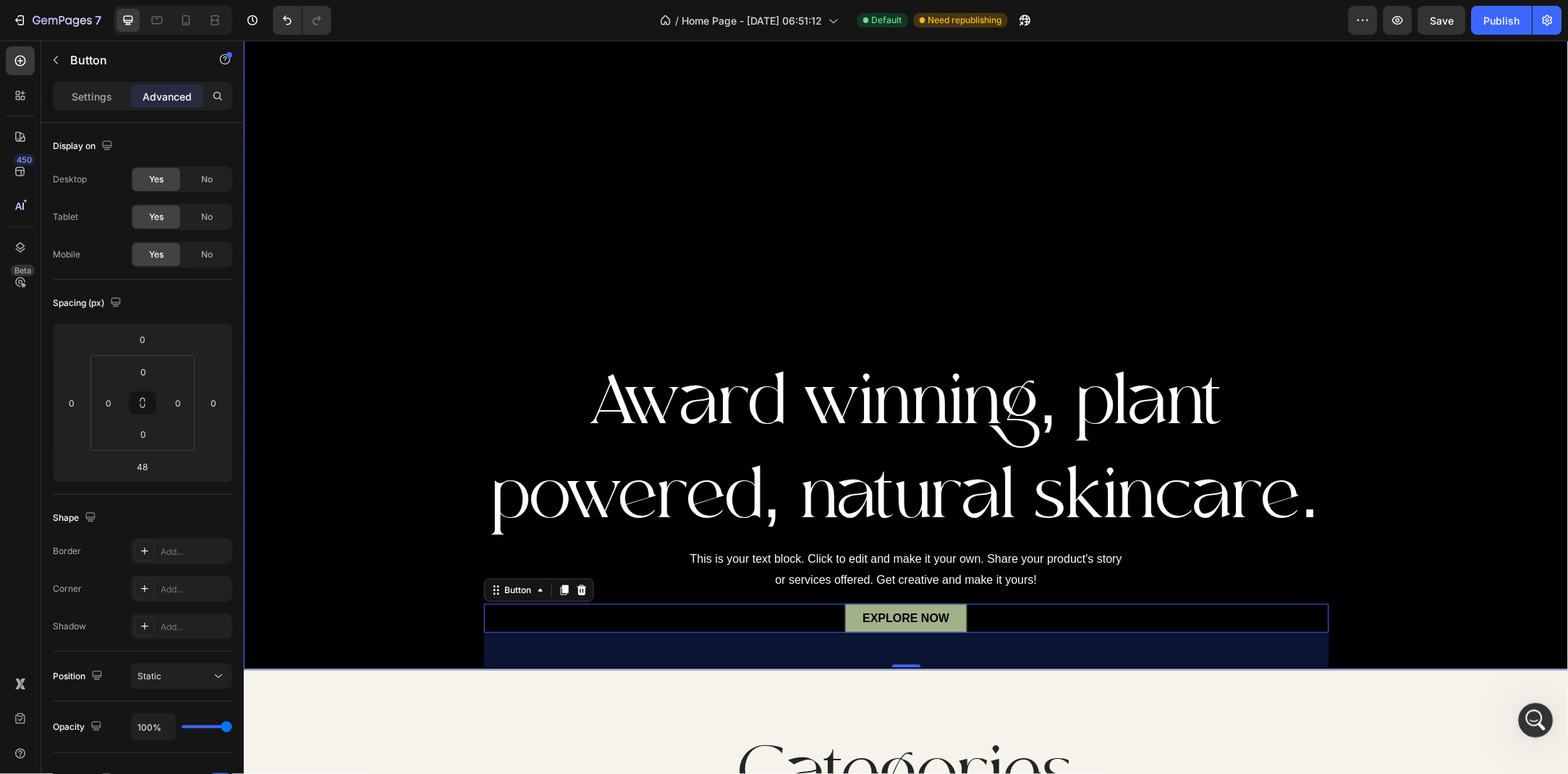
click at [652, 286] on div "Overlay" at bounding box center [905, 303] width 1325 height 733
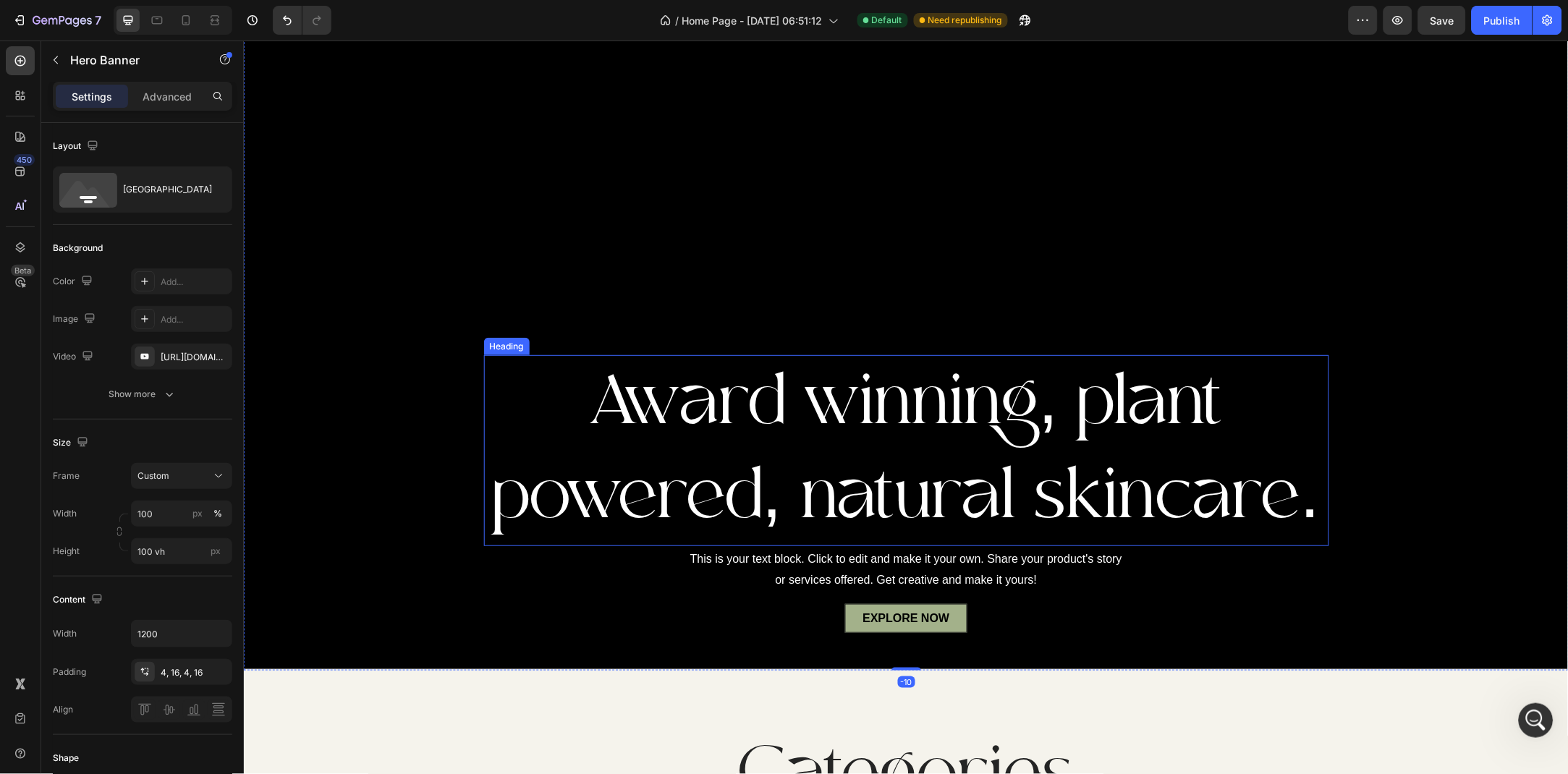
click at [502, 415] on p "Award winning, plant powered, natural skincare." at bounding box center [905, 449] width 842 height 188
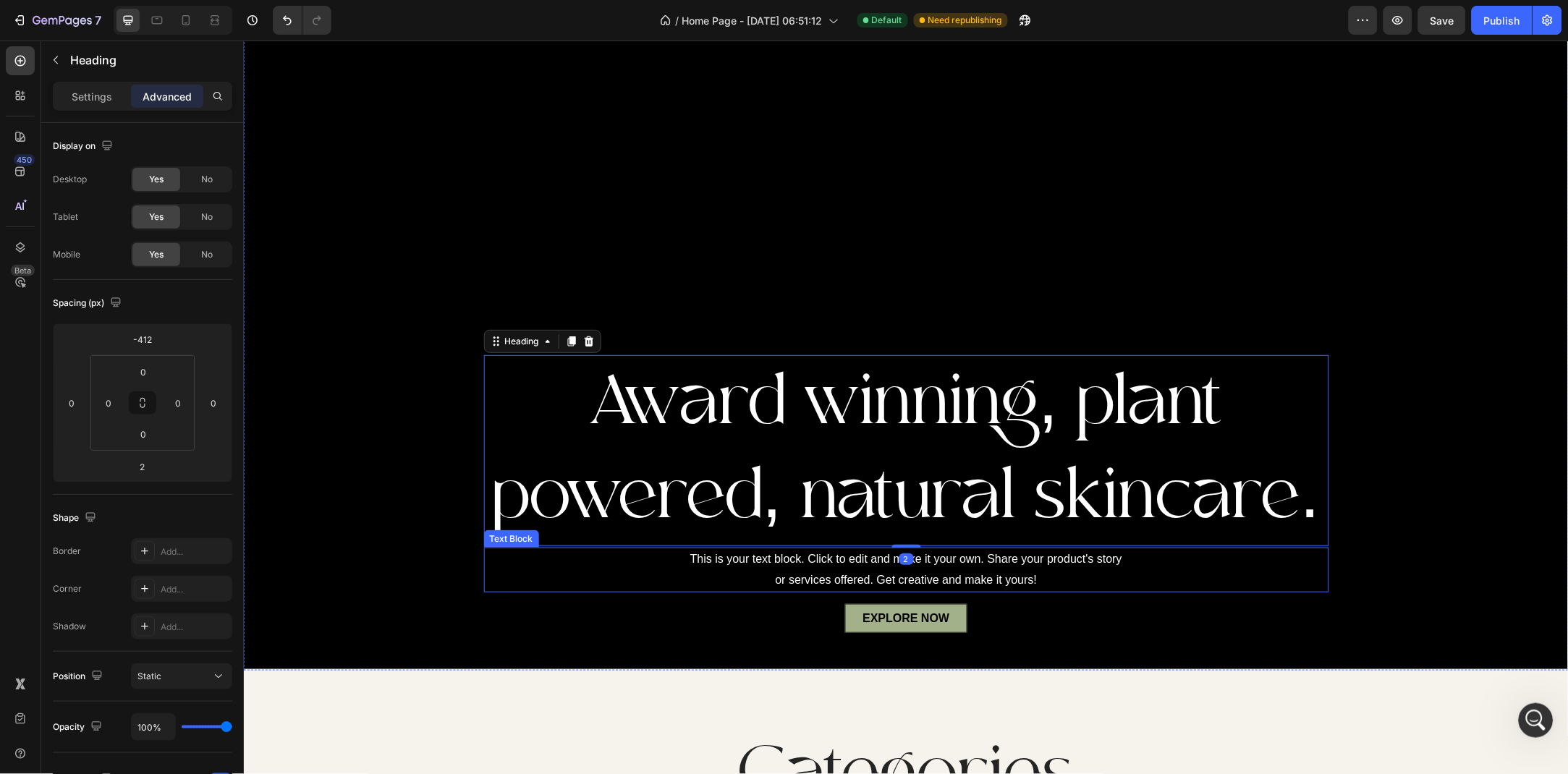
click at [483, 577] on div "This is your text block. Click to edit and make it your own. Share your product…" at bounding box center [905, 569] width 845 height 45
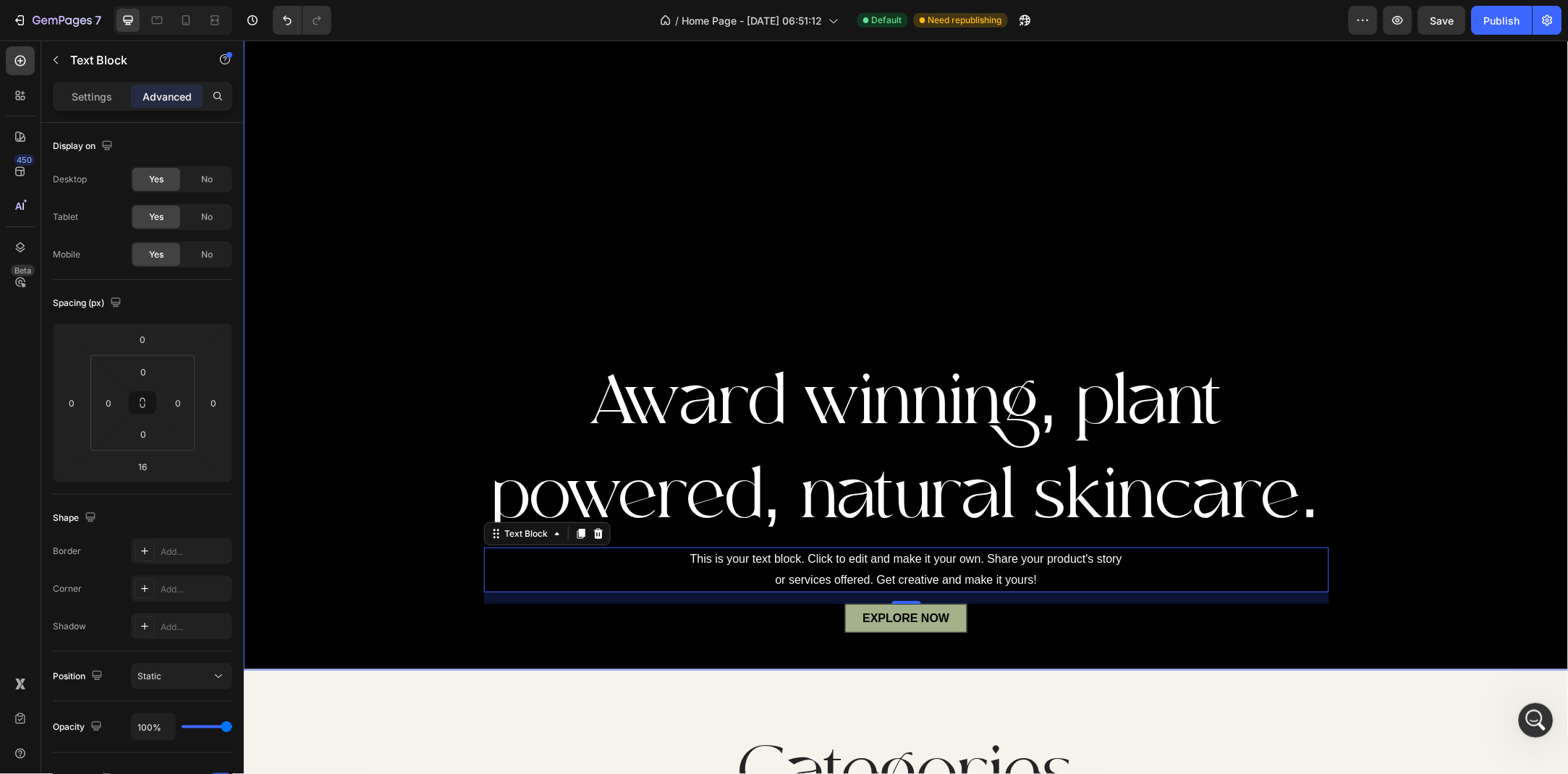
click at [590, 197] on div "Overlay" at bounding box center [905, 303] width 1325 height 733
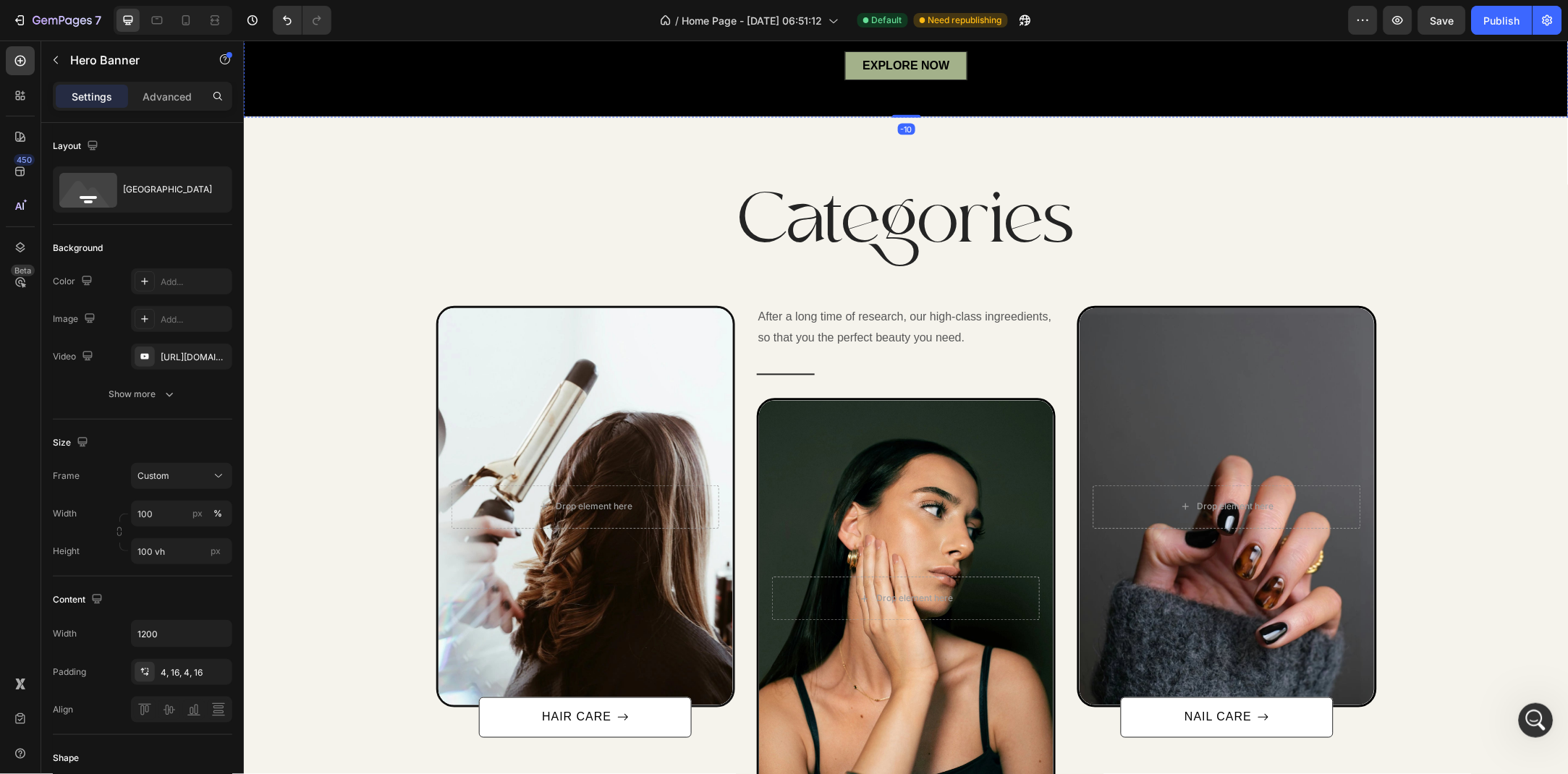
scroll to position [0, 0]
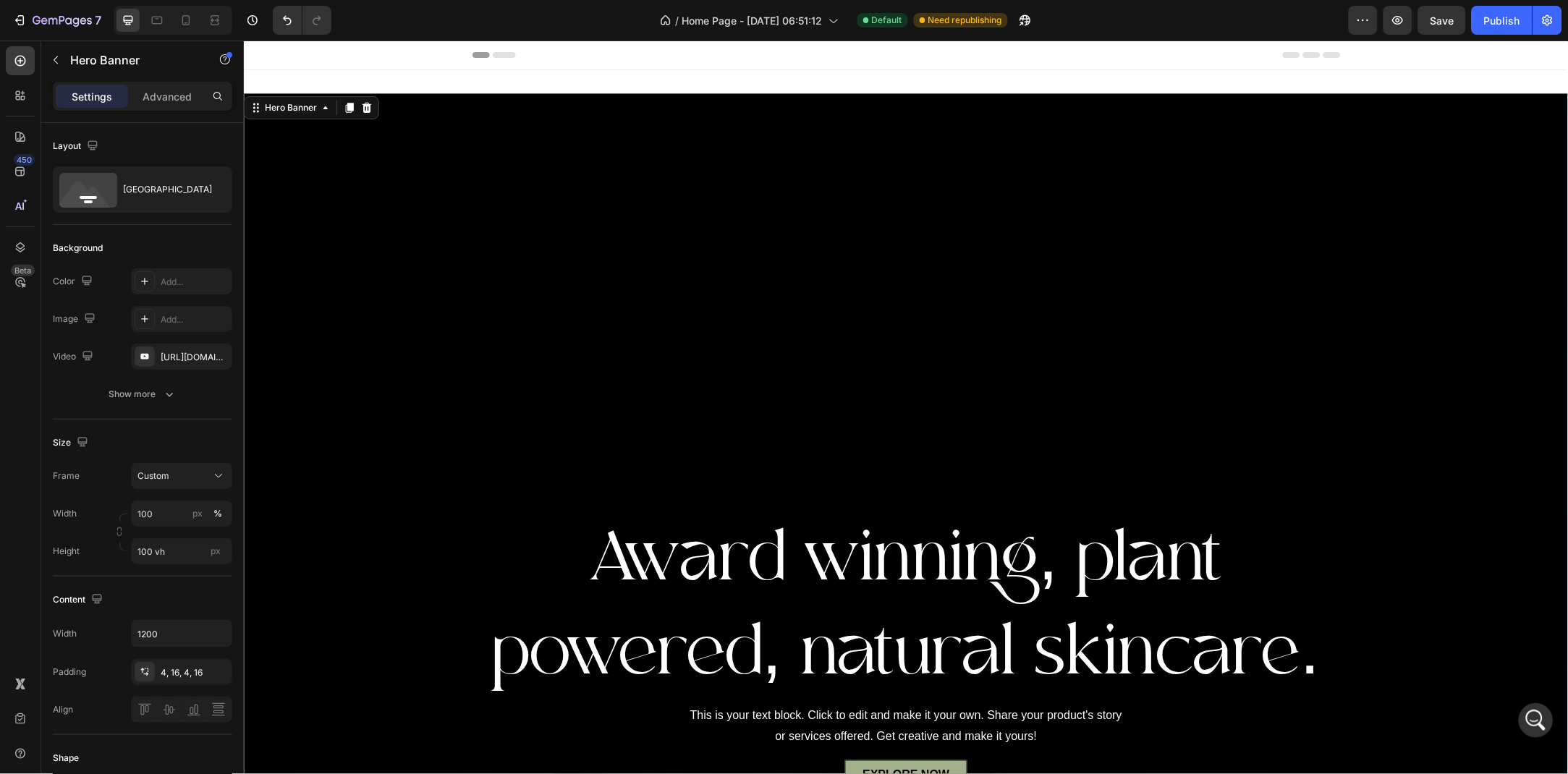
click at [534, 244] on div "Overlay" at bounding box center [905, 460] width 1325 height 733
click at [180, 357] on div "[URL][DOMAIN_NAME]" at bounding box center [181, 357] width 42 height 13
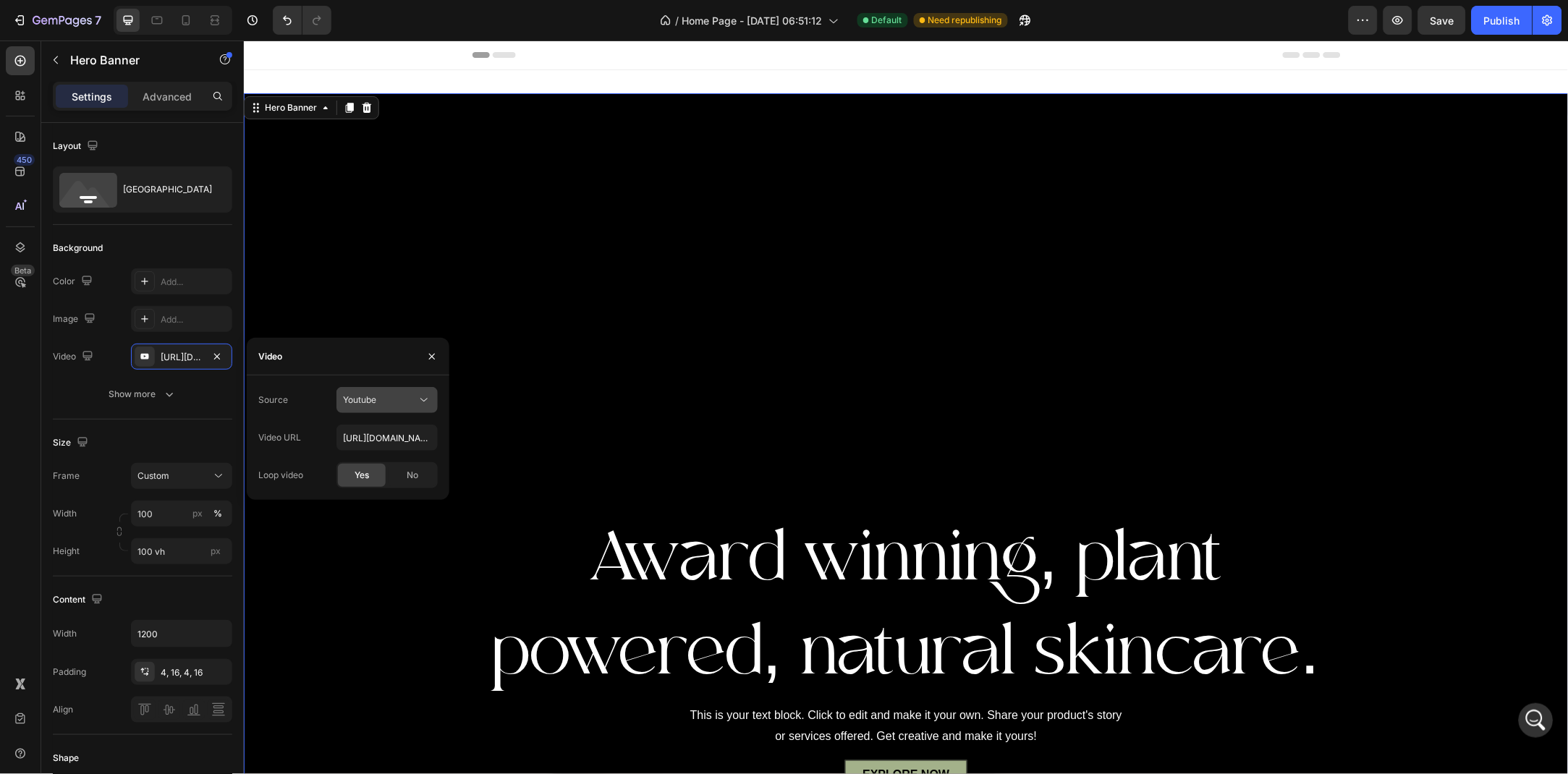
click at [404, 395] on div "Youtube" at bounding box center [380, 400] width 74 height 13
click at [406, 430] on p "Video hosting" at bounding box center [384, 436] width 82 height 13
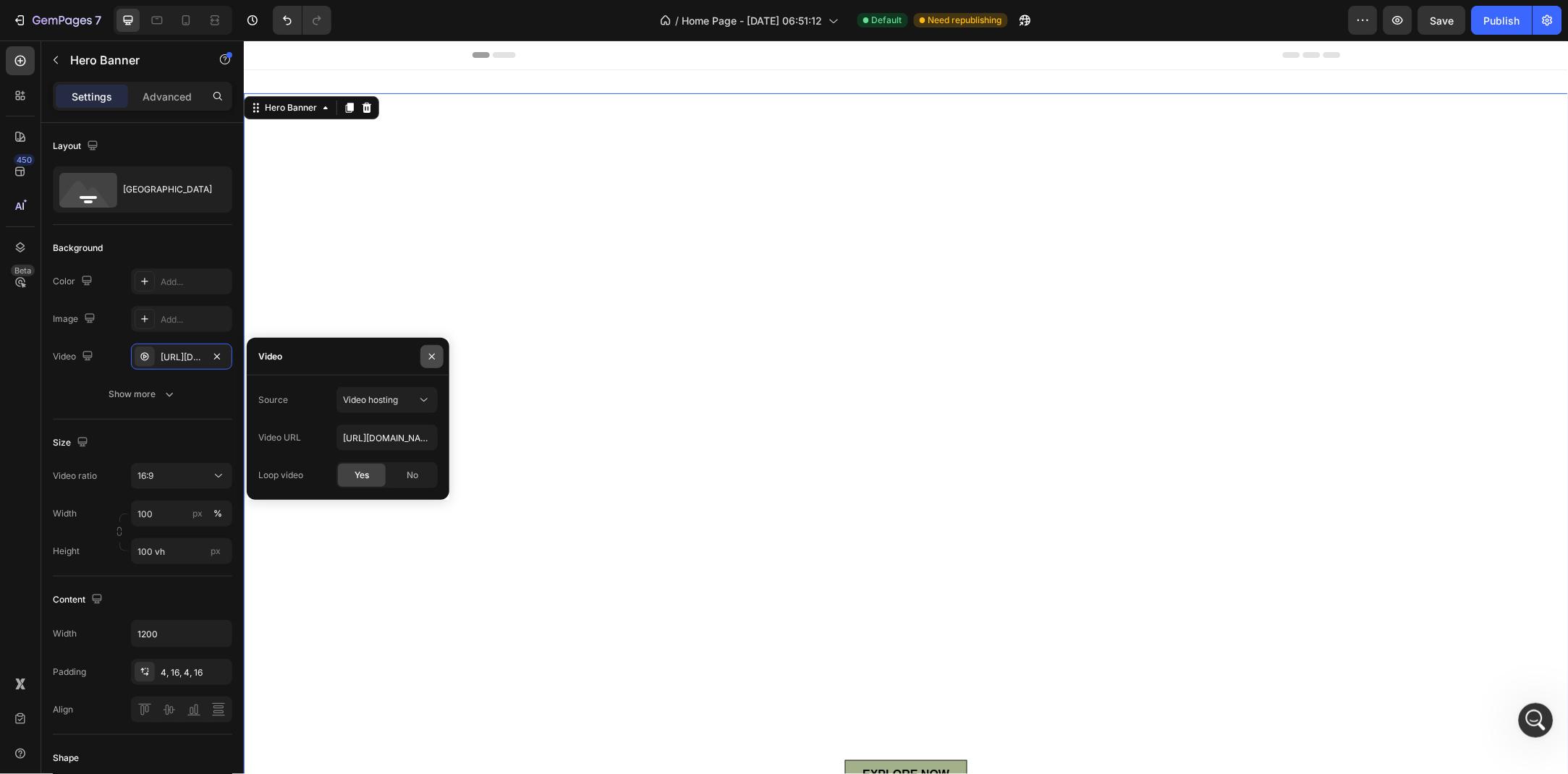
click at [434, 362] on button "button" at bounding box center [432, 356] width 23 height 23
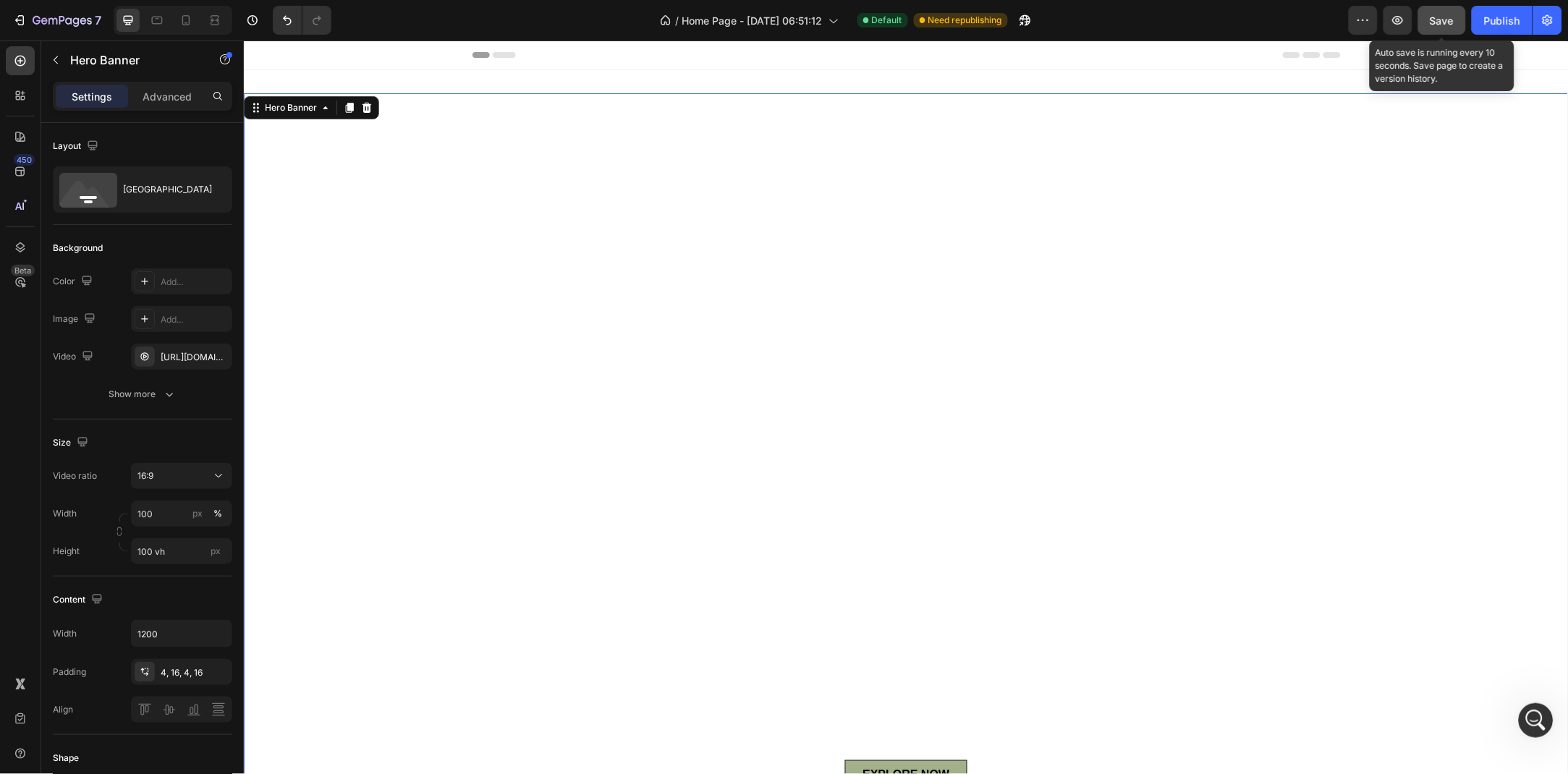
click at [1421, 18] on button "Save" at bounding box center [1441, 20] width 48 height 29
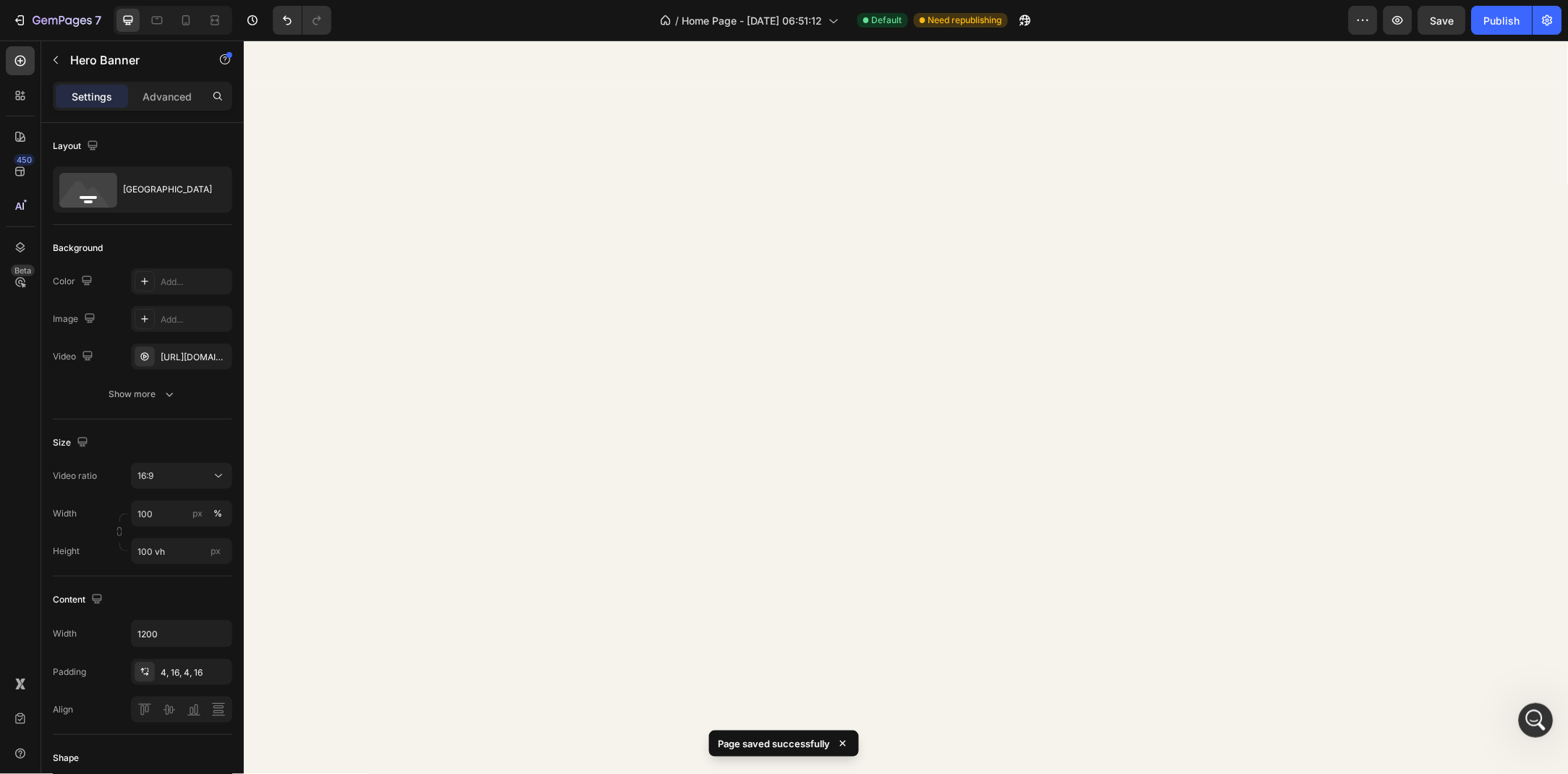
scroll to position [3799, 0]
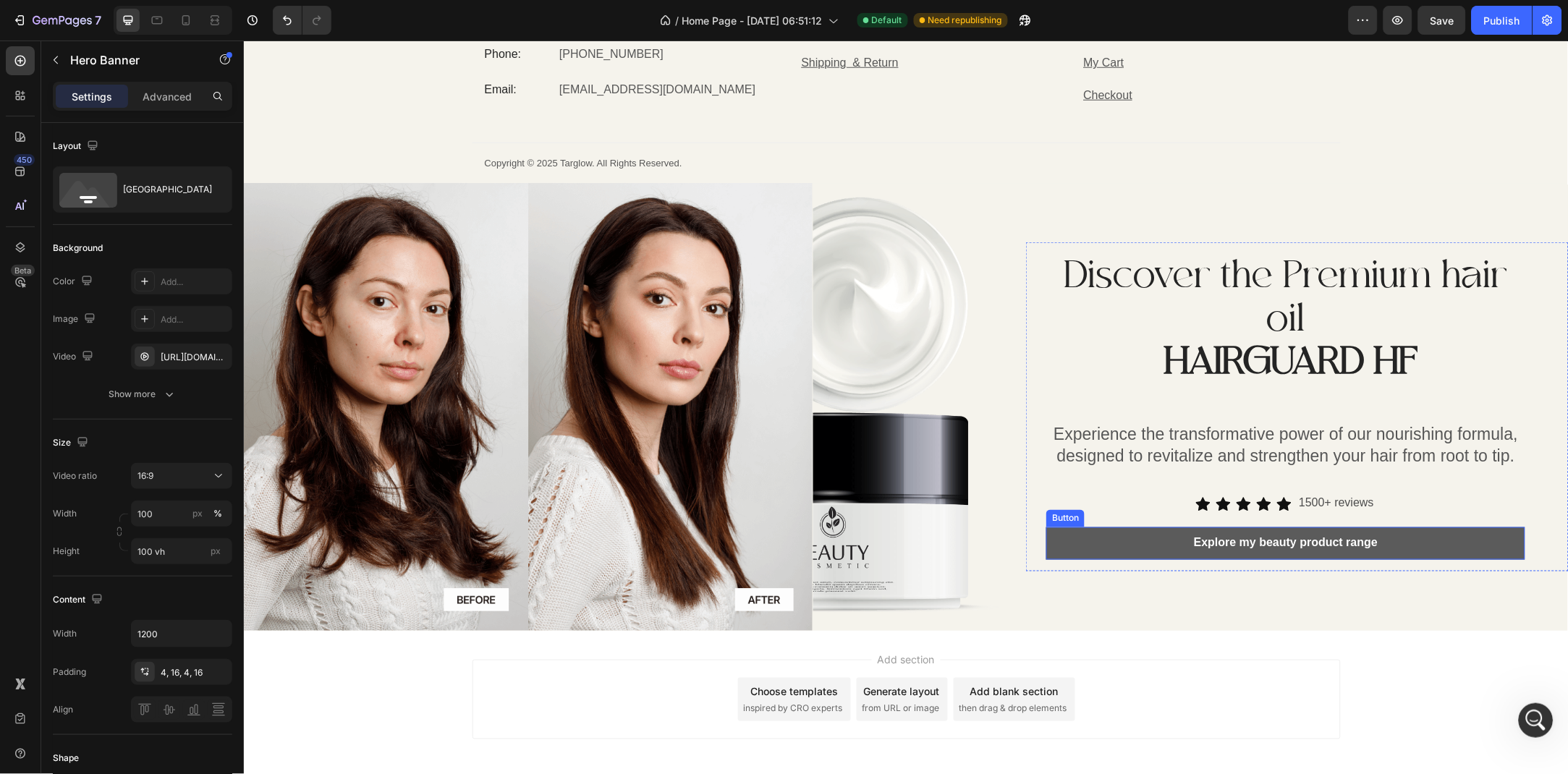
click at [1170, 544] on button "Explore my beauty product range" at bounding box center [1284, 543] width 479 height 32
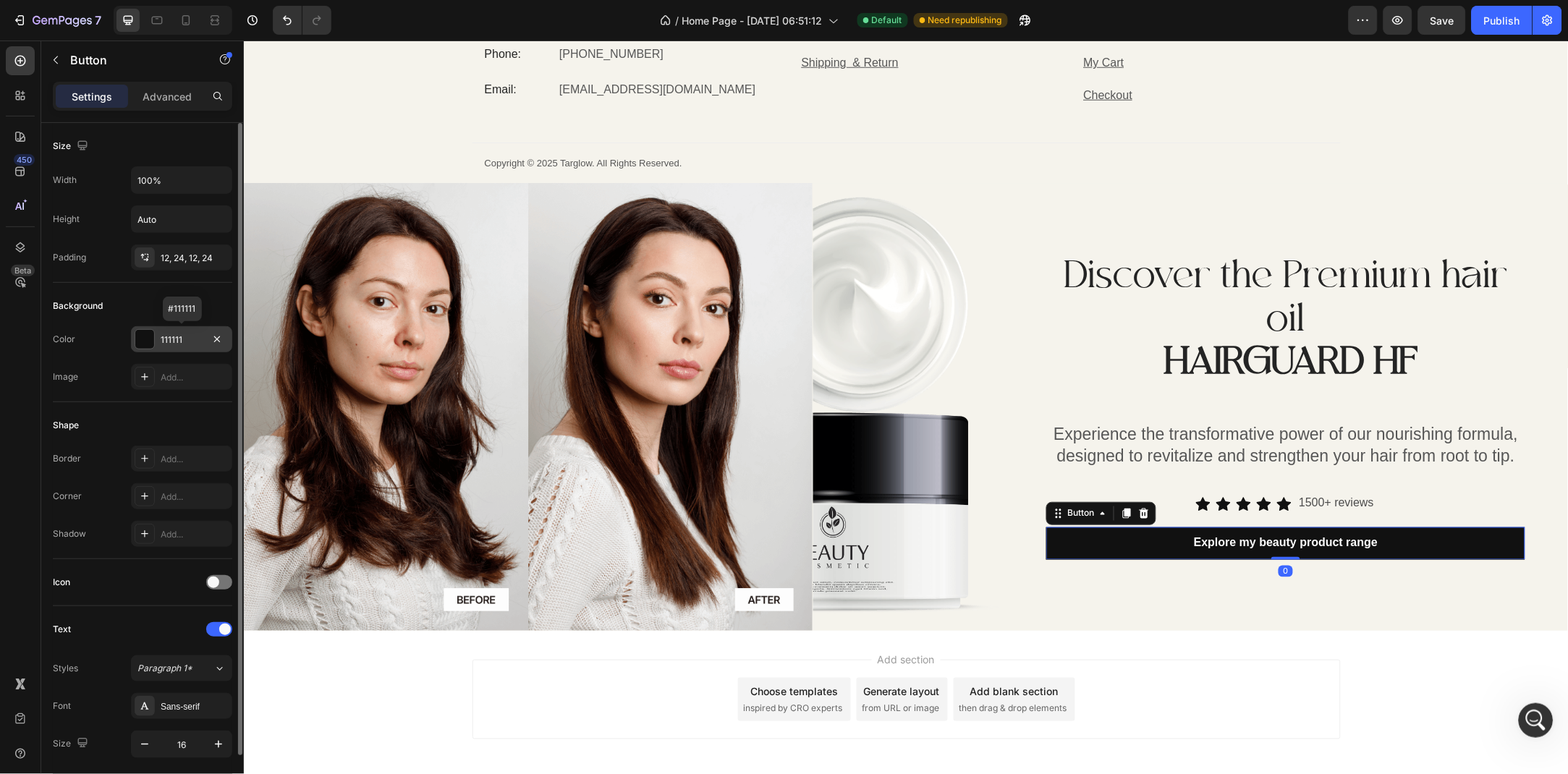
click at [180, 342] on div "111111" at bounding box center [181, 340] width 42 height 13
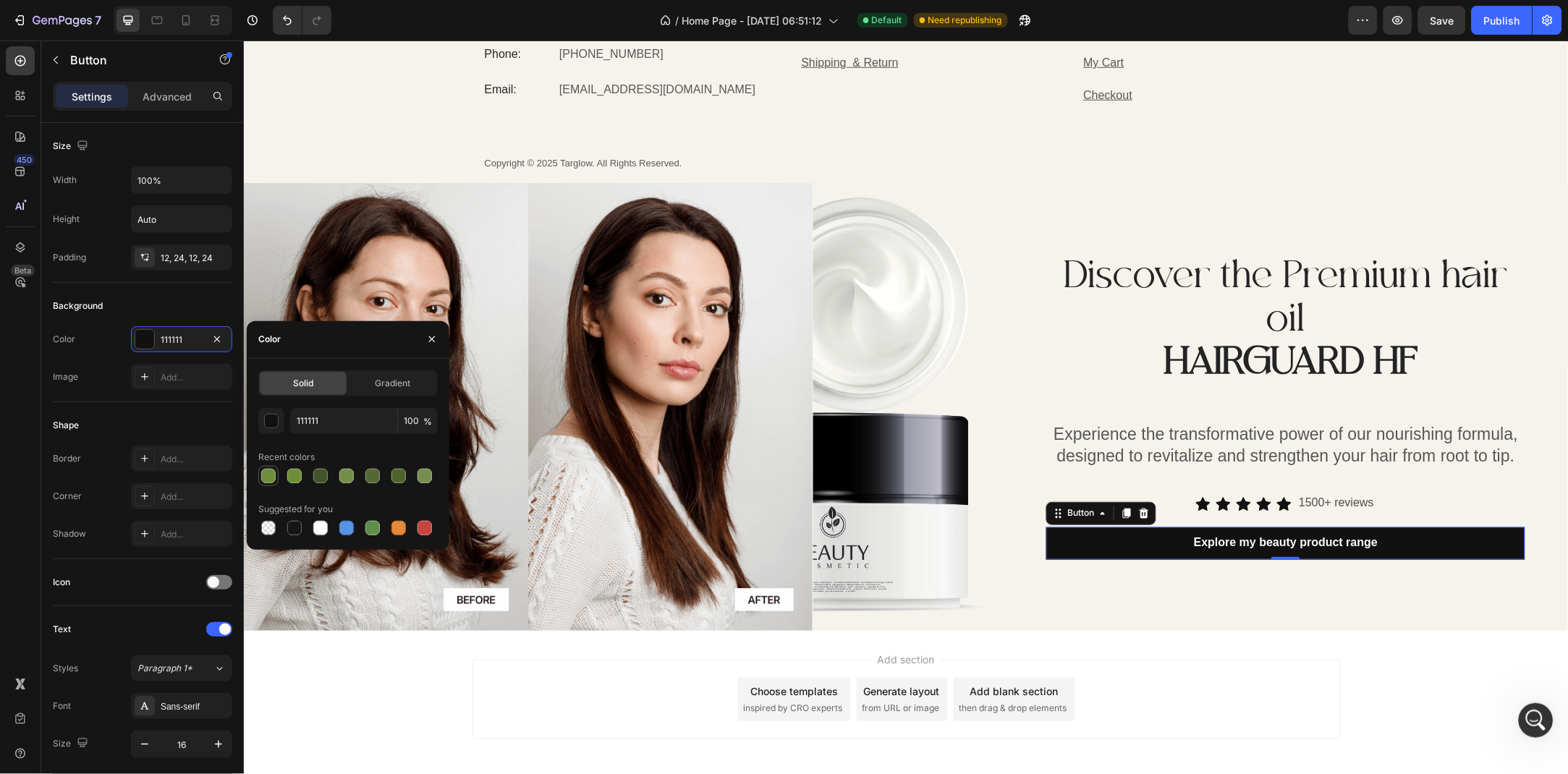
click at [270, 471] on div at bounding box center [269, 476] width 15 height 15
type input "6F8E3D"
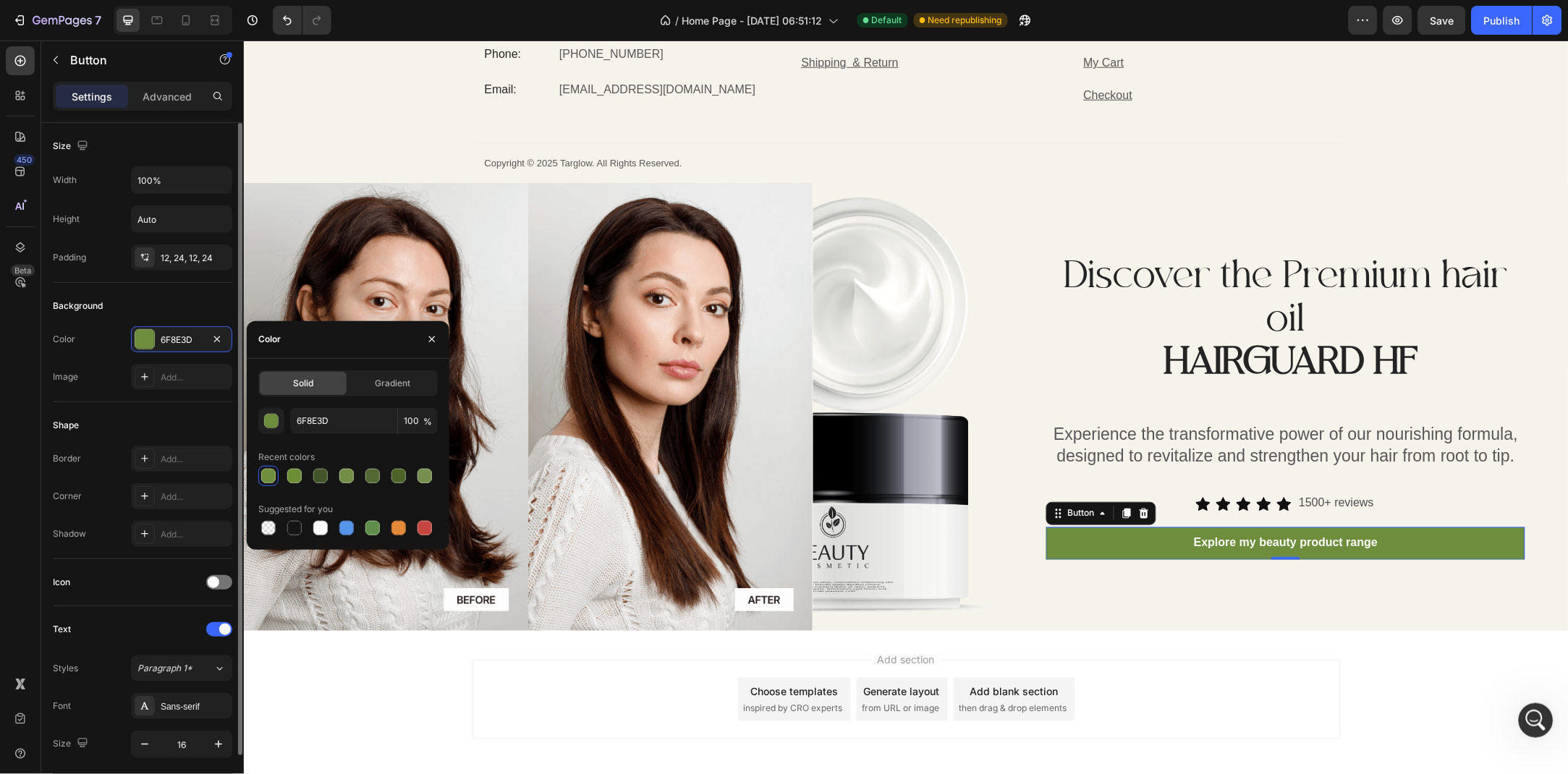
scroll to position [228, 0]
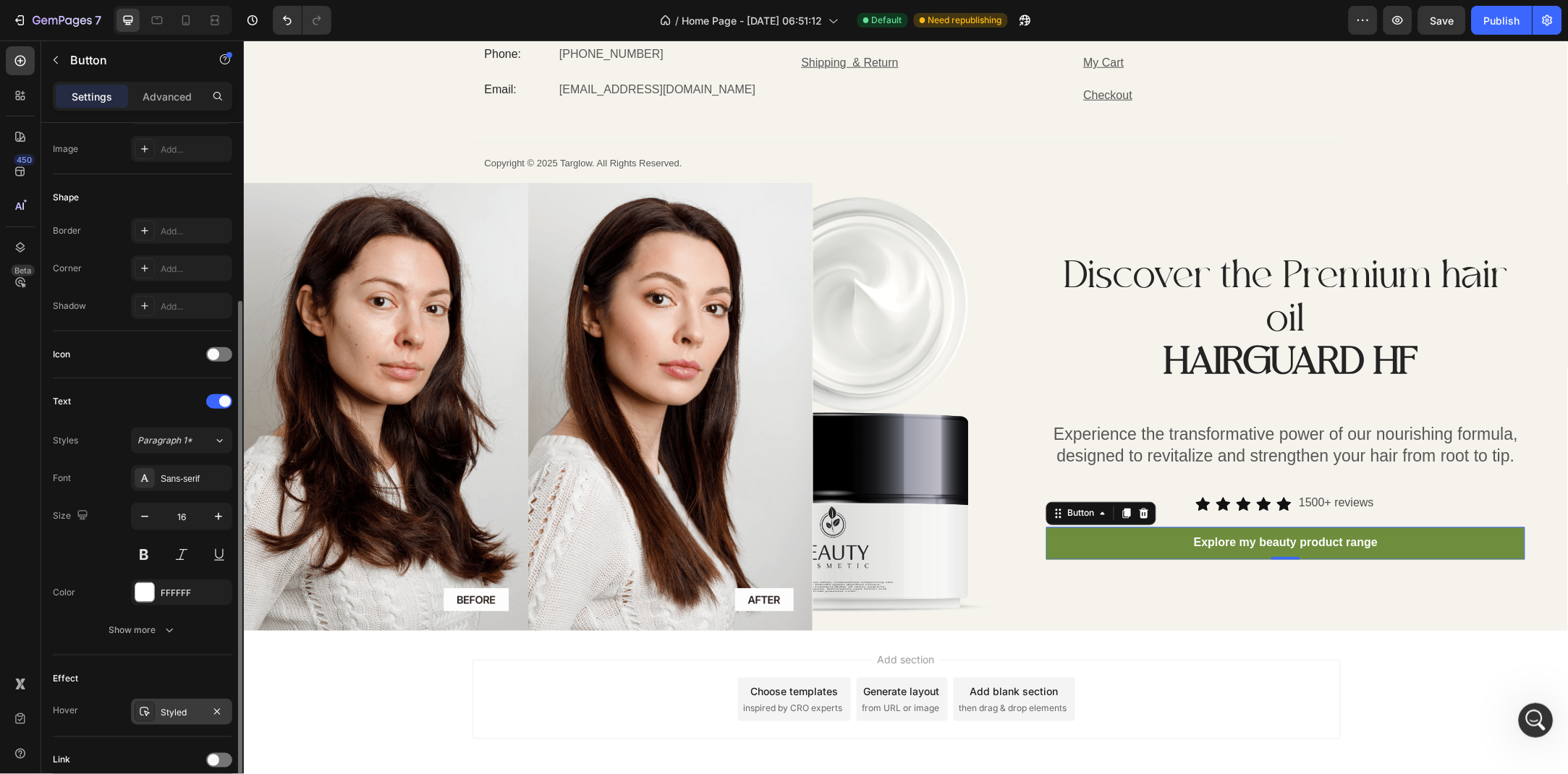
click at [183, 710] on div "Styled" at bounding box center [181, 713] width 42 height 13
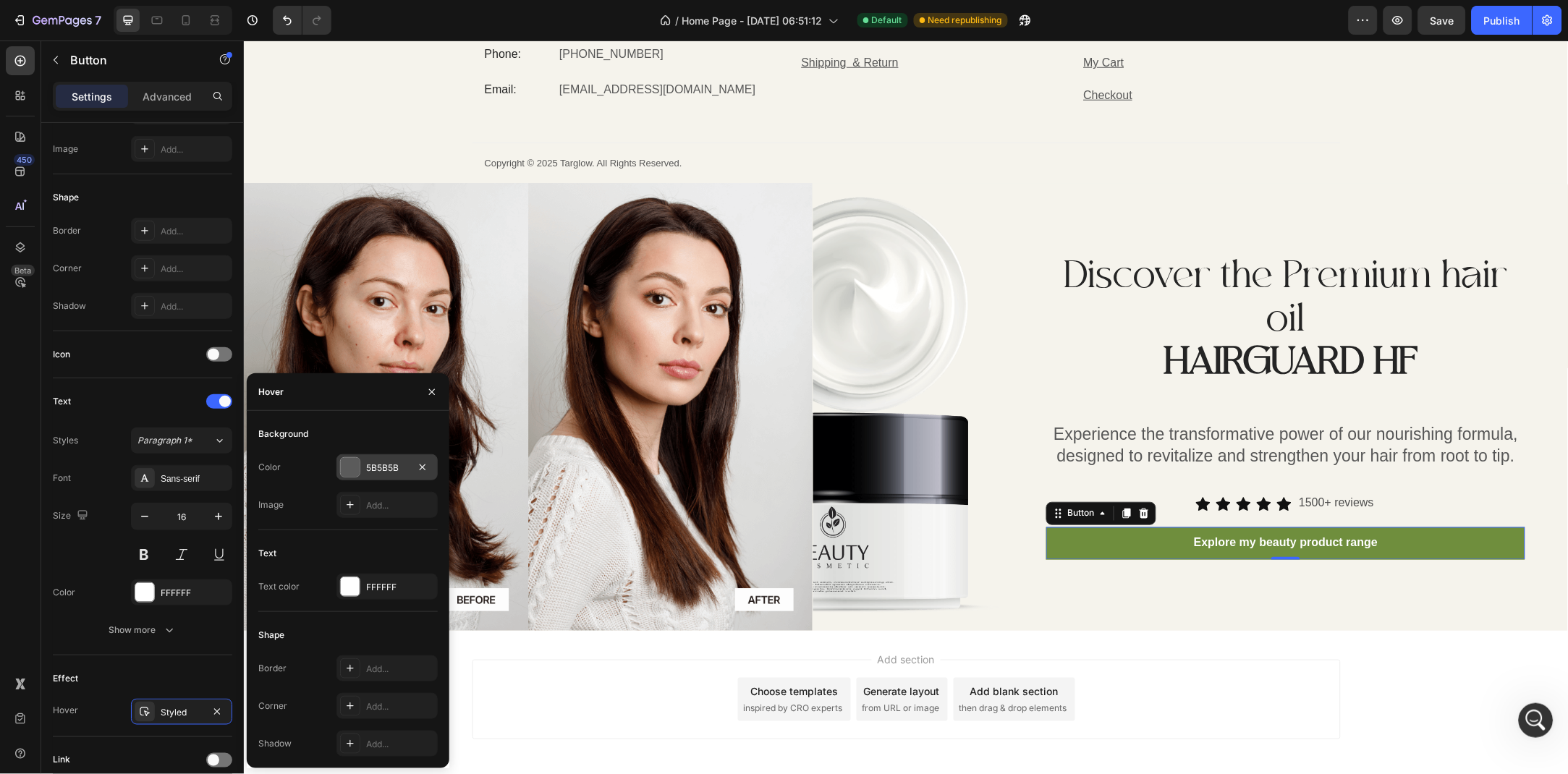
click at [360, 473] on div "5B5B5B" at bounding box center [387, 467] width 102 height 26
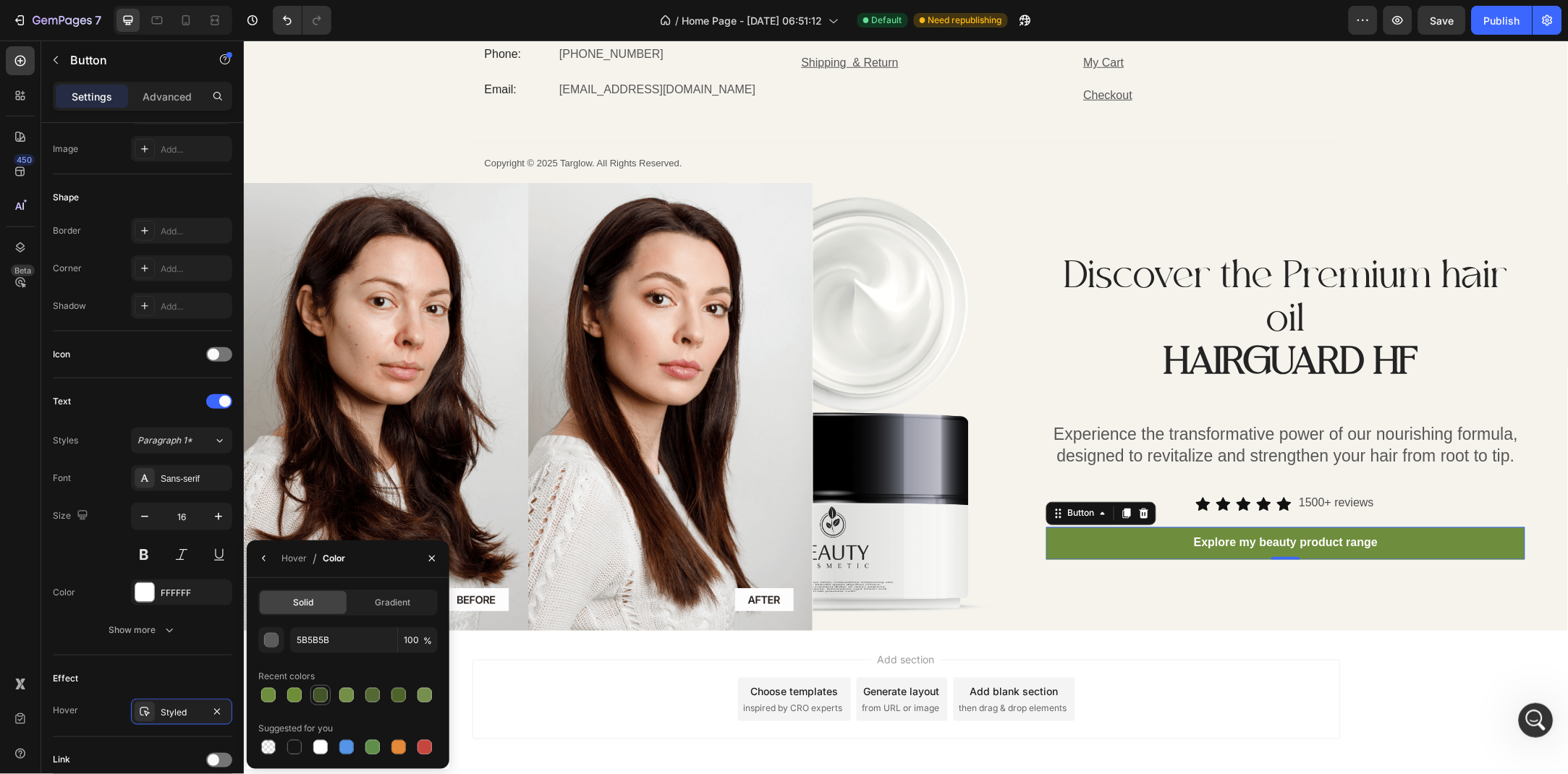
click at [318, 700] on div at bounding box center [320, 695] width 15 height 15
type input "435428"
click at [436, 554] on icon "button" at bounding box center [432, 558] width 12 height 12
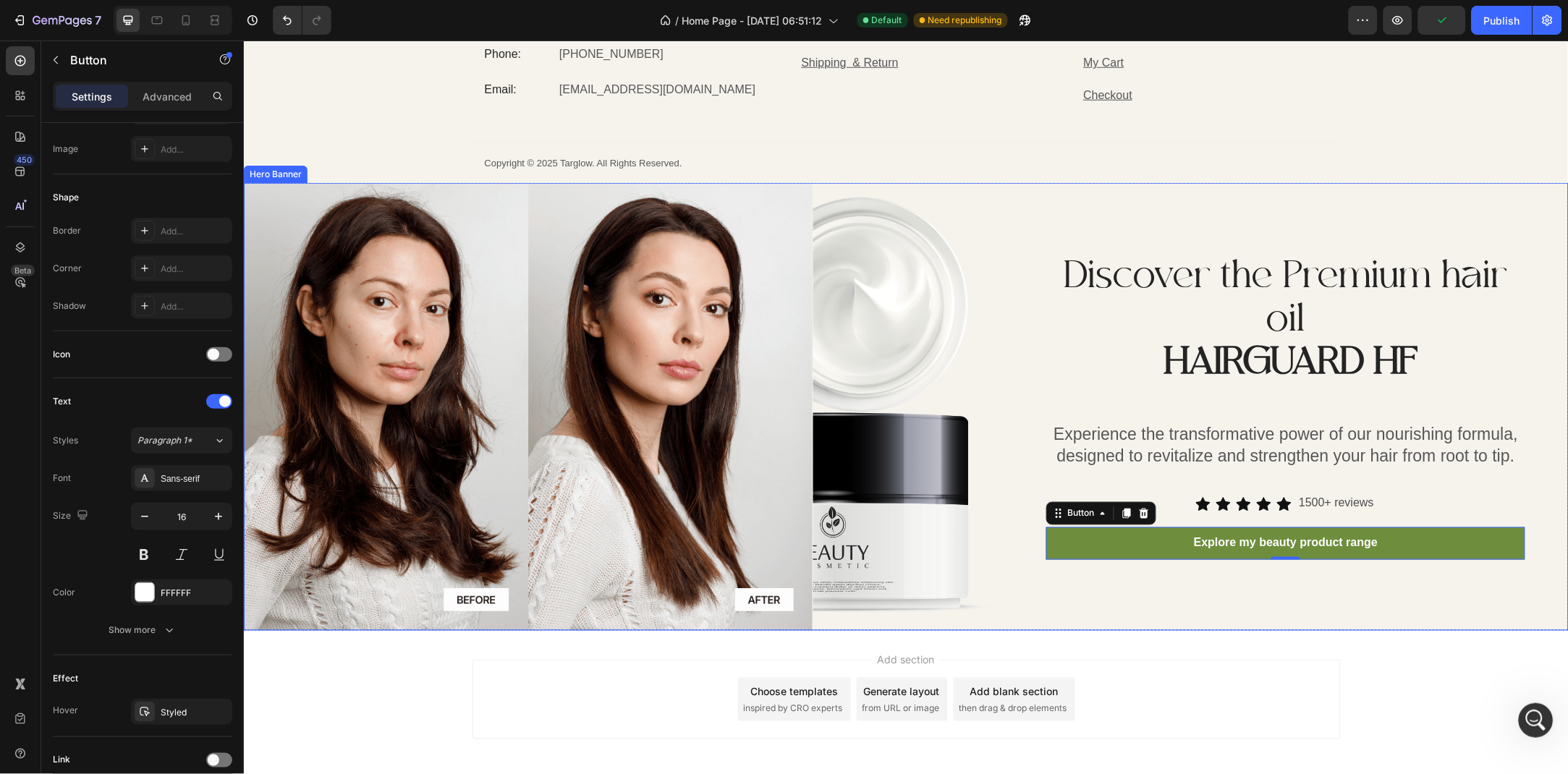
click at [1003, 354] on div "Discover the Premium hair oil HAIRGUARD HF Heading Experience the transformativ…" at bounding box center [905, 406] width 1325 height 447
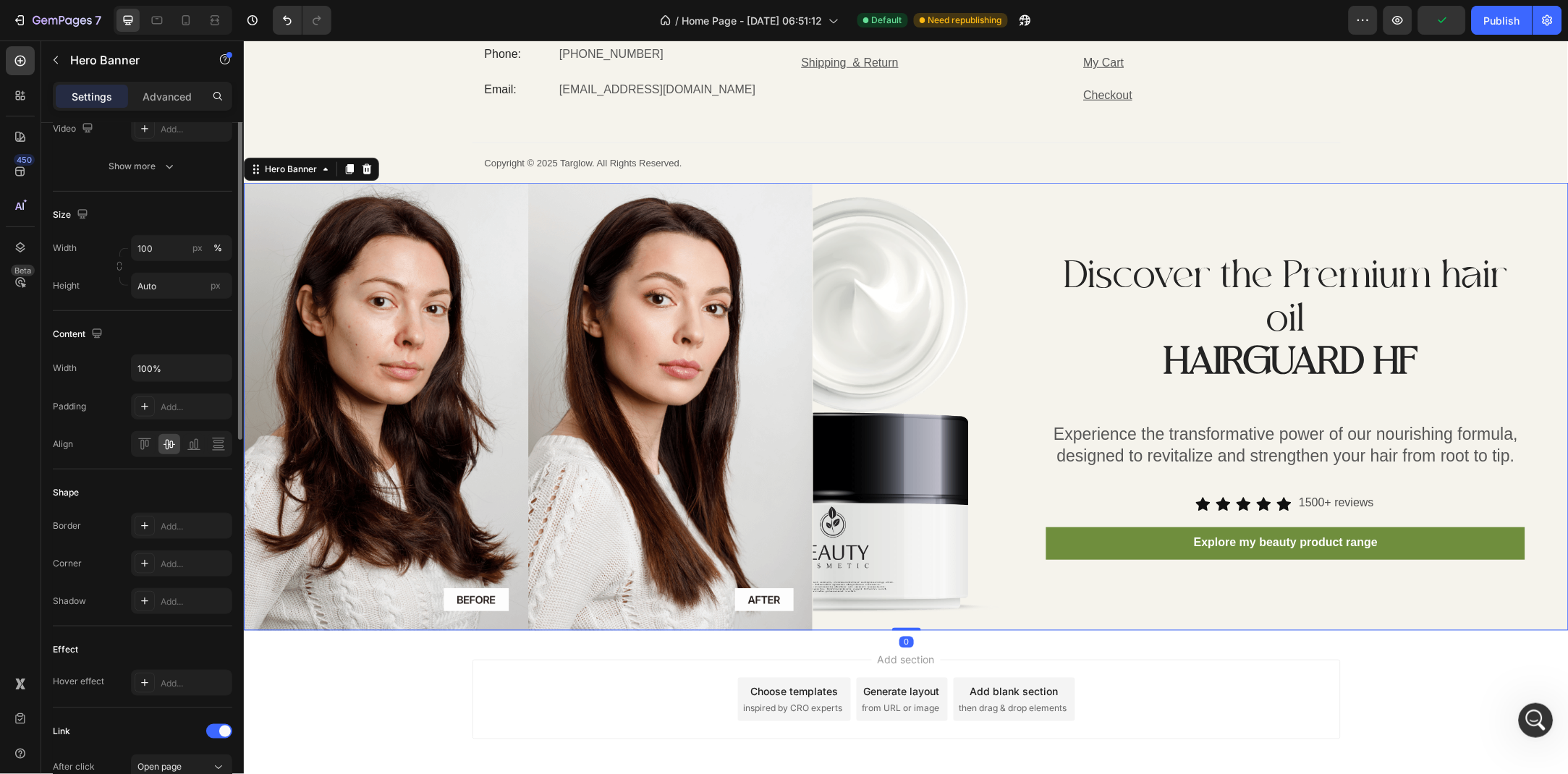
scroll to position [0, 0]
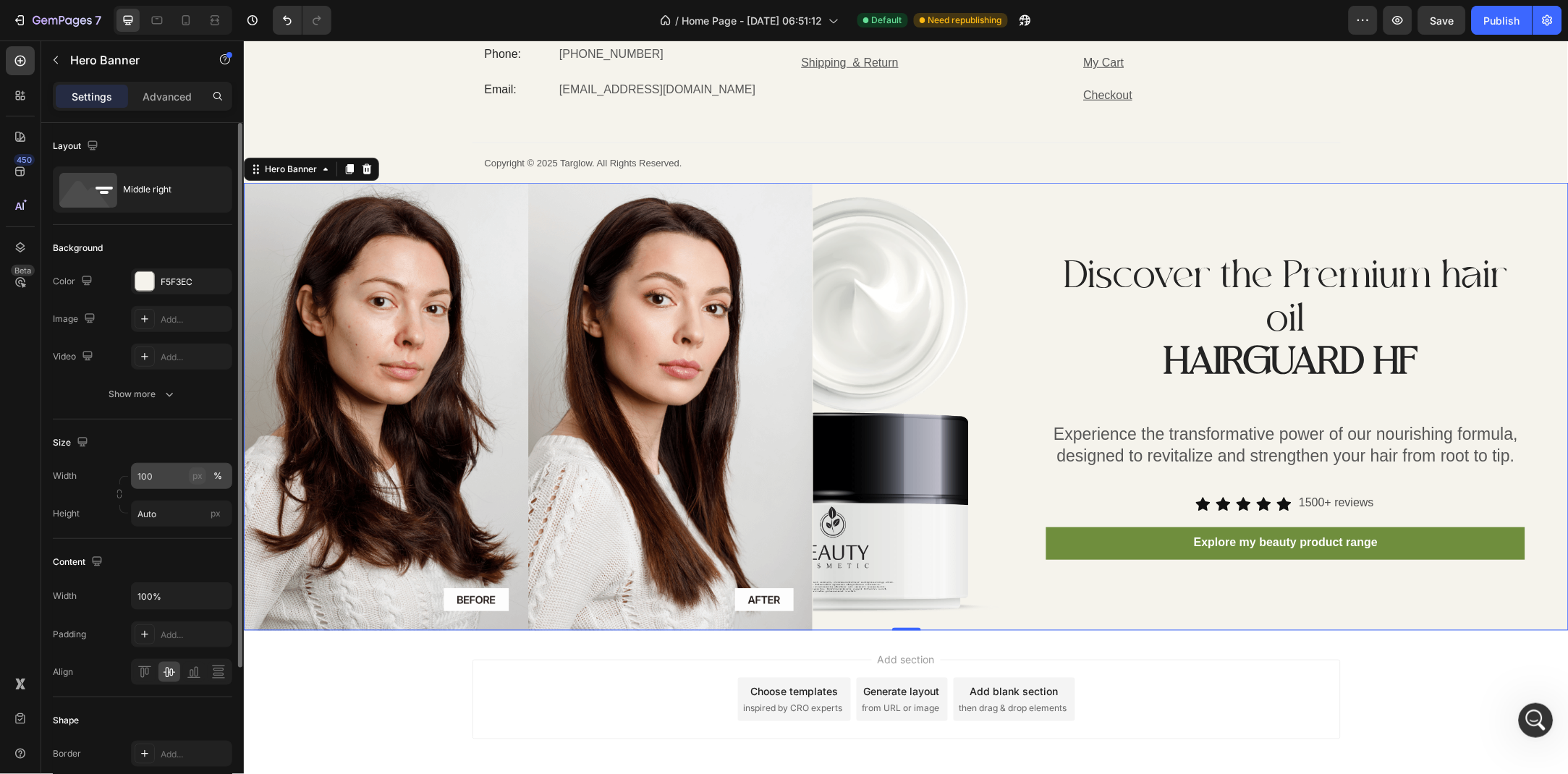
click at [204, 474] on button "px" at bounding box center [197, 476] width 18 height 18
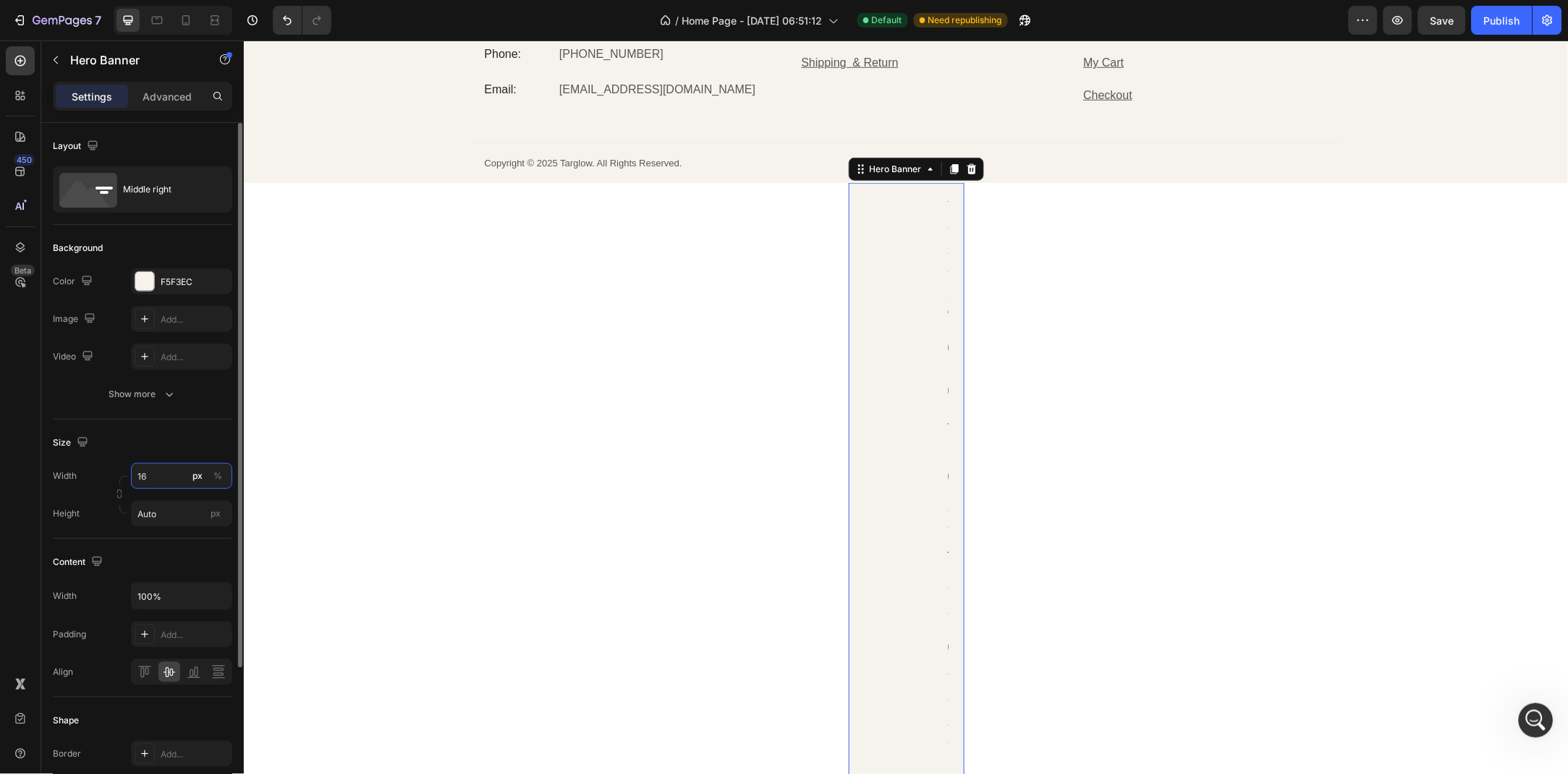
type input "1"
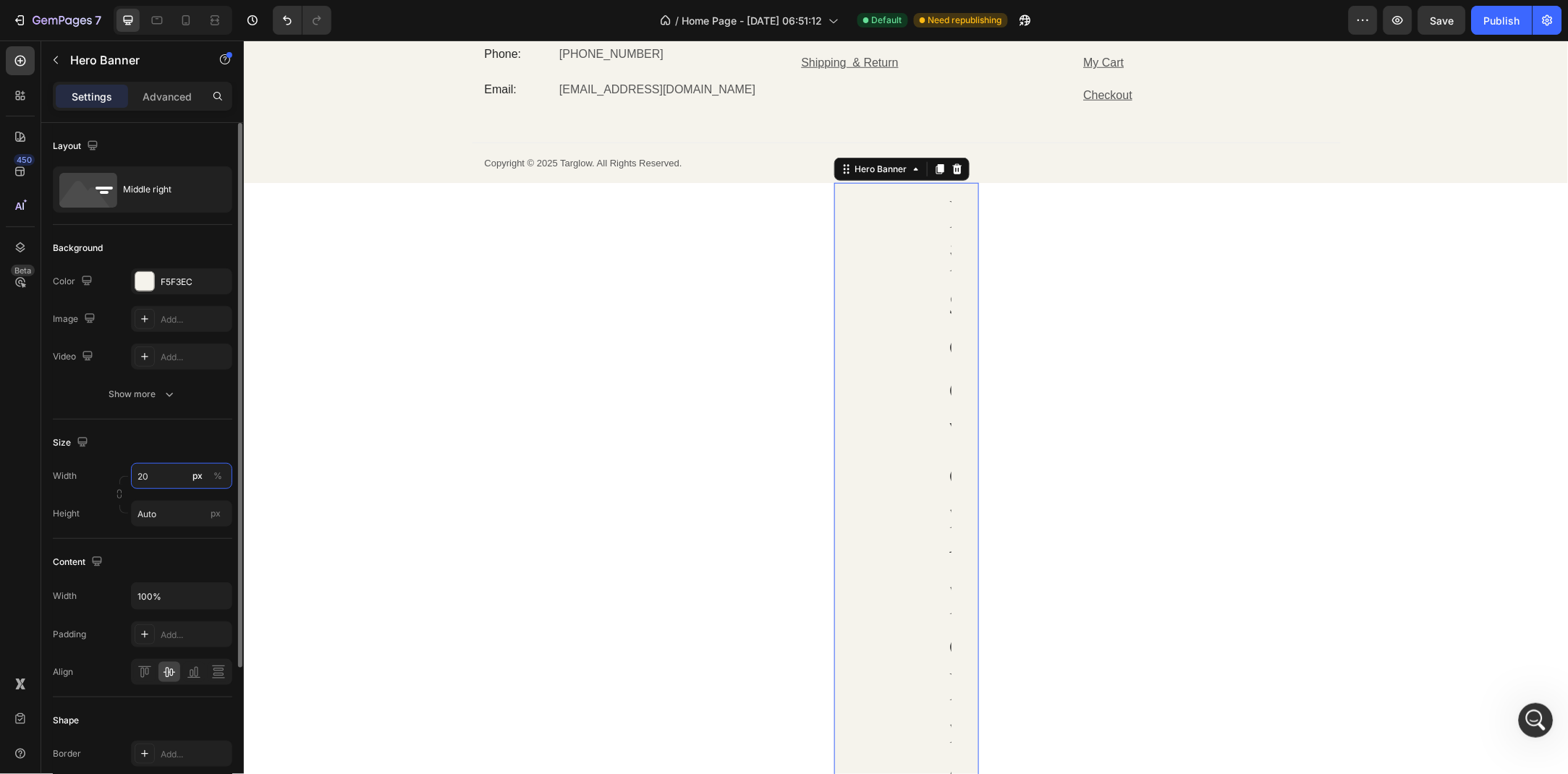
type input "2"
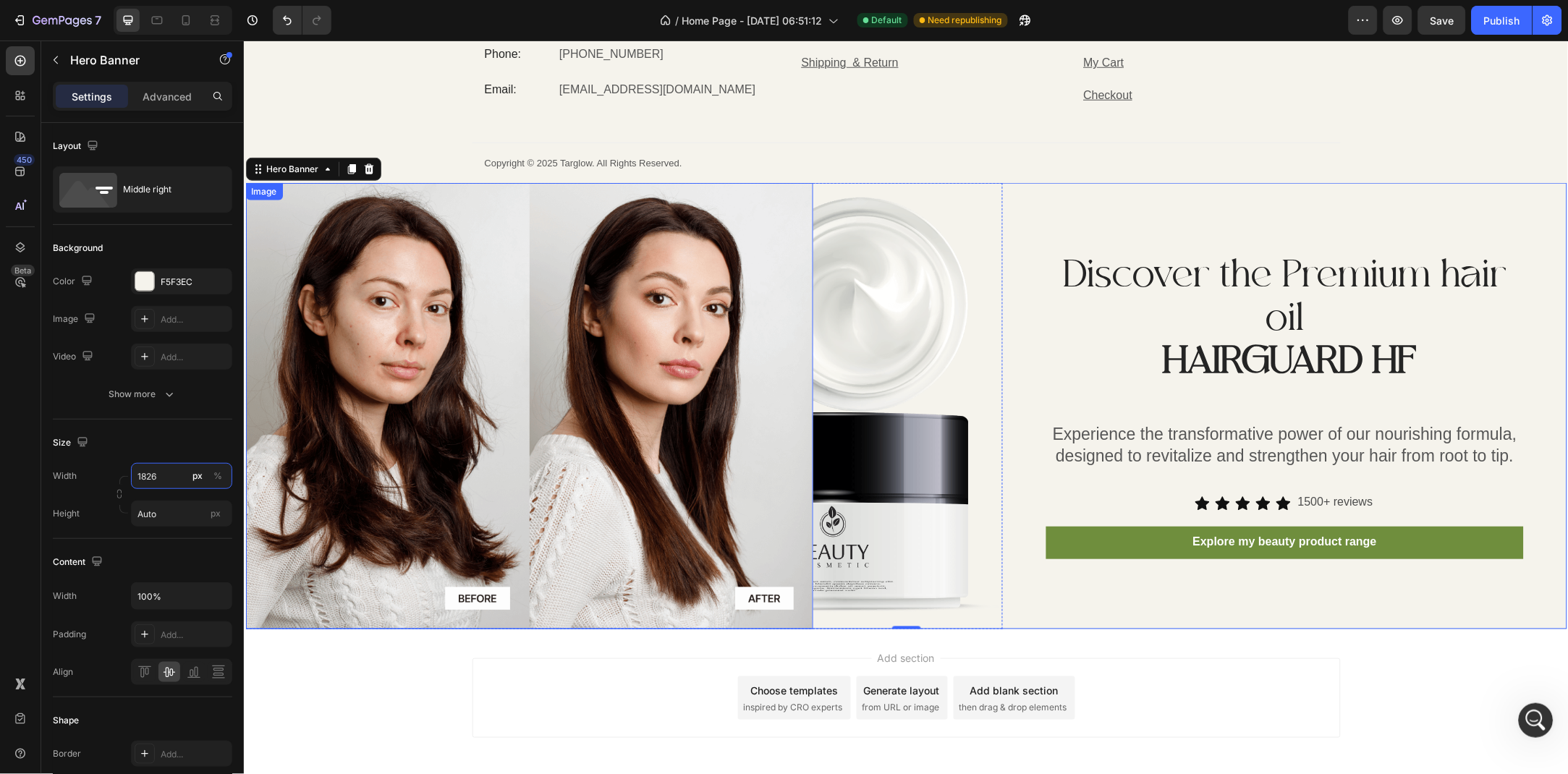
scroll to position [3863, 0]
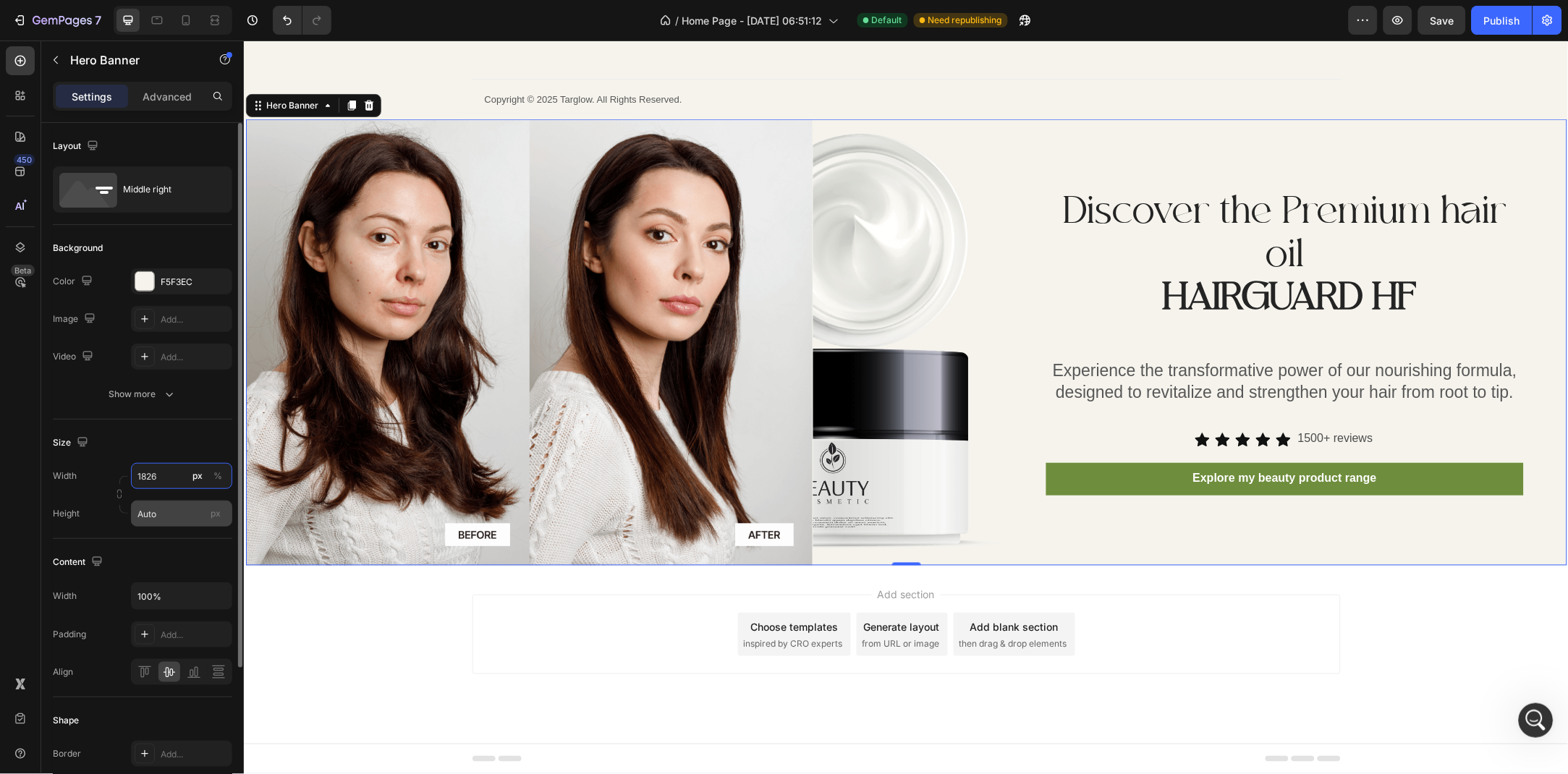
type input "1826"
click at [215, 514] on span "px" at bounding box center [216, 513] width 10 height 11
click at [215, 514] on input "Auto" at bounding box center [182, 513] width 102 height 26
click at [203, 507] on input "Auto" at bounding box center [182, 513] width 102 height 26
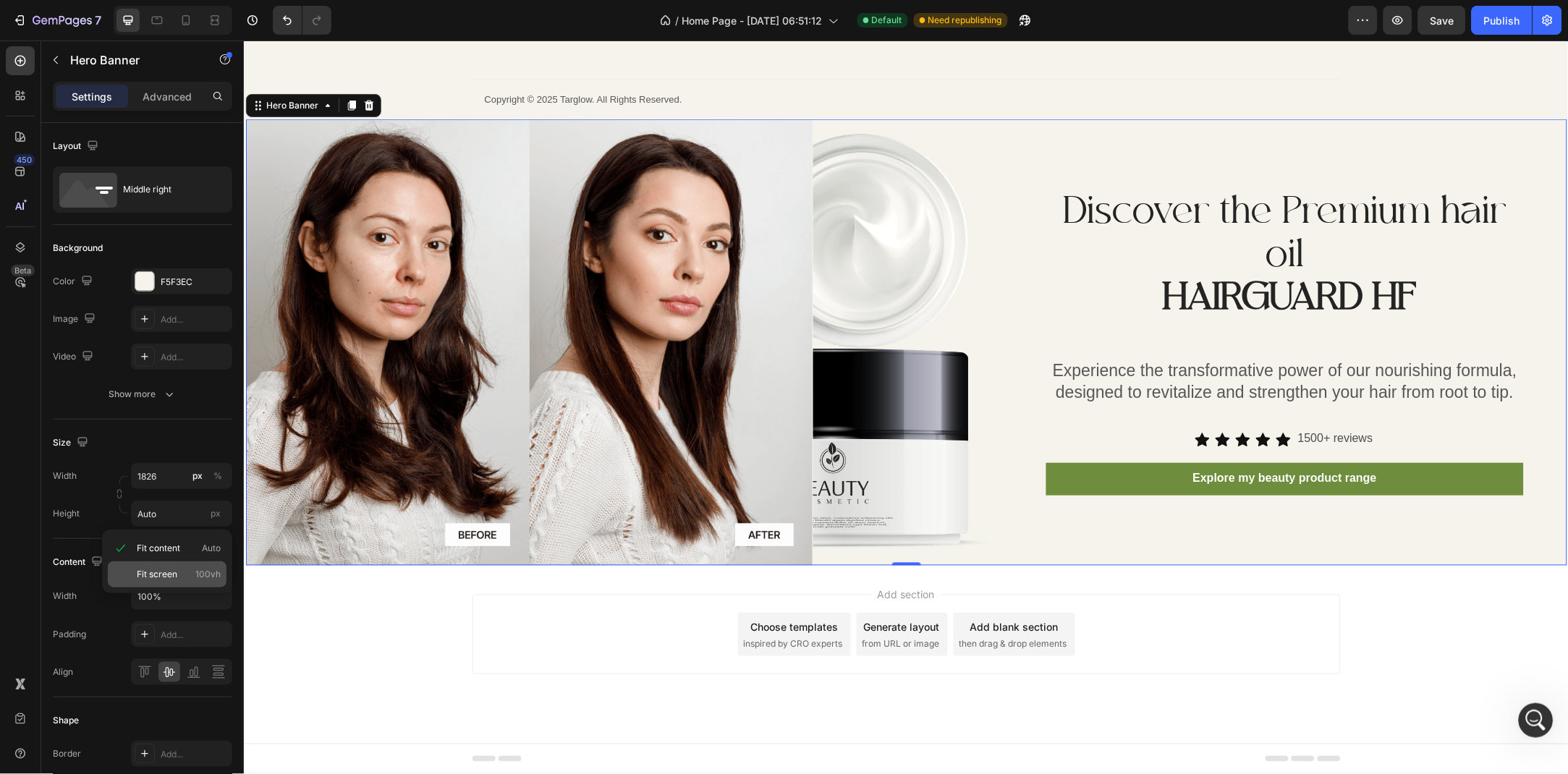
click at [186, 568] on p "Fit screen 100vh" at bounding box center [179, 574] width 84 height 13
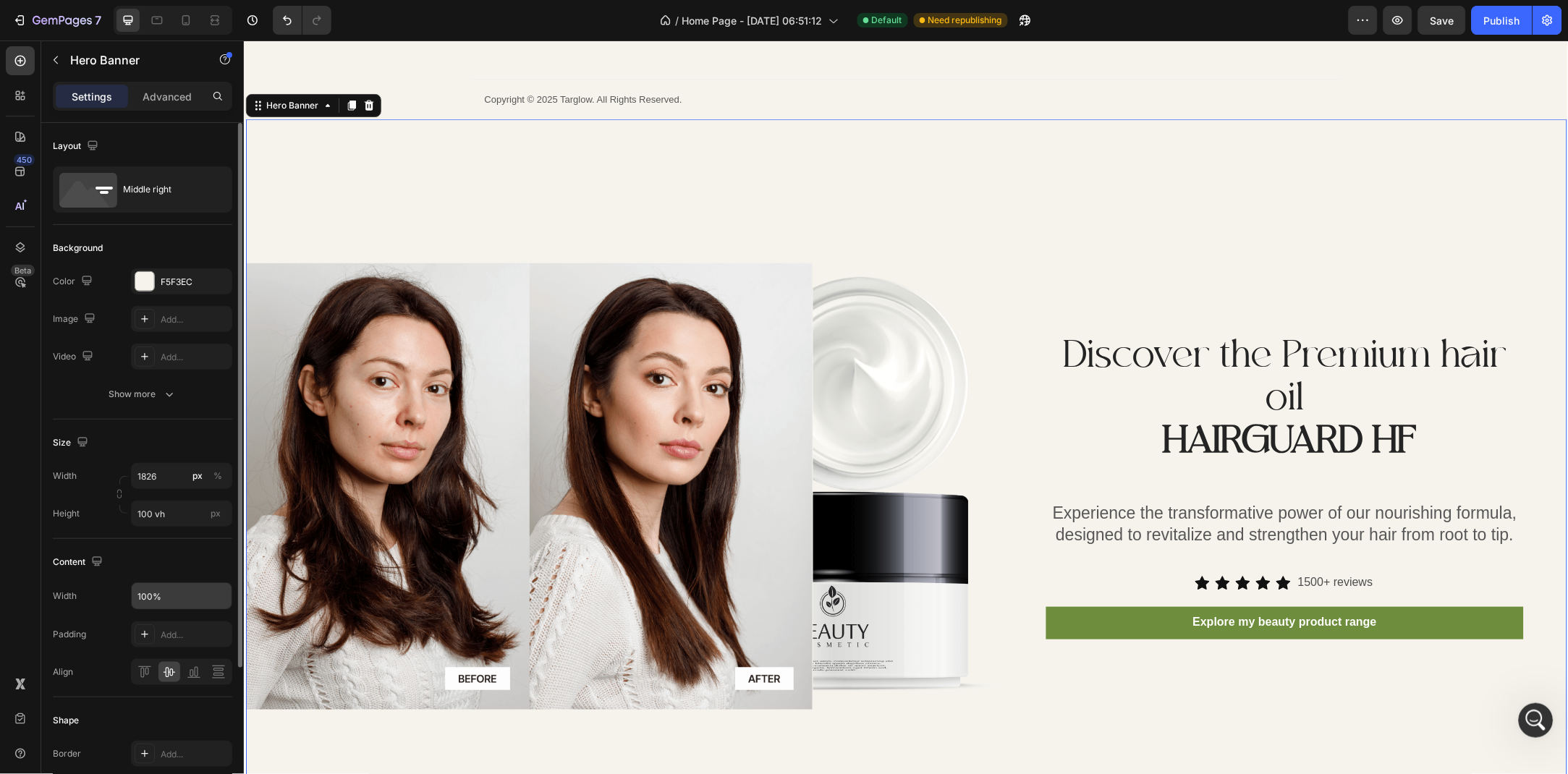
scroll to position [78, 0]
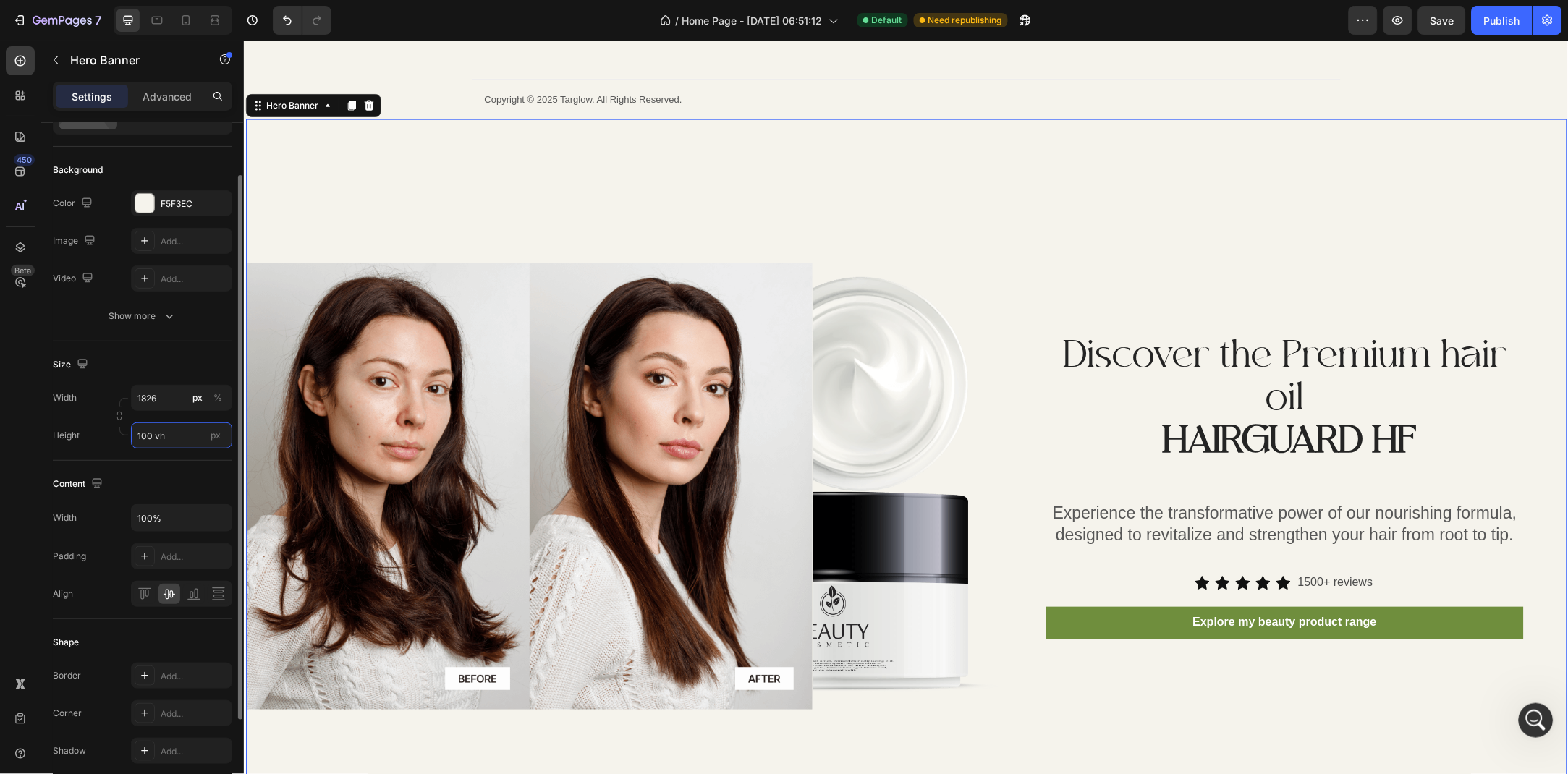
click at [152, 429] on input "100 vh" at bounding box center [182, 435] width 102 height 26
click at [159, 442] on input "100 vh" at bounding box center [182, 435] width 102 height 26
click at [154, 429] on input "100 vh" at bounding box center [182, 435] width 102 height 26
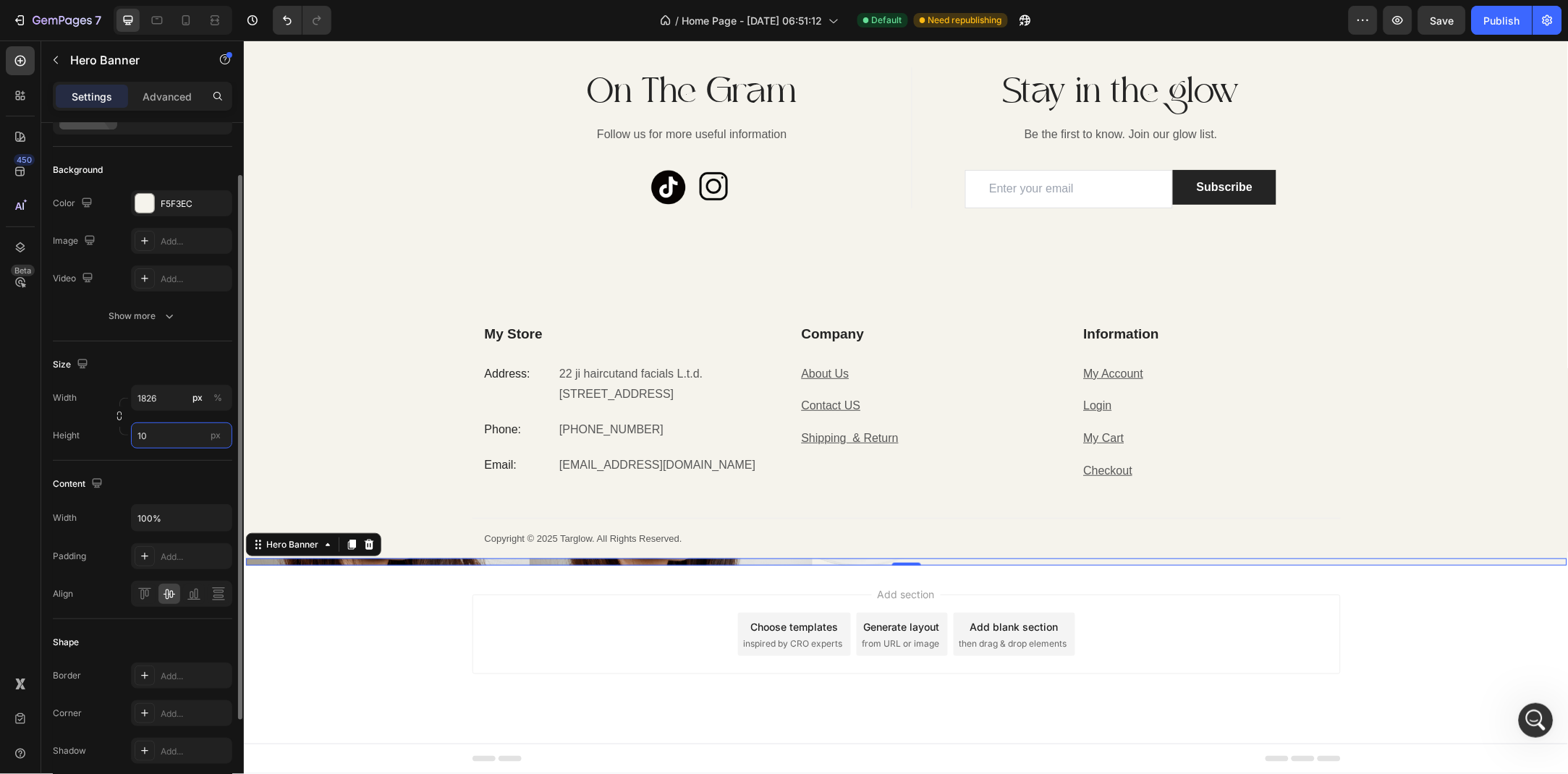
type input "1"
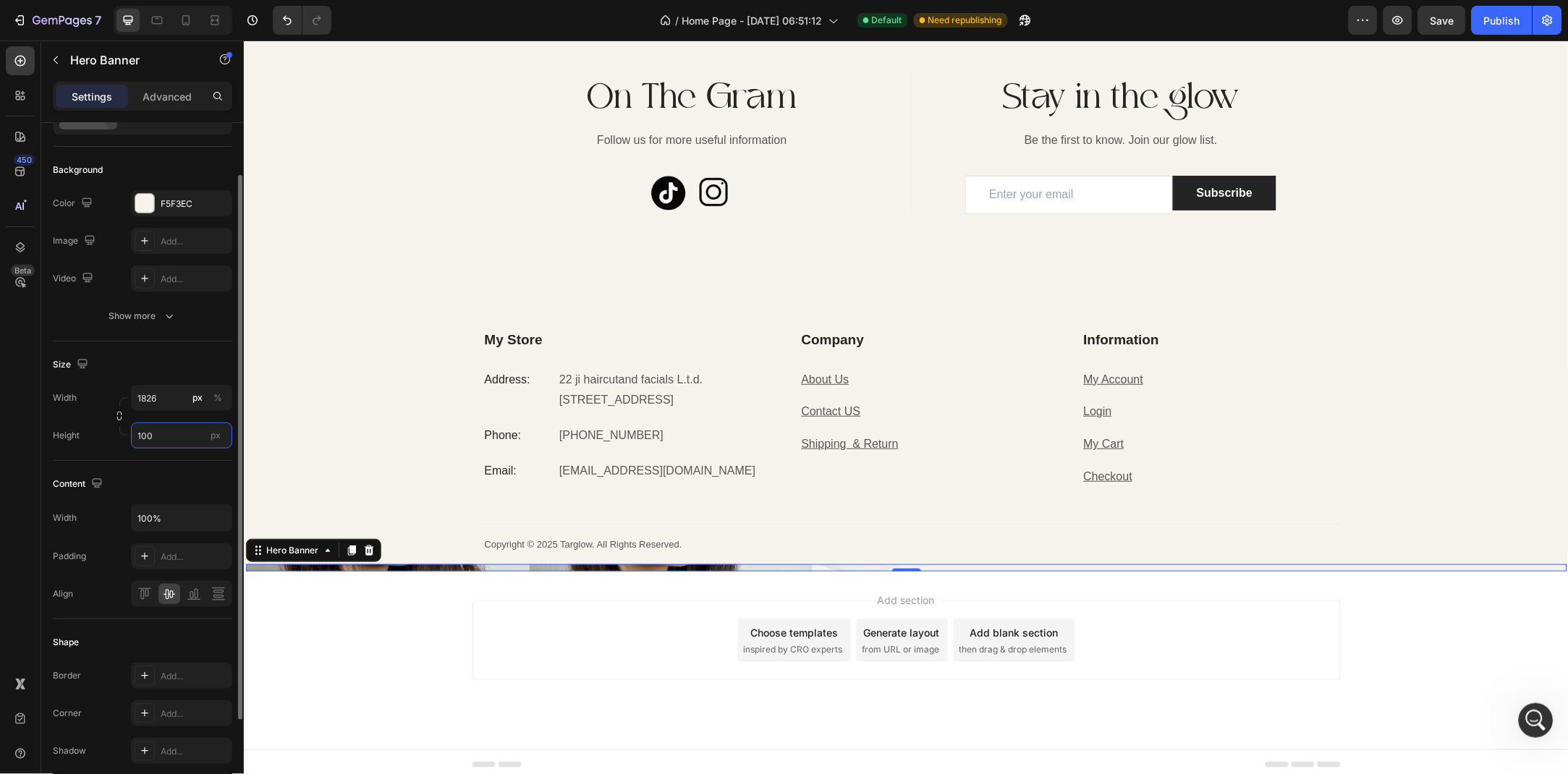
scroll to position [3489, 0]
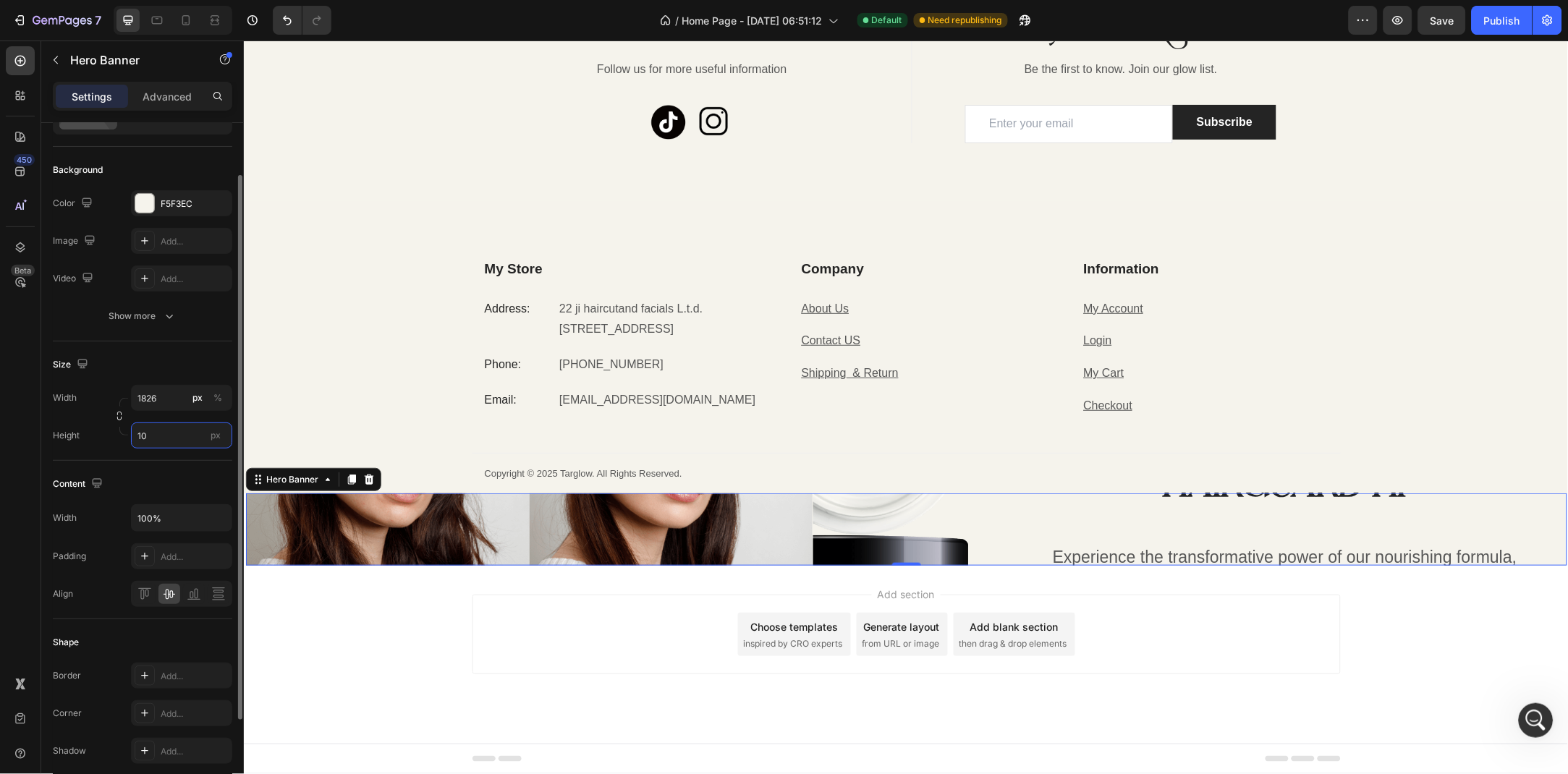
type input "1"
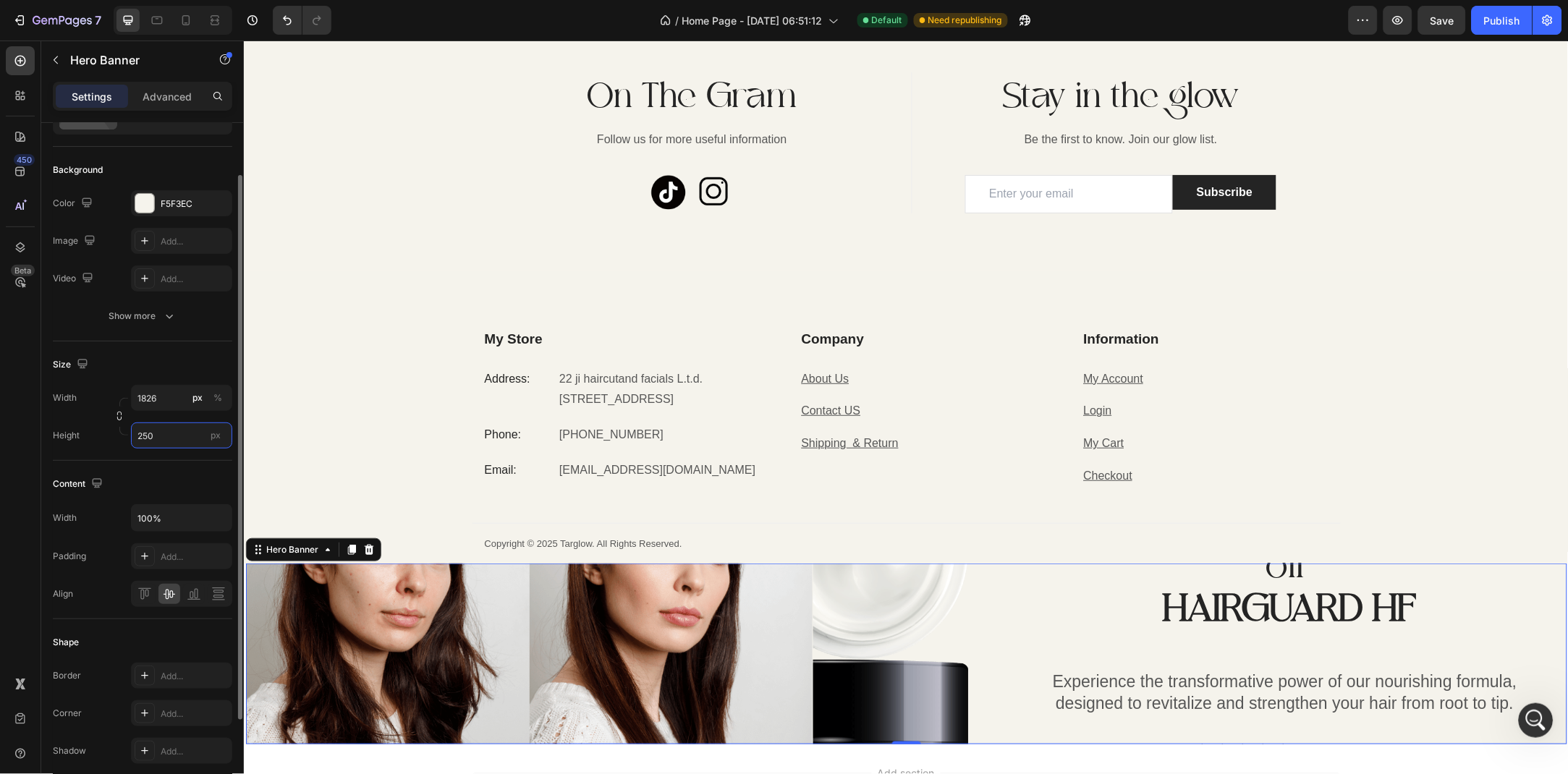
scroll to position [3597, 0]
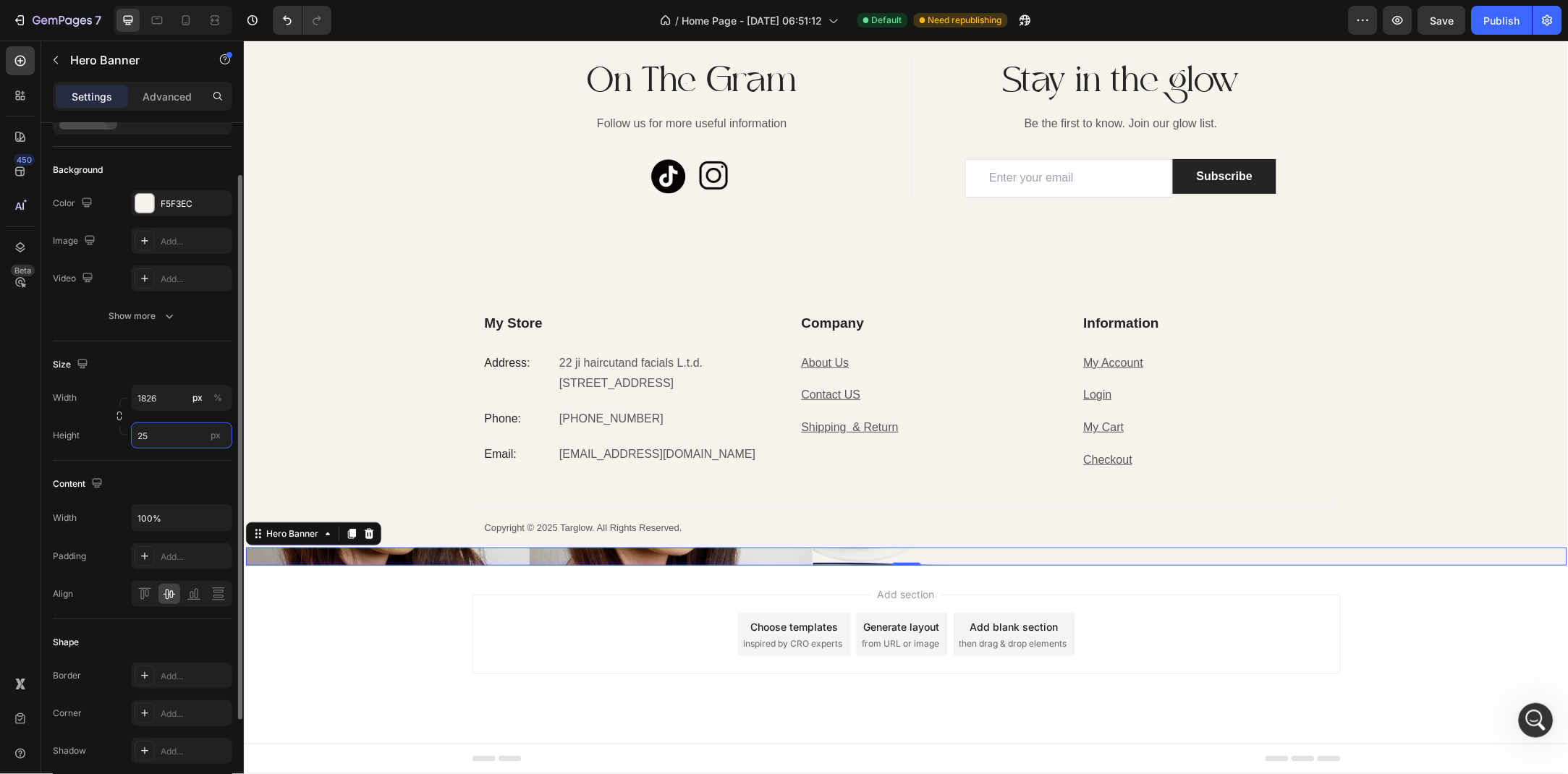
type input "2"
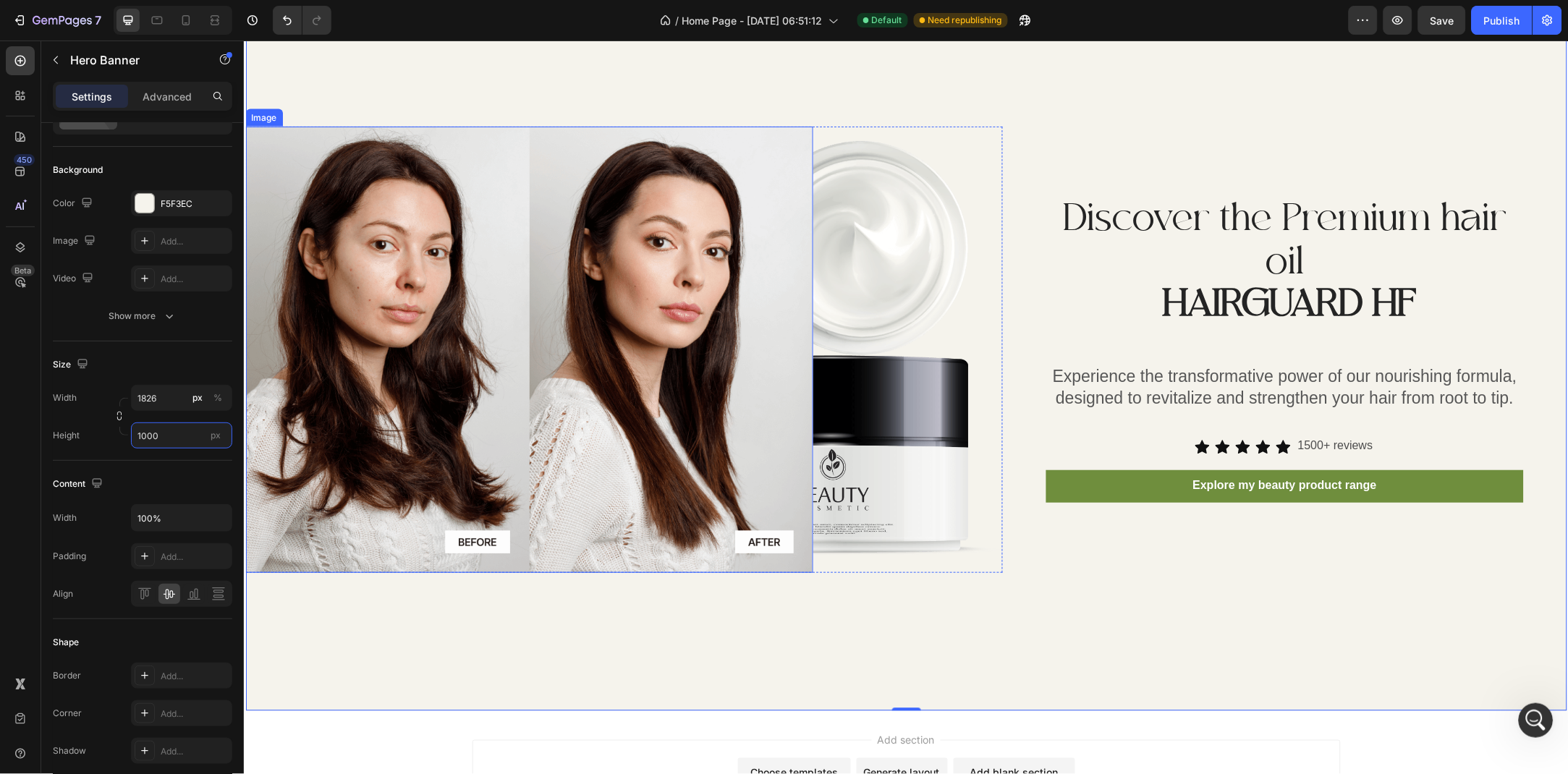
scroll to position [4019, 0]
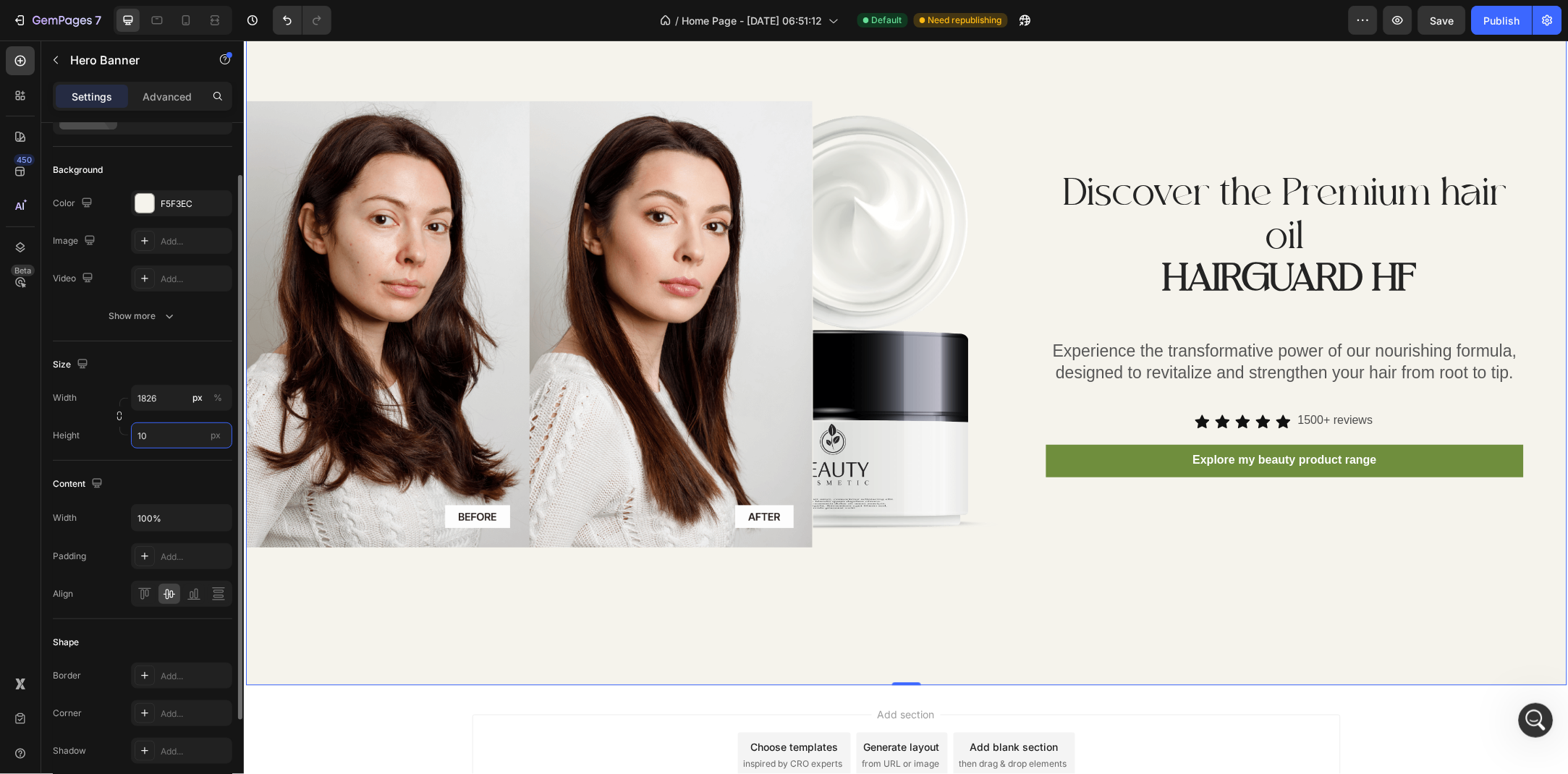
type input "1"
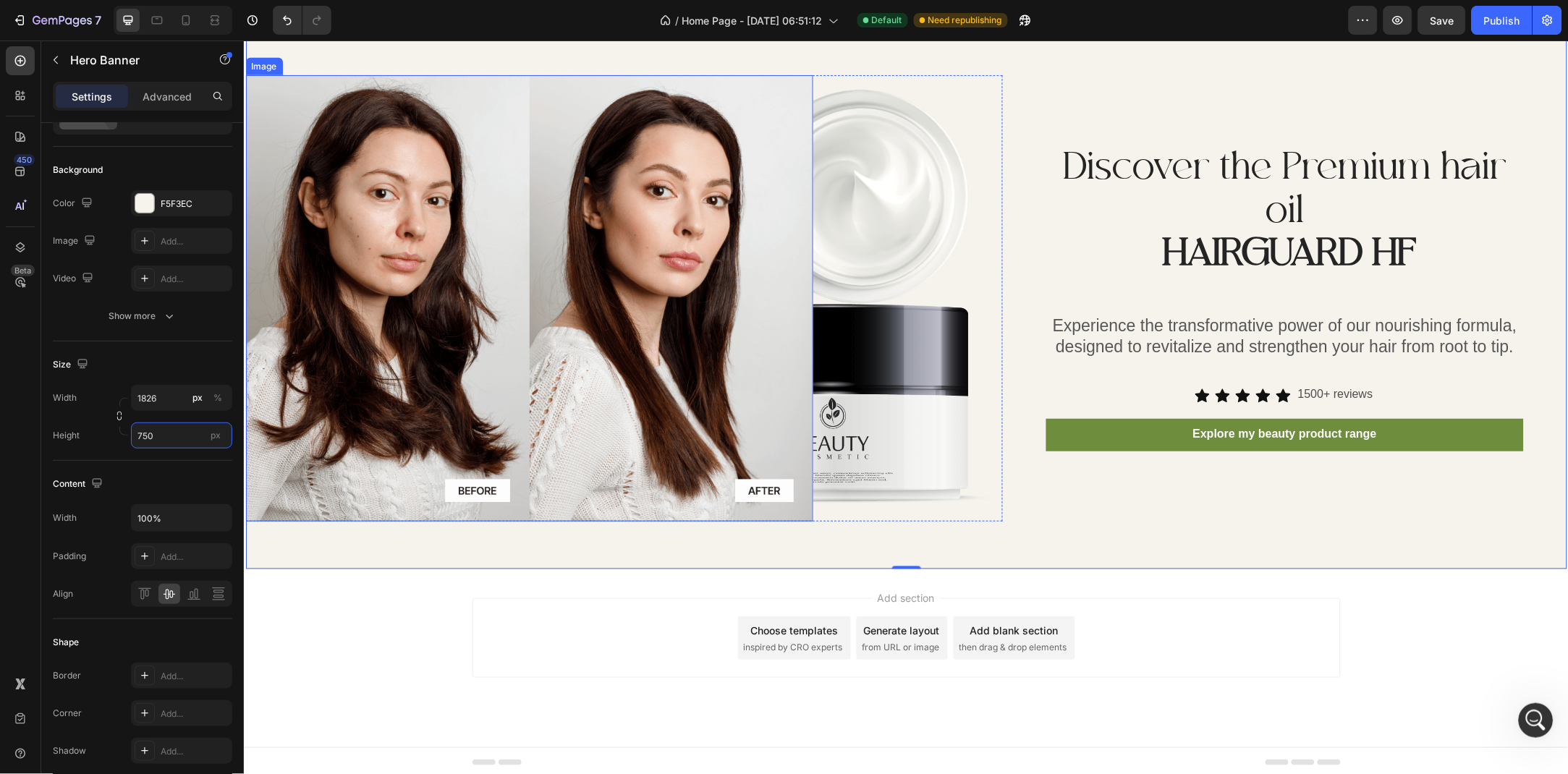
scroll to position [3958, 0]
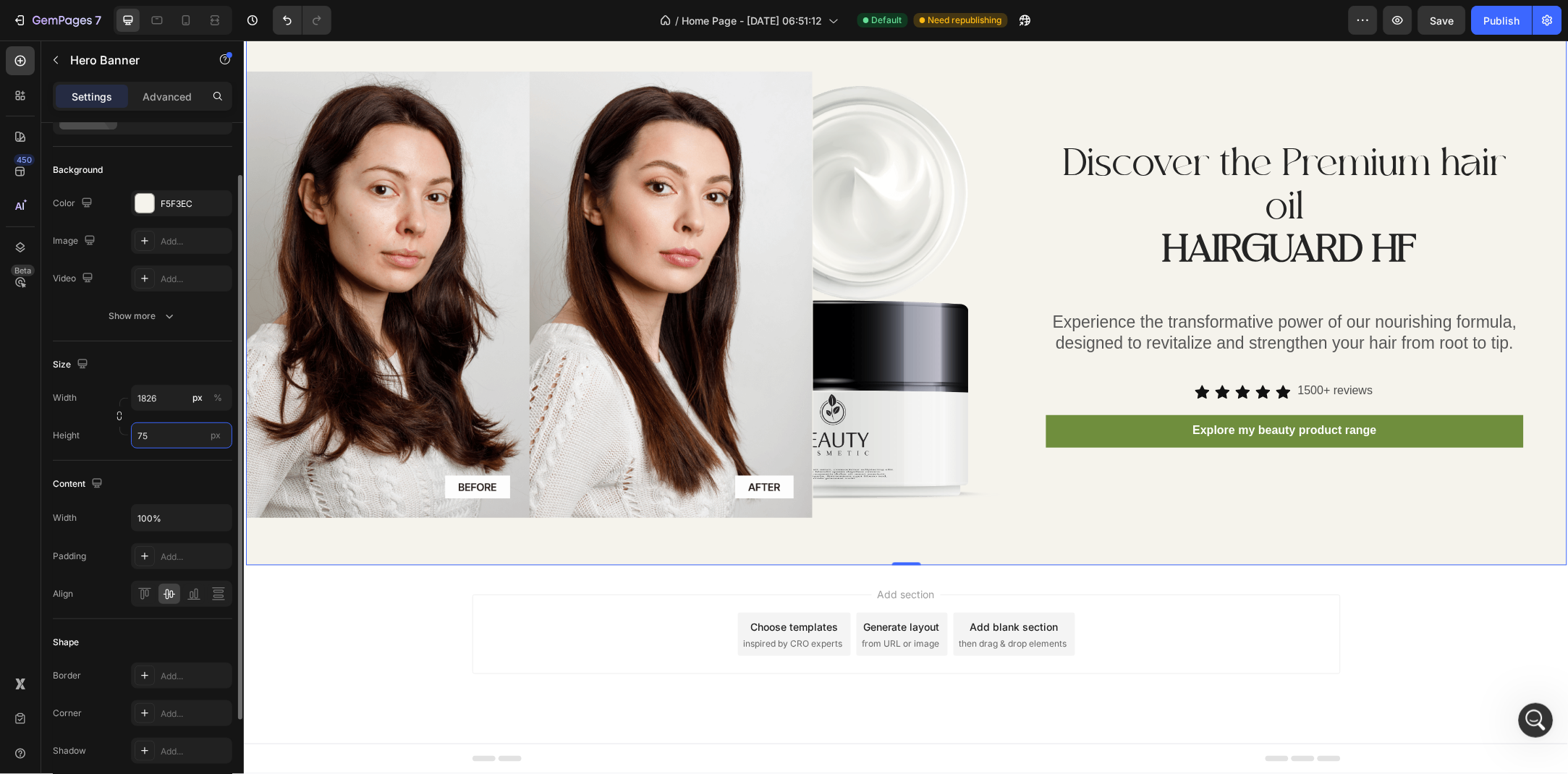
type input "7"
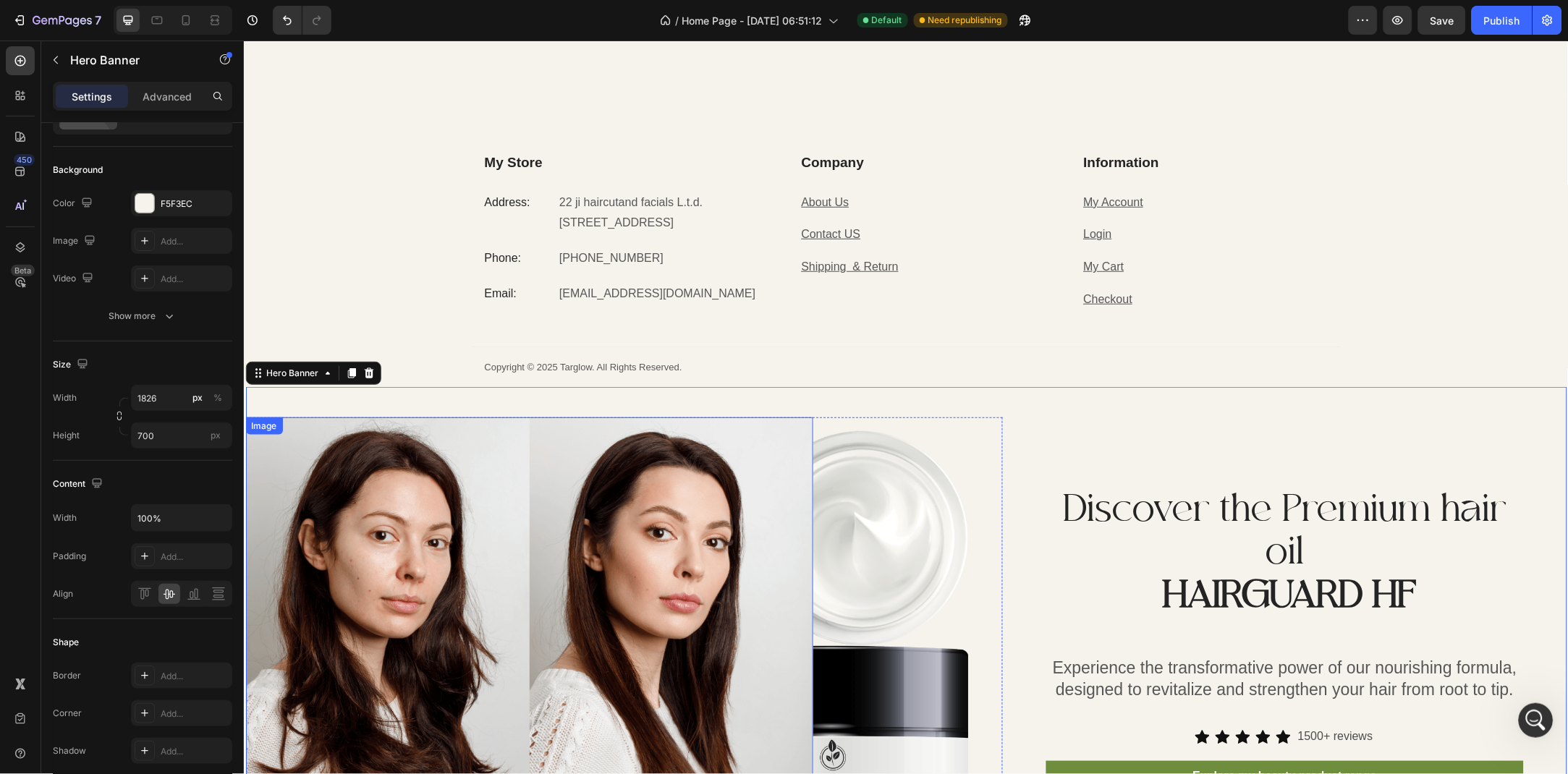
scroll to position [3705, 0]
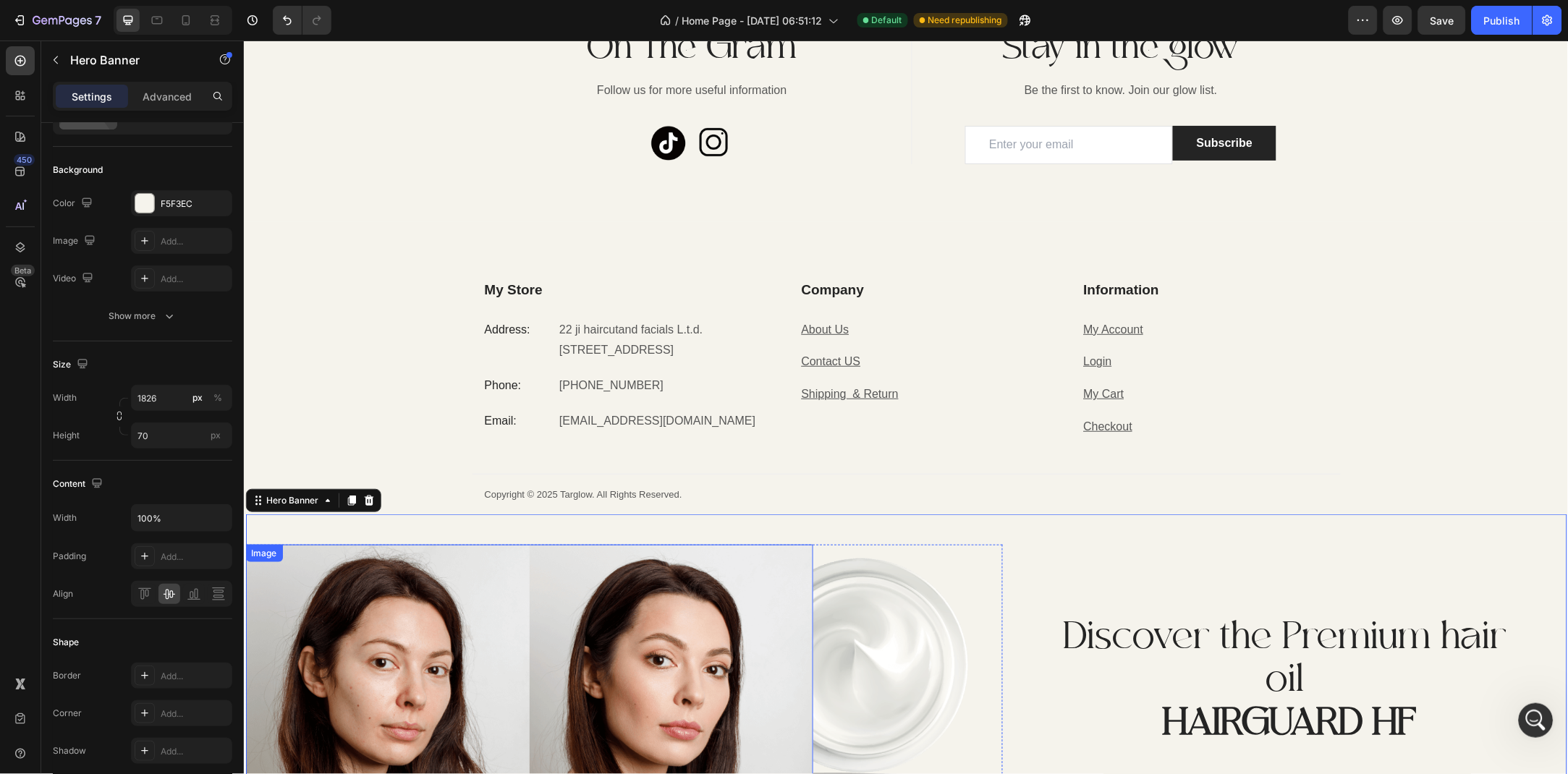
type input "7"
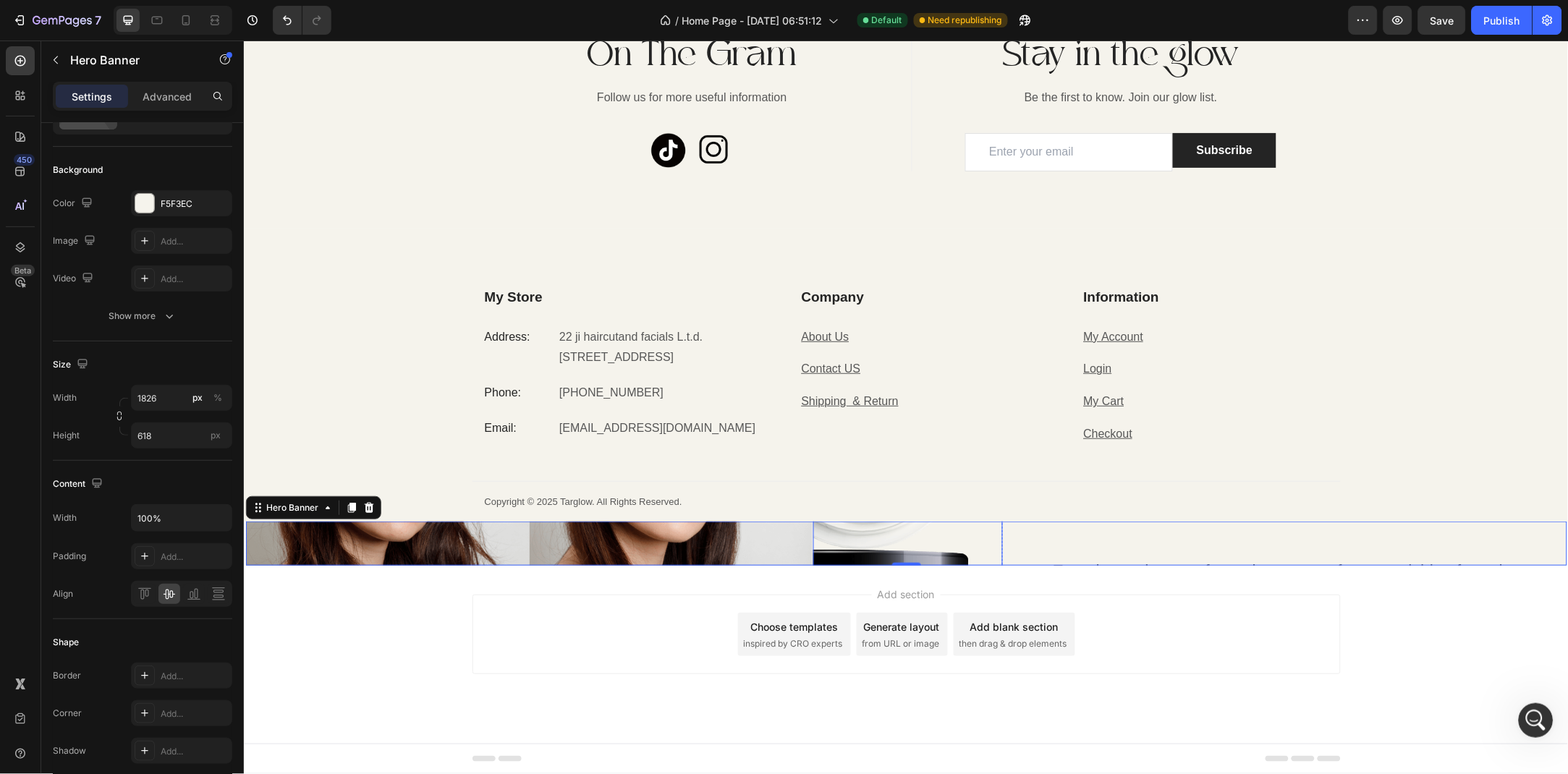
scroll to position [3850, 0]
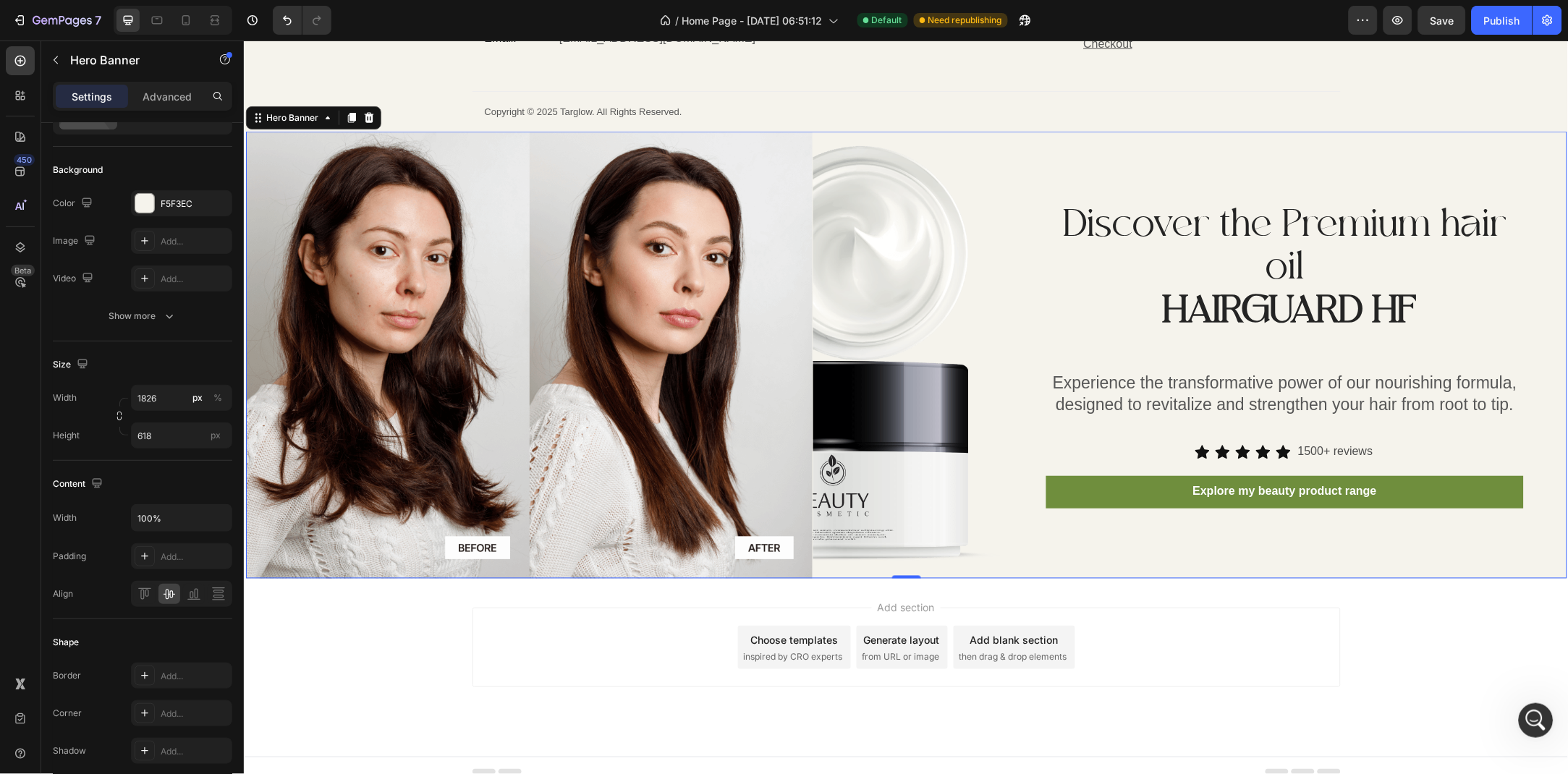
type input "618"
click at [1424, 24] on button "Save" at bounding box center [1441, 20] width 48 height 29
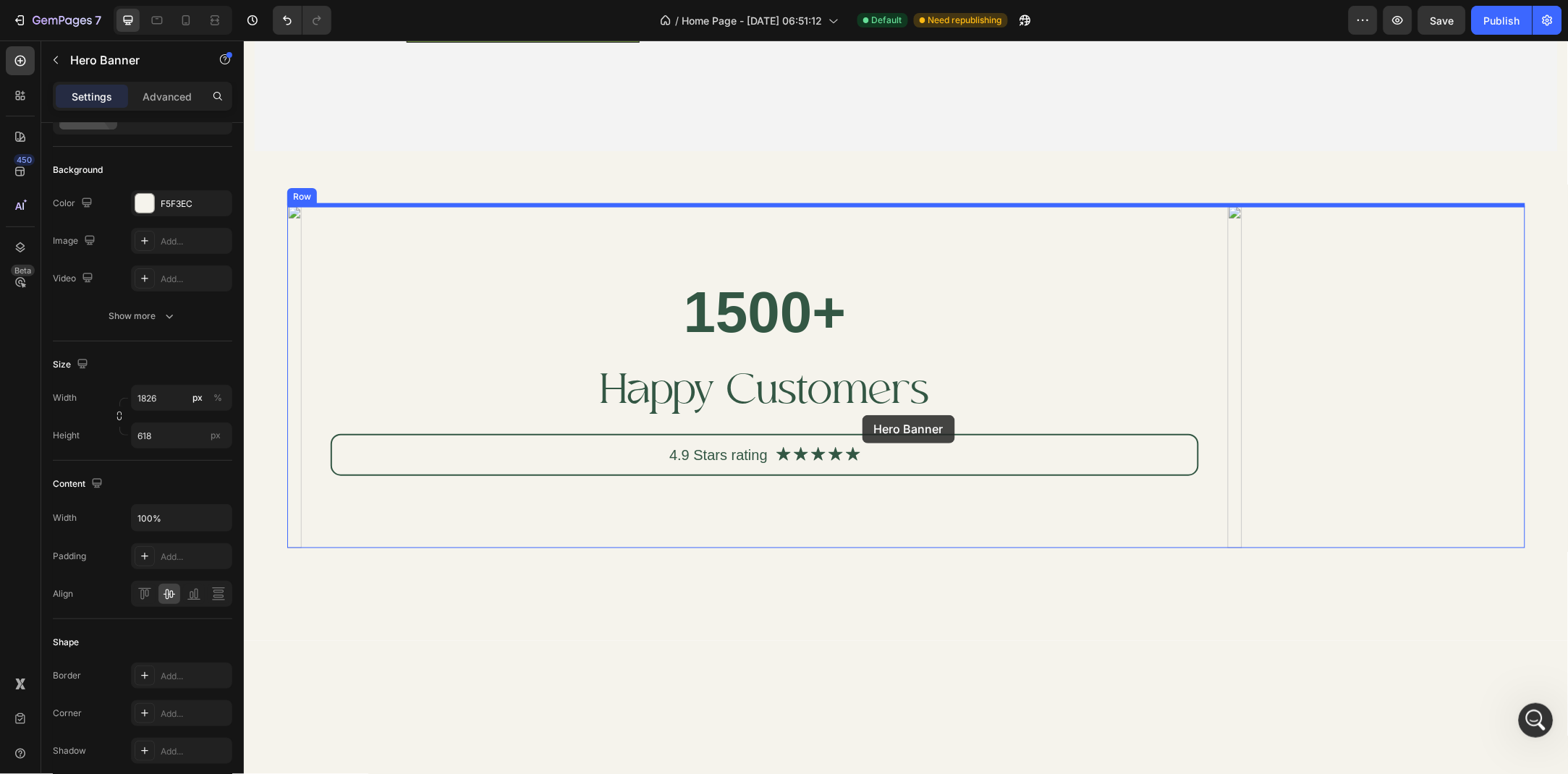
scroll to position [1890, 0]
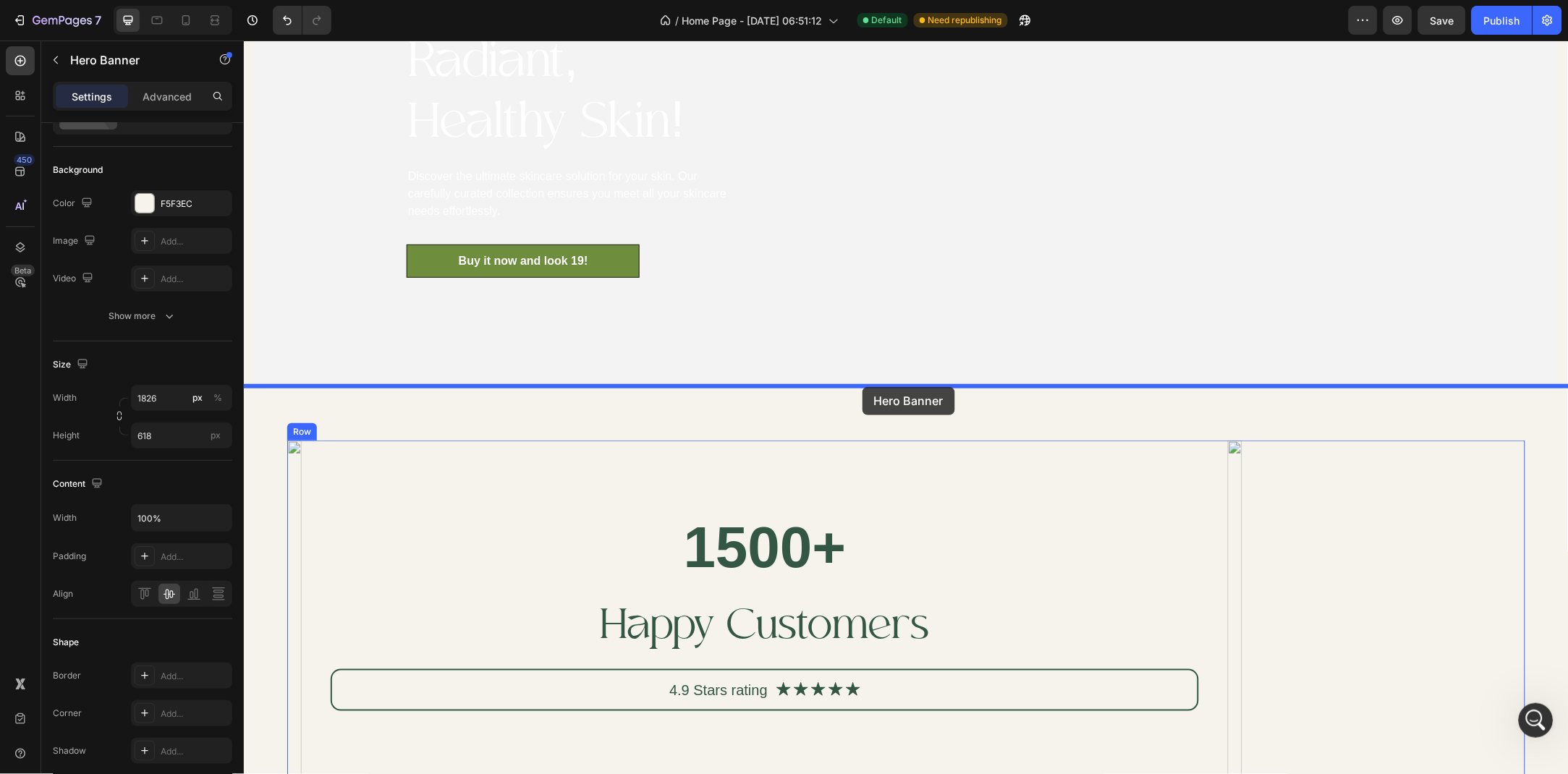
drag, startPoint x: 1072, startPoint y: 479, endPoint x: 862, endPoint y: 388, distance: 228.9
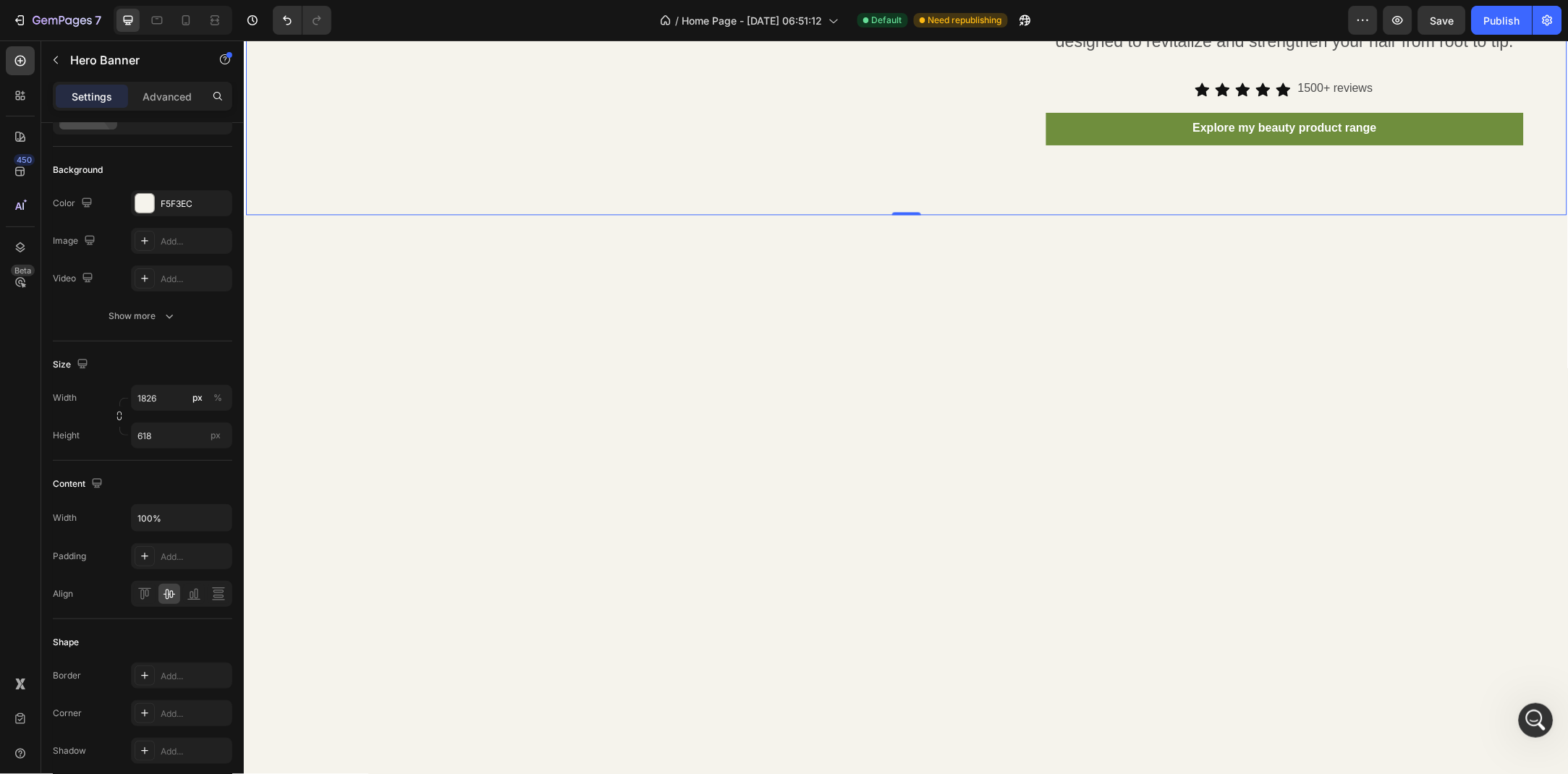
scroll to position [1871, 0]
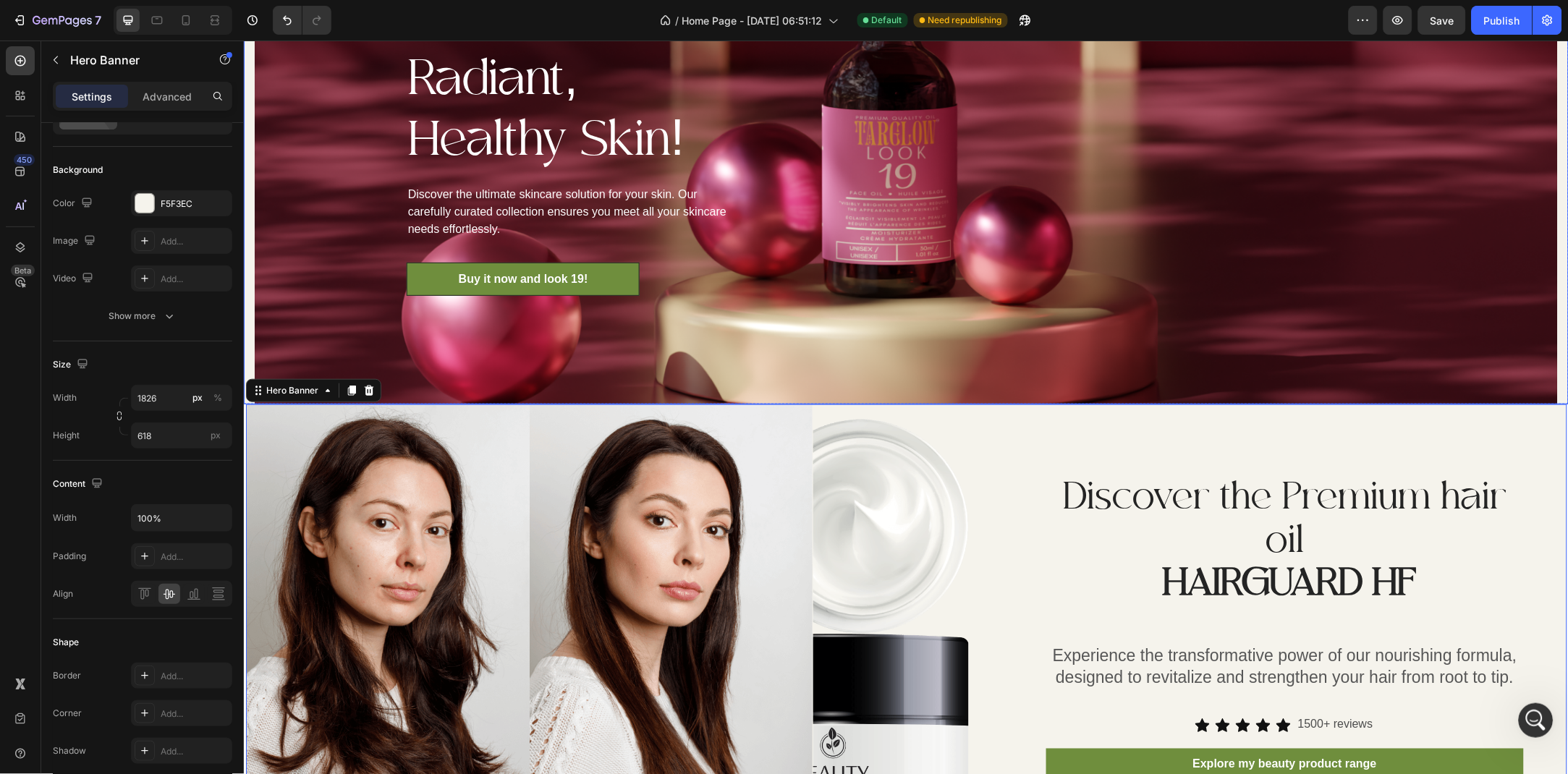
click at [259, 323] on div "Limited Time Offer: 20% Off This Weekend Only! Text block Embrace the Summer wi…" at bounding box center [574, 76] width 640 height 655
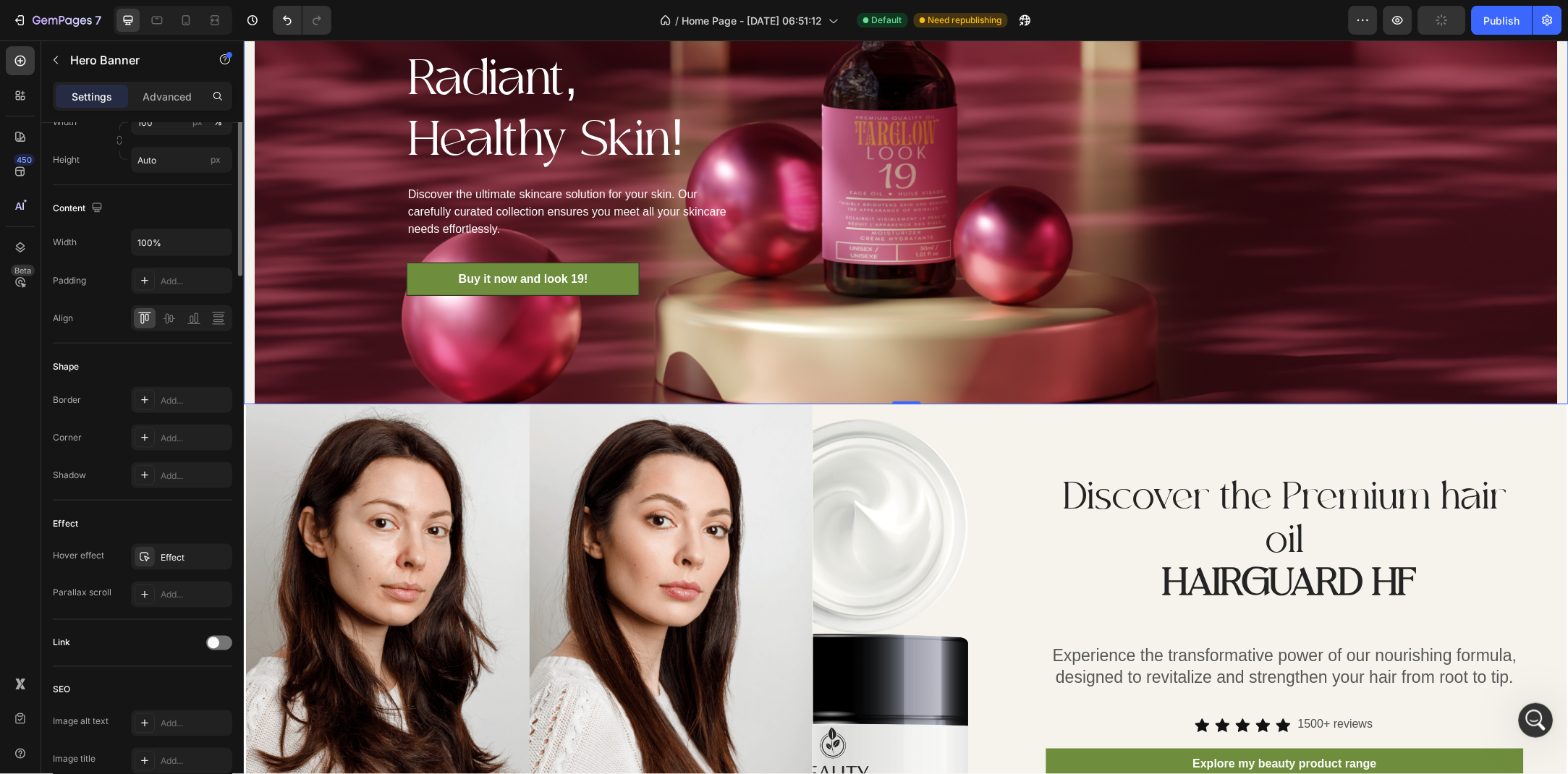
scroll to position [0, 0]
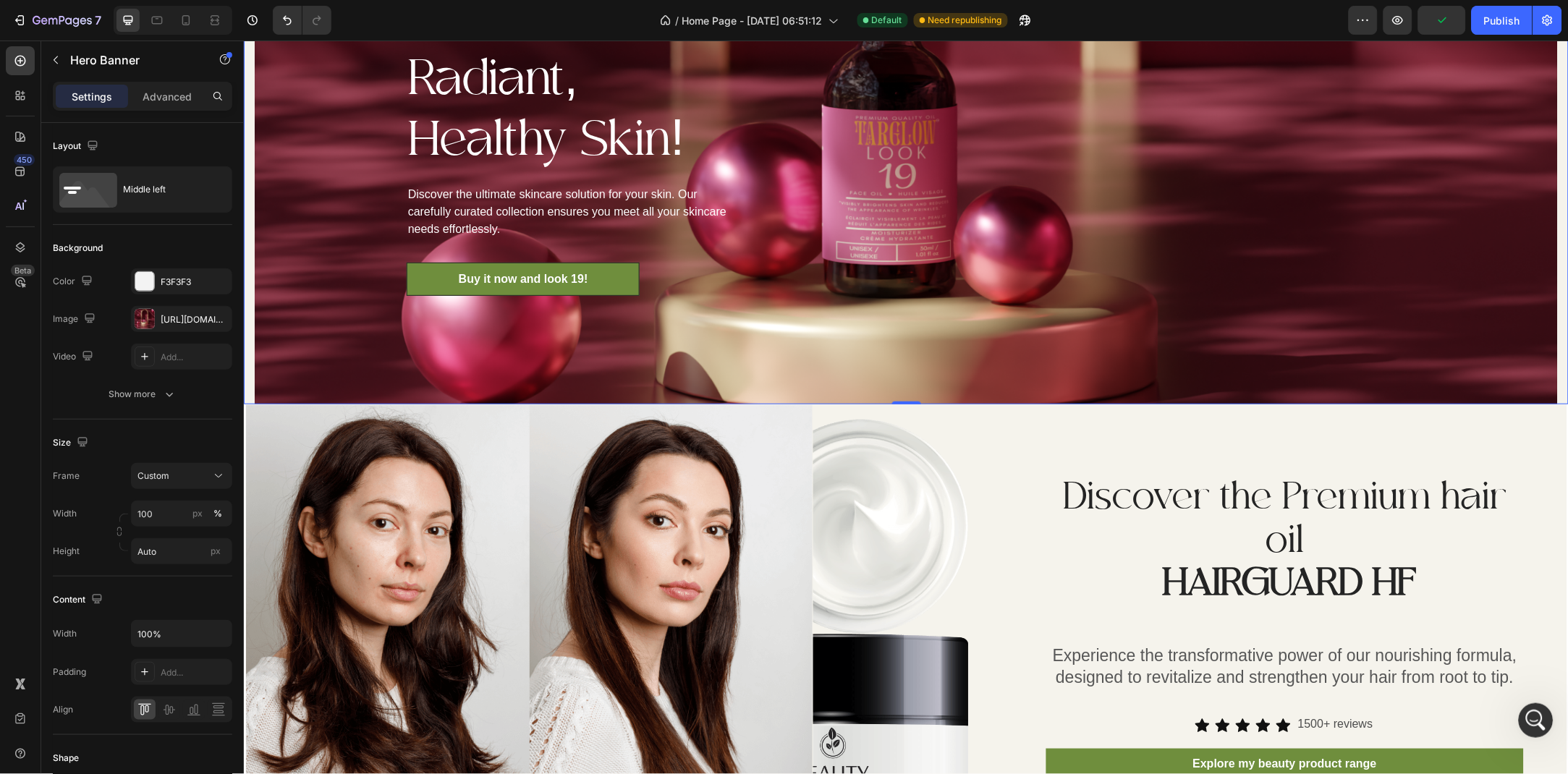
click at [251, 359] on div "Limited Time Offer: 20% Off This Weekend Only! Text block Embrace the Summer wi…" at bounding box center [905, 76] width 1325 height 655
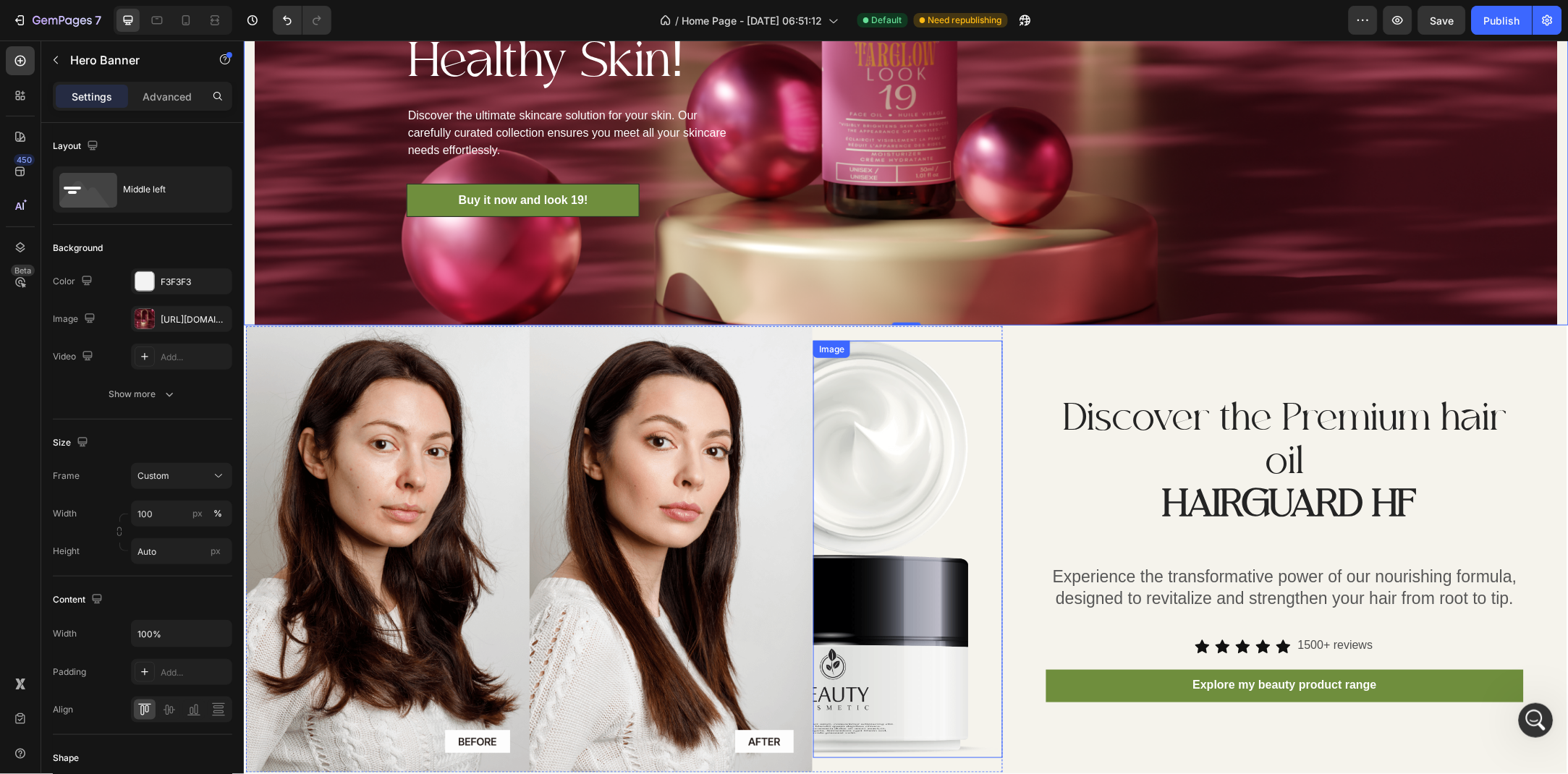
click at [1055, 351] on div "Discover the Premium hair oil HAIRGUARD HF Heading Experience the transformativ…" at bounding box center [1295, 549] width 541 height 446
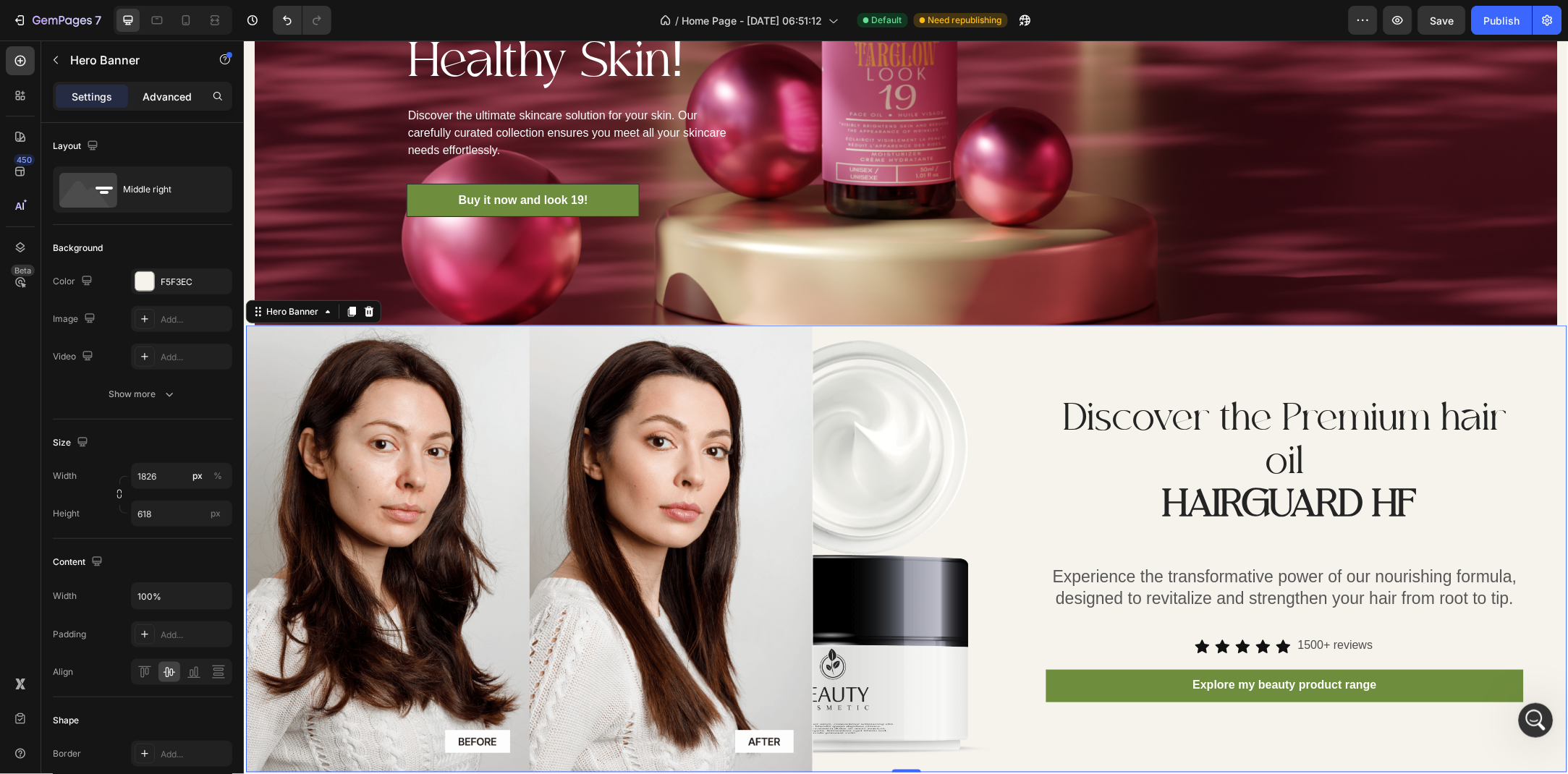
click at [161, 101] on p "Advanced" at bounding box center [167, 96] width 49 height 15
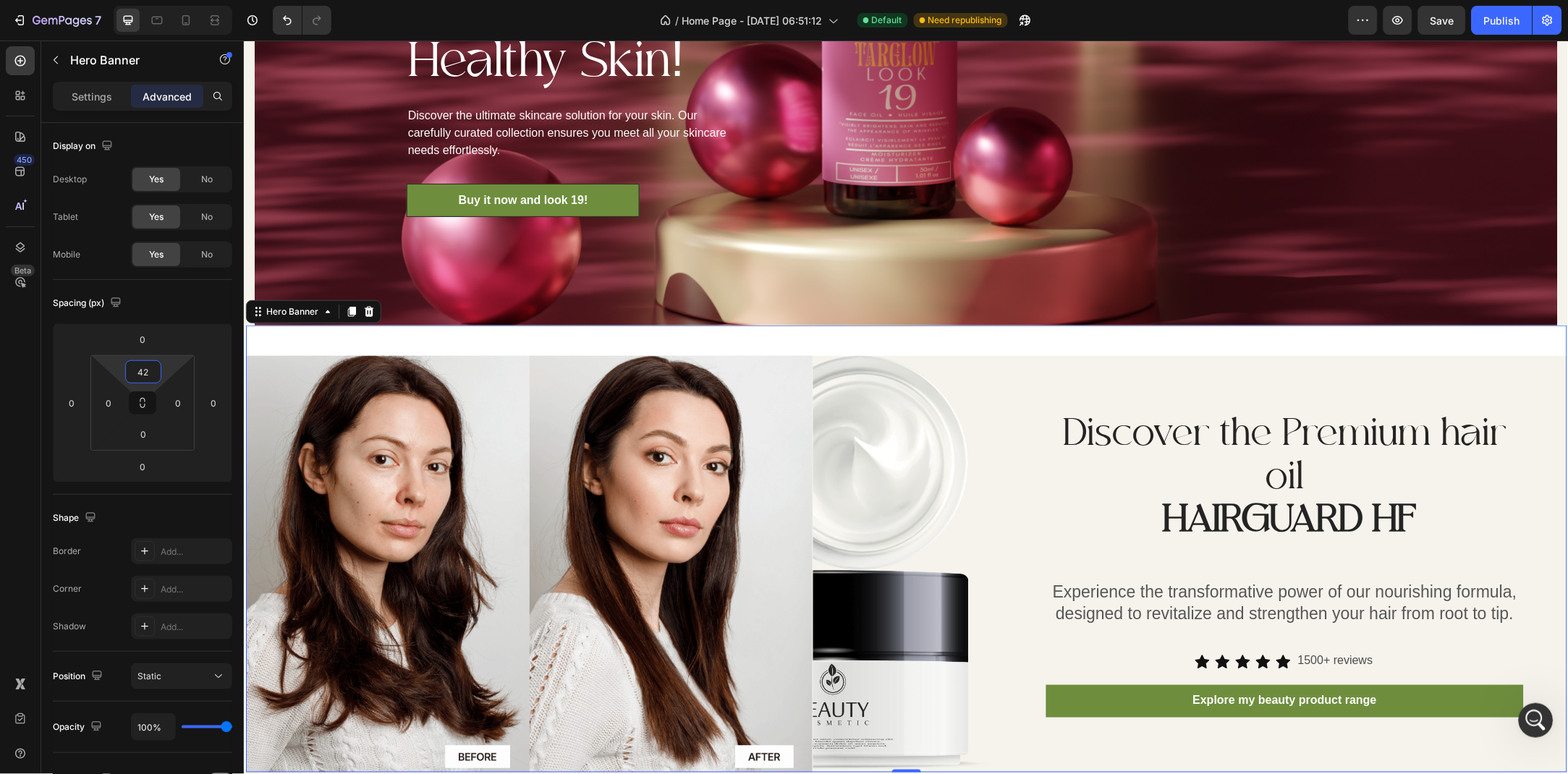
type input "34"
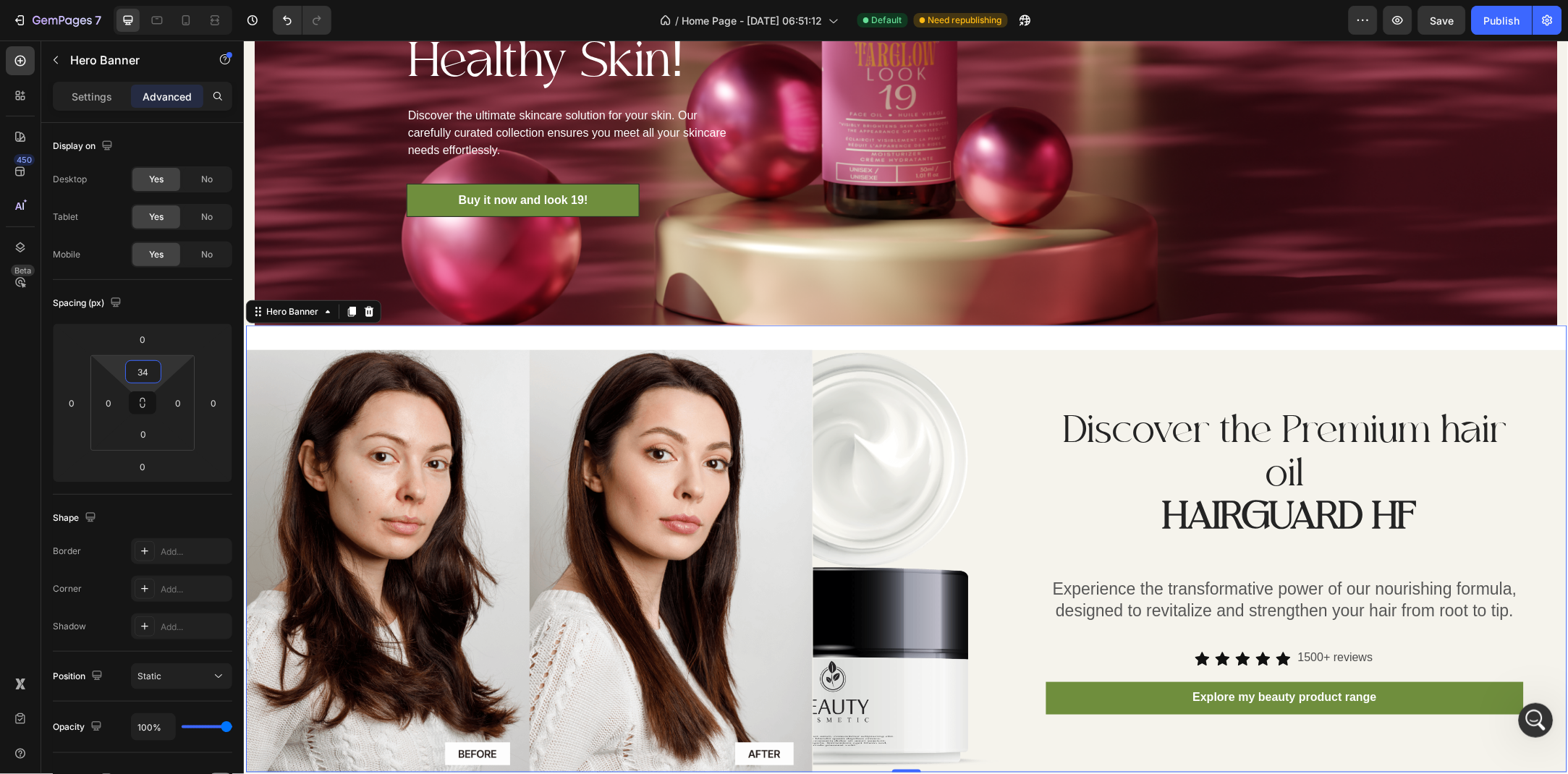
drag, startPoint x: 172, startPoint y: 365, endPoint x: 11, endPoint y: 200, distance: 230.5
click at [175, 0] on html "7 Version history / Home Page - Jun 28, 06:51:12 Default Need republishing Prev…" at bounding box center [784, 0] width 1568 height 0
click at [88, 93] on p "Settings" at bounding box center [91, 96] width 41 height 15
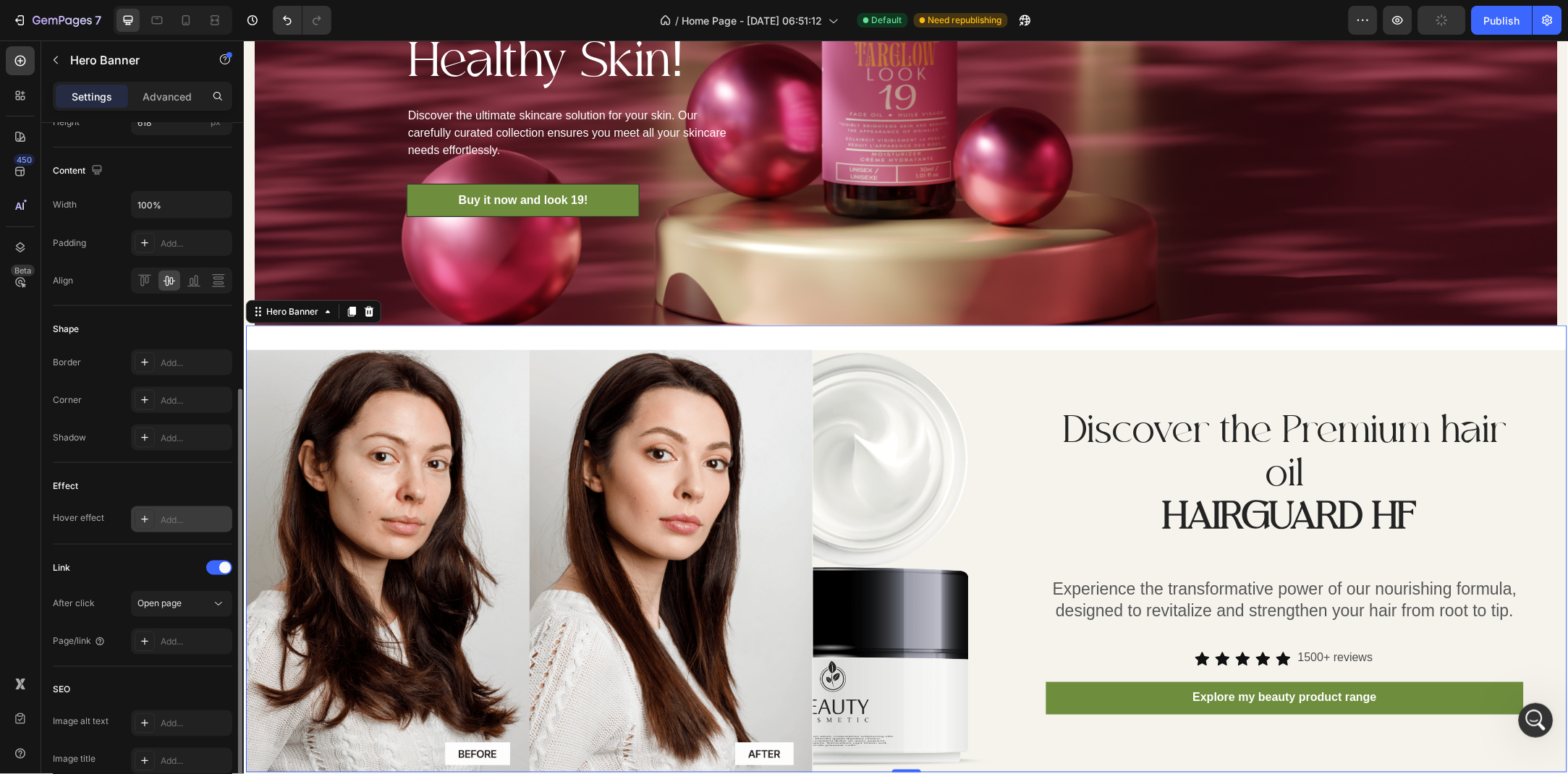
scroll to position [393, 0]
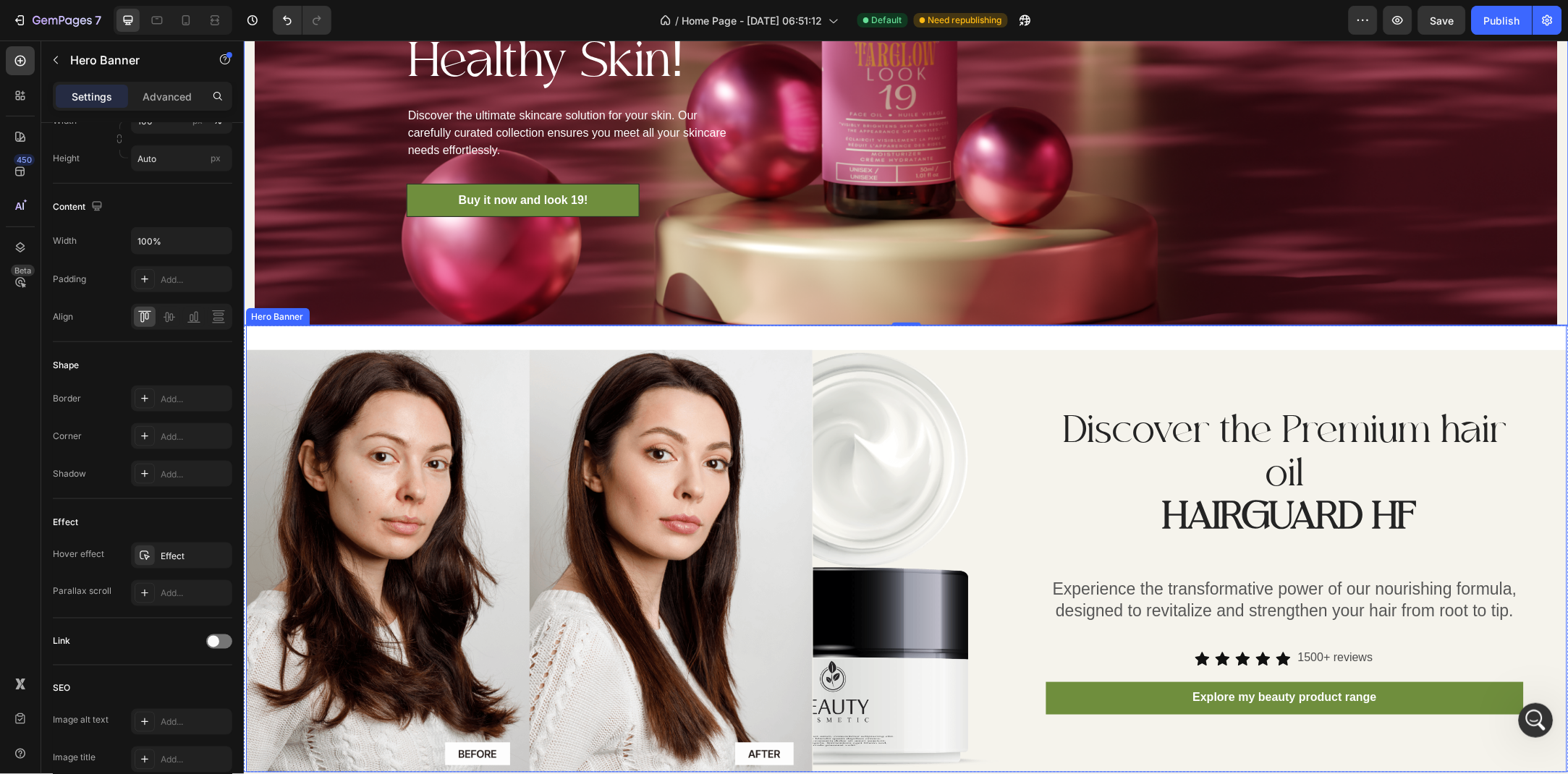
click at [277, 339] on div "Discover the Premium hair oil HAIRGUARD HF Heading Experience the transformativ…" at bounding box center [906, 548] width 1321 height 447
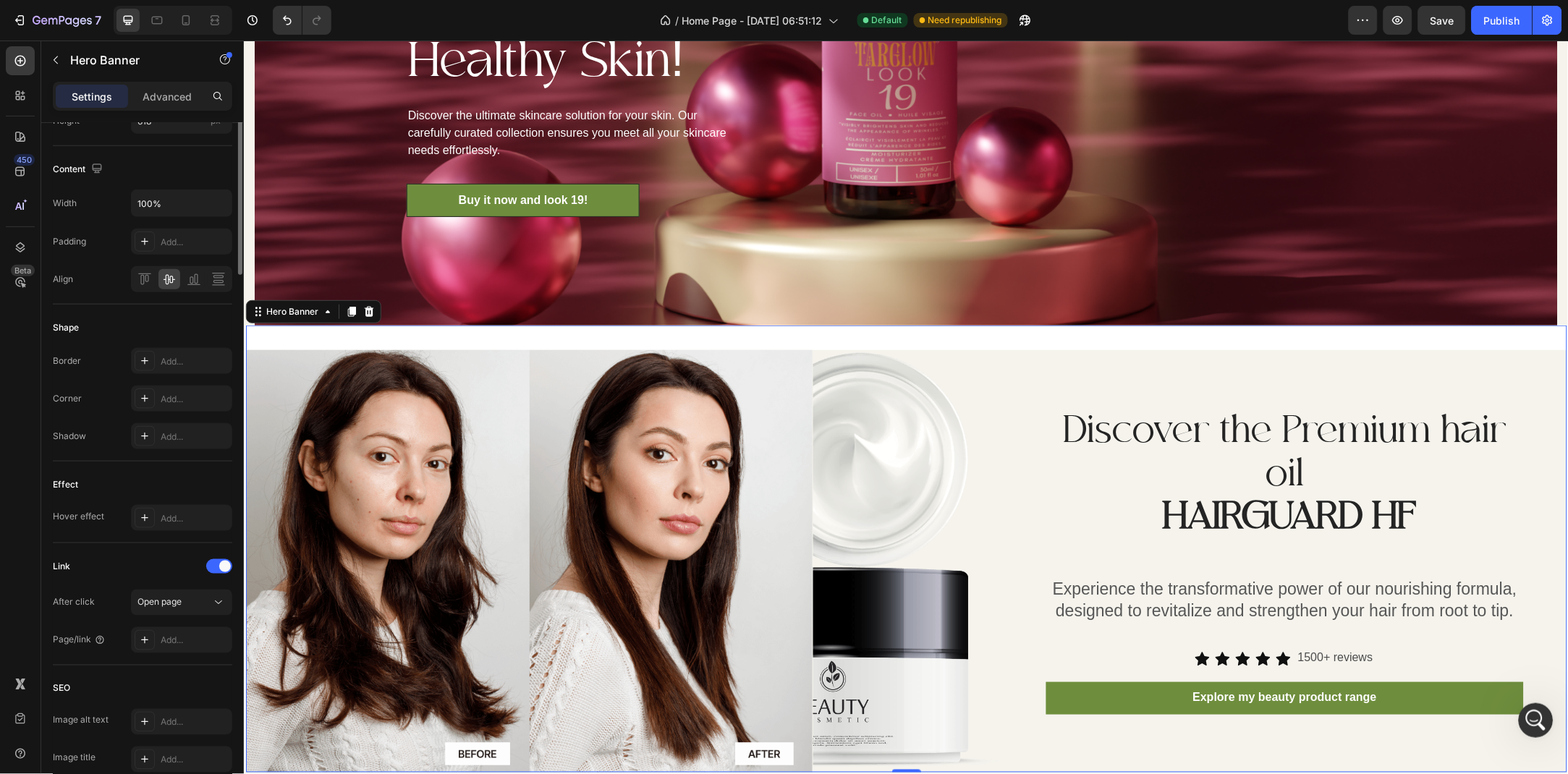
scroll to position [0, 0]
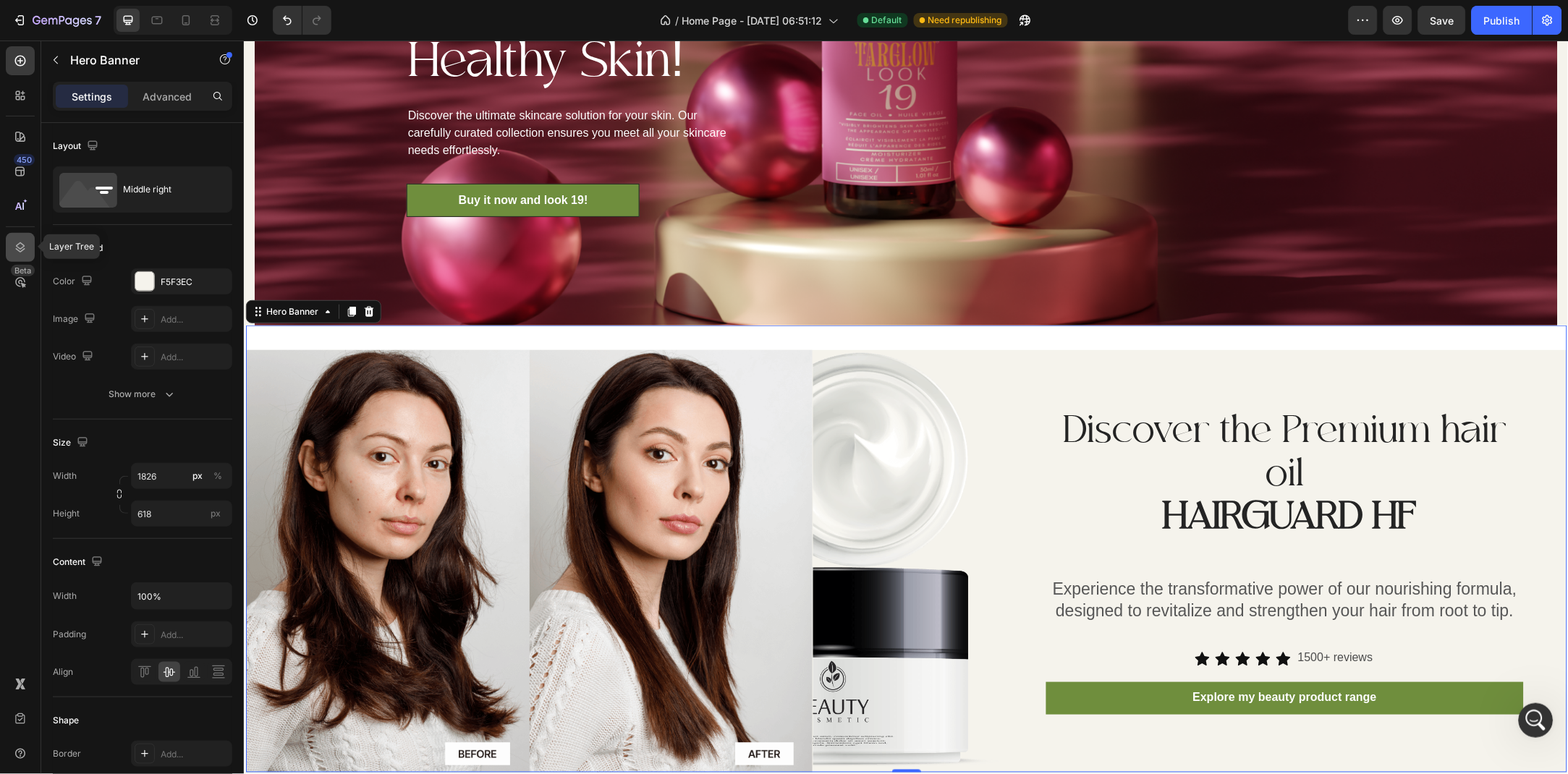
click at [17, 247] on icon at bounding box center [21, 247] width 15 height 15
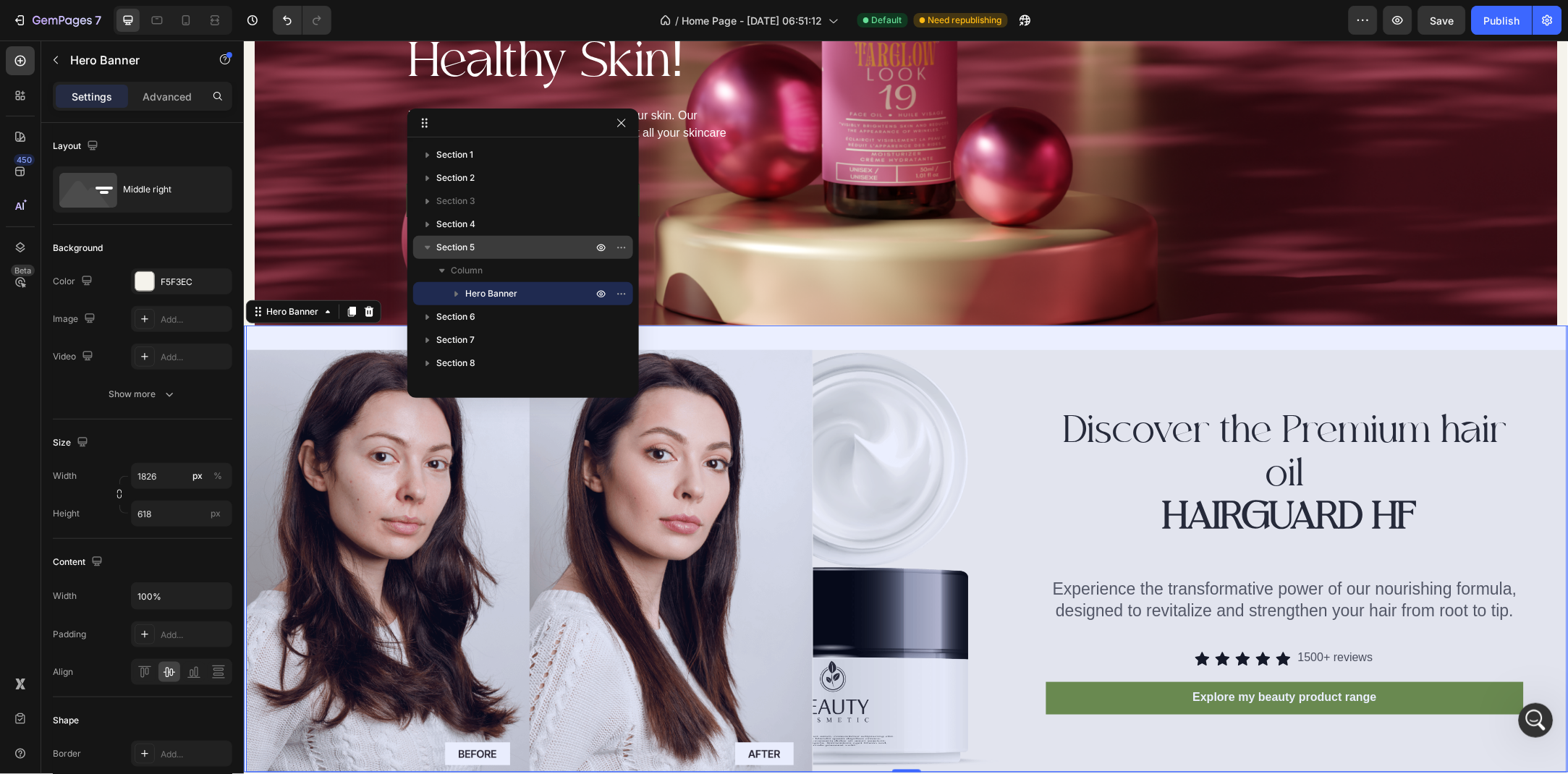
click at [479, 253] on p "Section 5" at bounding box center [516, 247] width 159 height 15
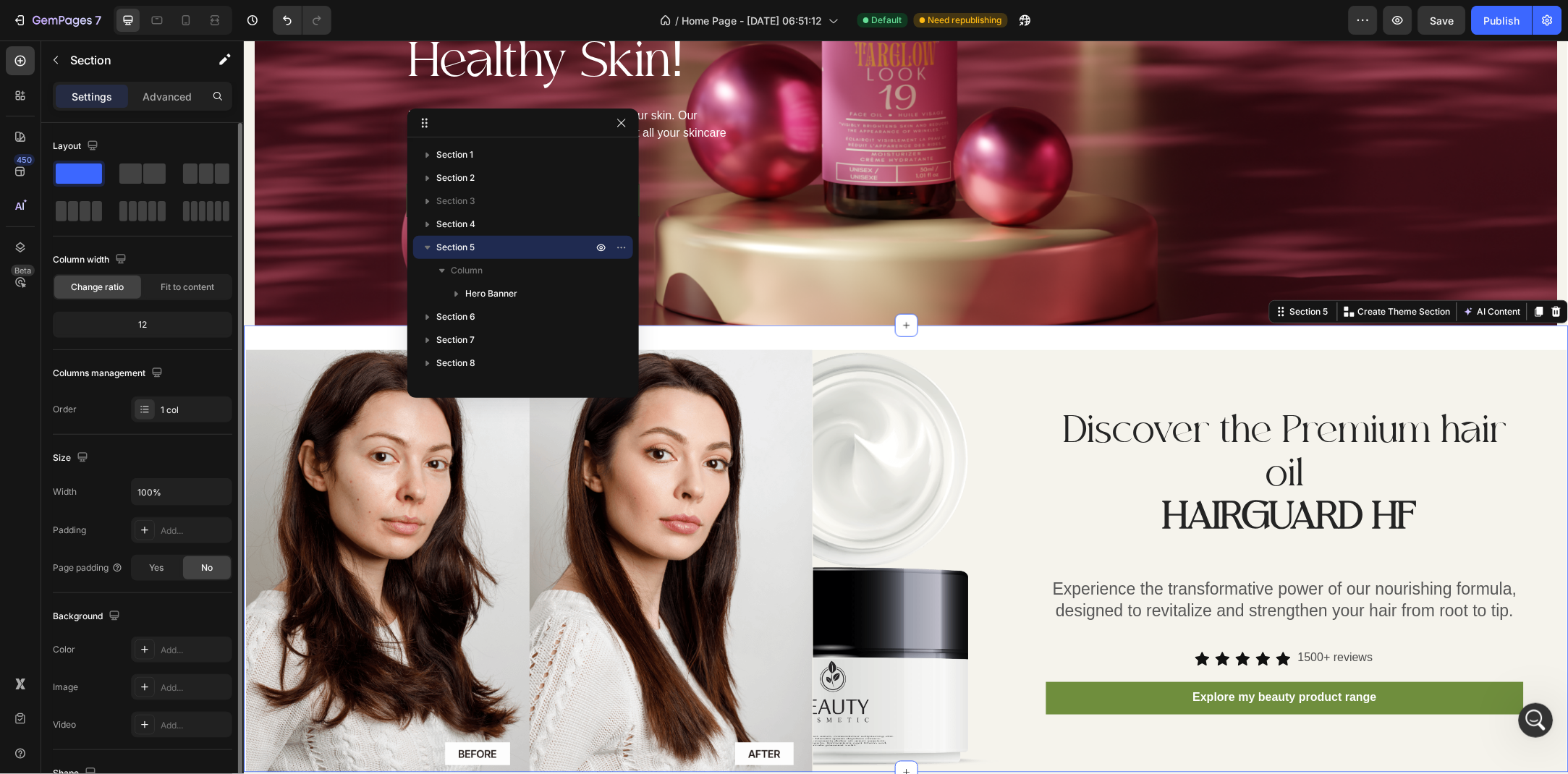
scroll to position [72, 0]
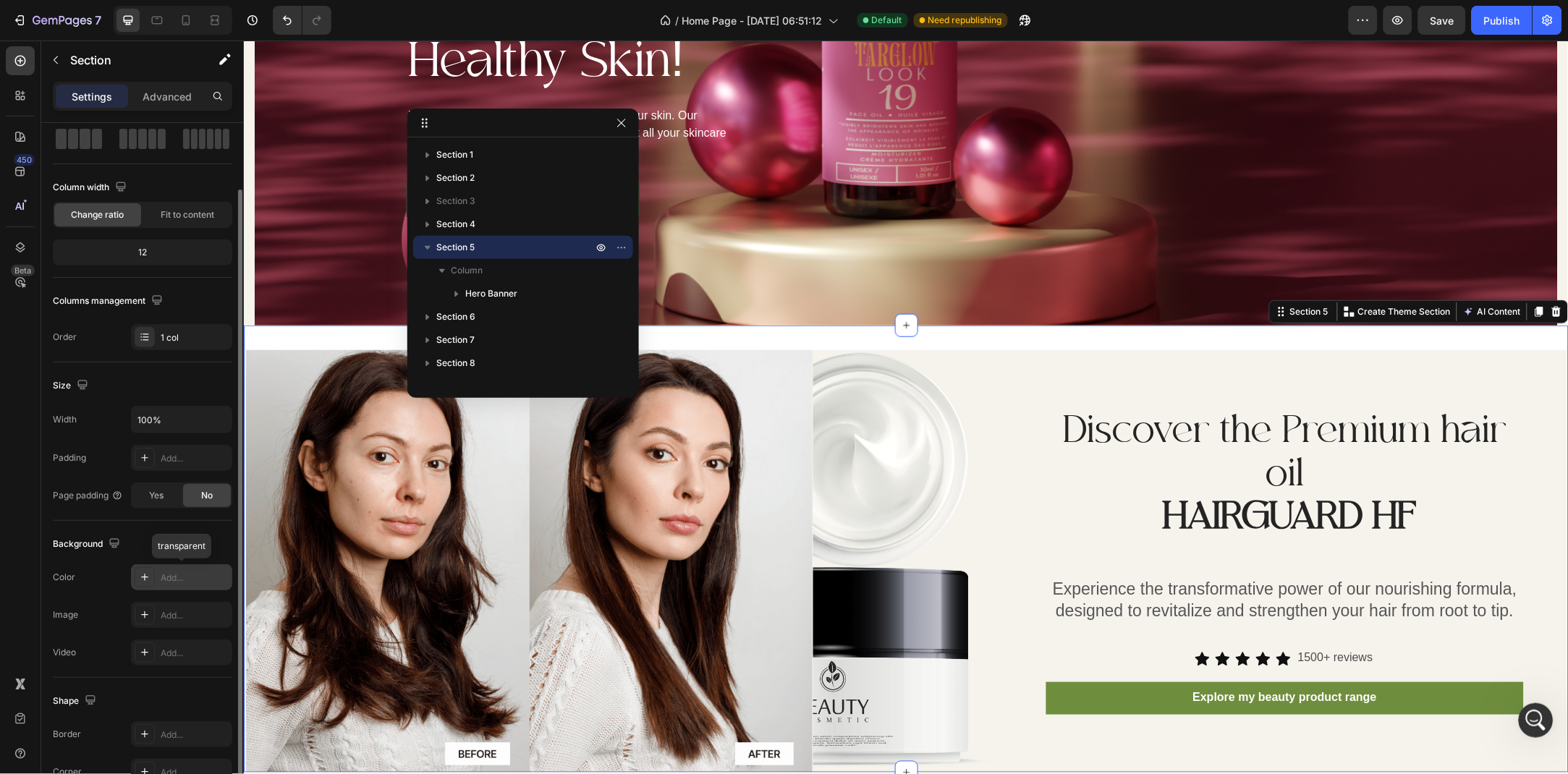
click at [174, 580] on div "Add..." at bounding box center [194, 578] width 68 height 13
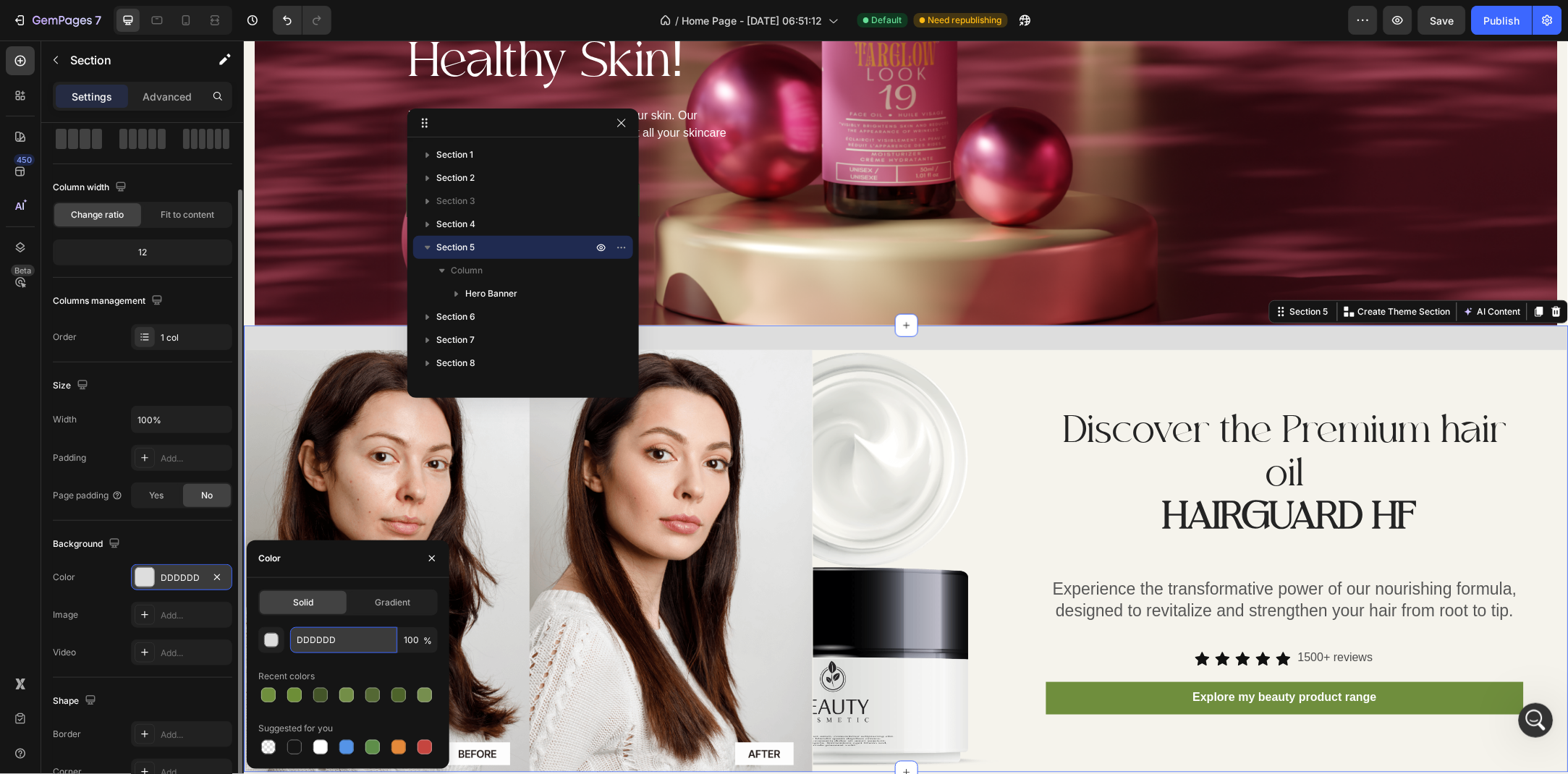
click at [357, 630] on input "DDDDDD" at bounding box center [343, 640] width 107 height 26
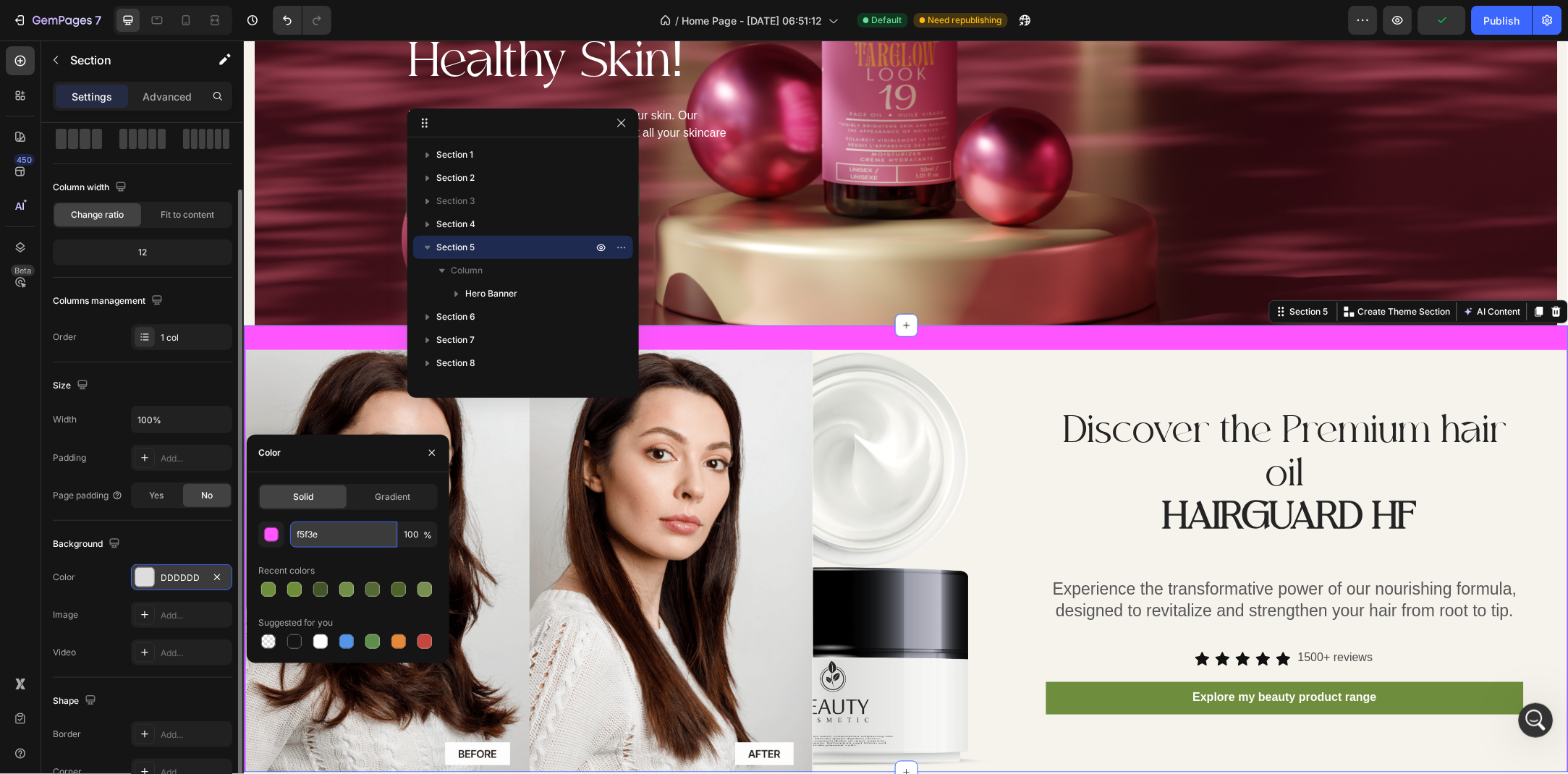
type input "f5f3ef"
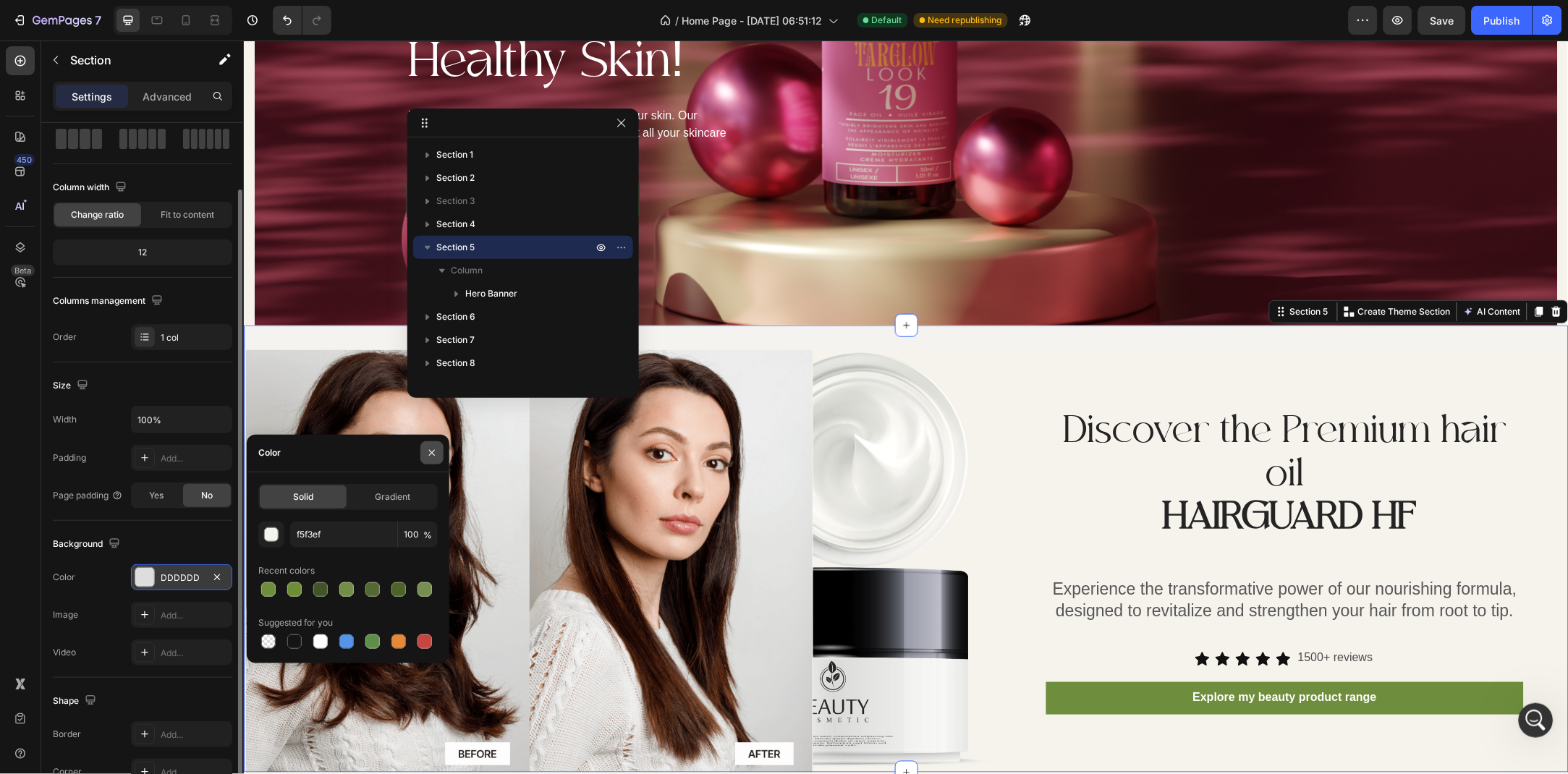
click at [423, 449] on button "button" at bounding box center [432, 452] width 23 height 23
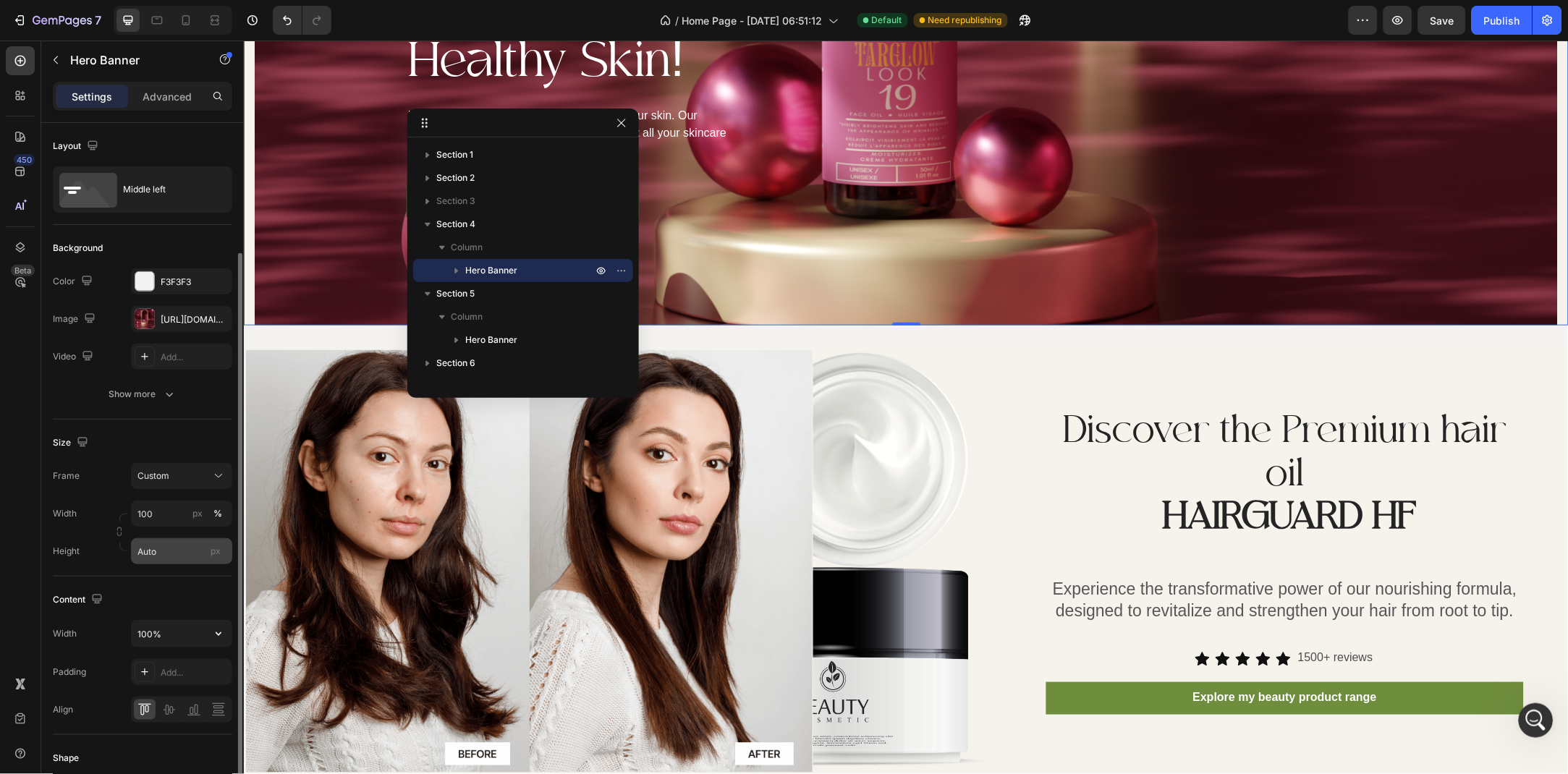
scroll to position [78, 0]
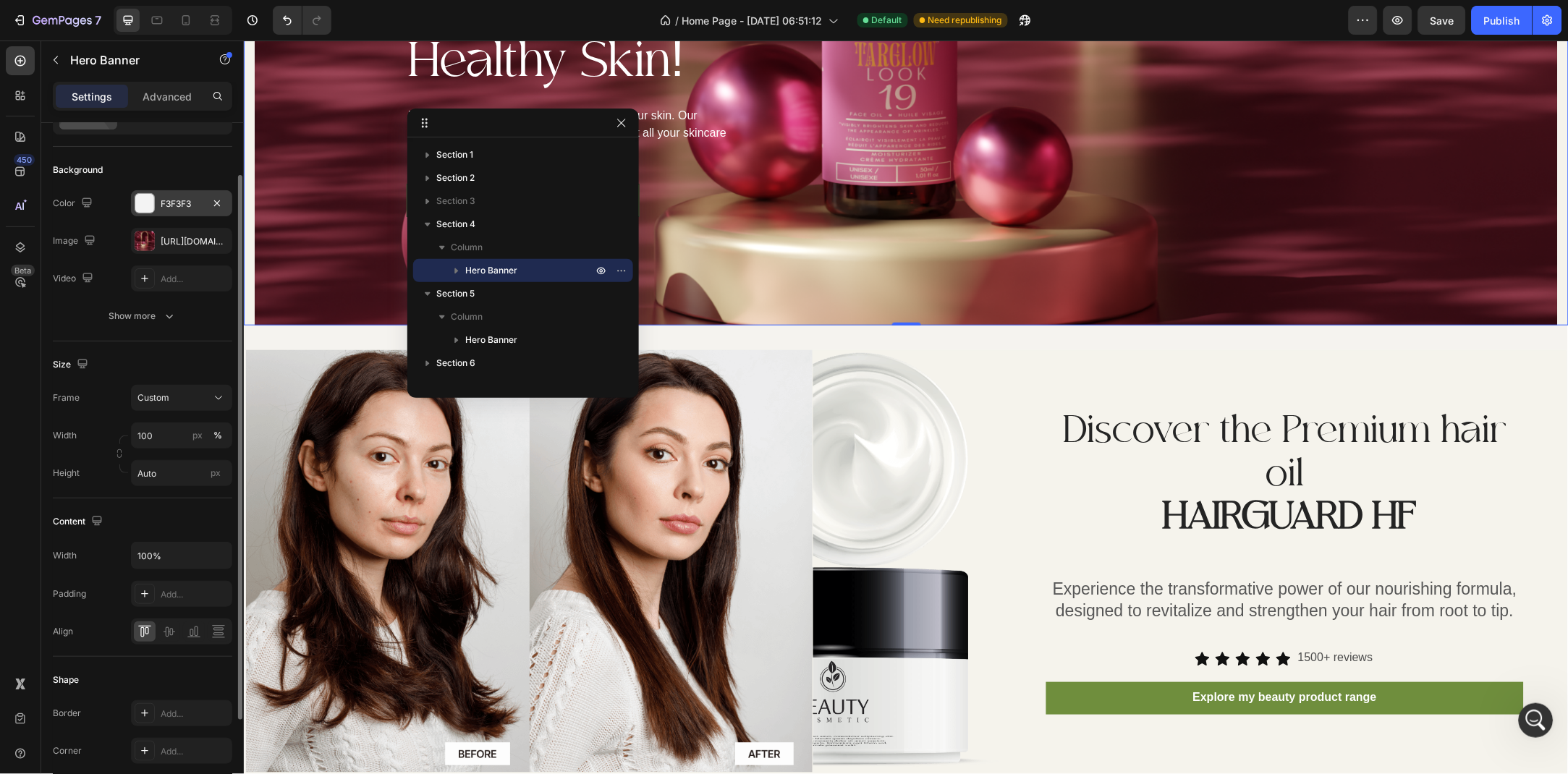
click at [183, 204] on div "F3F3F3" at bounding box center [181, 204] width 42 height 13
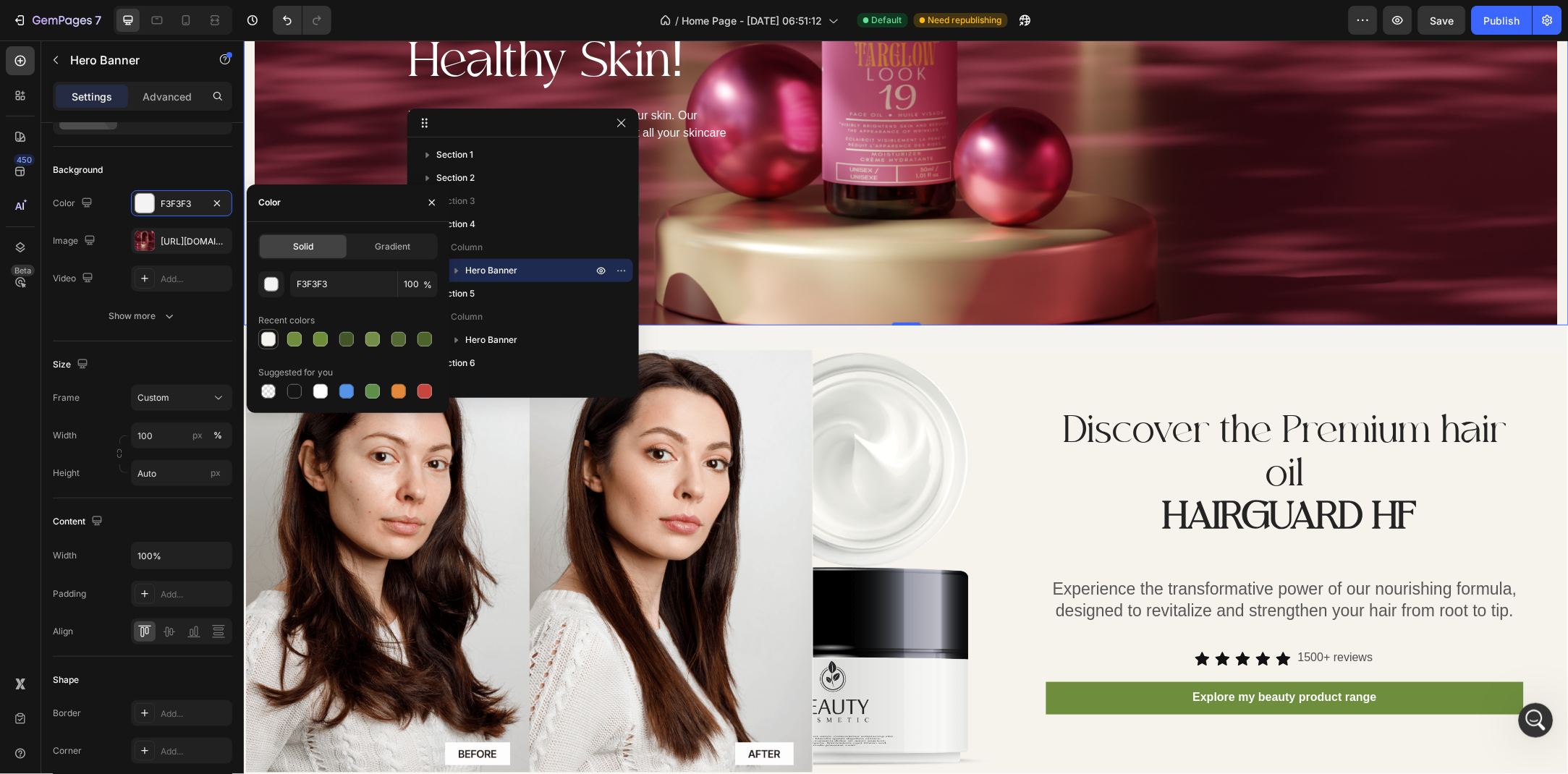
click at [261, 338] on div at bounding box center [269, 339] width 15 height 15
type input "F5F3EF"
click at [425, 199] on button "button" at bounding box center [432, 202] width 23 height 23
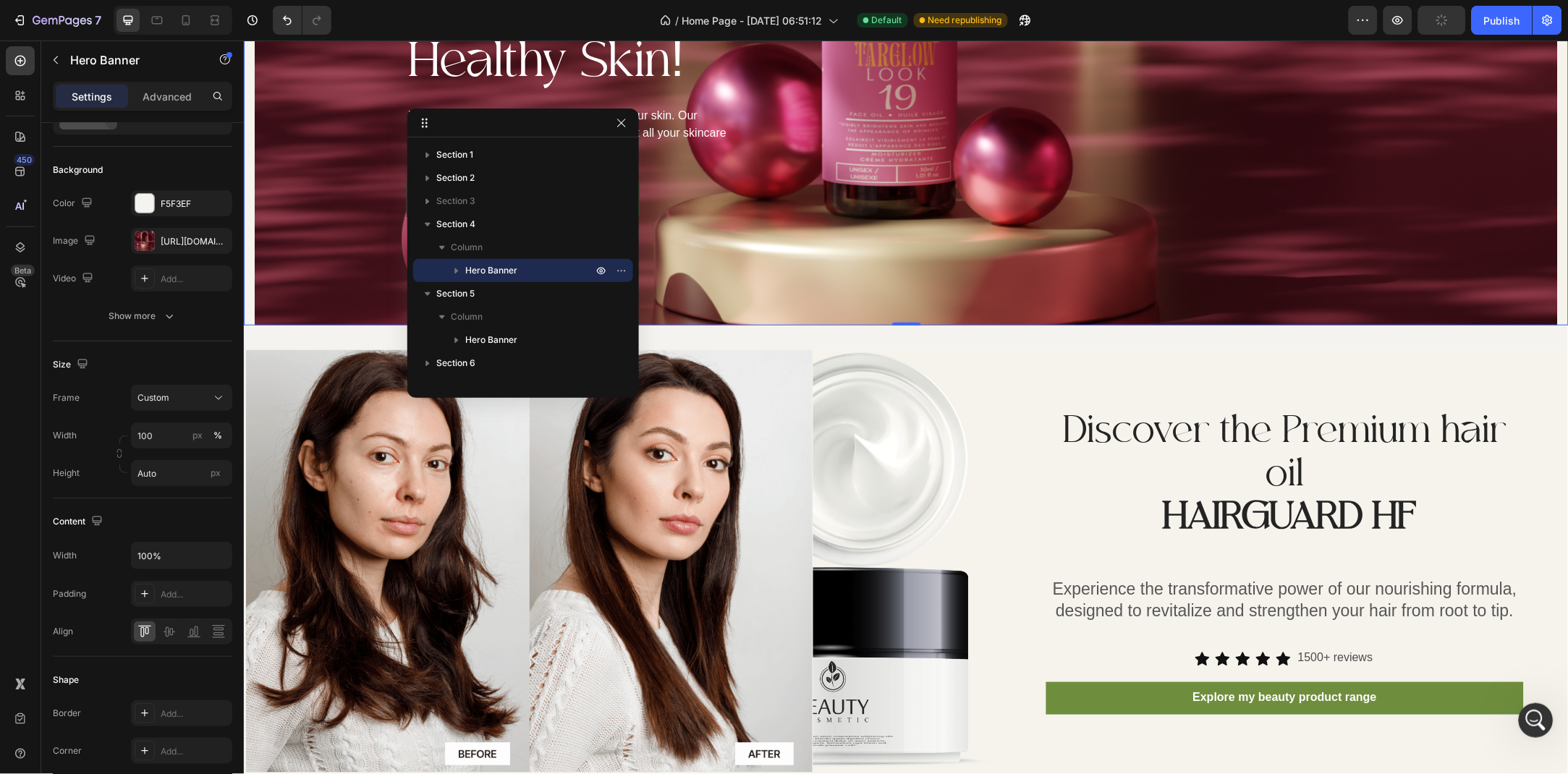
scroll to position [1871, 0]
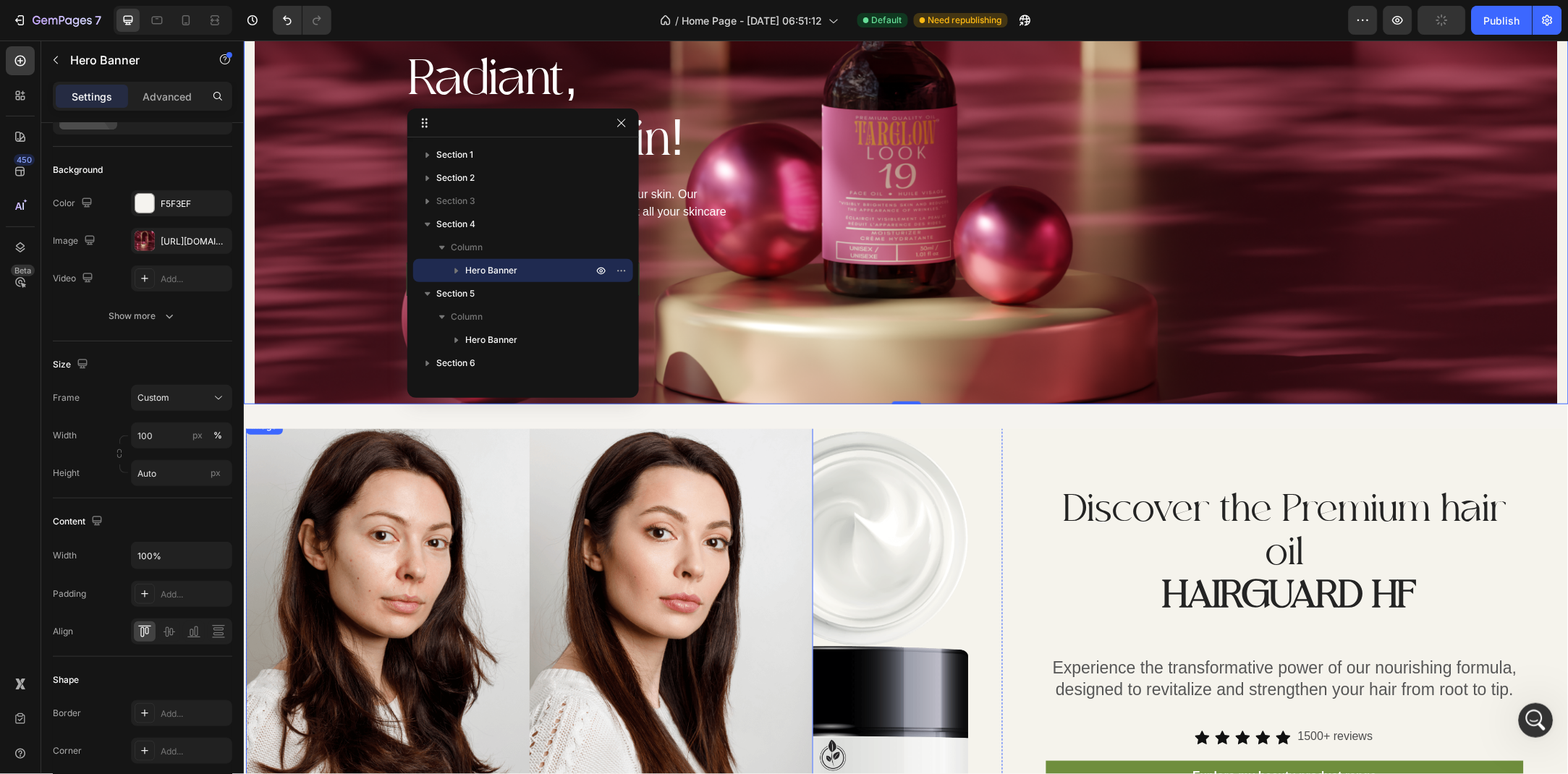
click at [262, 419] on div "Discover the Premium hair oil HAIRGUARD HF Heading Experience the transformativ…" at bounding box center [906, 627] width 1321 height 447
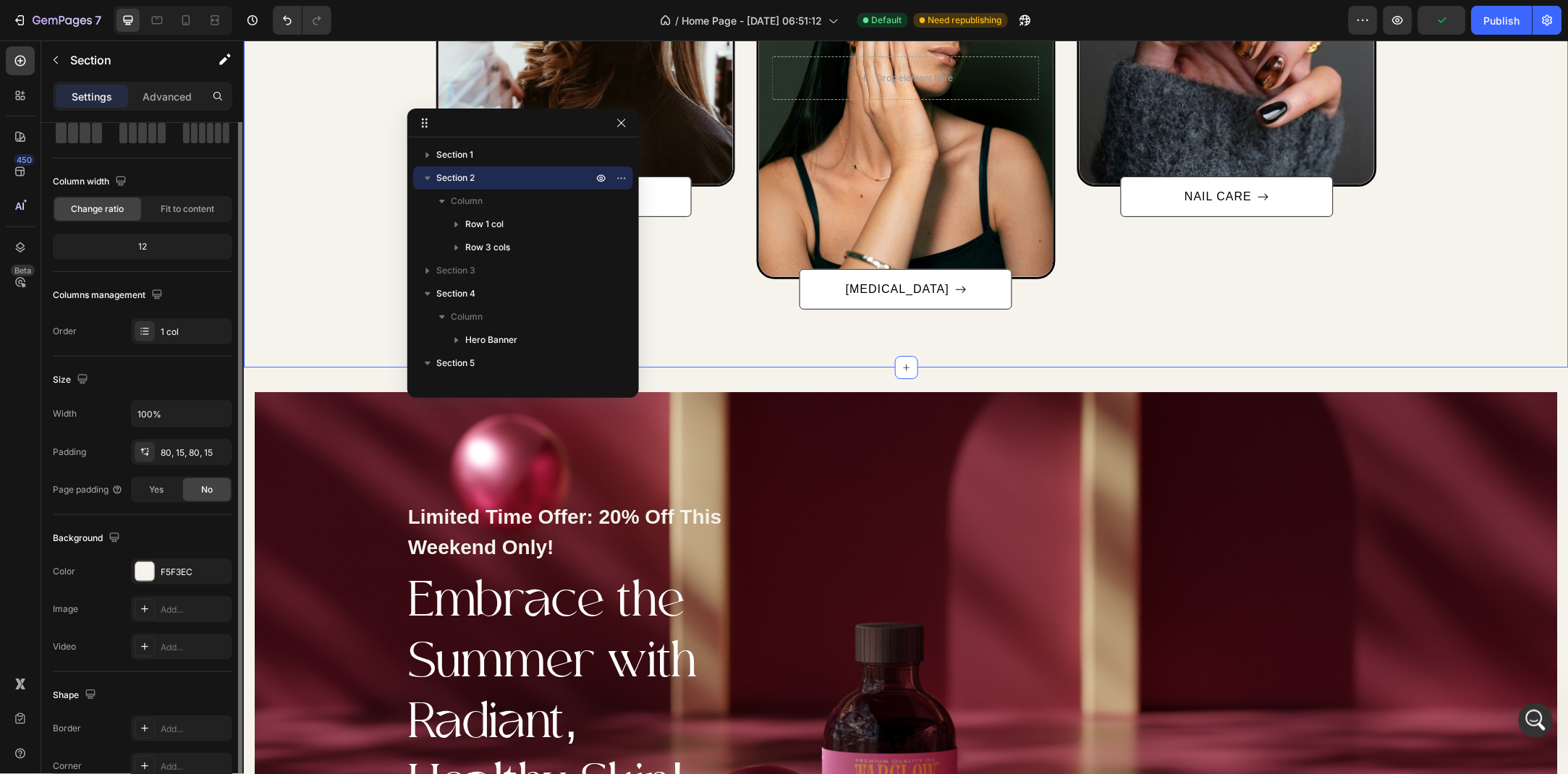
scroll to position [0, 0]
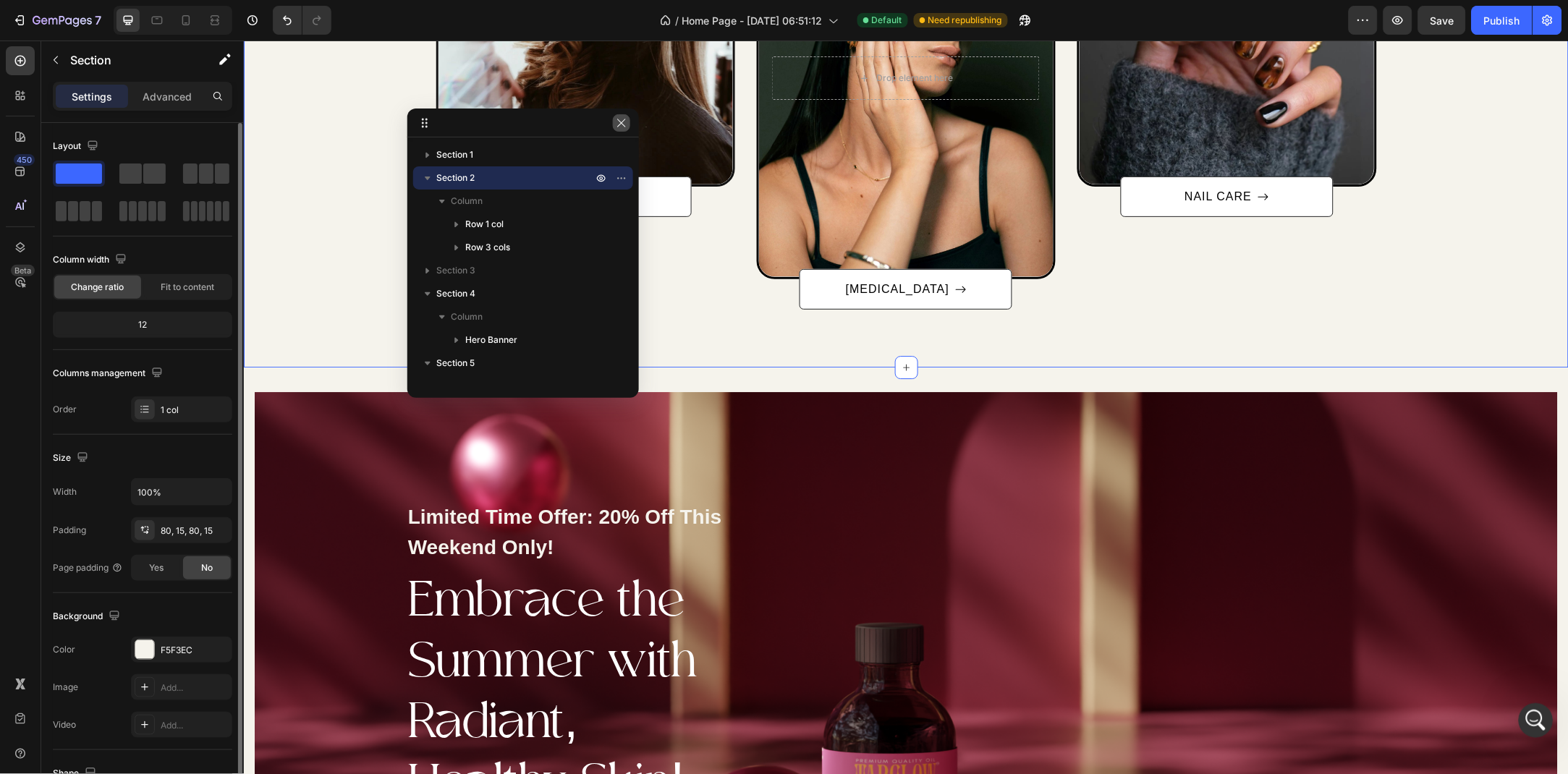
click at [619, 128] on icon "button" at bounding box center [622, 123] width 12 height 12
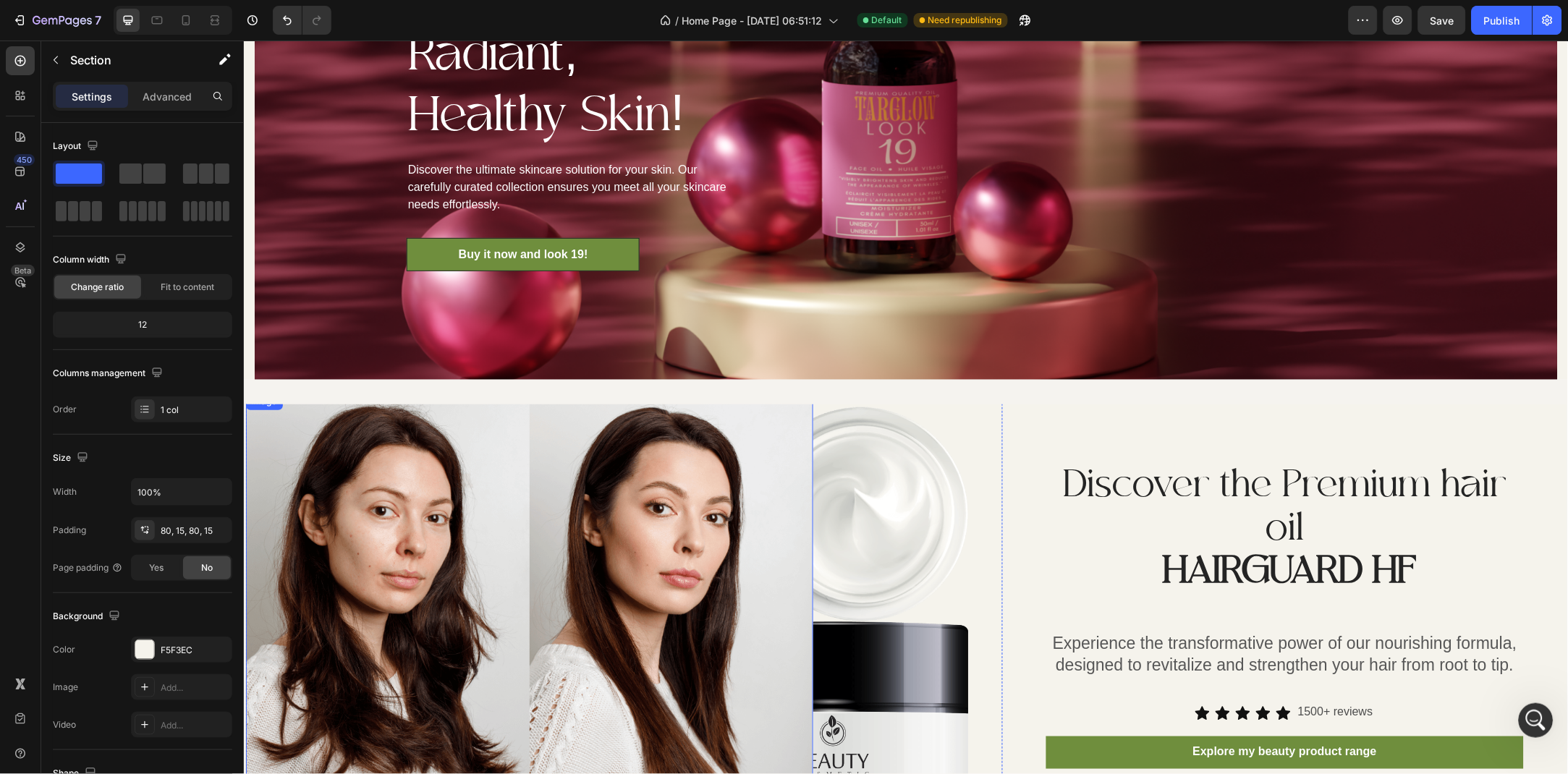
scroll to position [1975, 0]
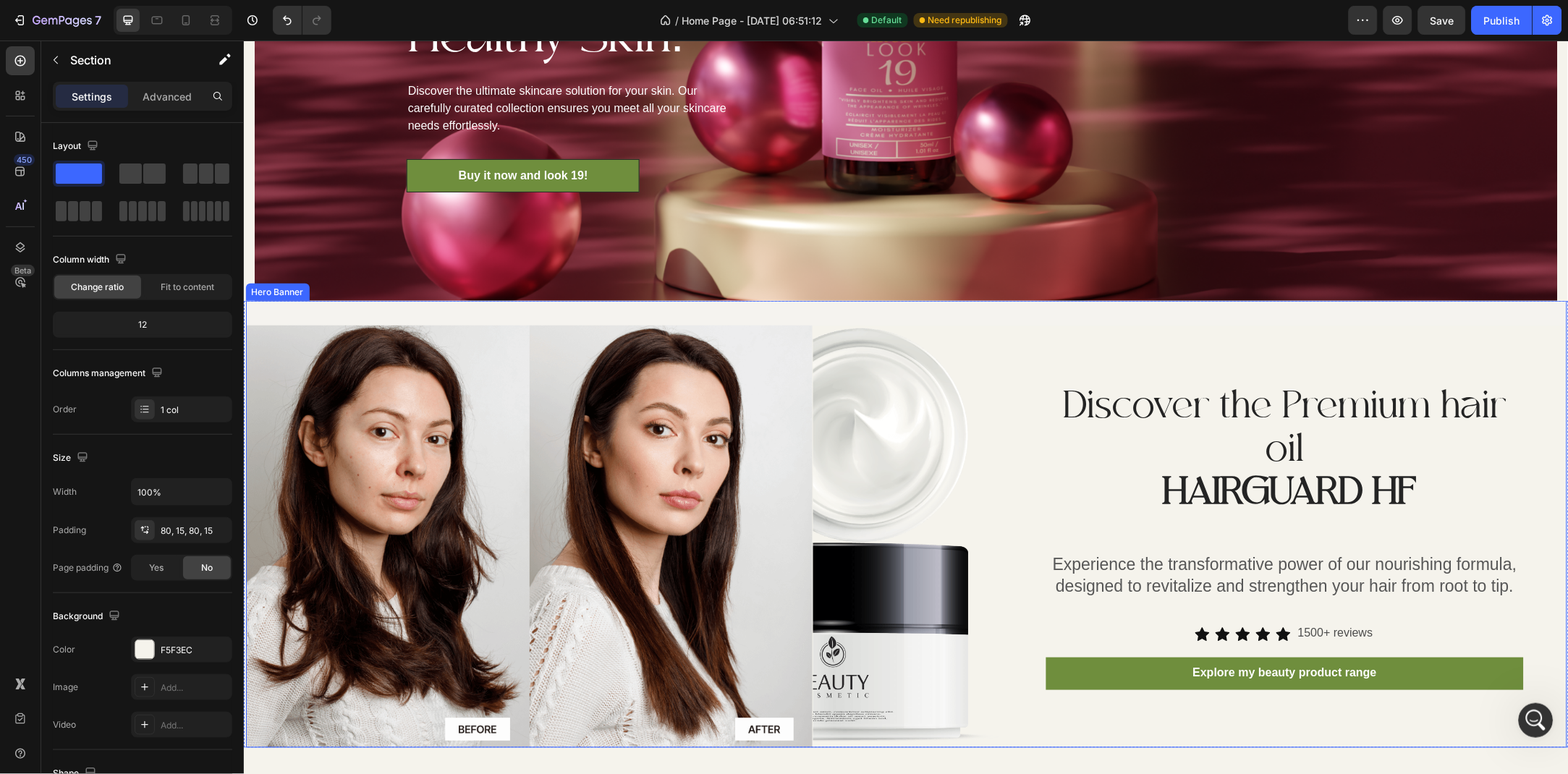
click at [359, 320] on div "Discover the Premium hair oil HAIRGUARD HF Heading Experience the transformativ…" at bounding box center [906, 524] width 1321 height 447
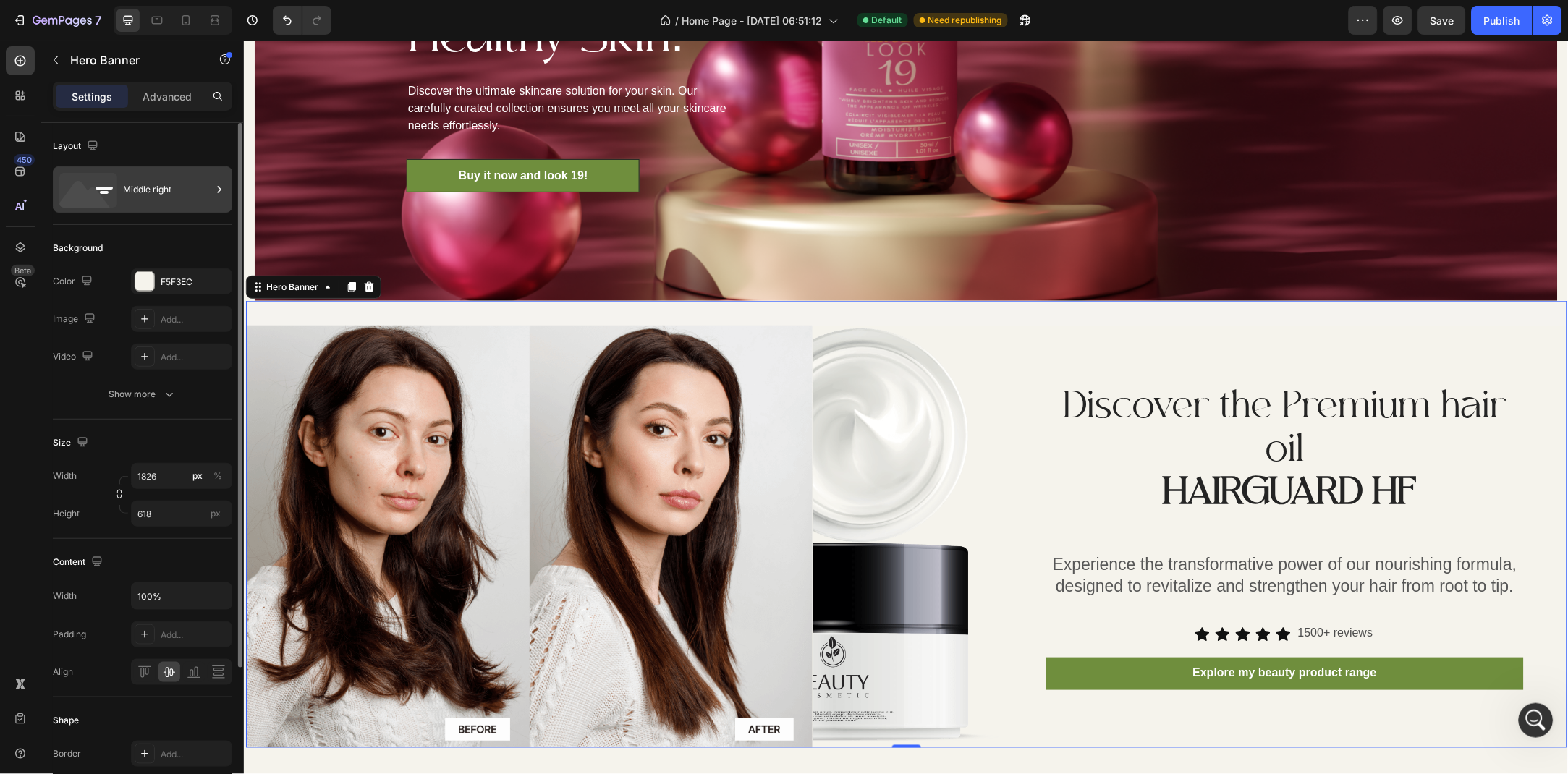
click at [143, 204] on div "Middle right" at bounding box center [167, 189] width 88 height 33
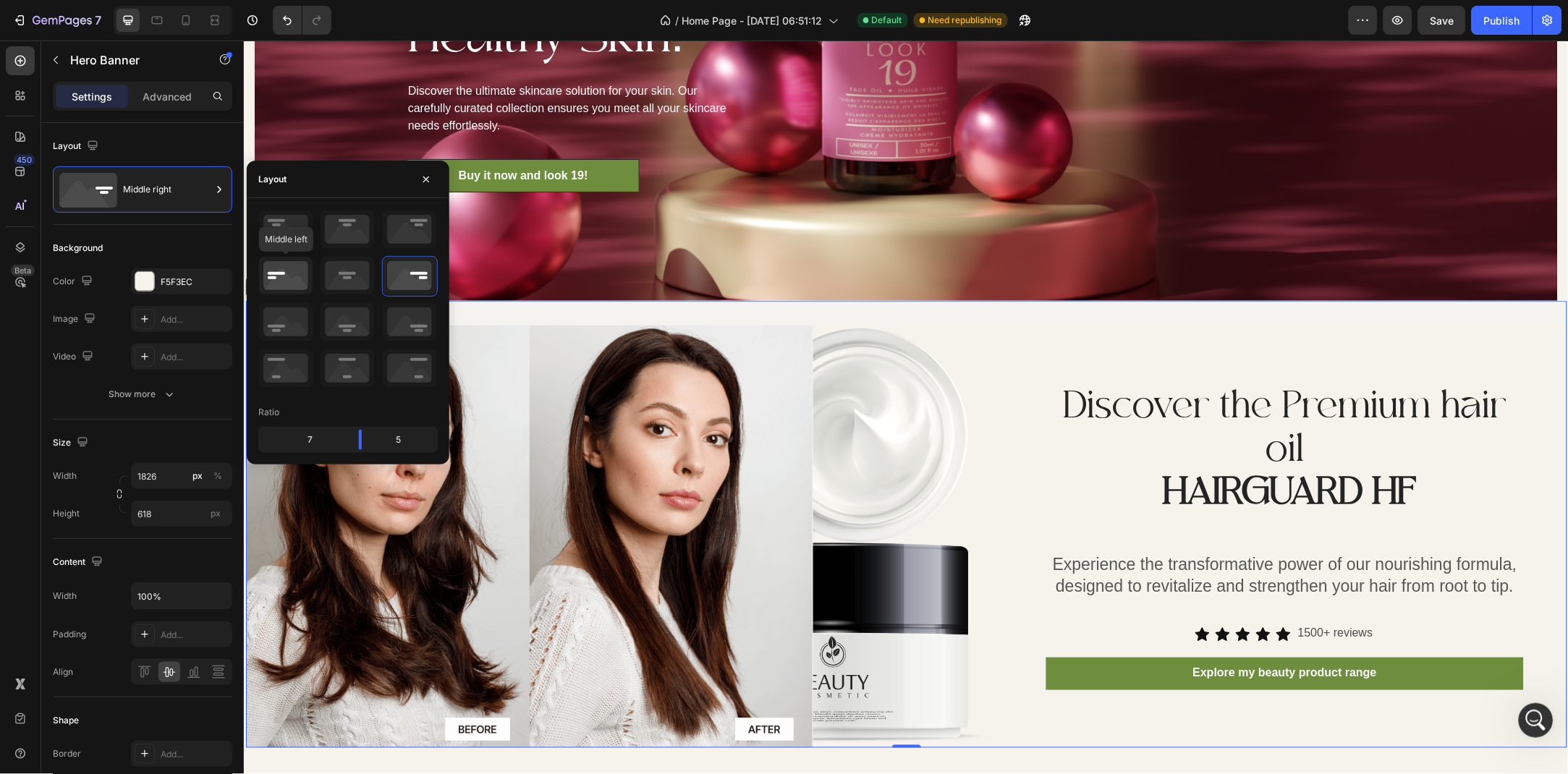
click at [299, 284] on icon at bounding box center [286, 275] width 54 height 38
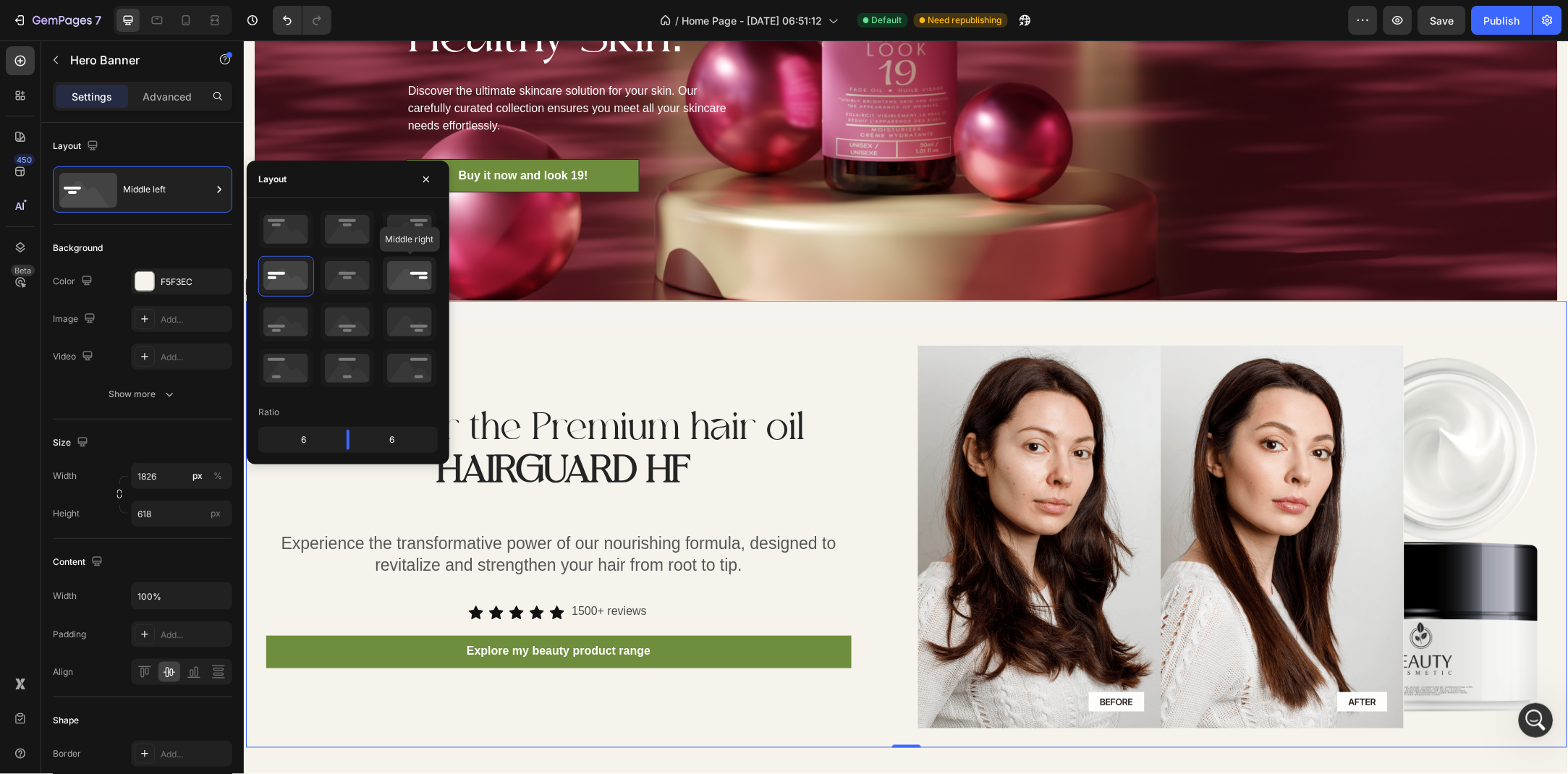
click at [416, 276] on icon at bounding box center [409, 275] width 54 height 38
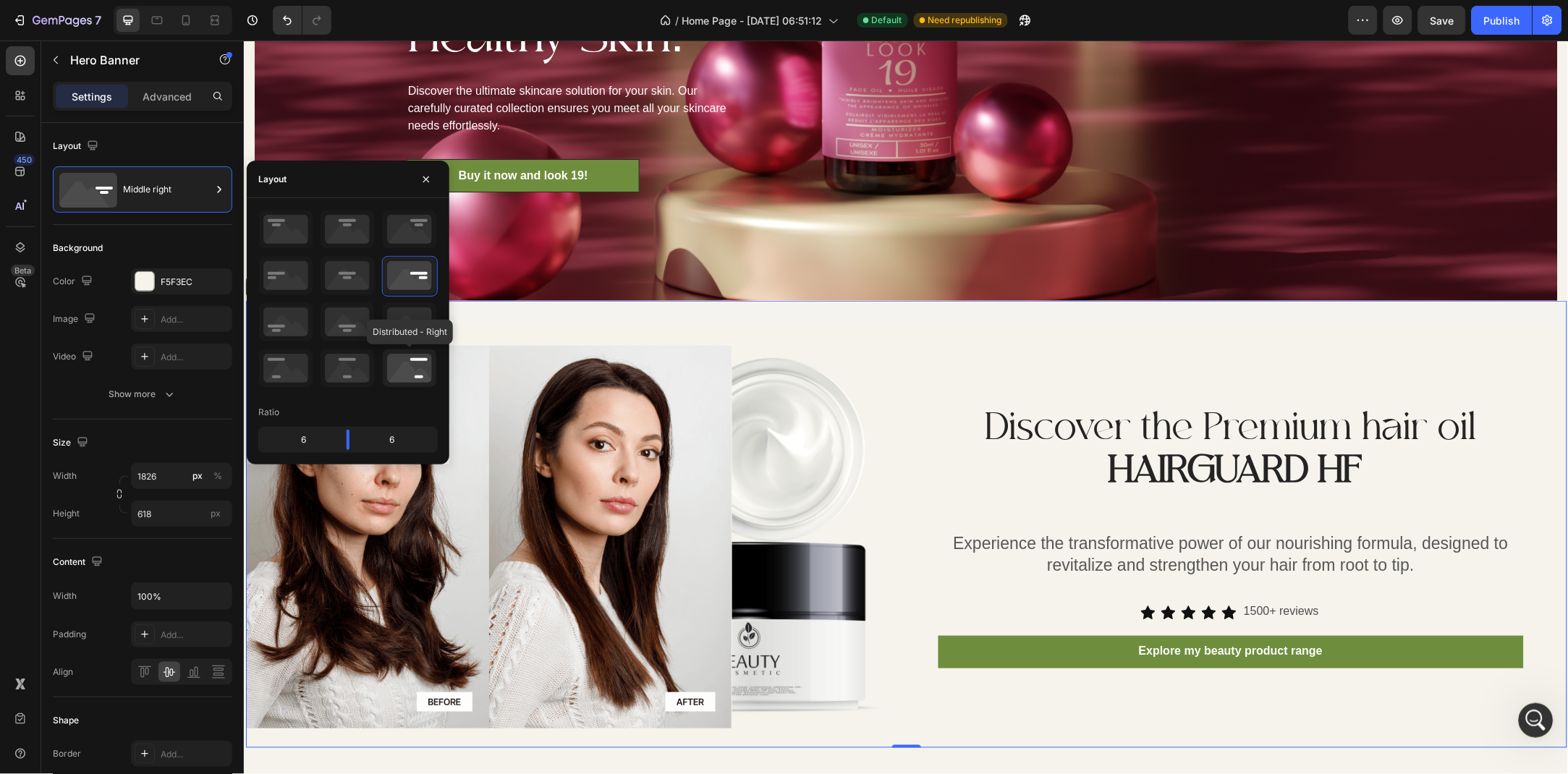
click at [416, 375] on icon at bounding box center [409, 367] width 54 height 38
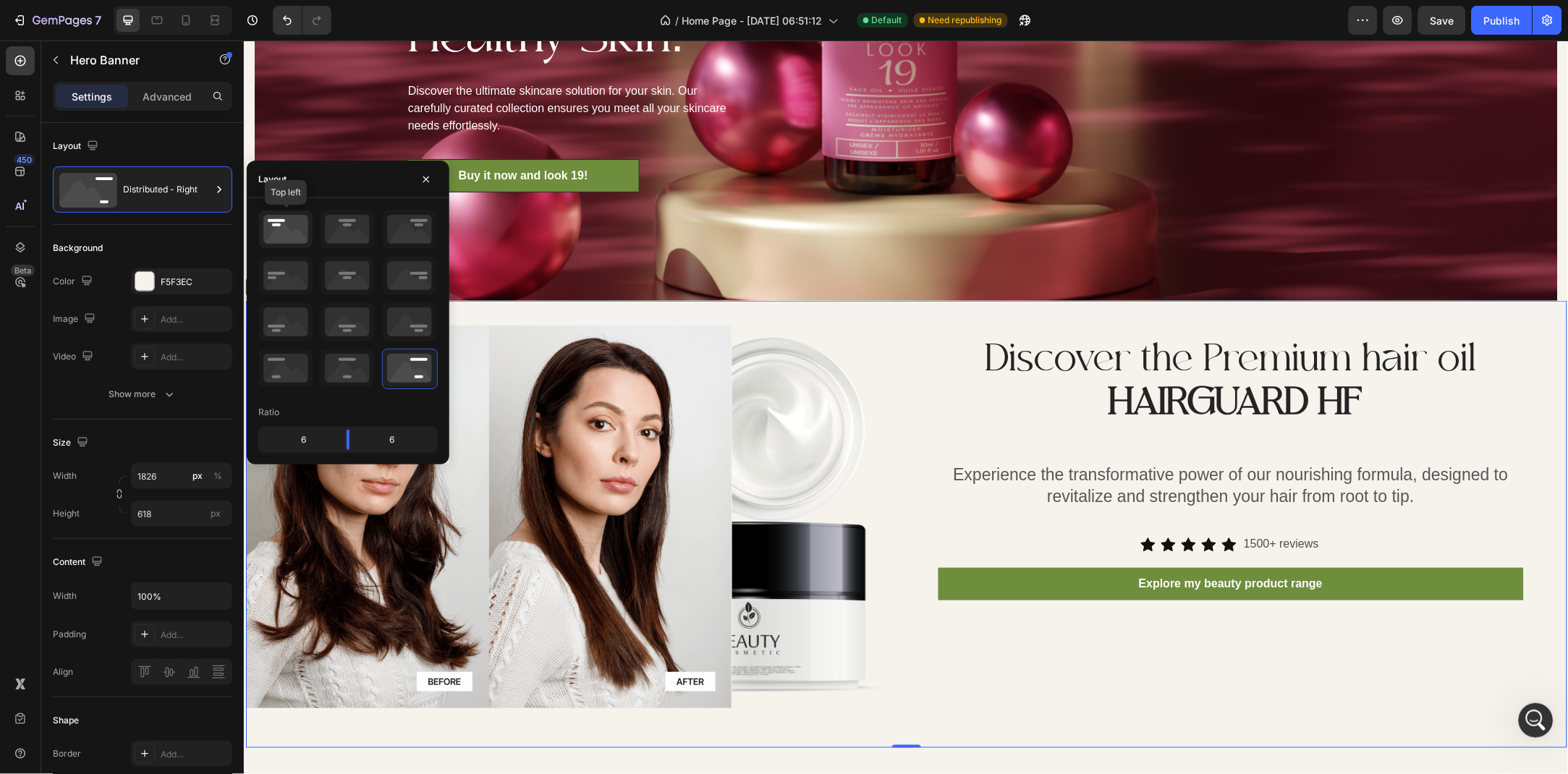
click at [290, 219] on icon at bounding box center [286, 229] width 54 height 38
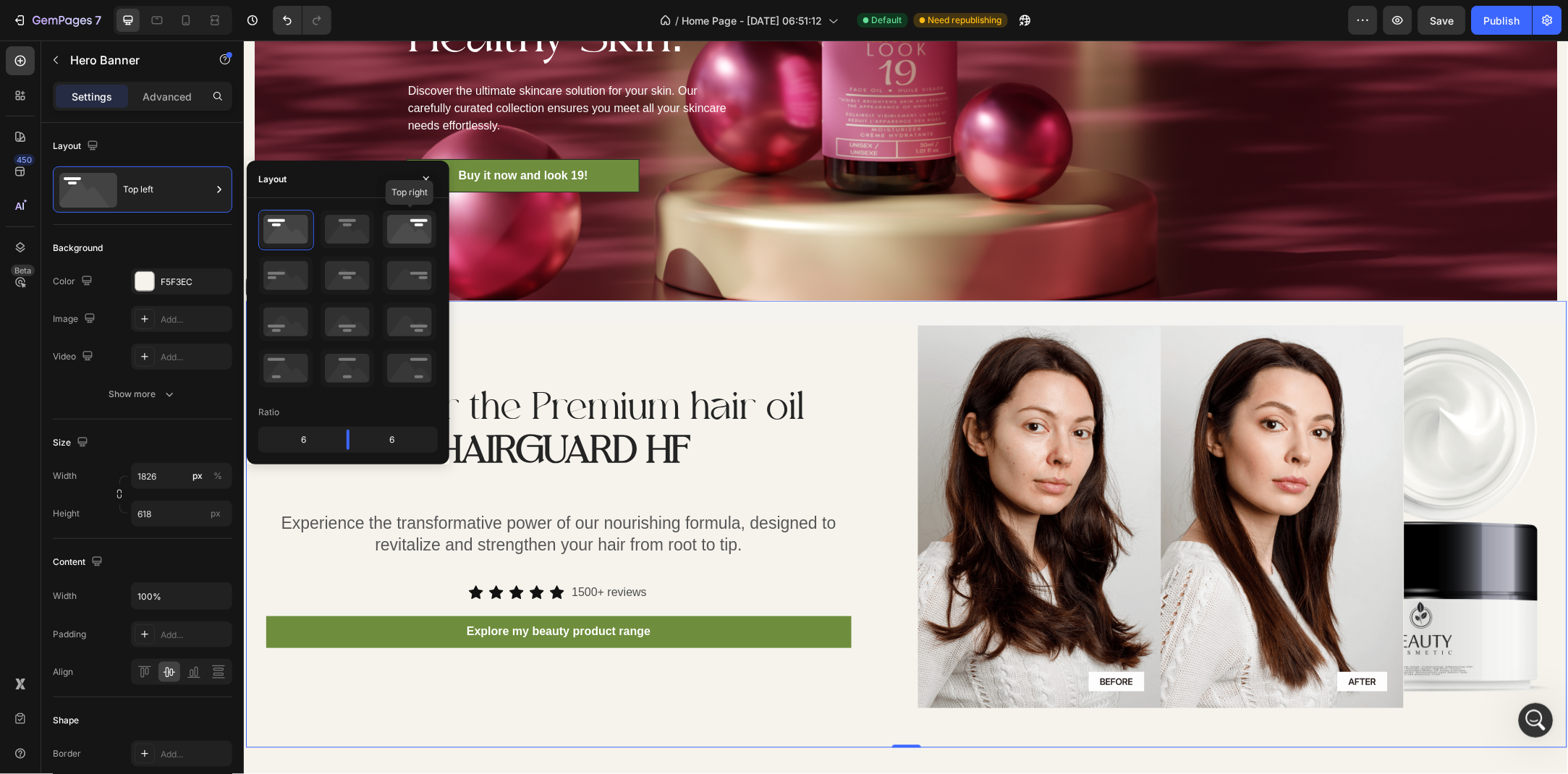
click at [411, 229] on icon at bounding box center [409, 229] width 54 height 38
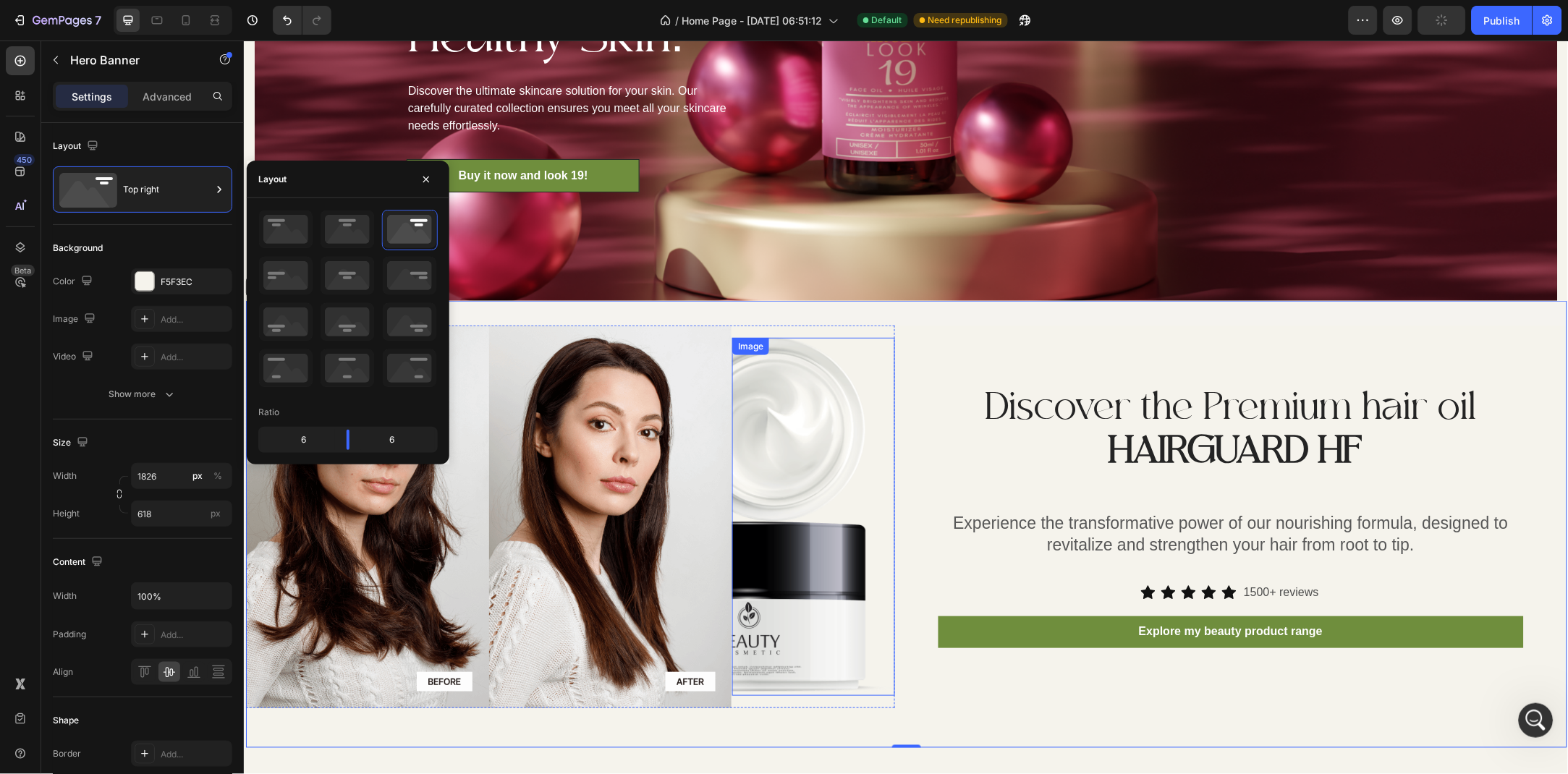
scroll to position [2053, 0]
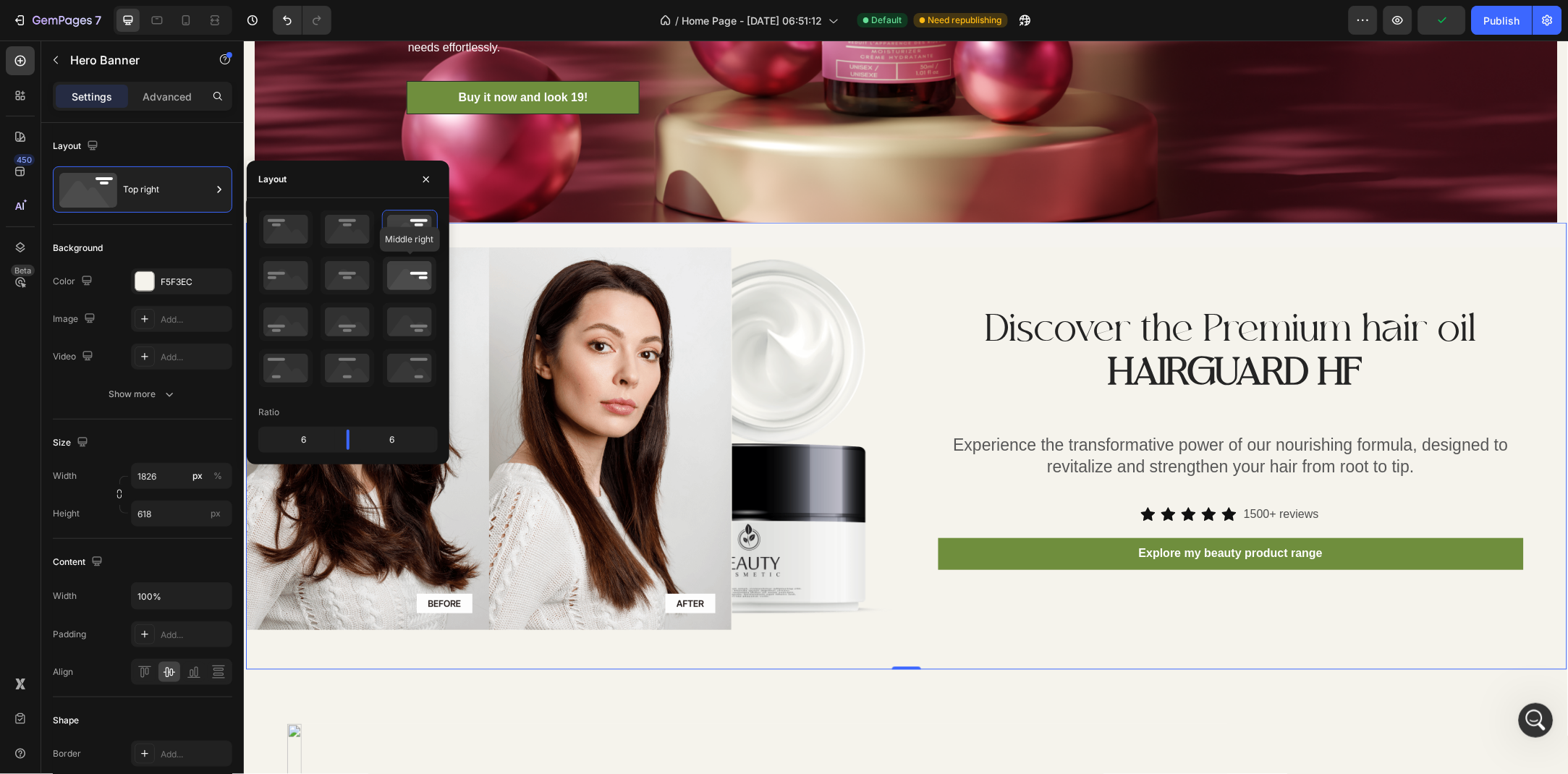
click at [413, 287] on icon at bounding box center [409, 275] width 54 height 38
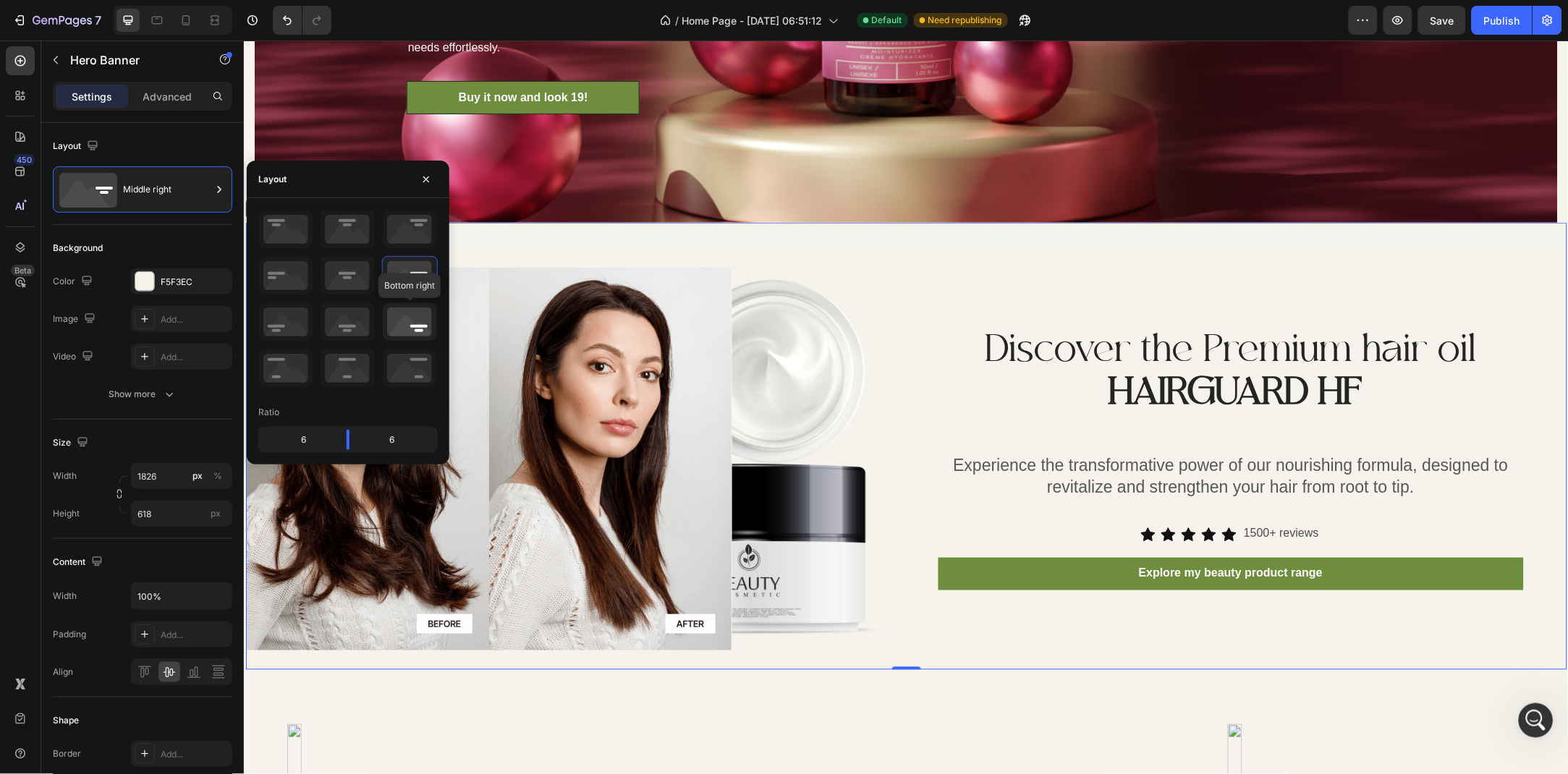
click at [409, 314] on icon at bounding box center [409, 322] width 54 height 38
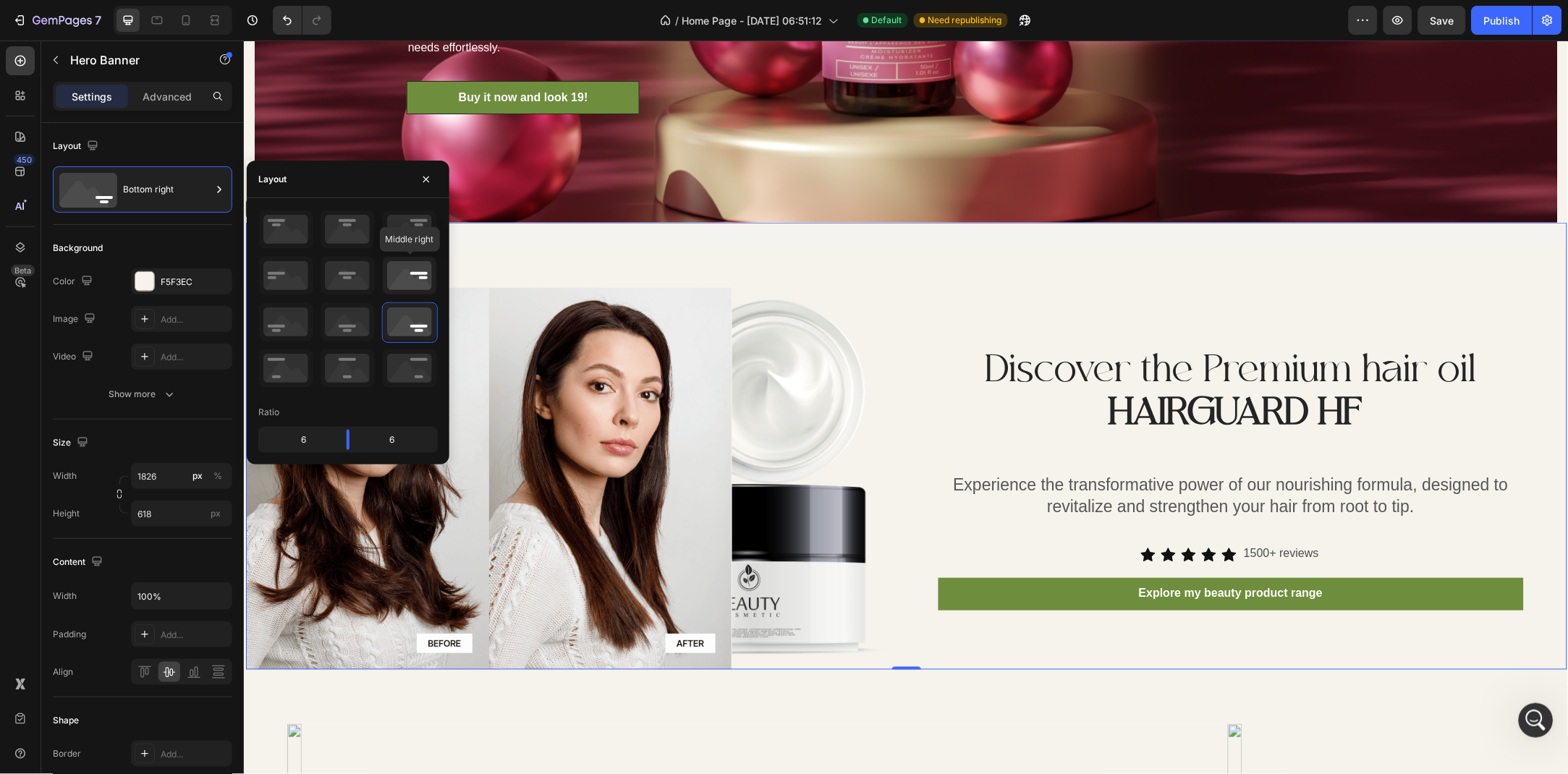
click at [409, 272] on icon at bounding box center [409, 275] width 54 height 38
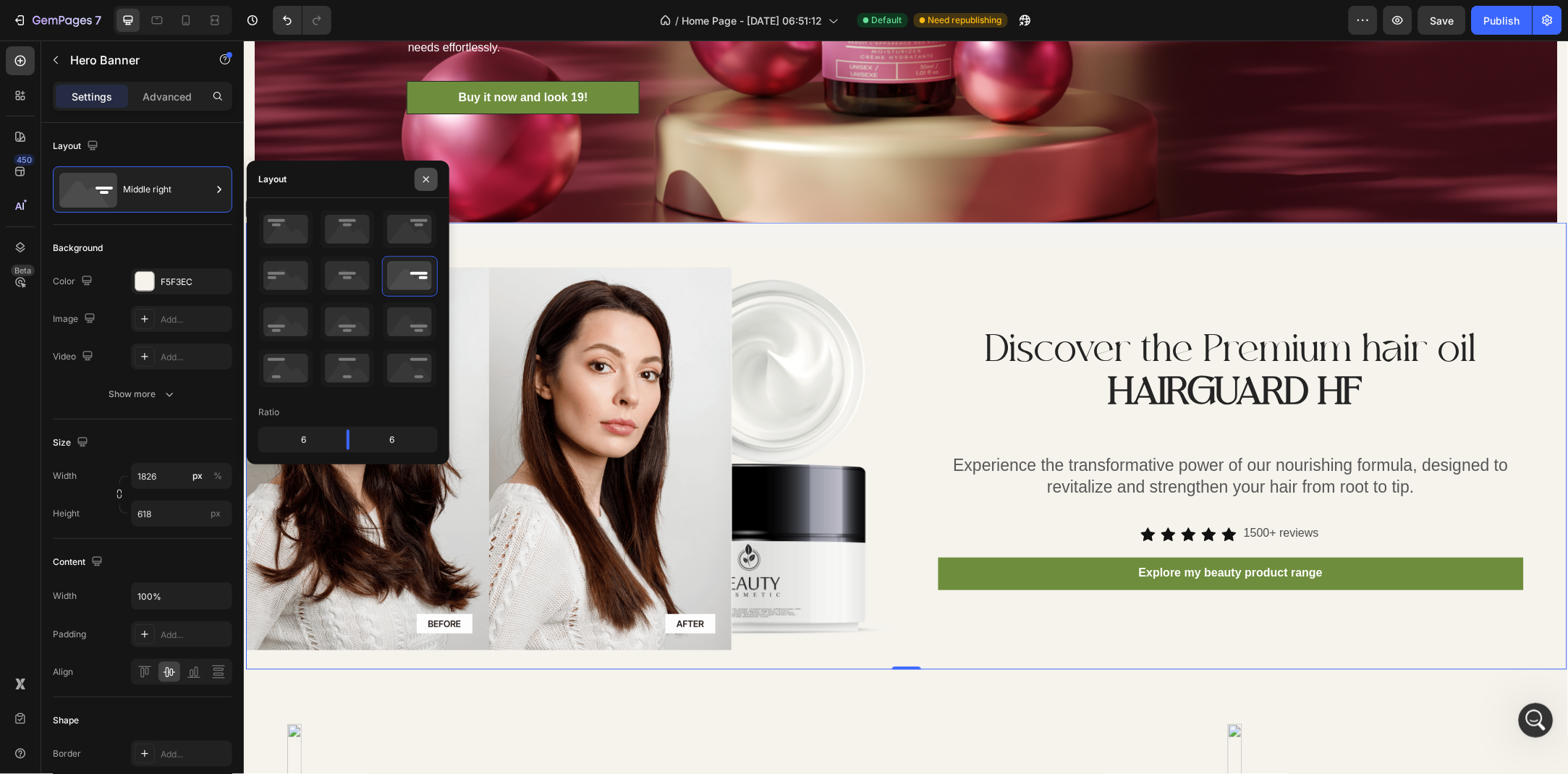
click at [423, 180] on icon "button" at bounding box center [426, 180] width 12 height 12
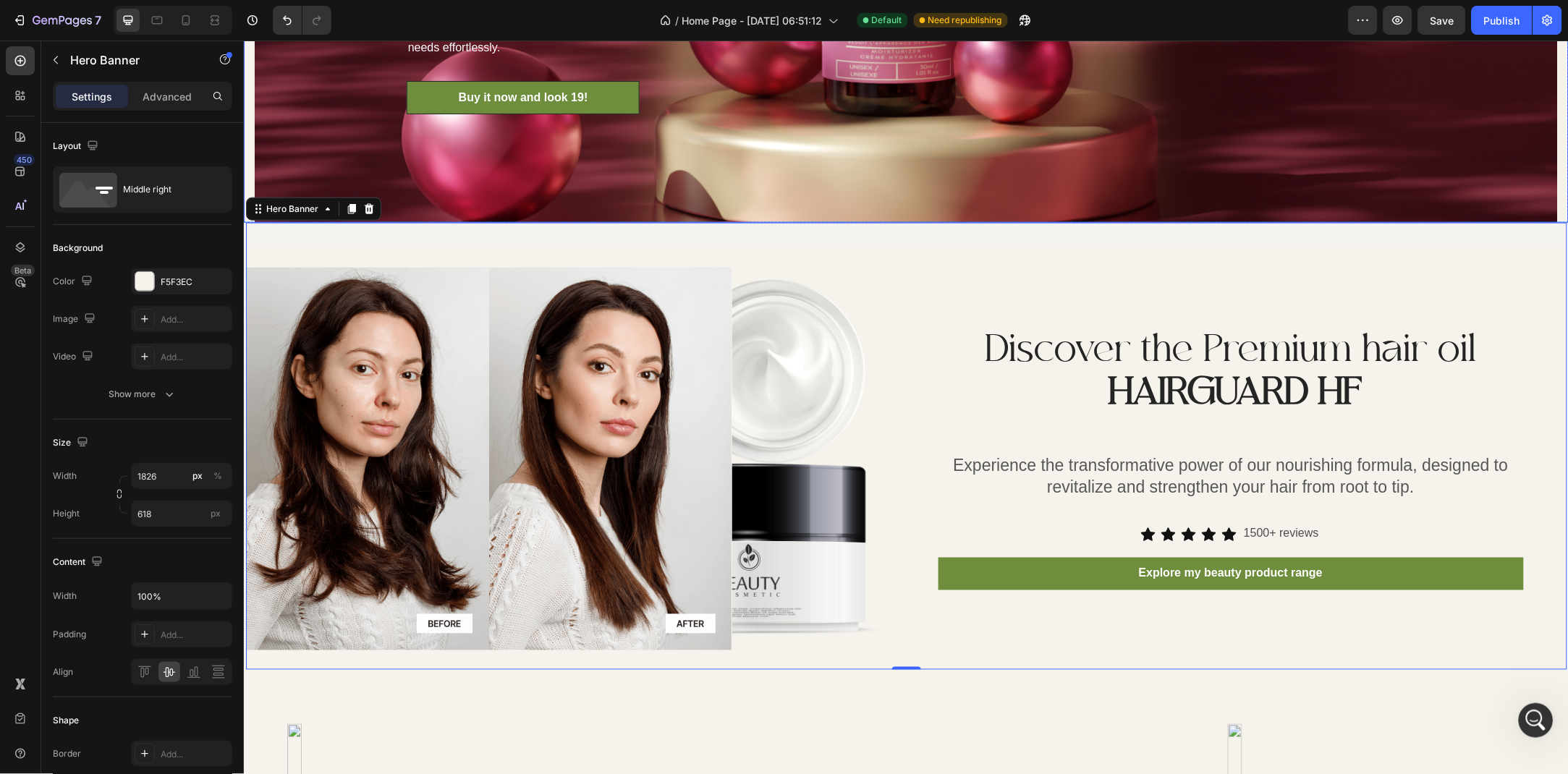
scroll to position [1975, 0]
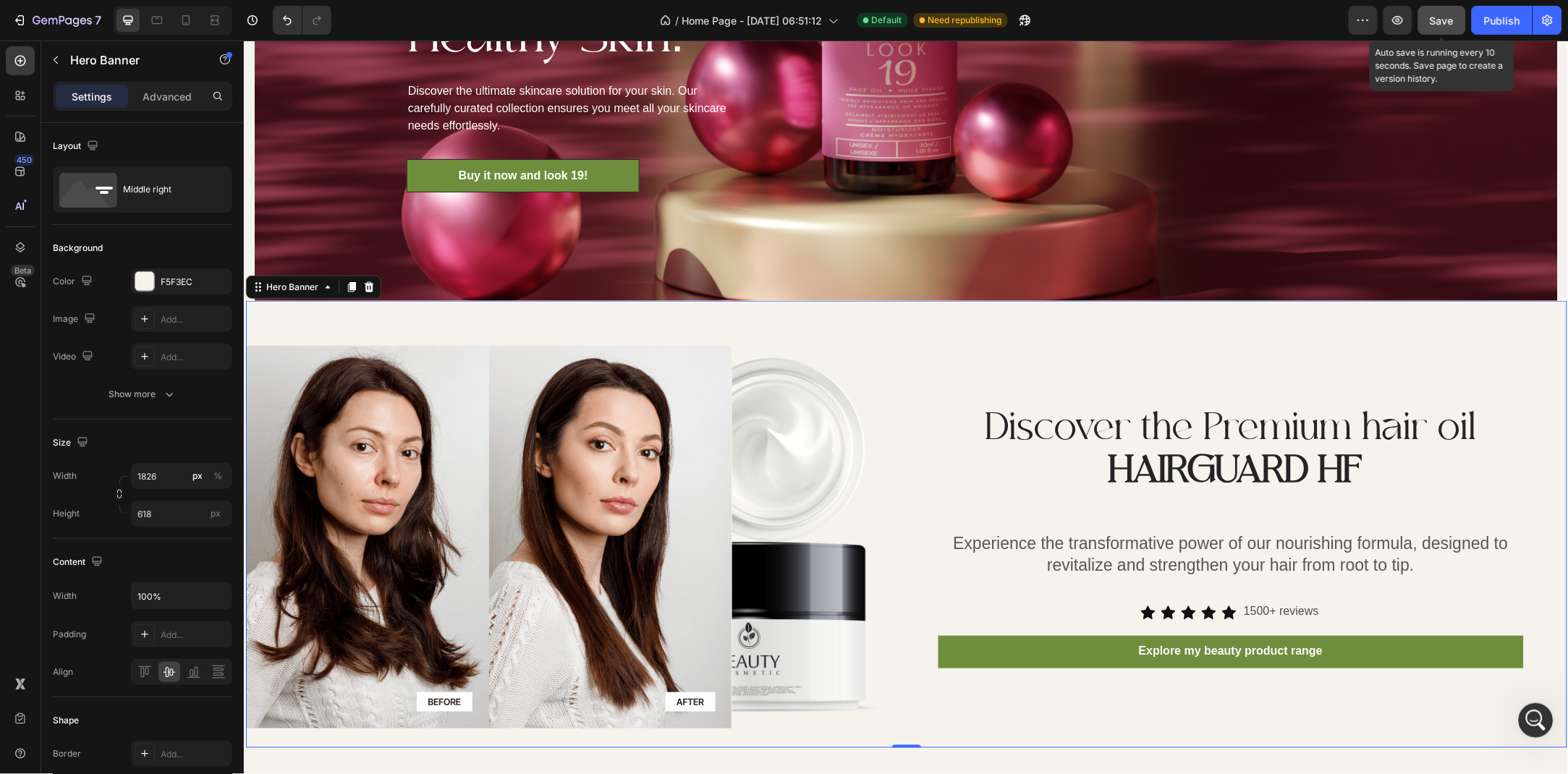
click at [1443, 27] on div "Save" at bounding box center [1442, 21] width 24 height 15
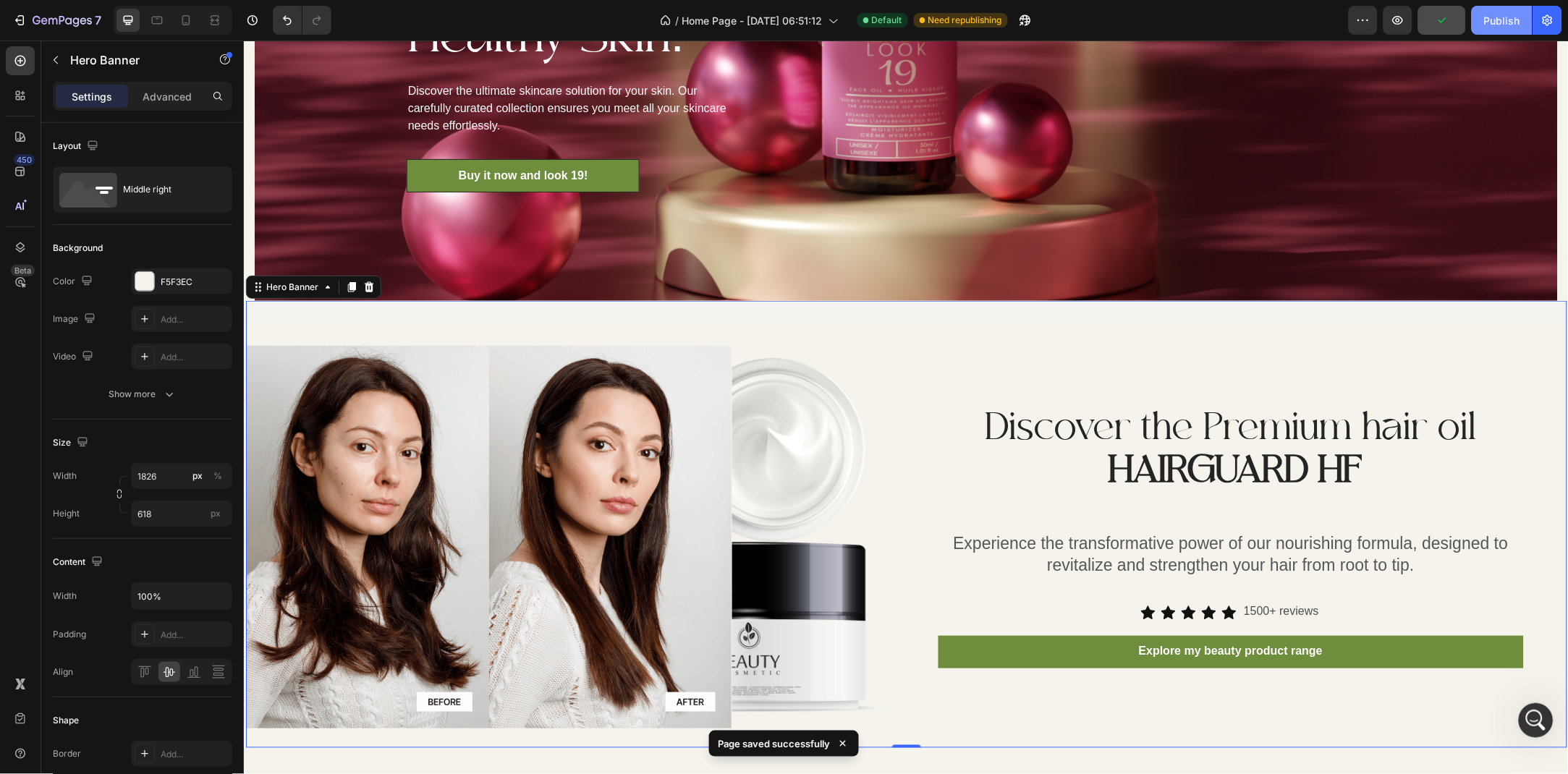
click at [1488, 18] on div "Publish" at bounding box center [1502, 21] width 36 height 15
click at [143, 91] on p "Advanced" at bounding box center [167, 96] width 49 height 15
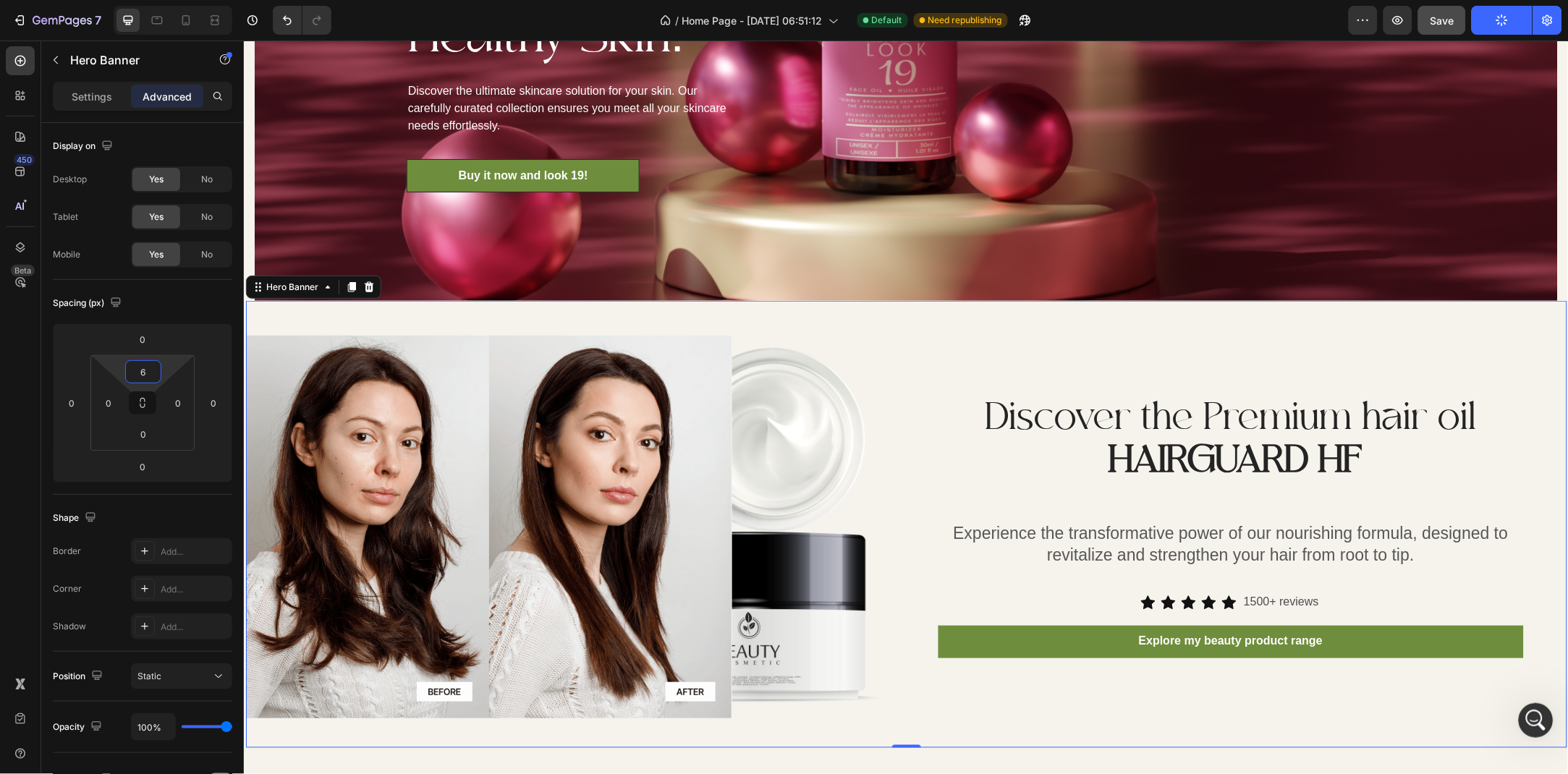
type input "0"
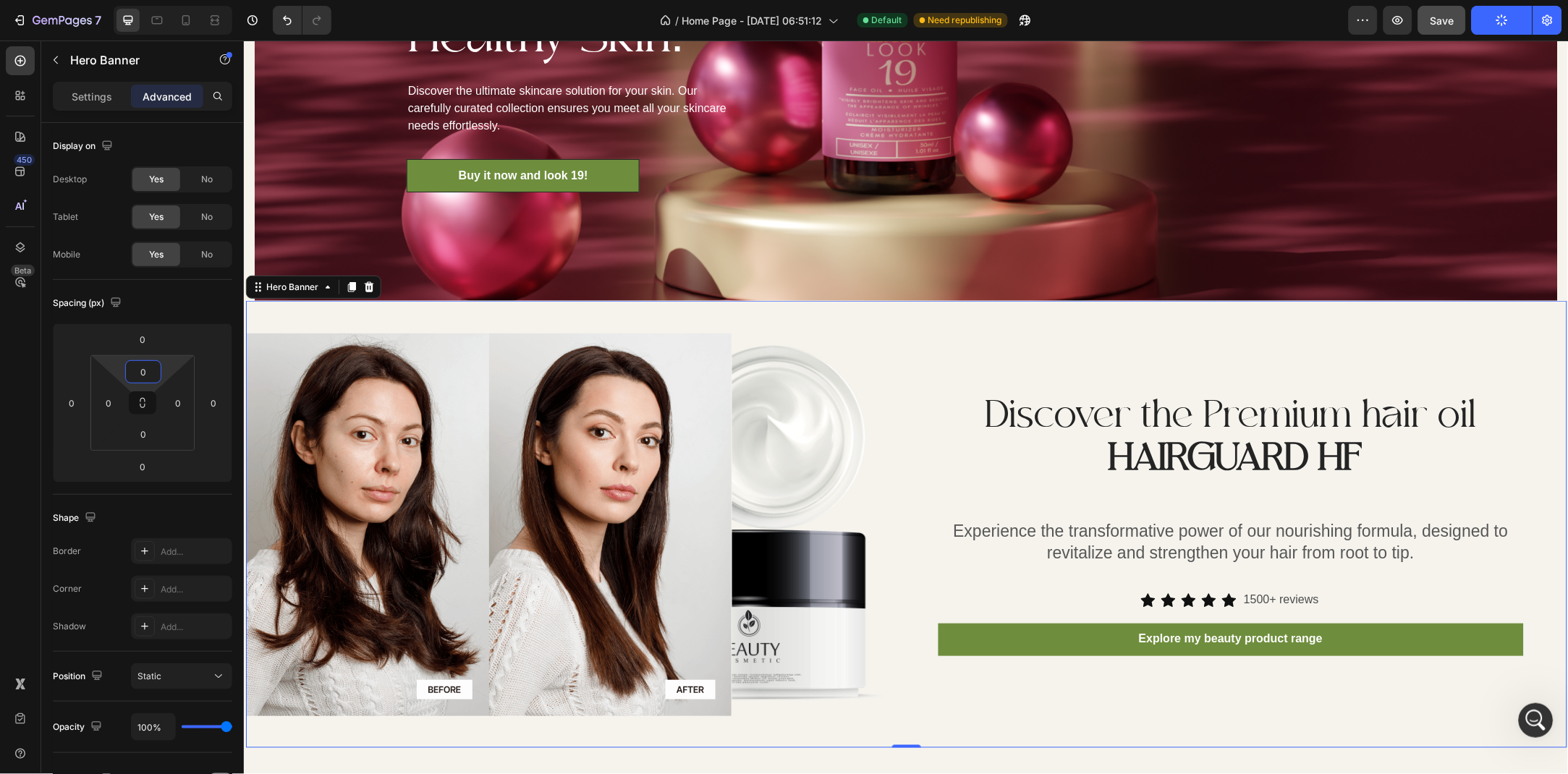
drag, startPoint x: 165, startPoint y: 371, endPoint x: 165, endPoint y: 398, distance: 27.0
click at [165, 0] on html "7 Version history / Home Page - Jun 28, 06:51:12 Default Need republishing Prev…" at bounding box center [784, 0] width 1568 height 0
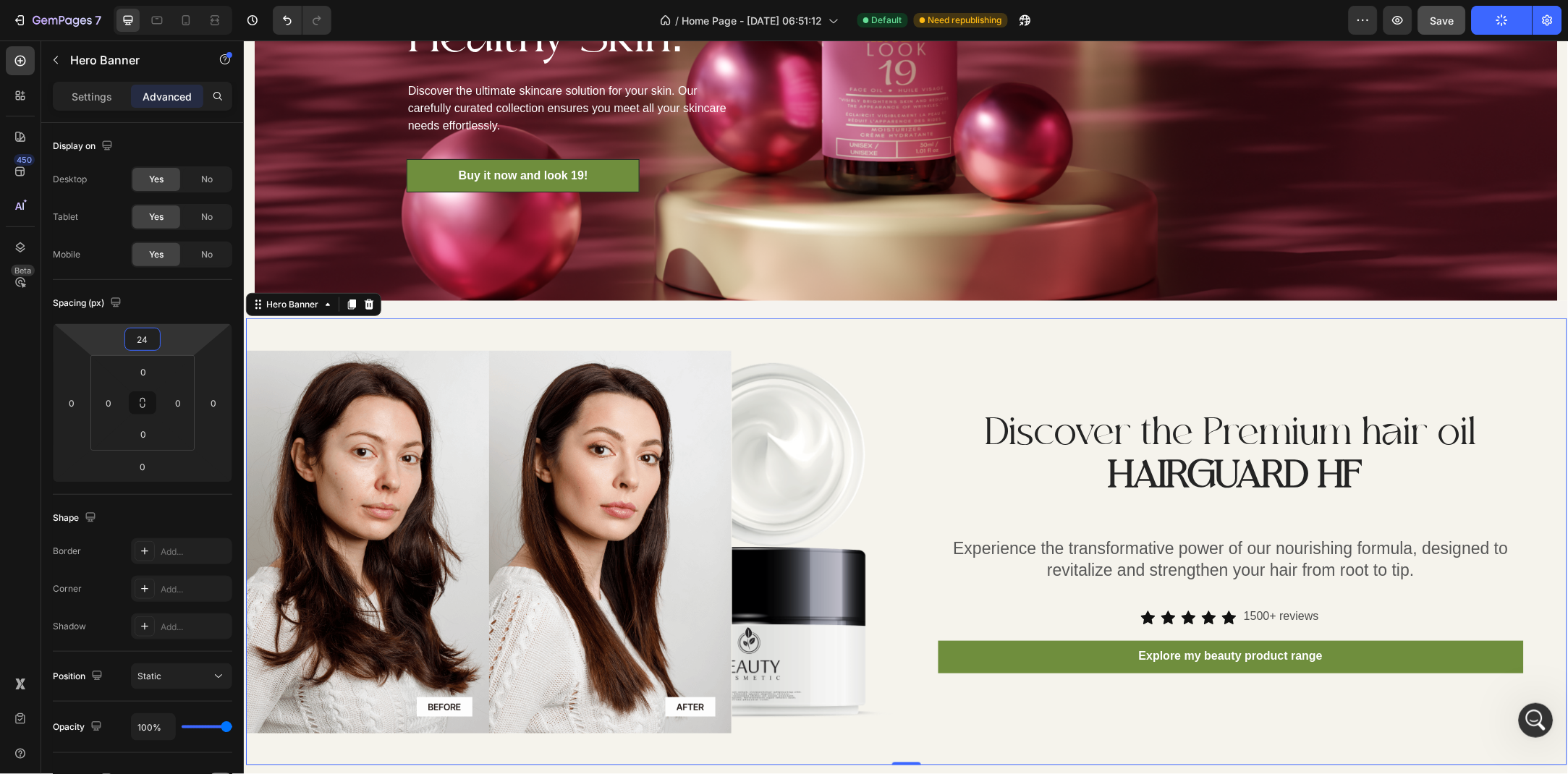
drag, startPoint x: 170, startPoint y: 343, endPoint x: 170, endPoint y: 328, distance: 15.0
click at [170, 0] on html "7 Version history / Home Page - Jun 28, 06:51:12 Default Need republishing Prev…" at bounding box center [784, 0] width 1568 height 0
type input "2"
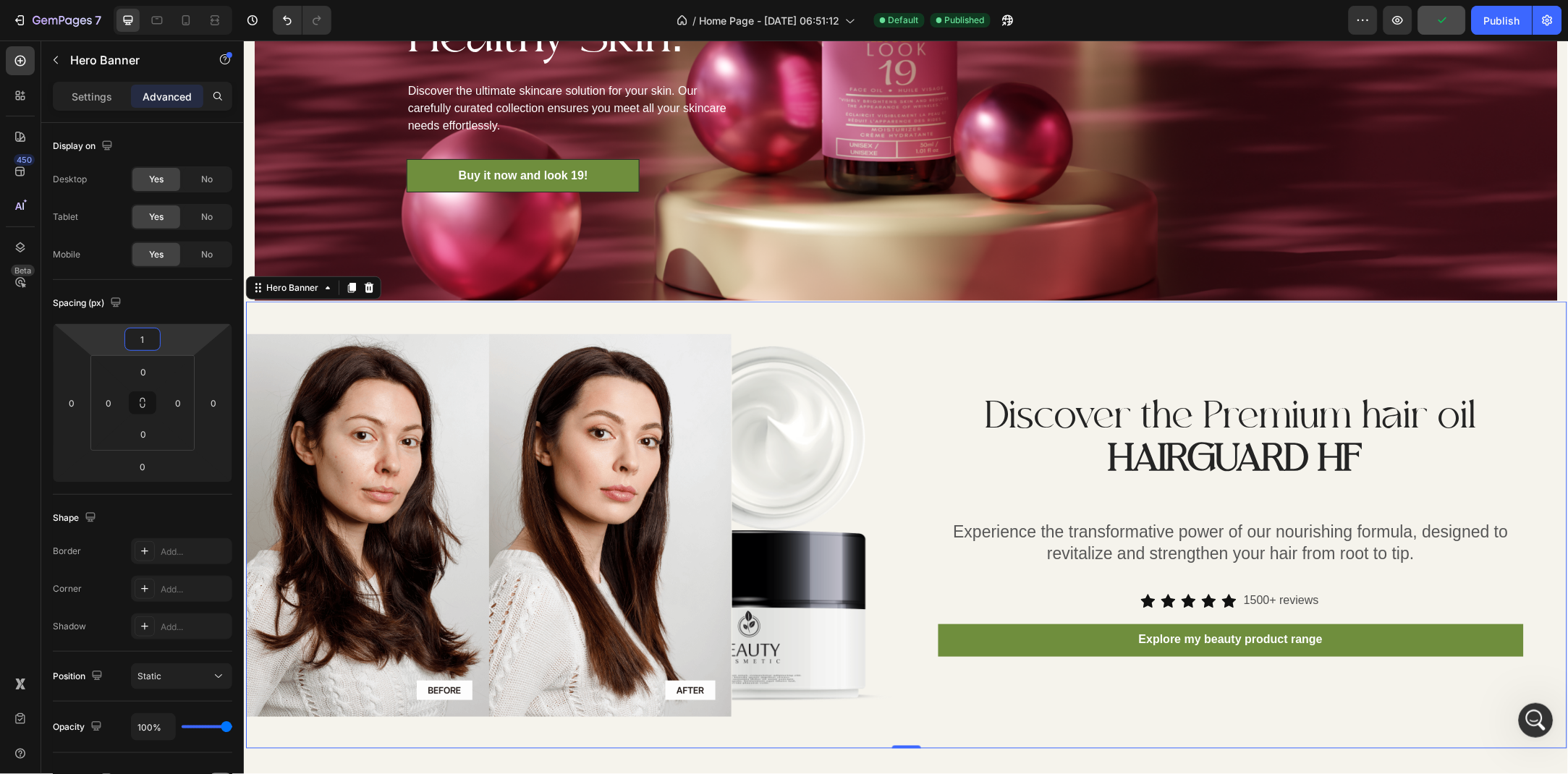
type input "10"
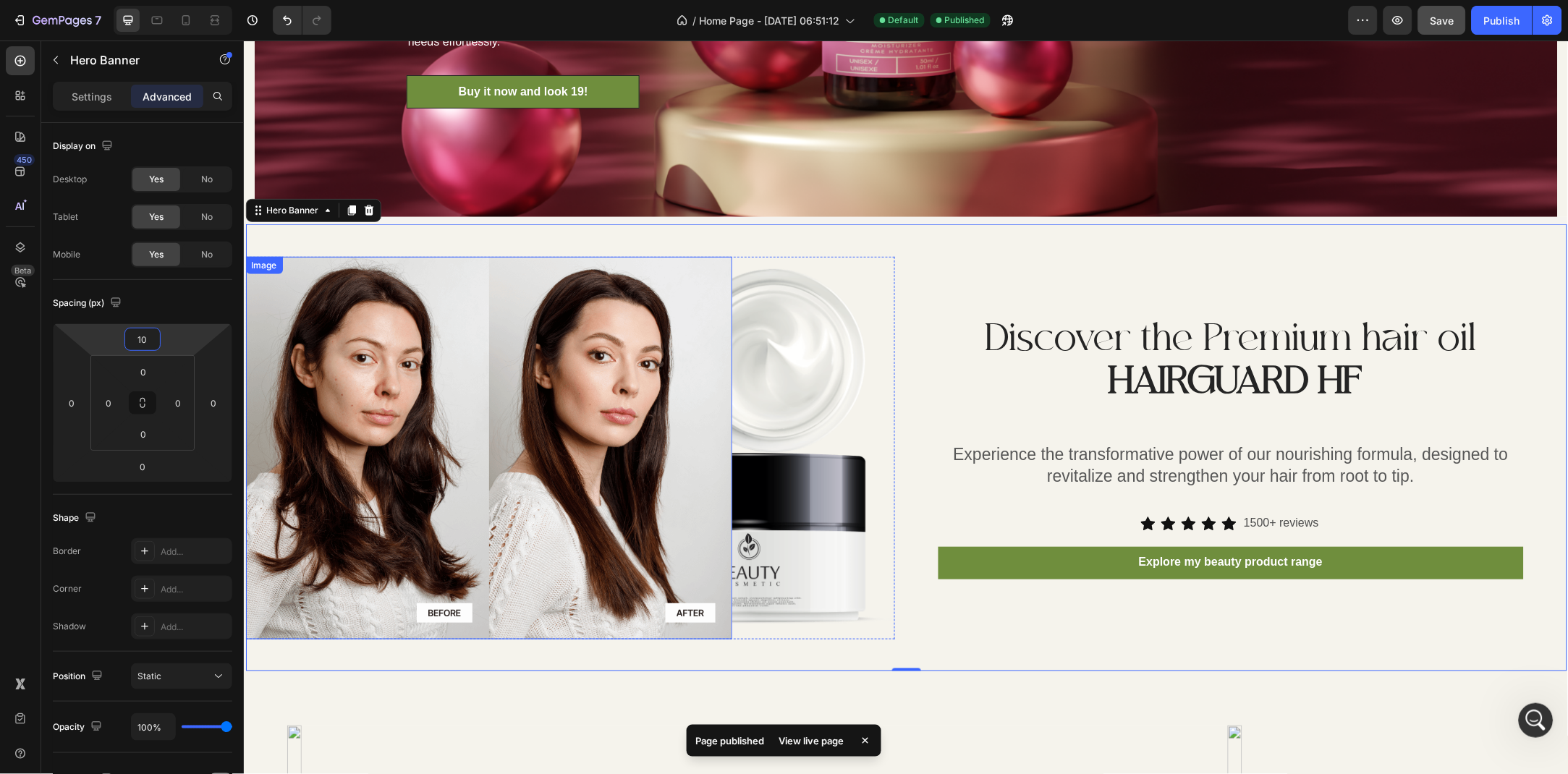
scroll to position [2210, 0]
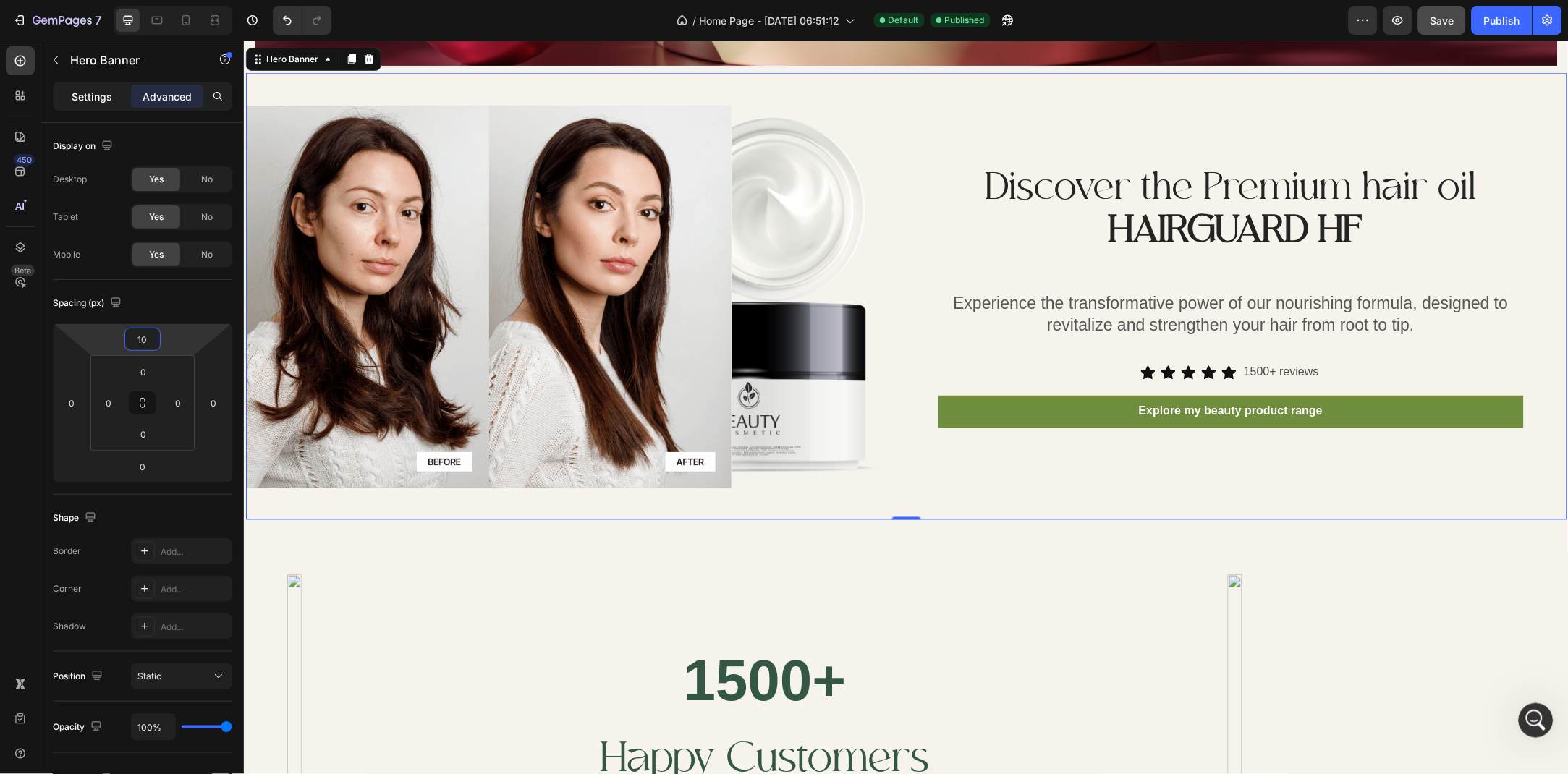
click at [88, 105] on div "Settings" at bounding box center [92, 96] width 72 height 23
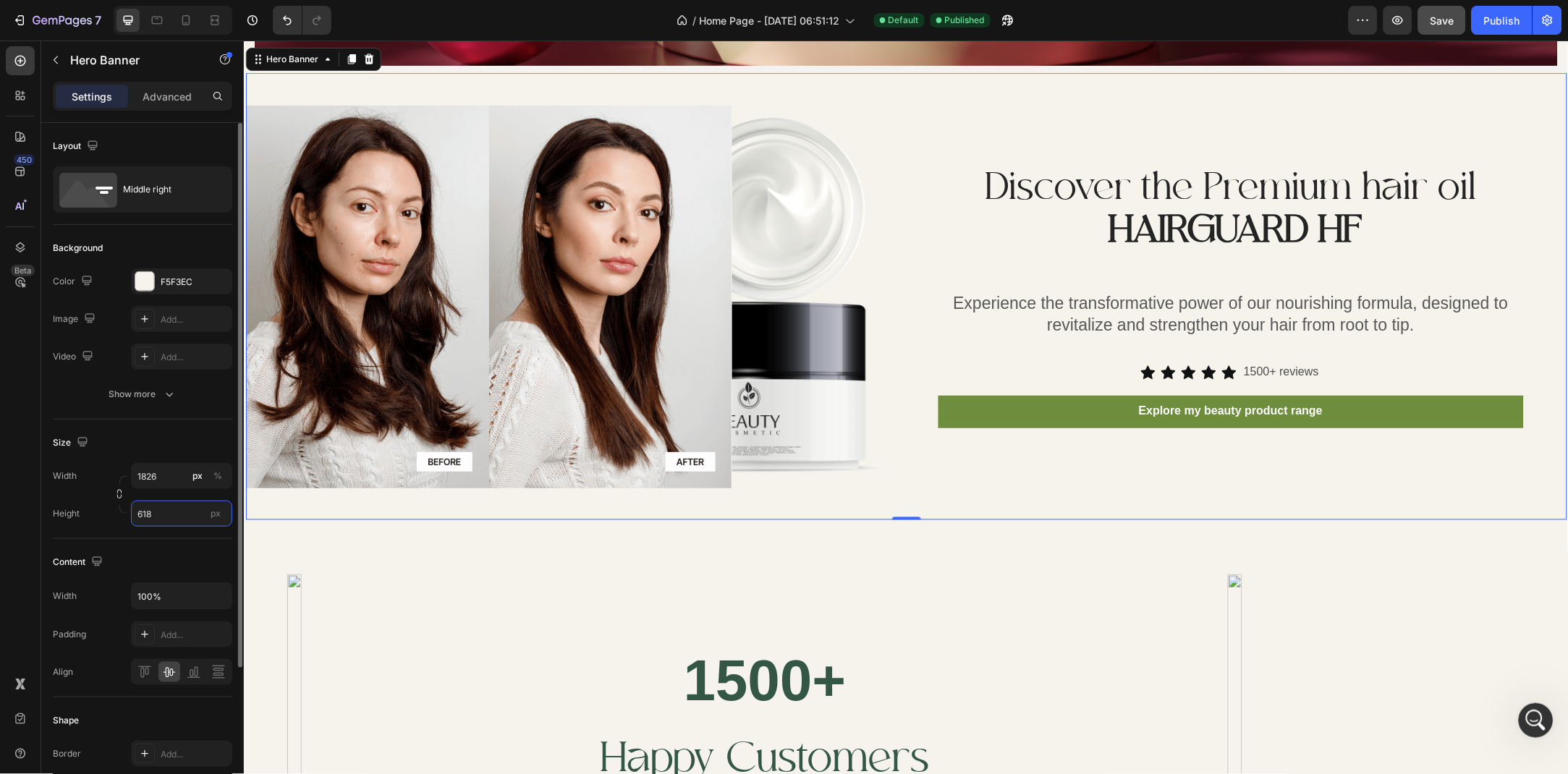
click at [183, 502] on input "618" at bounding box center [182, 513] width 102 height 26
click at [183, 544] on p "Fit content Auto" at bounding box center [179, 549] width 84 height 13
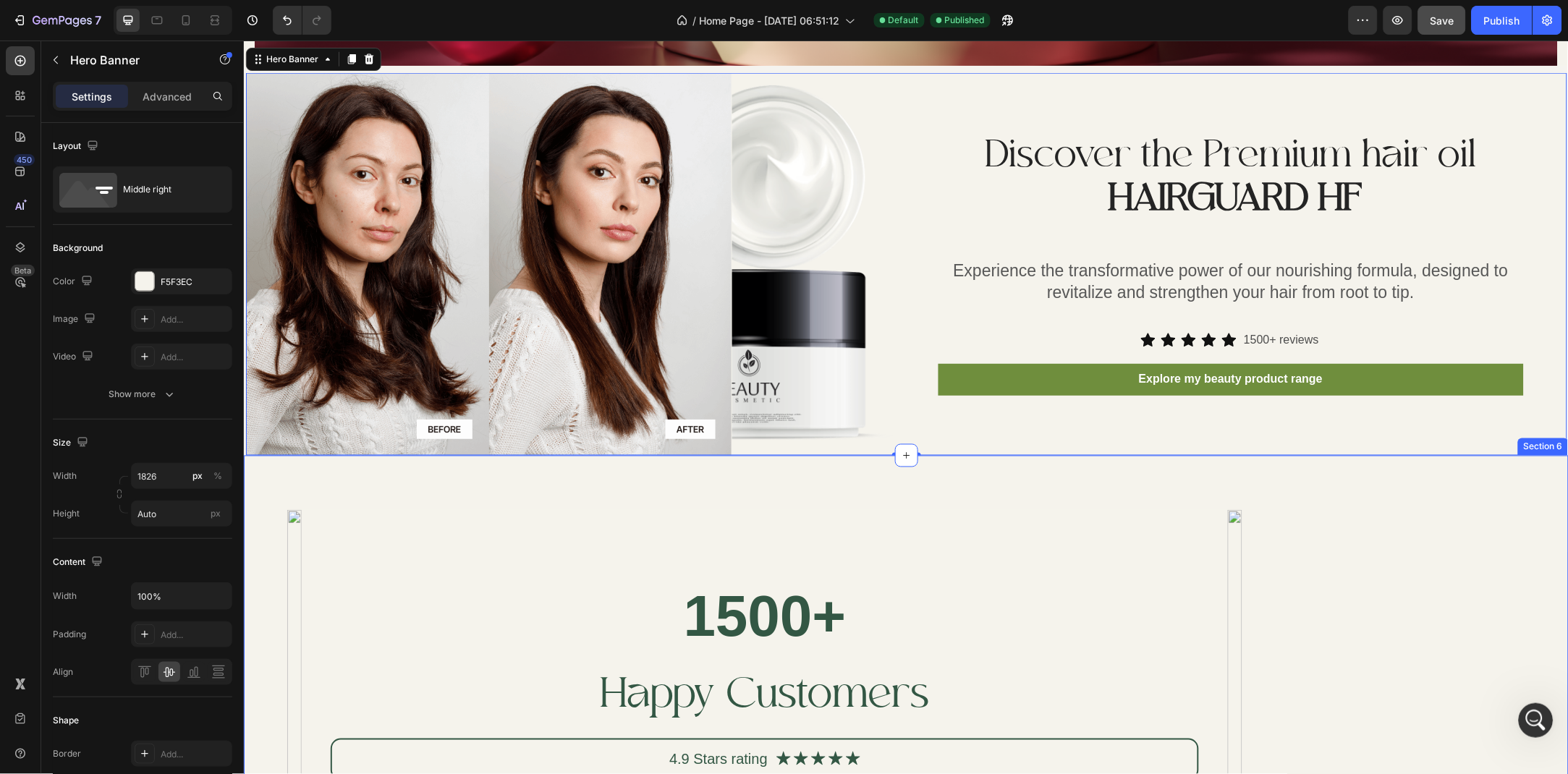
scroll to position [2132, 0]
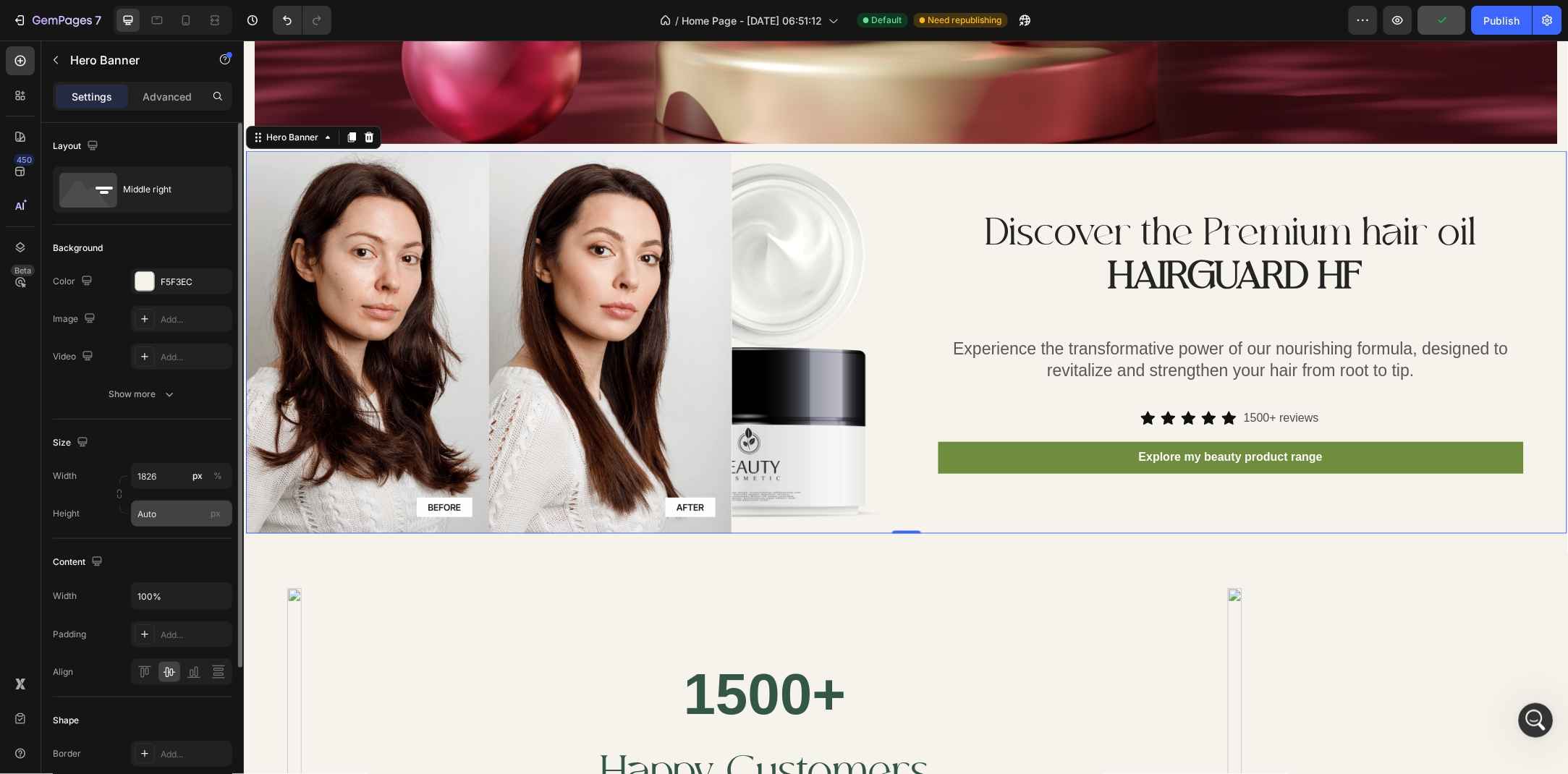
type input "618"
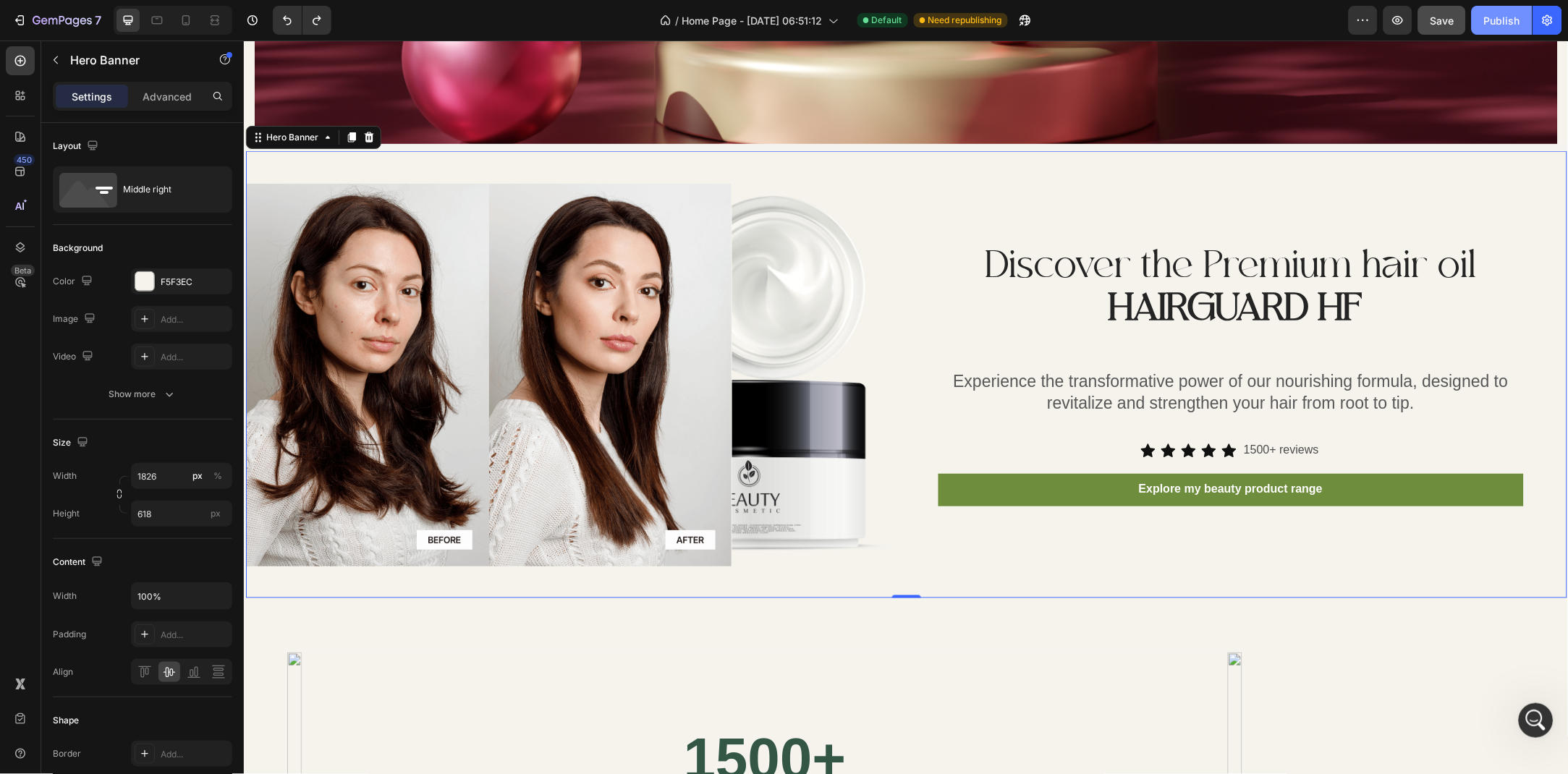
click at [1490, 13] on div "Publish" at bounding box center [1502, 21] width 36 height 15
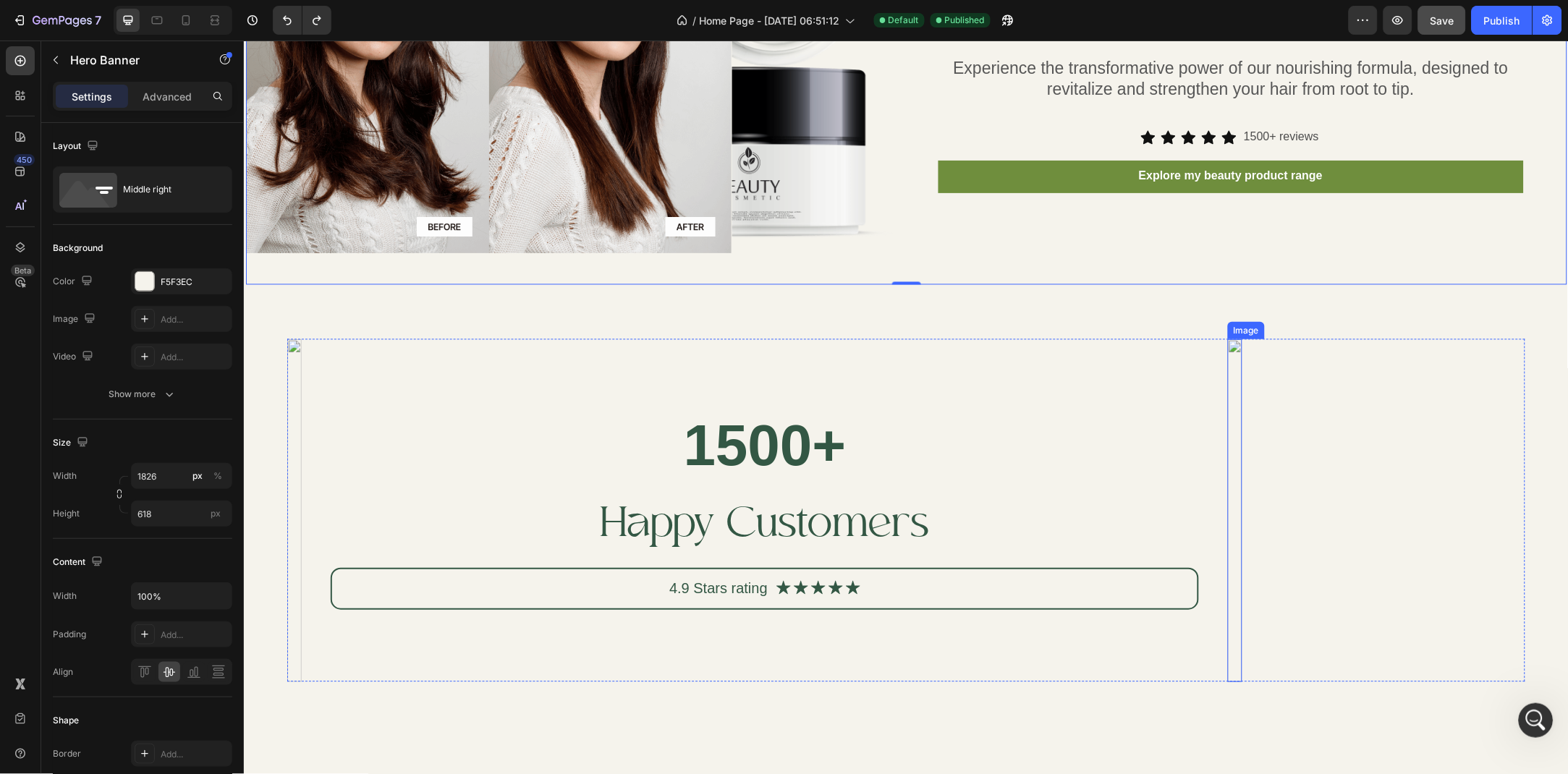
scroll to position [2680, 0]
